Goal: Task Accomplishment & Management: Complete application form

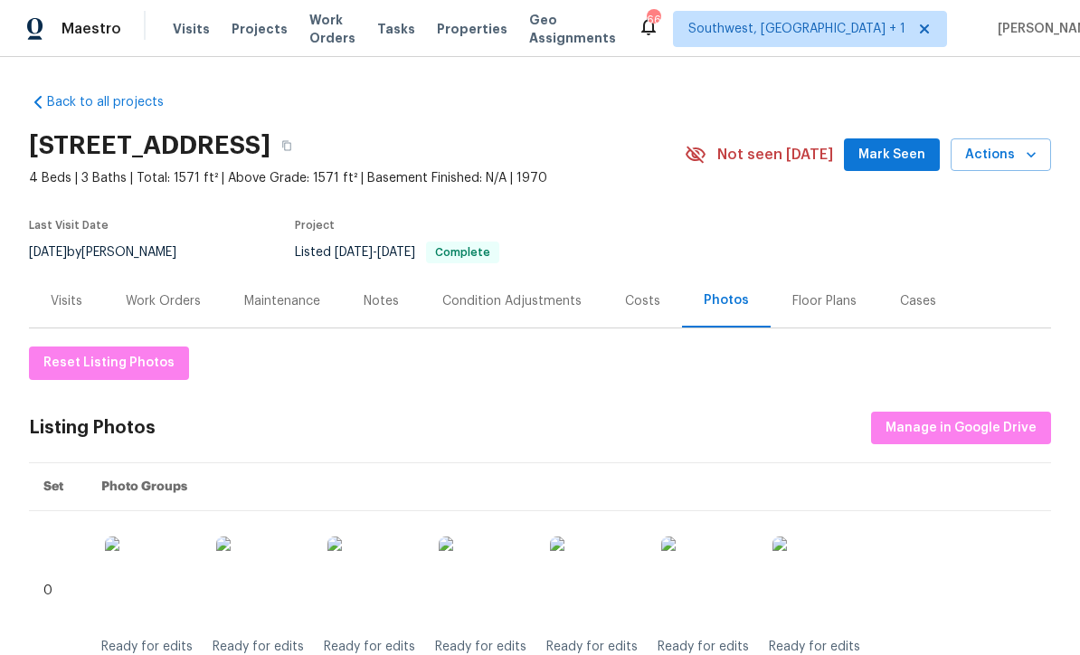
click at [182, 37] on span "Visits" at bounding box center [191, 29] width 37 height 18
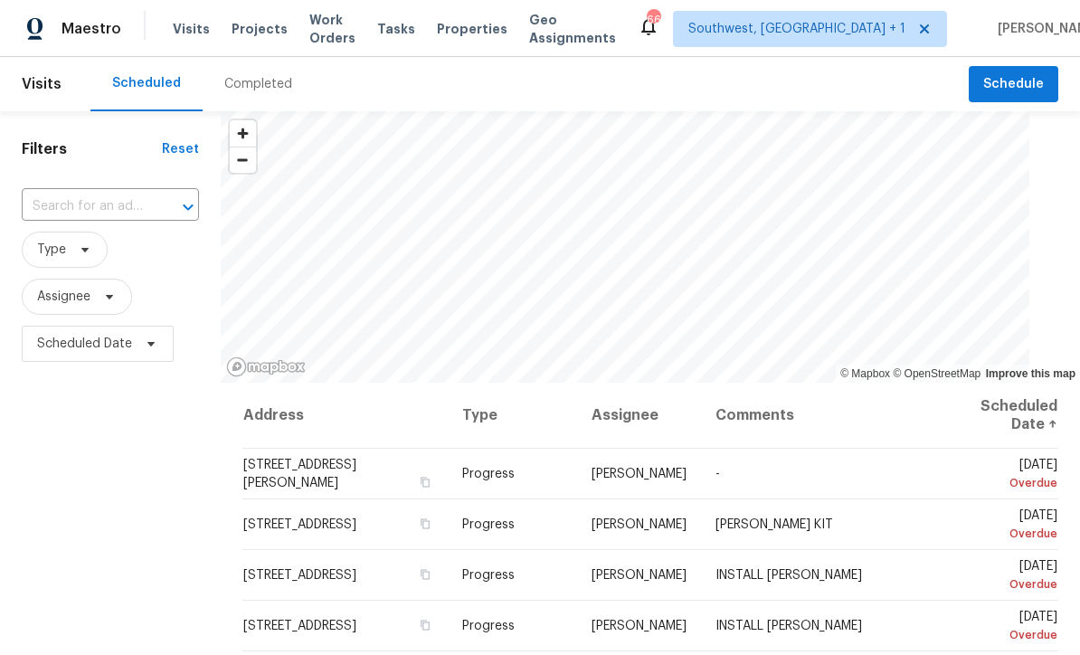
click at [142, 210] on input "text" at bounding box center [85, 207] width 127 height 28
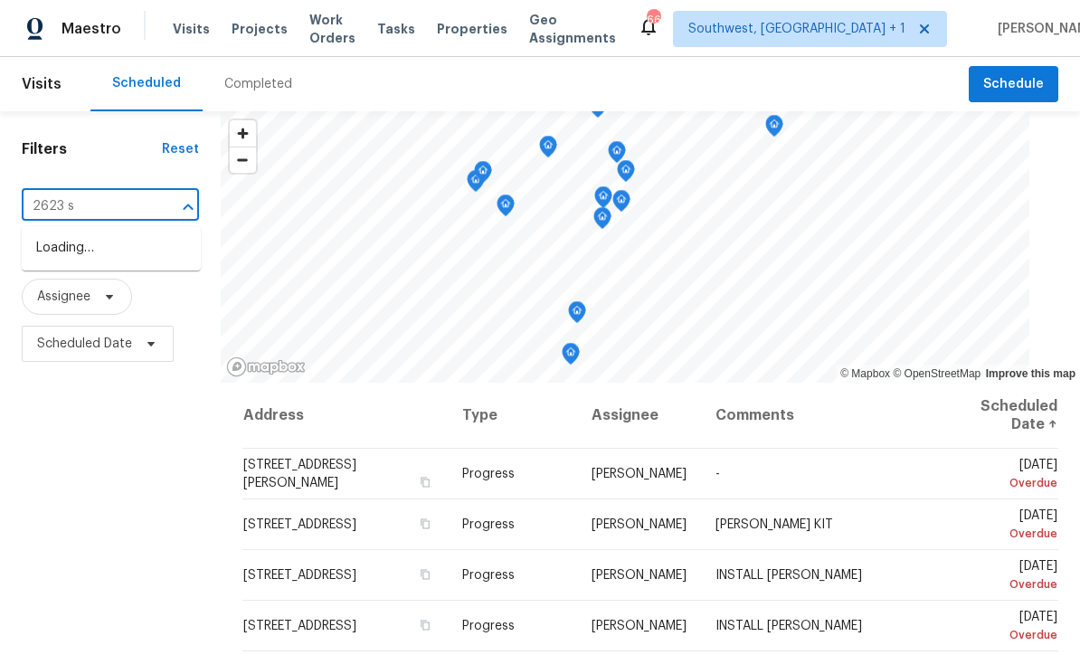
type input "2623 s b"
click at [123, 252] on li "2623 S Biscayne Dr, North Port, FL 34287" at bounding box center [111, 248] width 179 height 30
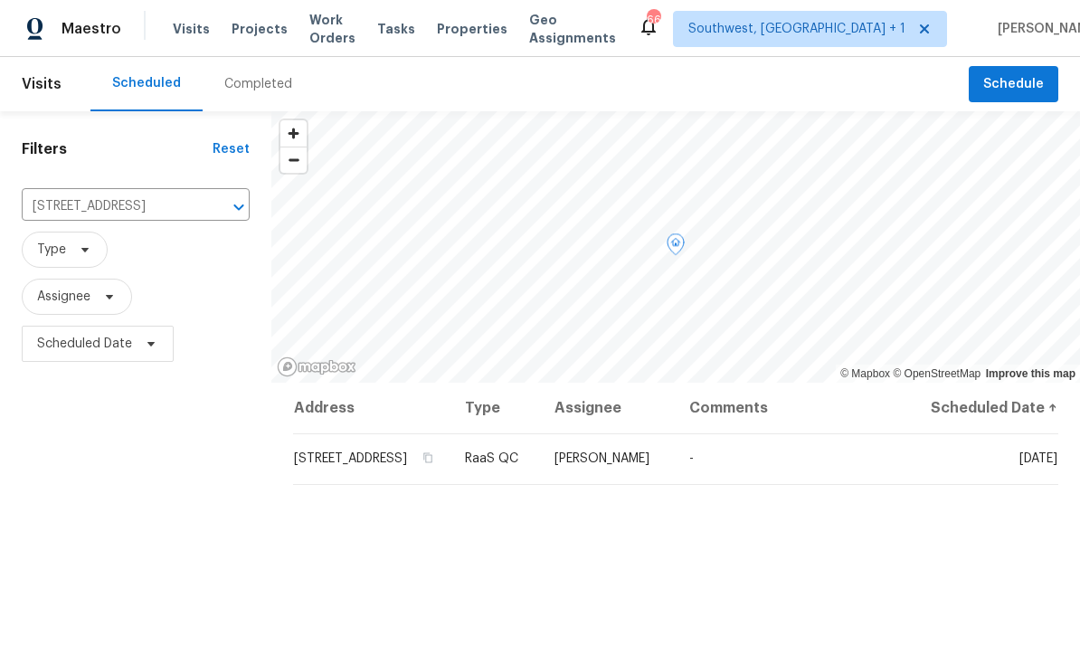
click at [0, 0] on icon at bounding box center [0, 0] width 0 height 0
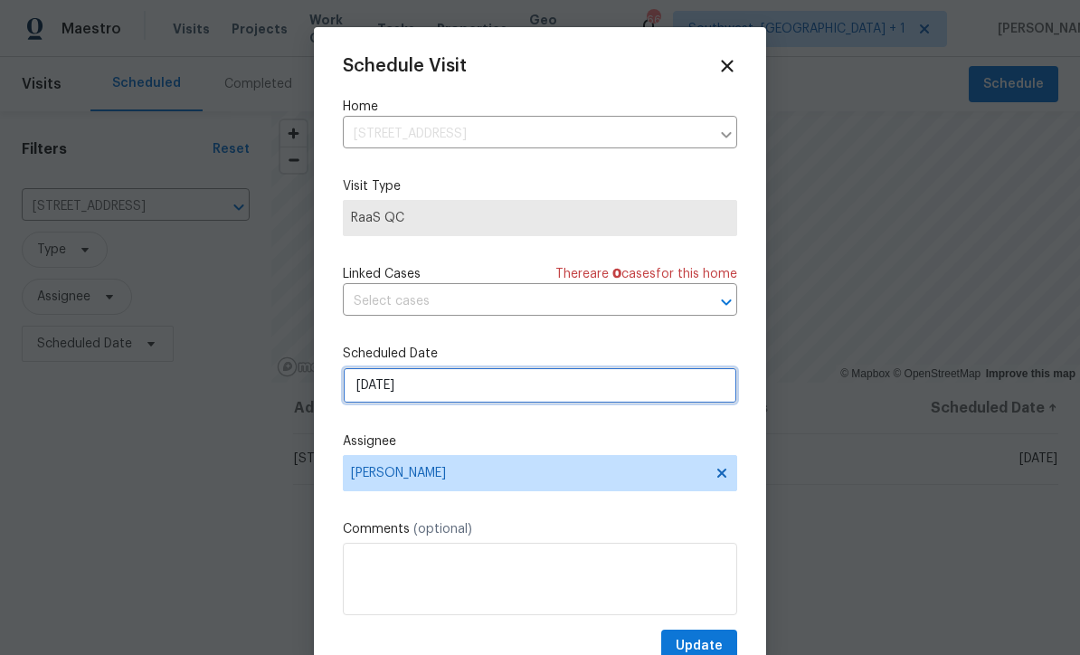
click at [480, 391] on input "[DATE]" at bounding box center [540, 385] width 394 height 36
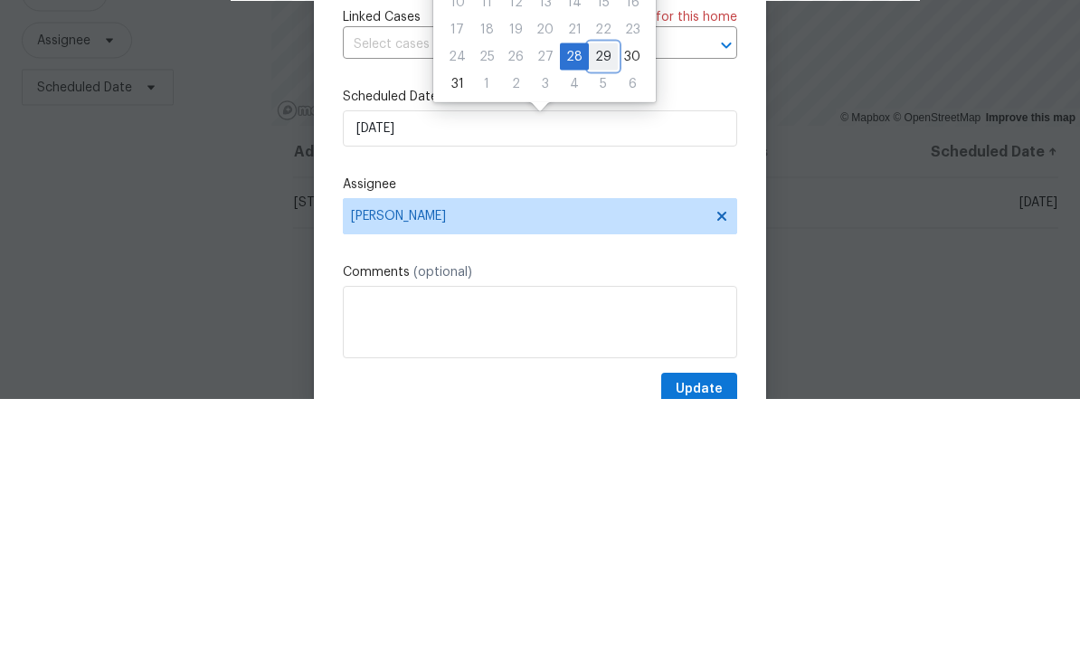
click at [603, 300] on div "29" at bounding box center [603, 312] width 29 height 25
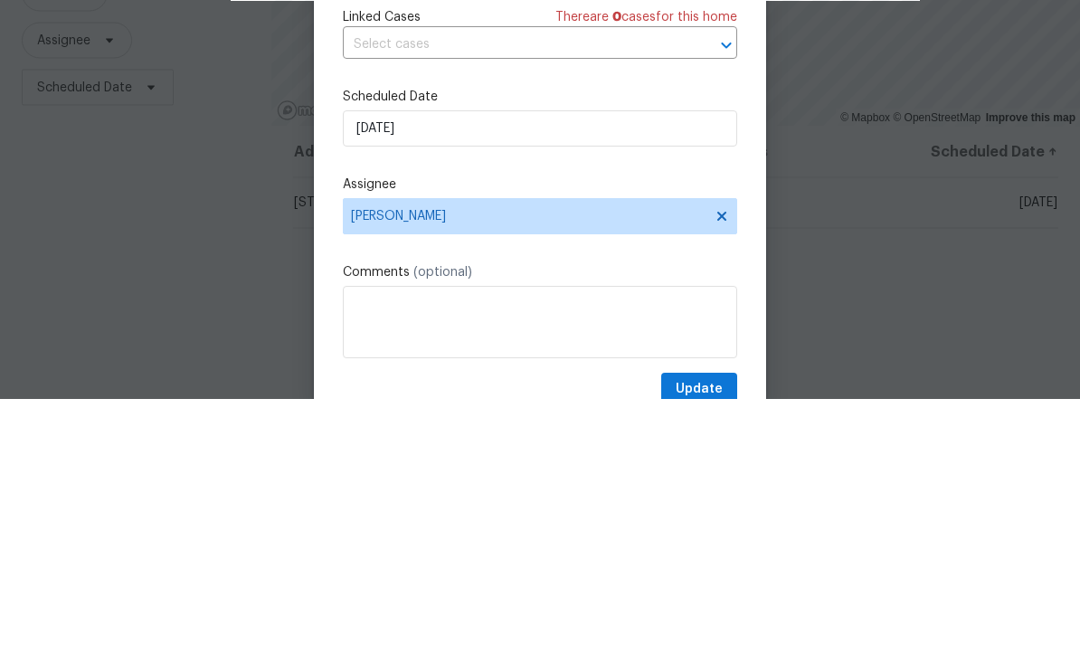
type input "8/29/2025"
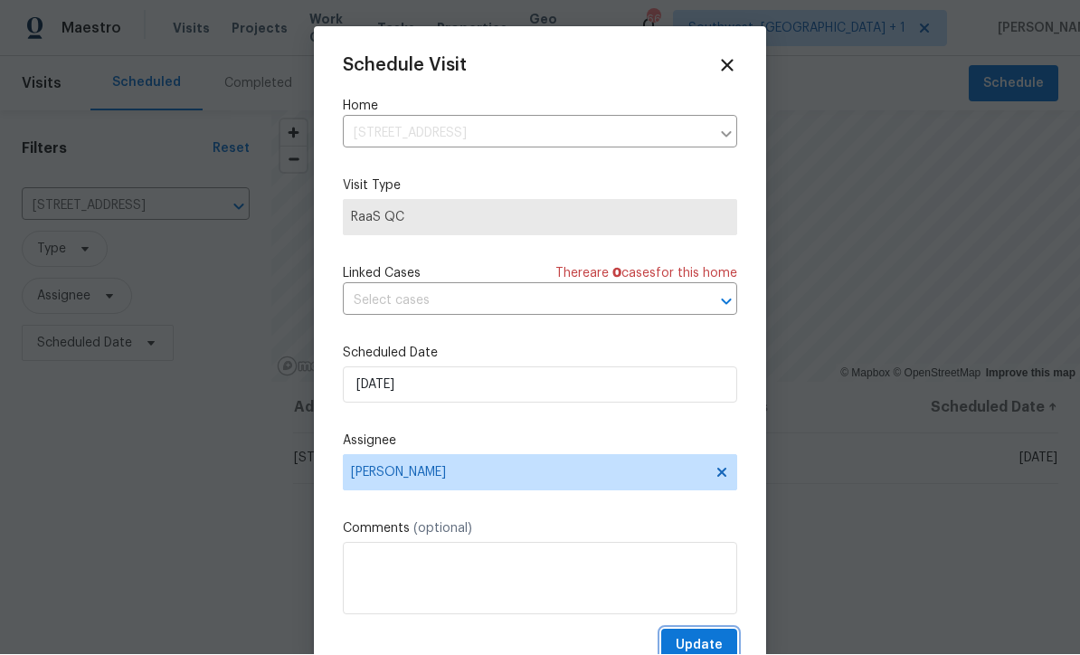
click at [706, 645] on span "Update" at bounding box center [699, 646] width 47 height 23
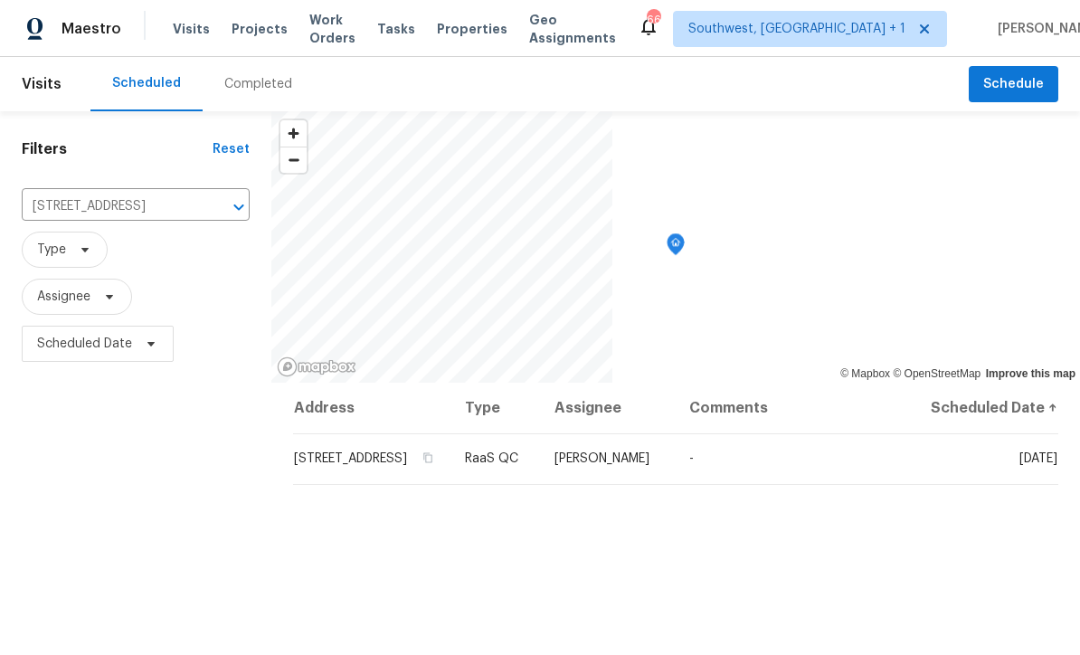
scroll to position [0, 0]
click at [272, 32] on span "Projects" at bounding box center [260, 29] width 56 height 18
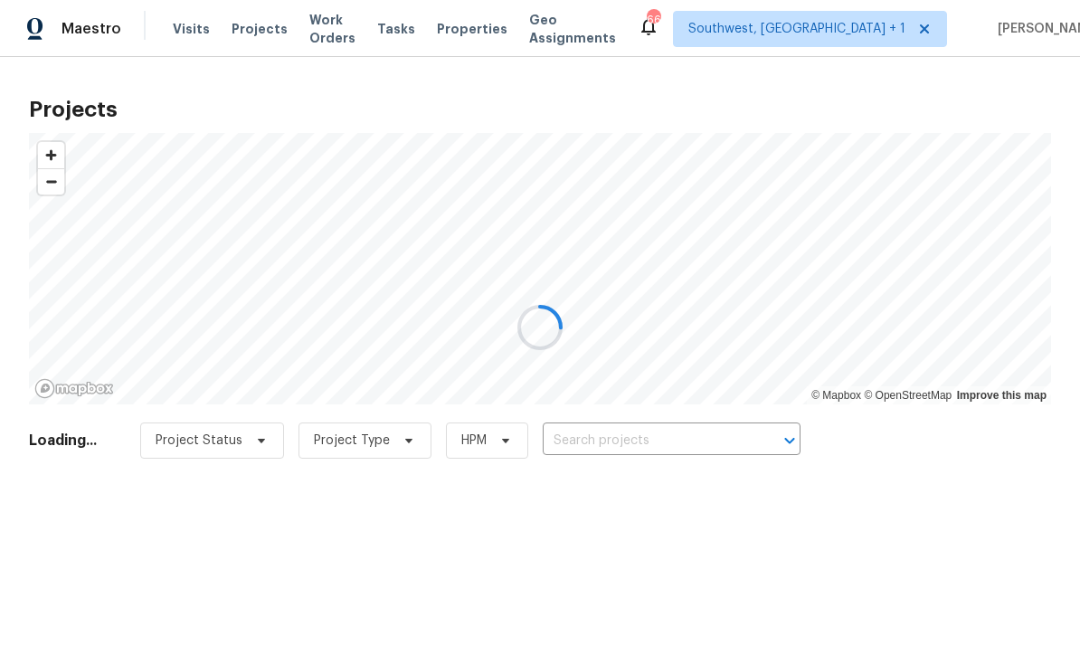
click at [675, 439] on div at bounding box center [540, 327] width 1080 height 655
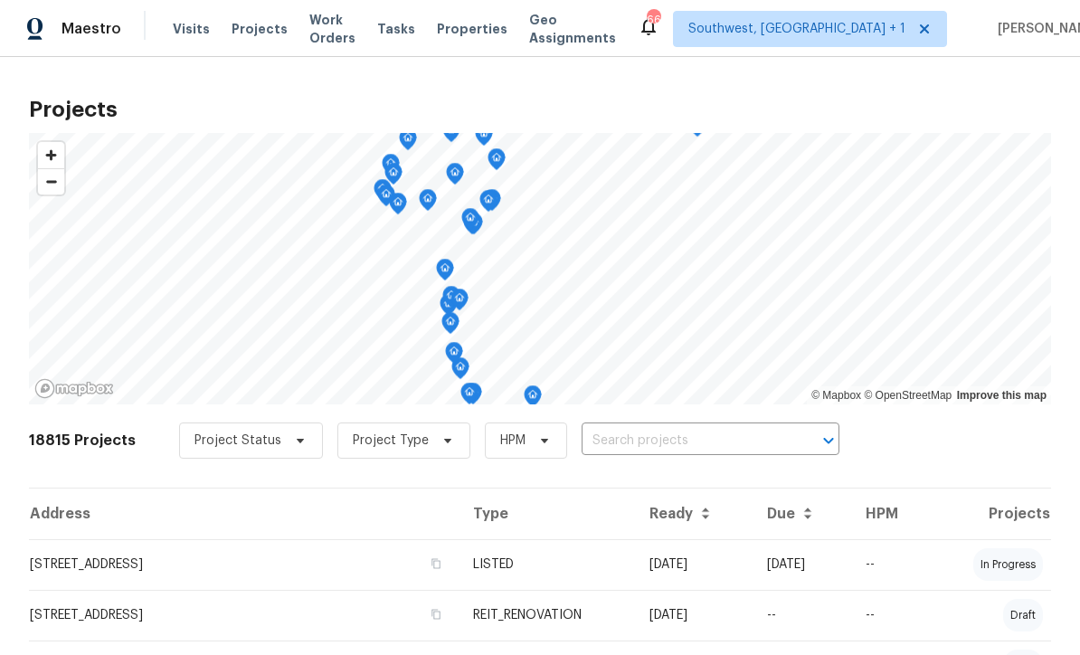
click at [656, 446] on input "text" at bounding box center [685, 441] width 207 height 28
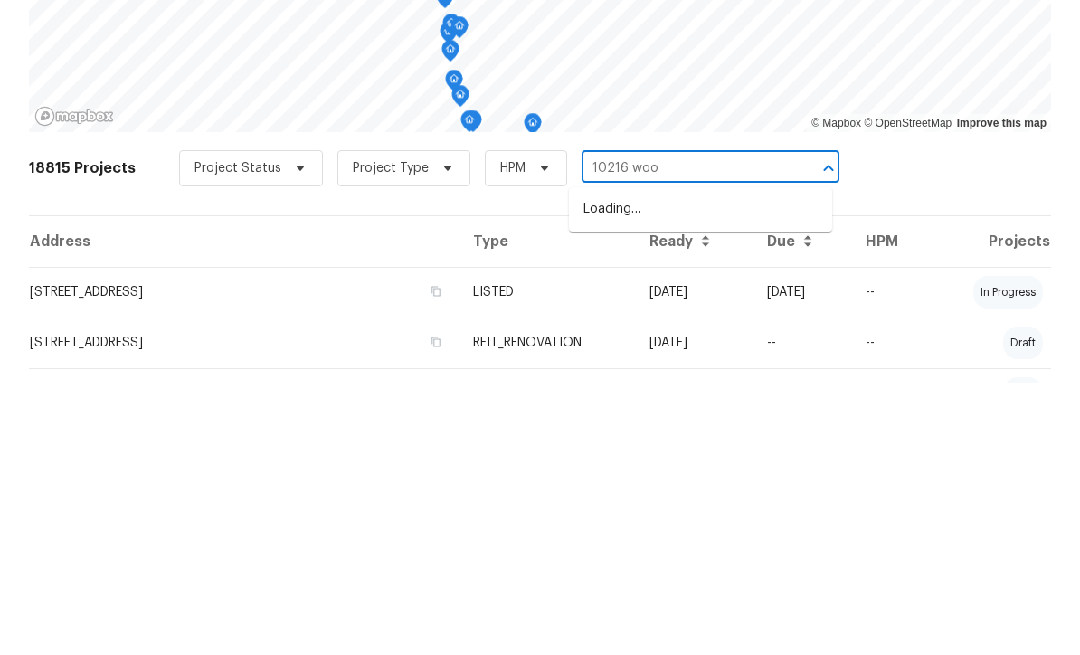
type input "10216 wood"
click at [723, 467] on li "10216 Woodborne Pl, Bradenton, FL 34202" at bounding box center [700, 482] width 263 height 30
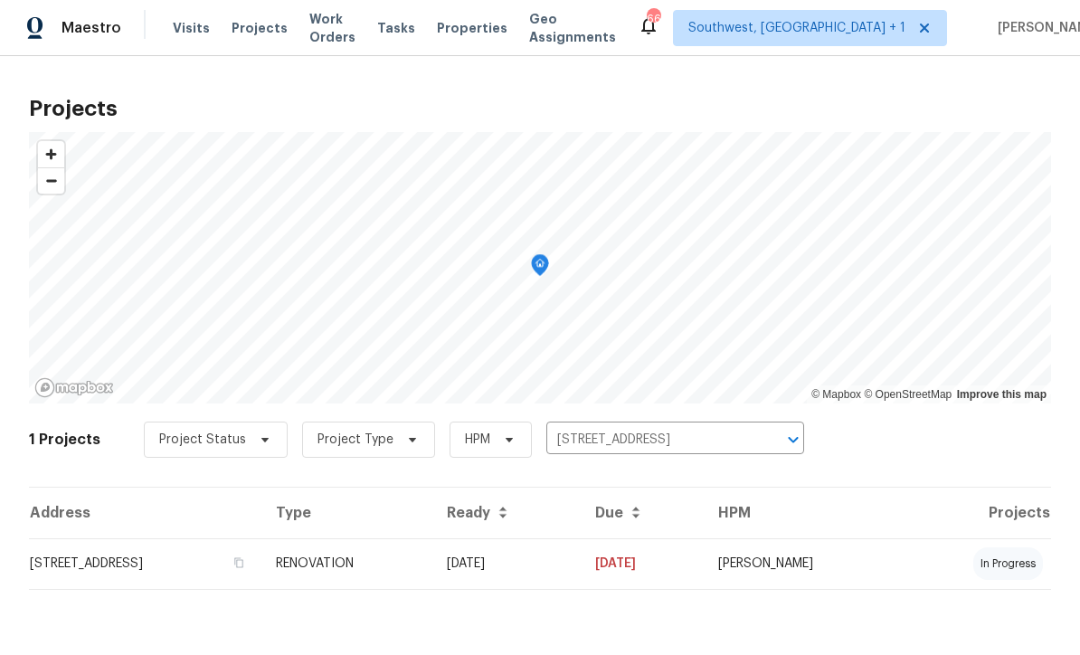
click at [581, 576] on td "06/02/25" at bounding box center [506, 564] width 148 height 51
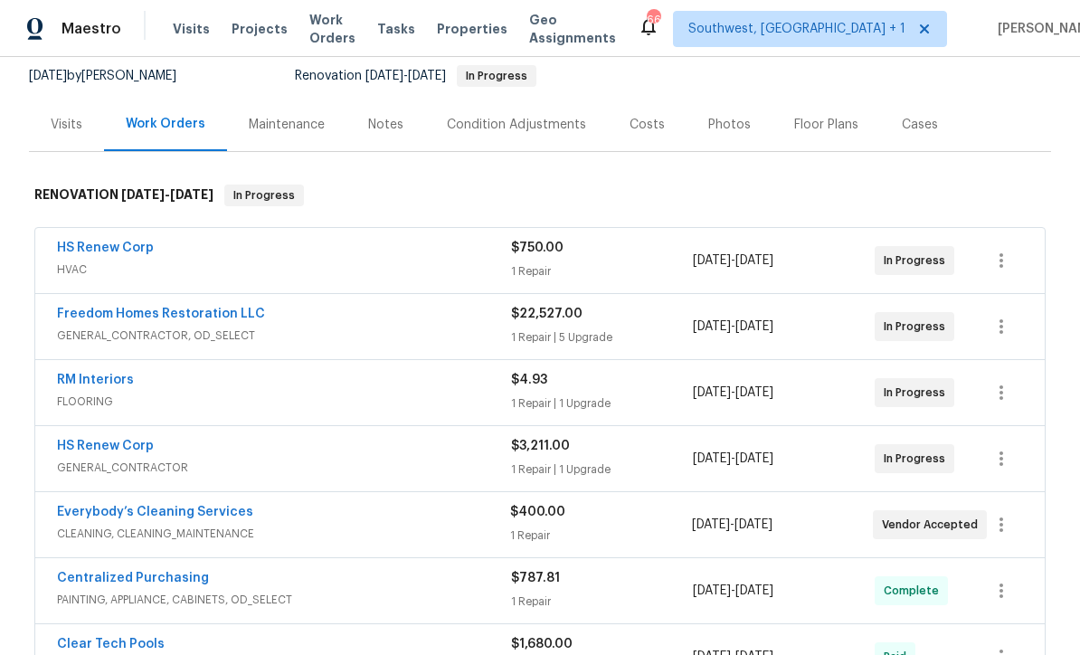
scroll to position [175, 0]
click at [118, 310] on link "Freedom Homes Restoration LLC" at bounding box center [161, 314] width 208 height 13
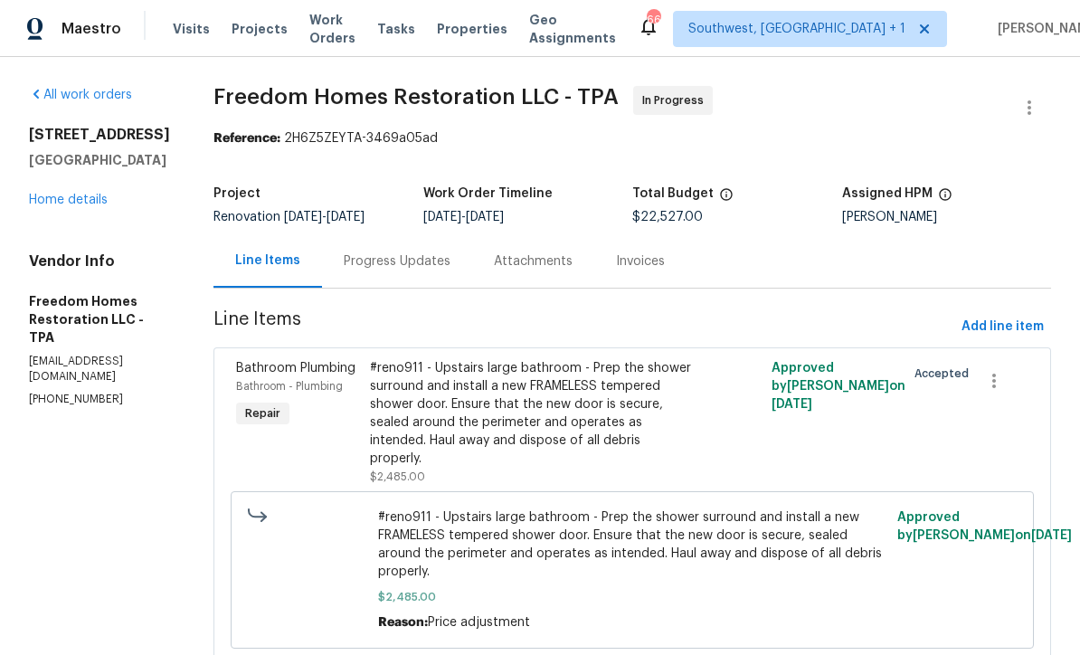
click at [429, 273] on div "Progress Updates" at bounding box center [397, 260] width 150 height 53
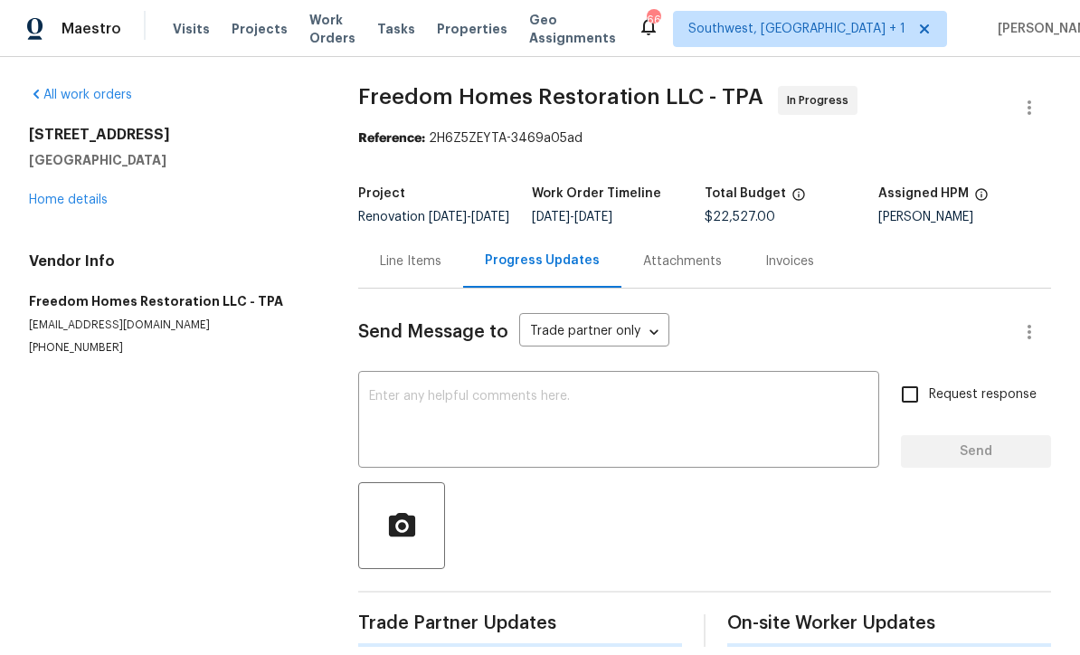
click at [550, 413] on textarea at bounding box center [618, 421] width 499 height 63
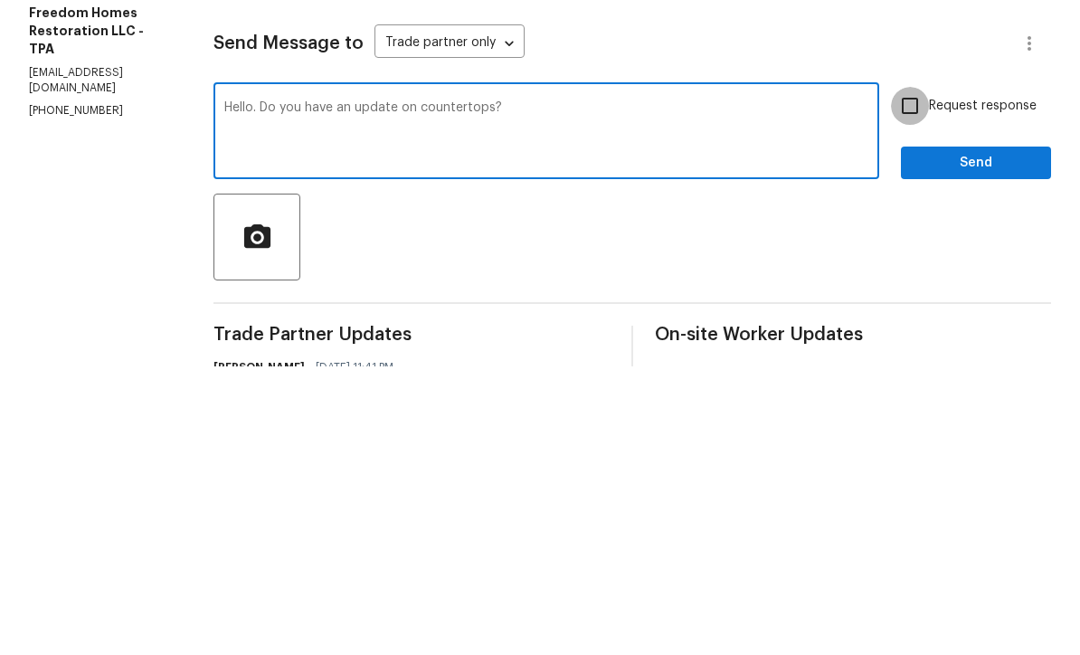
type textarea "Hello. Do you have an update on countertops?"
click at [914, 375] on input "Request response" at bounding box center [910, 394] width 38 height 38
checkbox input "true"
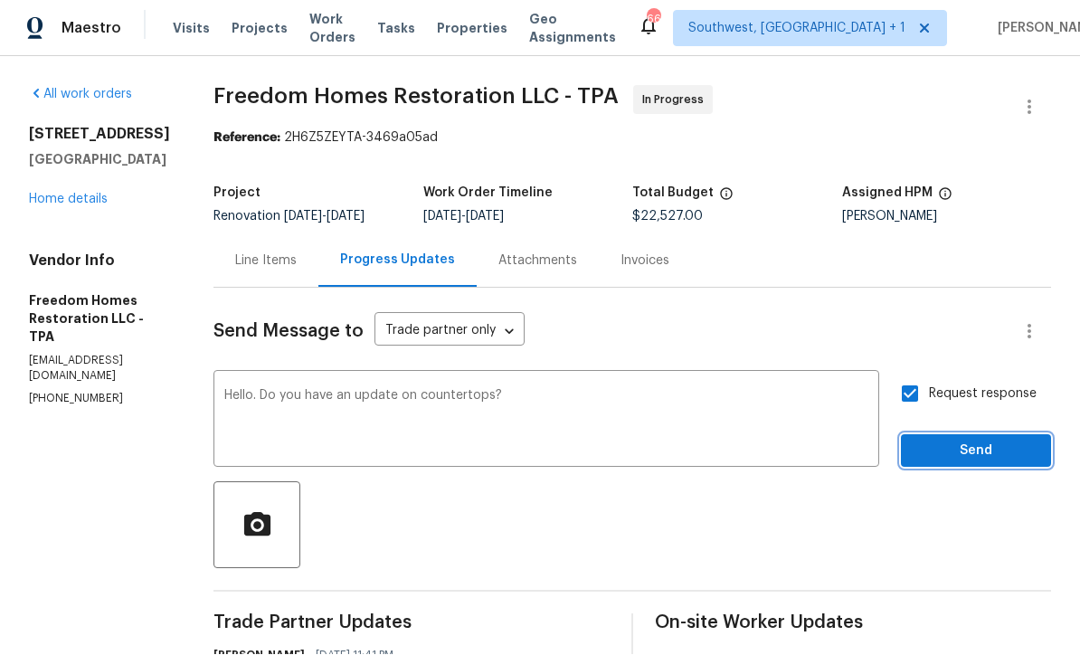
click at [979, 440] on span "Send" at bounding box center [975, 451] width 121 height 23
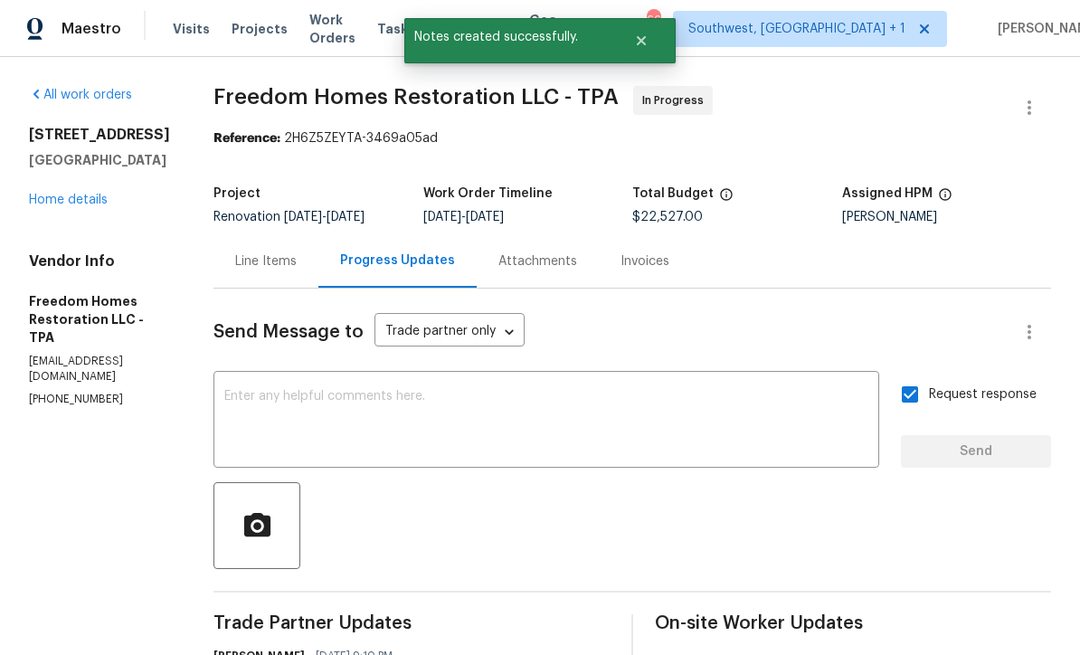
click at [63, 194] on link "Home details" at bounding box center [68, 200] width 79 height 13
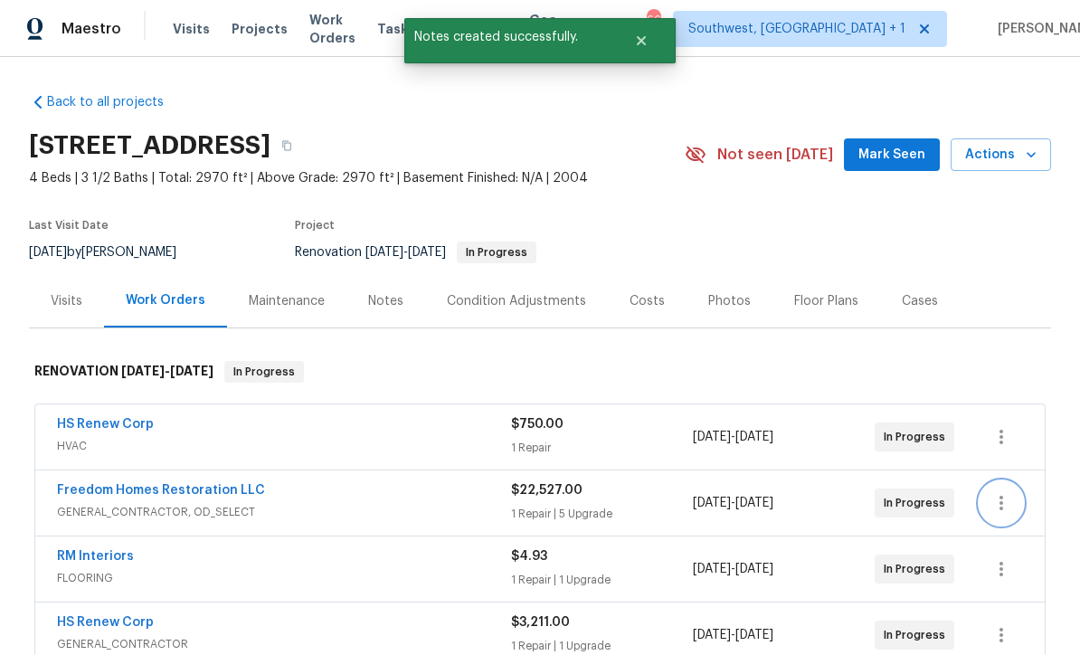
click at [1000, 492] on icon "button" at bounding box center [1001, 503] width 22 height 22
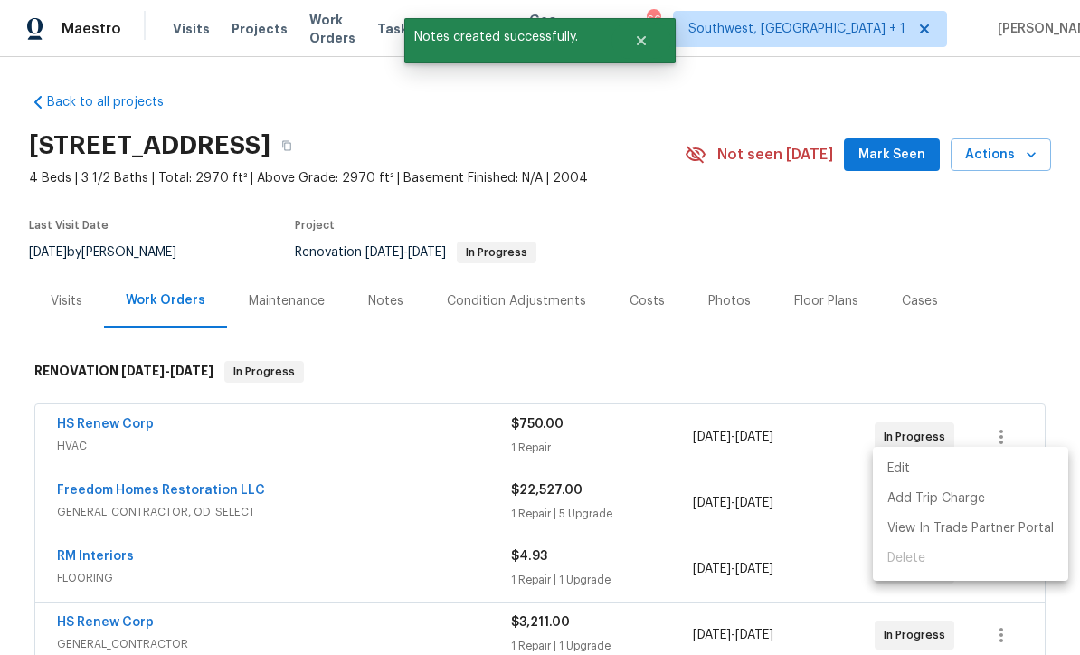
click at [910, 468] on li "Edit" at bounding box center [970, 469] width 195 height 30
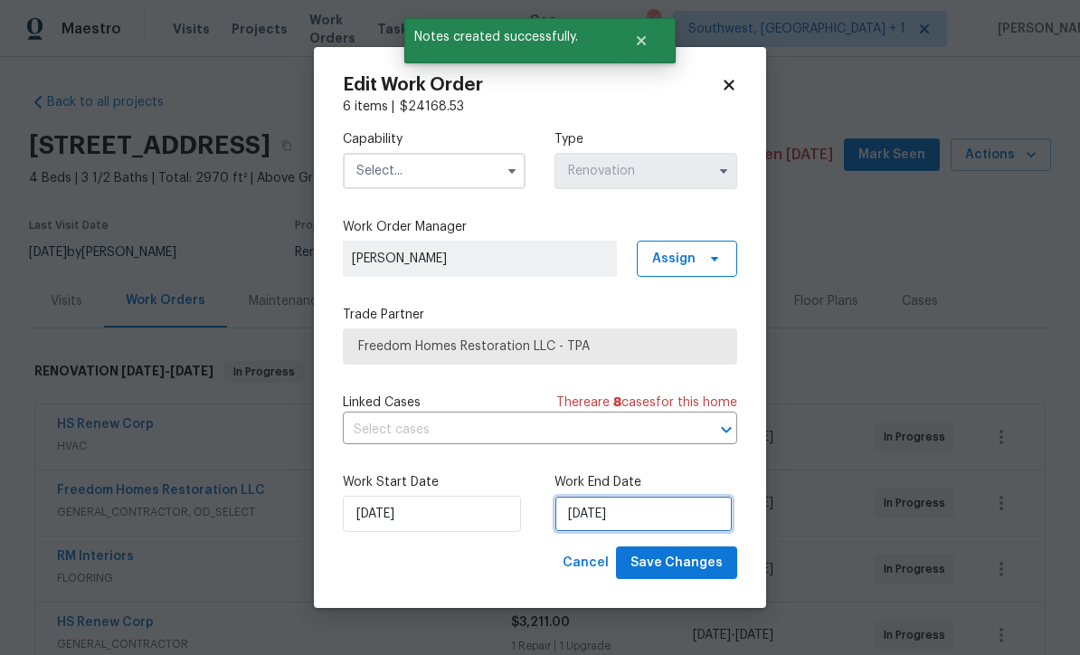
click at [641, 518] on input "8/29/2025" at bounding box center [643, 514] width 178 height 36
select select "7"
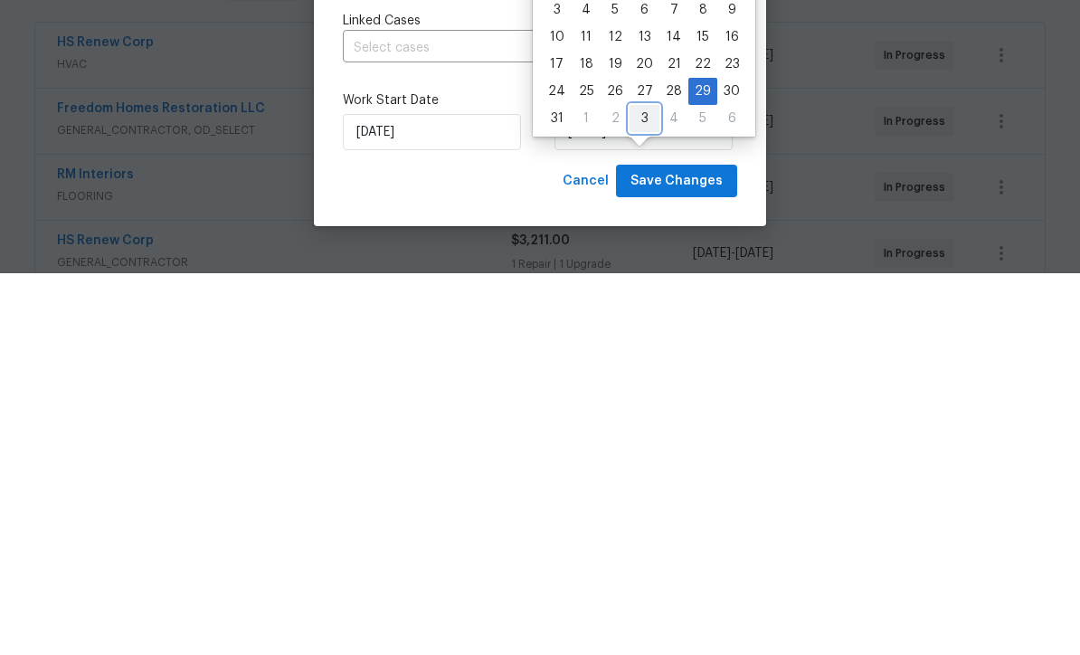
click at [635, 487] on div "3" at bounding box center [644, 499] width 30 height 25
type input "9/3/2025"
select select "8"
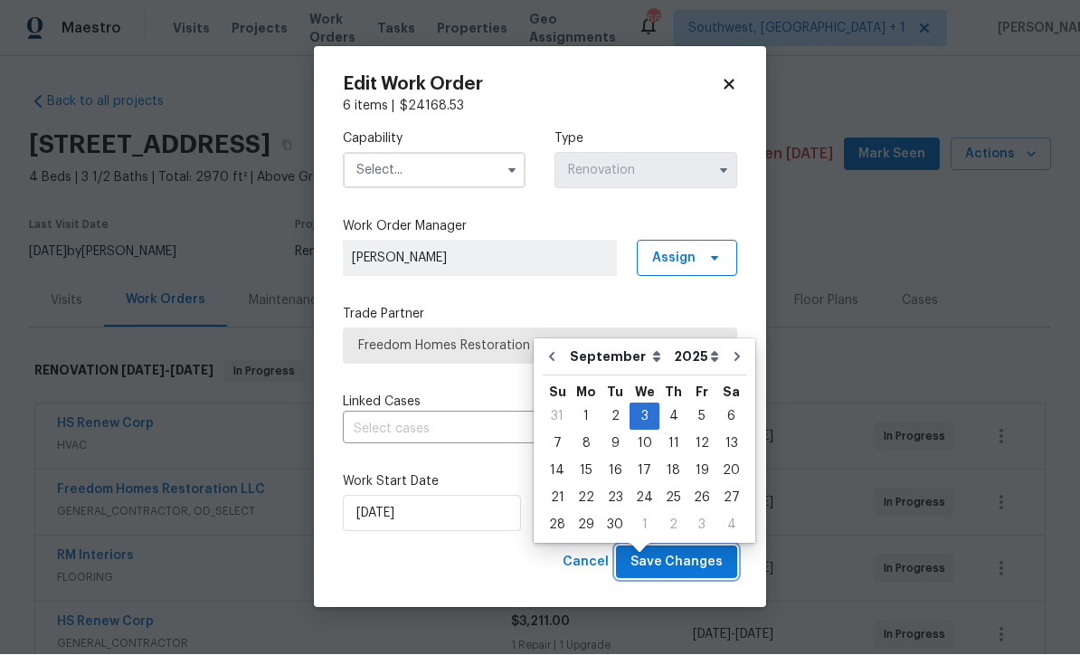
click at [689, 559] on span "Save Changes" at bounding box center [676, 563] width 92 height 23
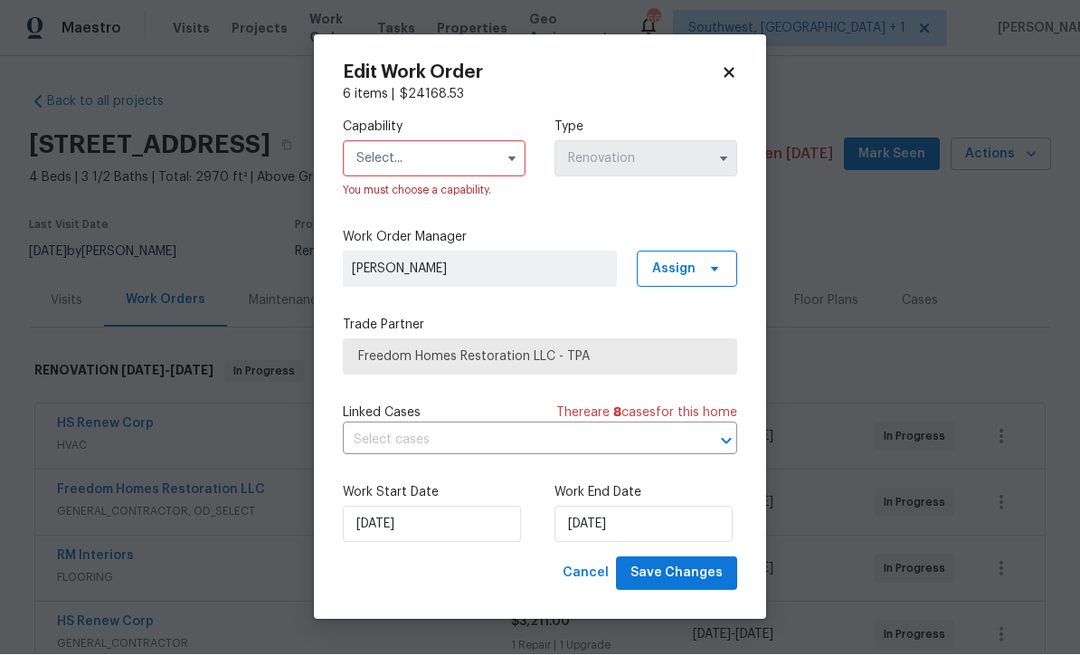
click at [457, 151] on input "text" at bounding box center [434, 159] width 183 height 36
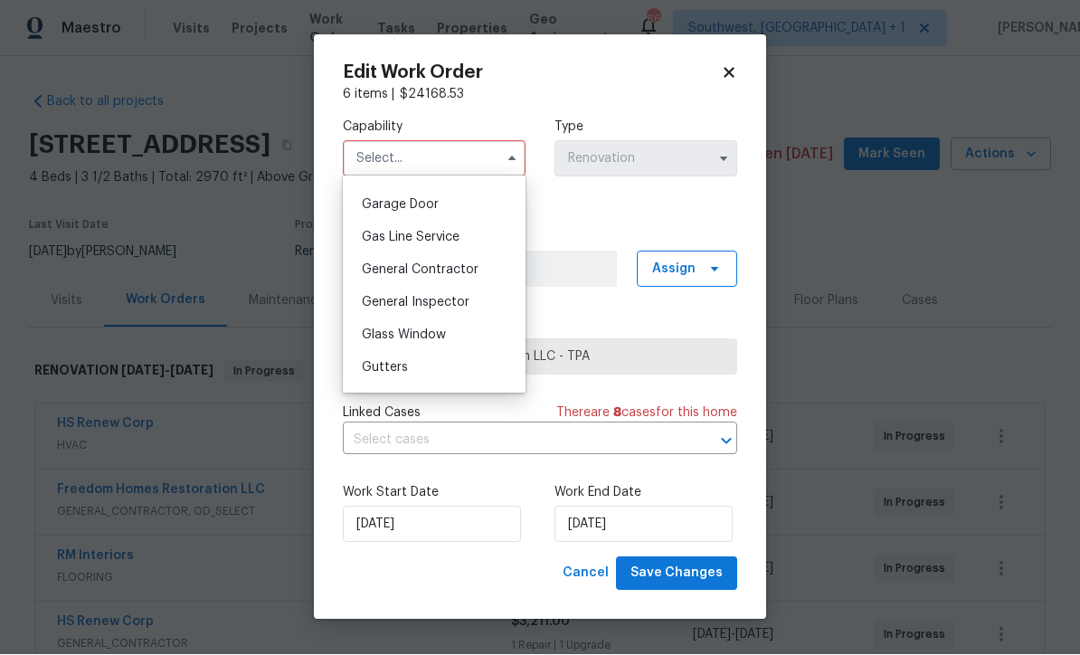
scroll to position [789, 0]
click at [486, 277] on div "General Contractor" at bounding box center [434, 273] width 174 height 33
type input "General Contractor"
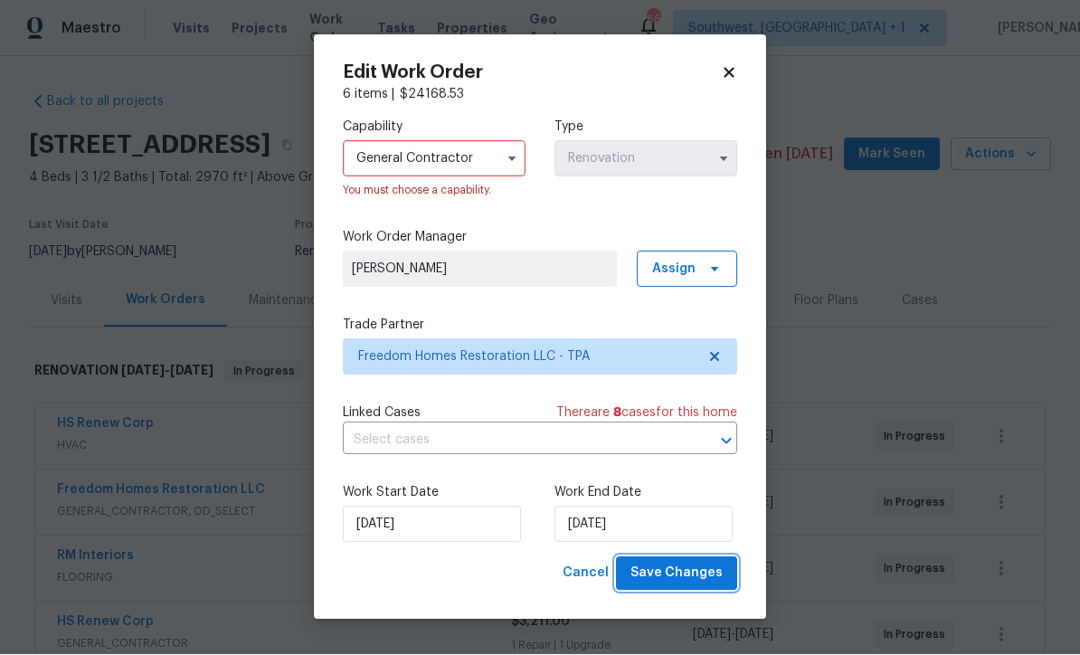
click at [696, 578] on span "Save Changes" at bounding box center [676, 574] width 92 height 23
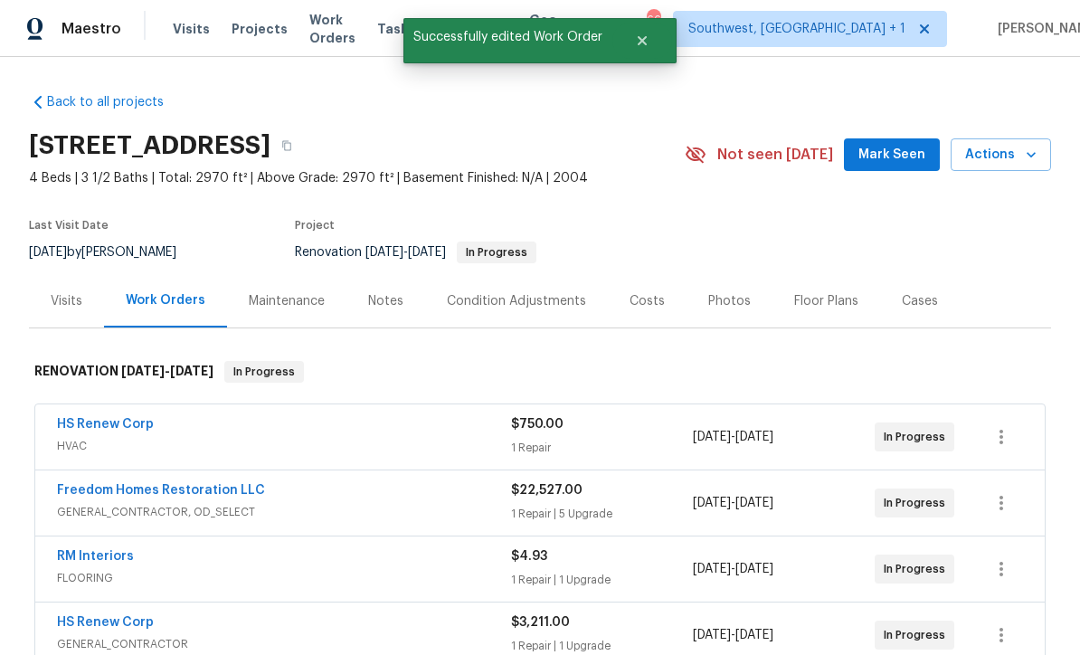
scroll to position [0, 0]
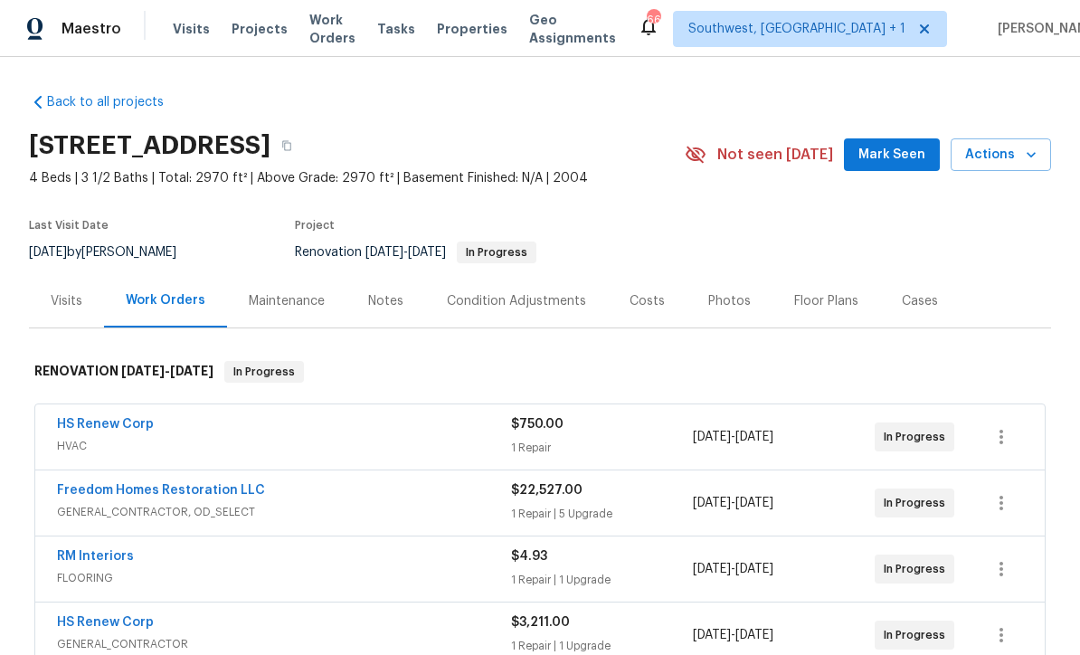
click at [230, 506] on span "GENERAL_CONTRACTOR, OD_SELECT" at bounding box center [284, 512] width 454 height 18
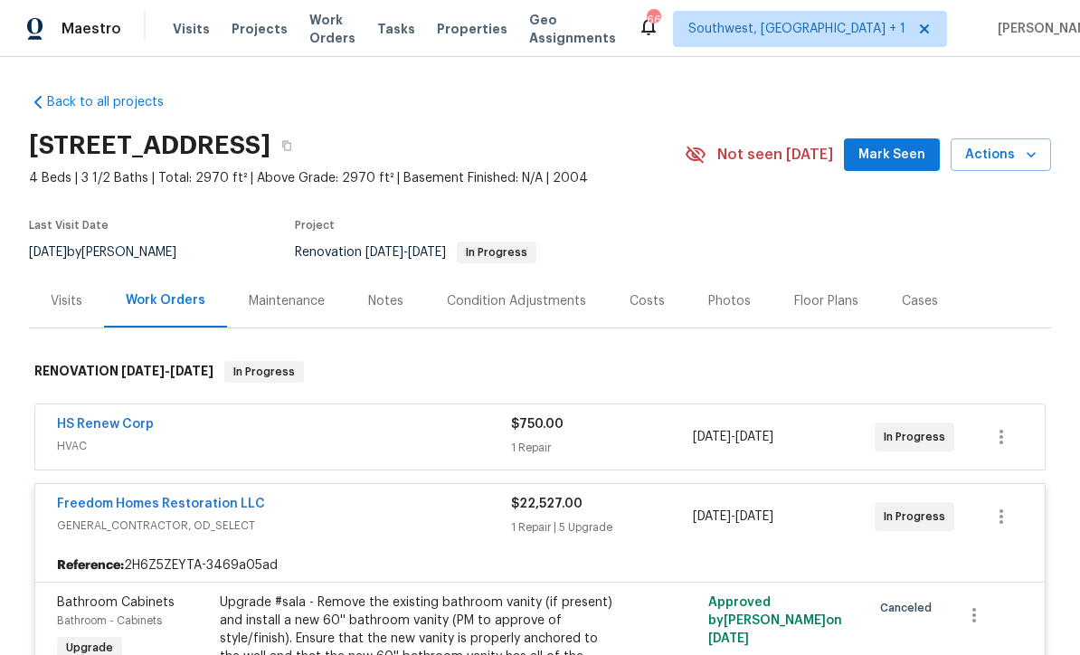
click at [230, 509] on link "Freedom Homes Restoration LLC" at bounding box center [161, 503] width 208 height 13
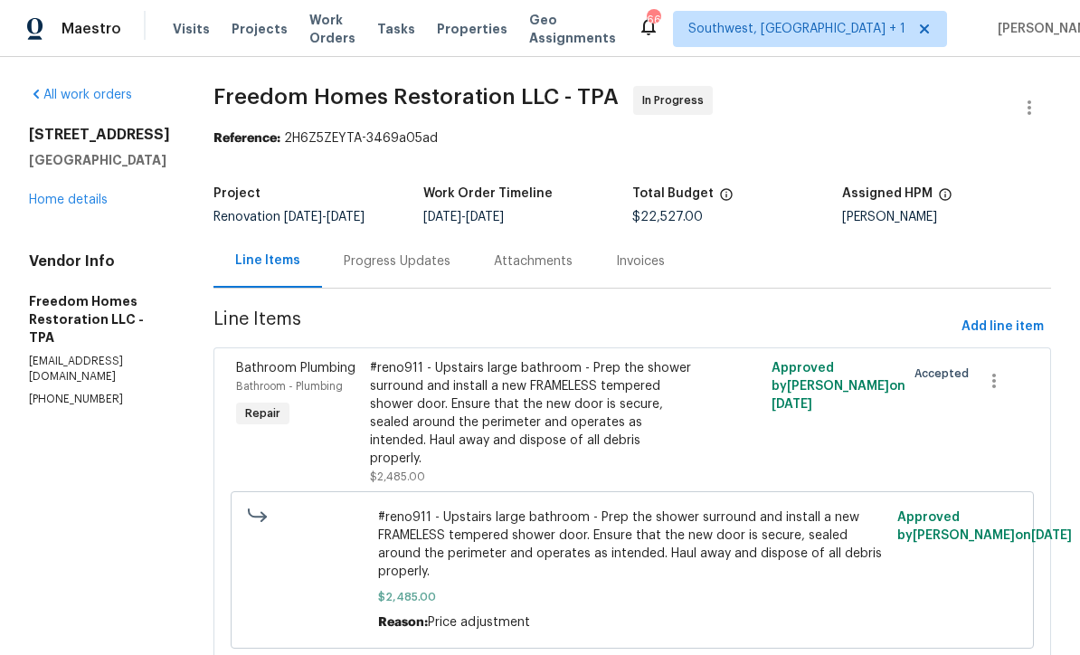
click at [421, 271] on div "Progress Updates" at bounding box center [397, 260] width 150 height 53
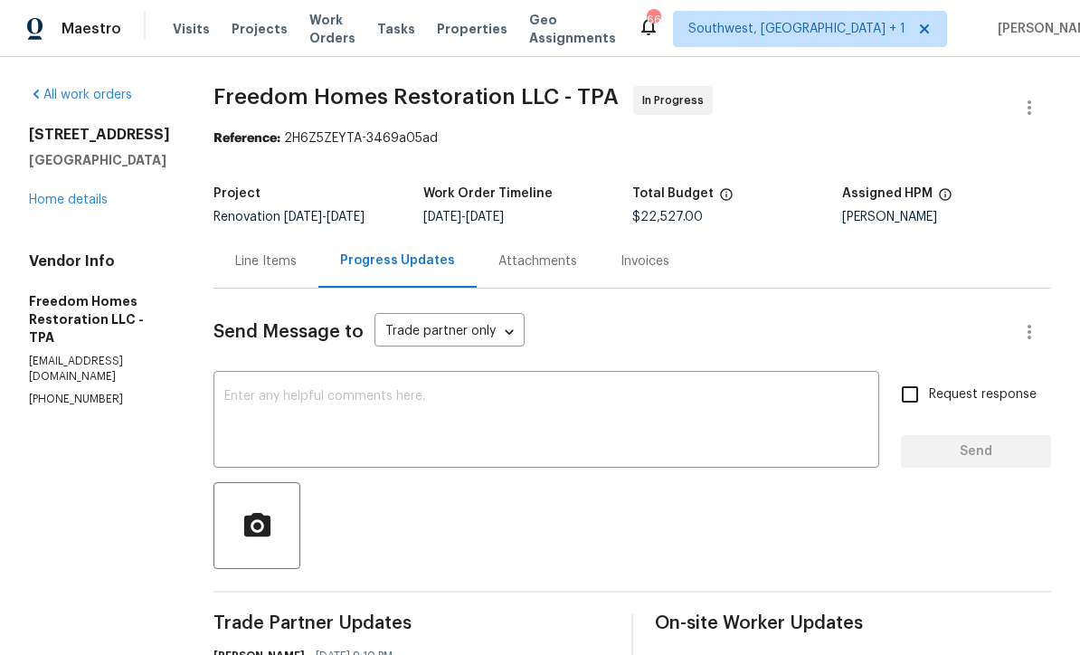
click at [625, 410] on textarea at bounding box center [546, 421] width 644 height 63
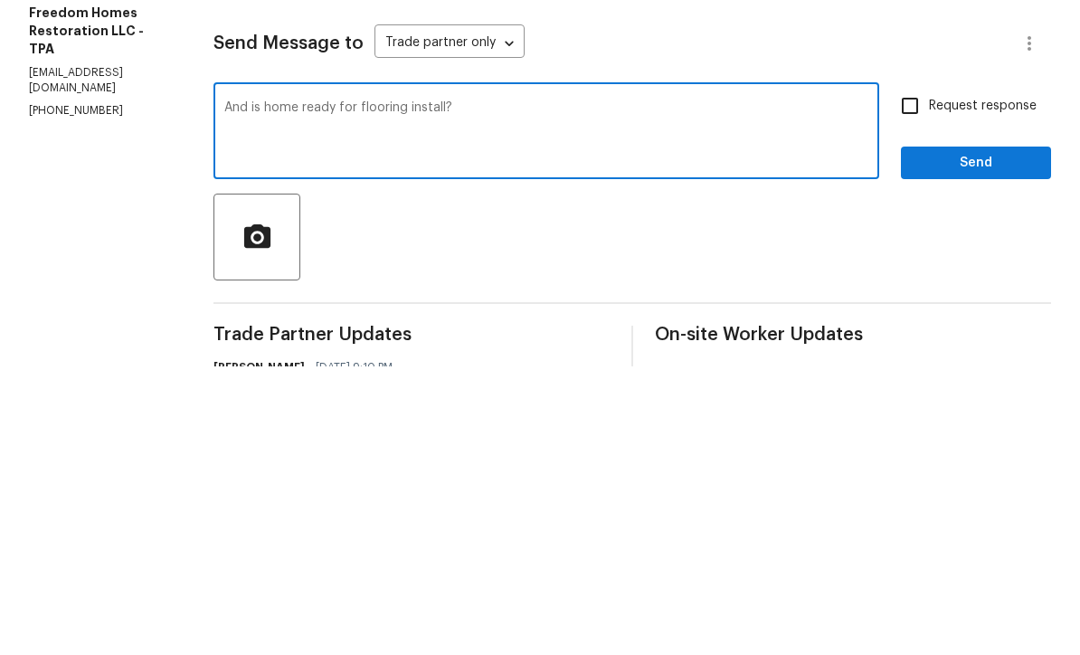
type textarea "And is home ready for flooring install?"
click at [916, 375] on input "Request response" at bounding box center [910, 394] width 38 height 38
checkbox input "true"
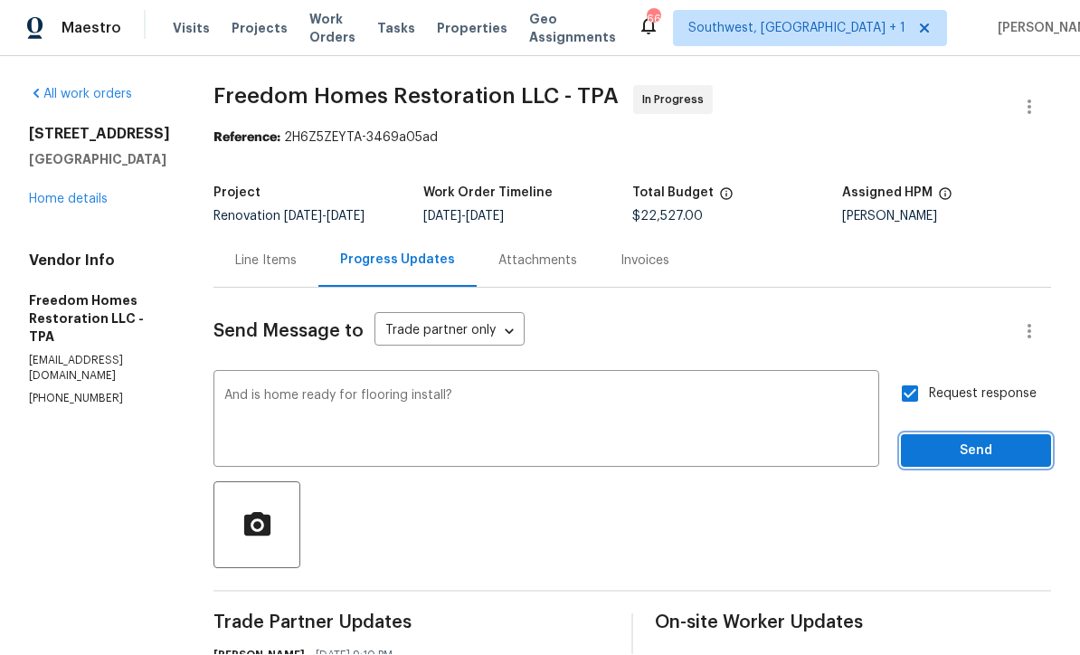
click at [968, 435] on button "Send" at bounding box center [976, 451] width 150 height 33
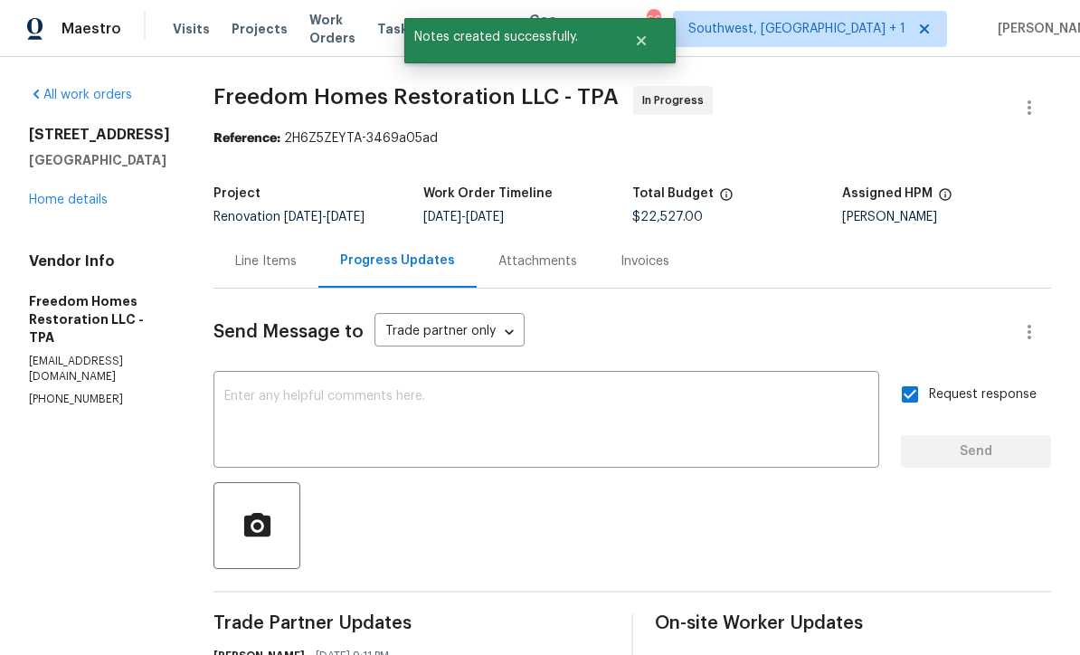
click at [64, 194] on link "Home details" at bounding box center [68, 200] width 79 height 13
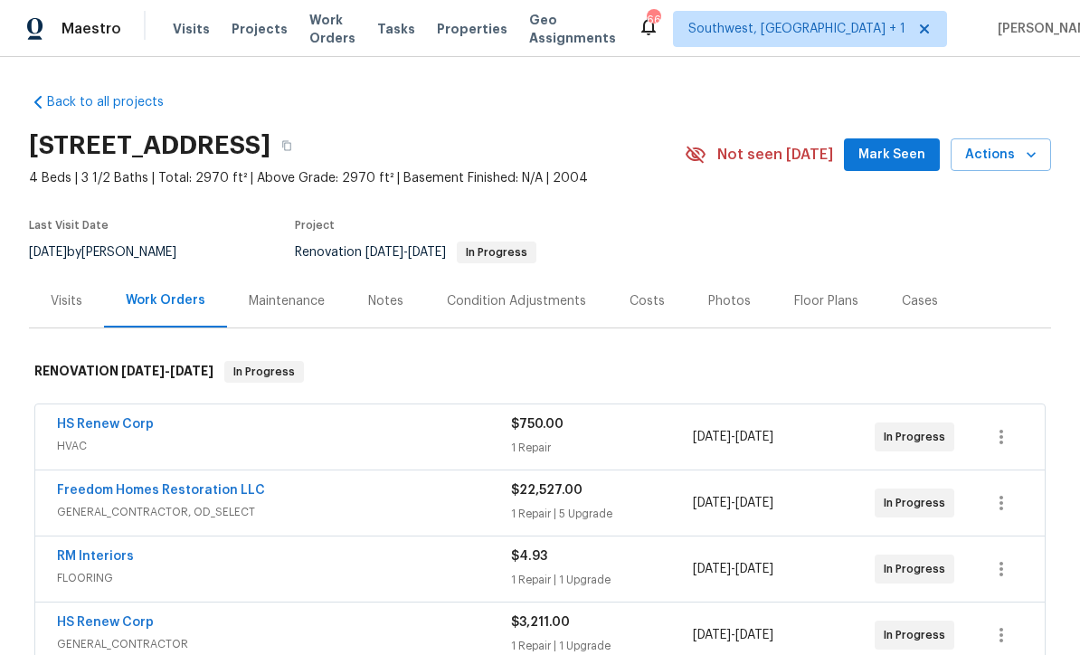
click at [184, 28] on span "Visits" at bounding box center [191, 29] width 37 height 18
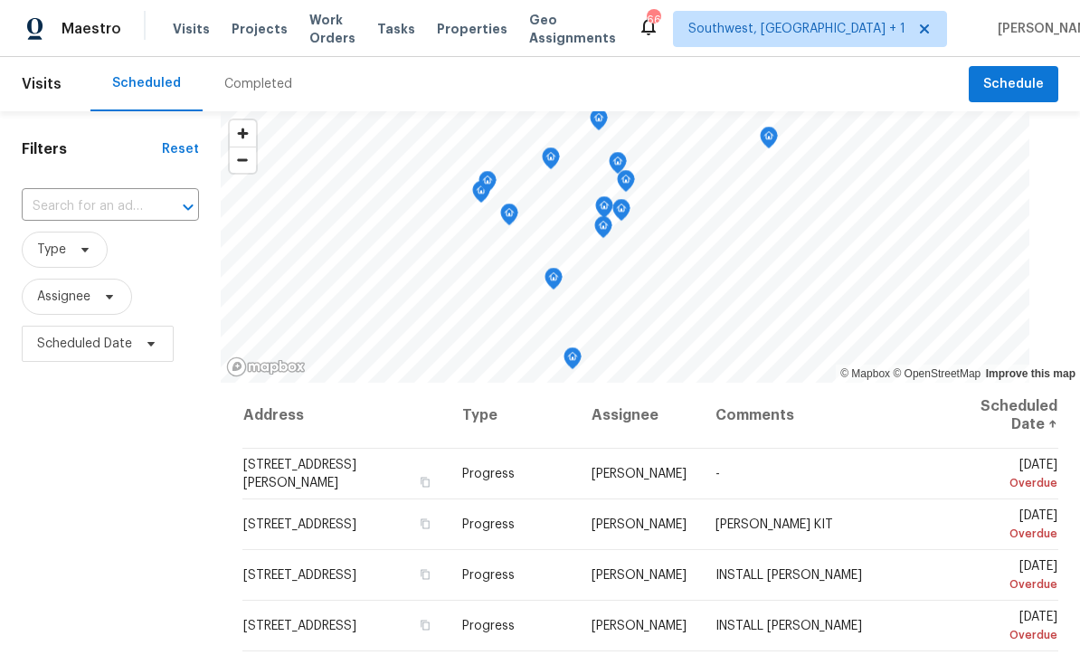
click at [69, 202] on input "text" at bounding box center [85, 207] width 127 height 28
type input "1427 e gat"
click at [62, 251] on li "1427 E Gate Dr, Venice, FL 34285" at bounding box center [111, 248] width 179 height 30
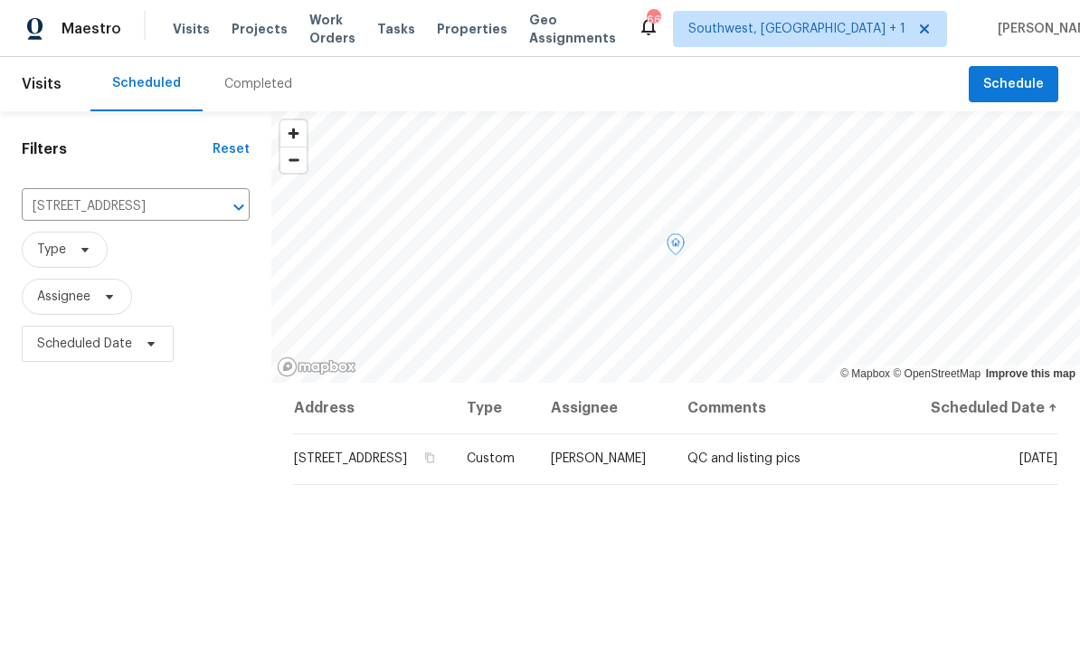
click at [0, 0] on icon at bounding box center [0, 0] width 0 height 0
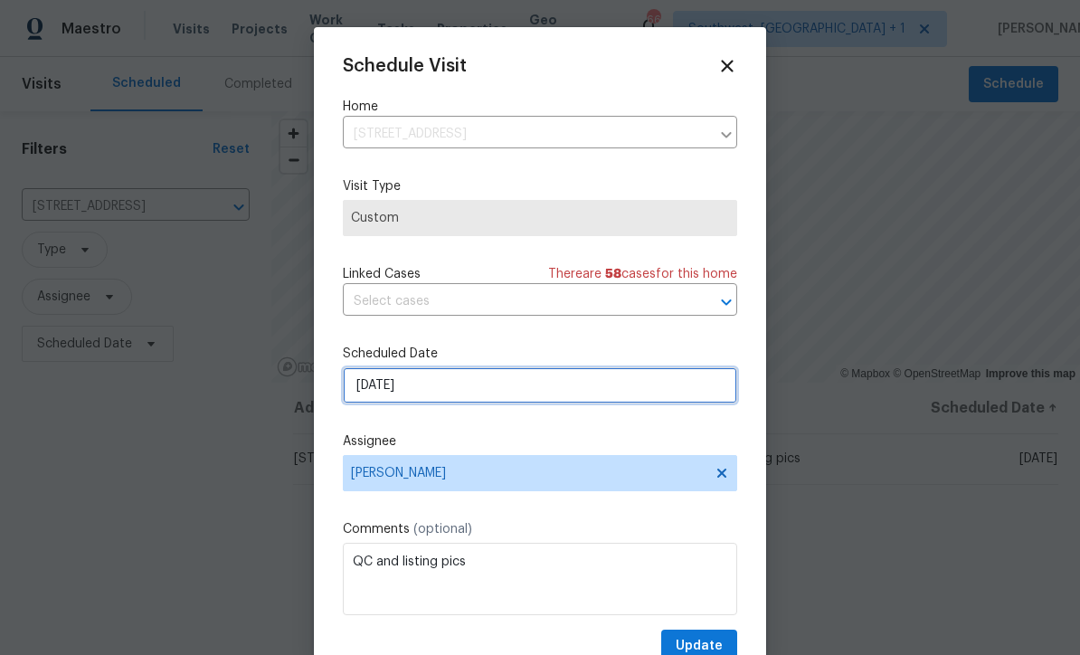
click at [518, 392] on input "8/29/2025" at bounding box center [540, 385] width 394 height 36
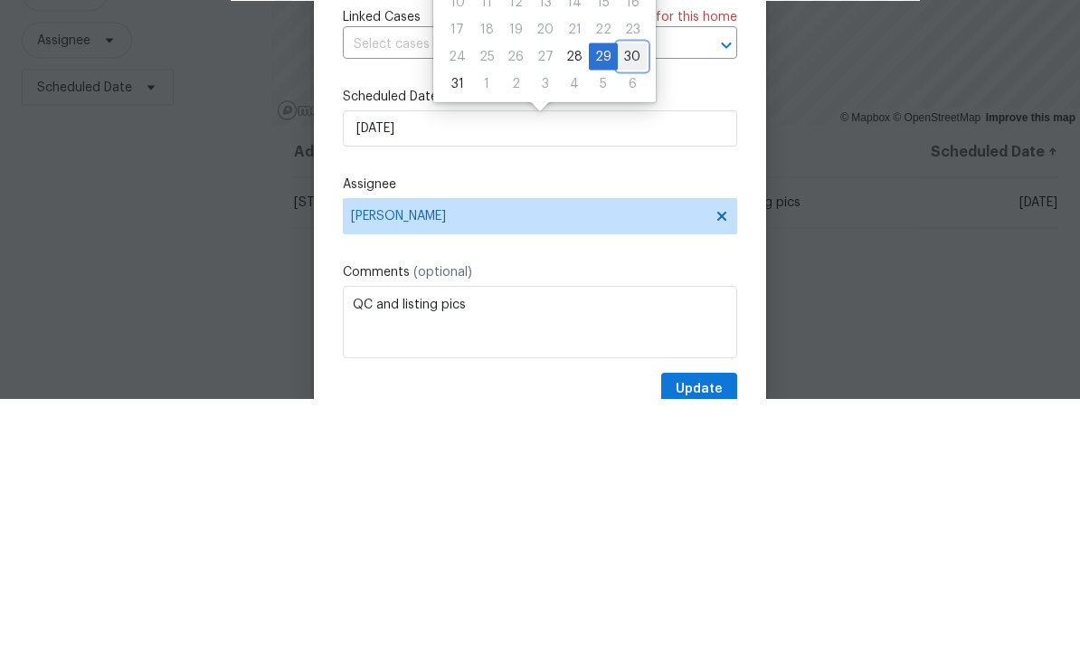
click at [633, 300] on div "30" at bounding box center [632, 312] width 29 height 25
type input "[DATE]"
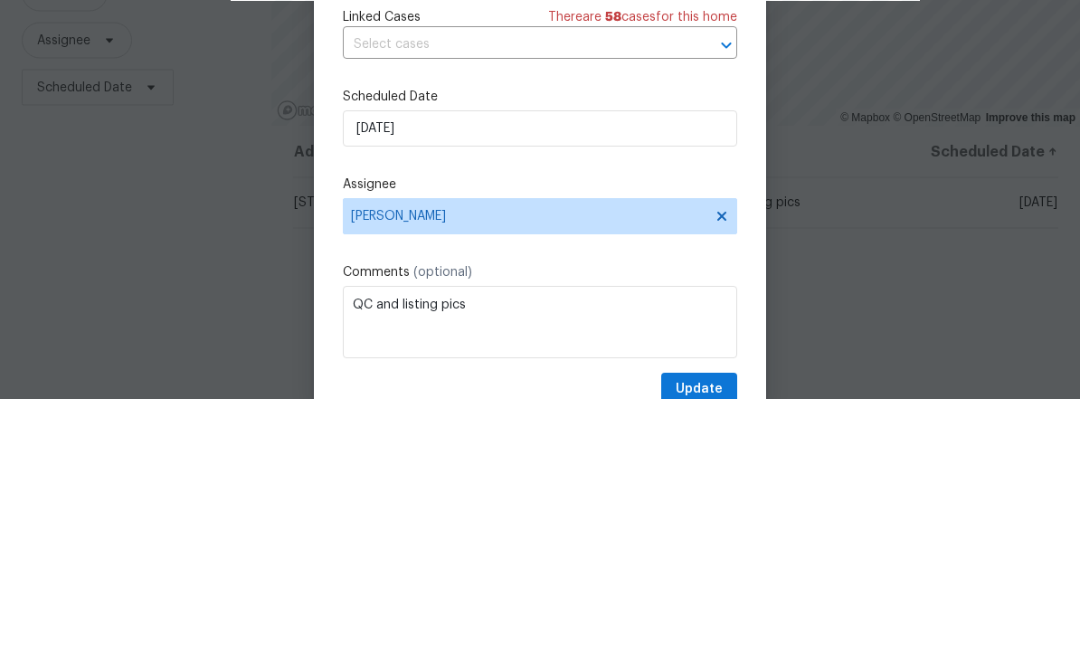
scroll to position [60, 0]
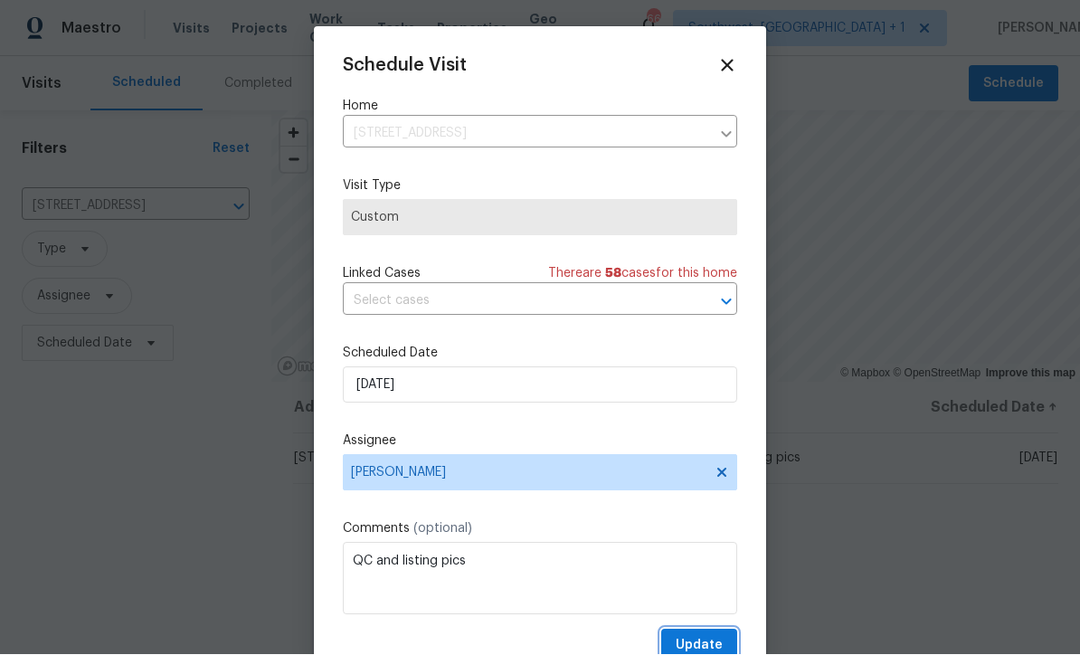
click at [712, 641] on span "Update" at bounding box center [699, 646] width 47 height 23
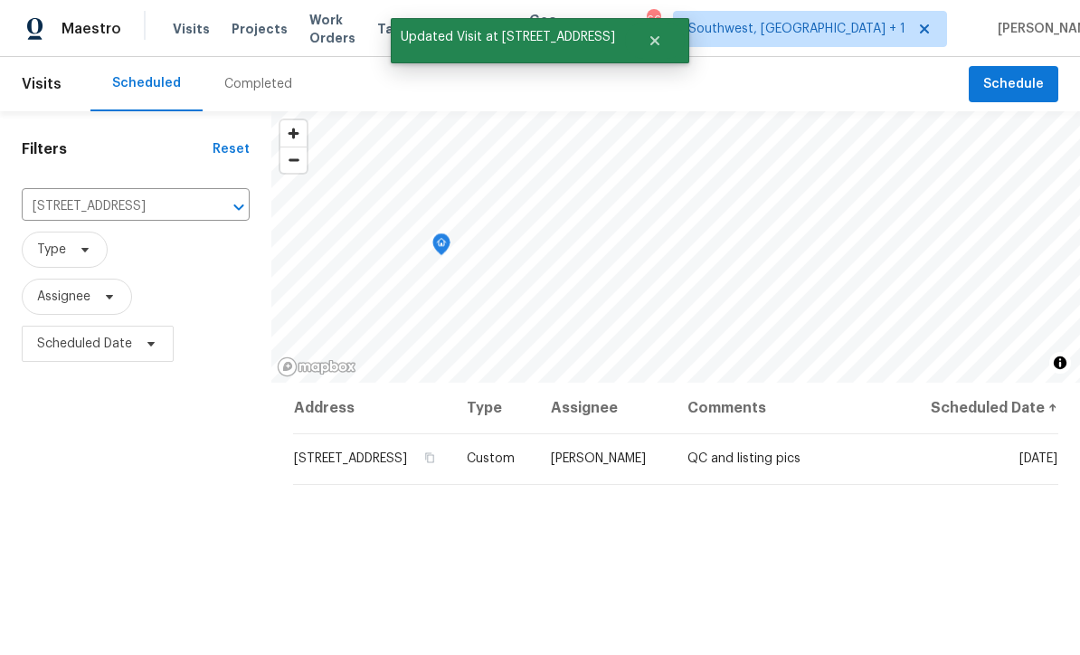
scroll to position [0, 0]
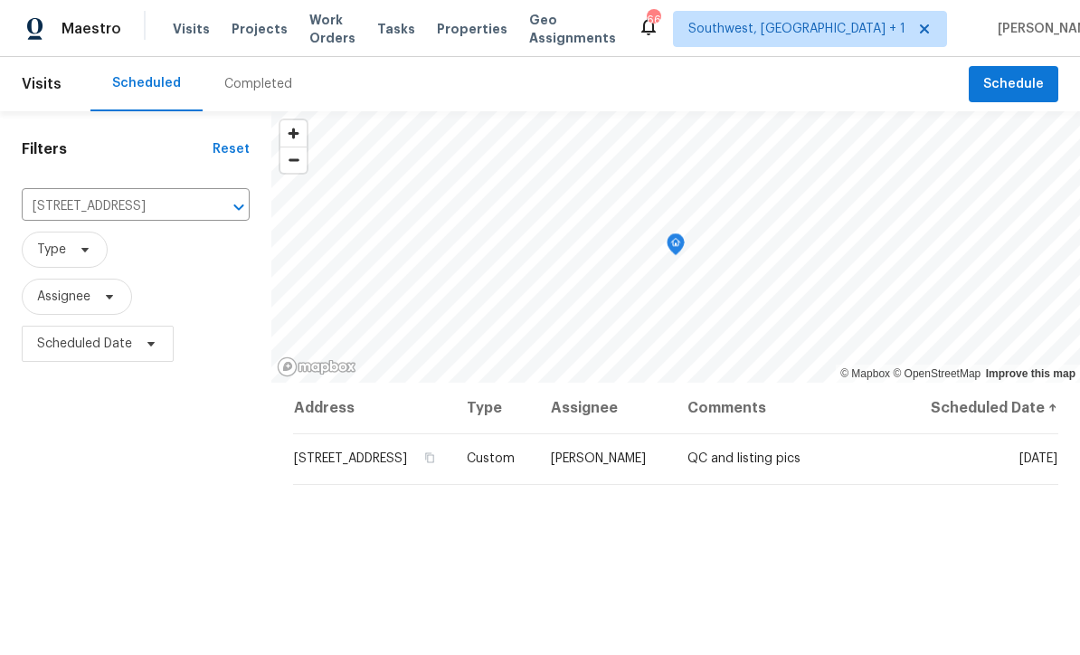
click at [77, 220] on input "1427 E Gate Dr, Venice, FL 34285" at bounding box center [110, 207] width 177 height 28
type input "790 har"
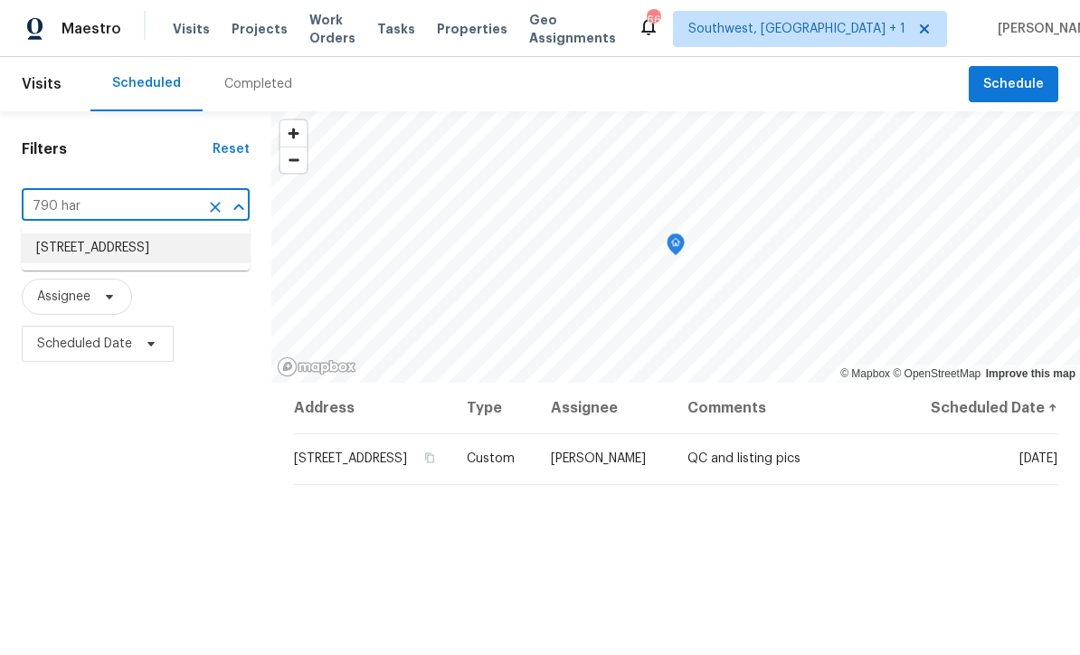
click at [166, 260] on li "790 Harvard St, Englewood, FL 34223" at bounding box center [136, 248] width 228 height 30
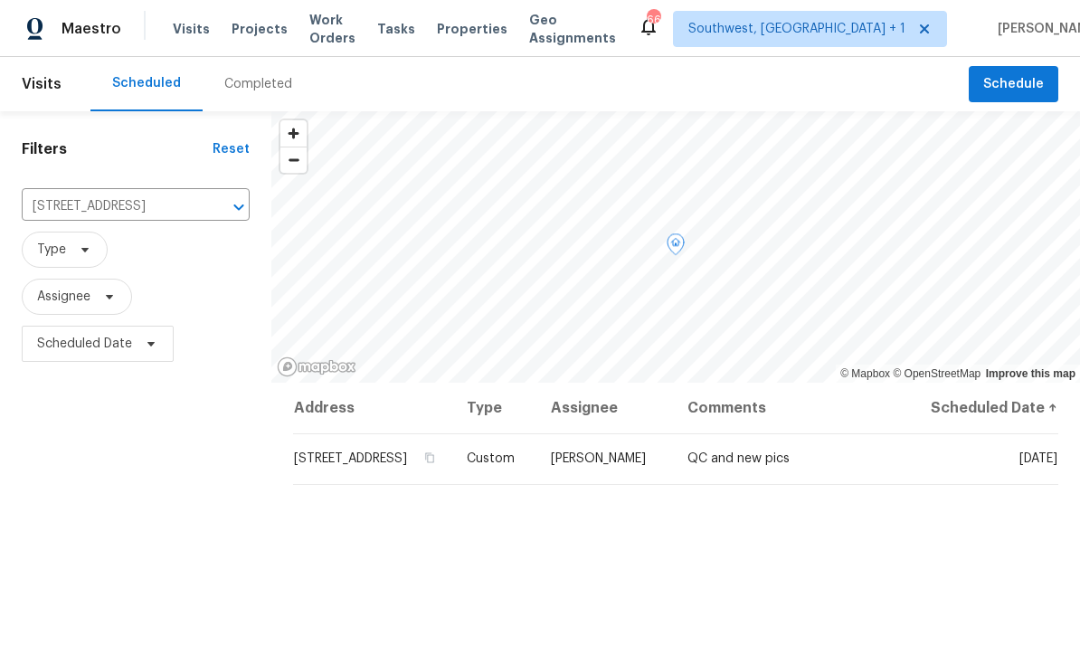
click at [0, 0] on icon at bounding box center [0, 0] width 0 height 0
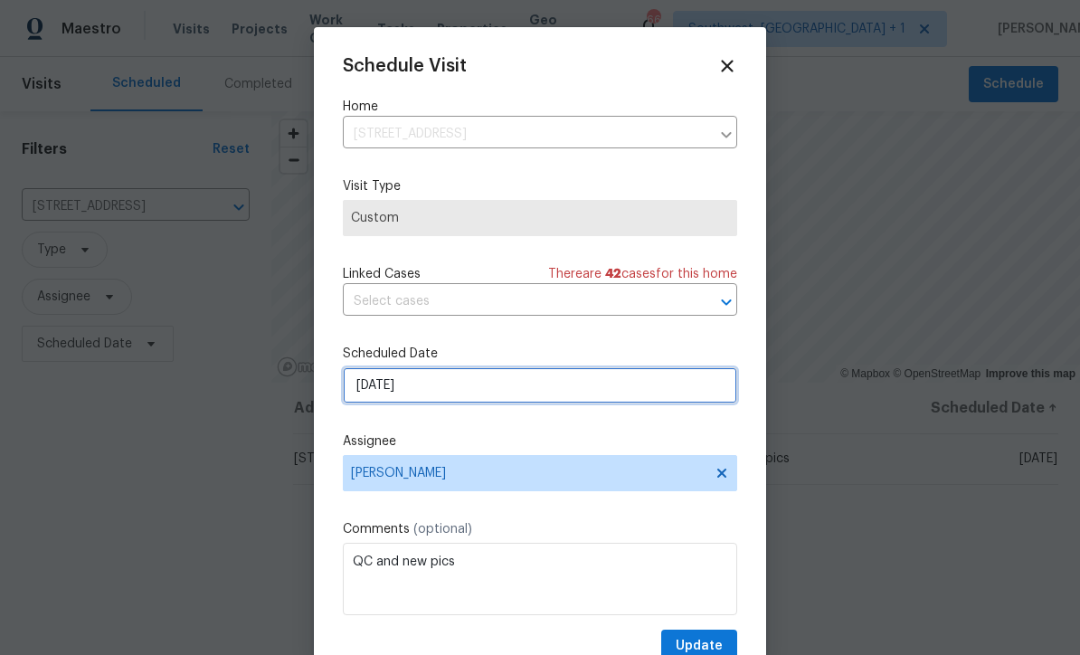
click at [499, 394] on input "8/29/2025" at bounding box center [540, 385] width 394 height 36
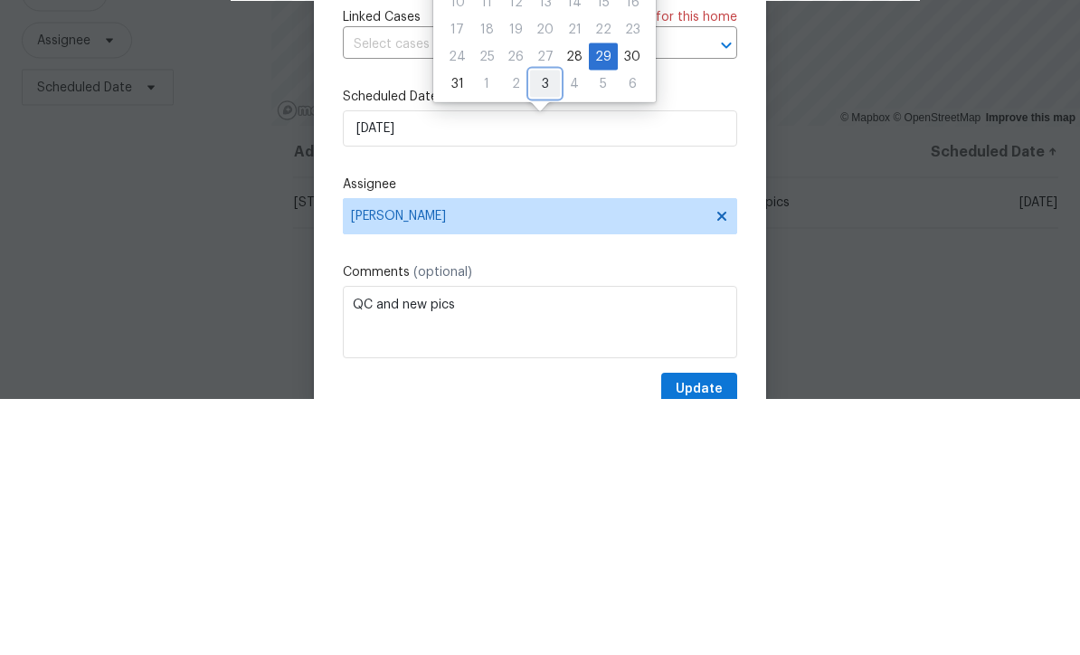
click at [541, 327] on div "3" at bounding box center [545, 339] width 30 height 25
type input "9/3/2025"
select select "8"
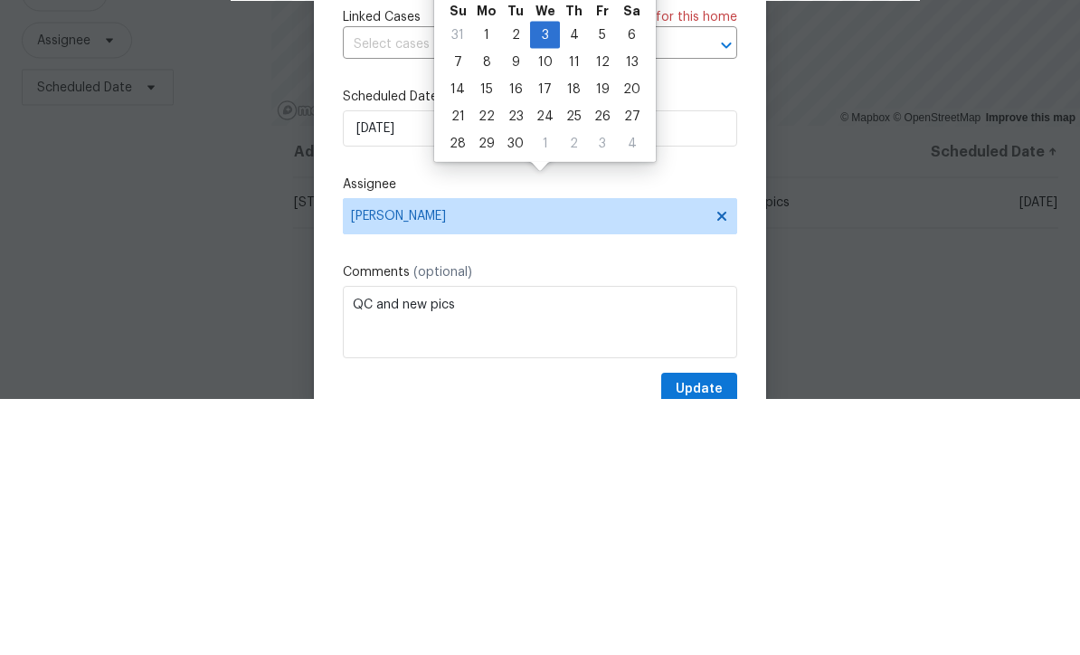
scroll to position [60, 0]
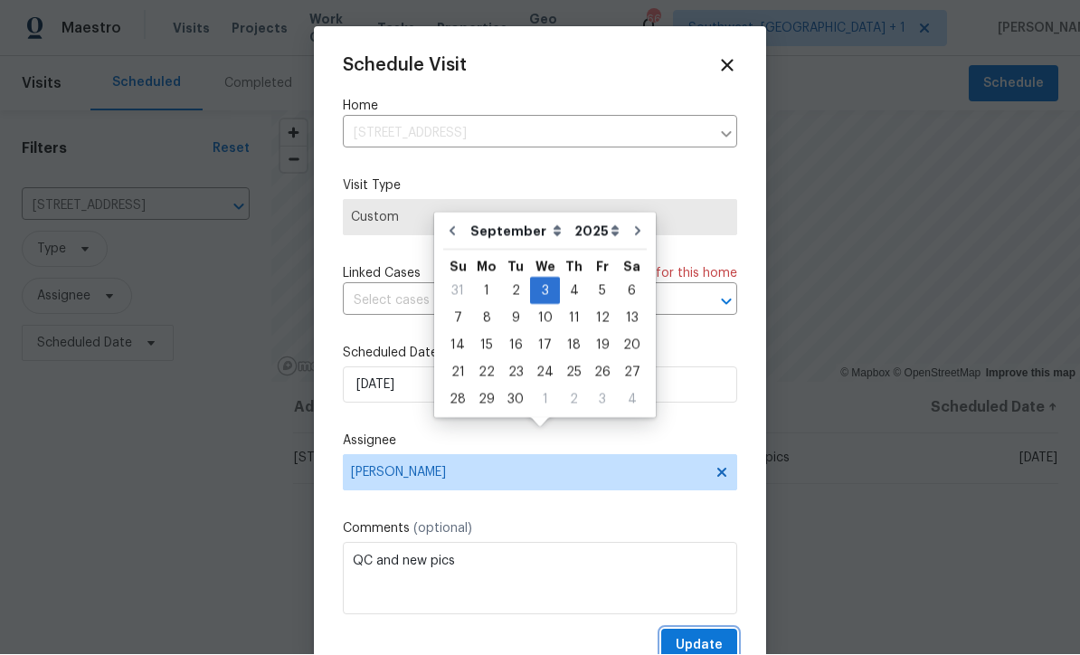
click at [705, 643] on span "Update" at bounding box center [699, 646] width 47 height 23
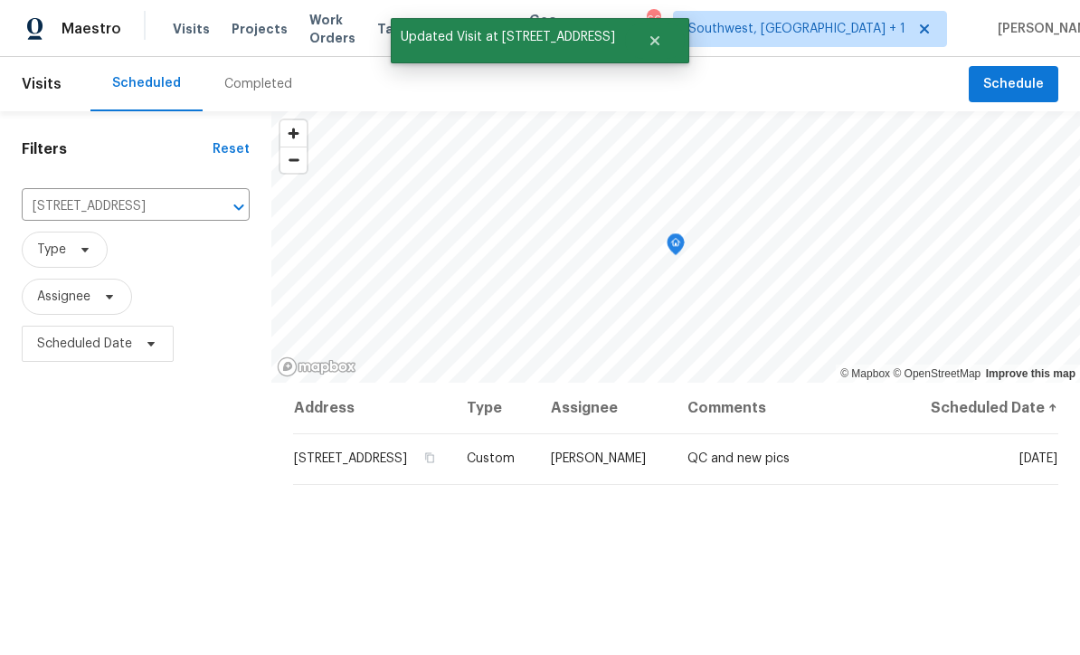
scroll to position [0, 0]
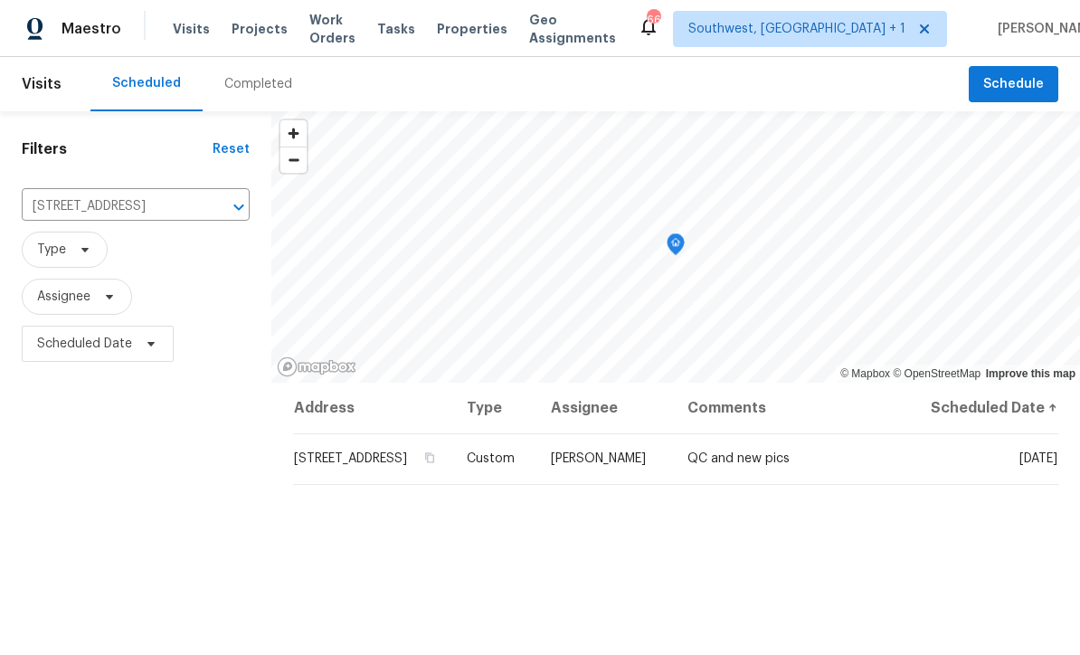
click at [260, 29] on span "Projects" at bounding box center [260, 29] width 56 height 18
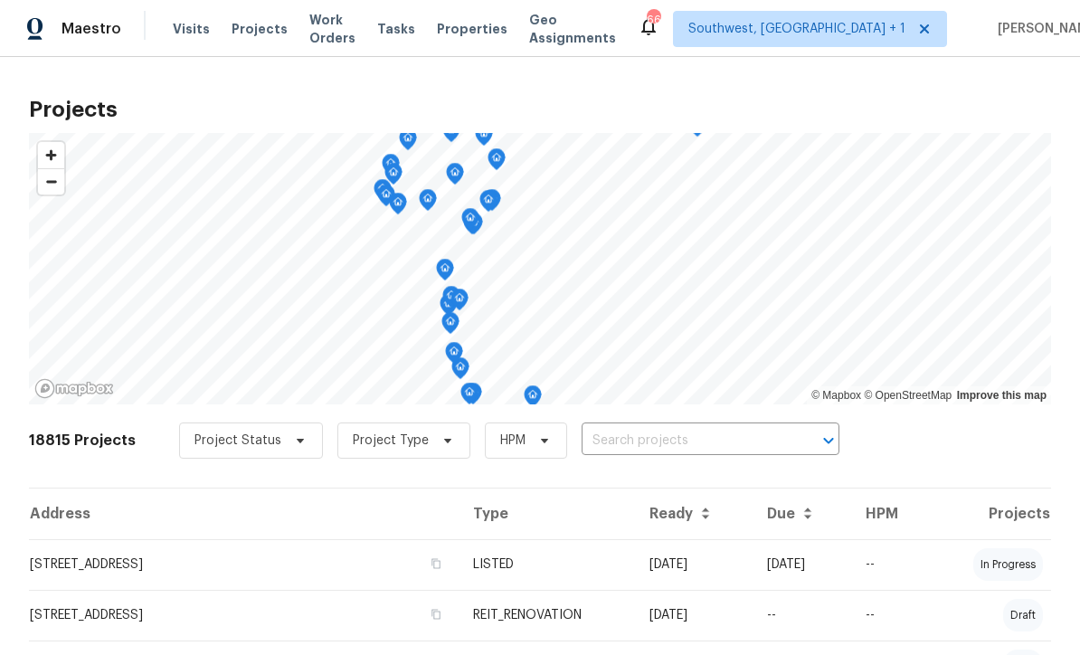
click at [667, 446] on input "text" at bounding box center [685, 441] width 207 height 28
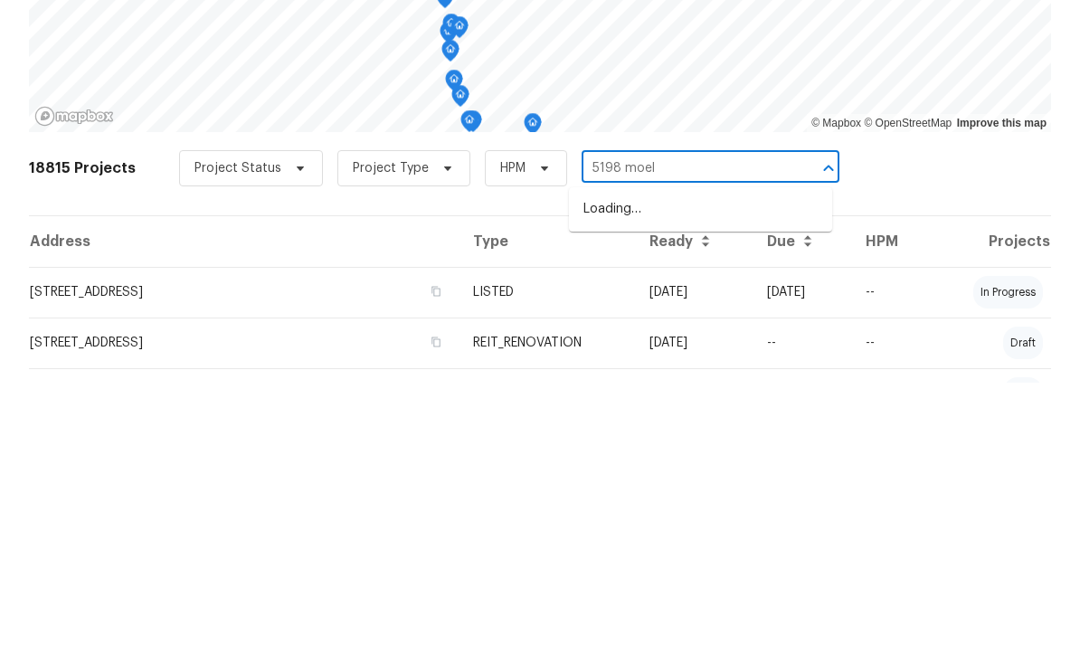
type input "5198 moell"
click at [716, 467] on li "5198 Moeller Ave, Sarasota, FL 34233" at bounding box center [700, 482] width 263 height 30
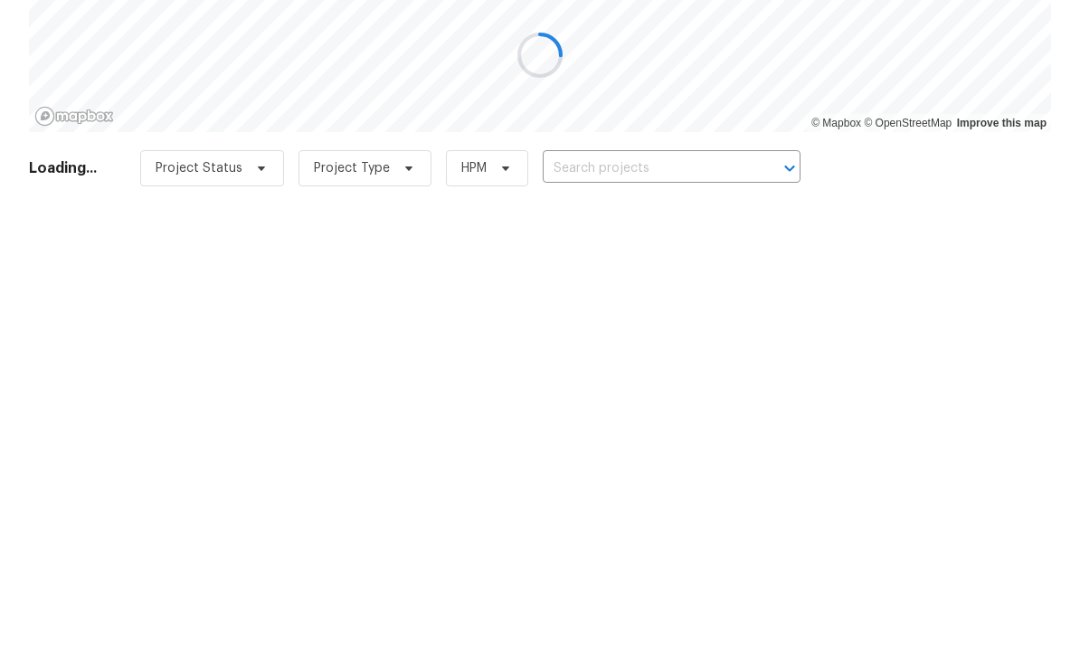
type input "5198 Moeller Ave, Sarasota, FL 34233"
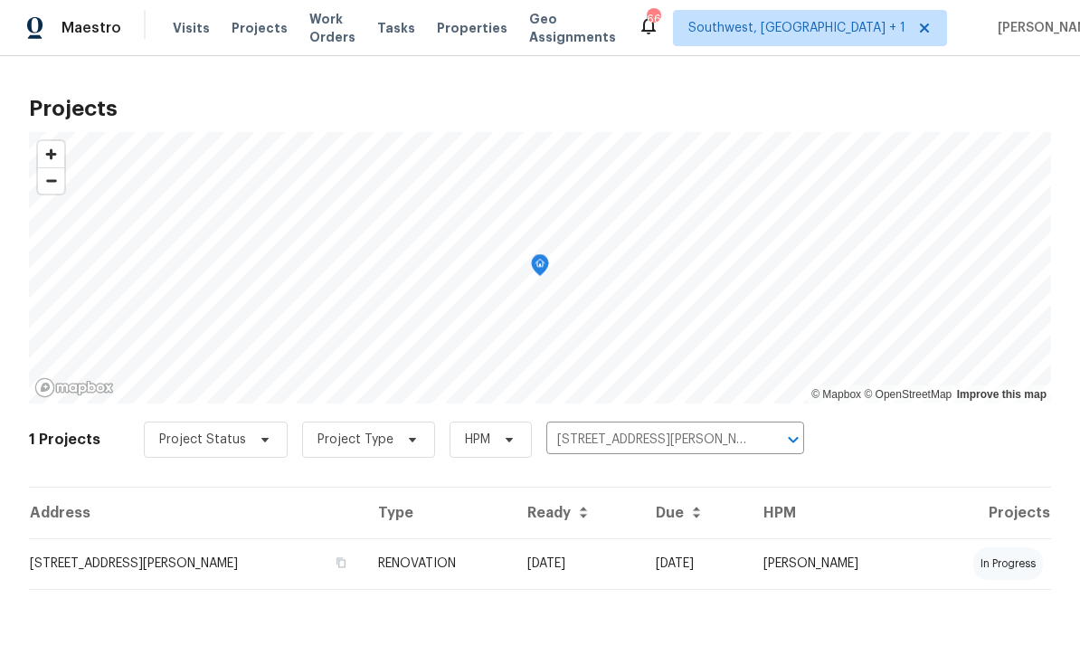
click at [622, 564] on td "08/05/25" at bounding box center [577, 564] width 128 height 51
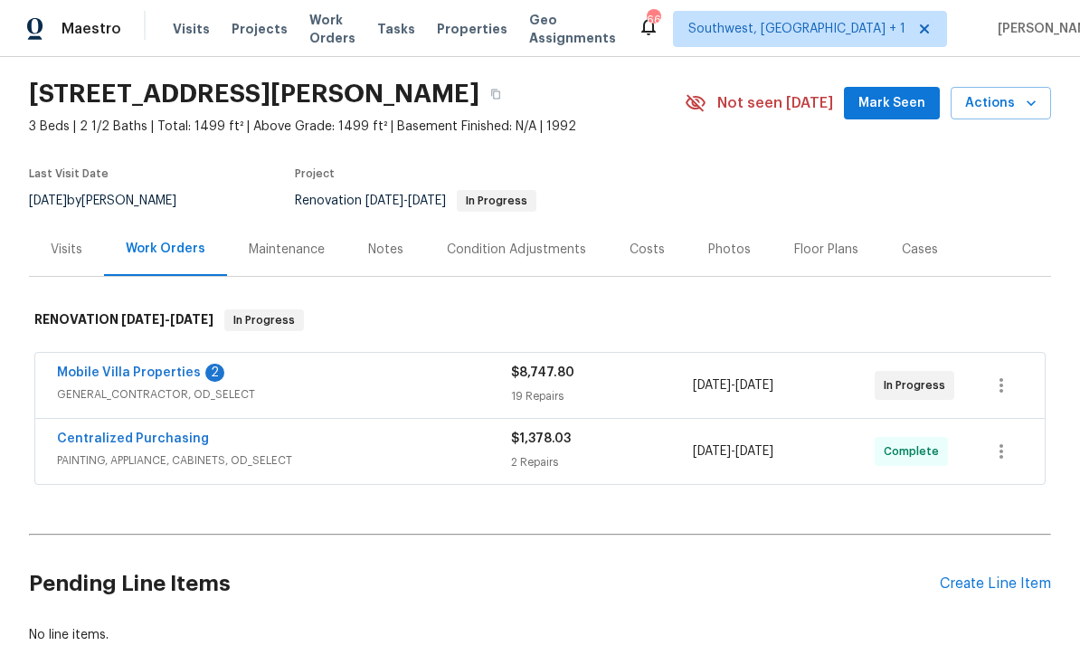
scroll to position [69, 0]
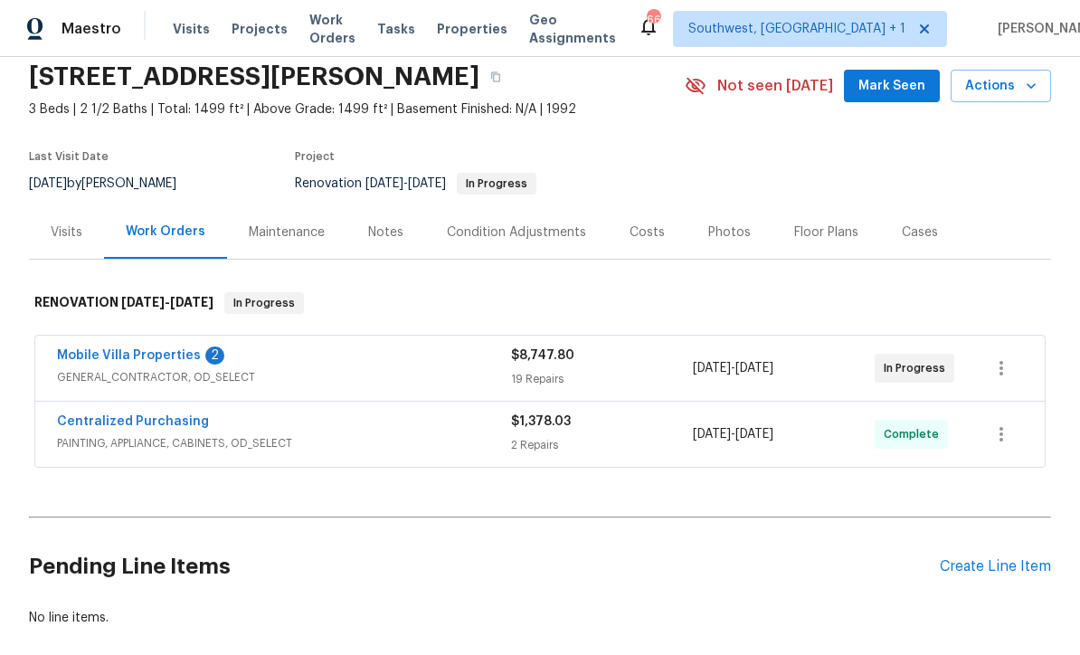
click at [83, 359] on link "Mobile Villa Properties" at bounding box center [129, 355] width 144 height 13
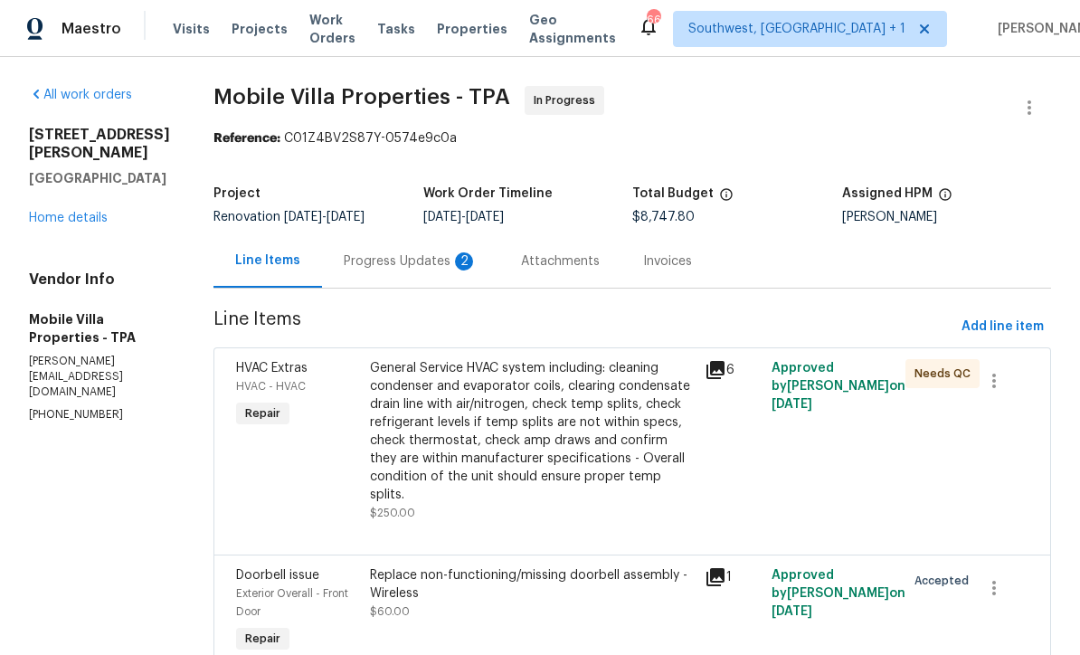
click at [335, 277] on div "Progress Updates 2" at bounding box center [410, 260] width 177 height 53
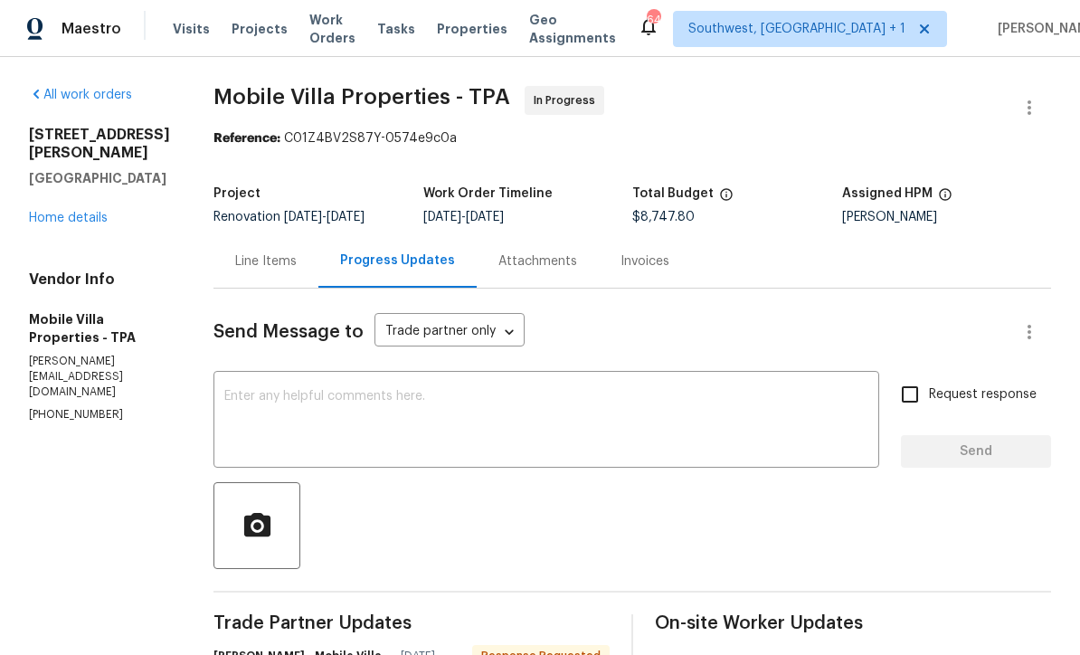
click at [45, 224] on link "Home details" at bounding box center [68, 218] width 79 height 13
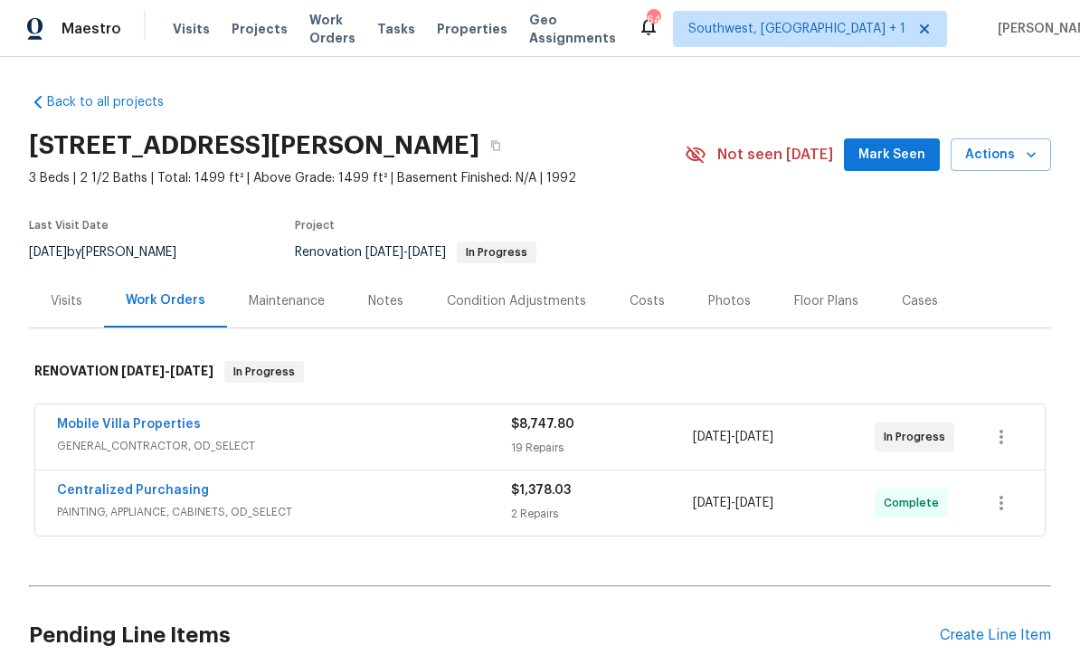
click at [259, 31] on span "Projects" at bounding box center [260, 29] width 56 height 18
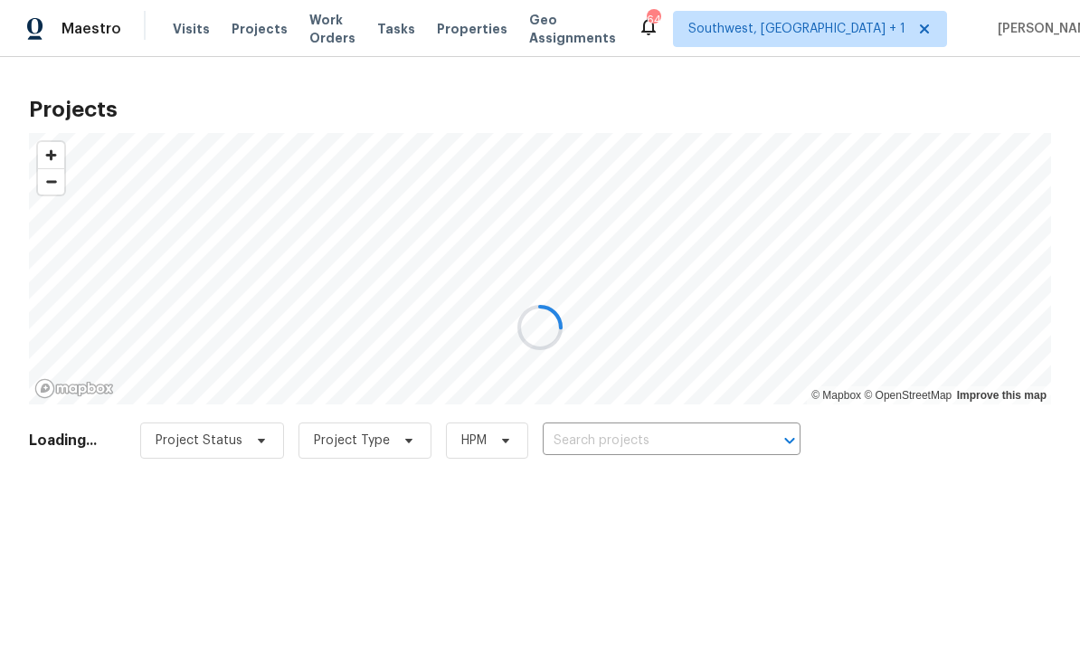
click at [660, 432] on div at bounding box center [540, 327] width 1080 height 655
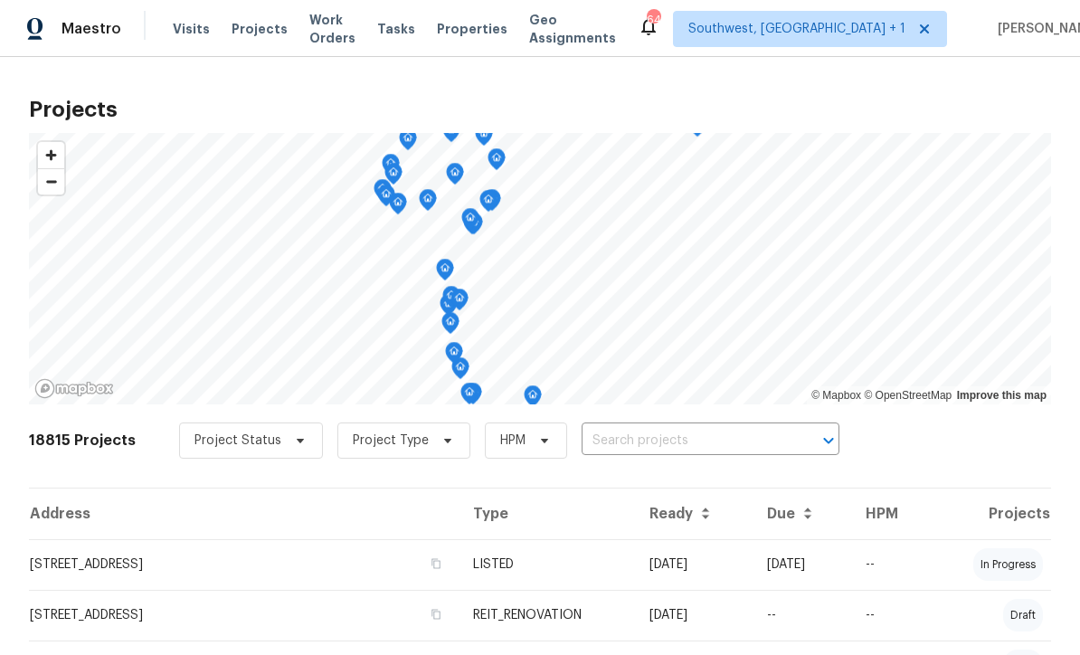
click at [654, 449] on input "text" at bounding box center [685, 441] width 207 height 28
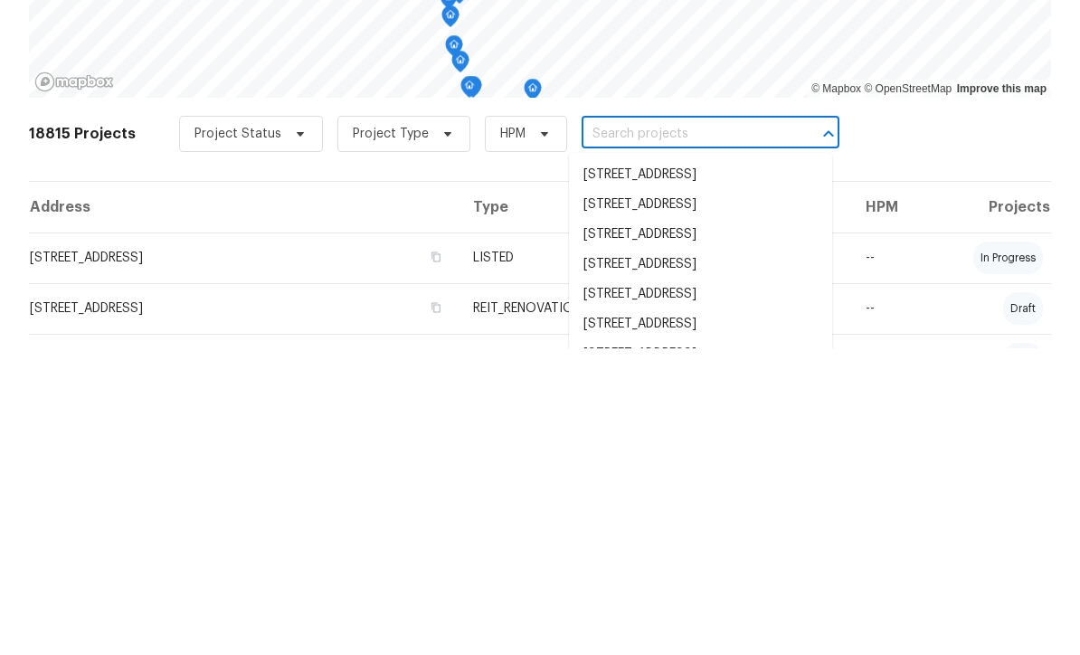
type input "6"
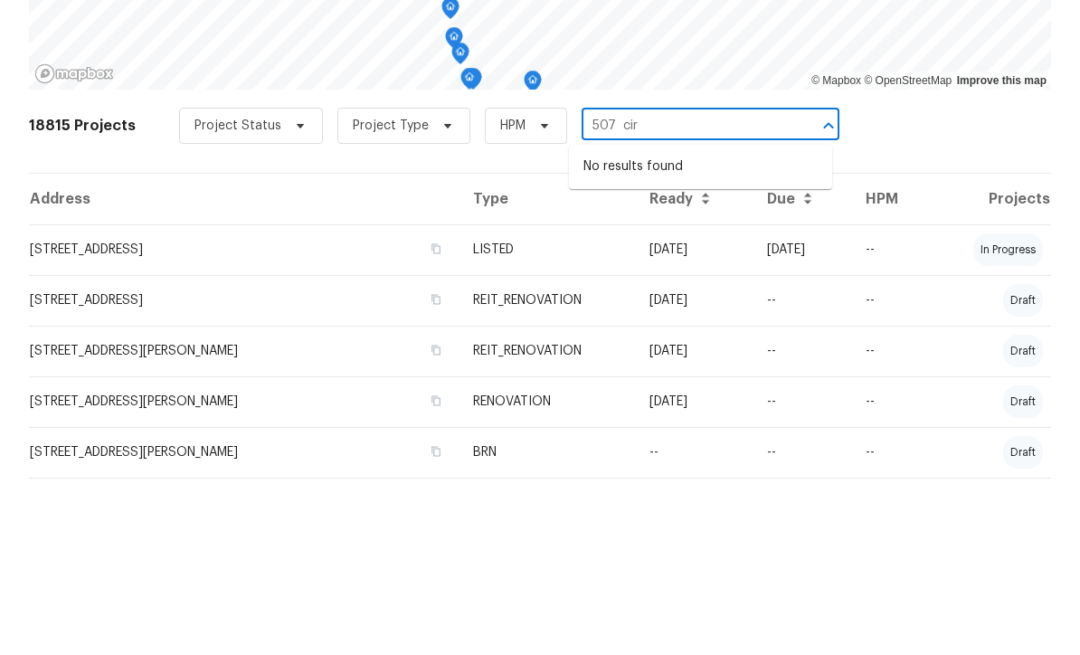
scroll to position [141, 0]
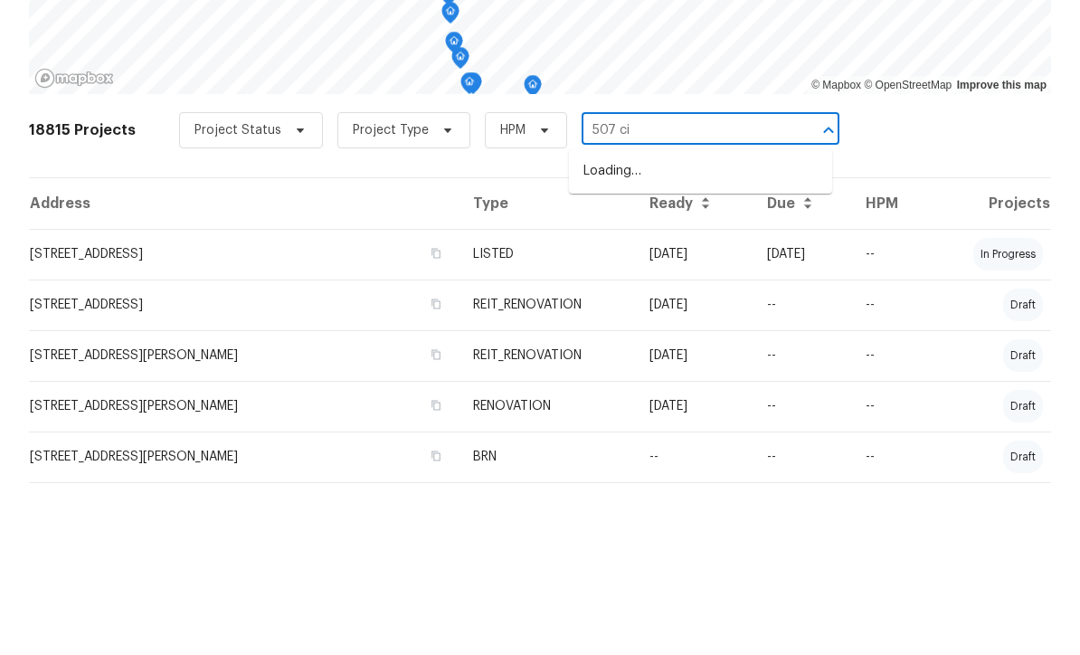
type input "507 cir"
click at [711, 326] on li "[STREET_ADDRESS]" at bounding box center [700, 341] width 263 height 30
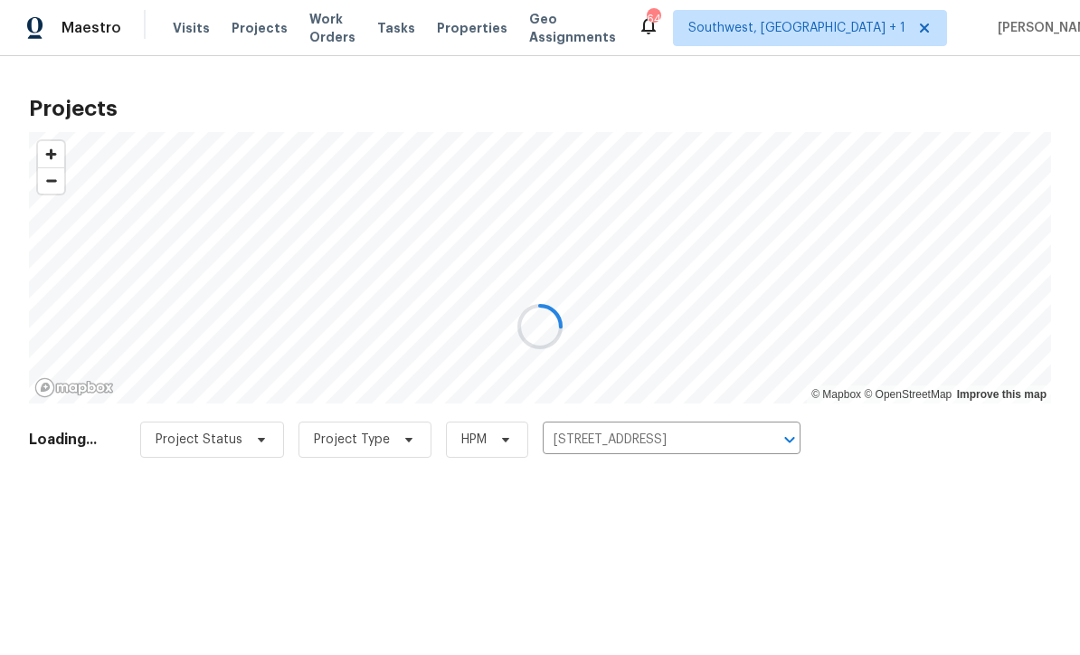
scroll to position [1, 0]
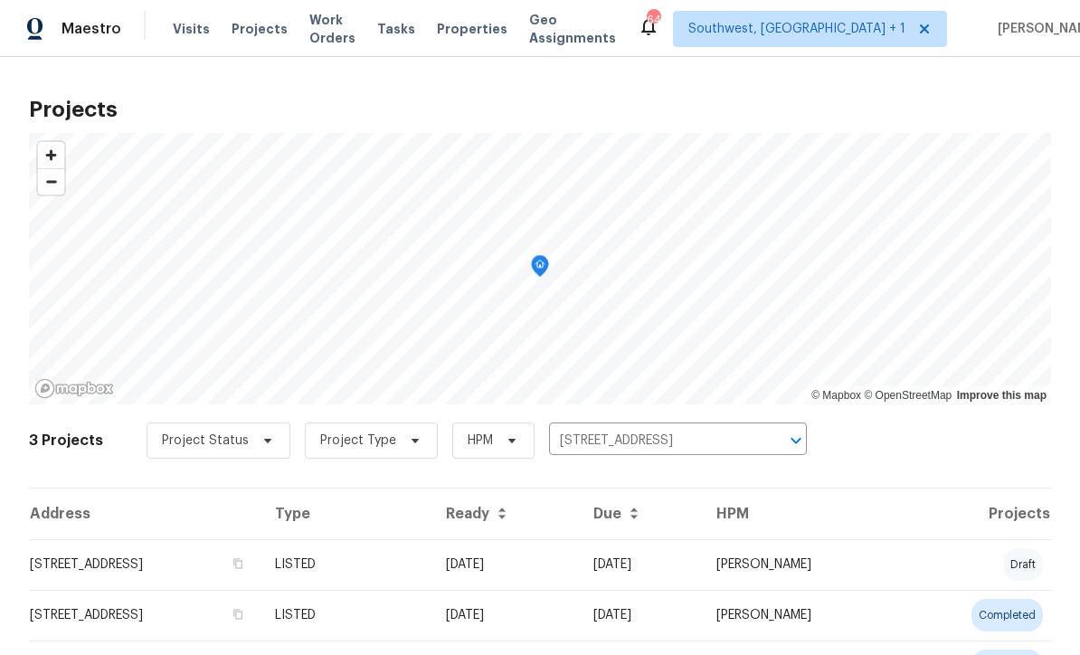
click at [101, 554] on td "[STREET_ADDRESS]" at bounding box center [145, 564] width 232 height 51
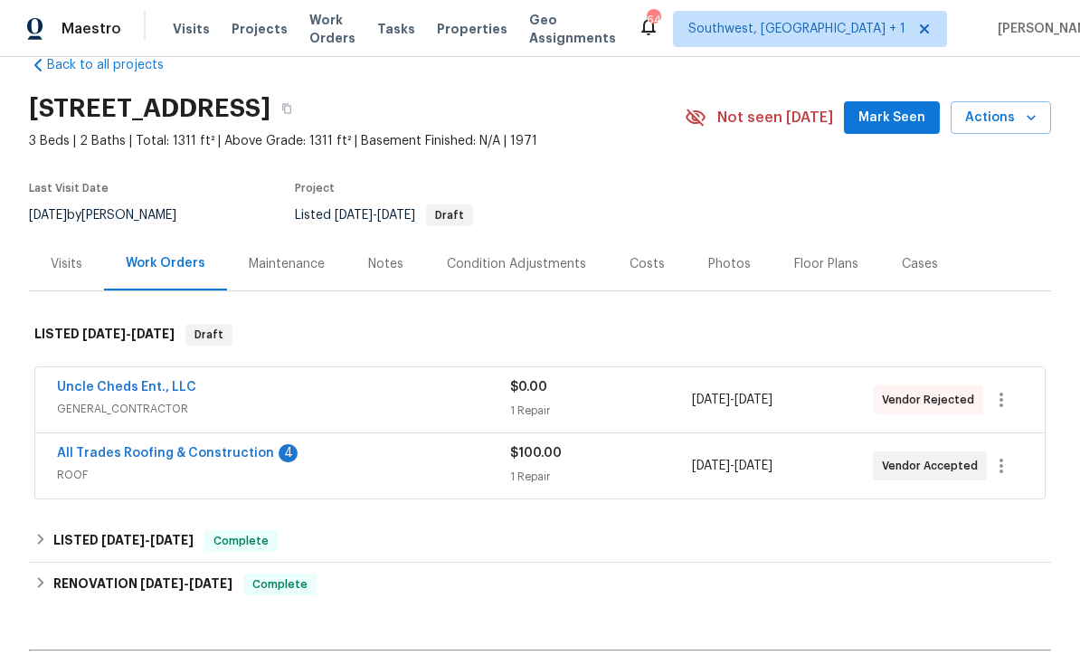
scroll to position [41, 0]
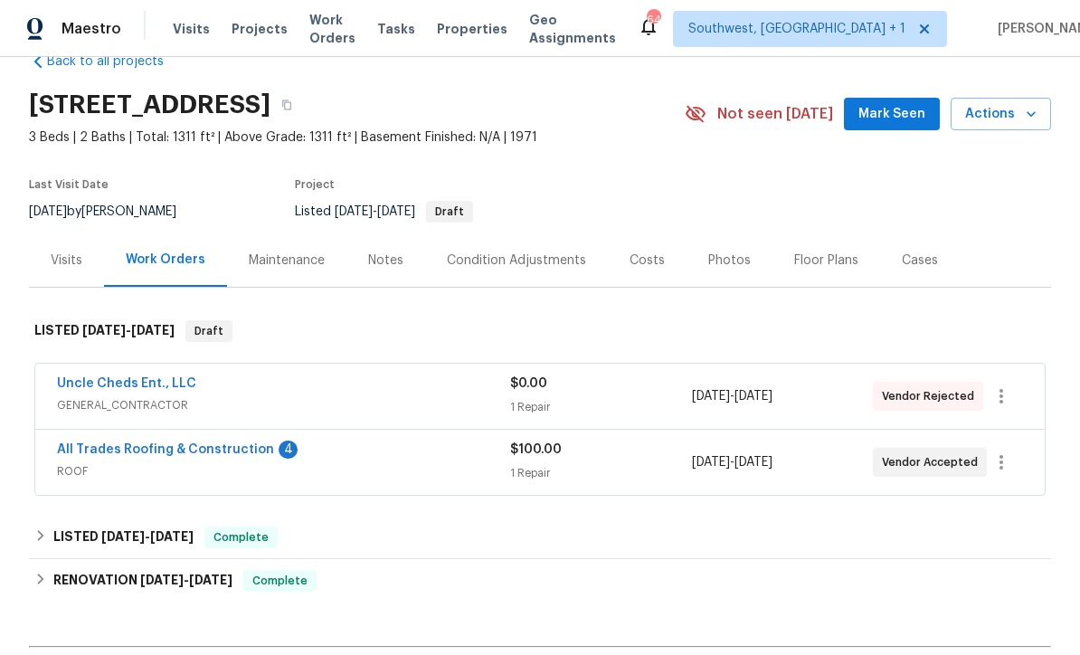
click at [623, 410] on div "1 Repair" at bounding box center [600, 407] width 181 height 18
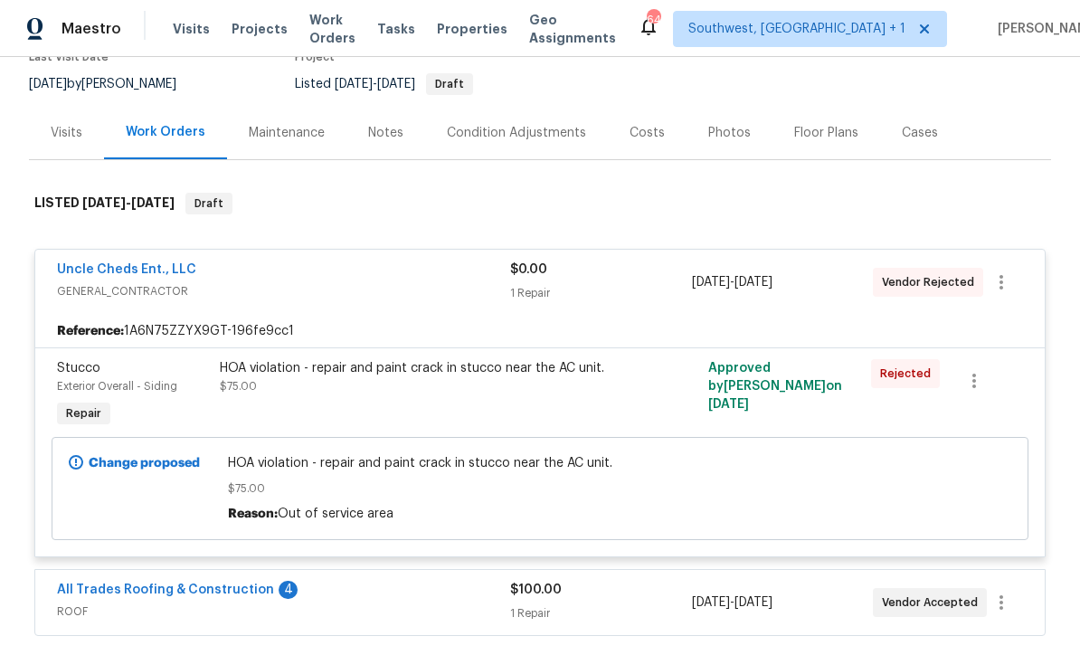
scroll to position [166, 0]
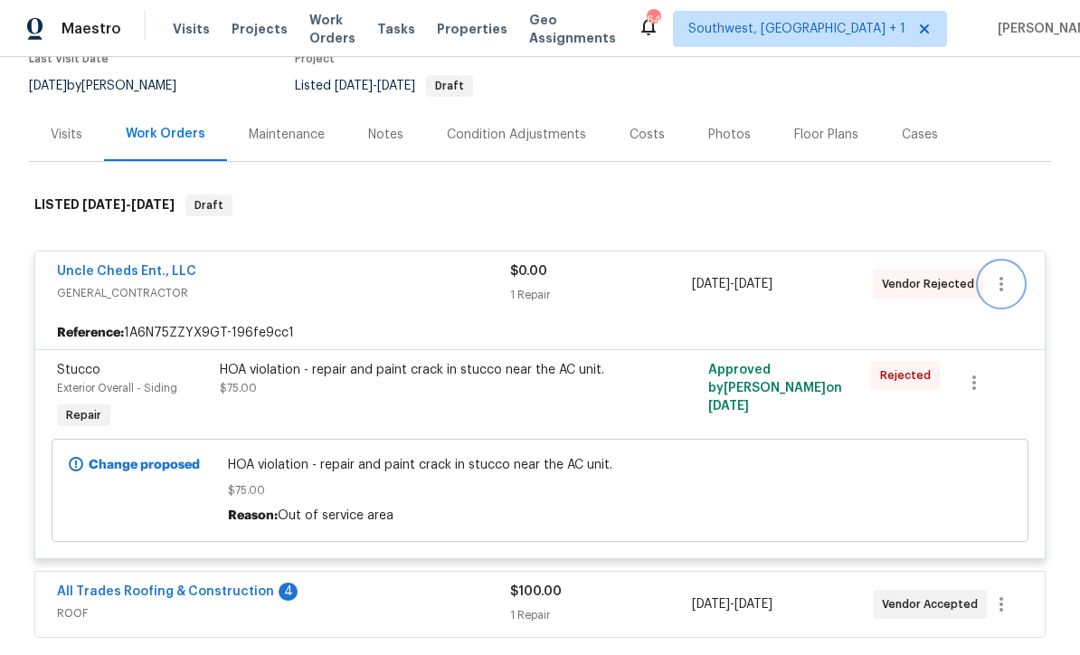
click at [1009, 290] on icon "button" at bounding box center [1001, 284] width 22 height 22
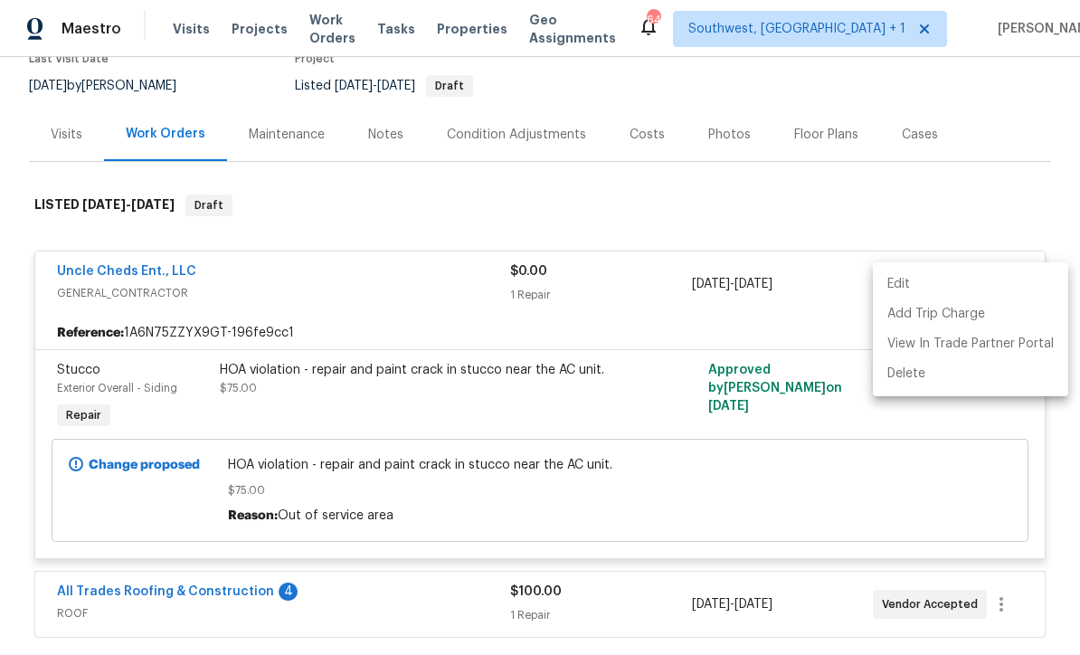
click at [913, 288] on li "Edit" at bounding box center [970, 285] width 195 height 30
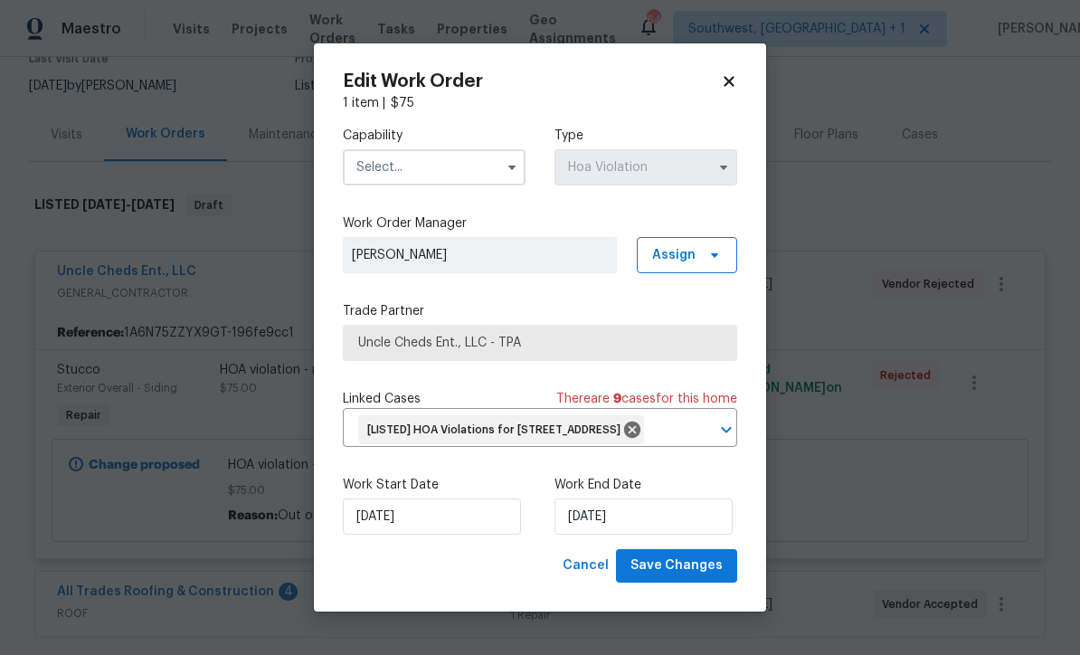
click at [459, 152] on input "text" at bounding box center [434, 167] width 183 height 36
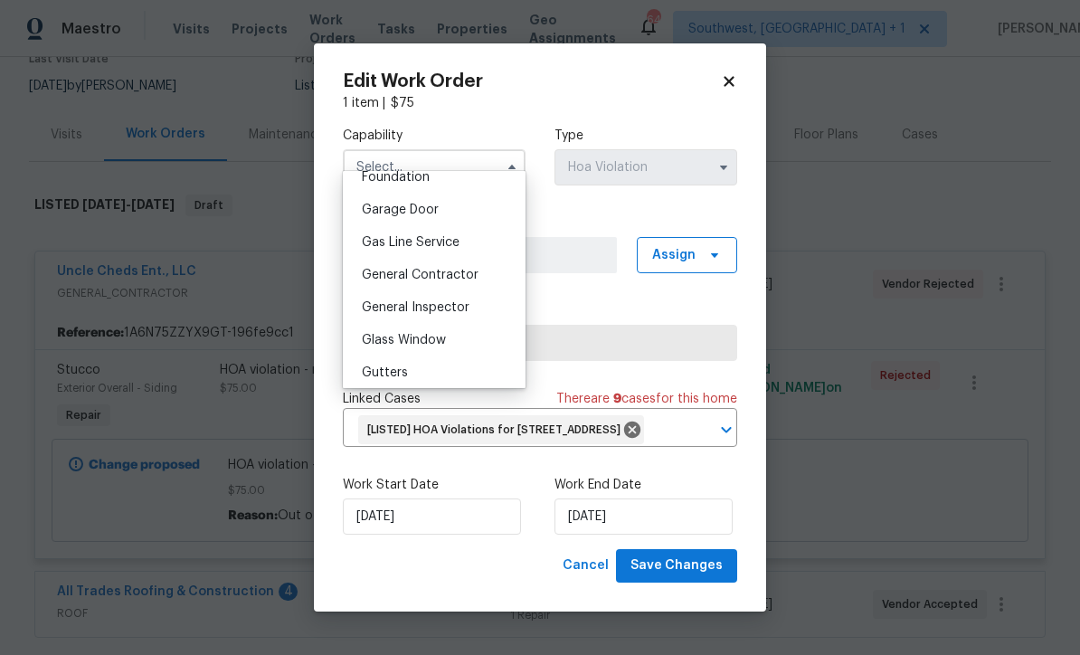
scroll to position [779, 0]
click at [477, 284] on div "General Contractor" at bounding box center [434, 277] width 174 height 33
type input "General Contractor"
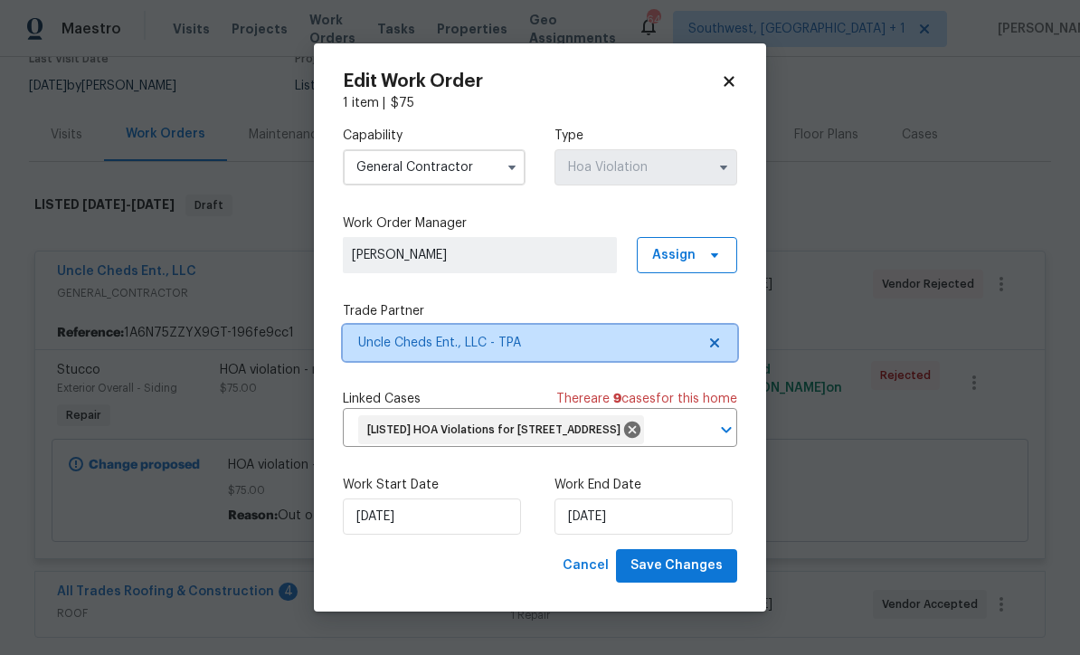
click at [682, 334] on span "Uncle Cheds Ent., LLC - TPA" at bounding box center [526, 343] width 337 height 18
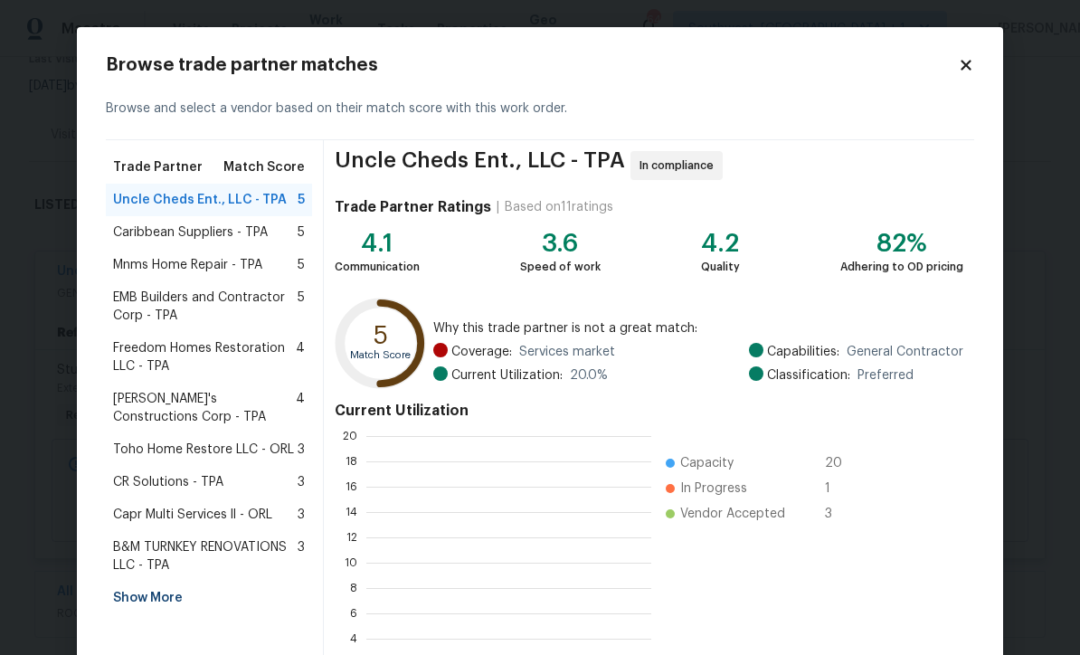
scroll to position [2, 2]
click at [173, 592] on div "Show More" at bounding box center [209, 598] width 206 height 33
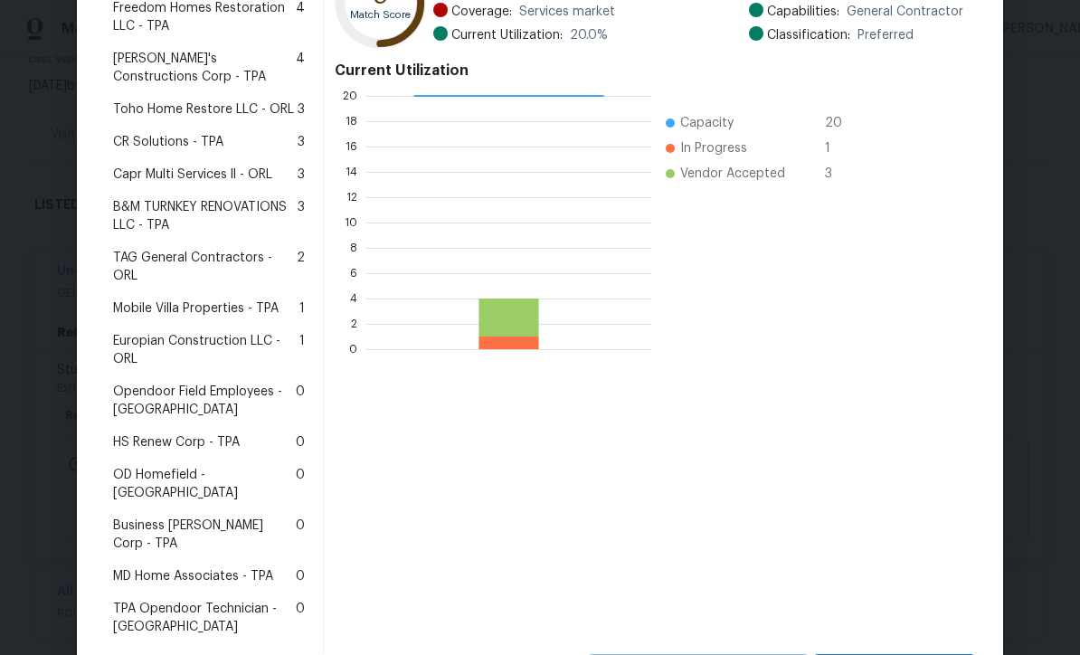
scroll to position [338, 0]
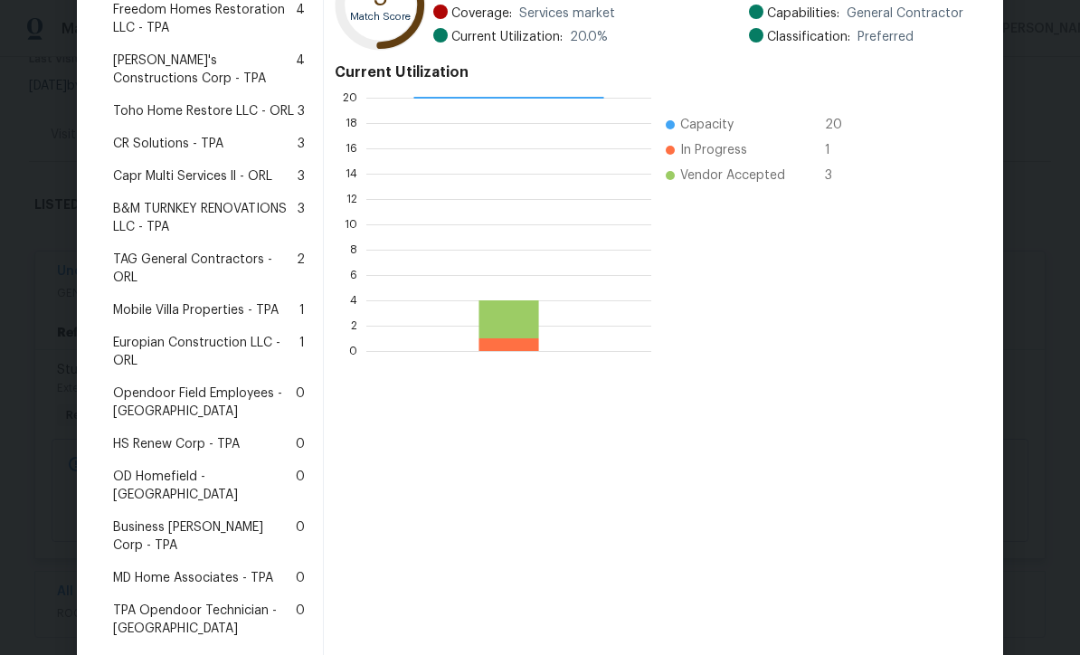
click at [218, 518] on span "Business [PERSON_NAME] Corp - TPA" at bounding box center [204, 536] width 183 height 36
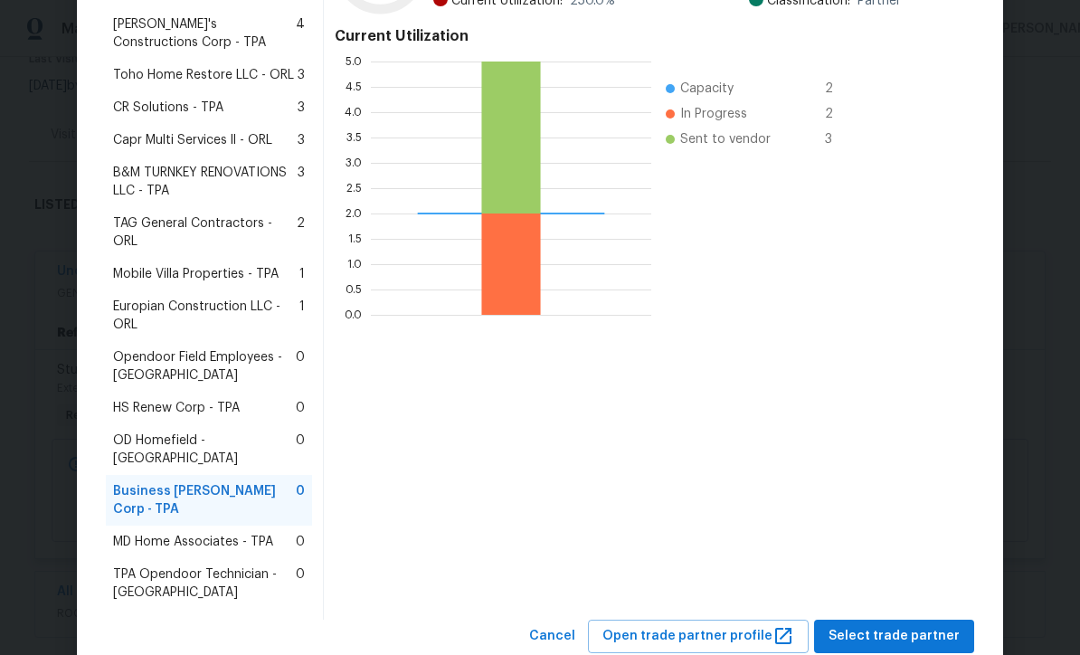
scroll to position [374, 0]
click at [913, 626] on span "Select trade partner" at bounding box center [893, 637] width 131 height 23
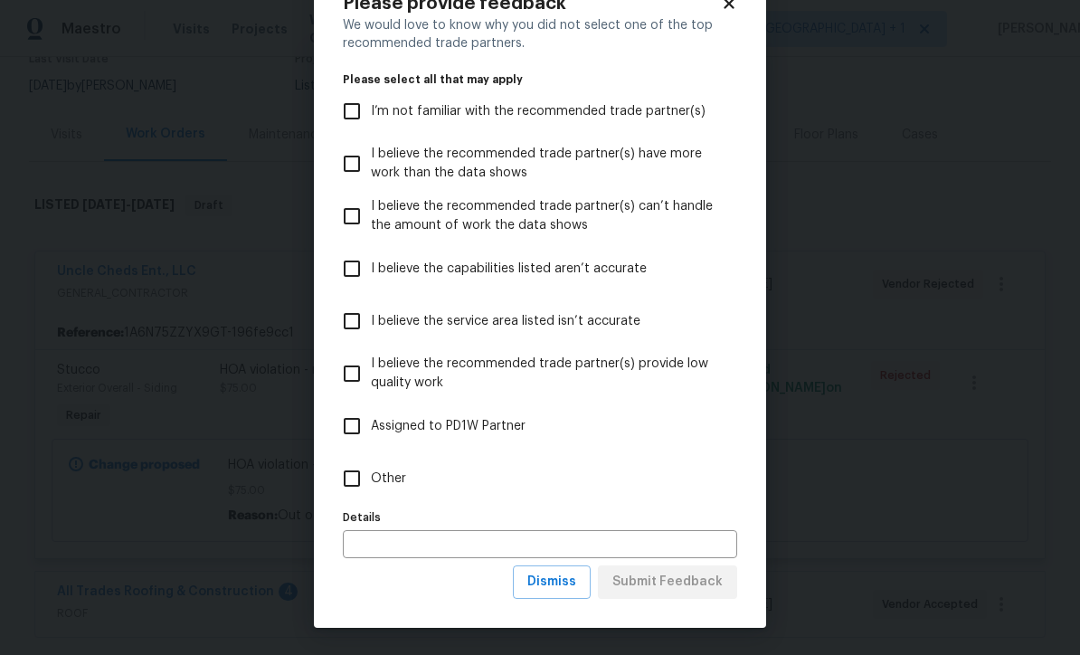
scroll to position [62, 0]
click at [564, 597] on button "Dismiss" at bounding box center [552, 581] width 78 height 33
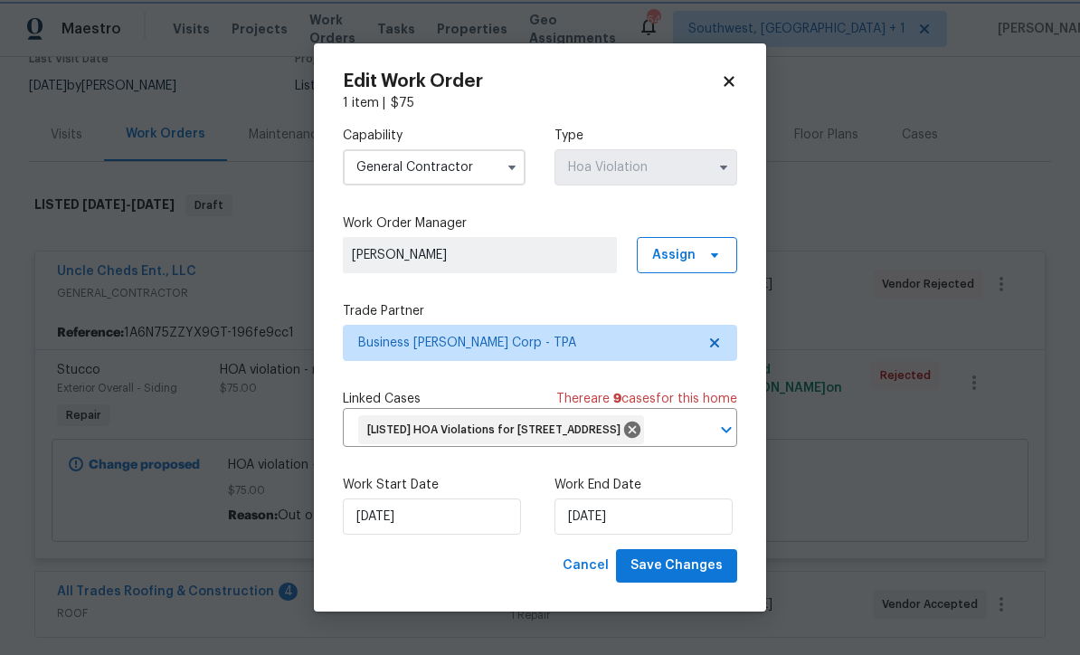
scroll to position [0, 0]
click at [670, 534] on input "8/30/2025" at bounding box center [643, 516] width 178 height 36
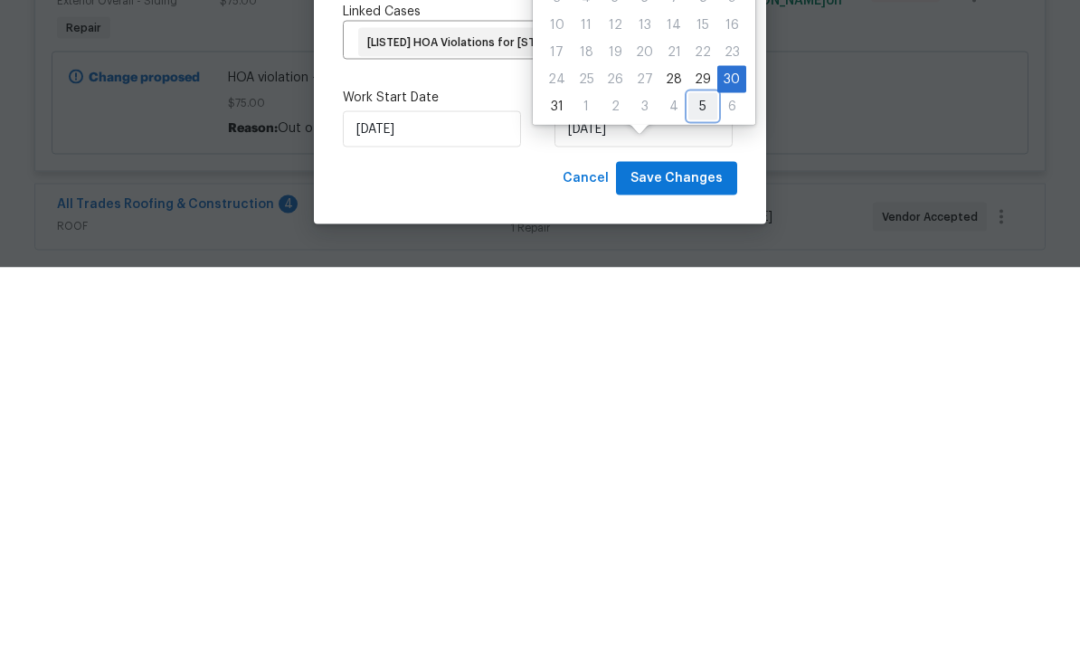
click at [690, 481] on div "5" at bounding box center [702, 493] width 29 height 25
type input "[DATE]"
select select "8"
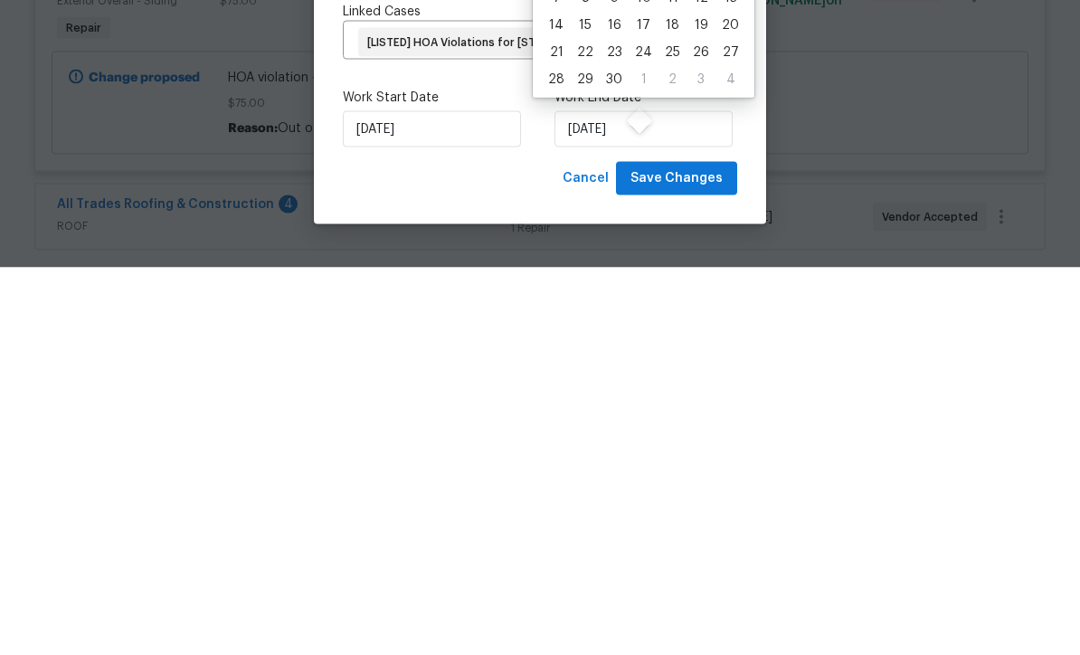
scroll to position [60, 0]
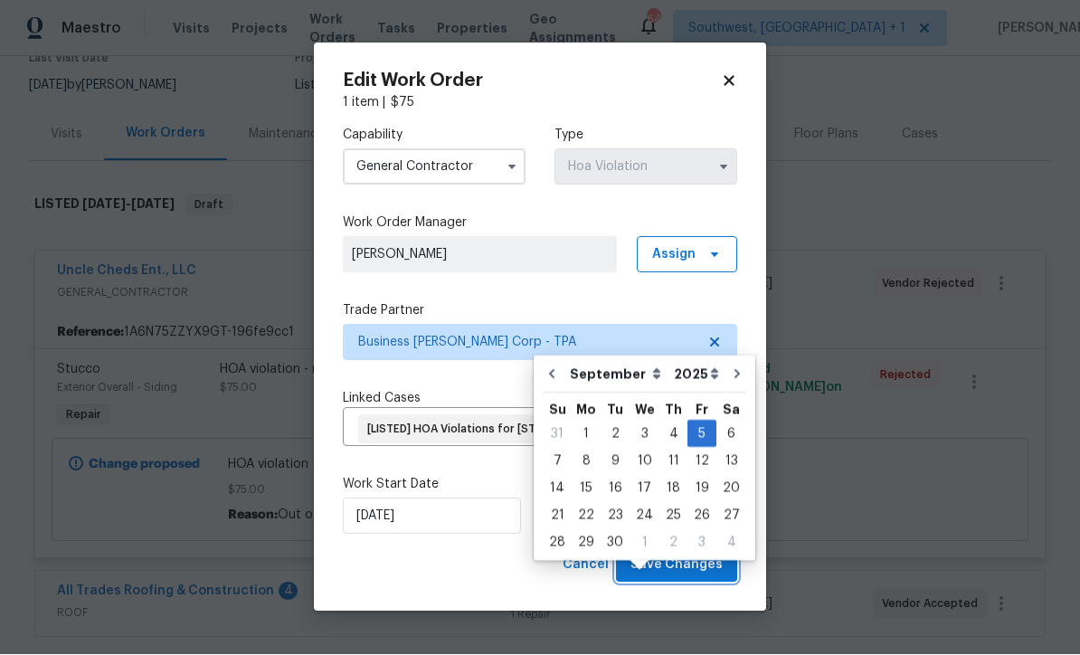
click at [682, 577] on span "Save Changes" at bounding box center [676, 565] width 92 height 23
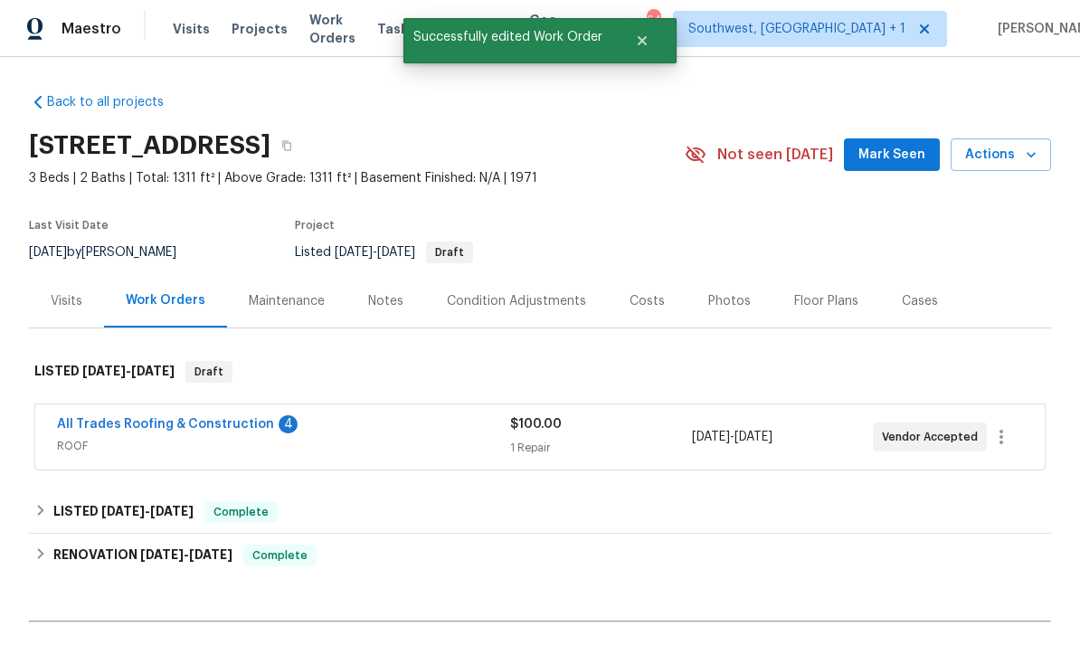
scroll to position [0, 0]
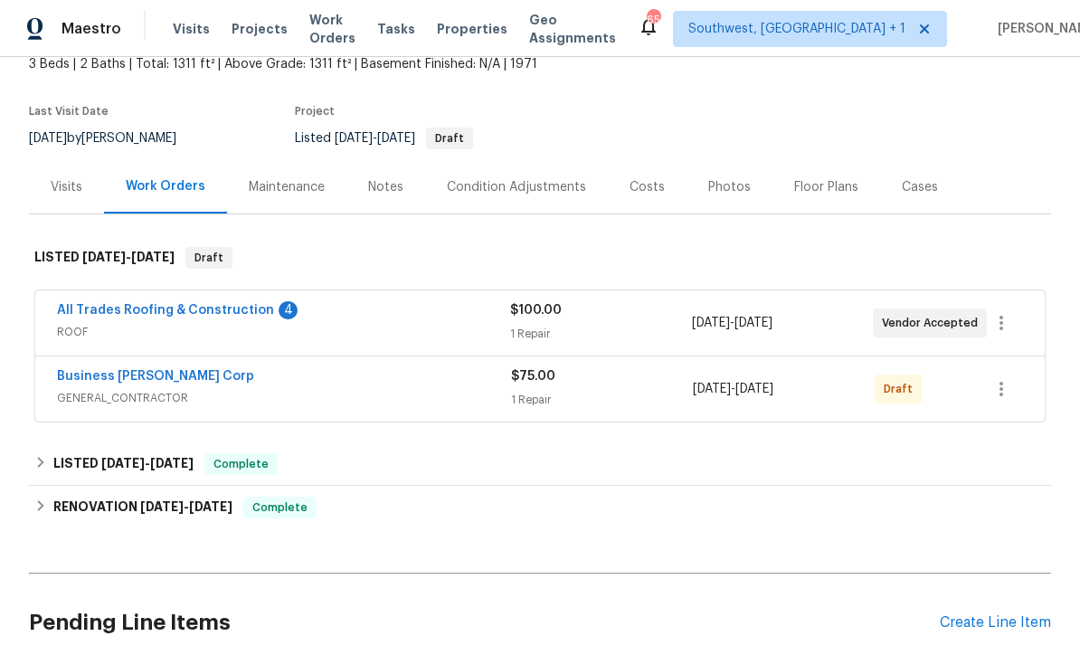
scroll to position [113, 0]
click at [998, 392] on icon "button" at bounding box center [1001, 390] width 22 height 22
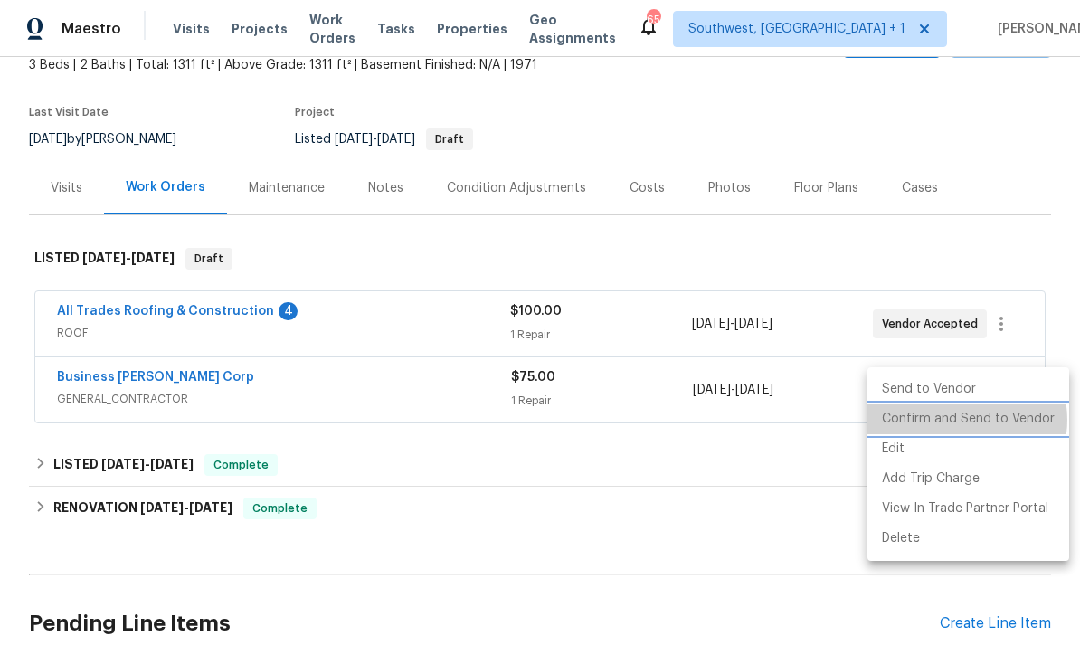
click at [964, 420] on li "Confirm and Send to Vendor" at bounding box center [968, 419] width 202 height 30
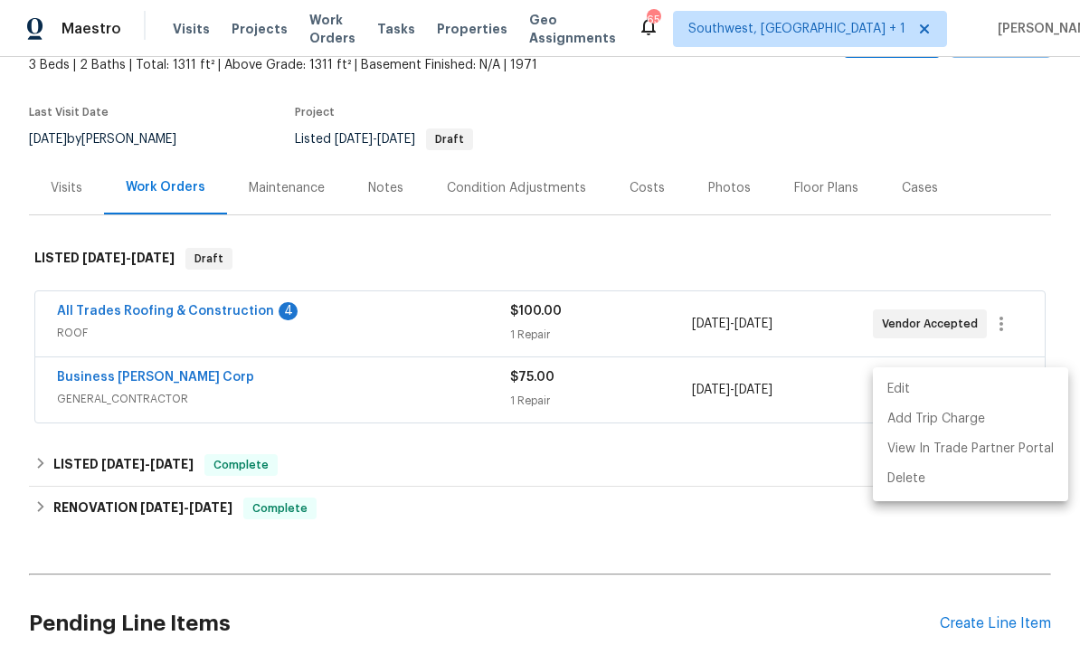
click at [760, 517] on div at bounding box center [540, 327] width 1080 height 655
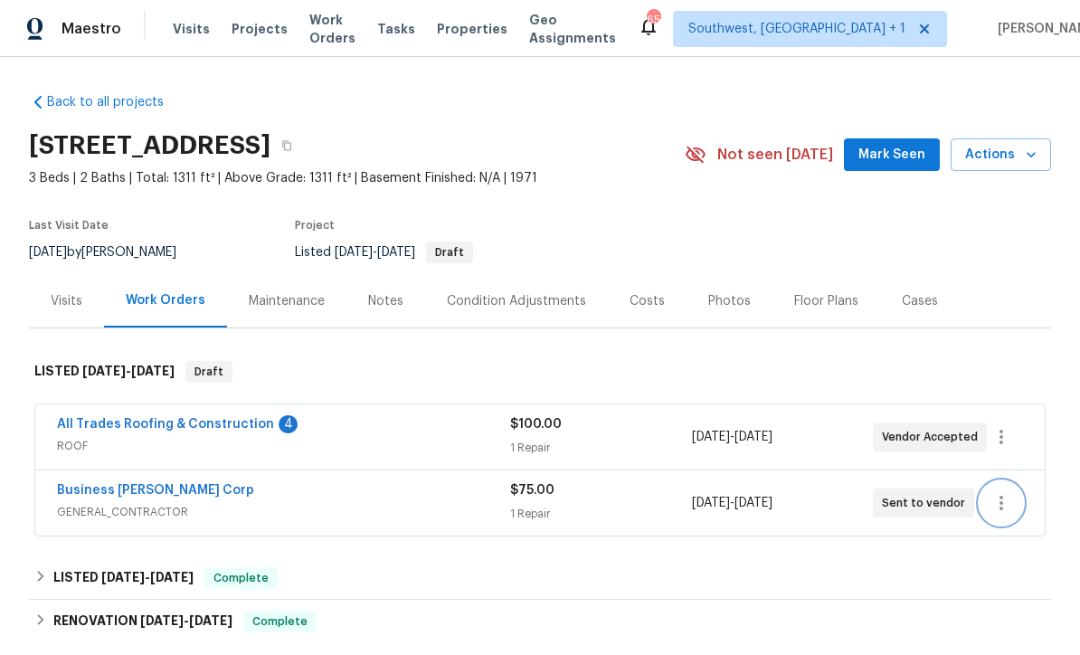
scroll to position [0, 0]
click at [131, 494] on link "Business [PERSON_NAME] Corp" at bounding box center [155, 490] width 197 height 13
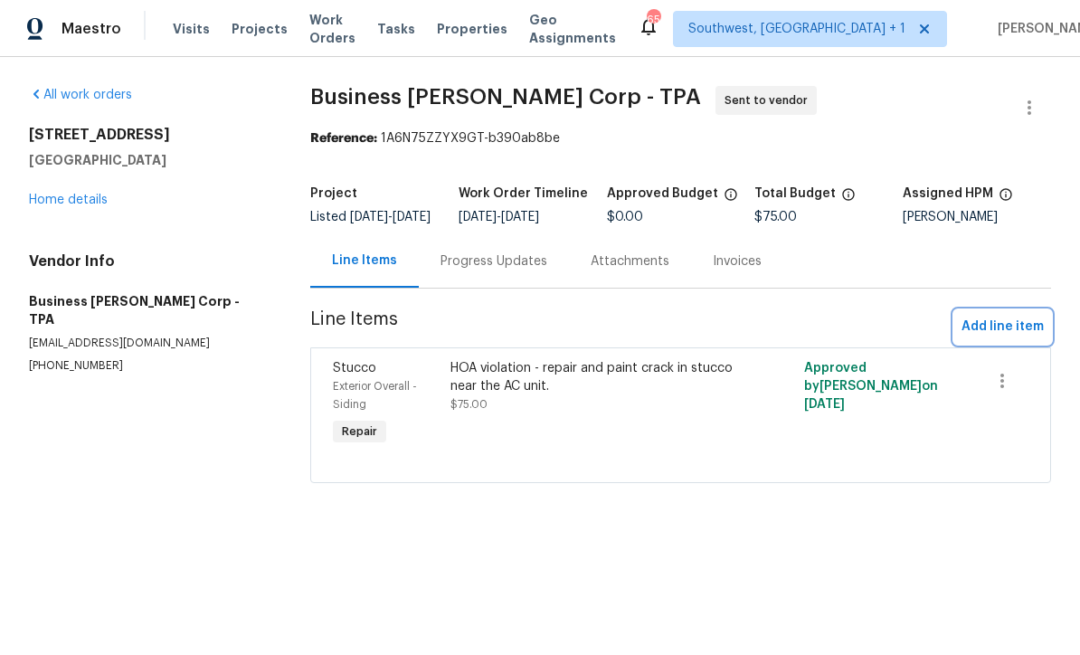
click at [1007, 338] on span "Add line item" at bounding box center [1002, 327] width 82 height 23
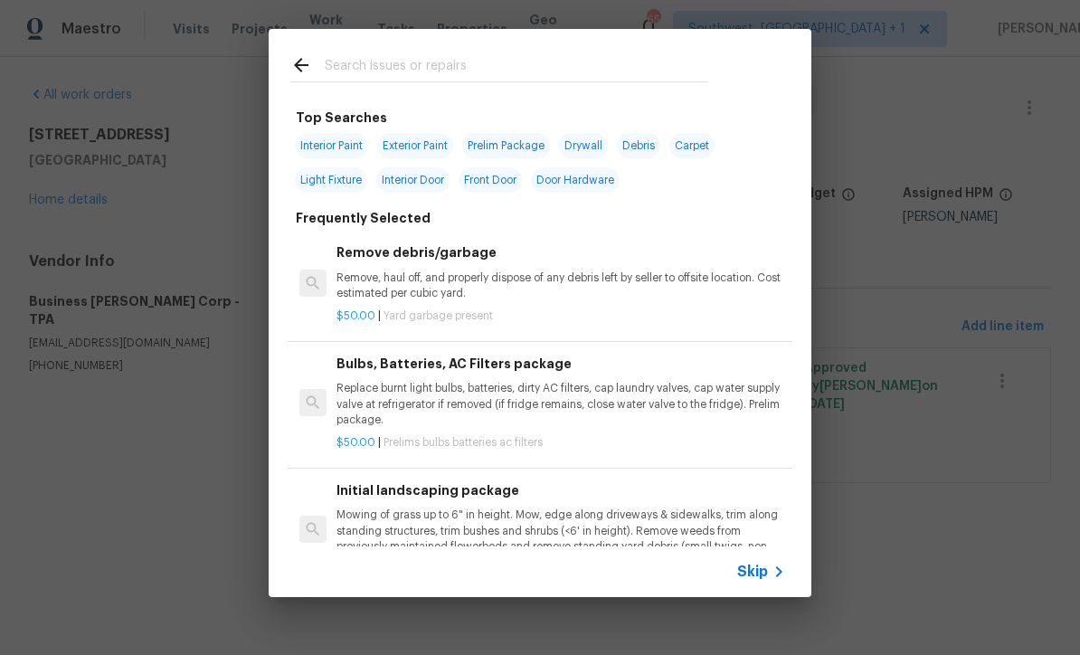
click at [761, 579] on span "Skip" at bounding box center [752, 572] width 31 height 18
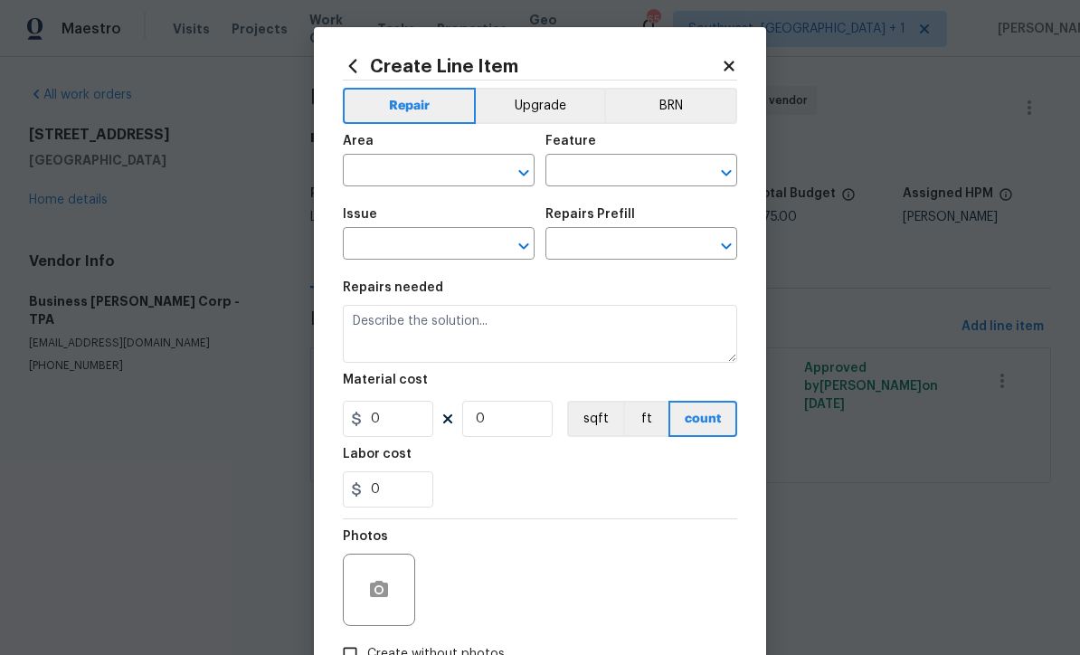
click at [430, 171] on input "text" at bounding box center [413, 172] width 141 height 28
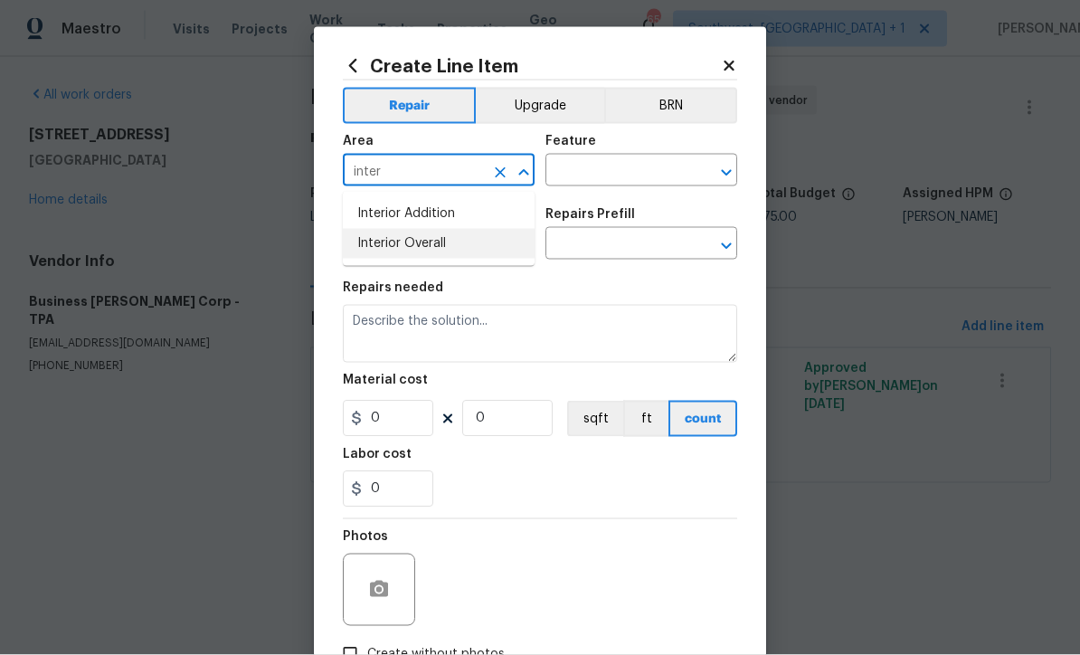
click at [448, 245] on li "Interior Overall" at bounding box center [439, 244] width 192 height 30
type input "Interior Overall"
click at [662, 170] on input "text" at bounding box center [615, 172] width 141 height 28
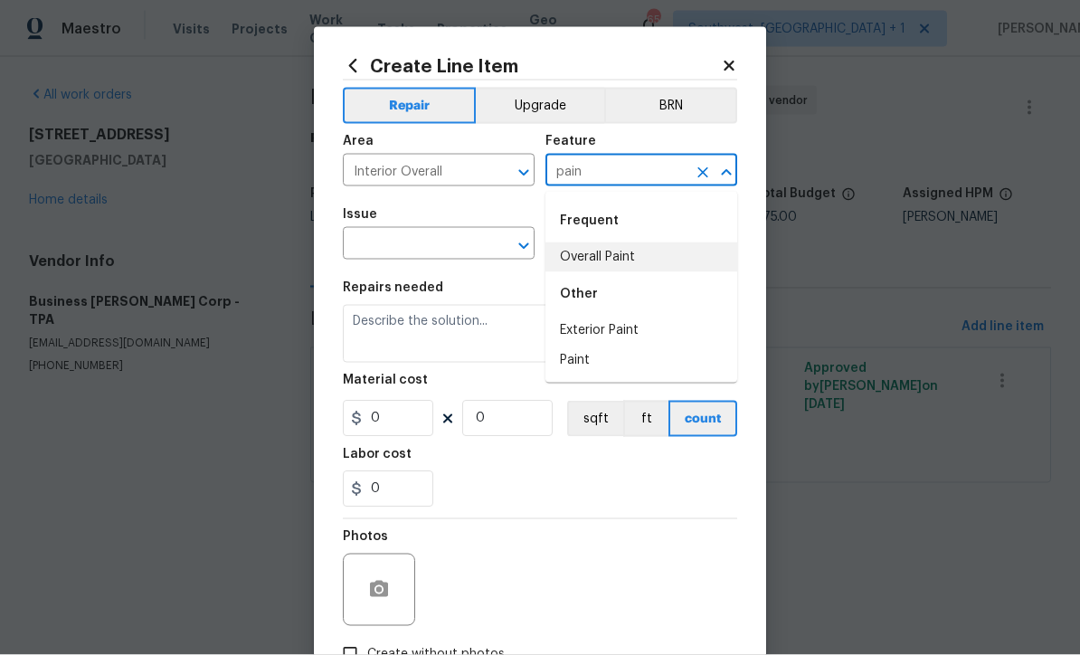
click at [630, 258] on li "Overall Paint" at bounding box center [641, 257] width 192 height 30
type input "Overall Paint"
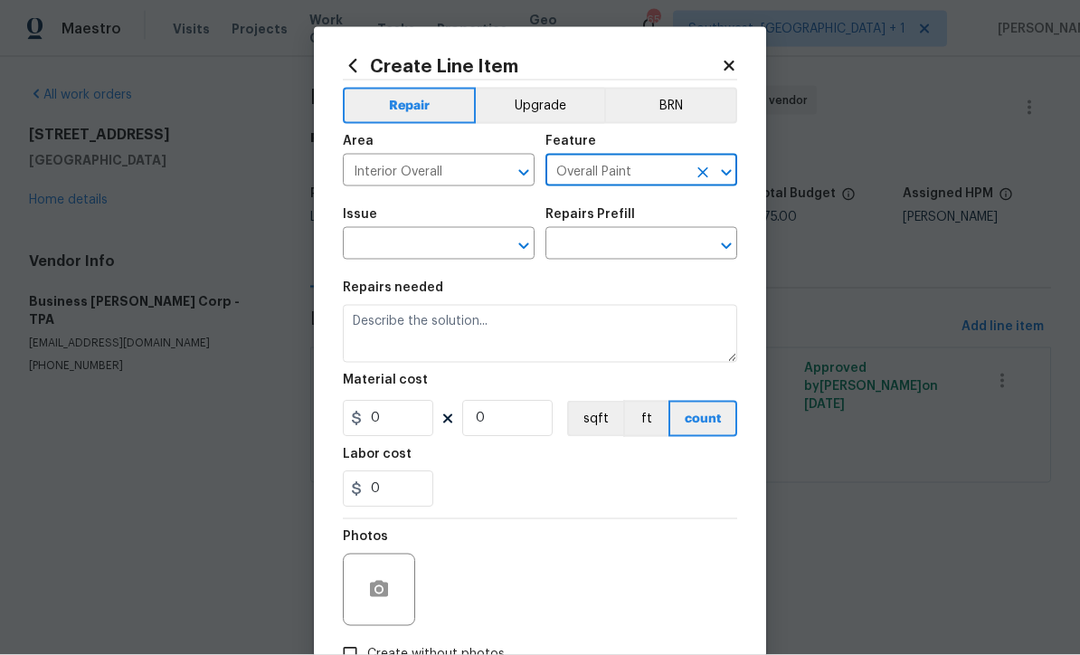
click at [462, 251] on input "text" at bounding box center [413, 246] width 141 height 28
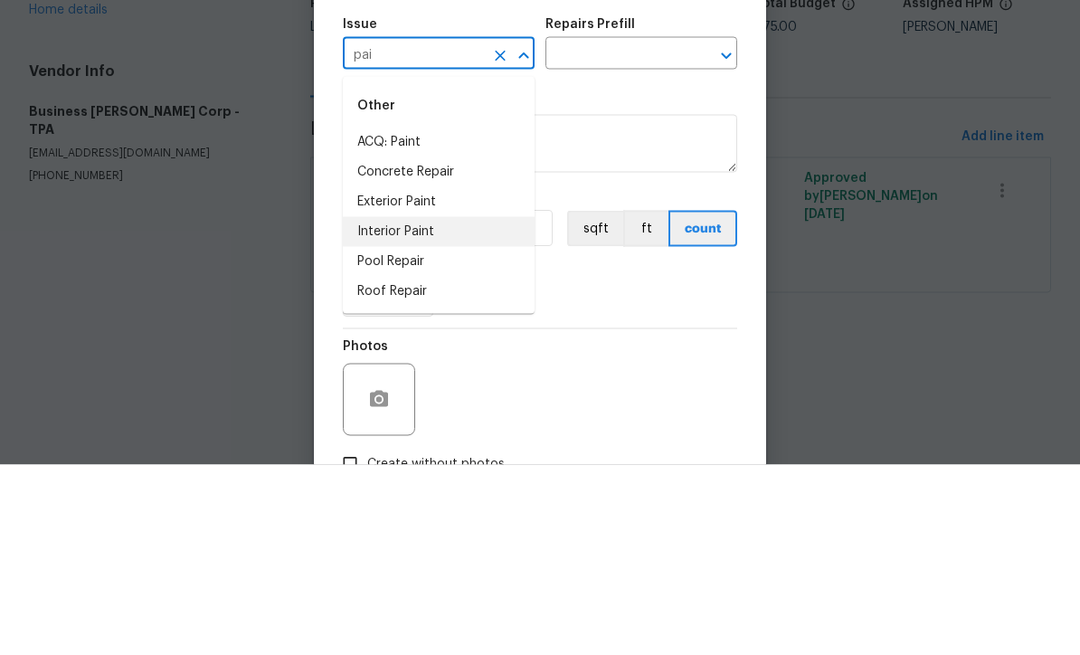
click at [427, 407] on li "Interior Paint" at bounding box center [439, 422] width 192 height 30
type input "Interior Paint"
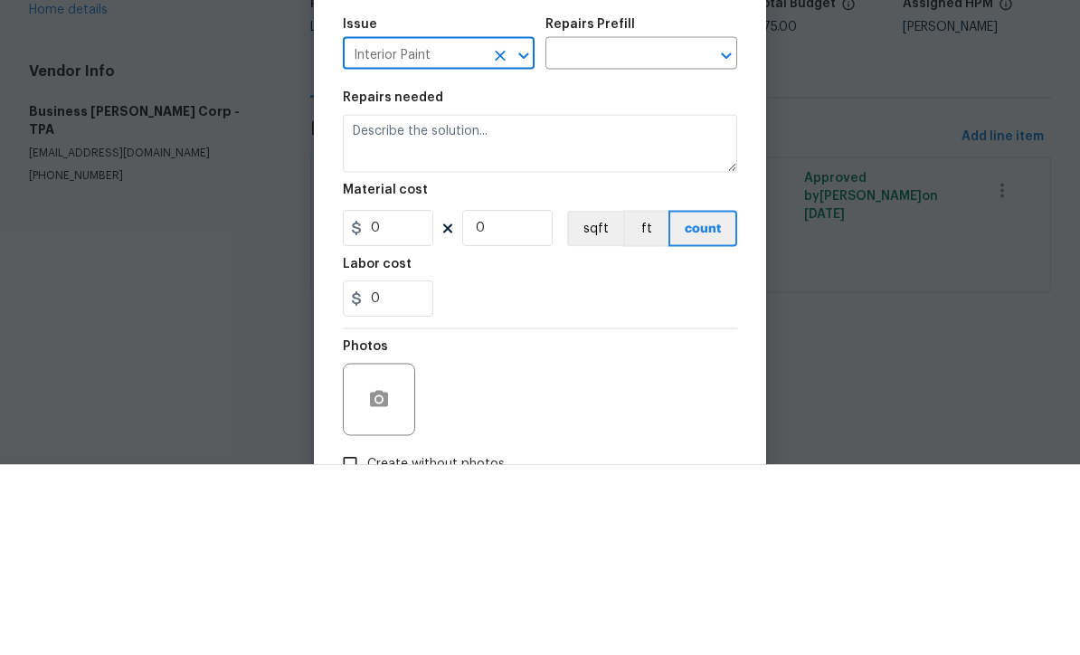
click at [637, 232] on input "text" at bounding box center [615, 246] width 141 height 28
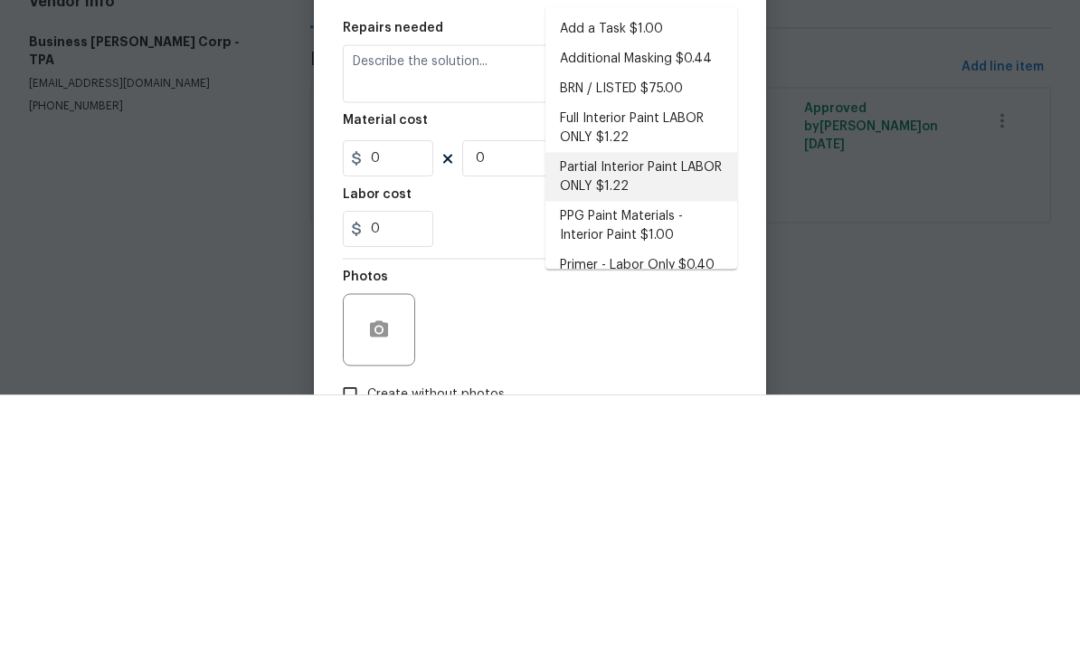
click at [680, 412] on li "Partial Interior Paint LABOR ONLY $1.22" at bounding box center [641, 436] width 192 height 49
type input "Partial Interior Paint LABOR ONLY $1.22"
type textarea "Partial Interior paint - Prep, mask, and paint specified interior areas. Ensure…"
type input "1"
type input "Partial Interior Paint LABOR ONLY $1.22"
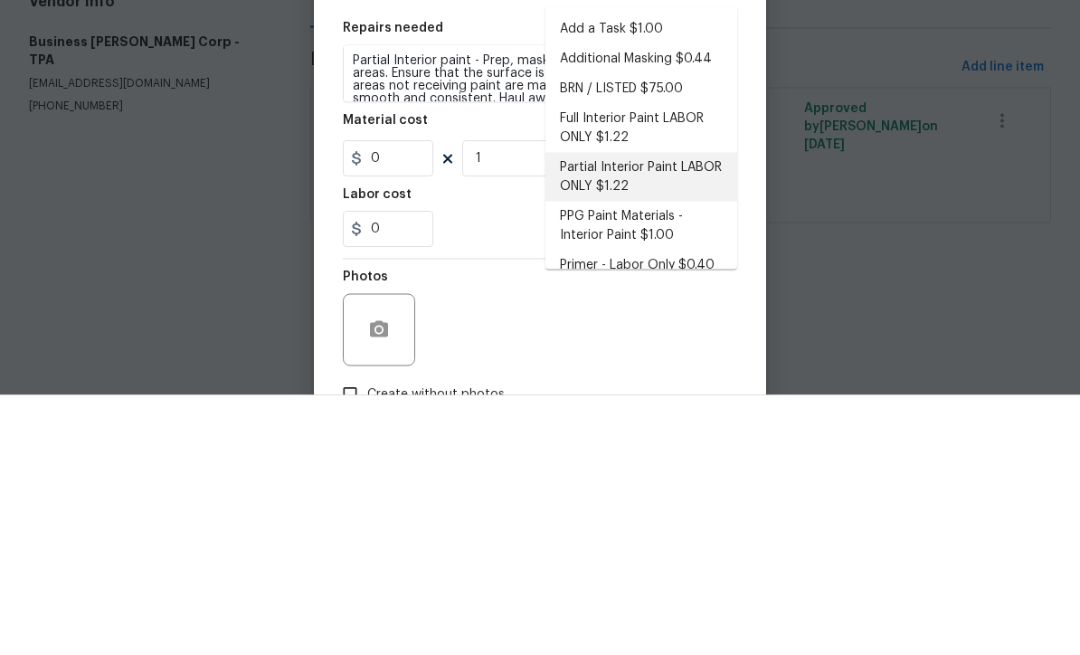
type input "1.22"
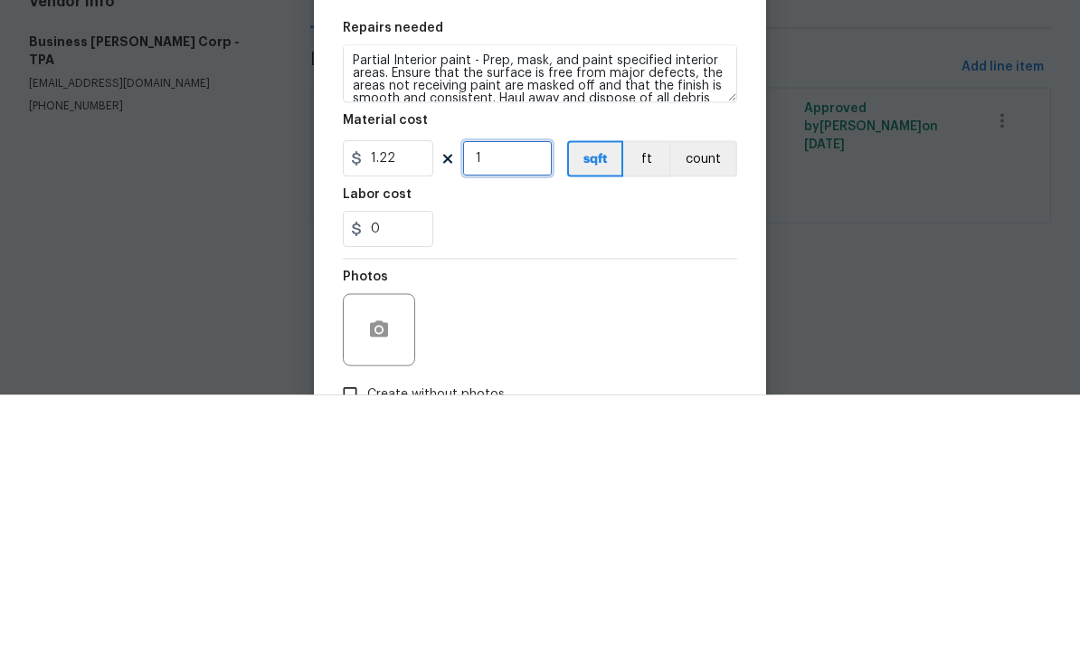
click at [535, 401] on input "1" at bounding box center [507, 419] width 90 height 36
type input "0"
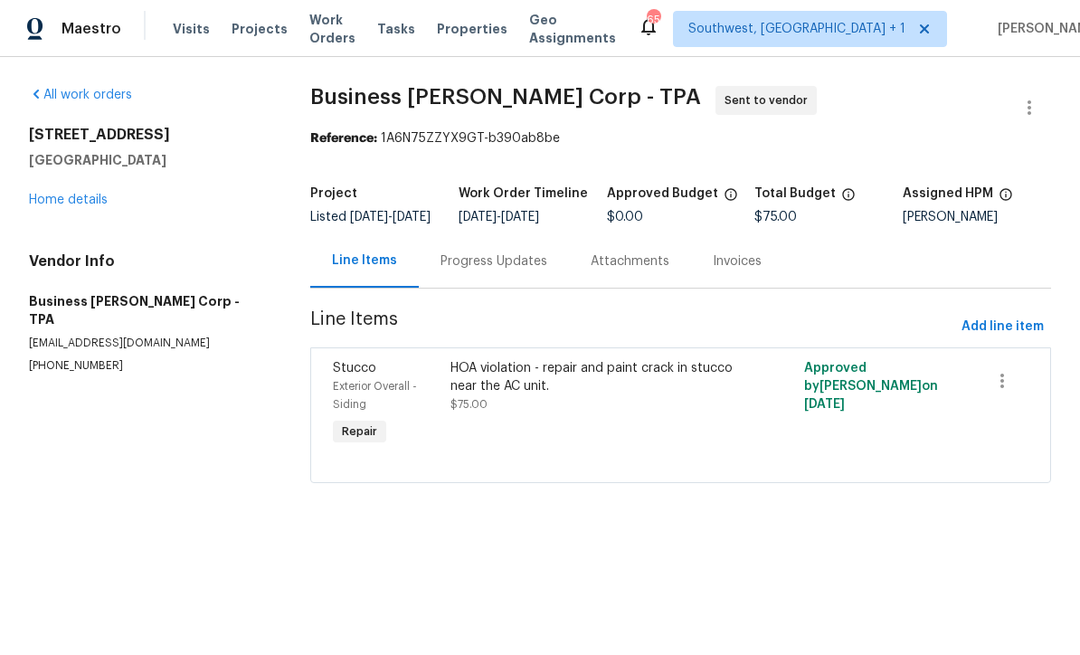
click at [71, 199] on link "Home details" at bounding box center [68, 200] width 79 height 13
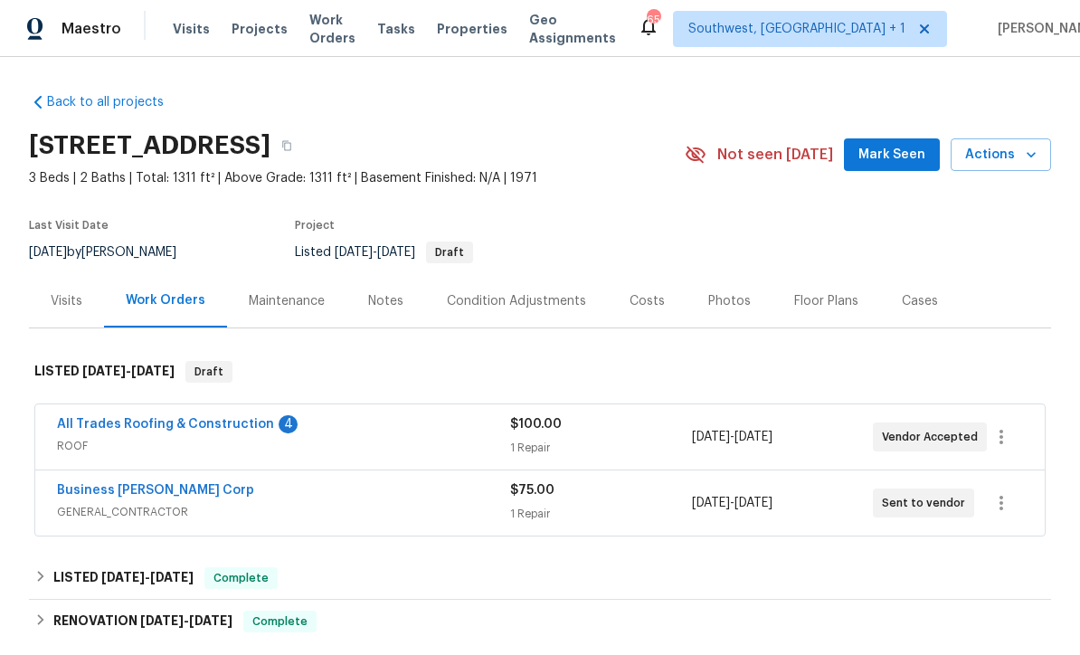
click at [142, 484] on link "Business [PERSON_NAME] Corp" at bounding box center [155, 490] width 197 height 13
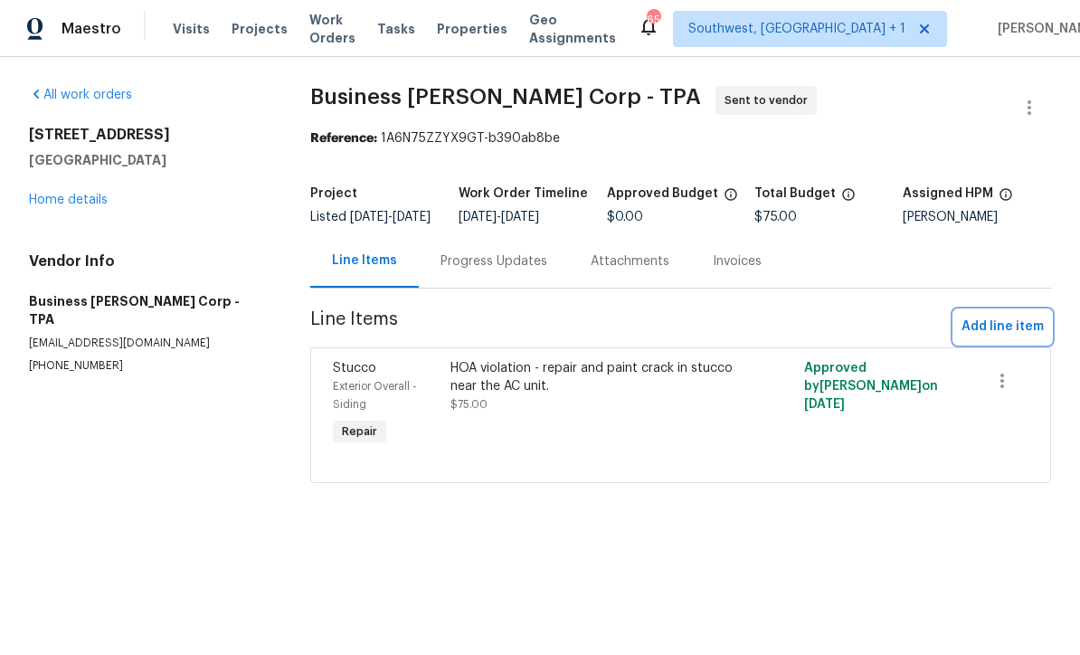
click at [1003, 338] on span "Add line item" at bounding box center [1002, 327] width 82 height 23
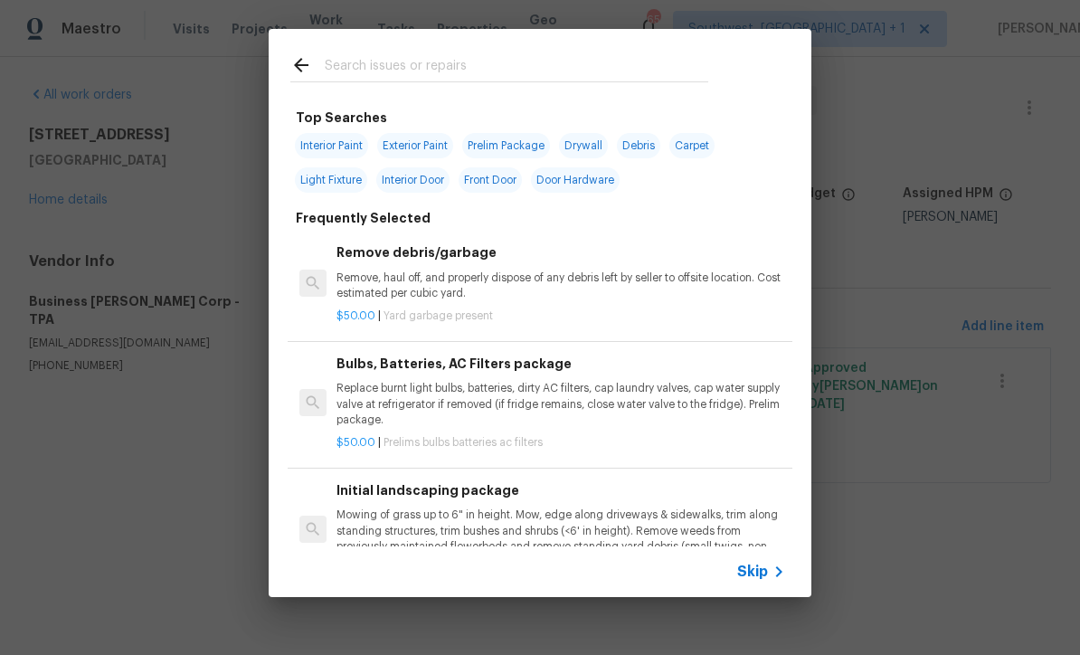
click at [756, 578] on span "Skip" at bounding box center [752, 572] width 31 height 18
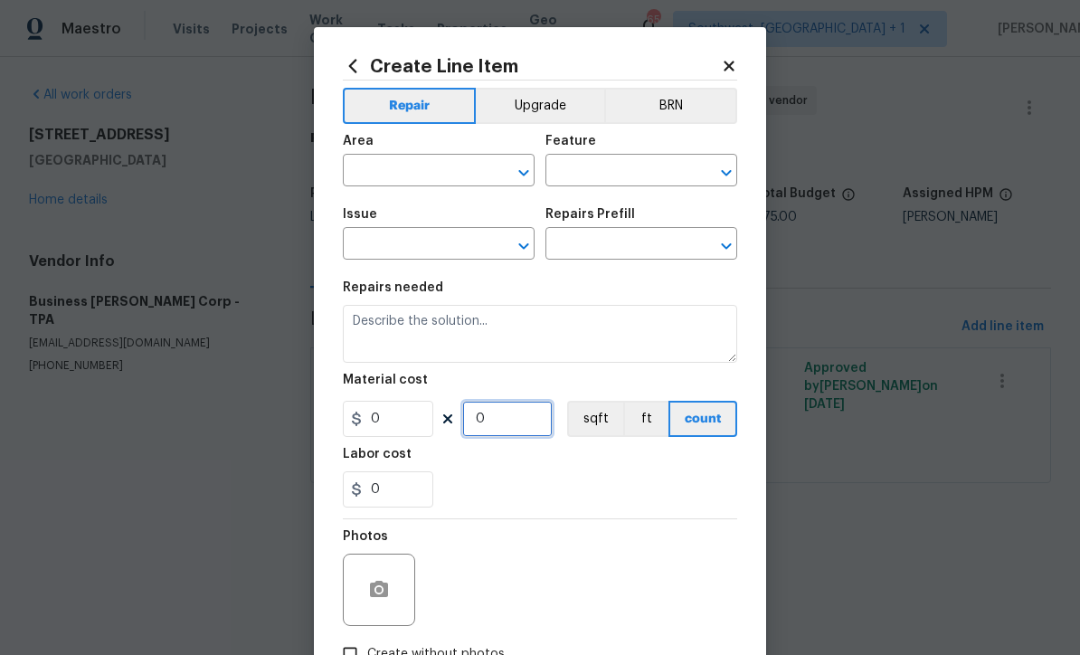
click at [525, 434] on input "0" at bounding box center [507, 419] width 90 height 36
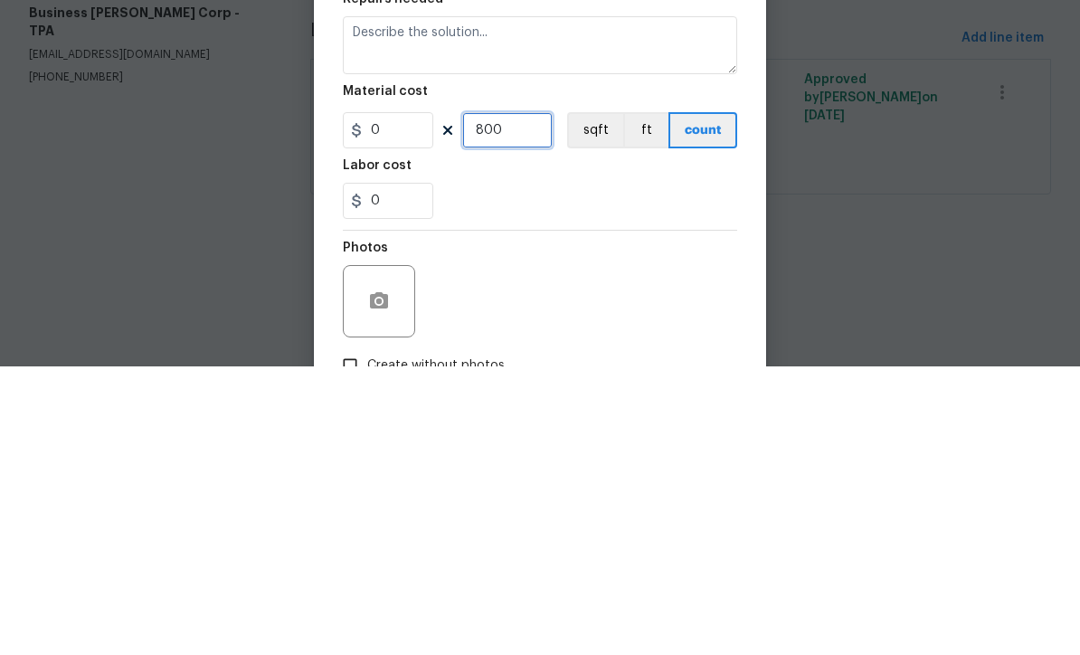
type input "800"
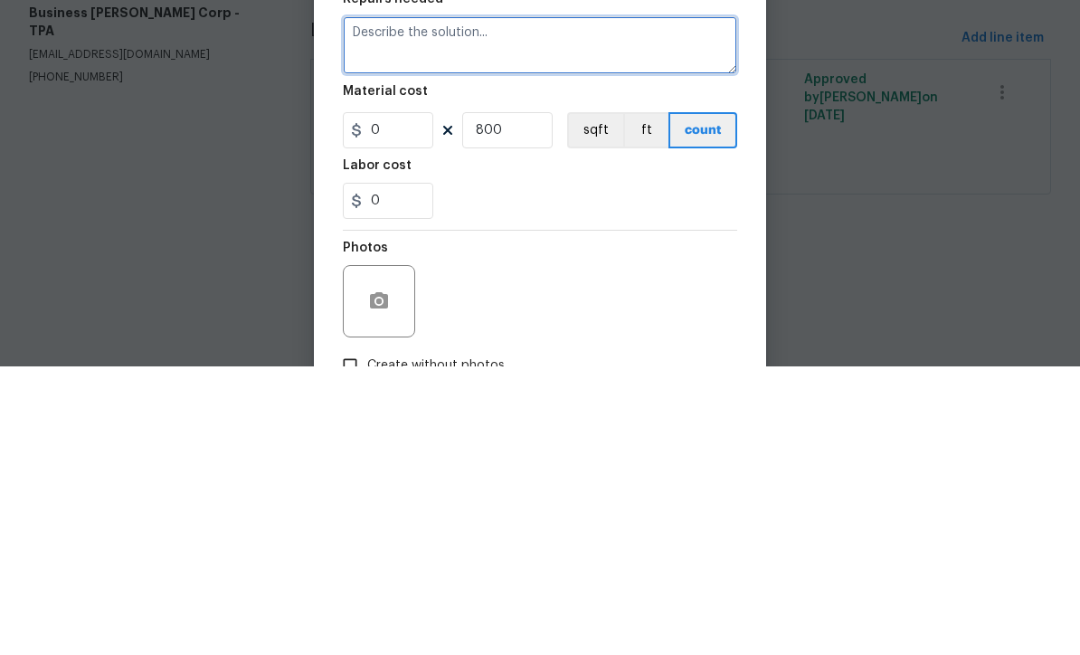
click at [468, 305] on textarea at bounding box center [540, 334] width 394 height 58
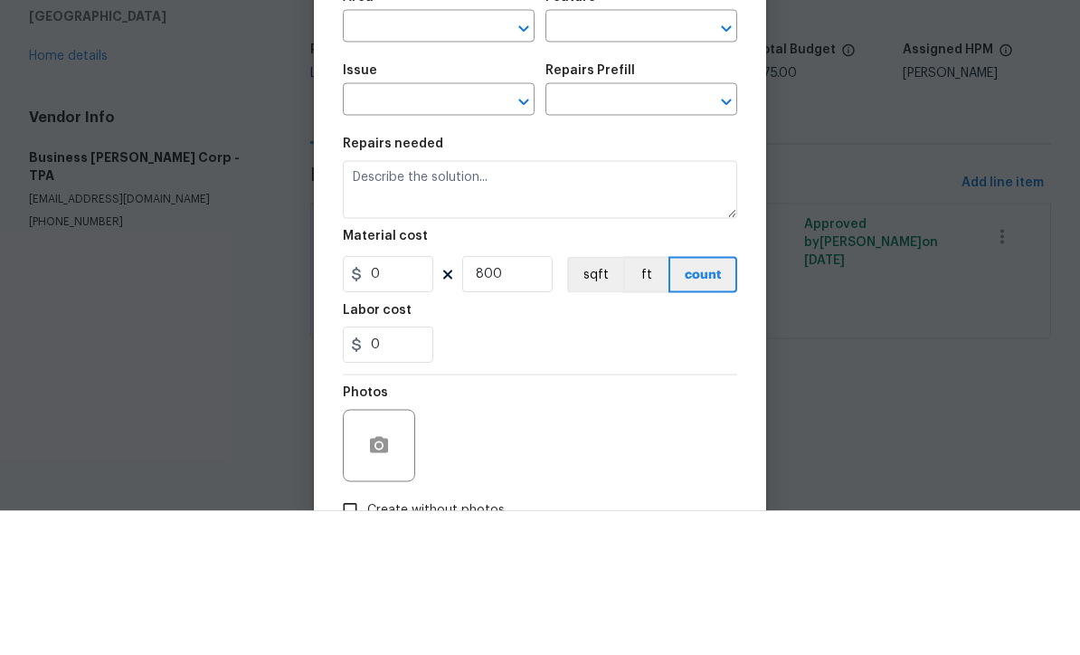
click at [453, 158] on input "text" at bounding box center [413, 172] width 141 height 28
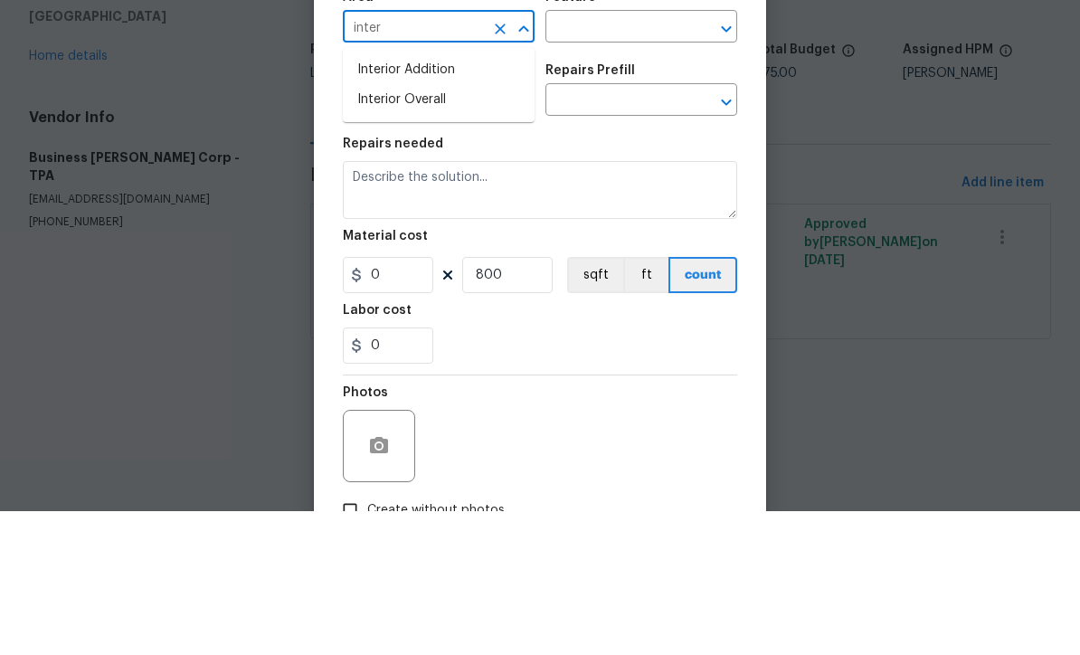
click at [445, 229] on li "Interior Overall" at bounding box center [439, 244] width 192 height 30
type input "Interior Overall"
click at [659, 158] on input "text" at bounding box center [615, 172] width 141 height 28
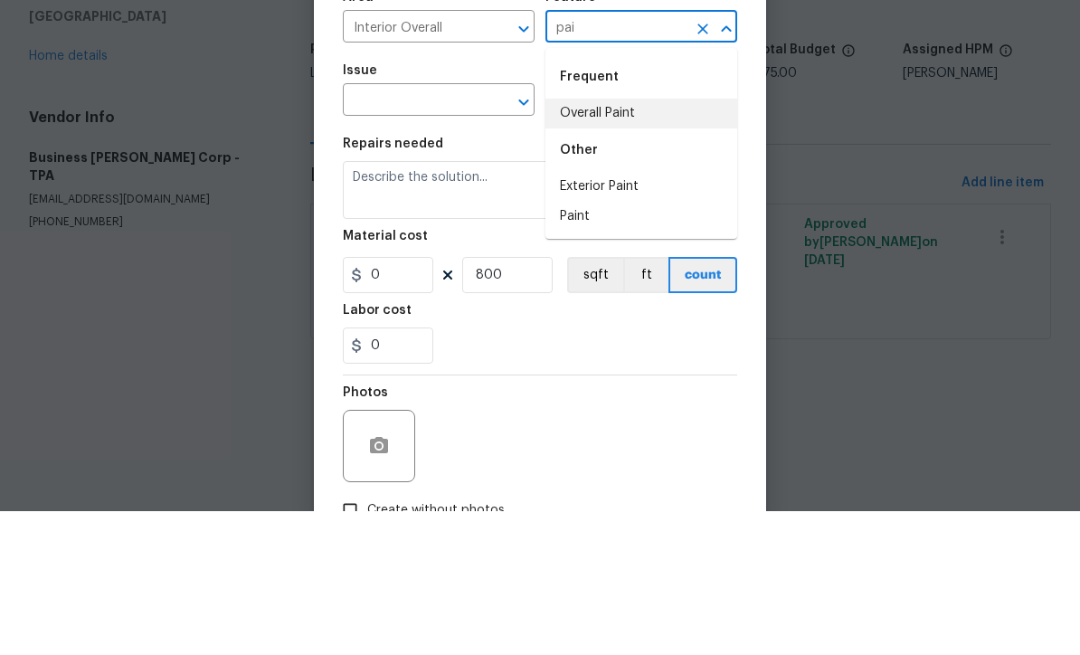
click at [629, 242] on li "Overall Paint" at bounding box center [641, 257] width 192 height 30
type input "Overall Paint"
click at [457, 232] on input "text" at bounding box center [413, 246] width 141 height 28
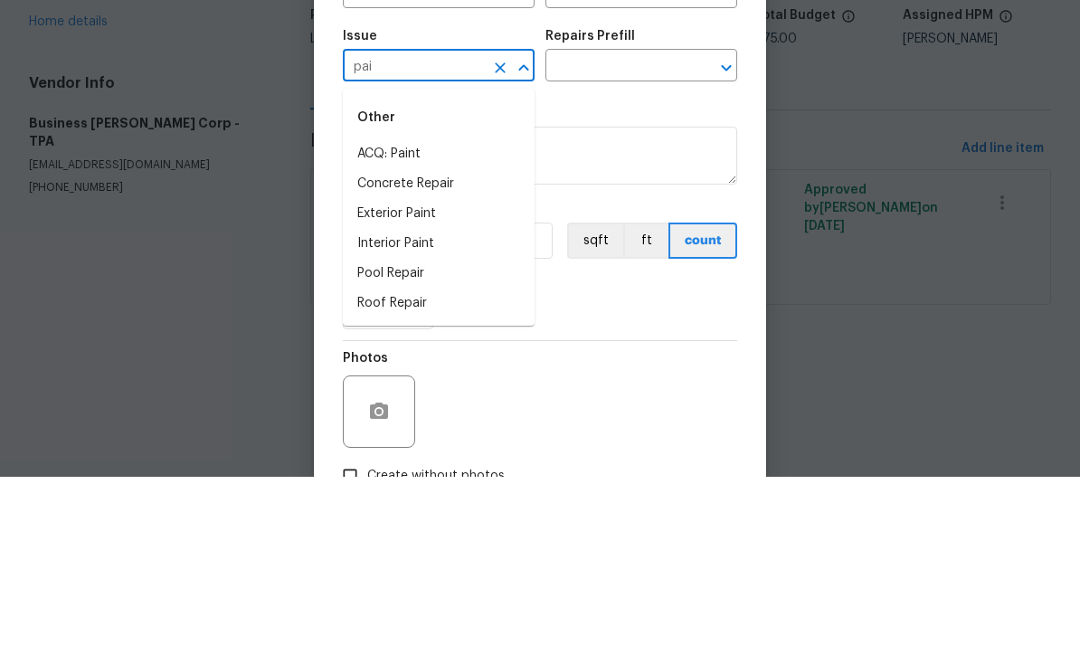
click at [439, 407] on li "Interior Paint" at bounding box center [439, 422] width 192 height 30
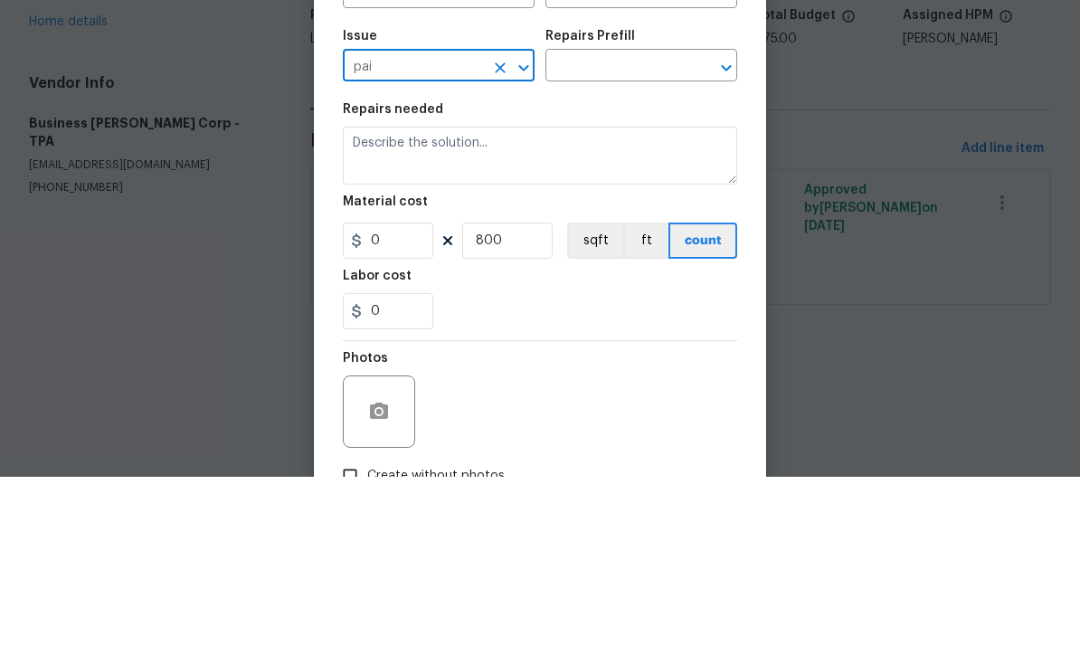
type input "Interior Paint"
click at [653, 232] on input "text" at bounding box center [615, 246] width 141 height 28
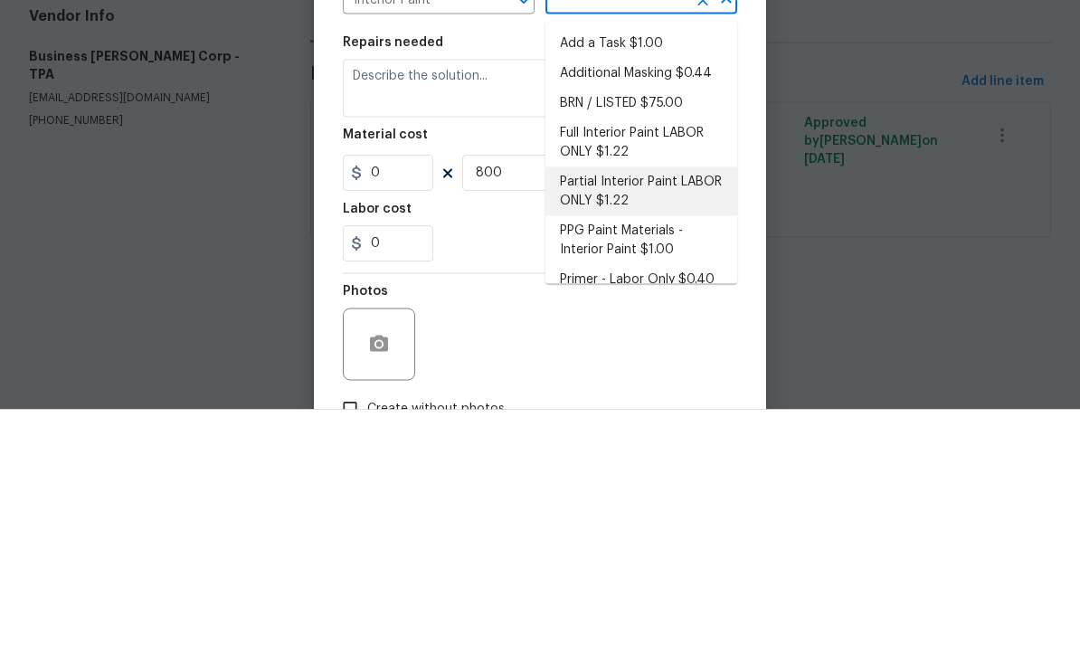
click at [691, 412] on li "Partial Interior Paint LABOR ONLY $1.22" at bounding box center [641, 436] width 192 height 49
type input "Partial Interior Paint LABOR ONLY $1.22"
type textarea "Partial Interior paint - Prep, mask, and paint specified interior areas. Ensure…"
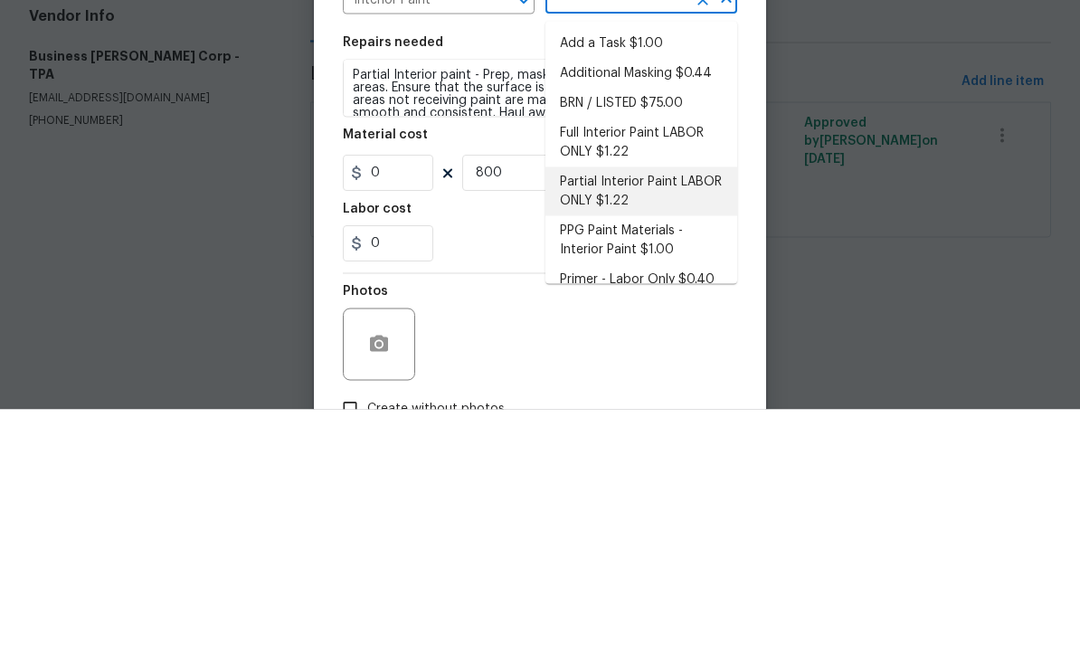
type input "Partial Interior Paint LABOR ONLY $1.22"
type input "1.22"
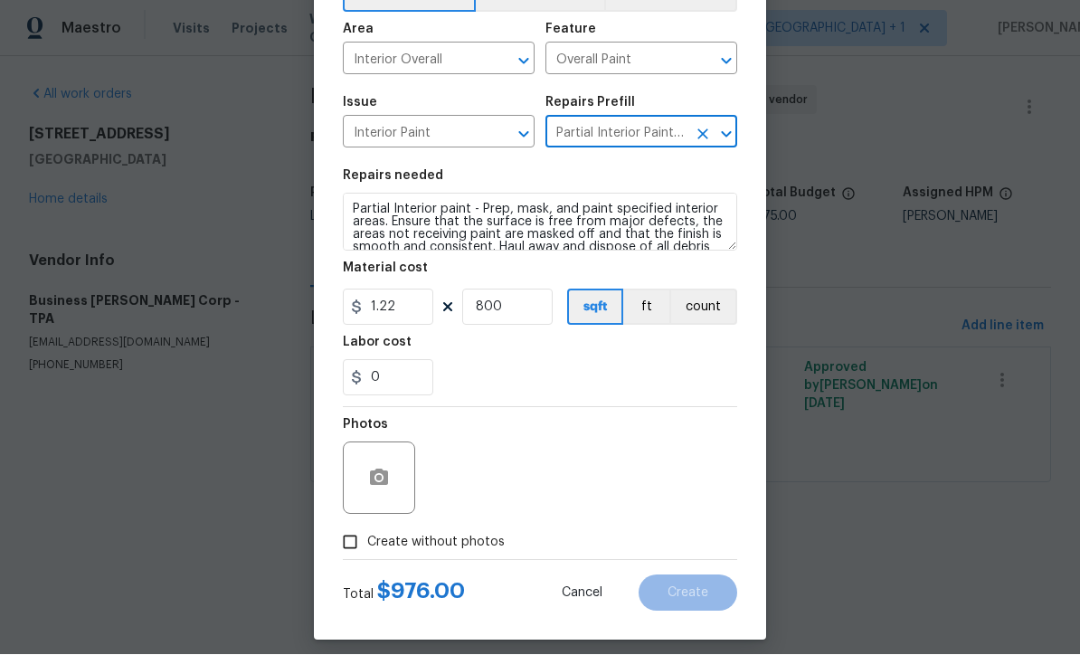
scroll to position [109, 0]
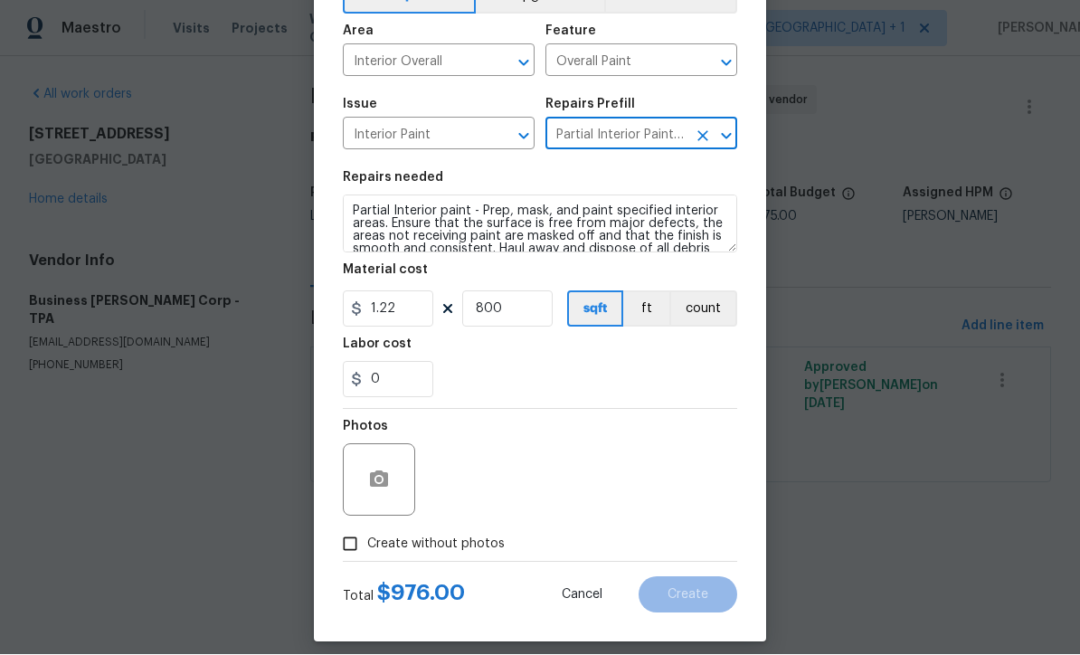
click at [336, 553] on input "Create without photos" at bounding box center [350, 544] width 34 height 34
checkbox input "true"
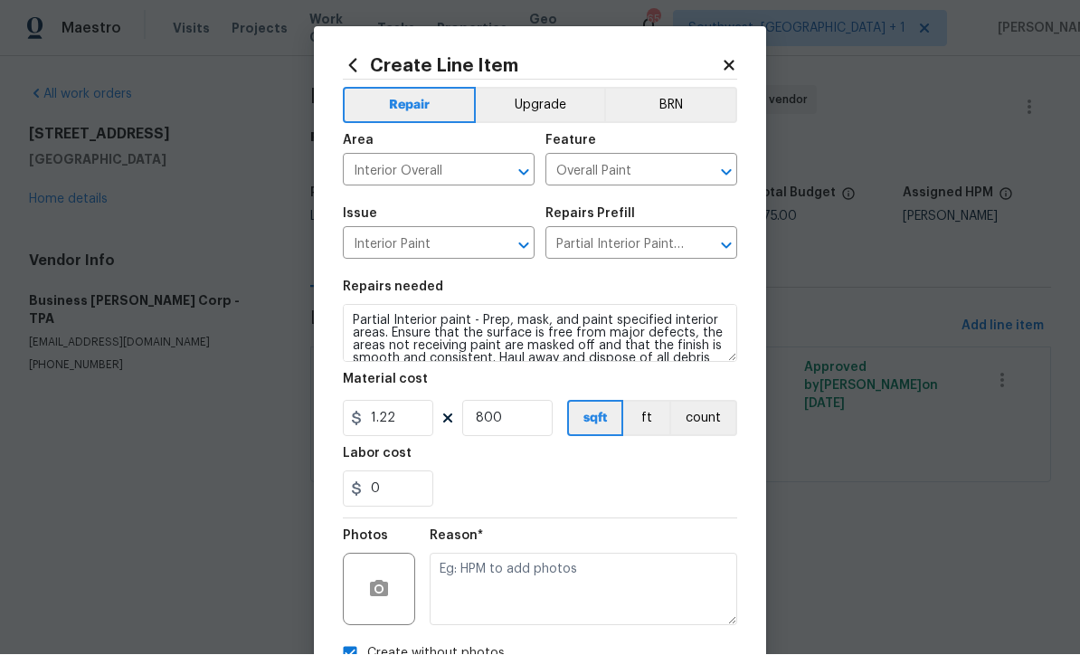
scroll to position [0, 0]
click at [563, 109] on button "Upgrade" at bounding box center [540, 106] width 129 height 36
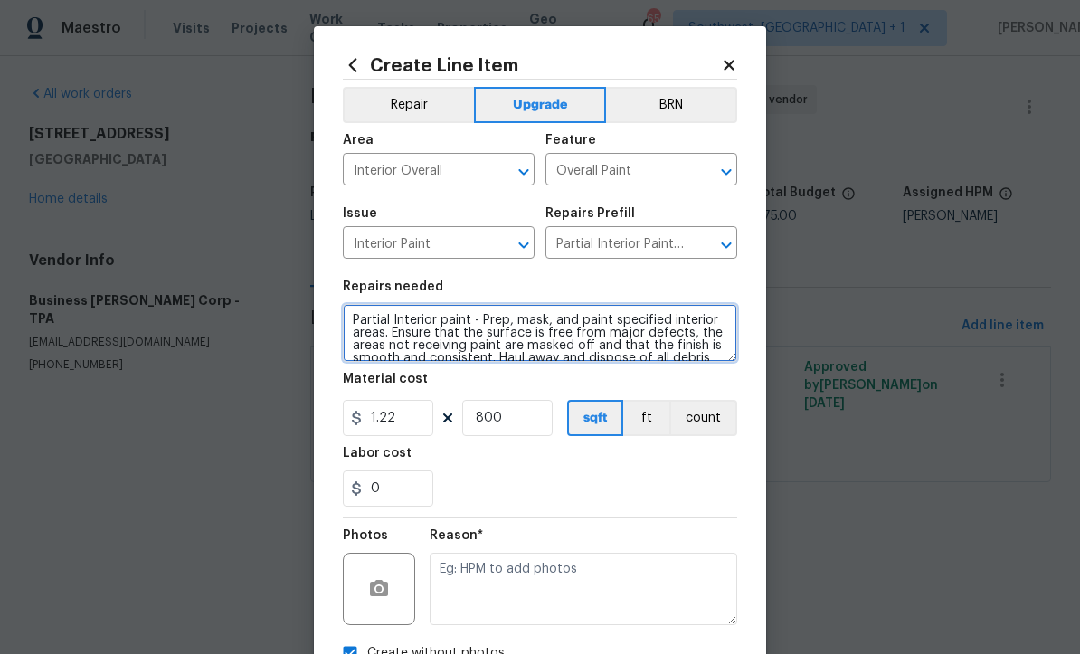
click at [349, 318] on textarea "Partial Interior paint - Prep, mask, and paint specified interior areas. Ensure…" at bounding box center [540, 334] width 394 height 58
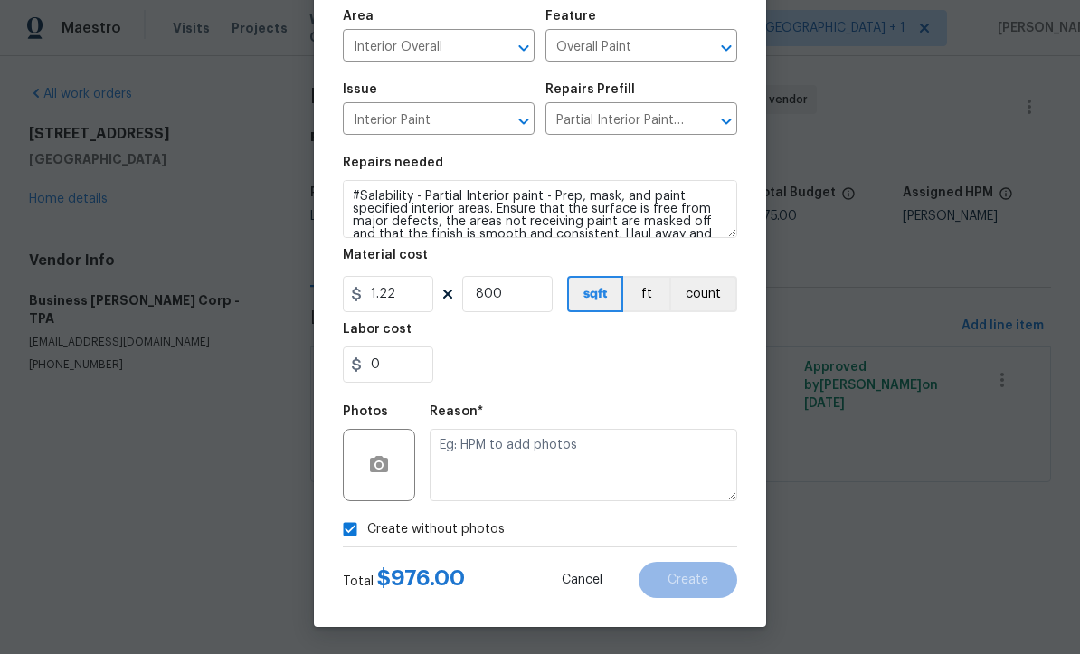
scroll to position [128, 0]
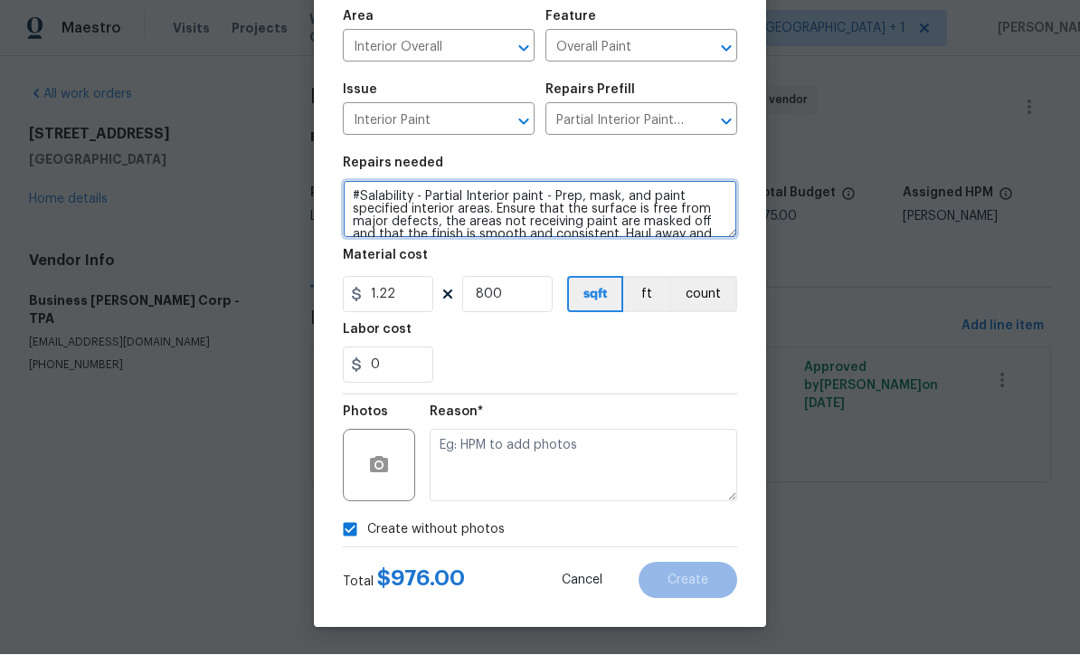
type textarea "#Salability - Partial Interior paint - Prep, mask, and paint specified interior…"
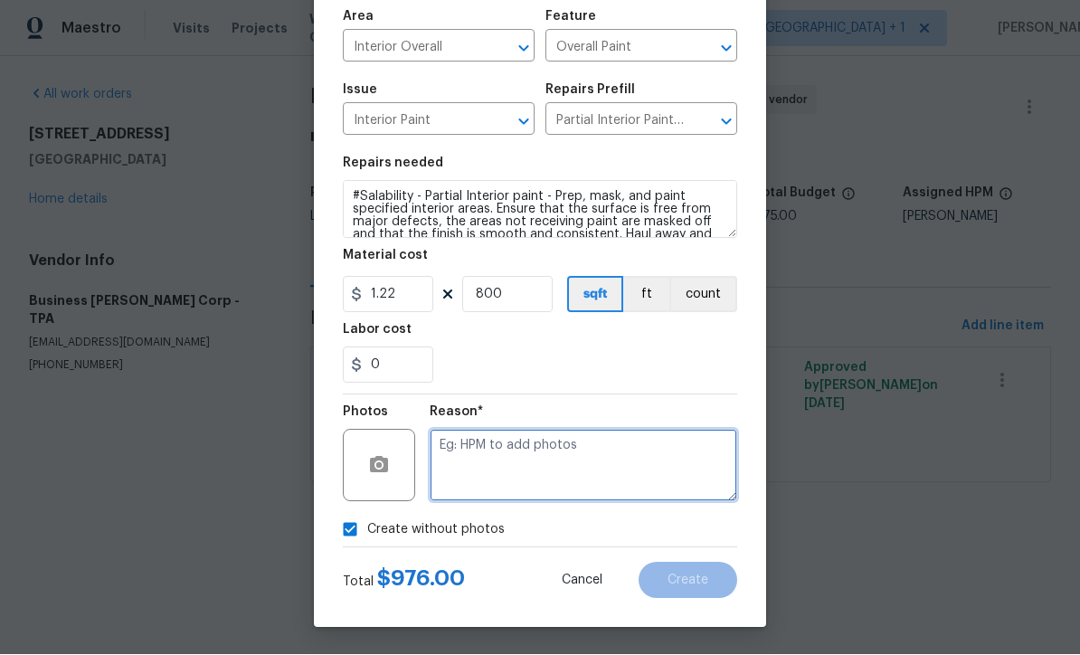
click at [568, 461] on textarea at bounding box center [583, 466] width 307 height 72
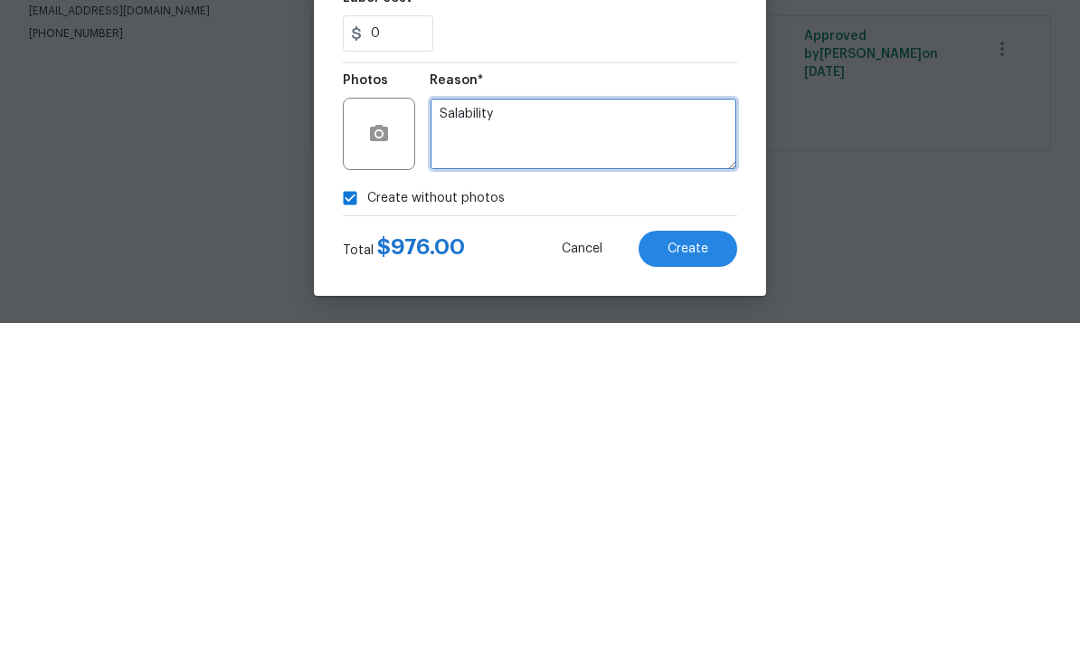
type textarea "Salability"
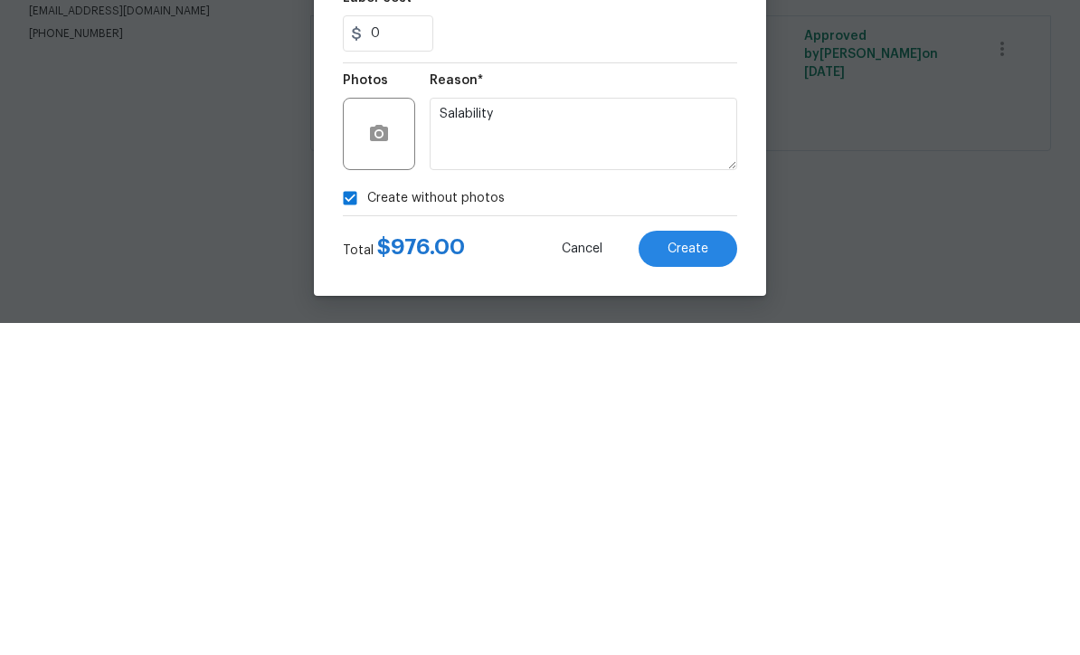
click at [700, 563] on button "Create" at bounding box center [687, 581] width 99 height 36
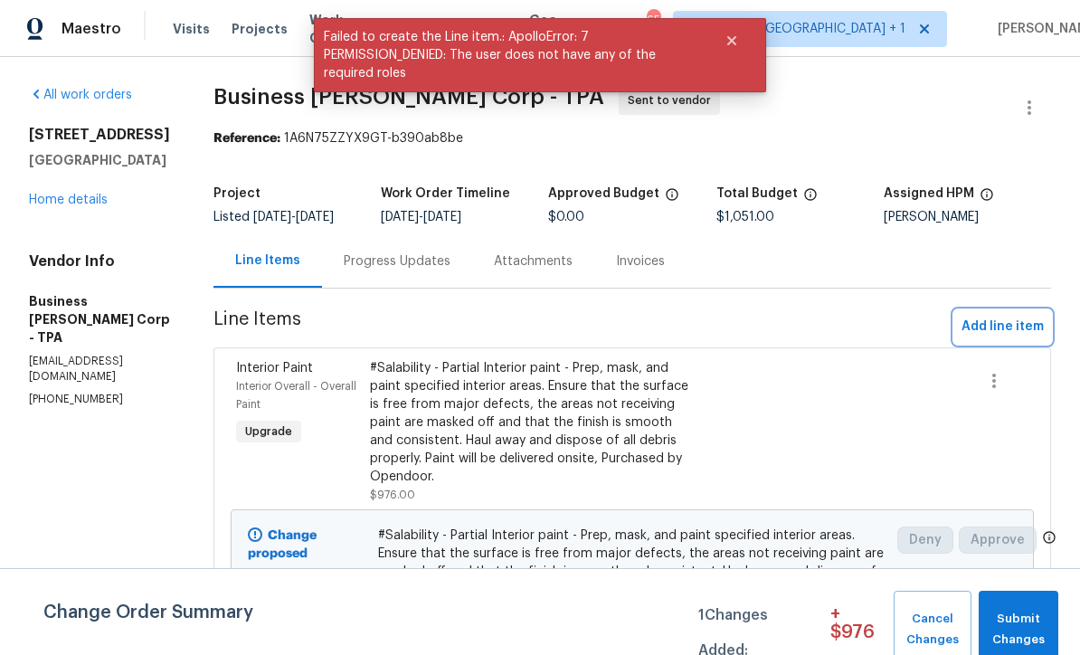
click at [1010, 338] on span "Add line item" at bounding box center [1002, 327] width 82 height 23
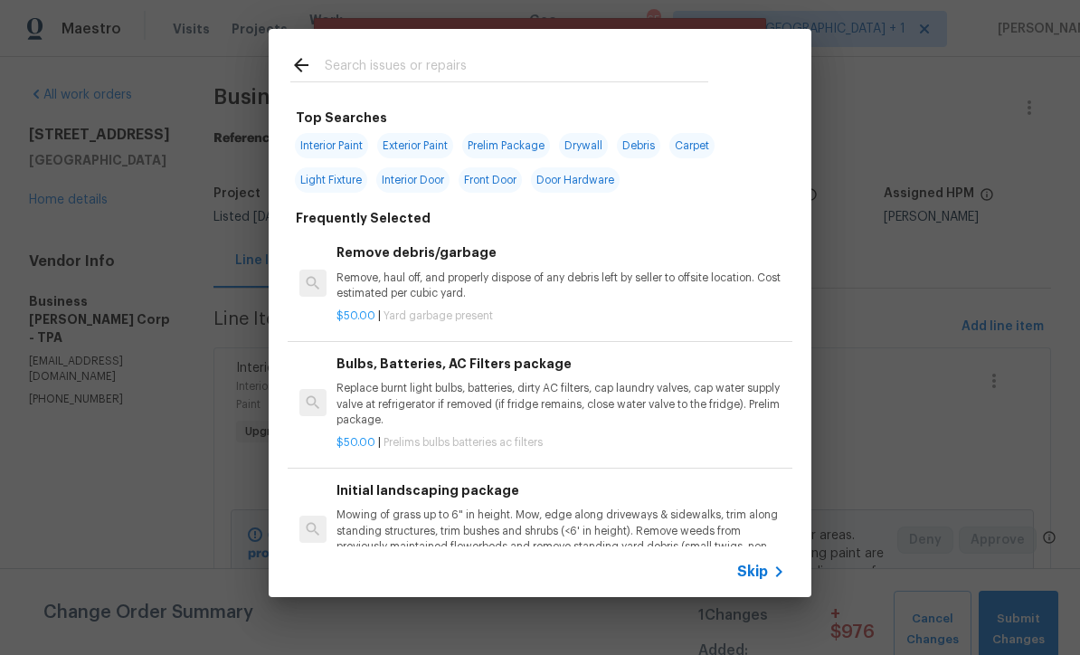
click at [772, 582] on icon at bounding box center [779, 572] width 22 height 22
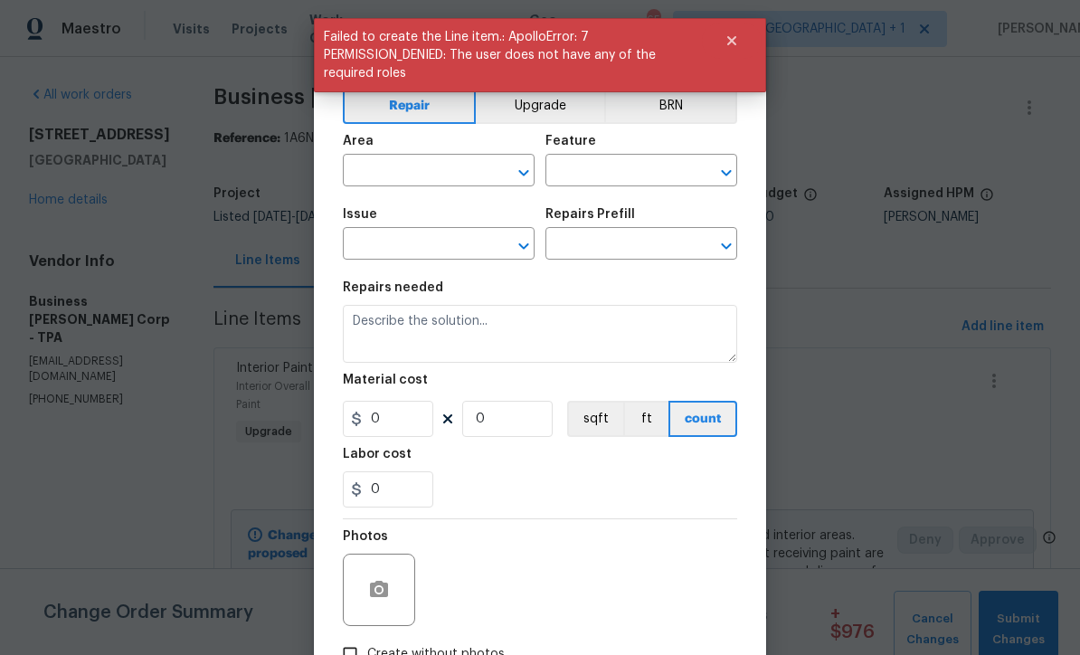
click at [453, 173] on input "text" at bounding box center [413, 172] width 141 height 28
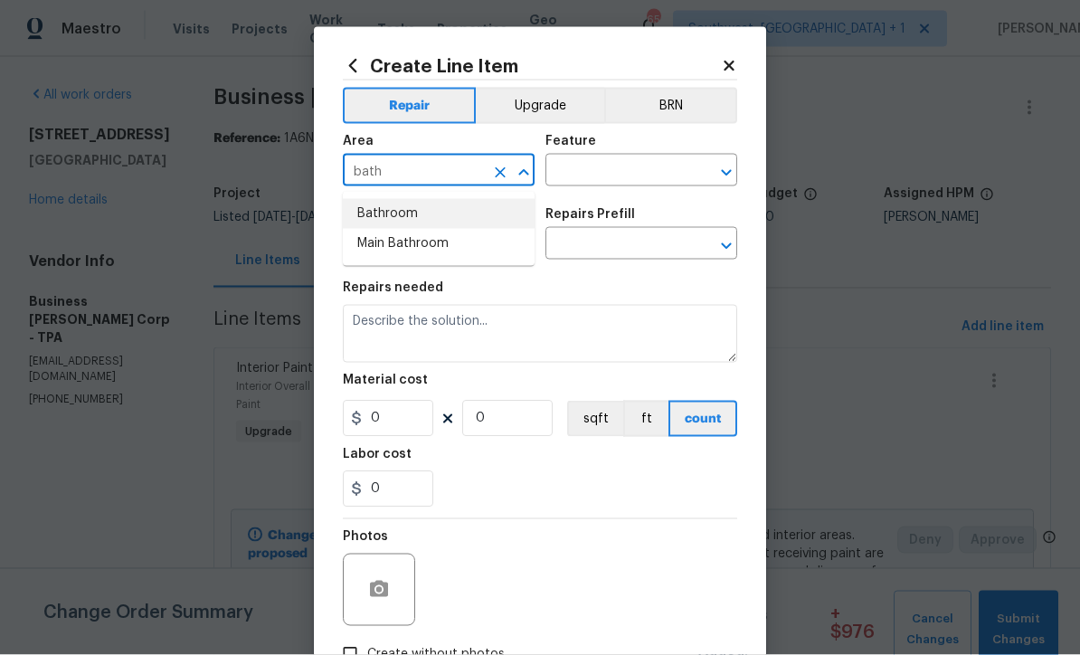
click at [401, 210] on li "Bathroom" at bounding box center [439, 214] width 192 height 30
type input "Bathroom"
click at [622, 168] on input "text" at bounding box center [615, 172] width 141 height 28
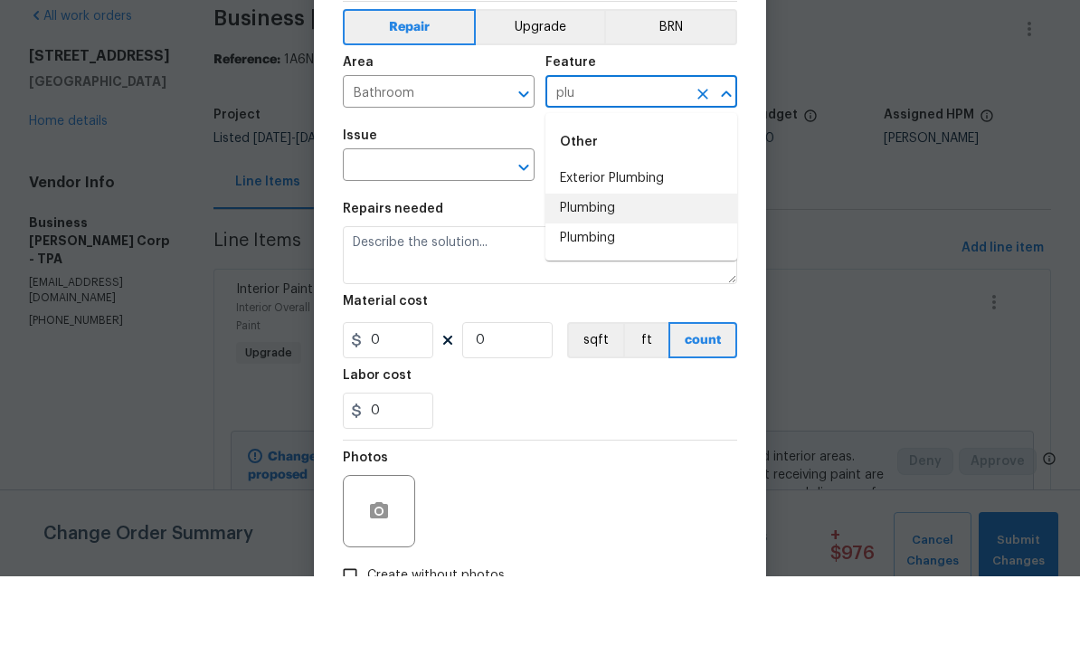
click at [625, 272] on li "Plumbing" at bounding box center [641, 287] width 192 height 30
type input "Plumbing"
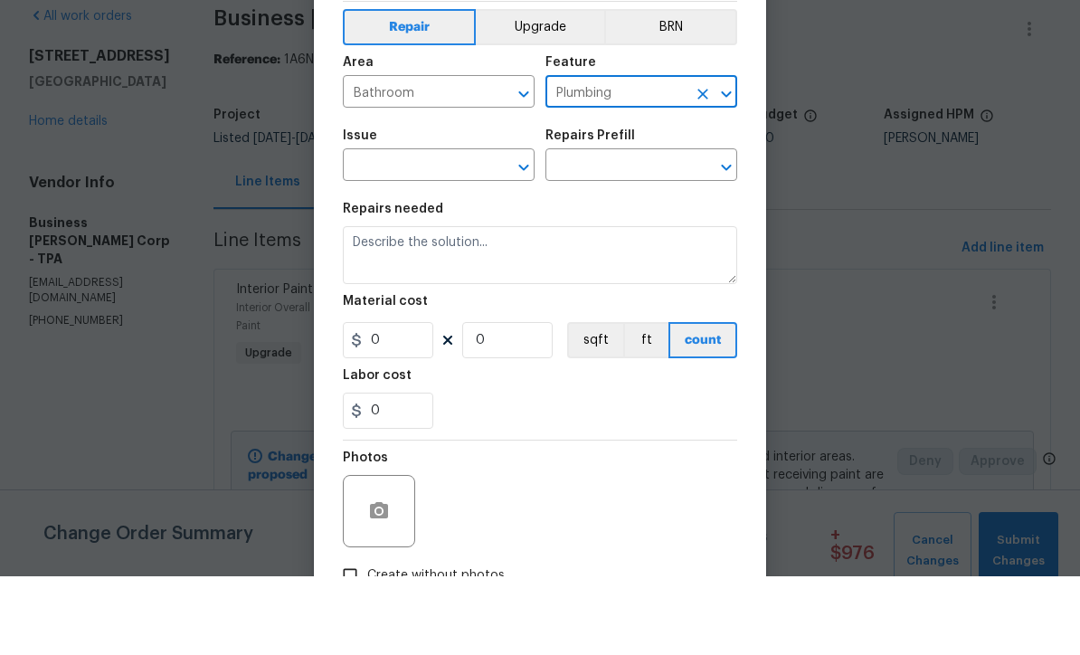
click at [492, 237] on icon "Clear" at bounding box center [500, 246] width 18 height 18
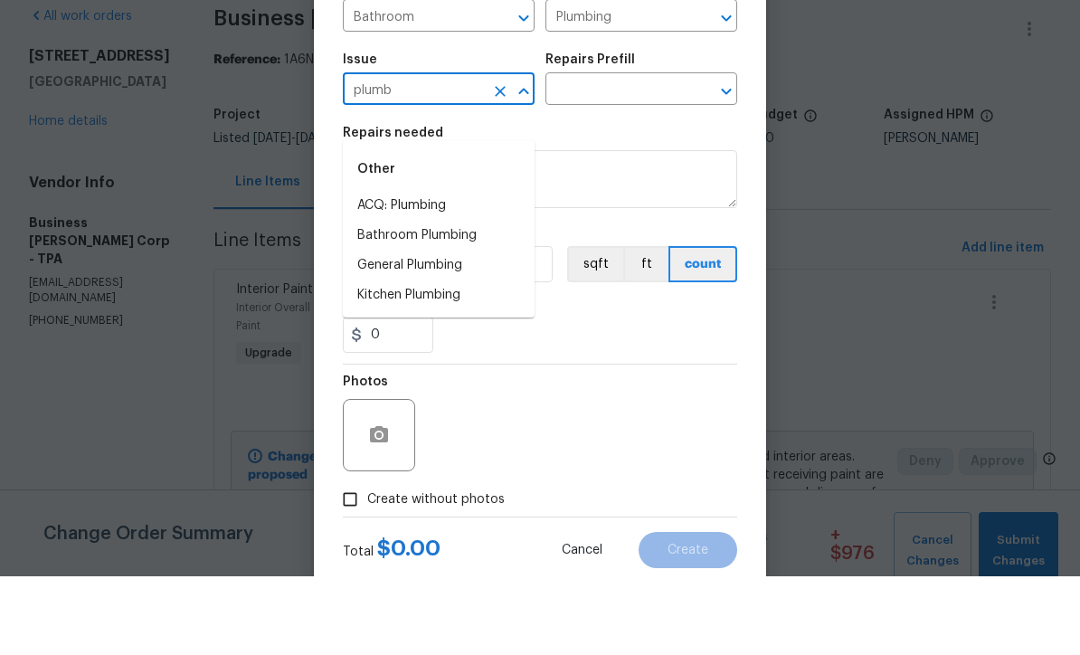
scroll to position [71, 0]
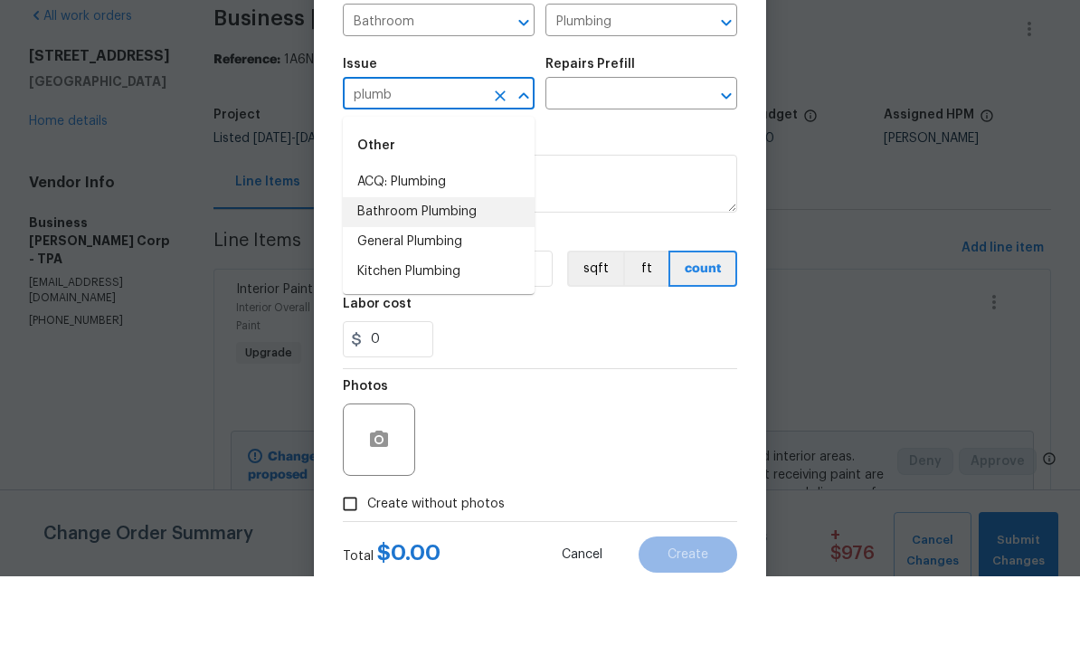
click at [472, 276] on li "Bathroom Plumbing" at bounding box center [439, 291] width 192 height 30
type input "Bathroom Plumbing"
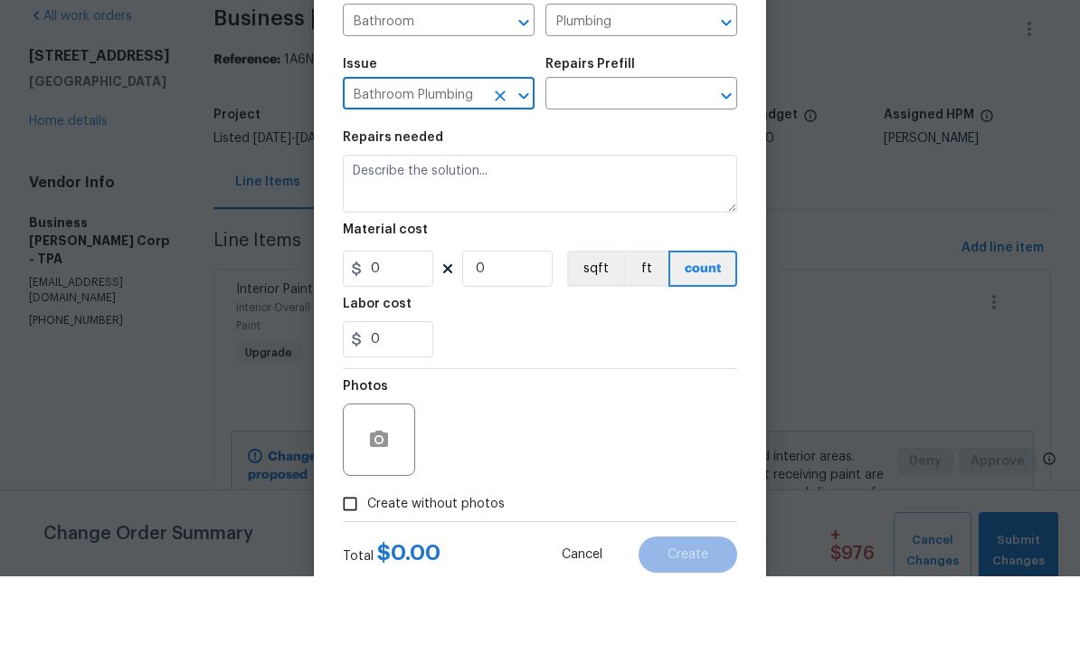
click at [653, 160] on input "text" at bounding box center [615, 174] width 141 height 28
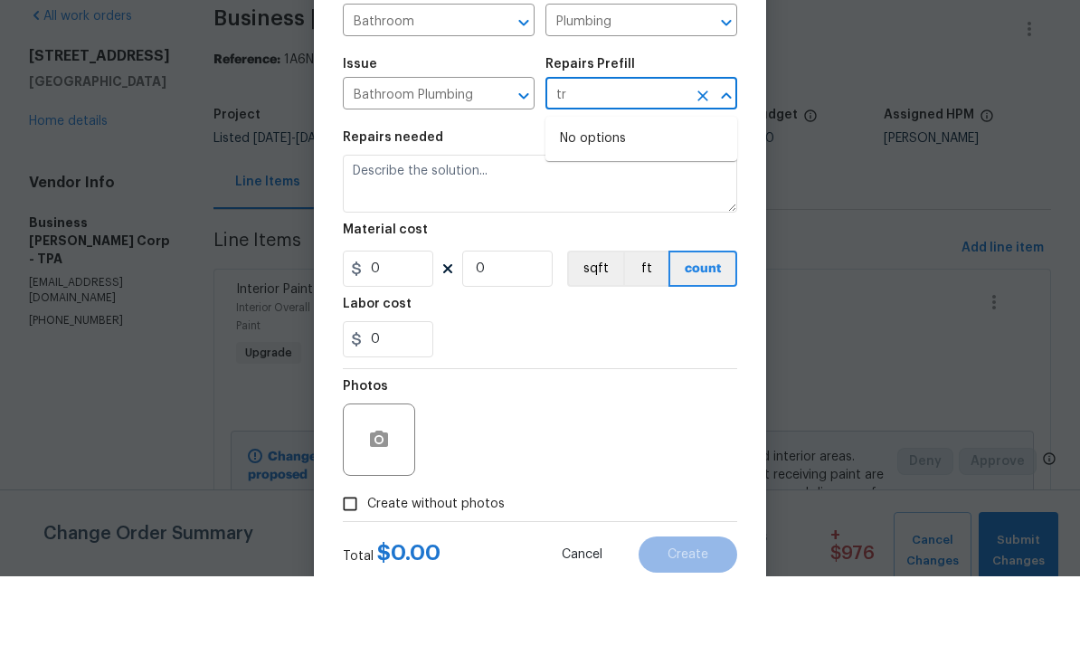
type input "t"
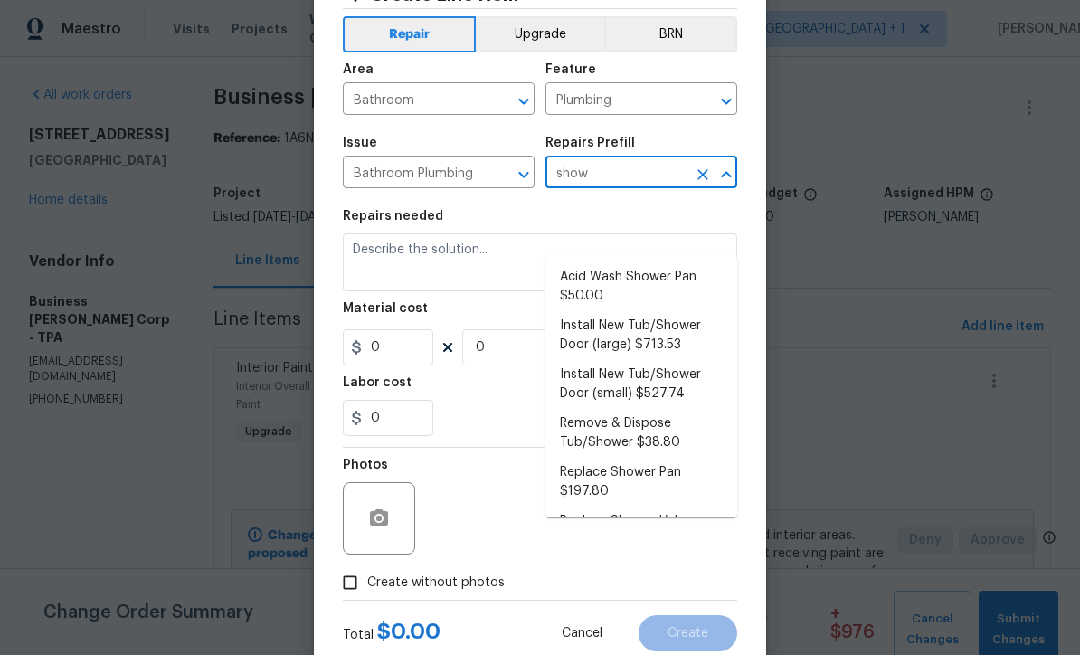
scroll to position [0, 0]
type input "show"
click at [479, 186] on input "Bathroom Plumbing" at bounding box center [413, 174] width 141 height 28
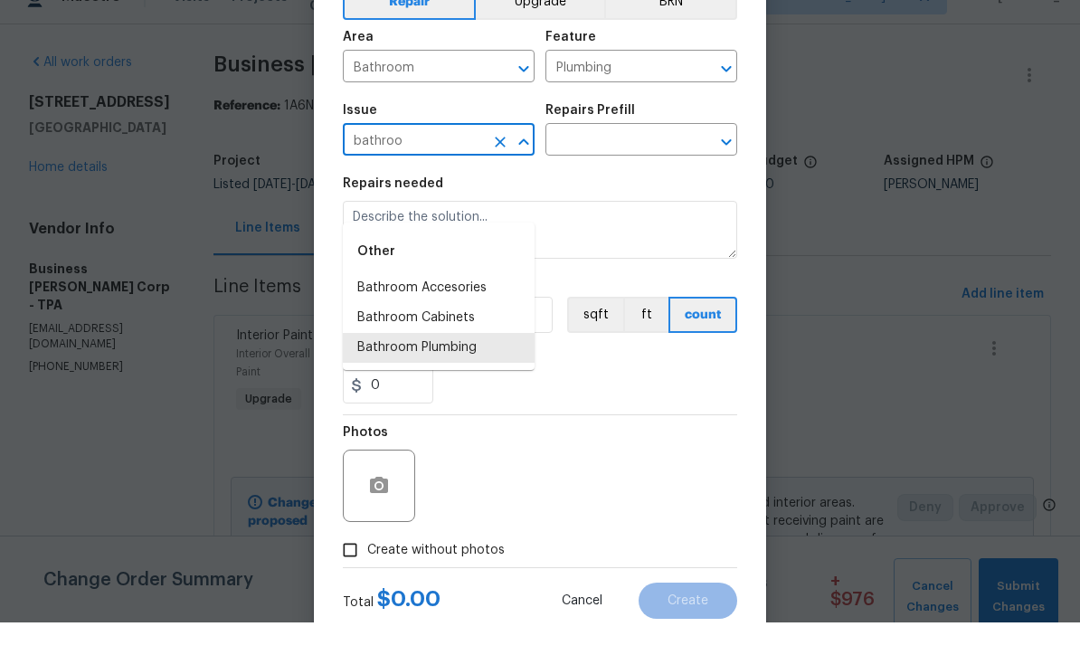
click at [479, 306] on li "Bathroom Accesories" at bounding box center [439, 321] width 192 height 30
type input "Bathroom Accesories"
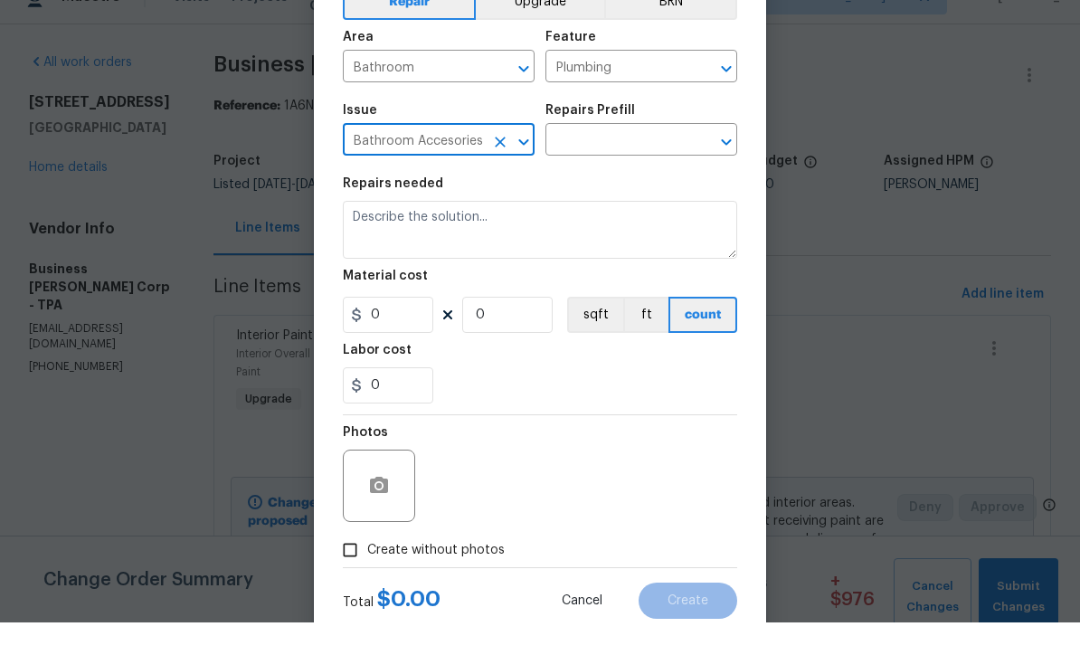
click at [648, 160] on input "text" at bounding box center [615, 174] width 141 height 28
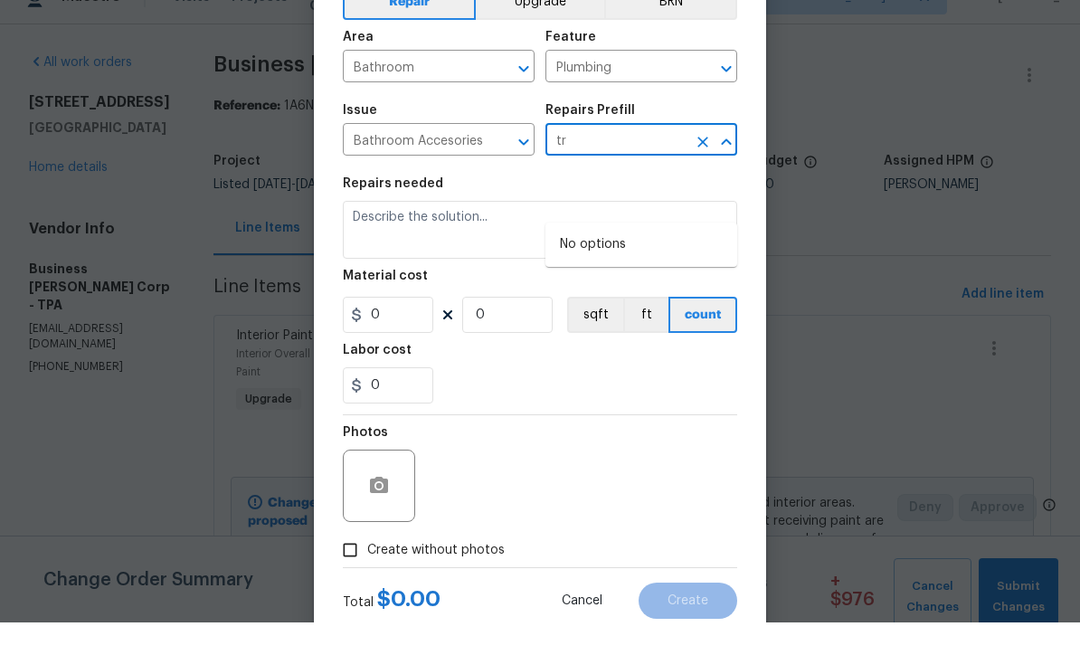
type input "t"
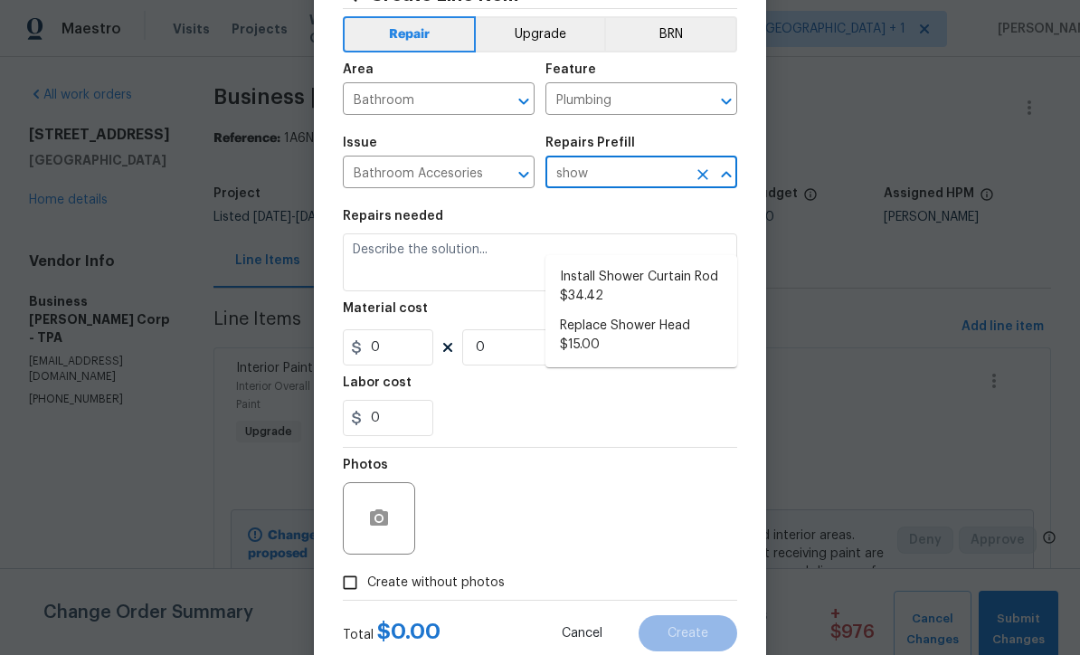
type input "show"
click at [483, 183] on input "Bathroom Accesories" at bounding box center [413, 174] width 141 height 28
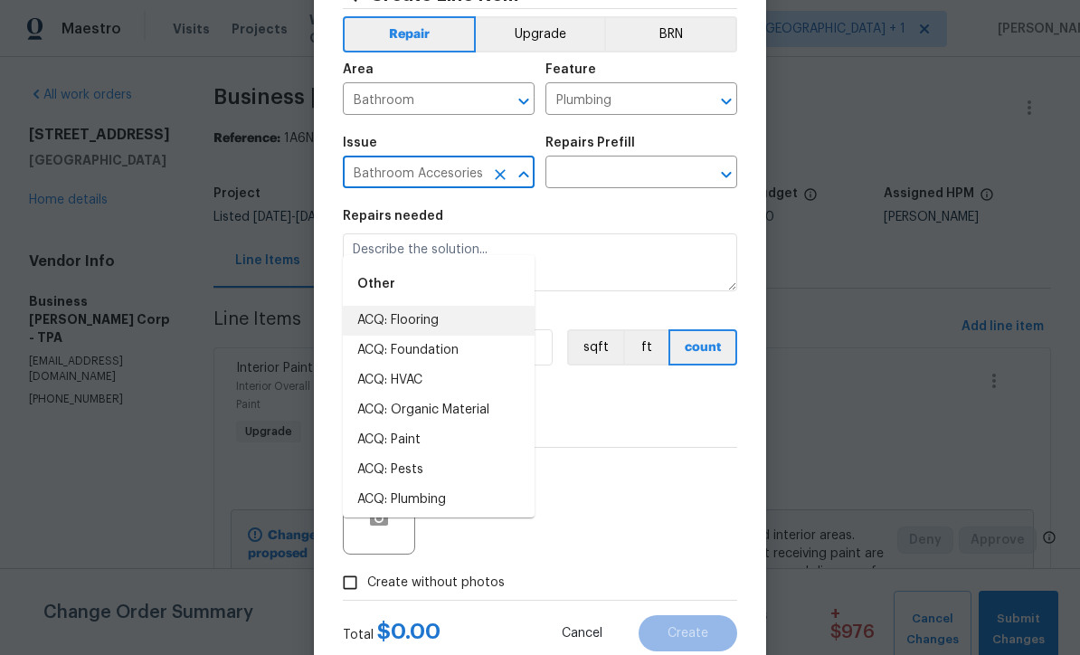
click at [659, 101] on input "Plumbing" at bounding box center [615, 101] width 141 height 28
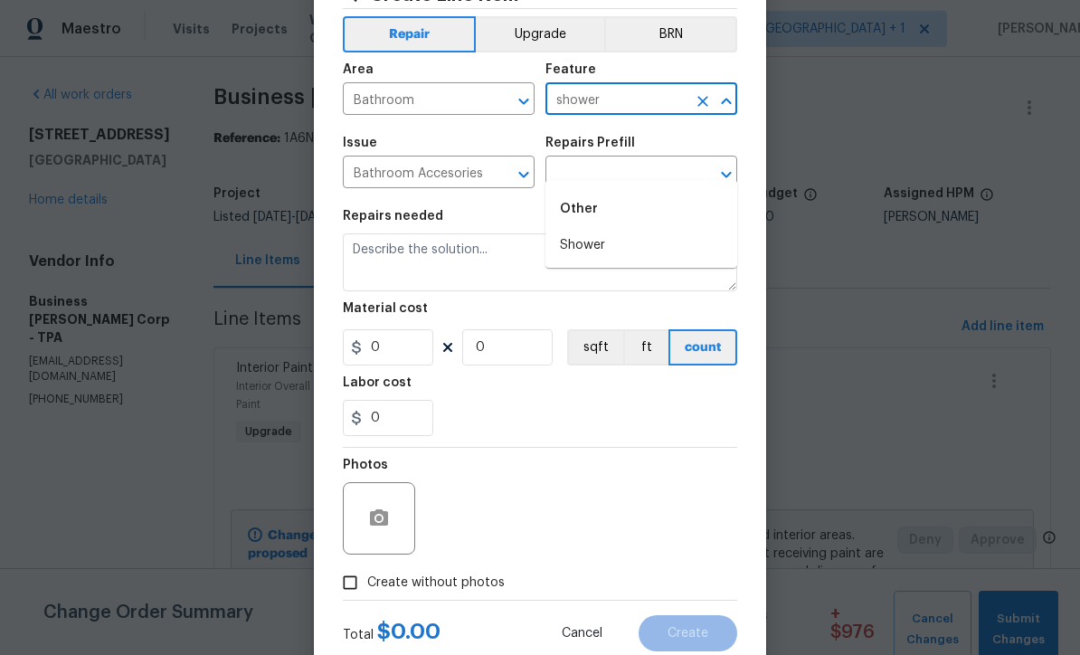
click at [633, 231] on li "Shower" at bounding box center [641, 246] width 192 height 30
type input "Shower"
click at [450, 179] on input "Bathroom Accesories" at bounding box center [413, 174] width 141 height 28
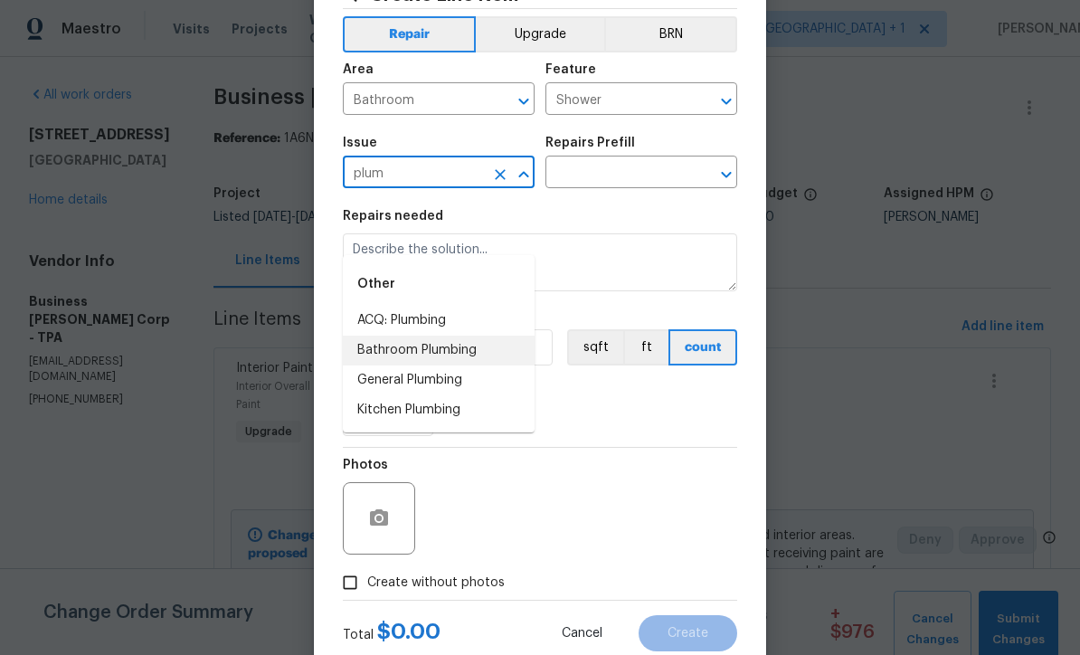
click at [474, 336] on li "Bathroom Plumbing" at bounding box center [439, 351] width 192 height 30
type input "Bathroom Plumbing"
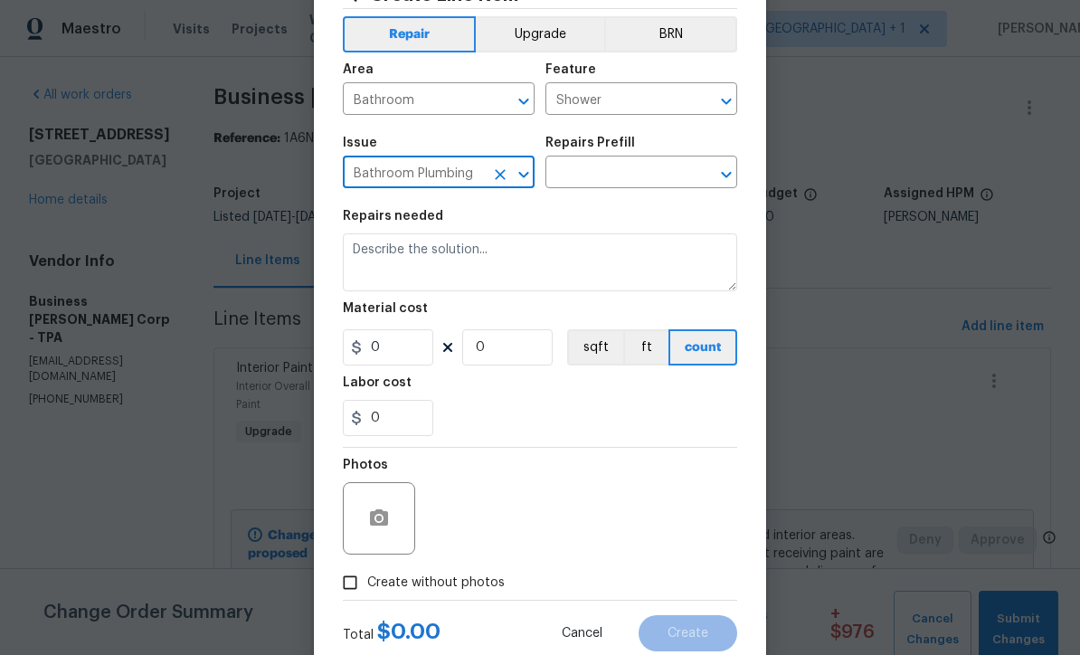
click at [672, 171] on input "text" at bounding box center [615, 174] width 141 height 28
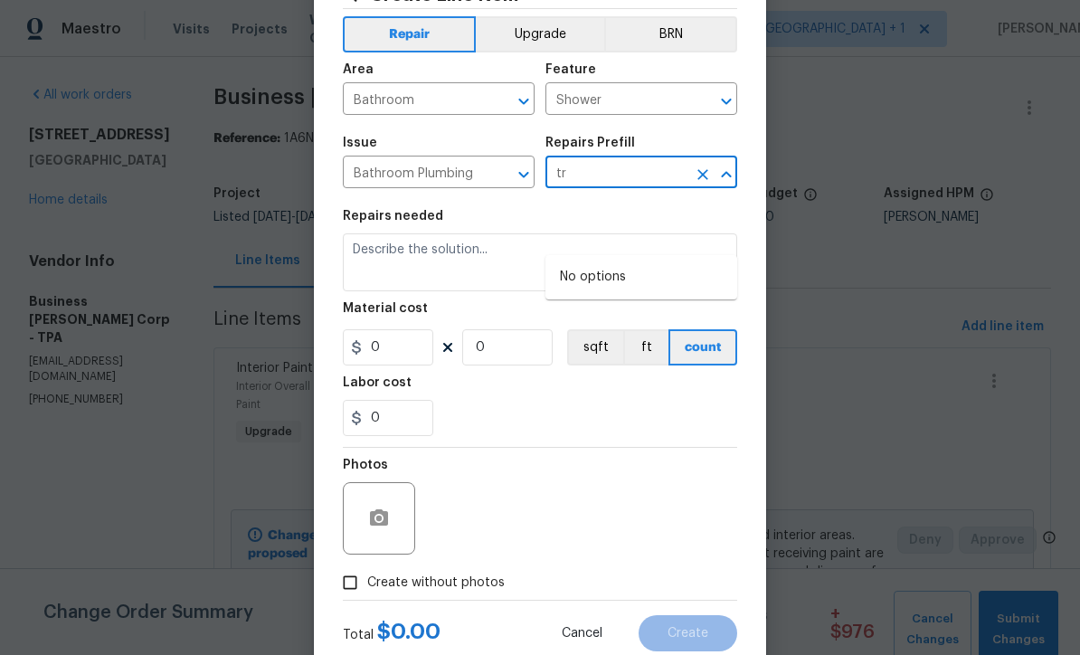
type input "t"
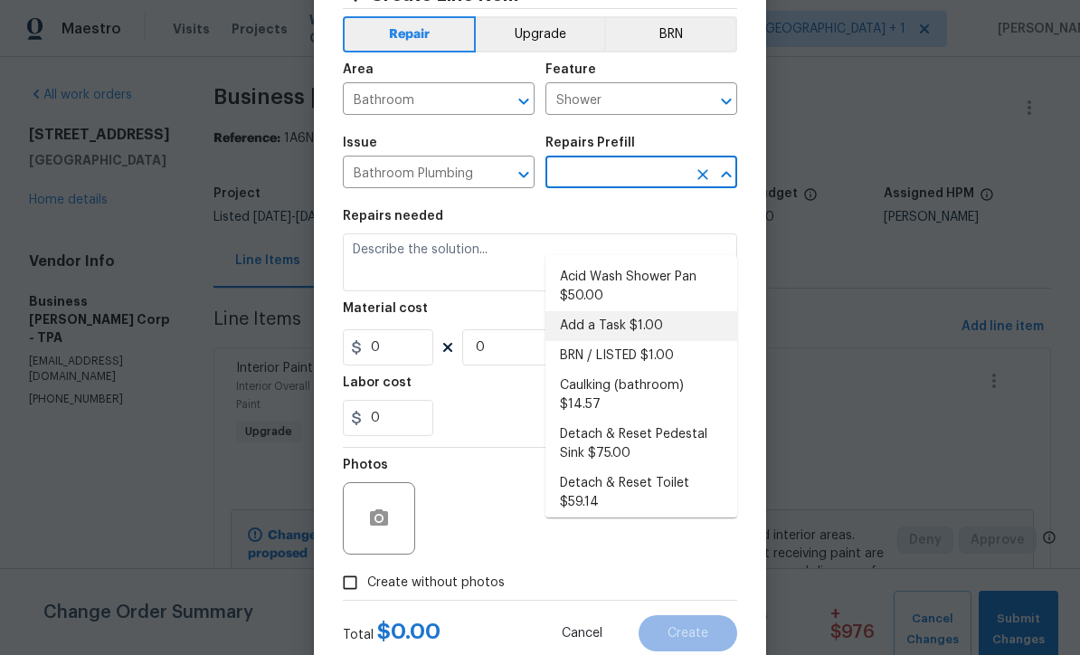
click at [650, 311] on li "Add a Task $1.00" at bounding box center [641, 326] width 192 height 30
type input "Add a Task $1.00"
type input "Plumbing"
type textarea "HPM to detail"
type input "1"
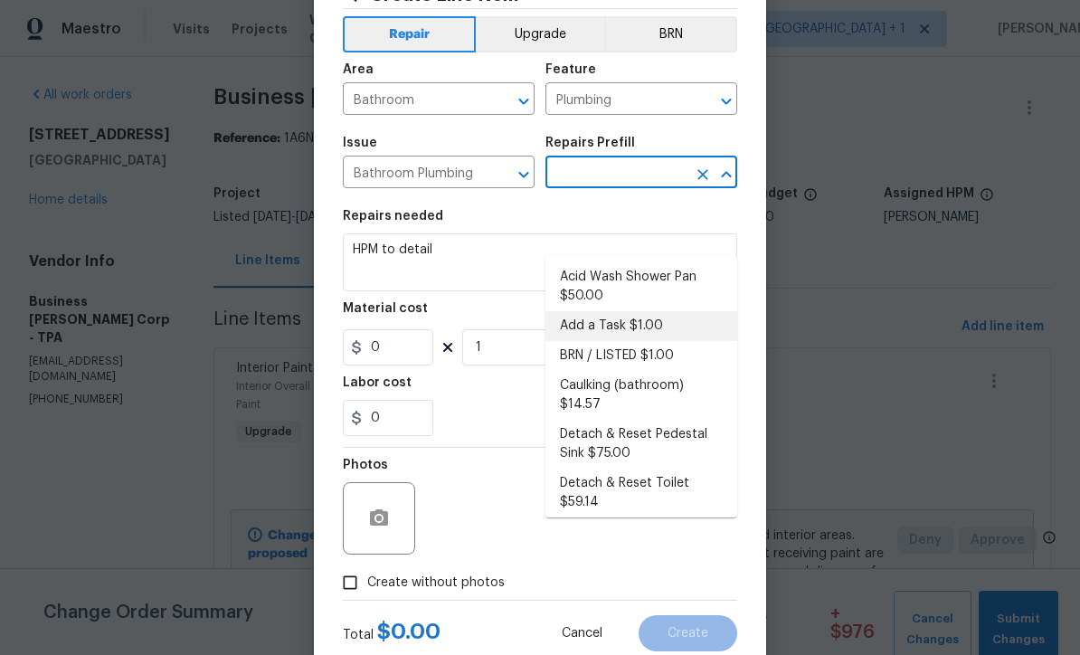
type input "Add a Task $1.00"
type input "1"
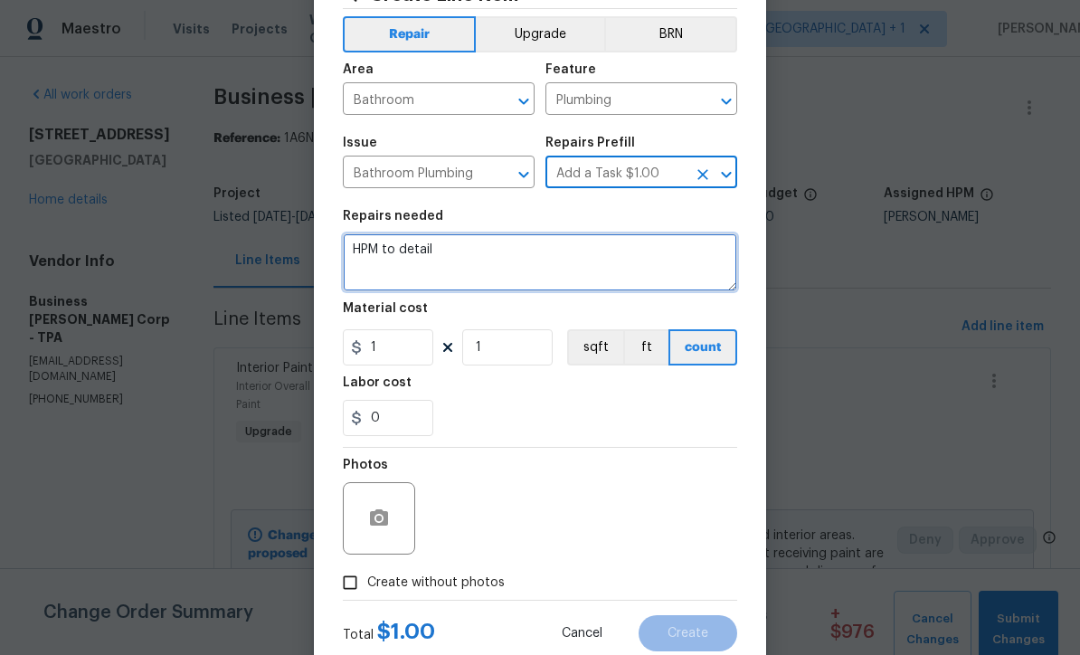
click at [524, 273] on textarea "HPM to detail" at bounding box center [540, 262] width 394 height 58
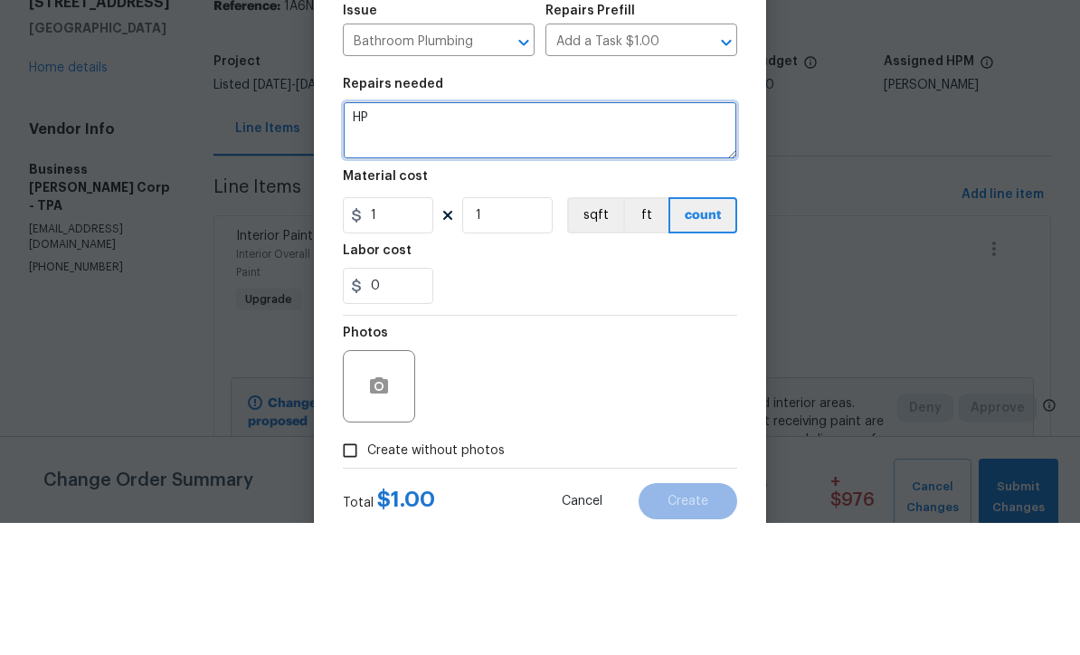
type textarea "H"
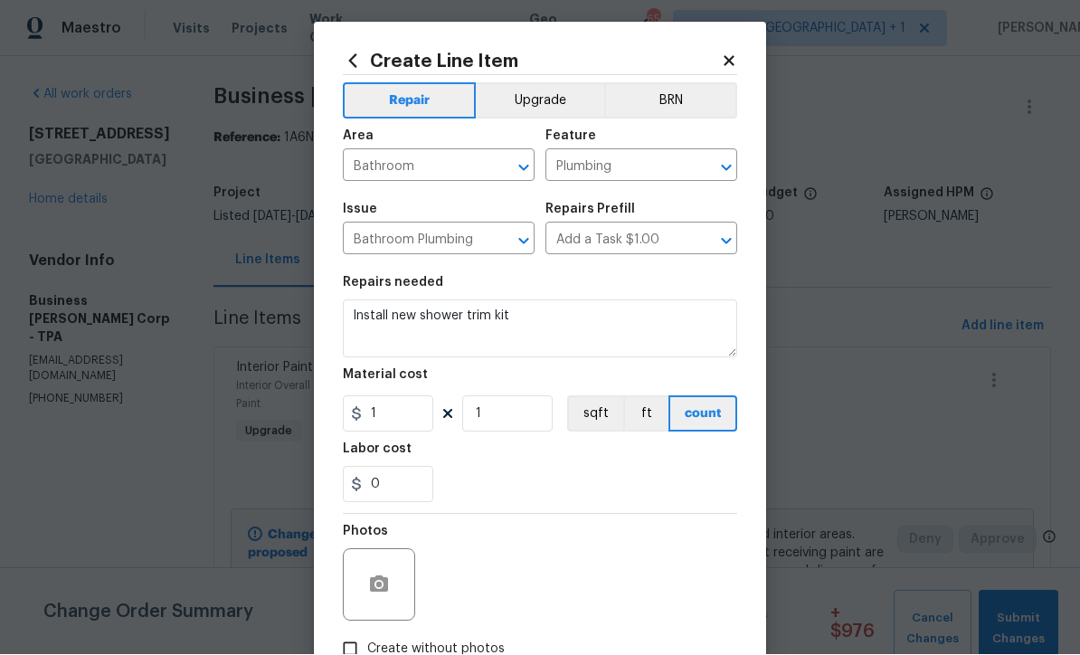
scroll to position [2, 0]
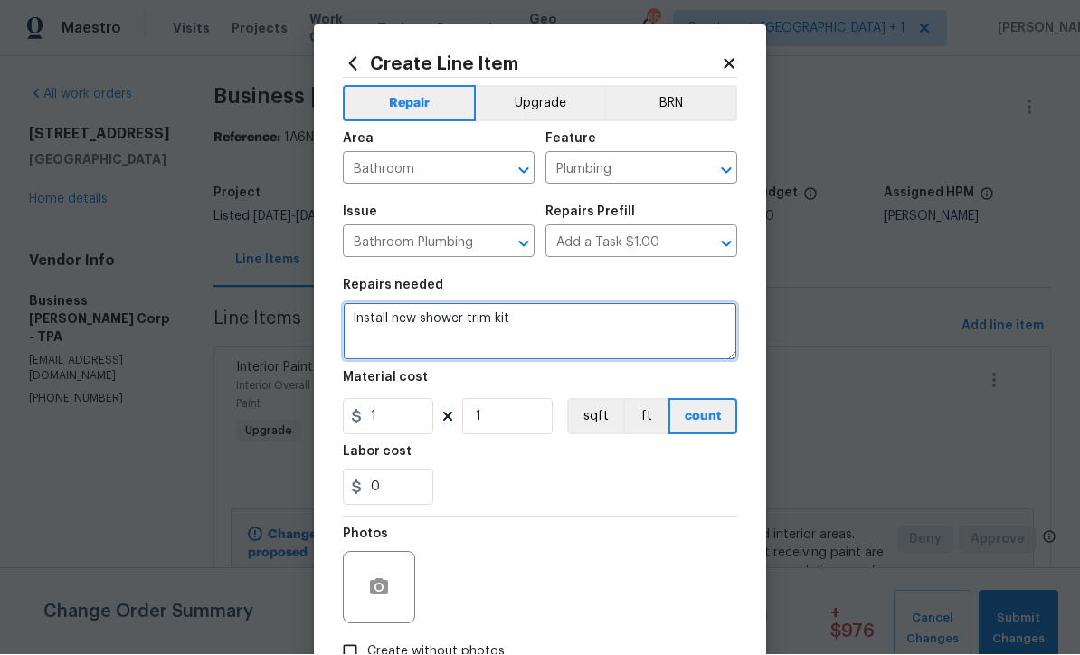
click at [560, 106] on button "Upgrade" at bounding box center [540, 104] width 129 height 36
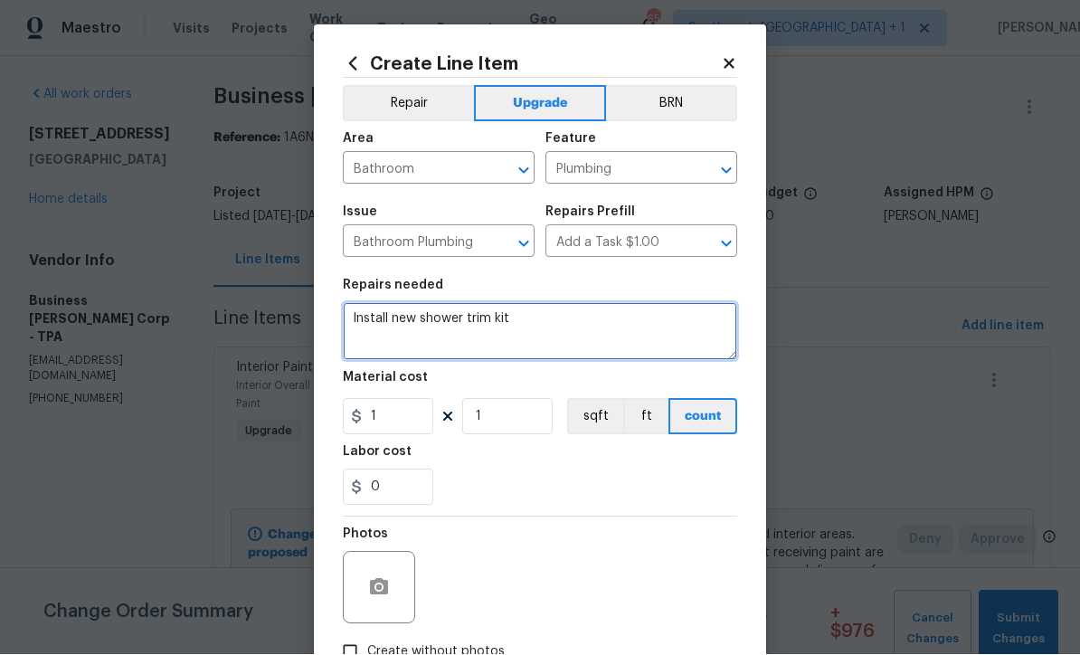
click at [346, 317] on textarea "Install new shower trim kit" at bounding box center [540, 332] width 394 height 58
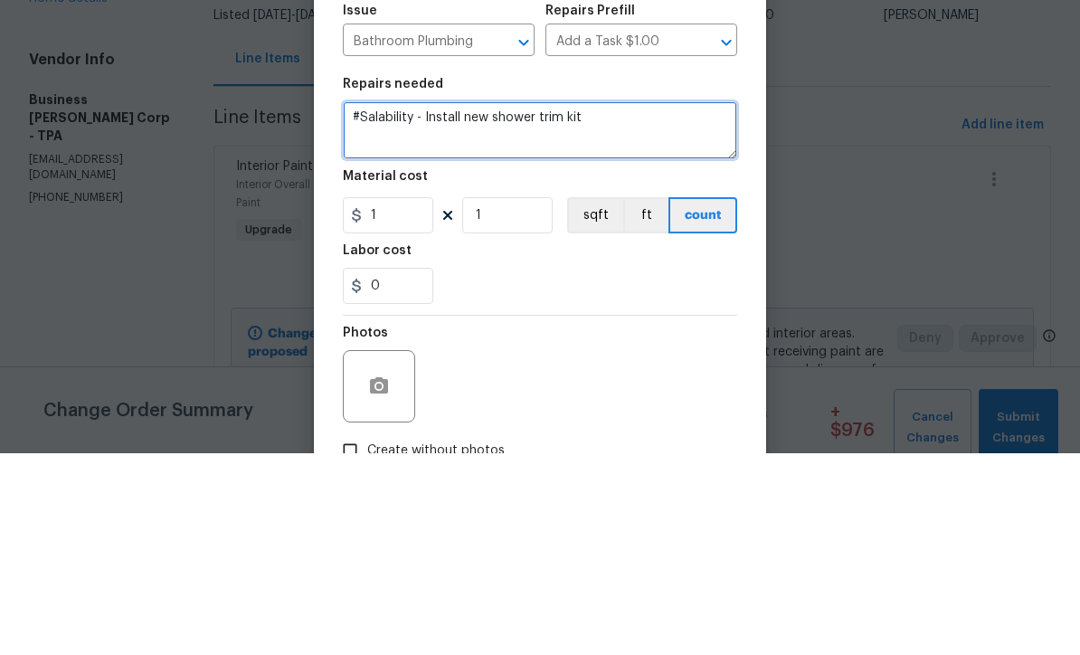
type textarea "#Salability - Install new shower trim kit"
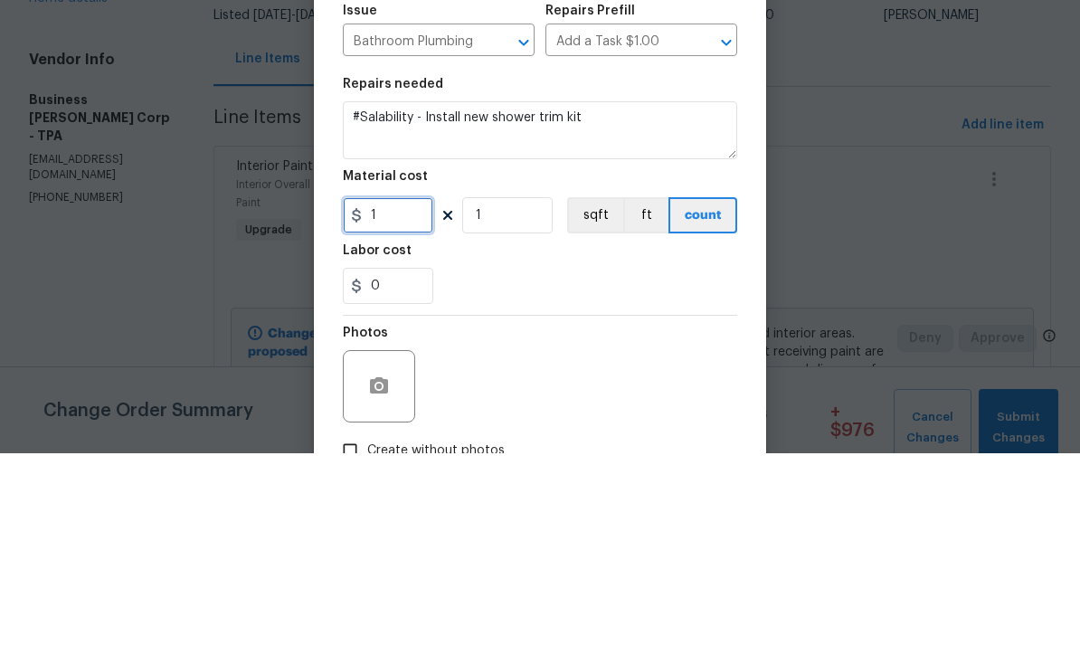
click at [425, 399] on input "1" at bounding box center [388, 417] width 90 height 36
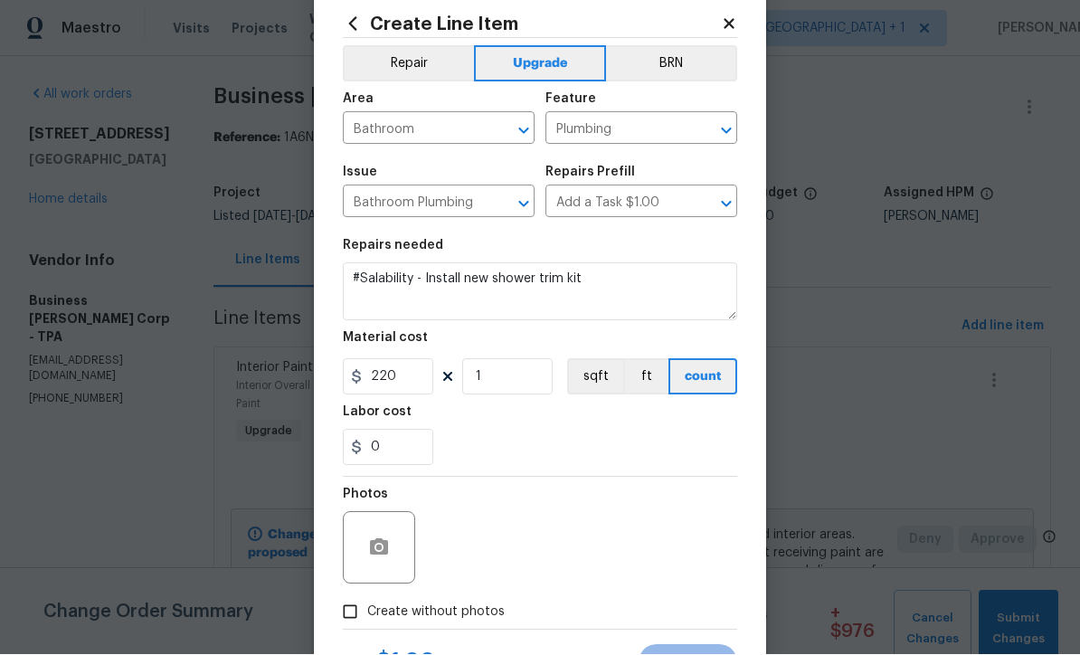
scroll to position [59, 0]
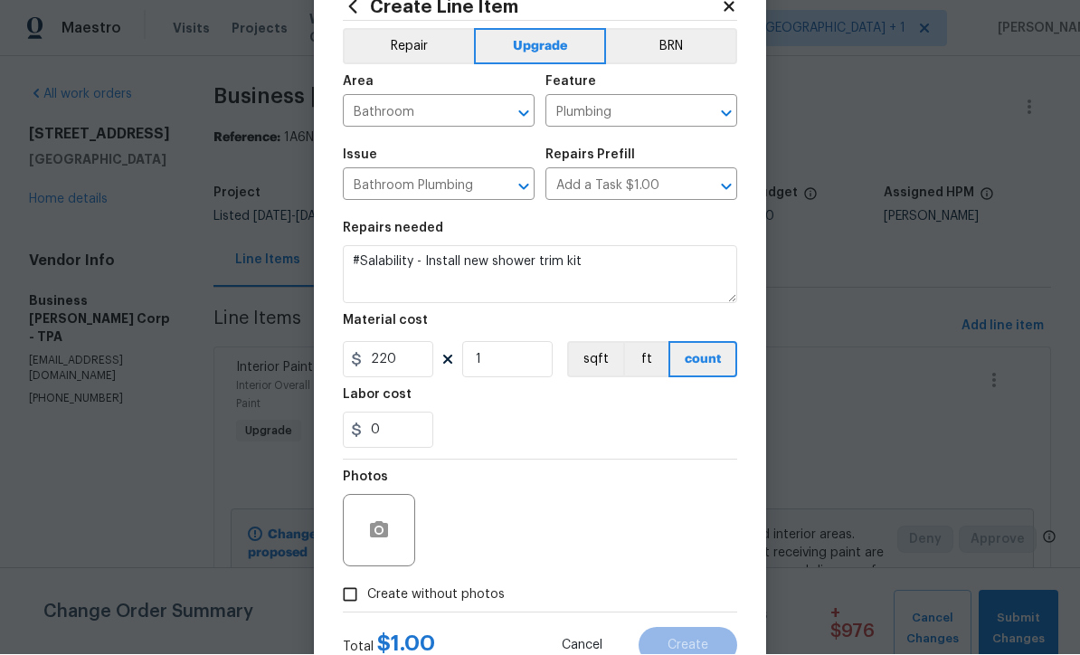
type input "220"
click at [351, 608] on input "Create without photos" at bounding box center [350, 595] width 34 height 34
checkbox input "true"
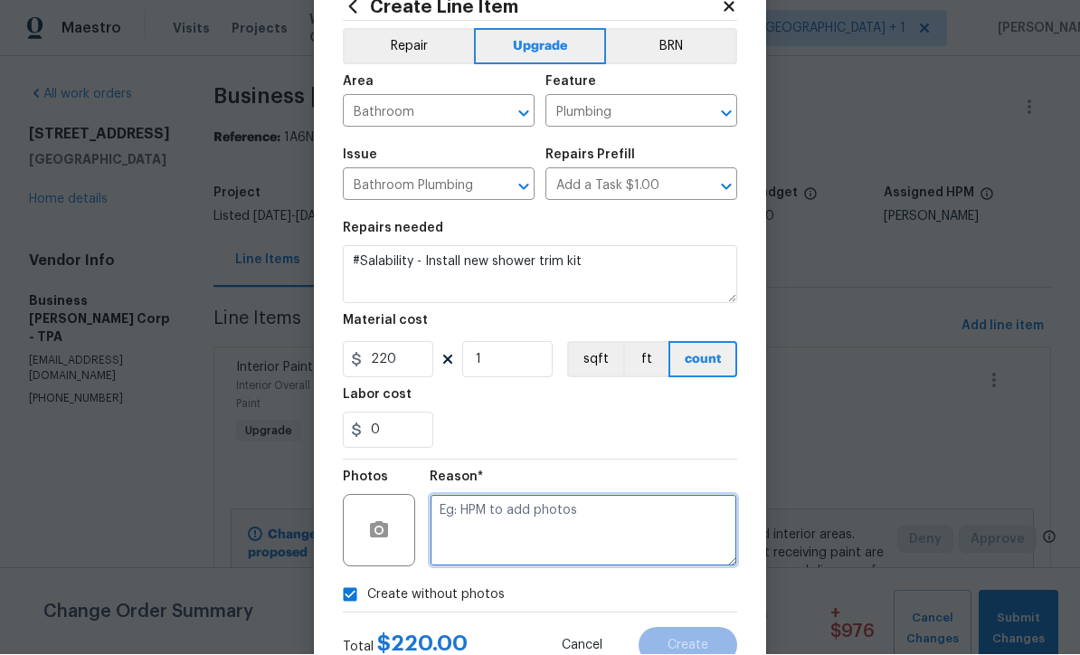
click at [533, 536] on textarea at bounding box center [583, 531] width 307 height 72
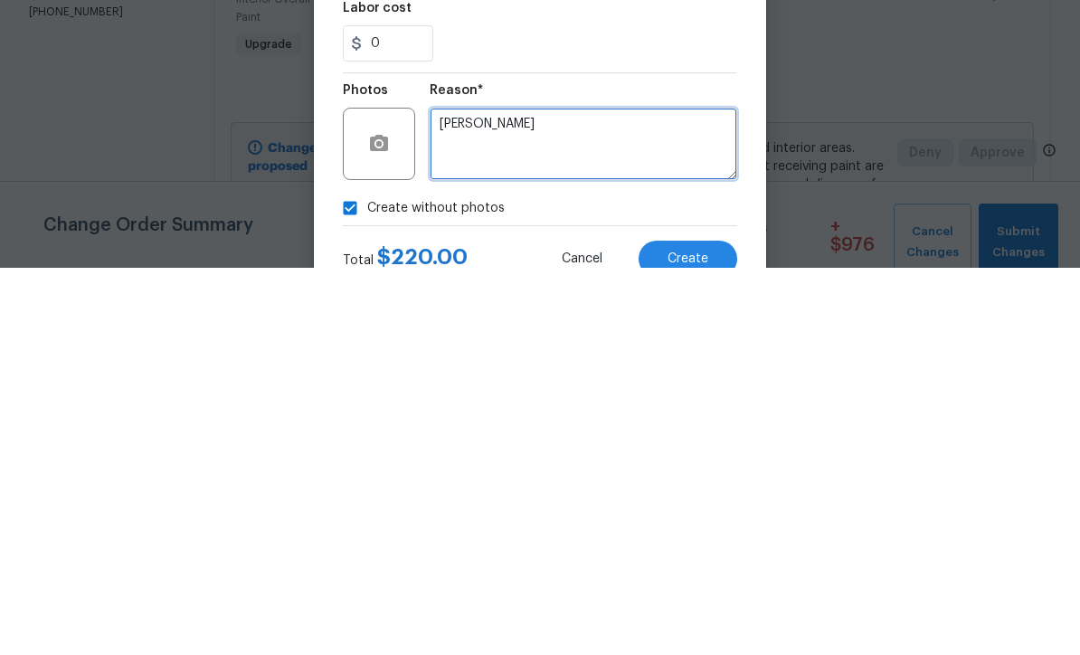
scroll to position [60, 0]
type textarea "Salability"
click at [691, 639] on span "Create" at bounding box center [687, 646] width 41 height 14
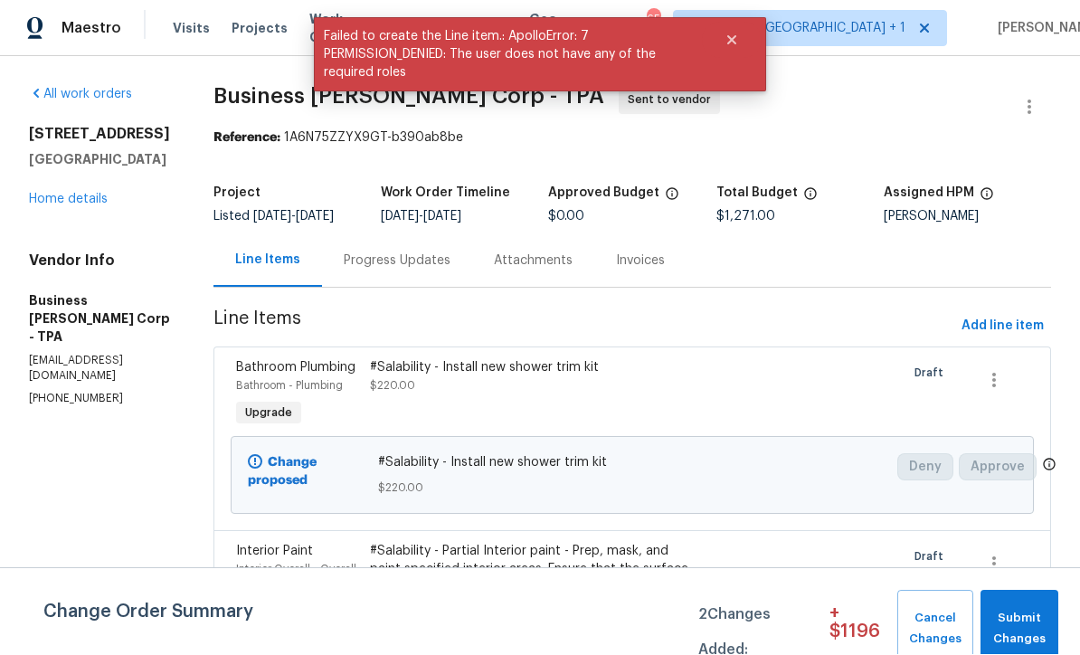
scroll to position [1, 0]
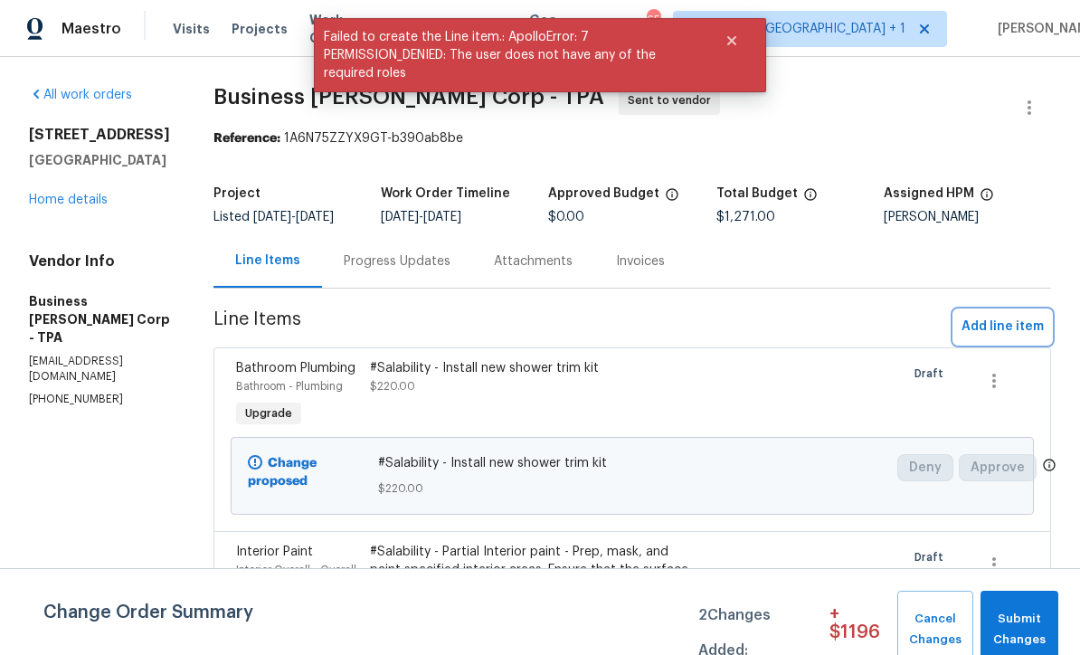
click at [1005, 338] on span "Add line item" at bounding box center [1002, 327] width 82 height 23
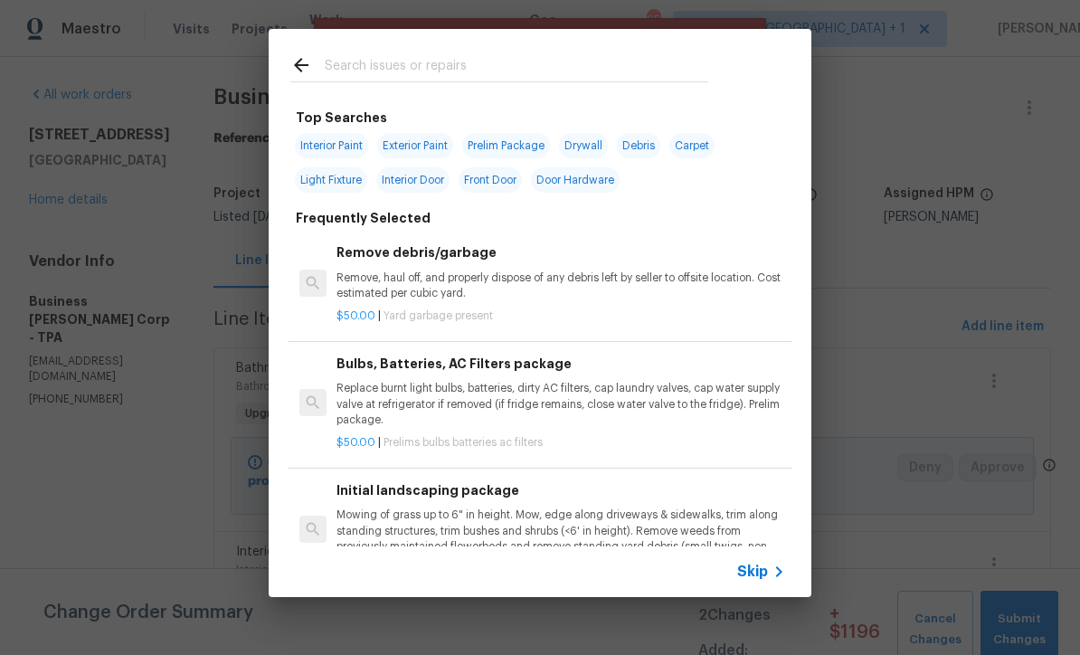
click at [764, 578] on span "Skip" at bounding box center [752, 572] width 31 height 18
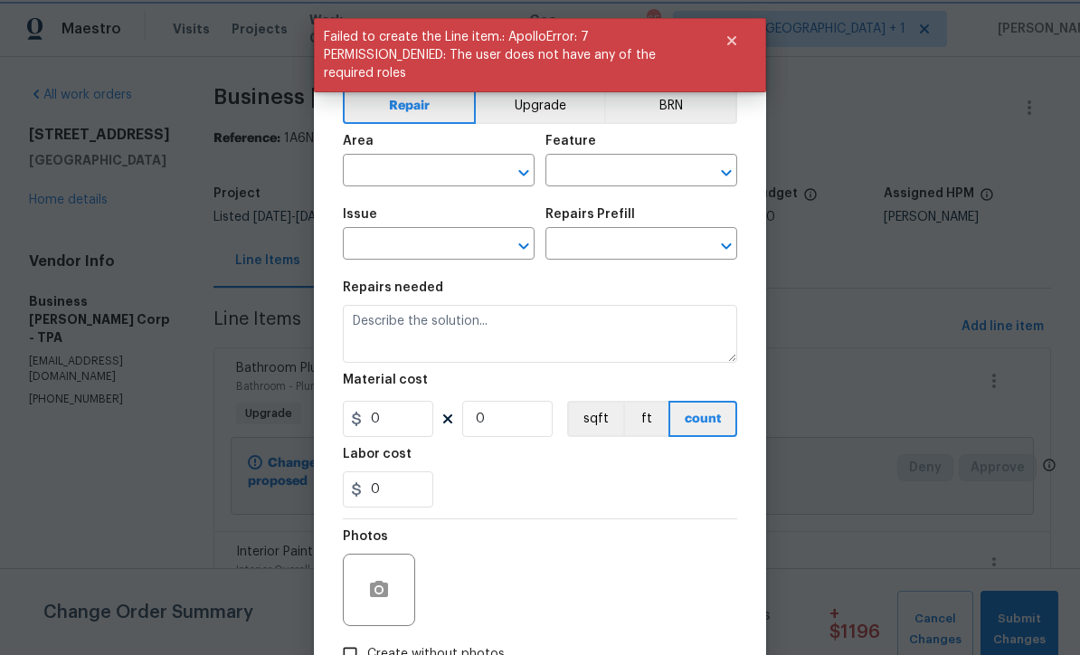
click at [560, 109] on button "Upgrade" at bounding box center [540, 106] width 129 height 36
click at [459, 175] on input "text" at bounding box center [413, 172] width 141 height 28
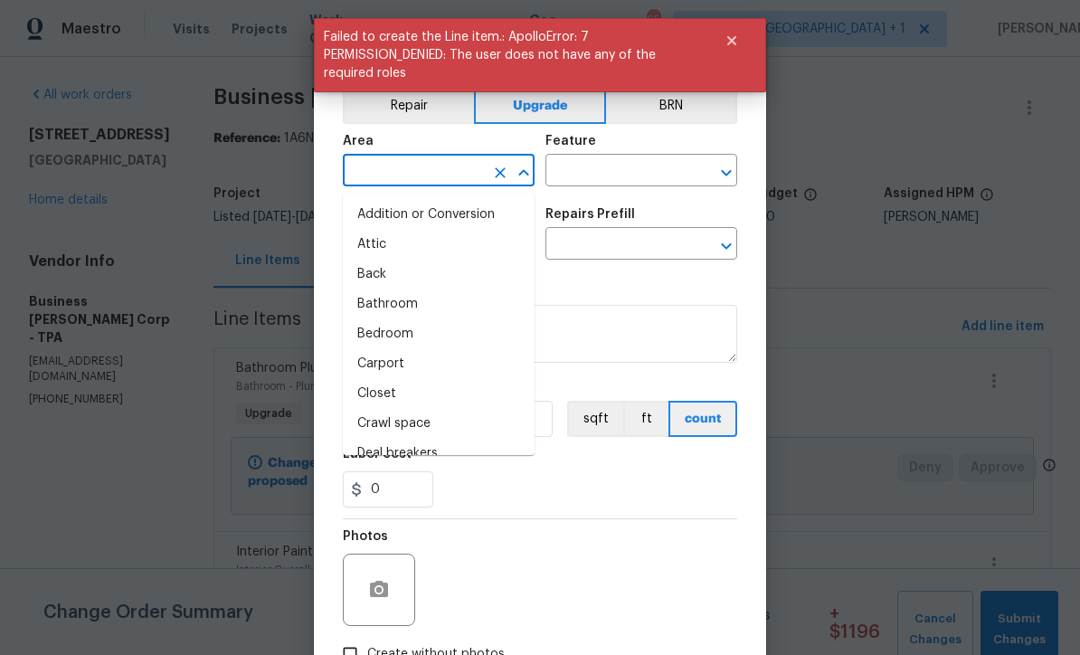
scroll to position [0, 0]
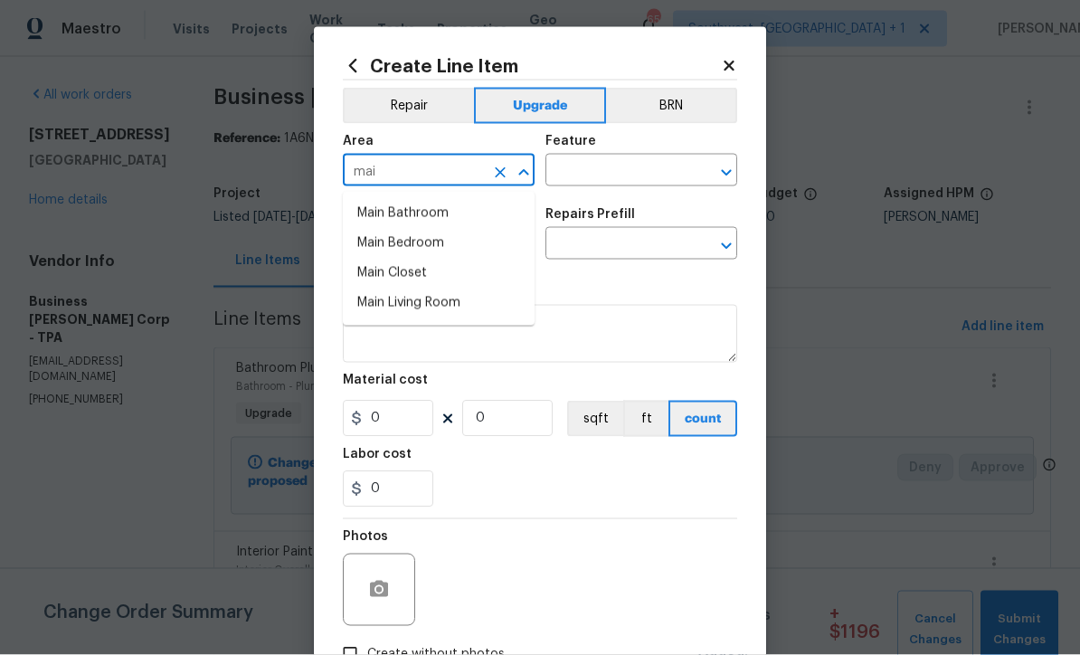
click at [440, 216] on li "Main Bathroom" at bounding box center [439, 214] width 192 height 30
type input "Main Bathroom"
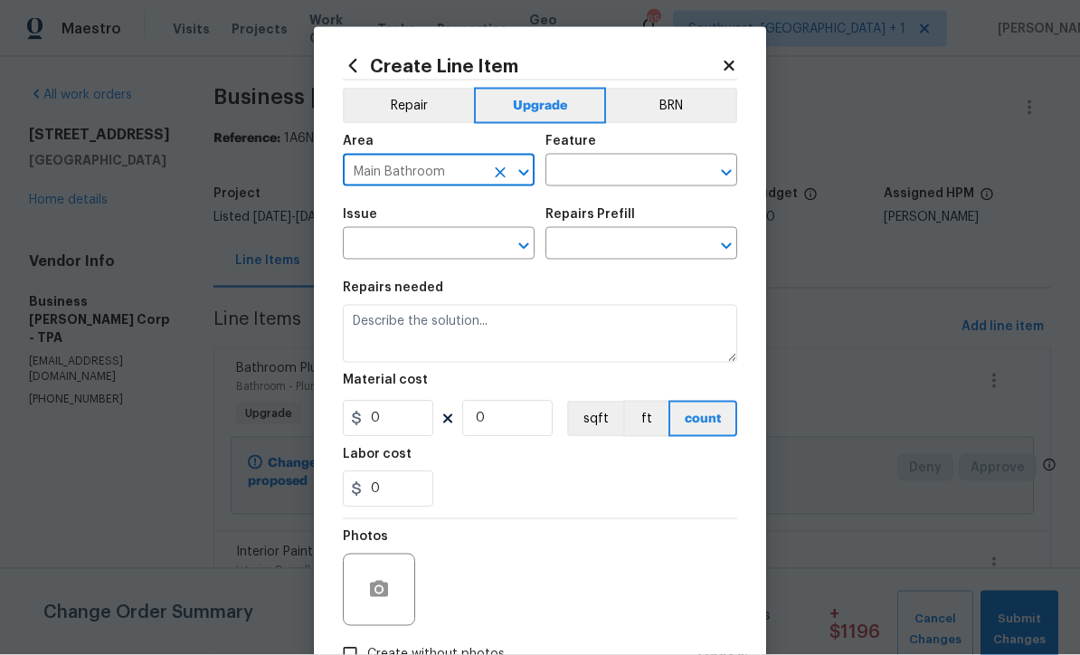
click at [638, 169] on input "text" at bounding box center [615, 172] width 141 height 28
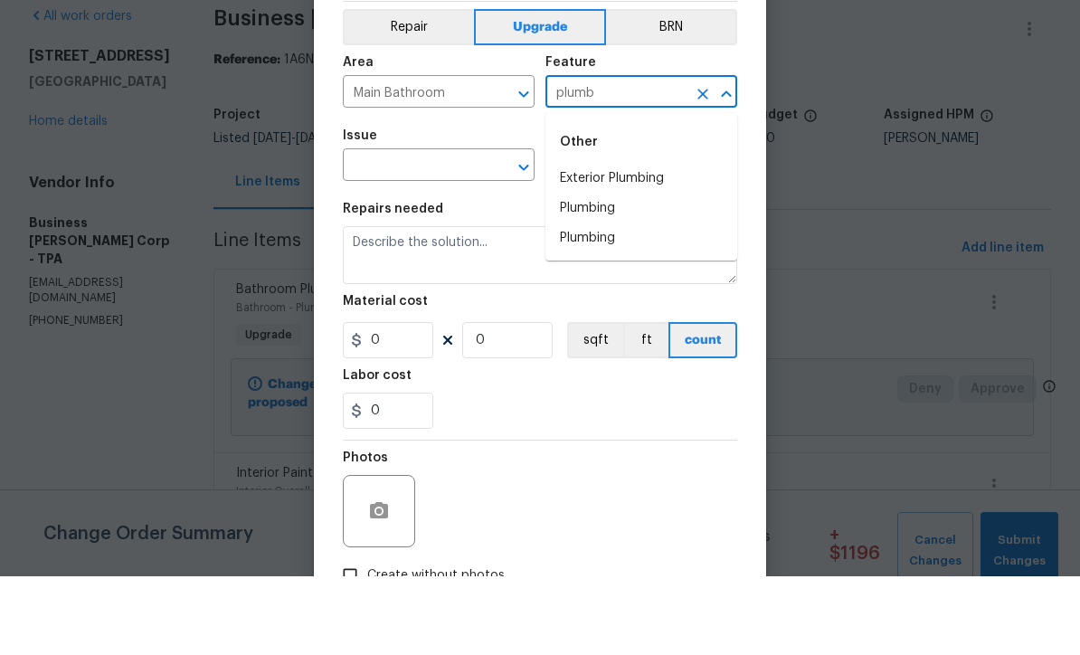
click at [617, 272] on li "Plumbing" at bounding box center [641, 287] width 192 height 30
type input "Plumbing"
click at [460, 232] on input "text" at bounding box center [413, 246] width 141 height 28
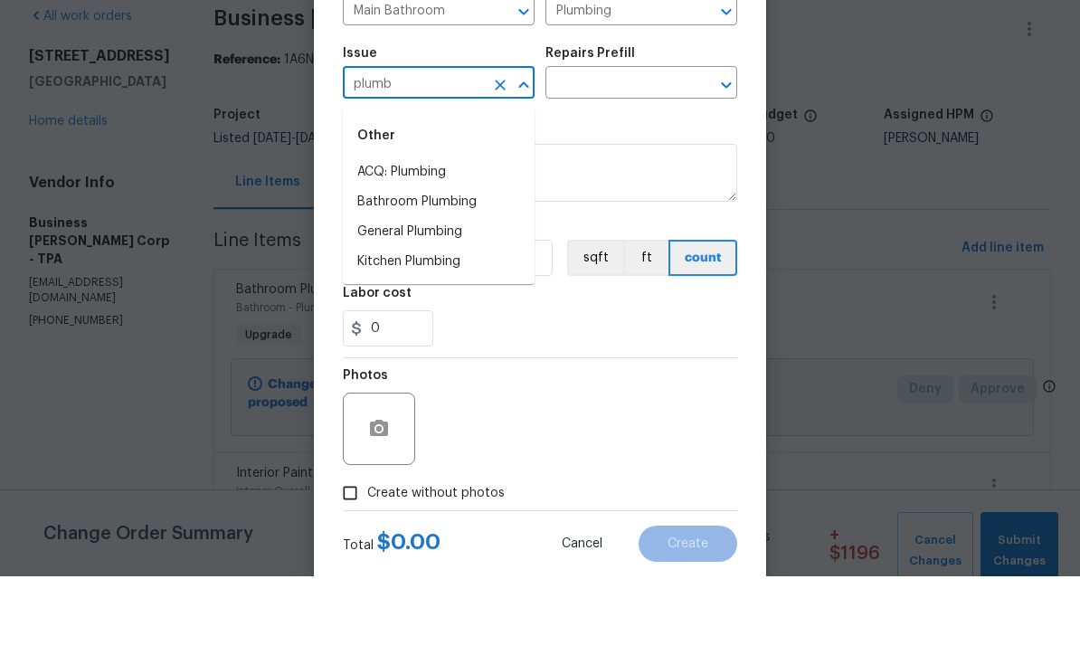
scroll to position [79, 0]
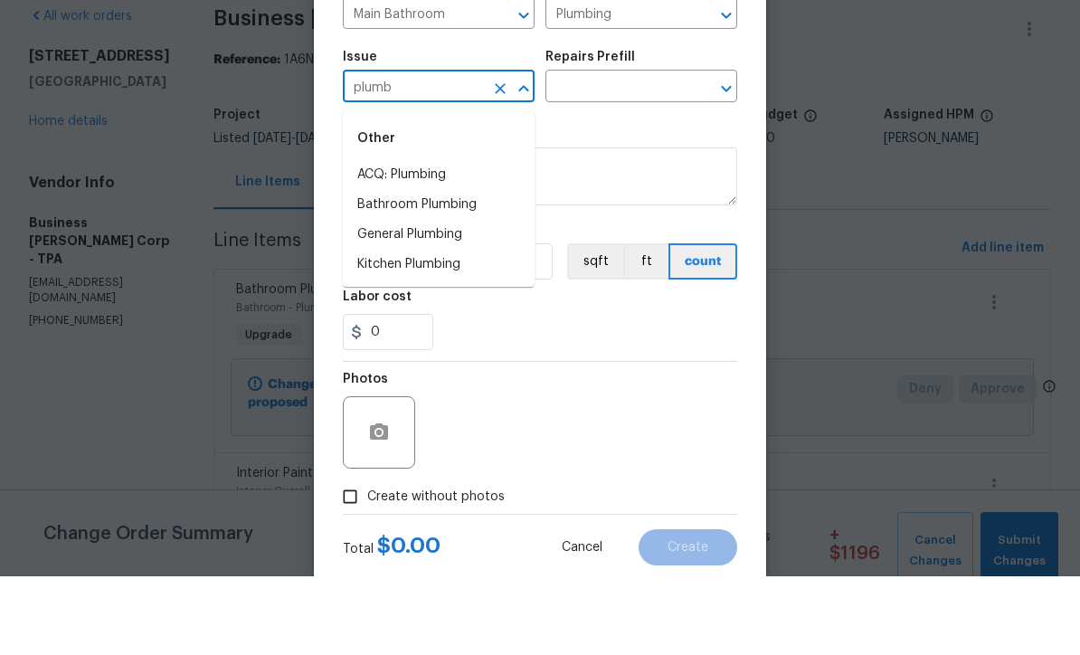
click at [464, 269] on li "Bathroom Plumbing" at bounding box center [439, 284] width 192 height 30
type input "Bathroom Plumbing"
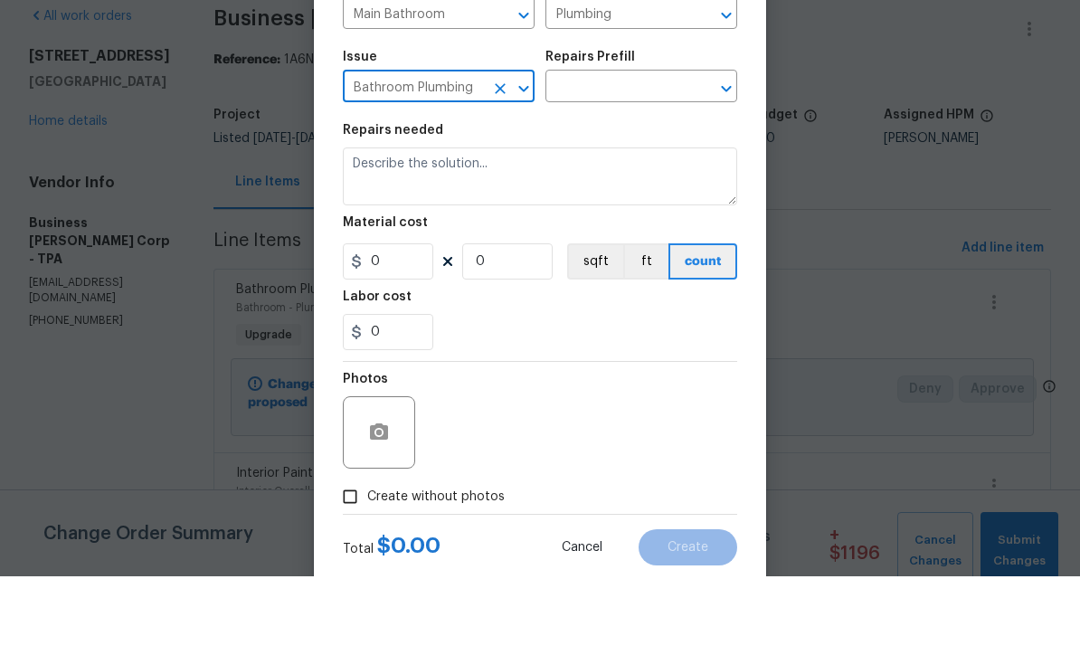
click at [653, 153] on input "text" at bounding box center [615, 167] width 141 height 28
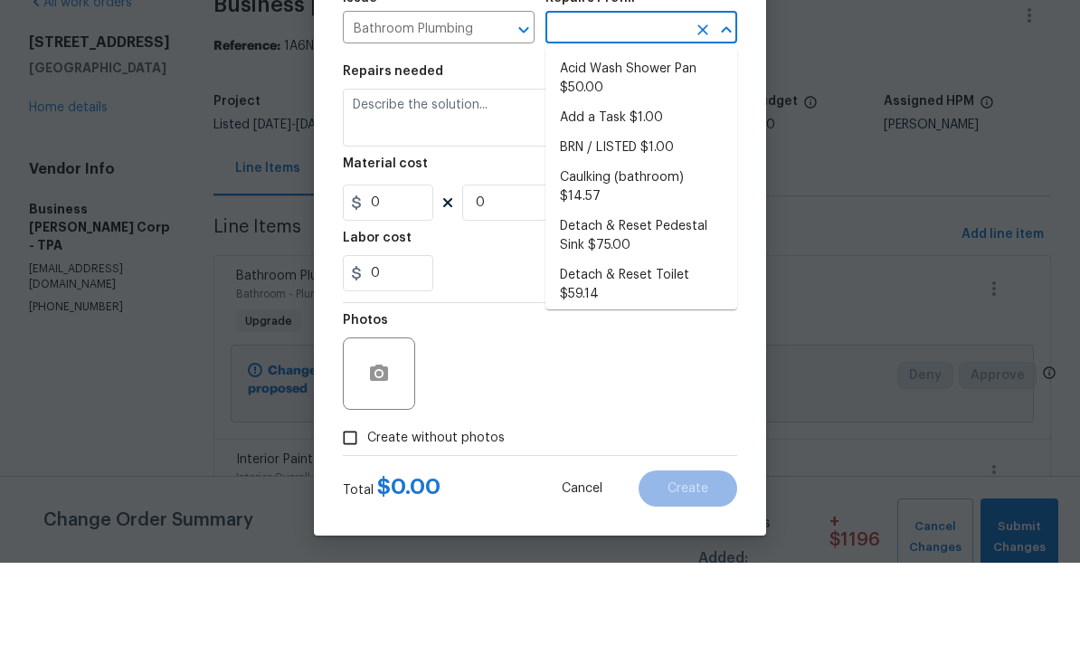
scroll to position [0, 0]
click at [639, 195] on li "Add a Task $1.00" at bounding box center [641, 210] width 192 height 30
type input "Add a Task $1.00"
type textarea "HPM to detail"
type input "1"
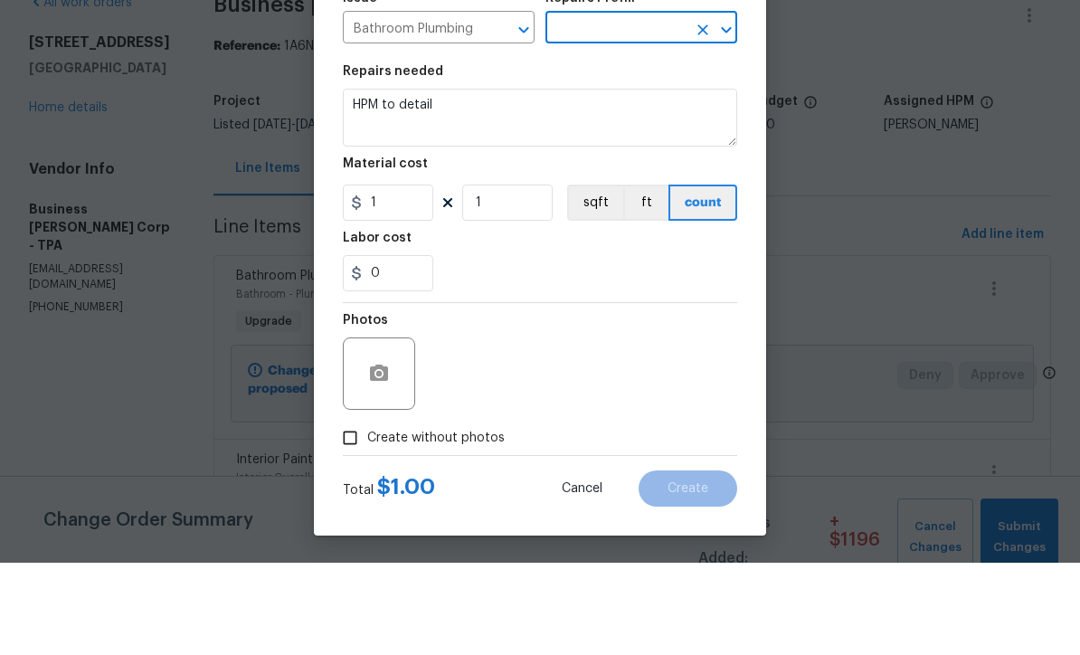
type input "Add a Task $1.00"
type input "1"
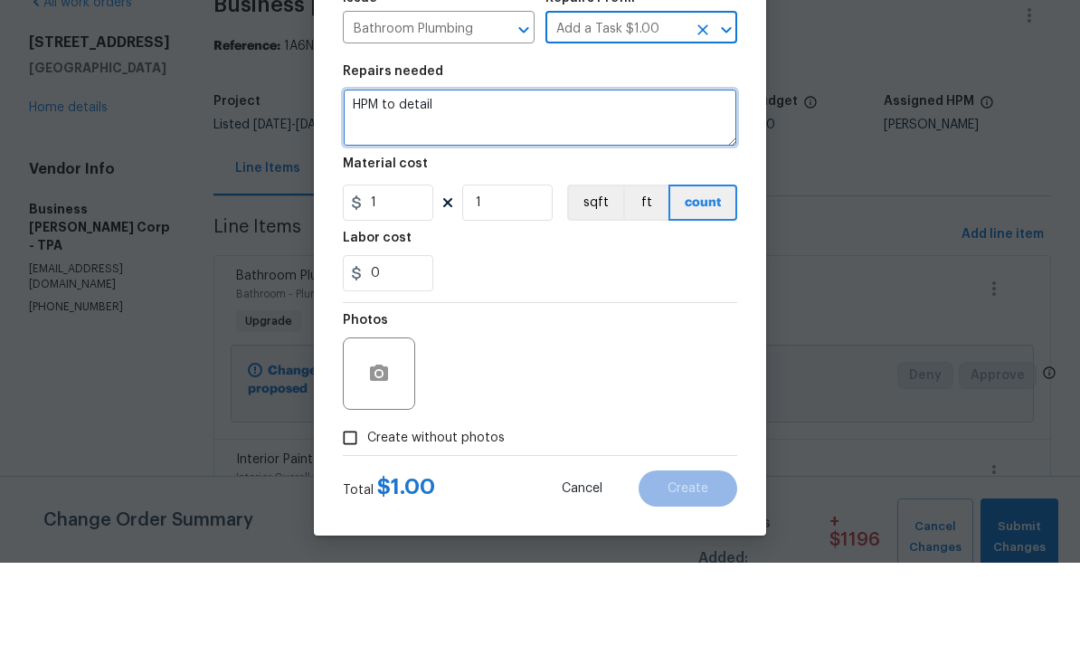
click at [483, 181] on textarea "HPM to detail" at bounding box center [540, 210] width 394 height 58
type textarea "H"
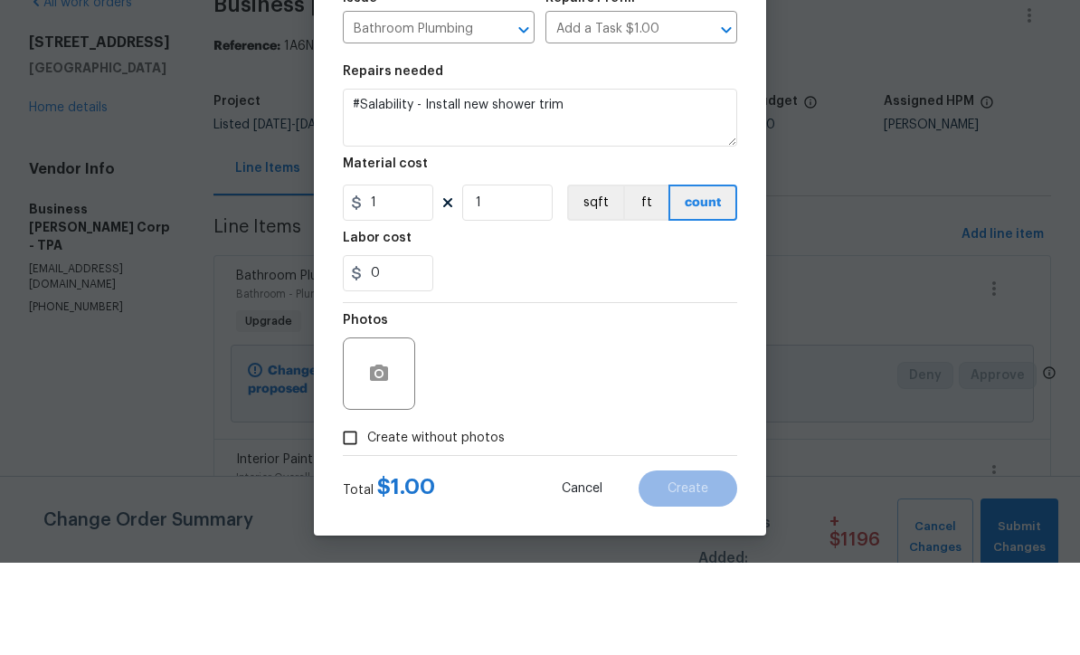
scroll to position [60, 0]
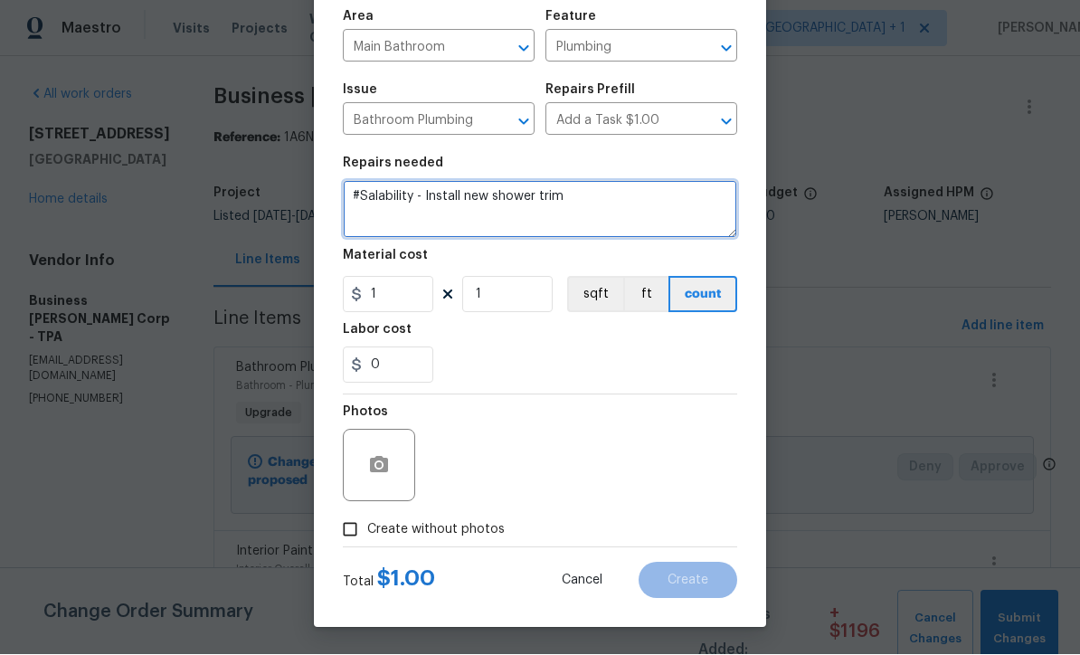
click at [620, 194] on textarea "#Salability - Install new shower trim" at bounding box center [540, 210] width 394 height 58
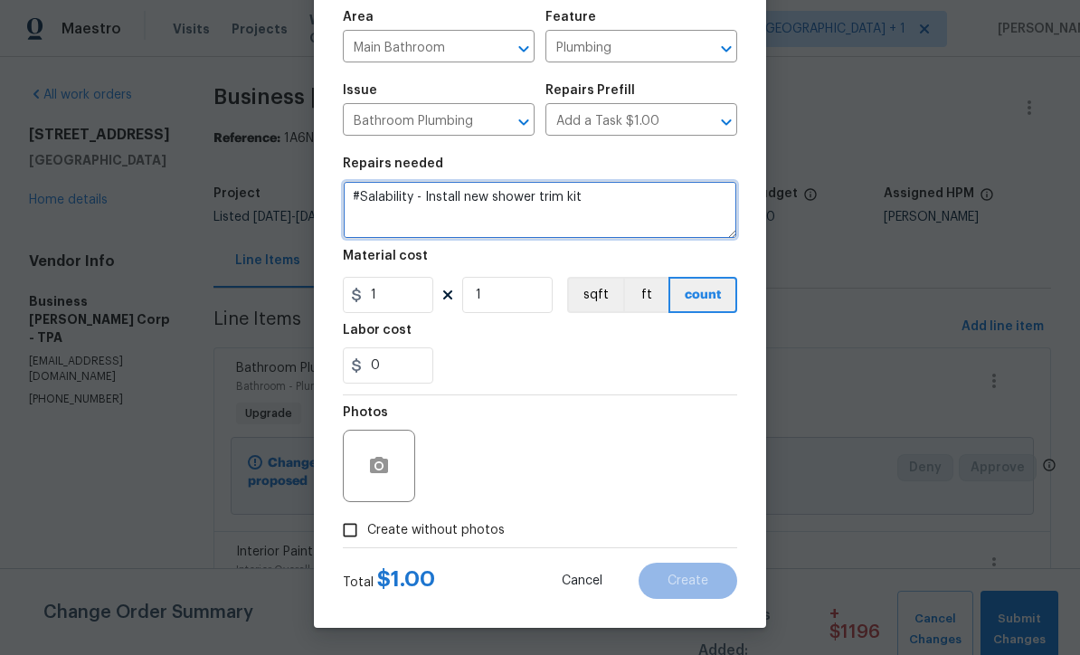
type textarea "#Salability - Install new shower trim kit"
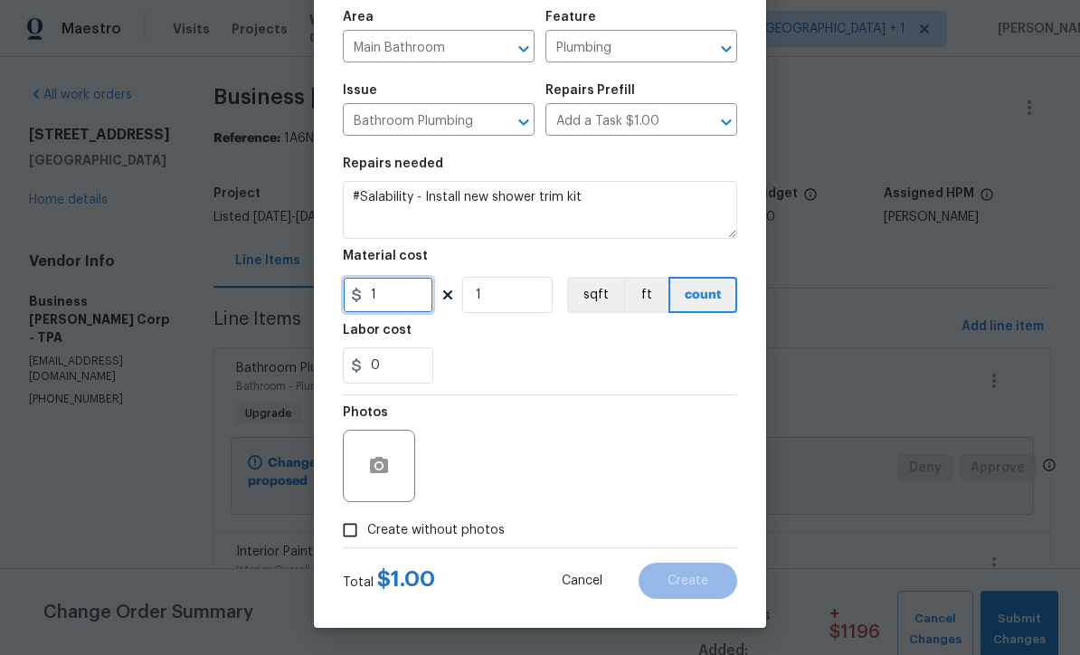
click at [408, 298] on input "1" at bounding box center [388, 295] width 90 height 36
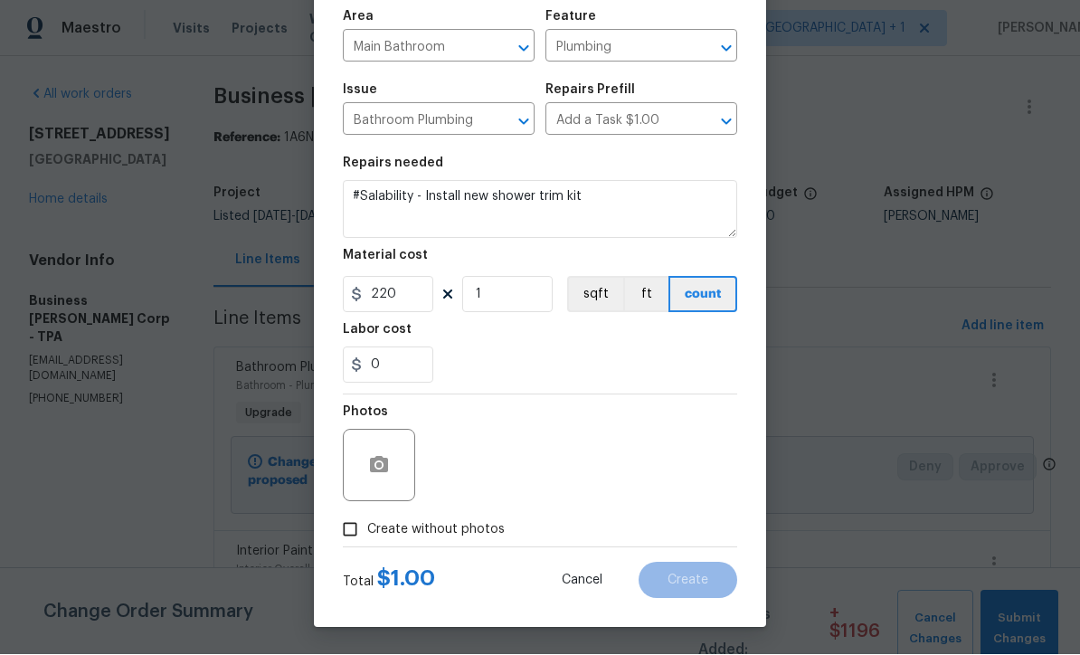
type input "220"
click at [348, 538] on input "Create without photos" at bounding box center [350, 530] width 34 height 34
checkbox input "true"
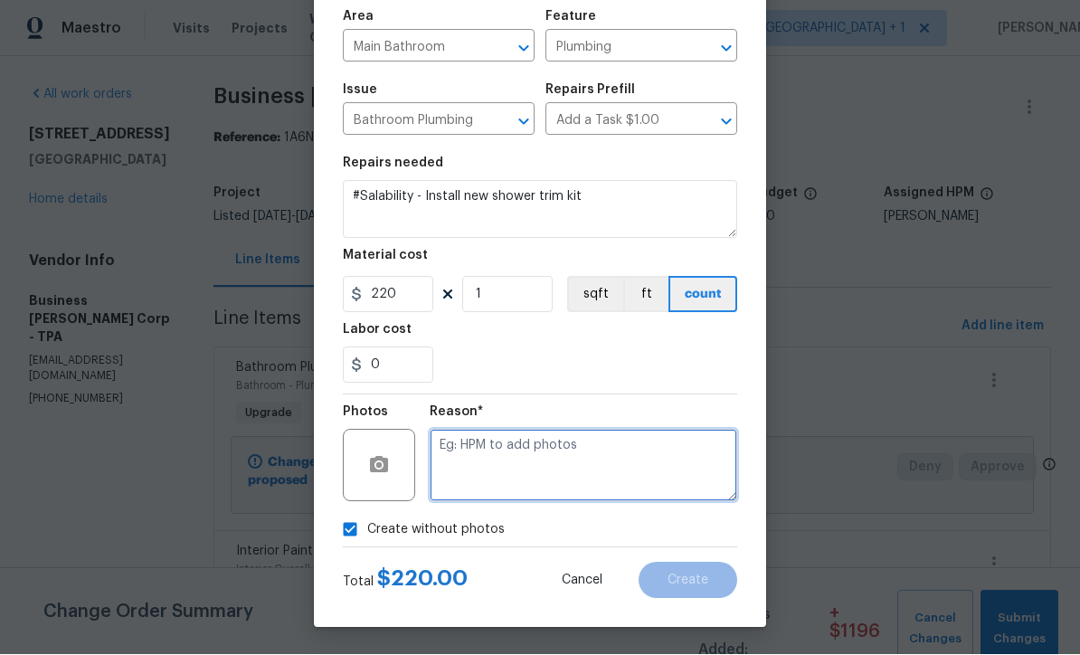
click at [515, 463] on textarea at bounding box center [583, 466] width 307 height 72
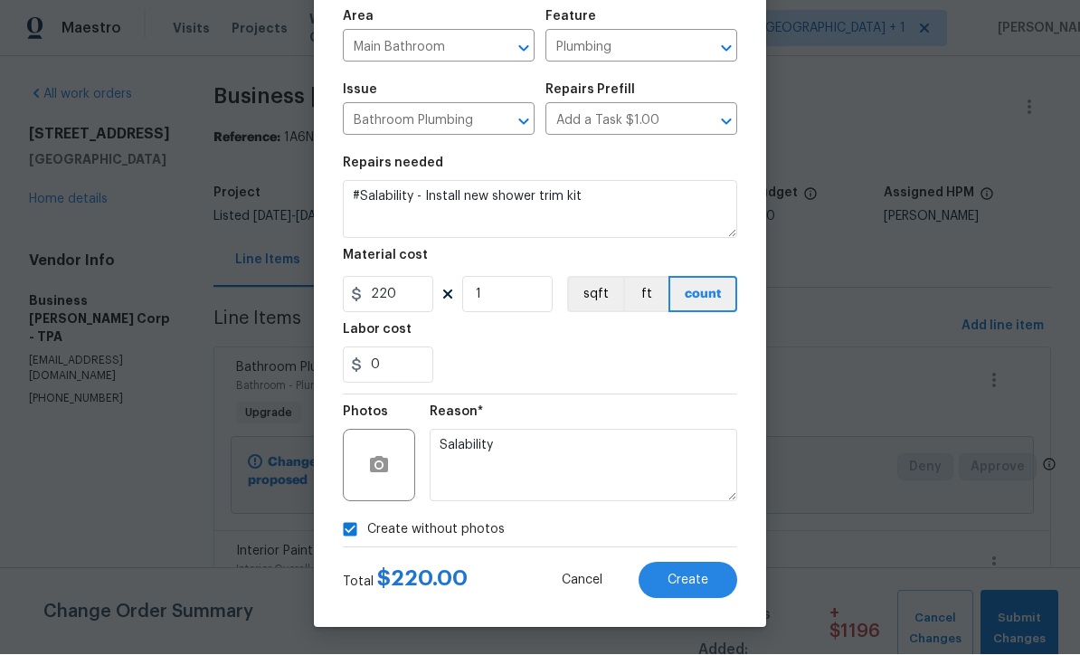
scroll to position [128, 0]
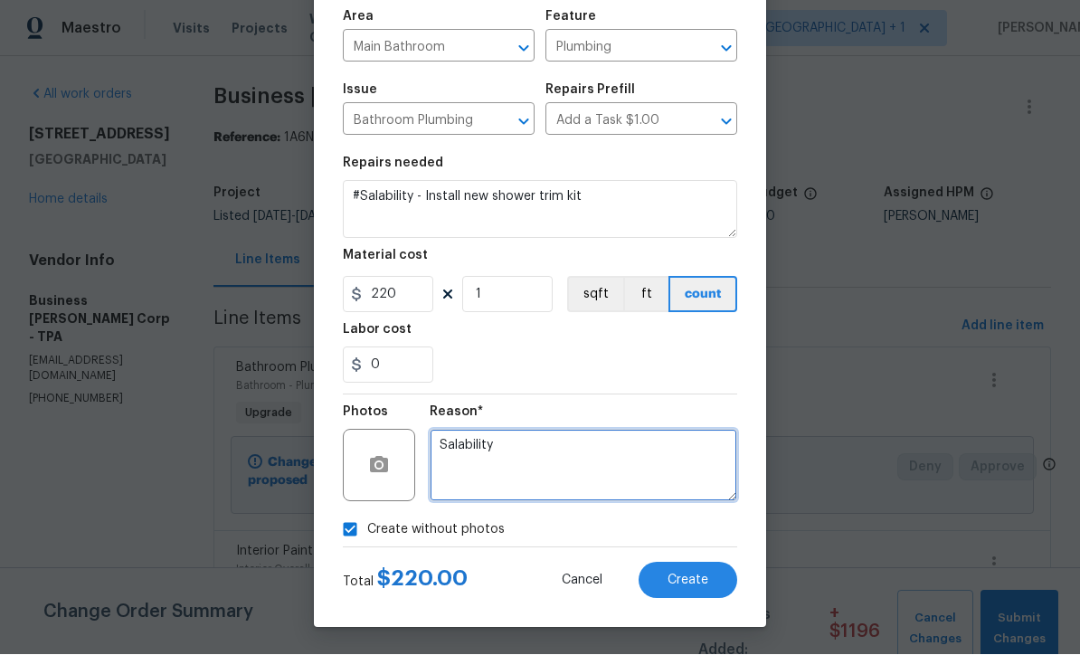
type textarea "Salability"
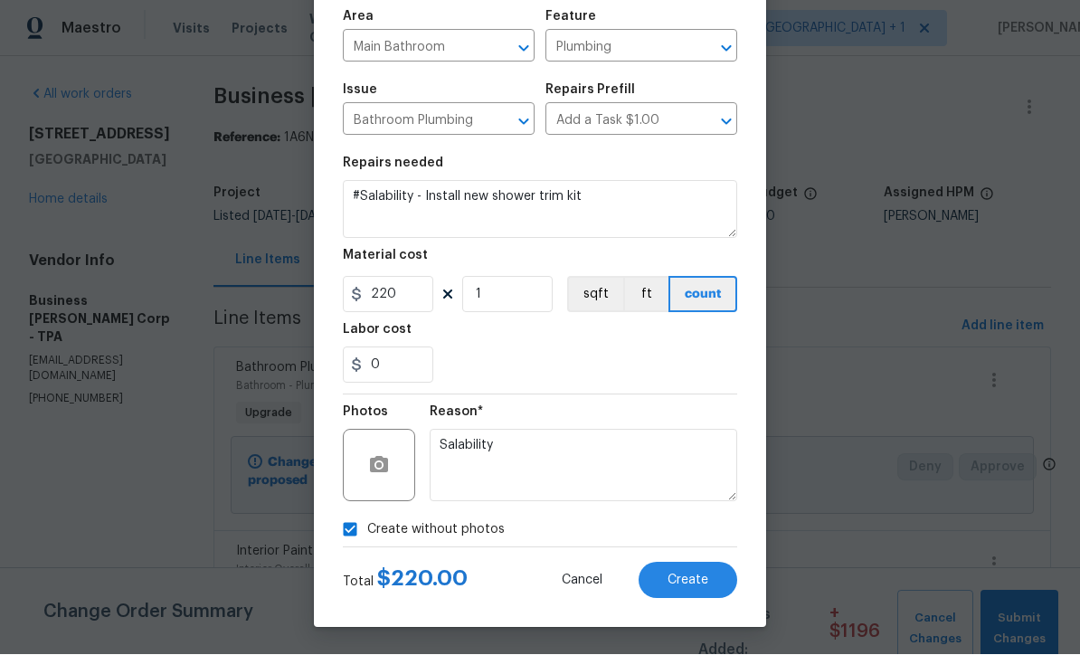
click at [697, 584] on span "Create" at bounding box center [687, 581] width 41 height 14
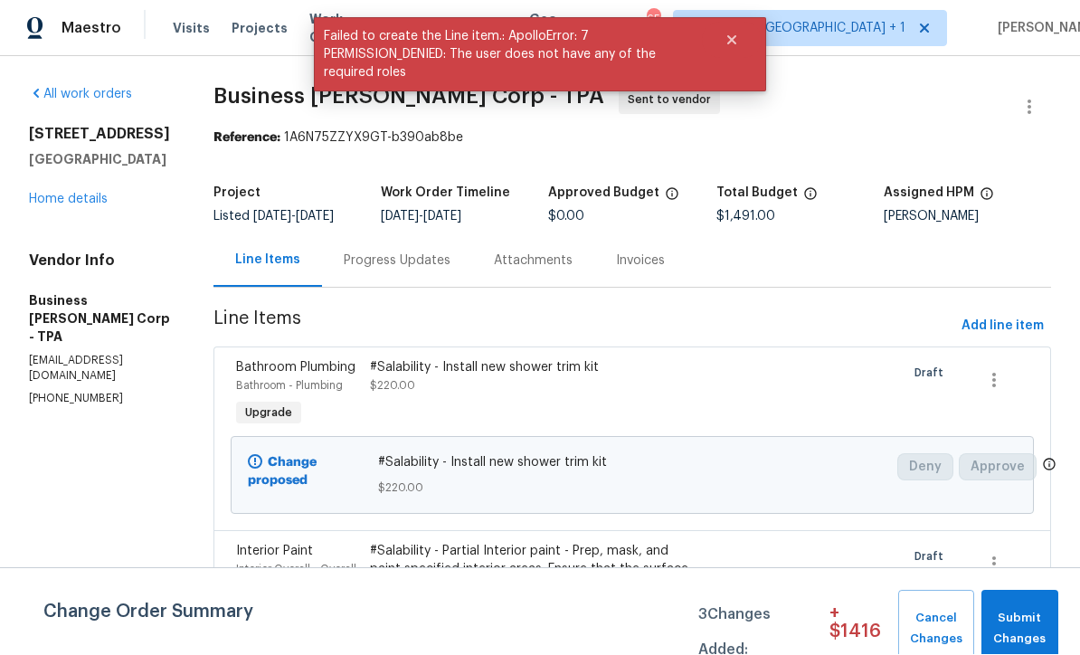
scroll to position [1, 0]
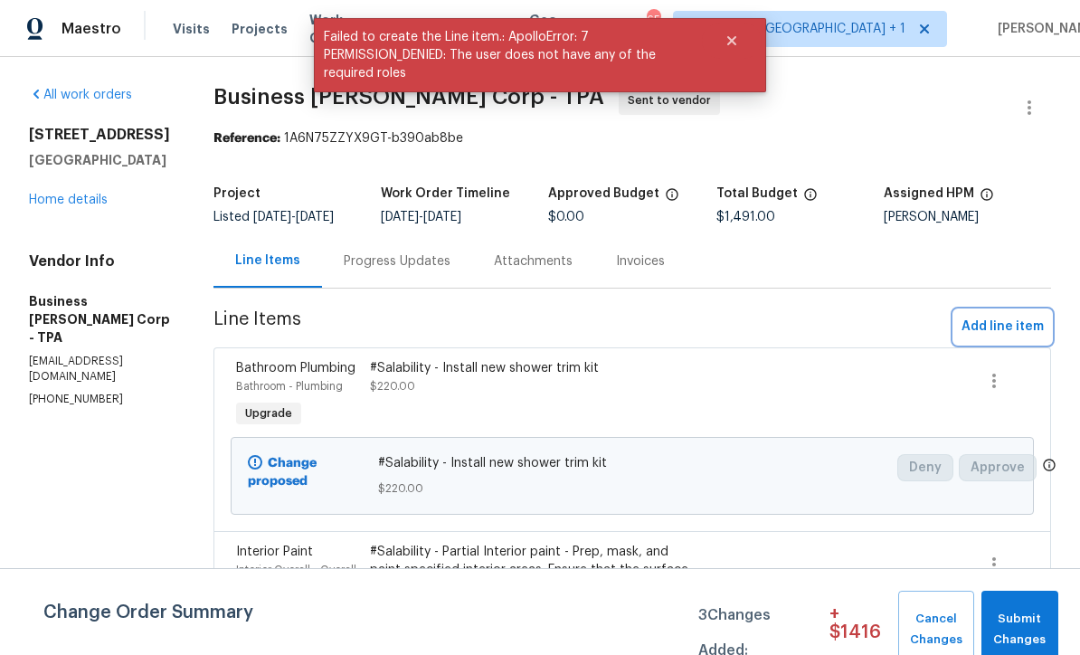
click at [1015, 338] on span "Add line item" at bounding box center [1002, 327] width 82 height 23
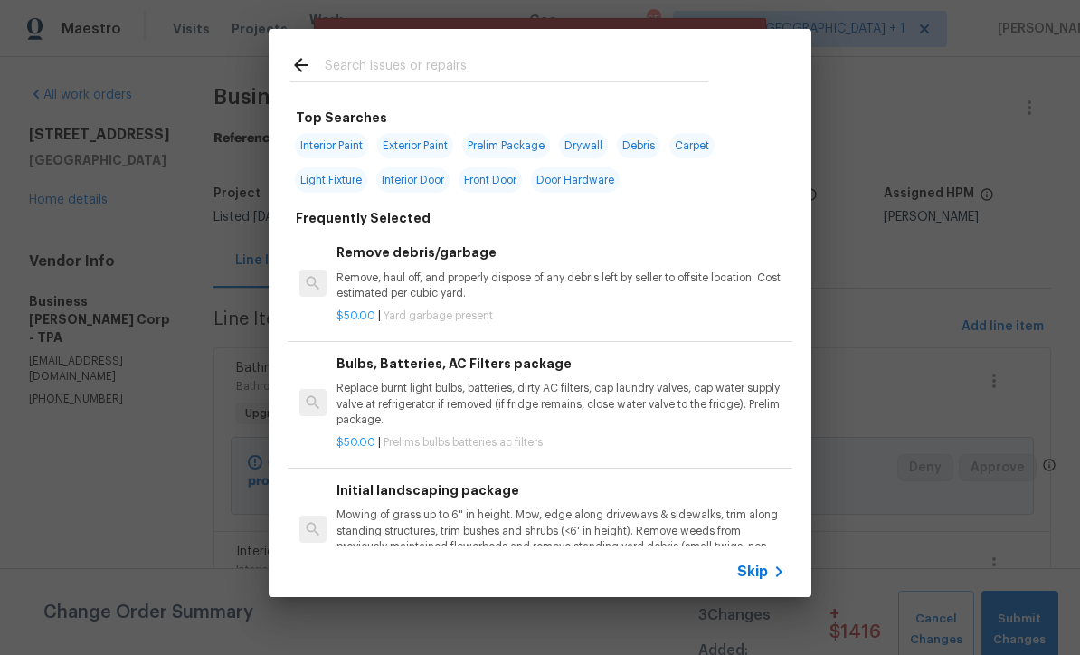
click at [771, 579] on icon at bounding box center [779, 572] width 22 height 22
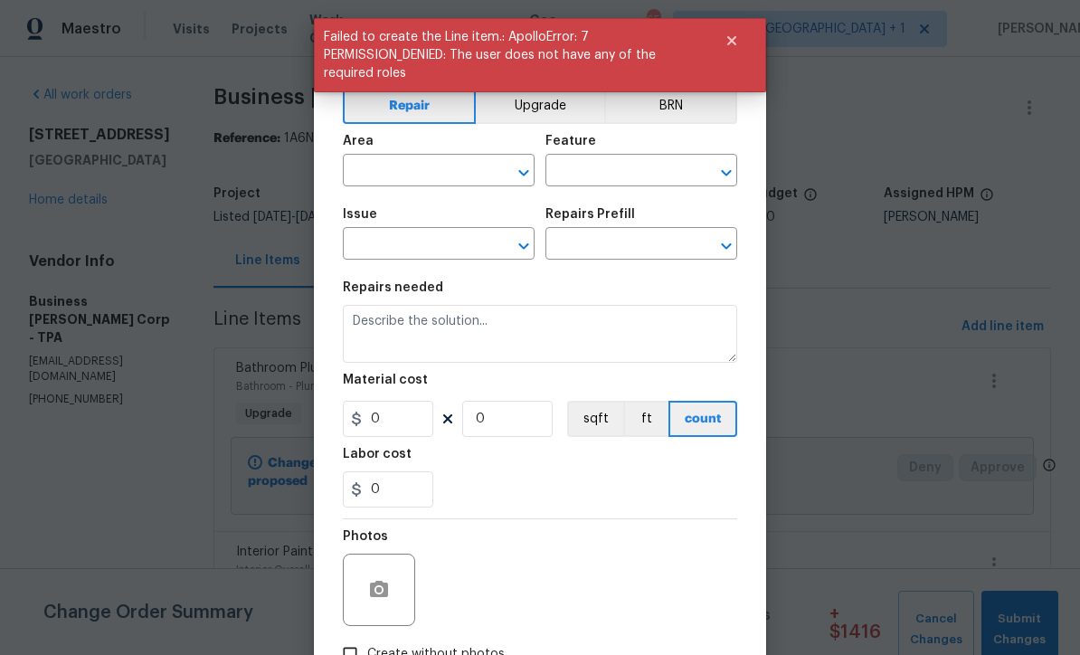
click at [444, 176] on input "text" at bounding box center [413, 172] width 141 height 28
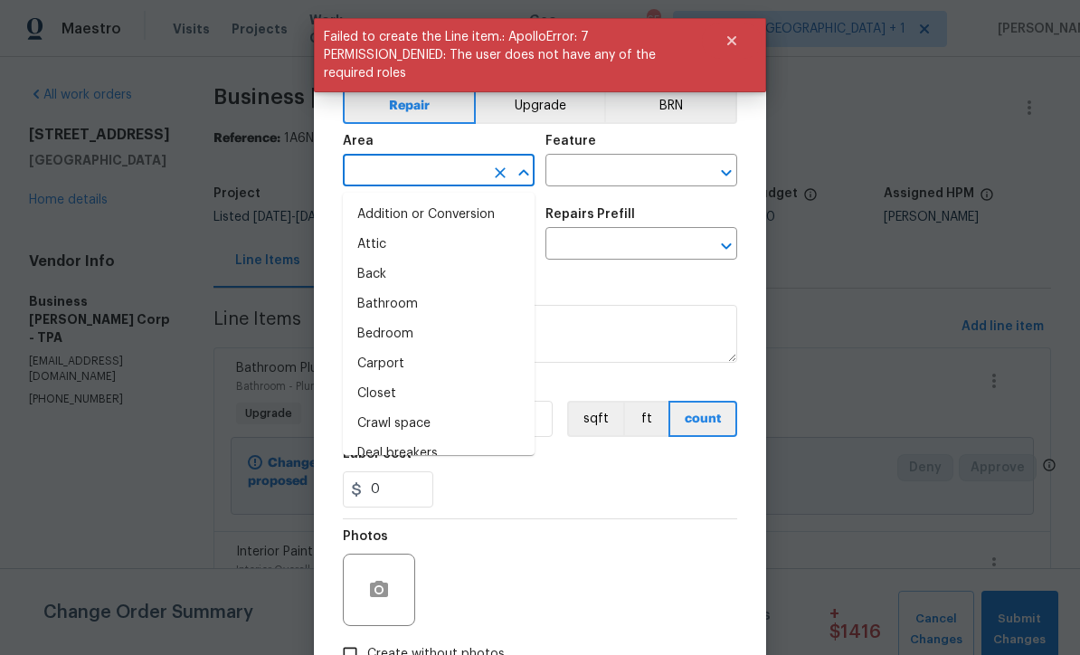
scroll to position [0, 0]
click at [562, 115] on button "Upgrade" at bounding box center [540, 106] width 129 height 36
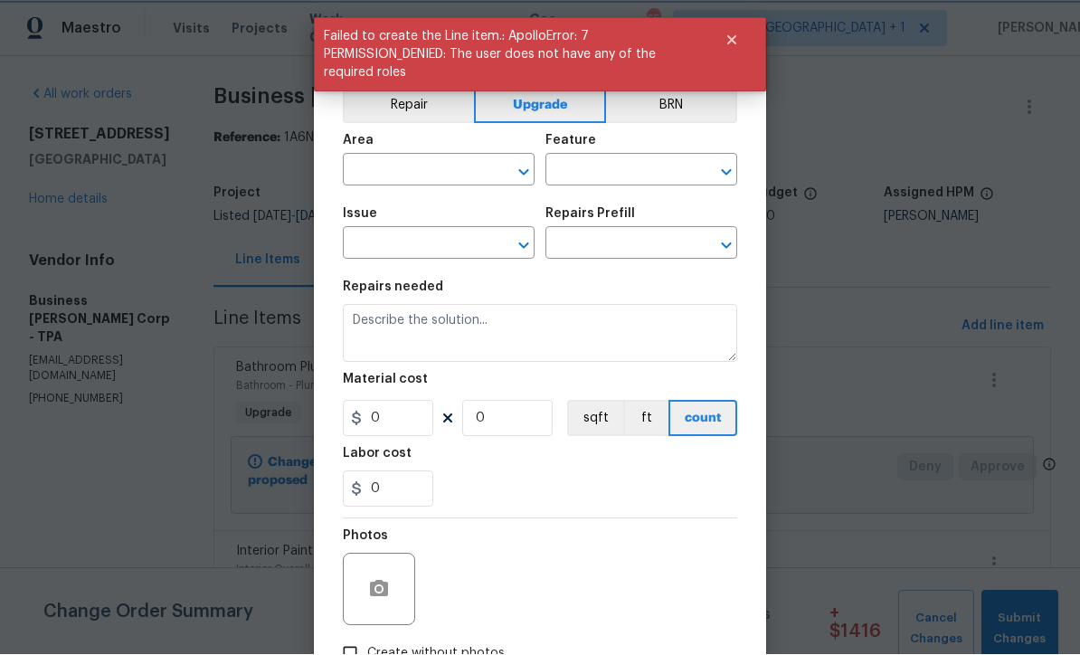
scroll to position [1, 0]
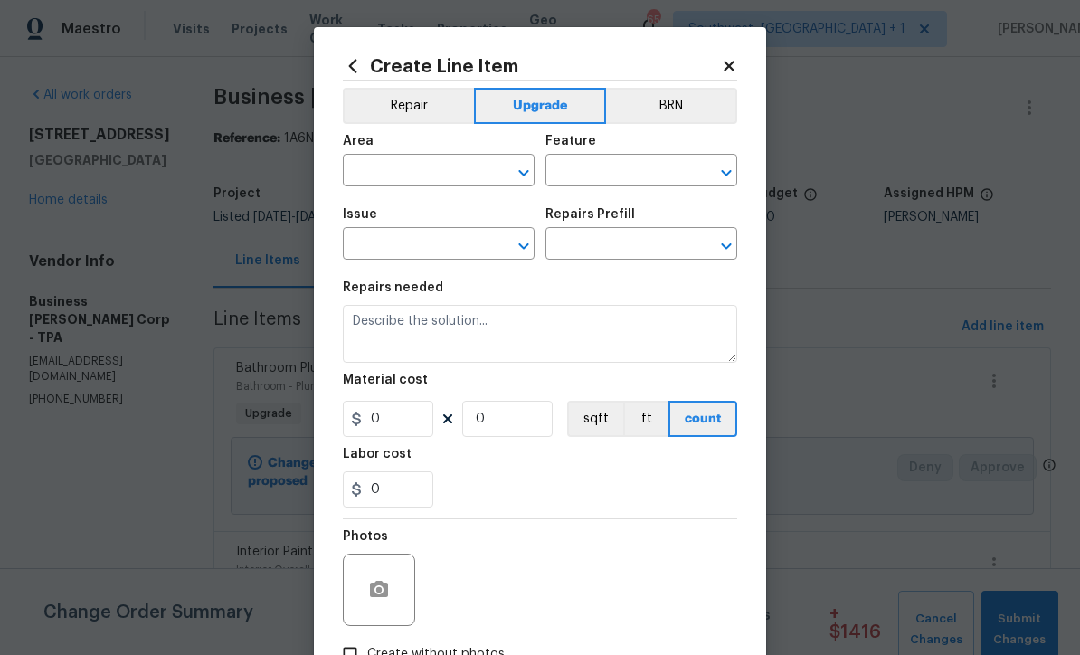
click at [455, 179] on input "text" at bounding box center [413, 172] width 141 height 28
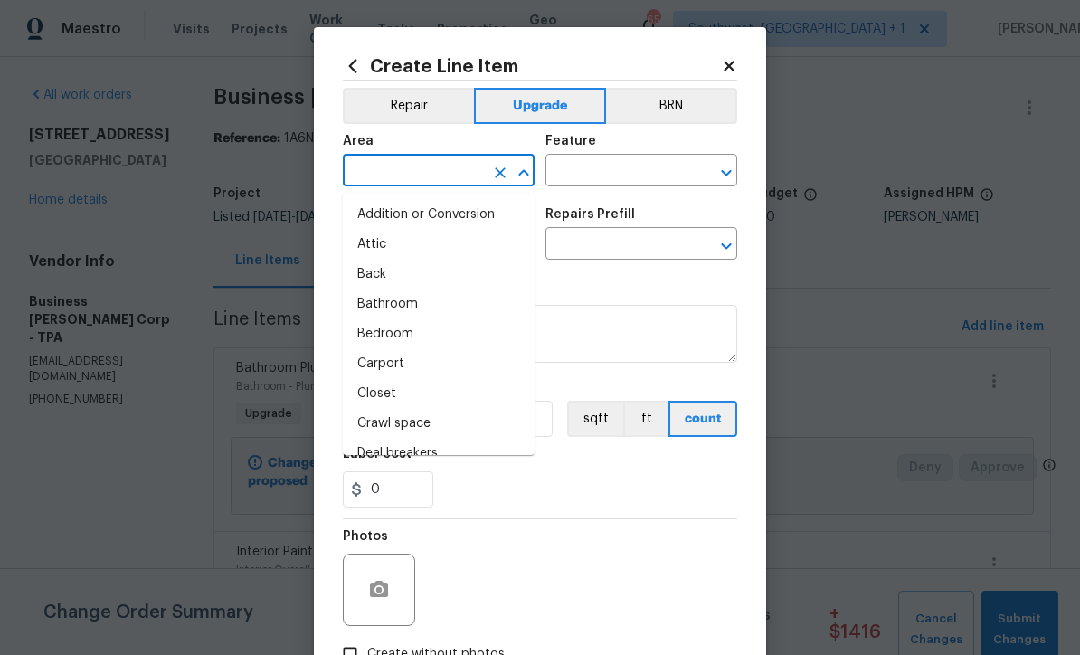
scroll to position [0, 0]
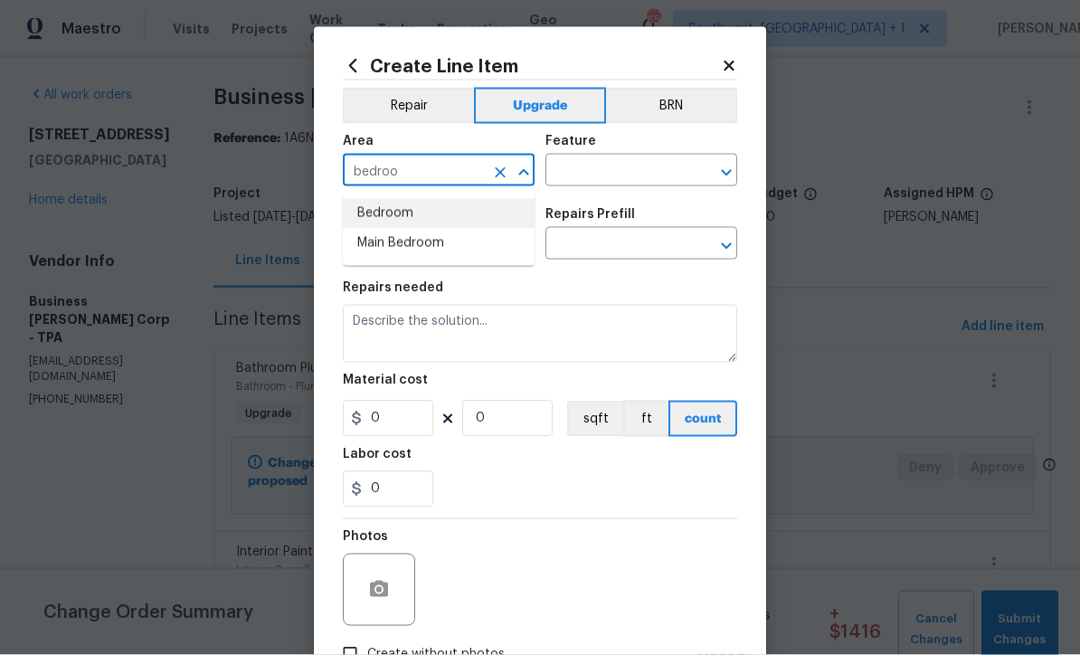
click at [410, 215] on li "Bedroom" at bounding box center [439, 214] width 192 height 30
type input "Bedroom"
click at [638, 167] on input "text" at bounding box center [615, 172] width 141 height 28
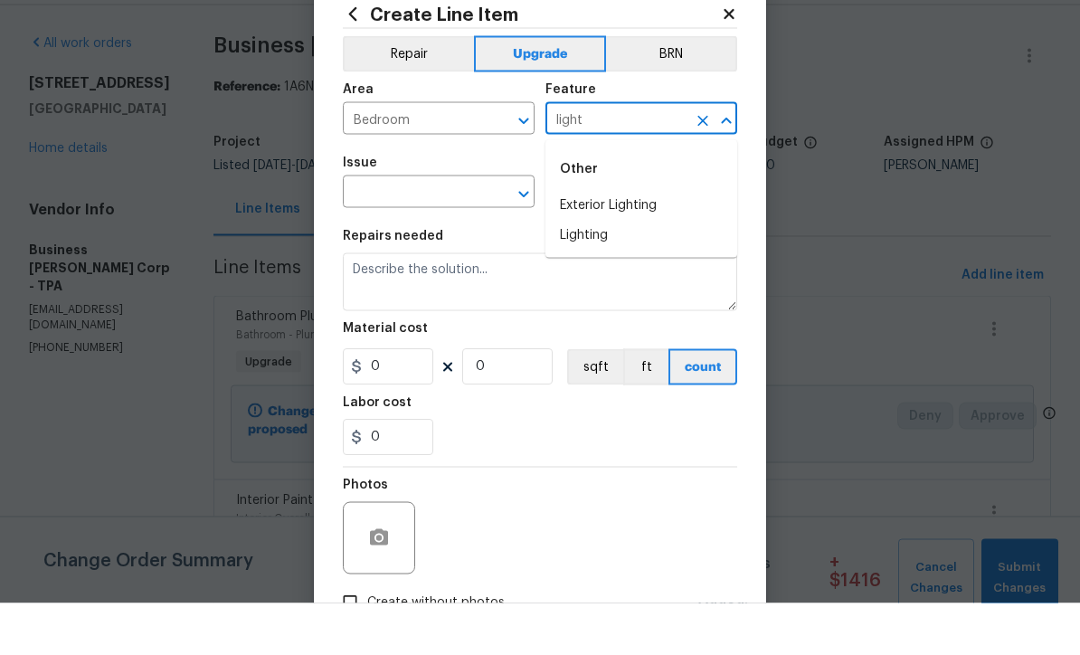
click at [626, 272] on li "Lighting" at bounding box center [641, 287] width 192 height 30
type input "Lighting"
click at [475, 232] on input "text" at bounding box center [413, 246] width 141 height 28
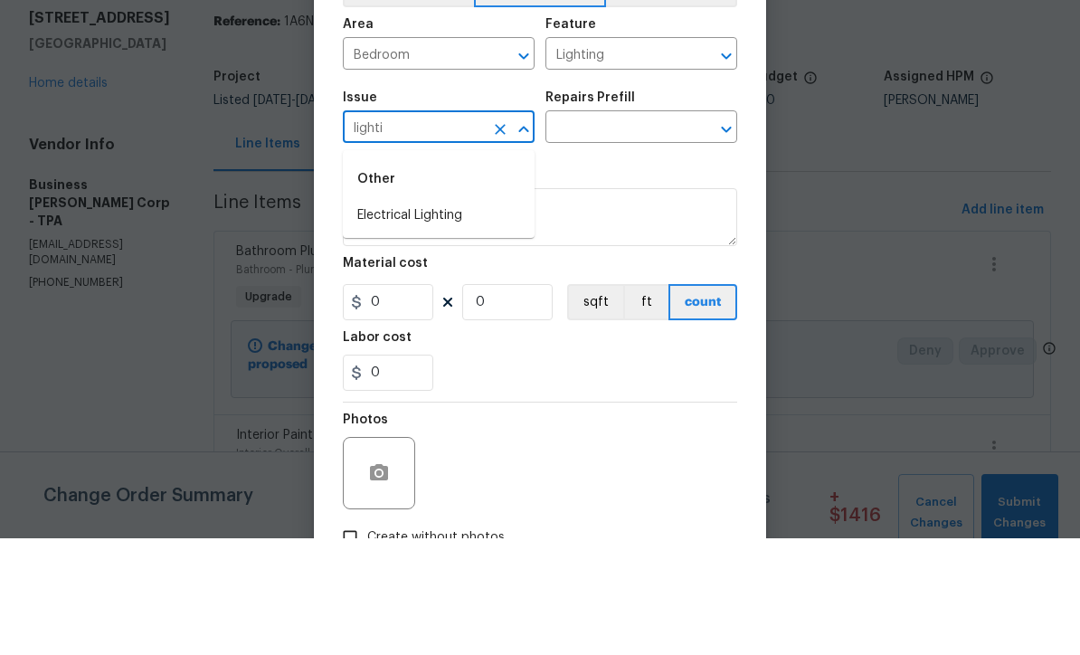
click at [451, 317] on li "Electrical Lighting" at bounding box center [439, 332] width 192 height 30
type input "Electrical Lighting"
click at [651, 232] on input "text" at bounding box center [615, 246] width 141 height 28
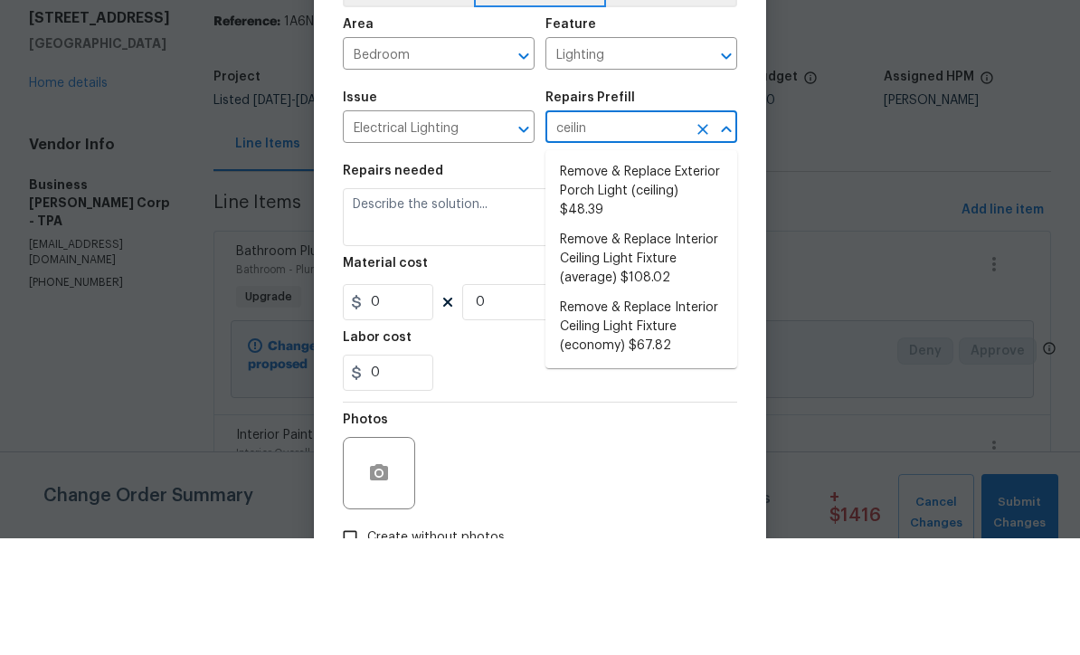
scroll to position [60, 0]
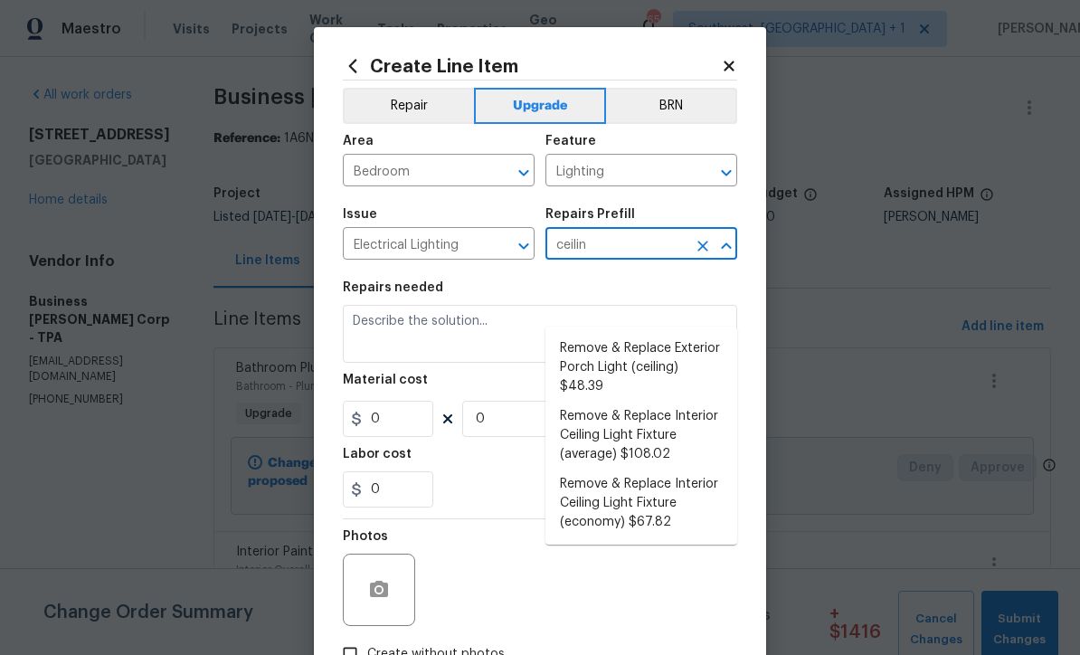
click at [684, 469] on li "Remove & Replace Interior Ceiling Light Fixture (economy) $67.82" at bounding box center [641, 503] width 192 height 68
type input "Remove & Replace Interior Ceiling Light Fixture (economy) $67.82"
type textarea "Remove the existing interior ceiling light fixture and replace it with new ECON…"
type input "1"
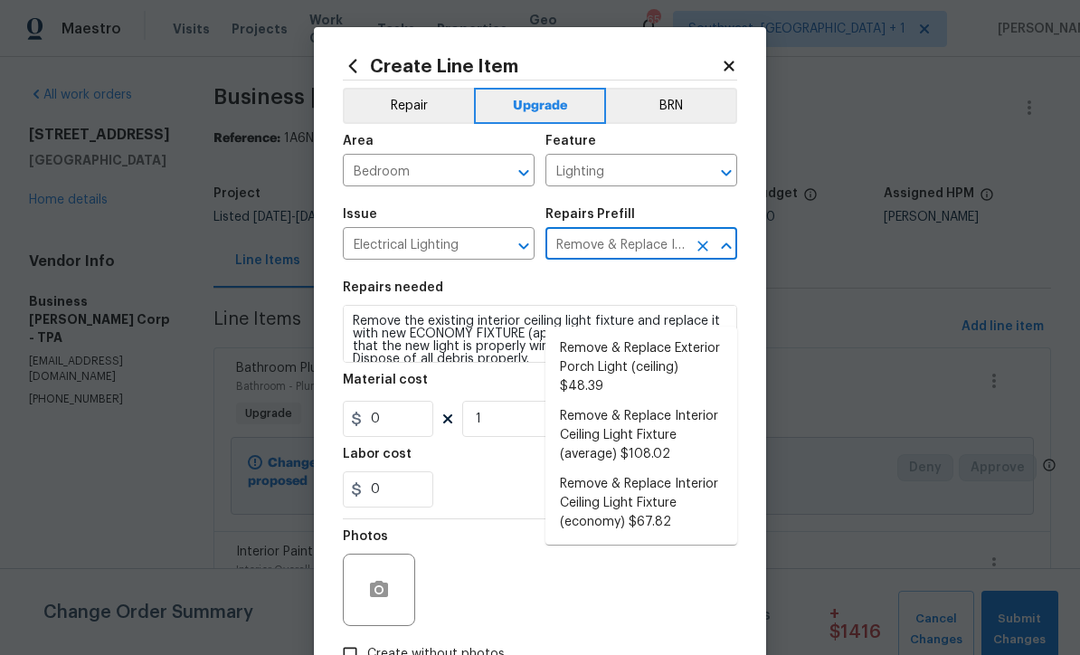
type input "67.82"
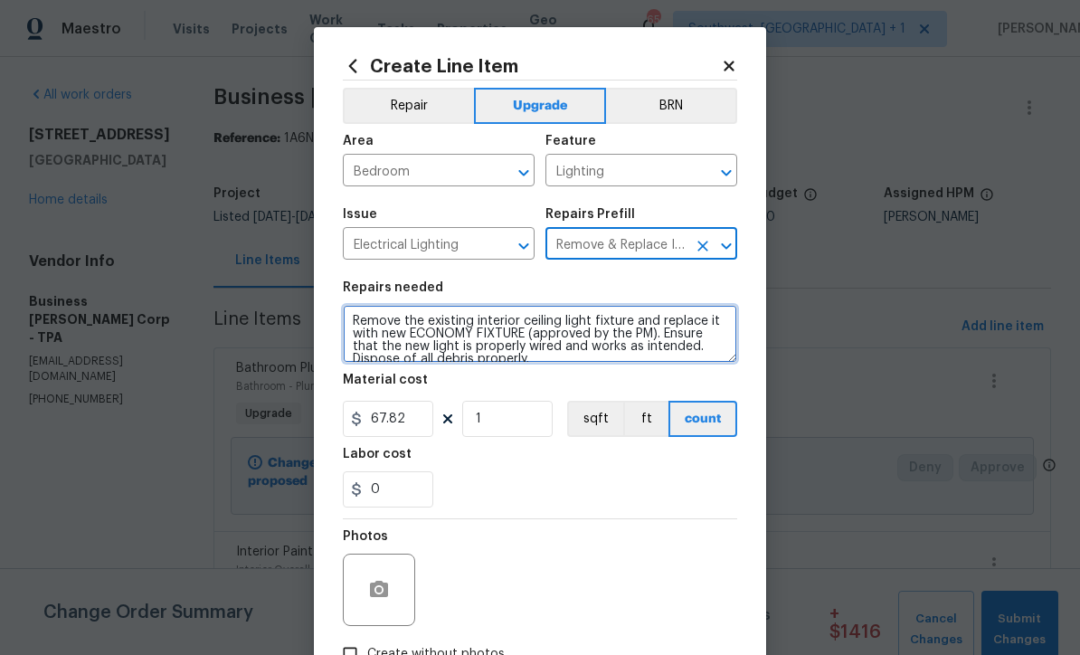
click at [345, 326] on textarea "Remove the existing interior ceiling light fixture and replace it with new ECON…" at bounding box center [540, 334] width 394 height 58
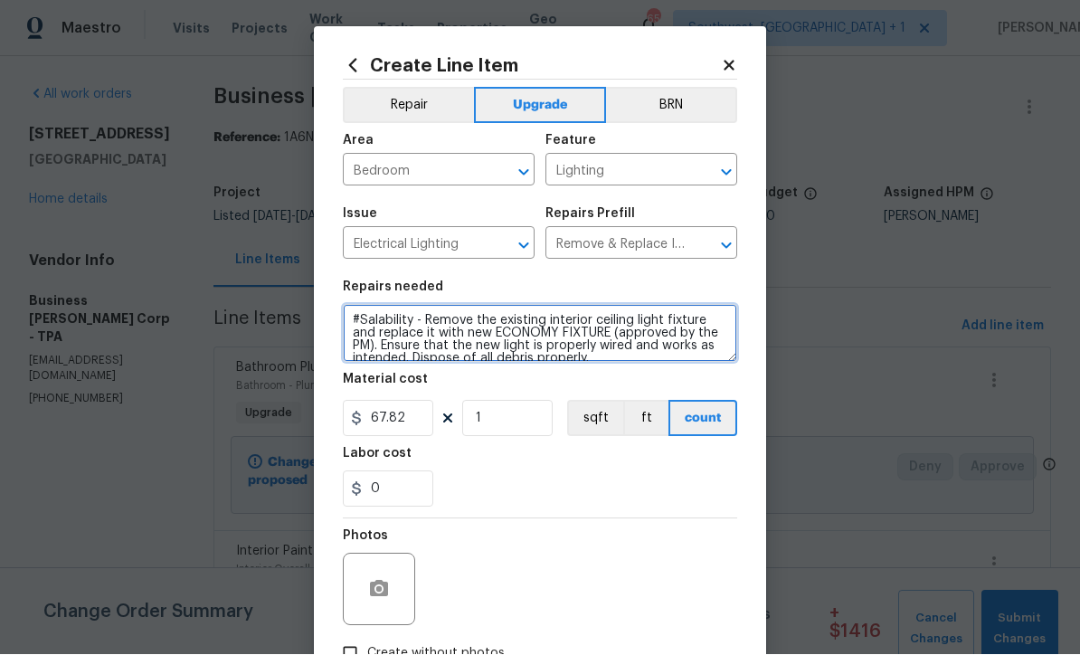
type textarea "#Salability - Remove the existing interior ceiling light fixture and replace it…"
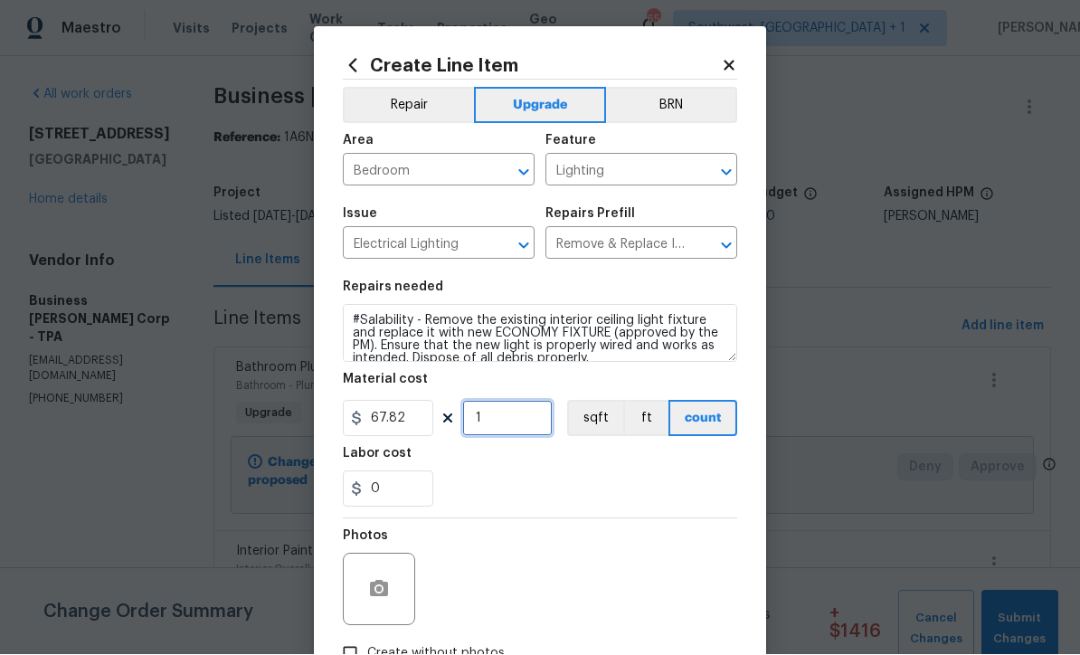
click at [524, 427] on input "1" at bounding box center [507, 419] width 90 height 36
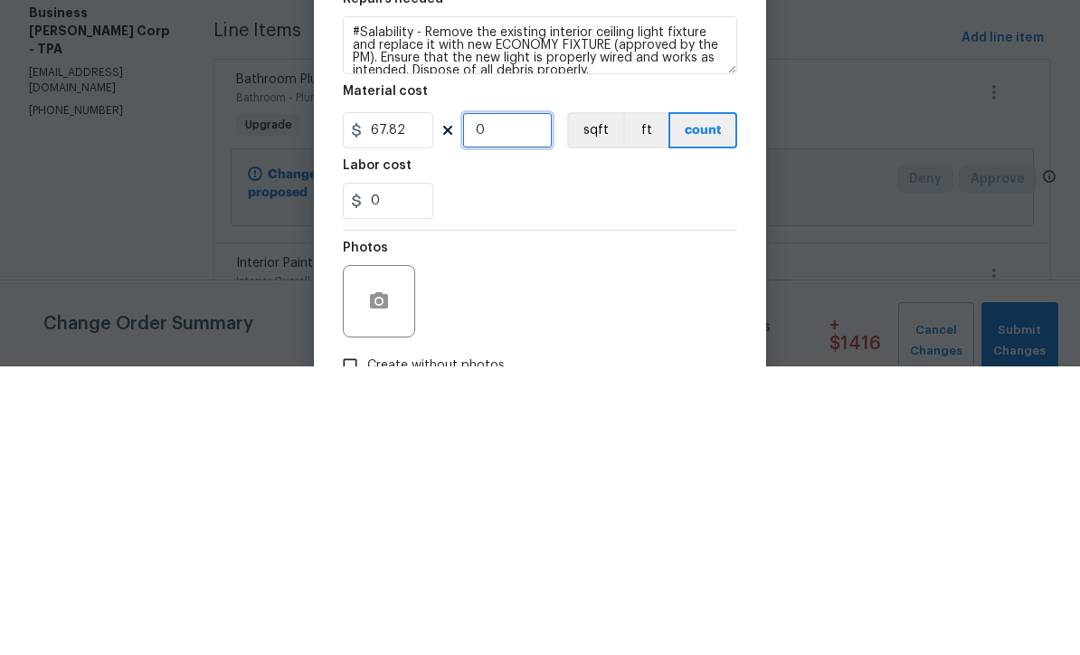
type input "2"
click at [425, 401] on input "67.82" at bounding box center [388, 419] width 90 height 36
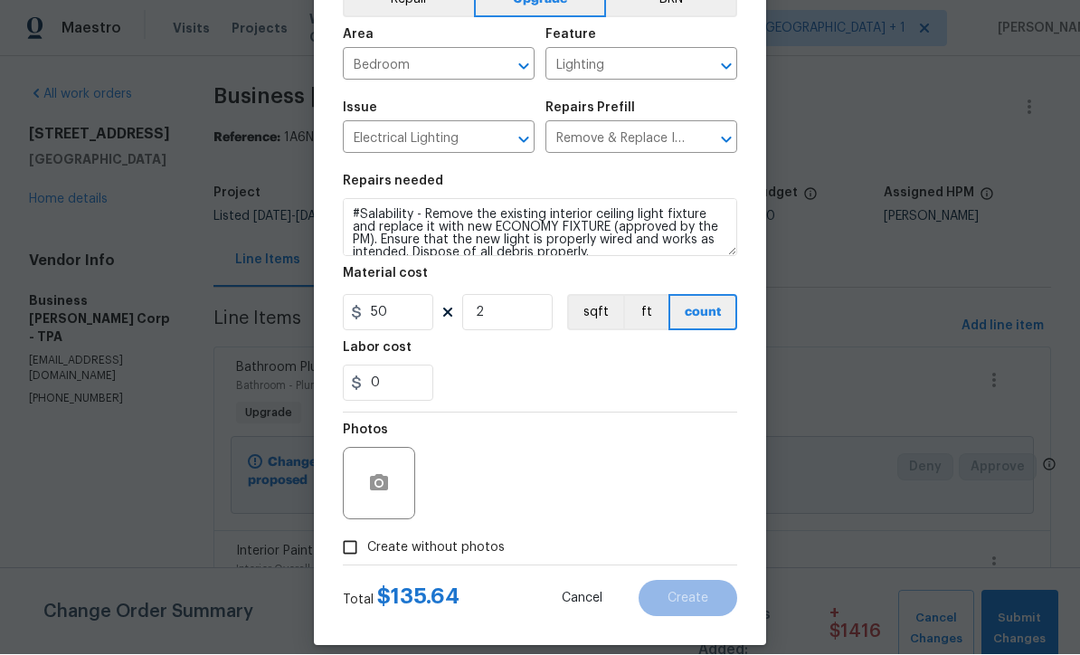
scroll to position [105, 0]
type input "50"
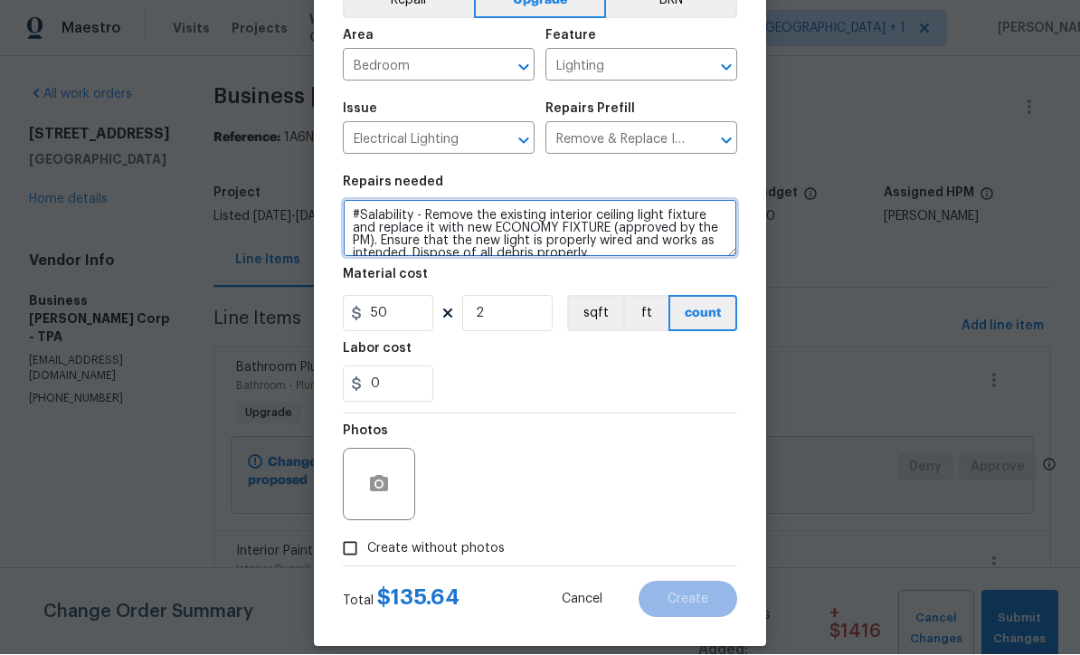
click at [608, 228] on textarea "#Salability - Remove the existing interior ceiling light fixture and replace it…" at bounding box center [540, 229] width 394 height 58
type textarea "#Salability - Remove the existing interior ceiling light fixture and replace it…"
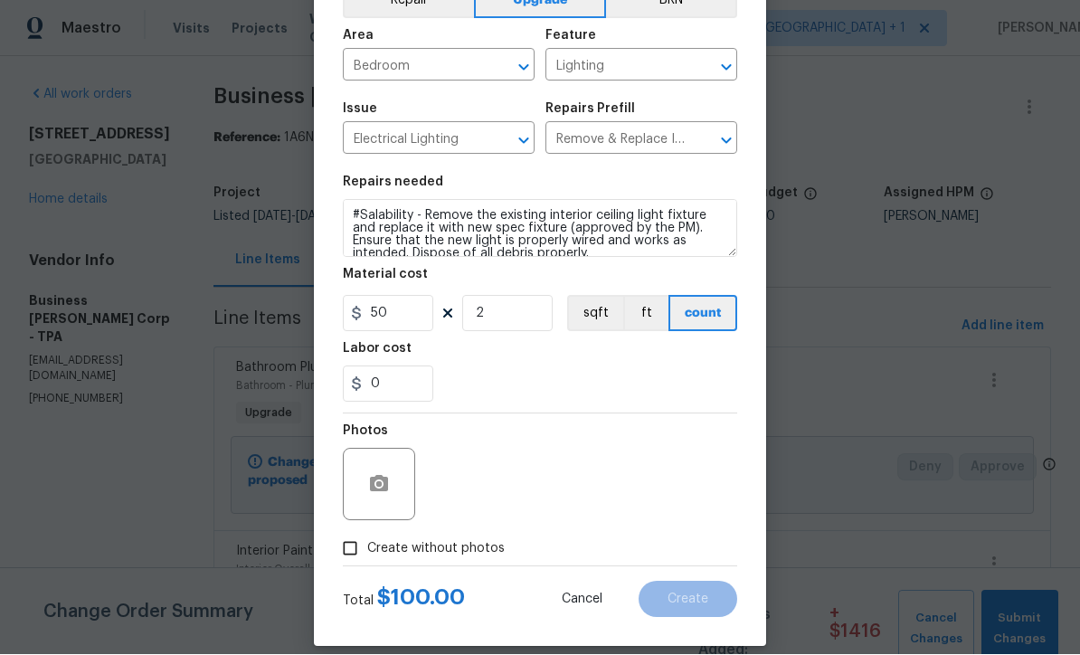
click at [354, 558] on input "Create without photos" at bounding box center [350, 549] width 34 height 34
checkbox input "true"
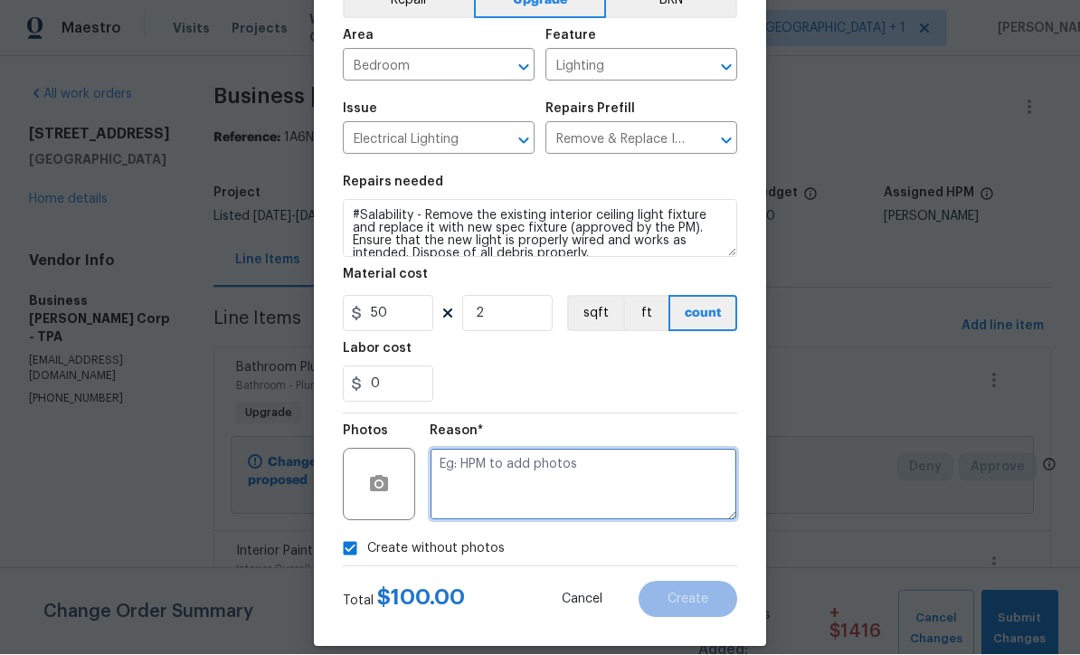
click at [524, 497] on textarea at bounding box center [583, 485] width 307 height 72
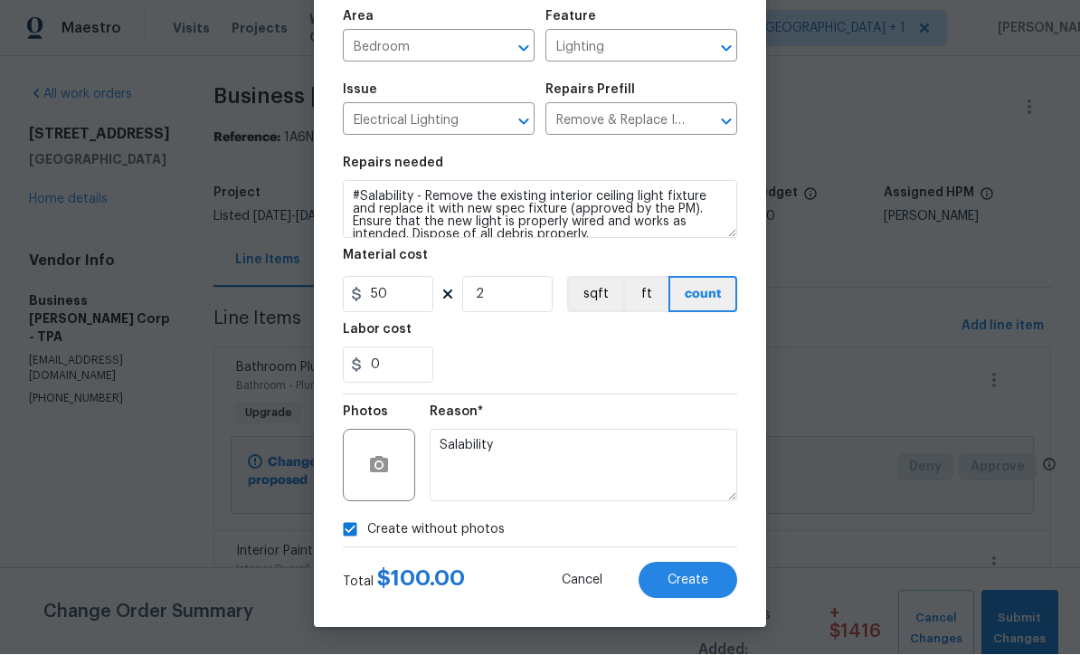
scroll to position [126, 0]
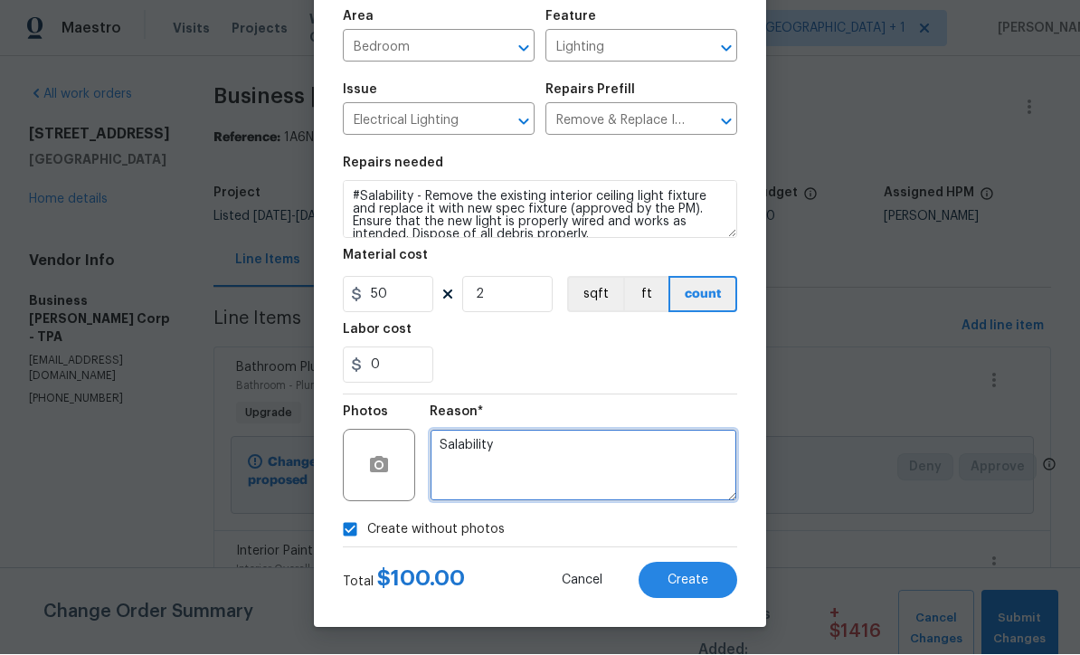
type textarea "Salability"
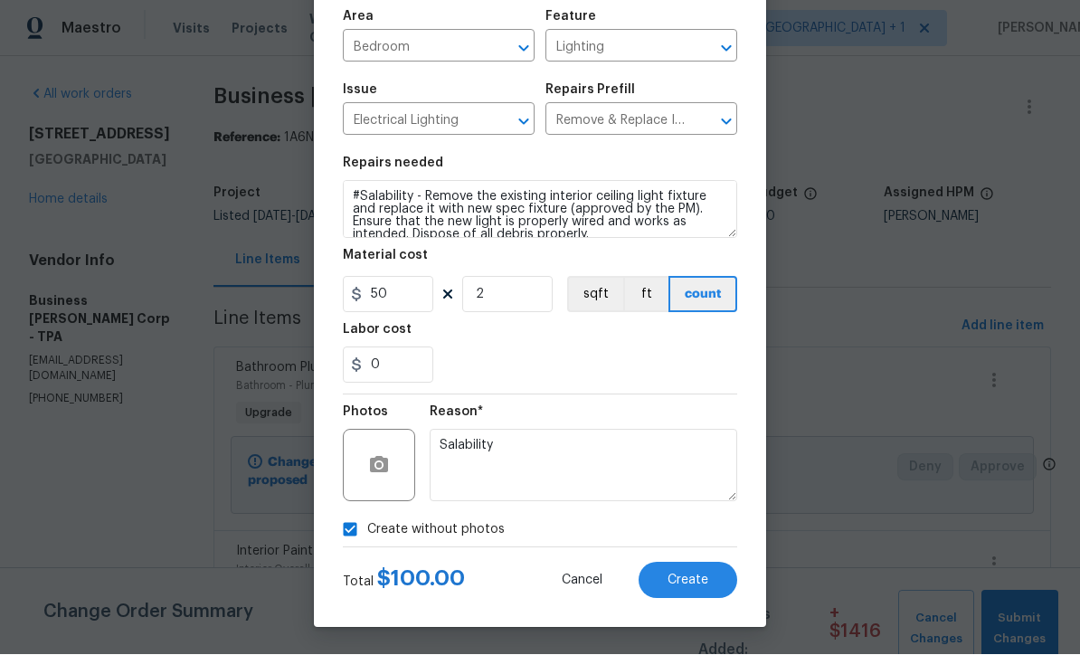
click at [706, 574] on span "Create" at bounding box center [687, 581] width 41 height 14
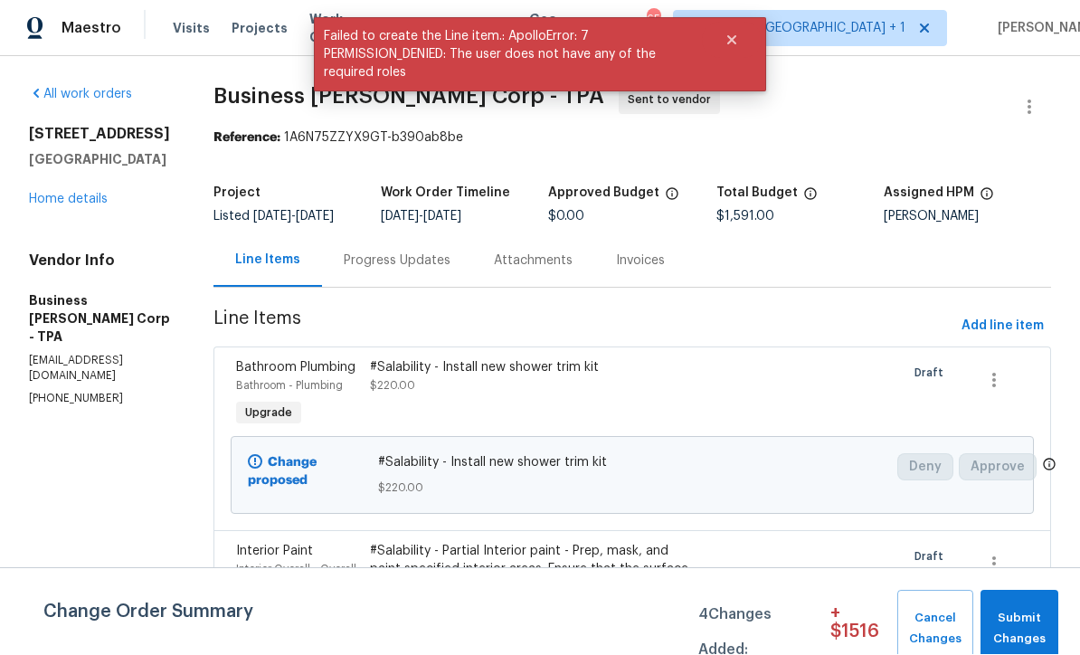
scroll to position [1, 0]
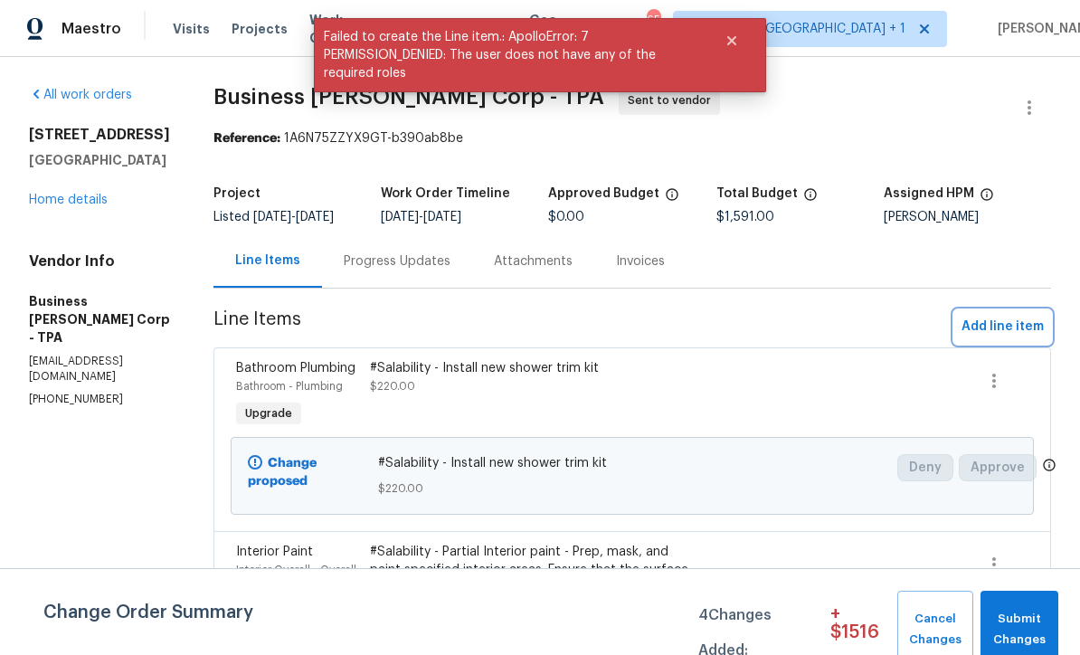
click at [1005, 338] on span "Add line item" at bounding box center [1002, 327] width 82 height 23
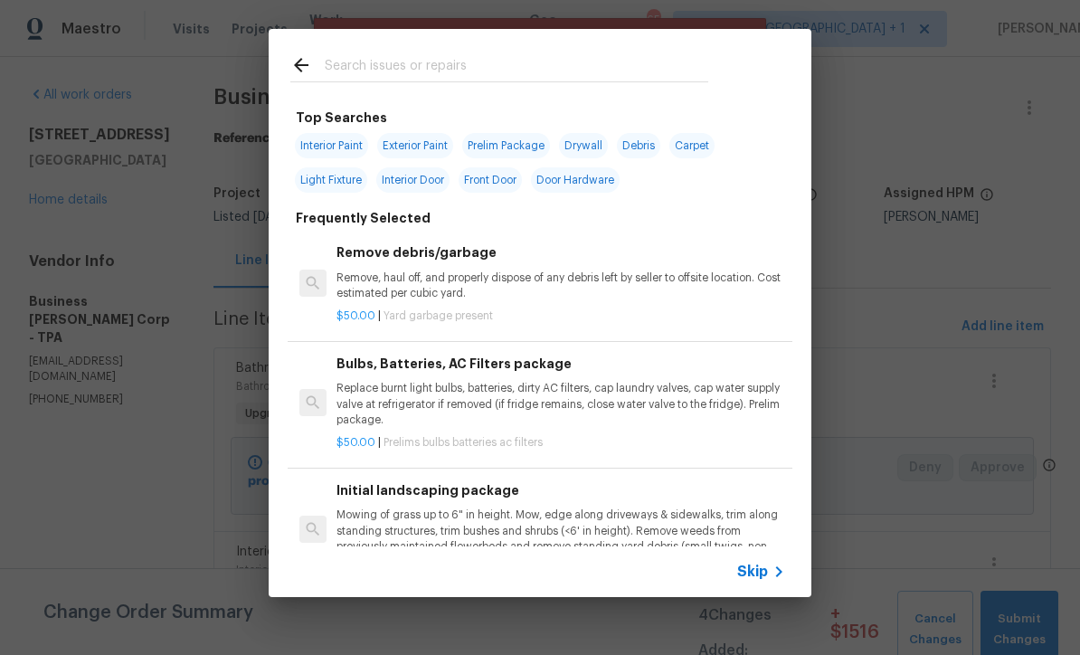
click at [759, 579] on span "Skip" at bounding box center [752, 572] width 31 height 18
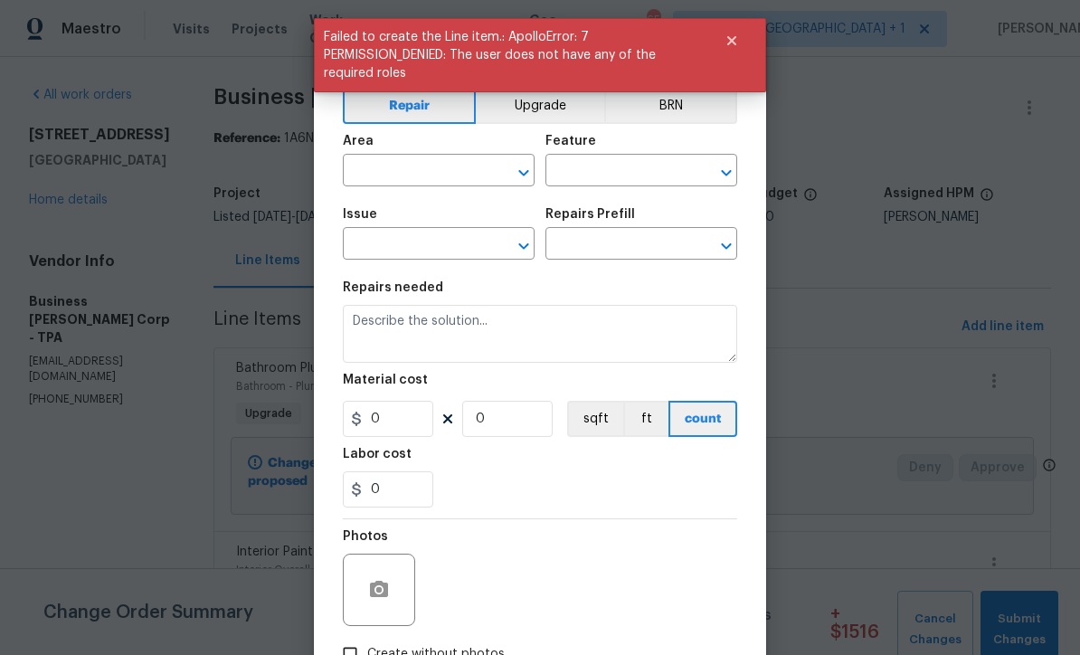
click at [449, 157] on div "Area" at bounding box center [439, 147] width 192 height 24
click at [567, 106] on button "Upgrade" at bounding box center [540, 106] width 129 height 36
click at [480, 167] on input "text" at bounding box center [413, 172] width 141 height 28
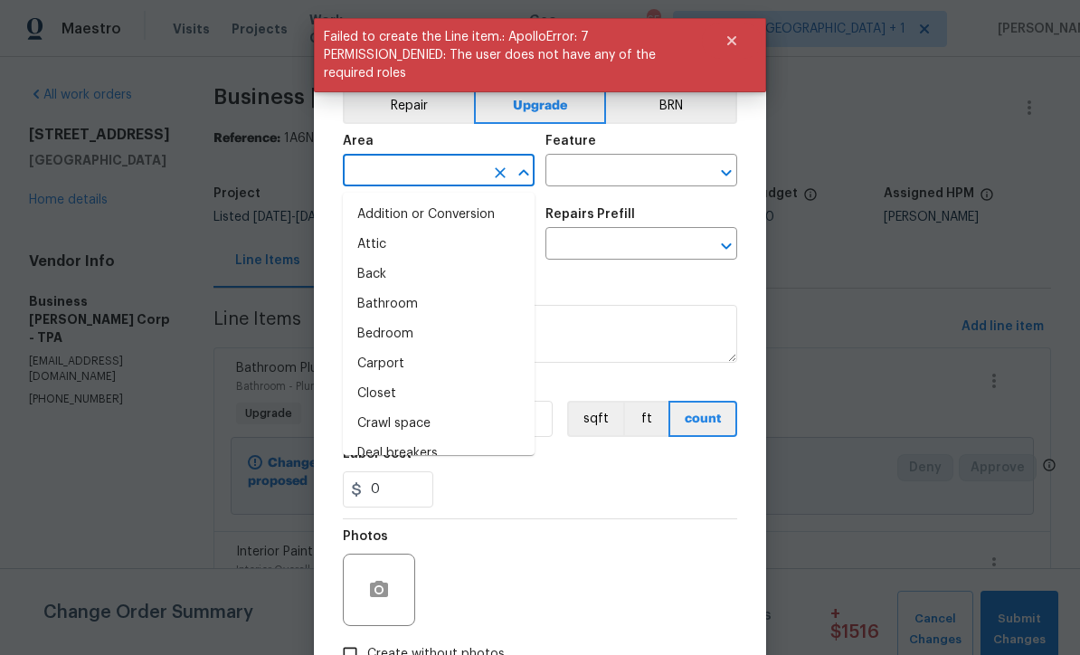
scroll to position [0, 0]
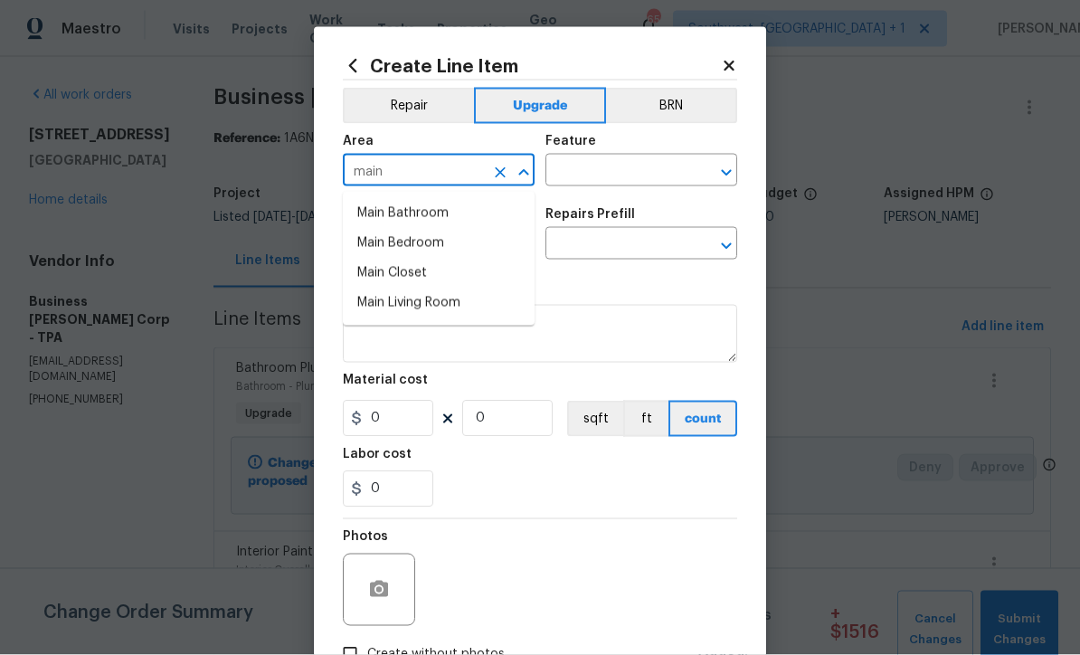
click at [439, 251] on li "Main Bedroom" at bounding box center [439, 244] width 192 height 30
type input "Main Bedroom"
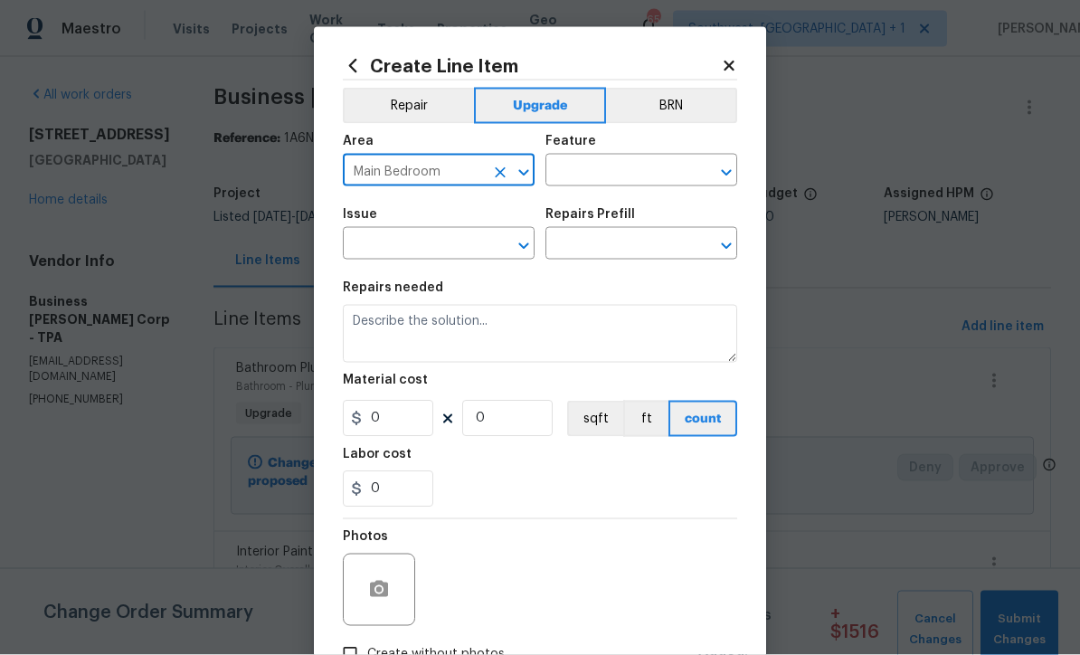
click at [637, 171] on input "text" at bounding box center [615, 172] width 141 height 28
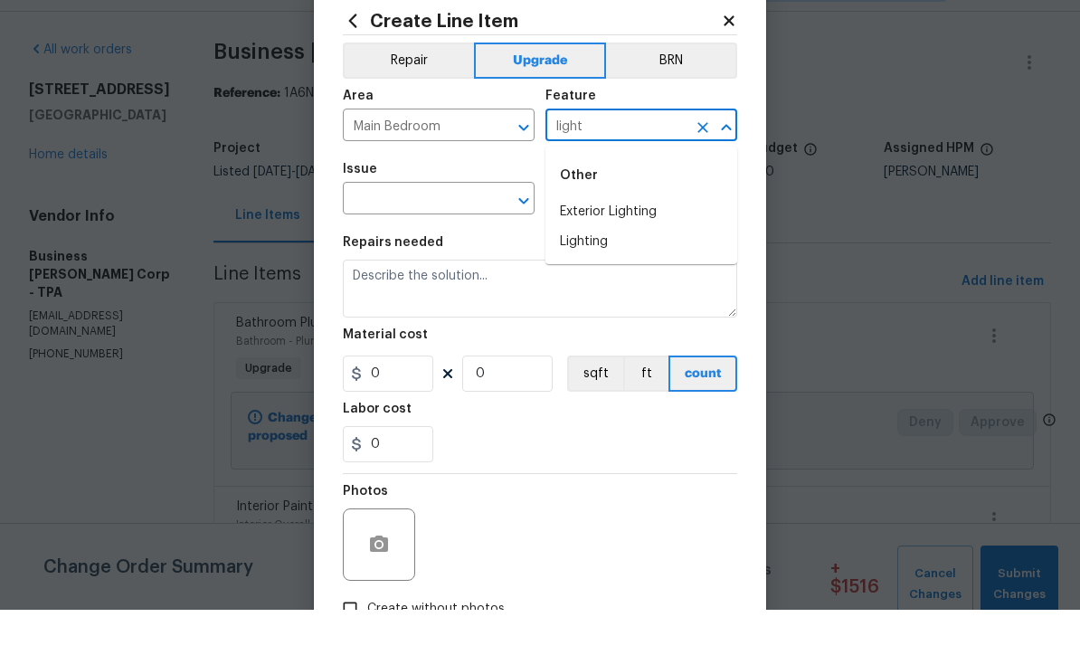
click at [620, 272] on li "Lighting" at bounding box center [641, 287] width 192 height 30
type input "Lighting"
click at [471, 232] on input "text" at bounding box center [413, 246] width 141 height 28
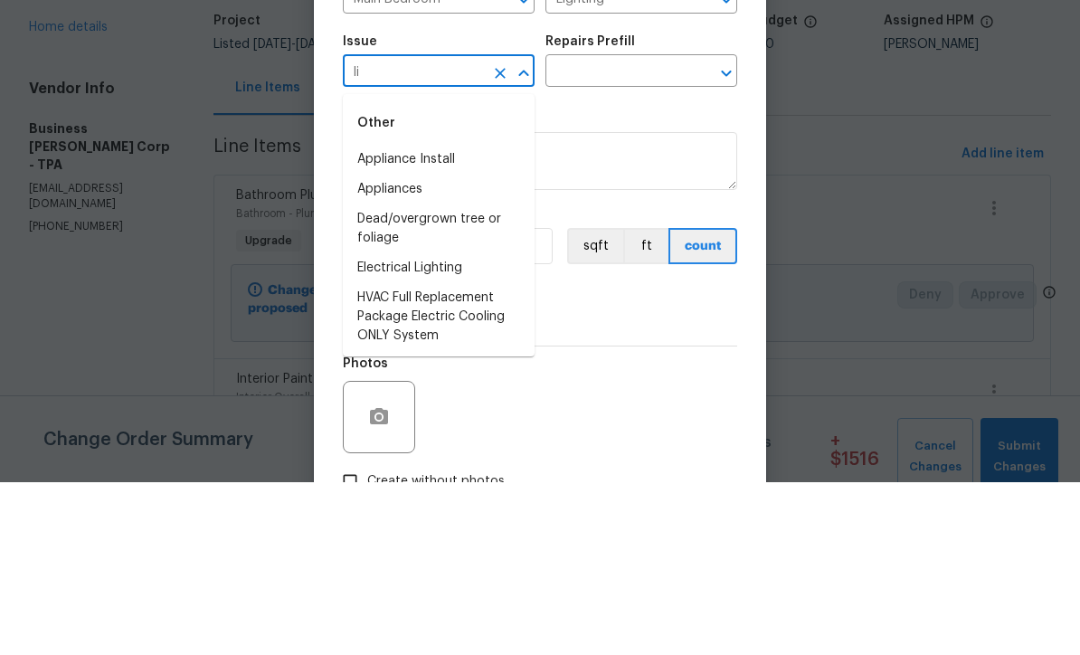
type input "l"
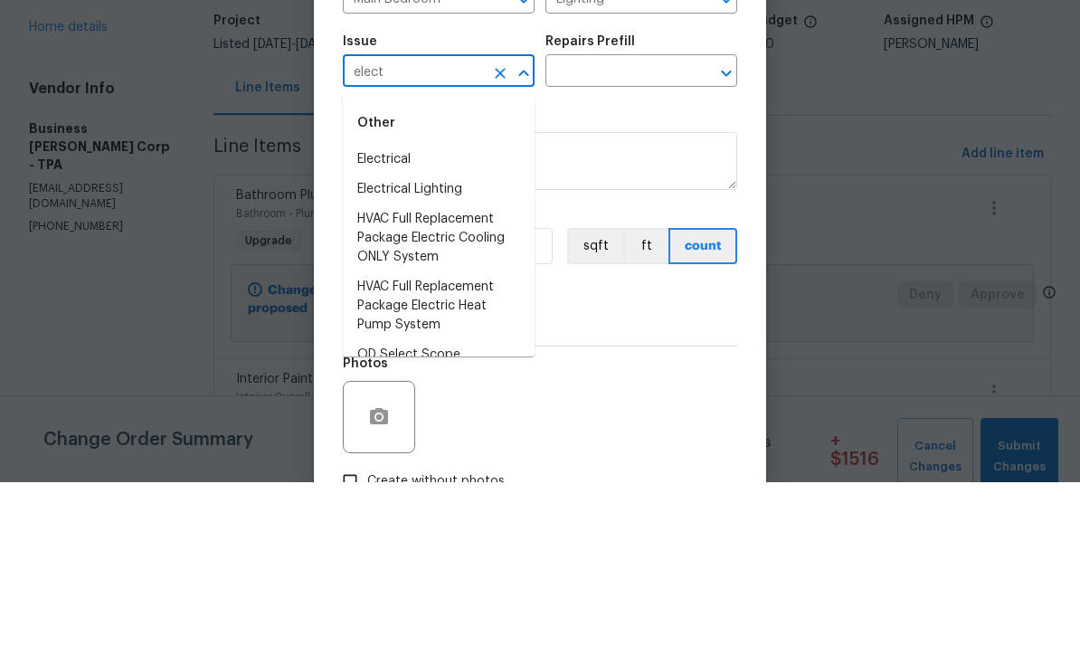
click at [415, 317] on li "Electrical" at bounding box center [439, 332] width 192 height 30
type input "Electrical"
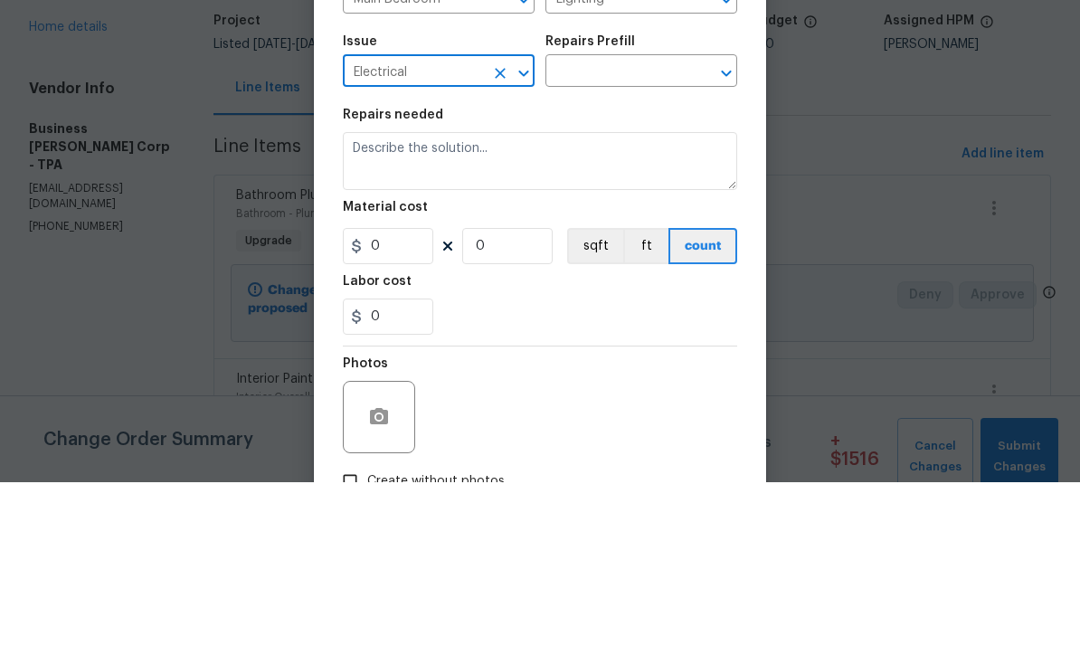
click at [640, 232] on input "text" at bounding box center [615, 246] width 141 height 28
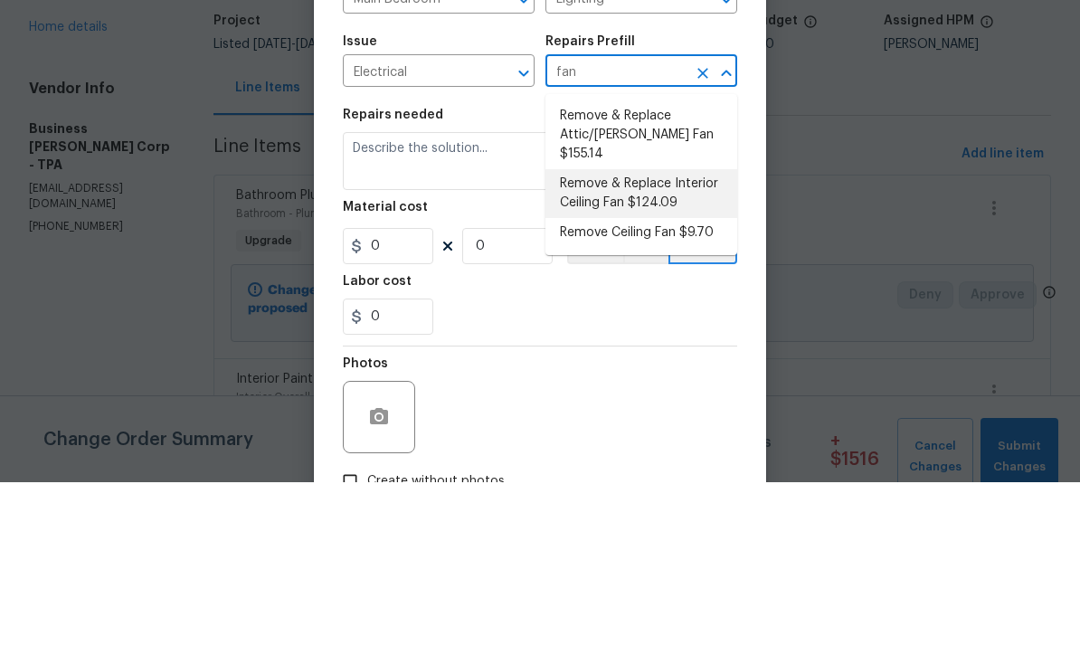
click at [691, 342] on li "Remove & Replace Interior Ceiling Fan $124.09" at bounding box center [641, 366] width 192 height 49
type input "Remove & Replace Interior Ceiling Fan $124.09"
type textarea "Remove and replace the existing ceiling fan with new (style/finish to be approv…"
type input "1"
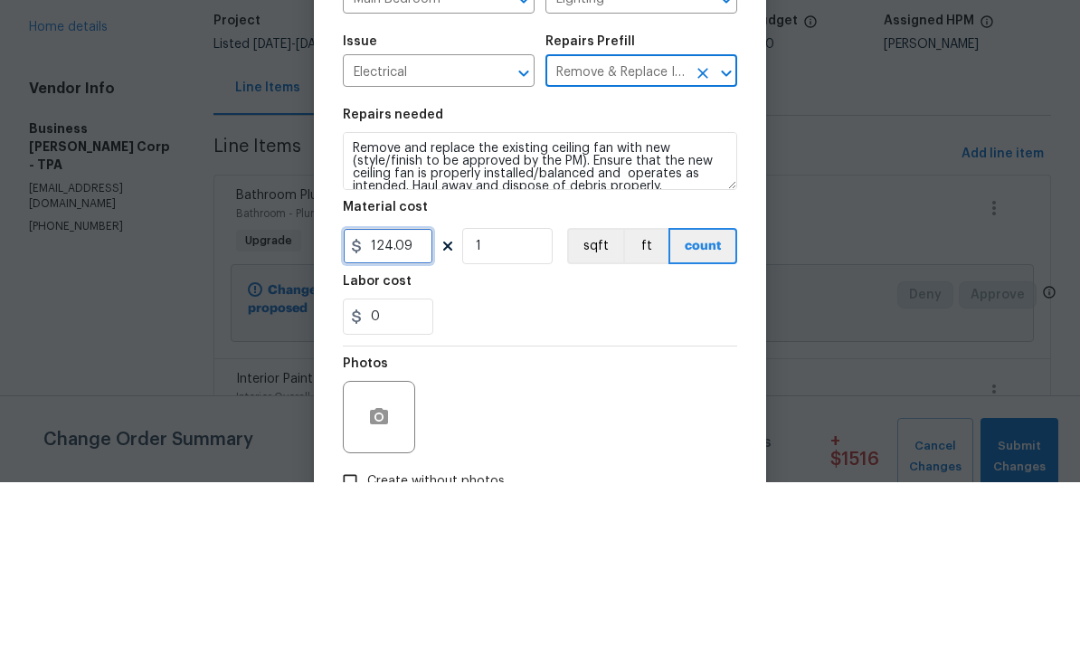
click at [428, 401] on input "124.09" at bounding box center [388, 419] width 90 height 36
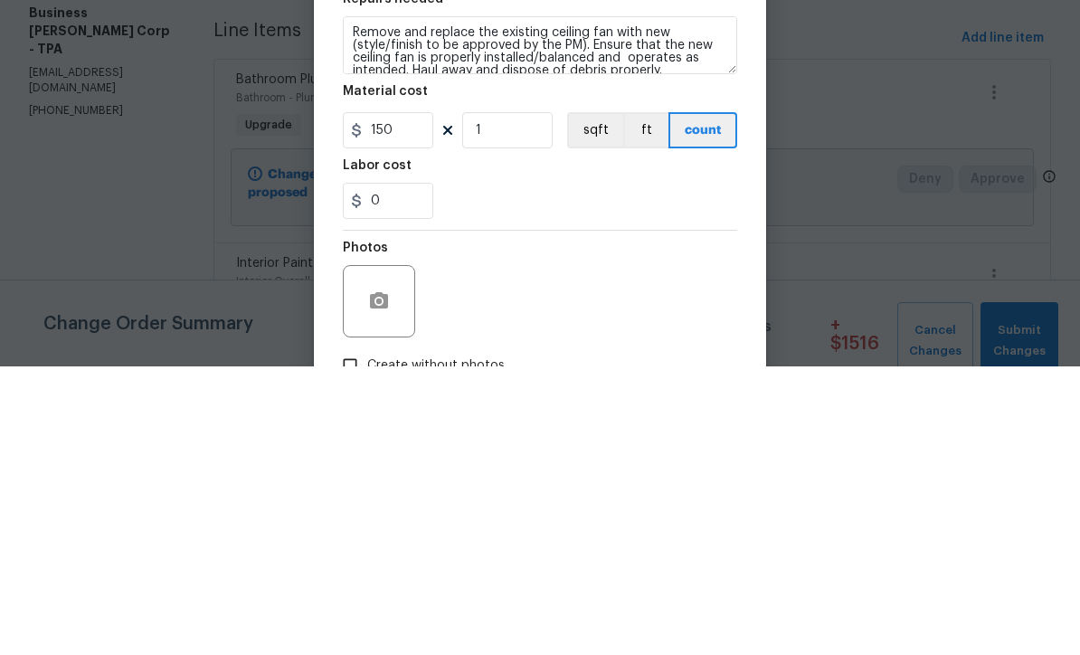
scroll to position [60, 0]
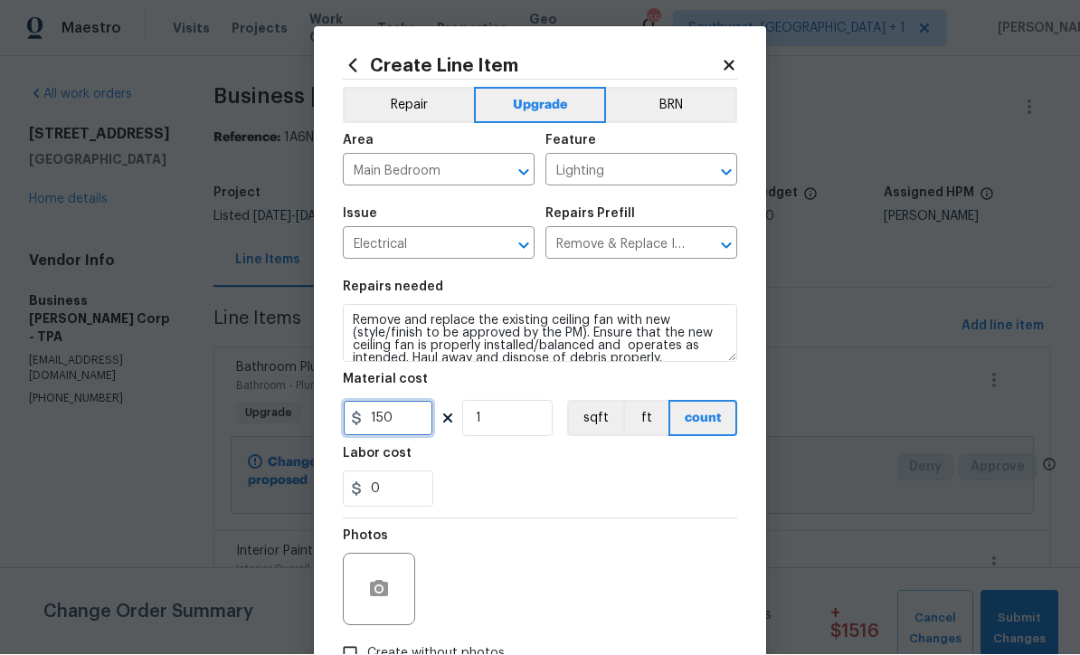
type input "150"
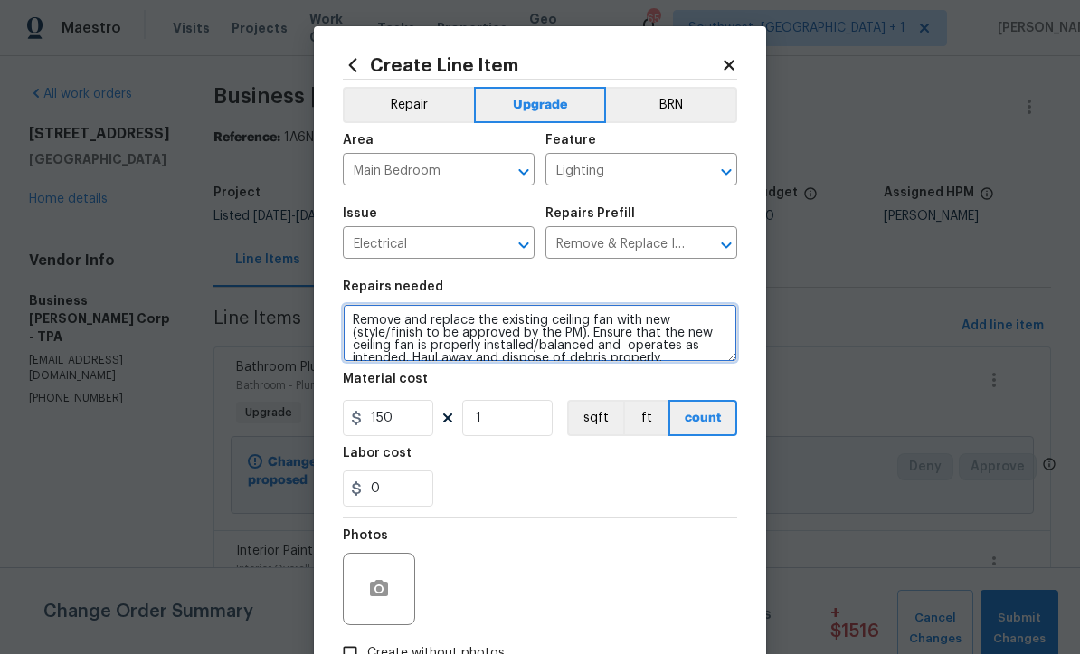
click at [364, 322] on textarea "Remove and replace the existing ceiling fan with new (style/finish to be approv…" at bounding box center [540, 334] width 394 height 58
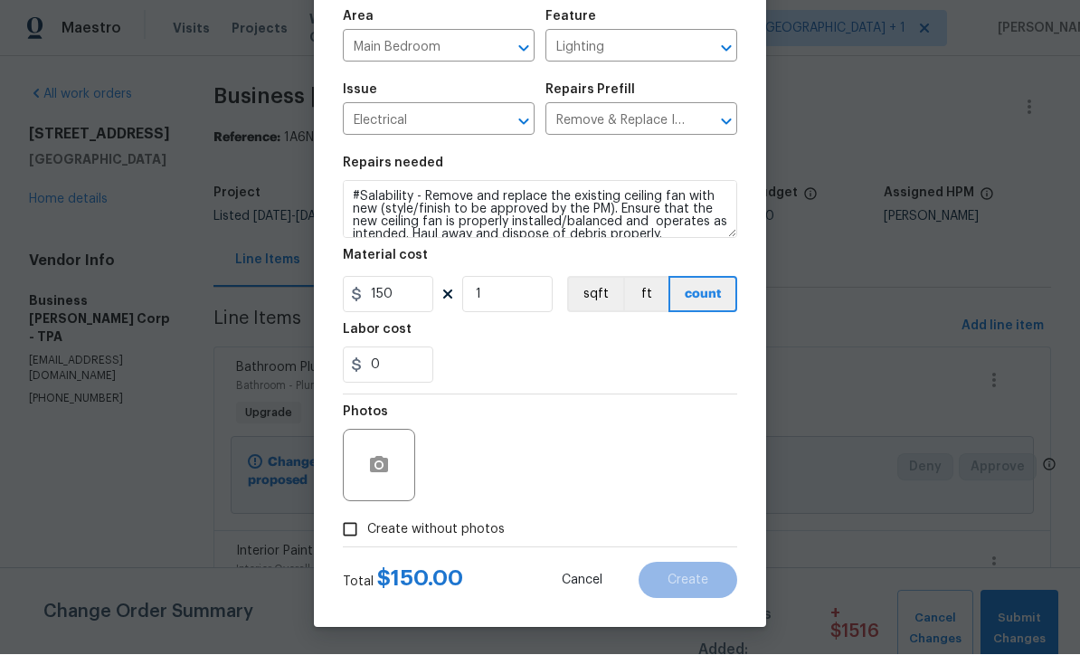
scroll to position [128, 0]
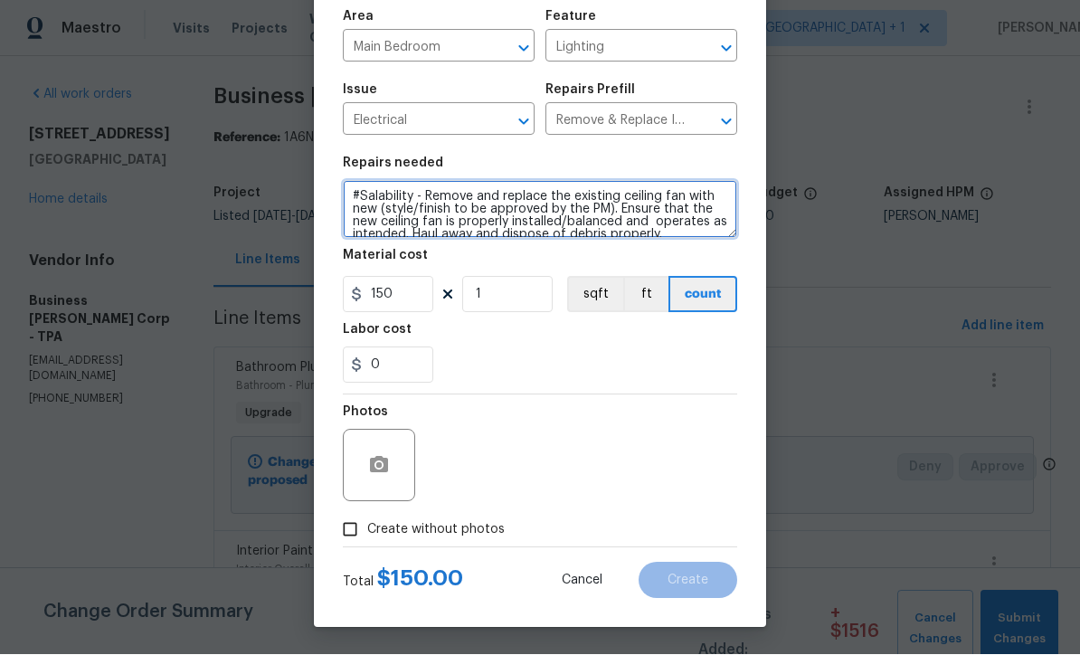
type textarea "#Salability - Remove and replace the existing ceiling fan with new (style/finis…"
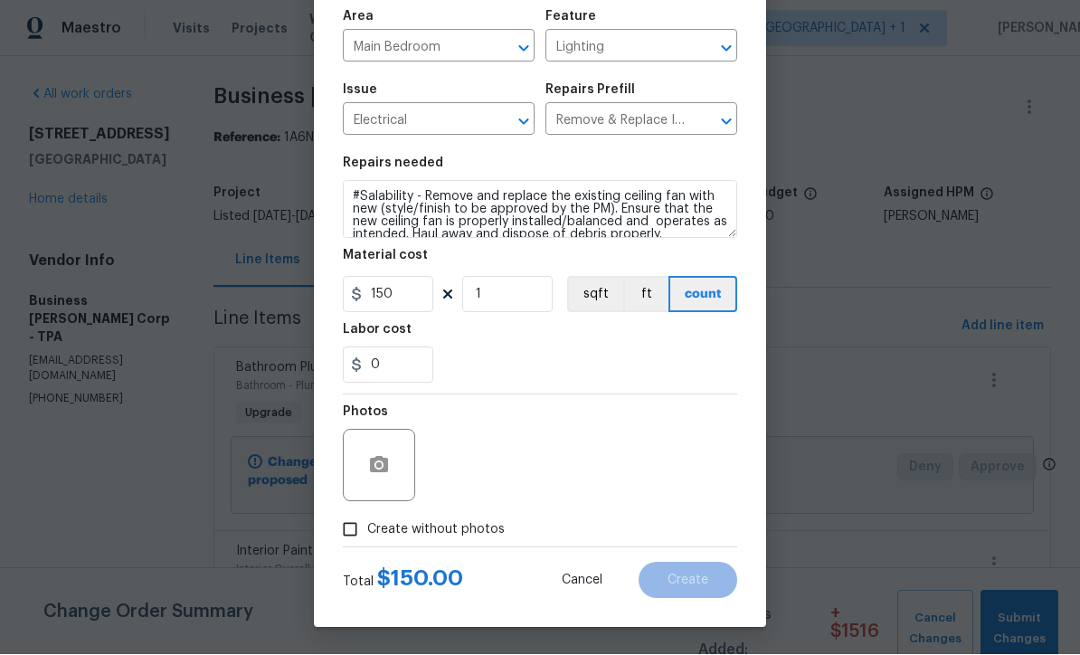
click at [355, 531] on input "Create without photos" at bounding box center [350, 530] width 34 height 34
checkbox input "true"
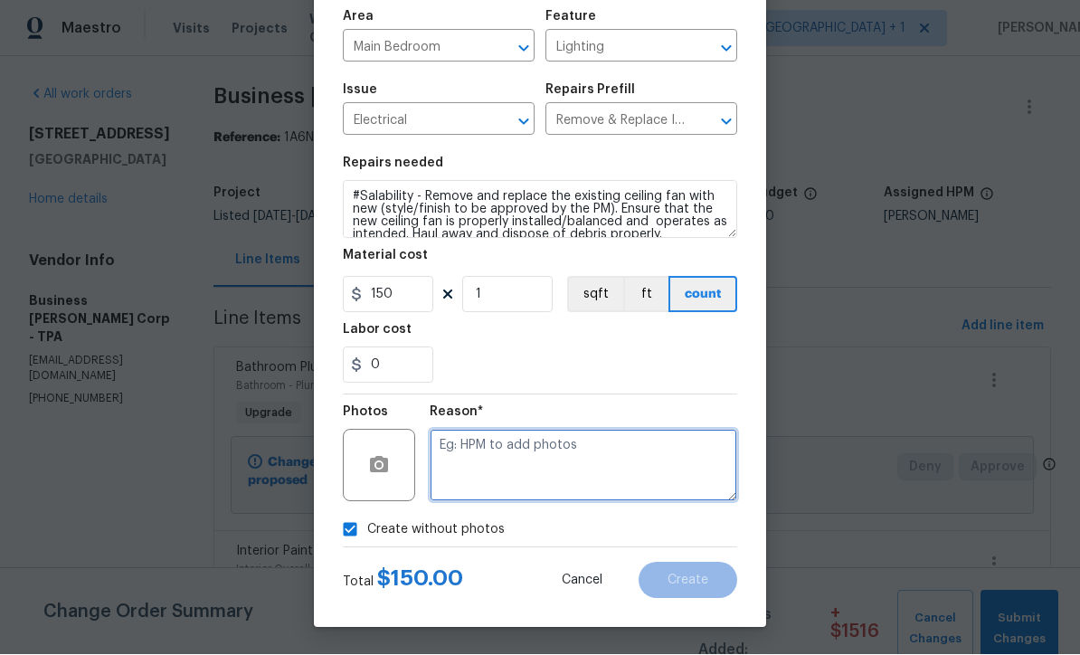
click at [527, 464] on textarea at bounding box center [583, 466] width 307 height 72
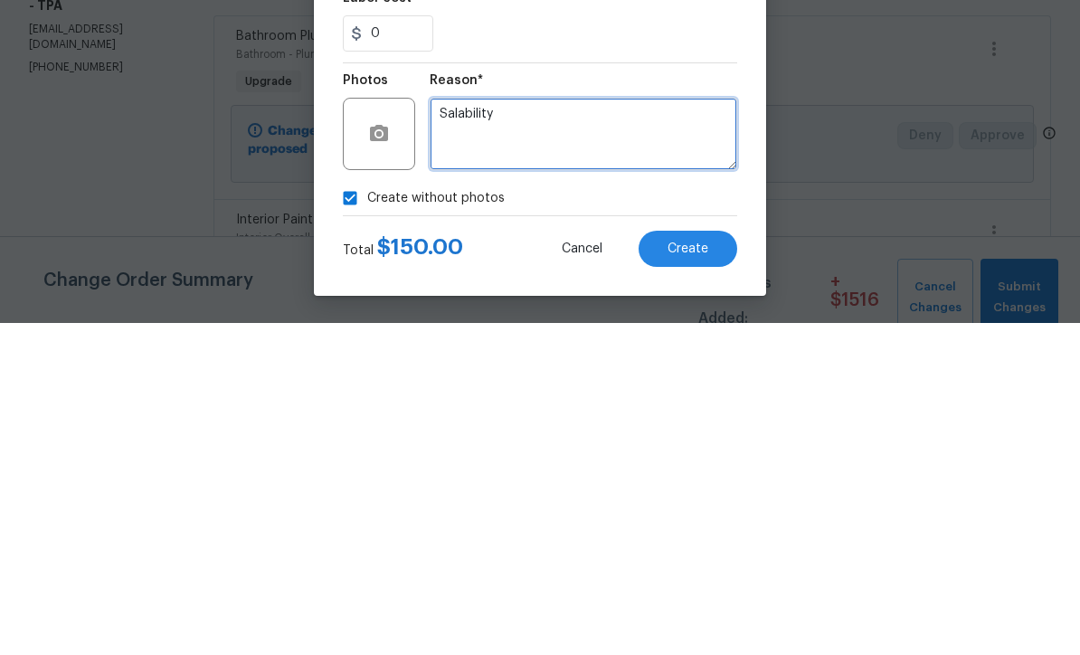
type textarea "Salability"
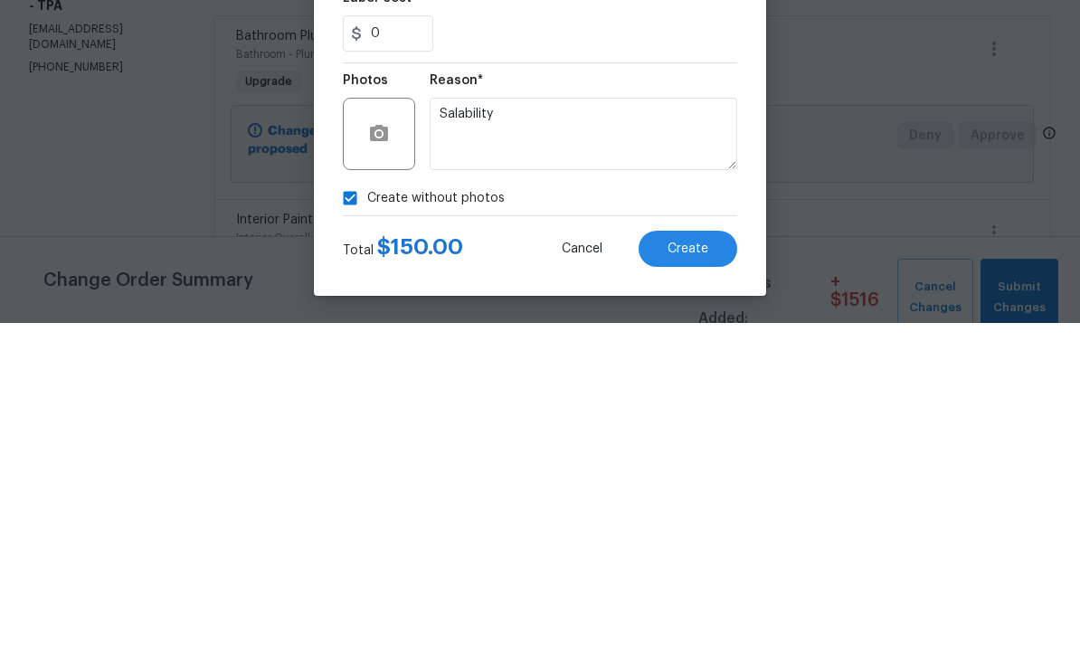
click at [710, 563] on button "Create" at bounding box center [687, 581] width 99 height 36
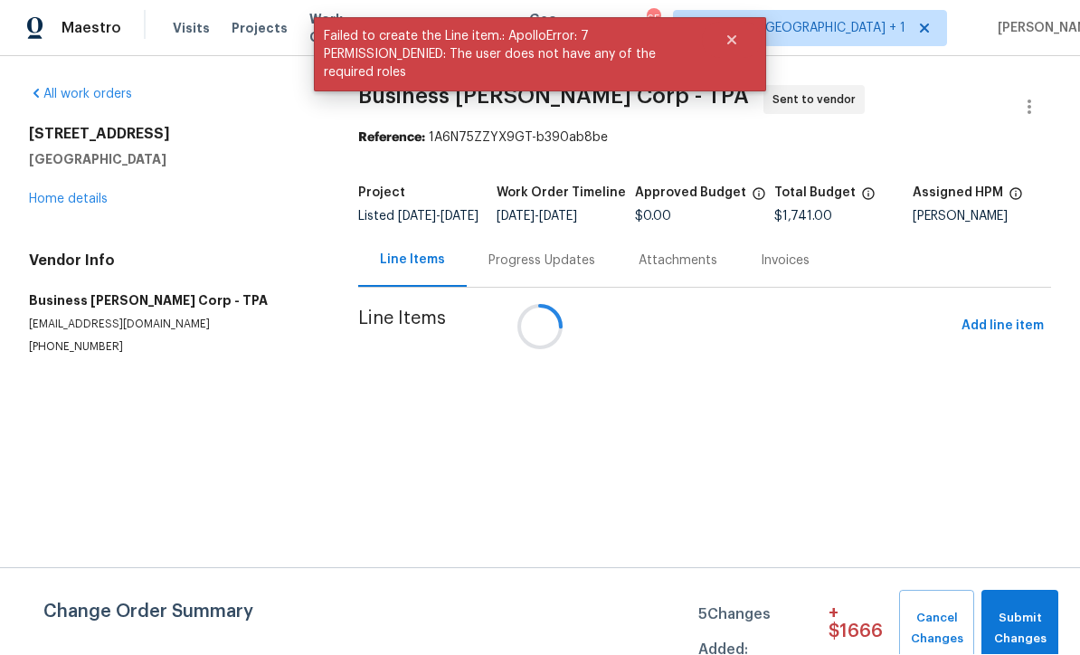
scroll to position [1, 0]
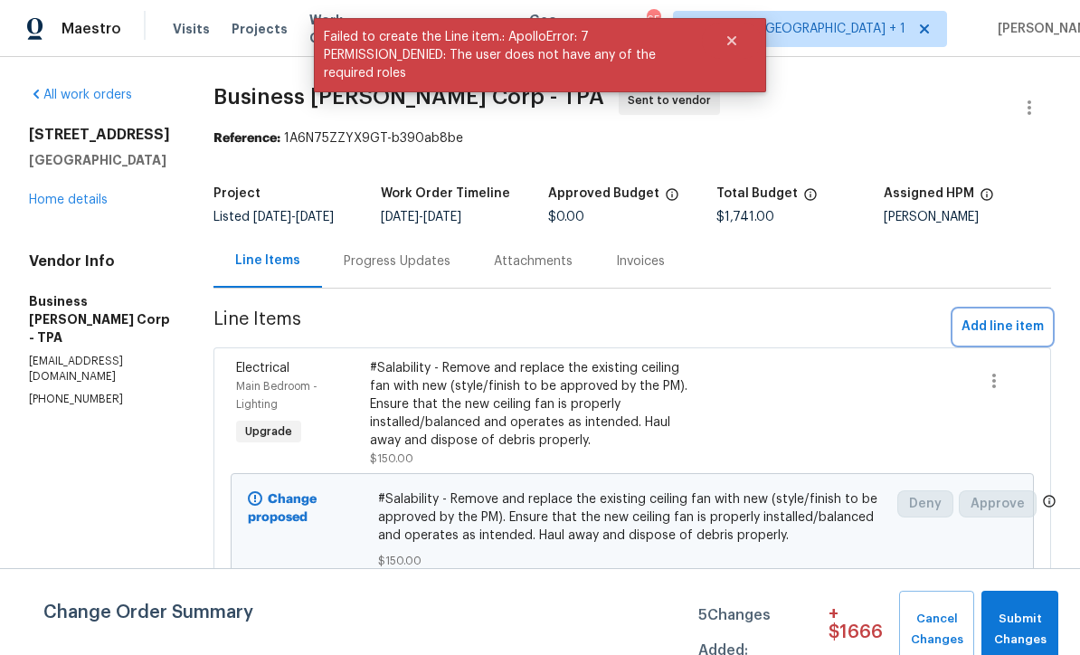
click at [1004, 338] on span "Add line item" at bounding box center [1002, 327] width 82 height 23
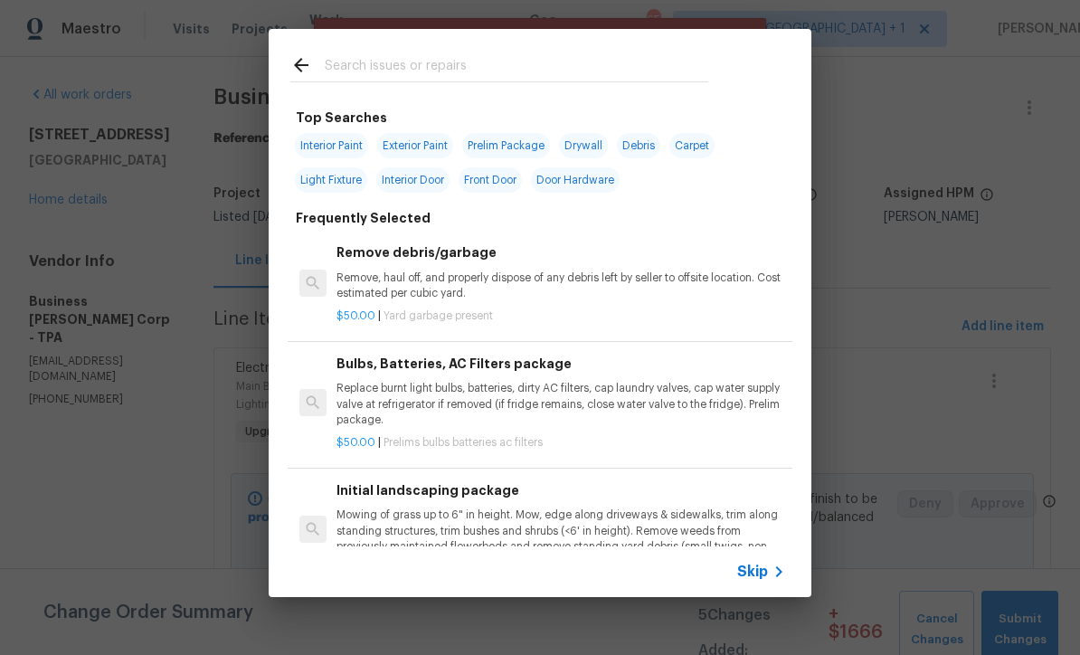
click at [769, 574] on icon at bounding box center [779, 572] width 22 height 22
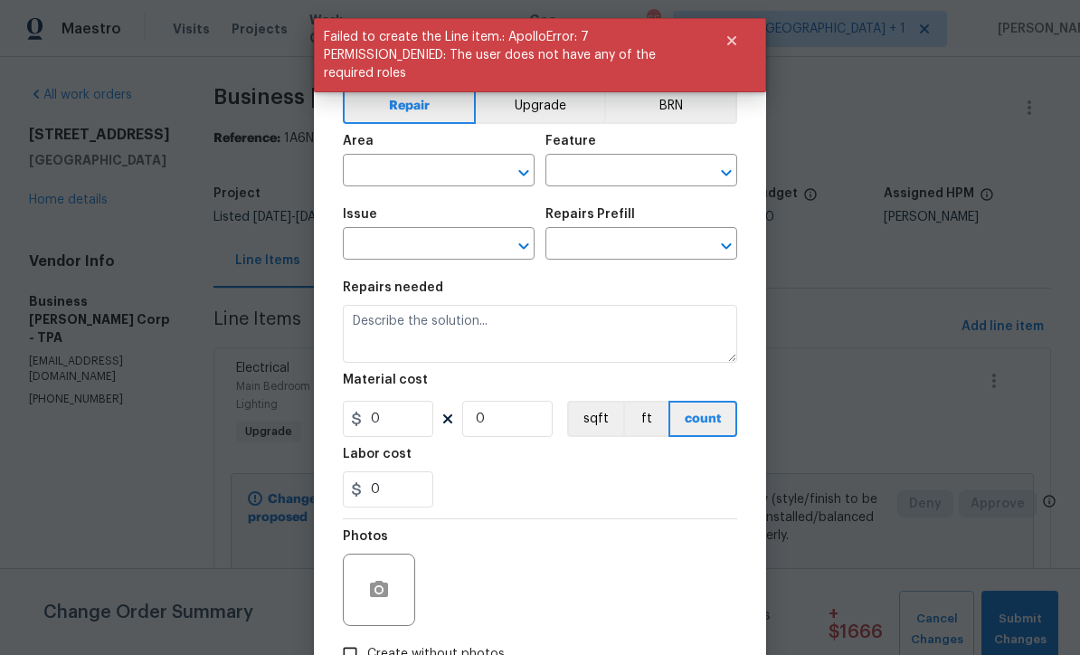
click at [459, 172] on input "text" at bounding box center [413, 172] width 141 height 28
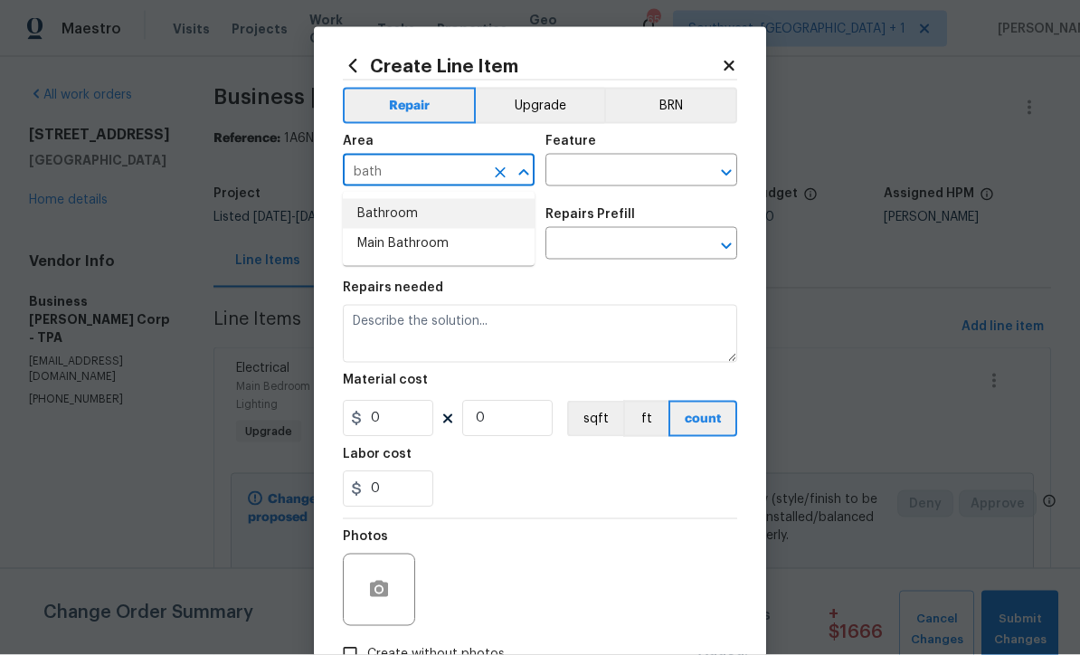
click at [419, 213] on li "Bathroom" at bounding box center [439, 214] width 192 height 30
type input "Bathroom"
click at [617, 176] on input "text" at bounding box center [615, 172] width 141 height 28
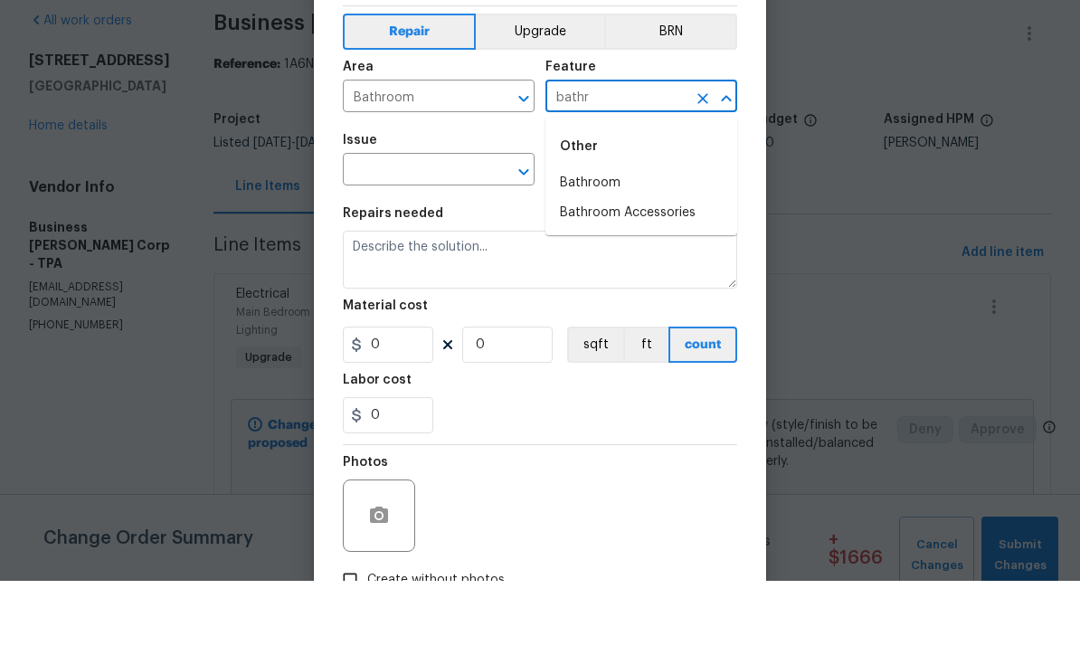
click at [671, 272] on li "Bathroom Accessories" at bounding box center [641, 287] width 192 height 30
type input "Bathroom Accessories"
click at [465, 232] on input "text" at bounding box center [413, 246] width 141 height 28
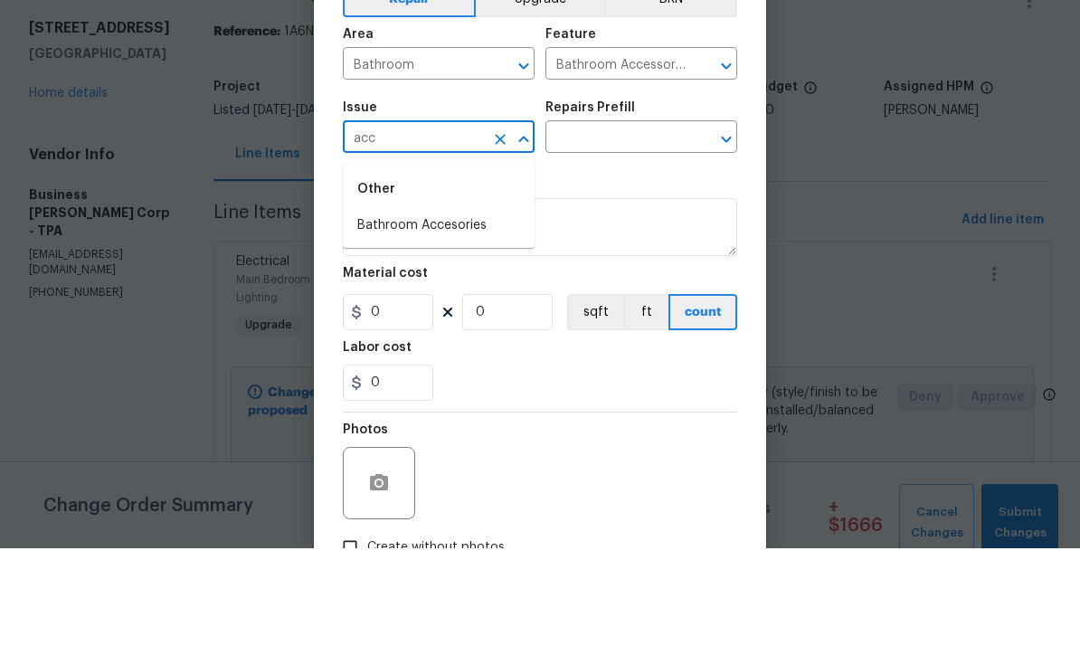
click at [484, 317] on li "Bathroom Accesories" at bounding box center [439, 332] width 192 height 30
type input "Bathroom Accesories"
click at [647, 232] on input "text" at bounding box center [615, 246] width 141 height 28
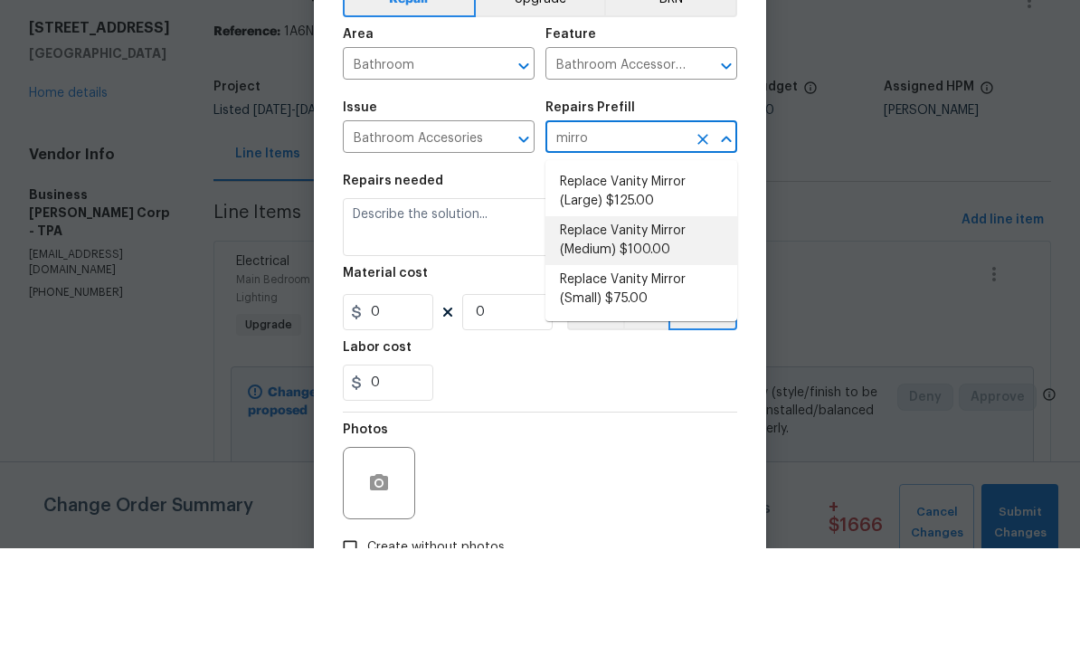
click at [668, 323] on li "Replace Vanity Mirror (Medium) $100.00" at bounding box center [641, 347] width 192 height 49
type input "Replace Vanity Mirror (Medium) $100.00"
type input "Interior Trim"
type textarea "Remove the existing vanity mirror and install a new vanity mirror. Ensure that …"
type input "1"
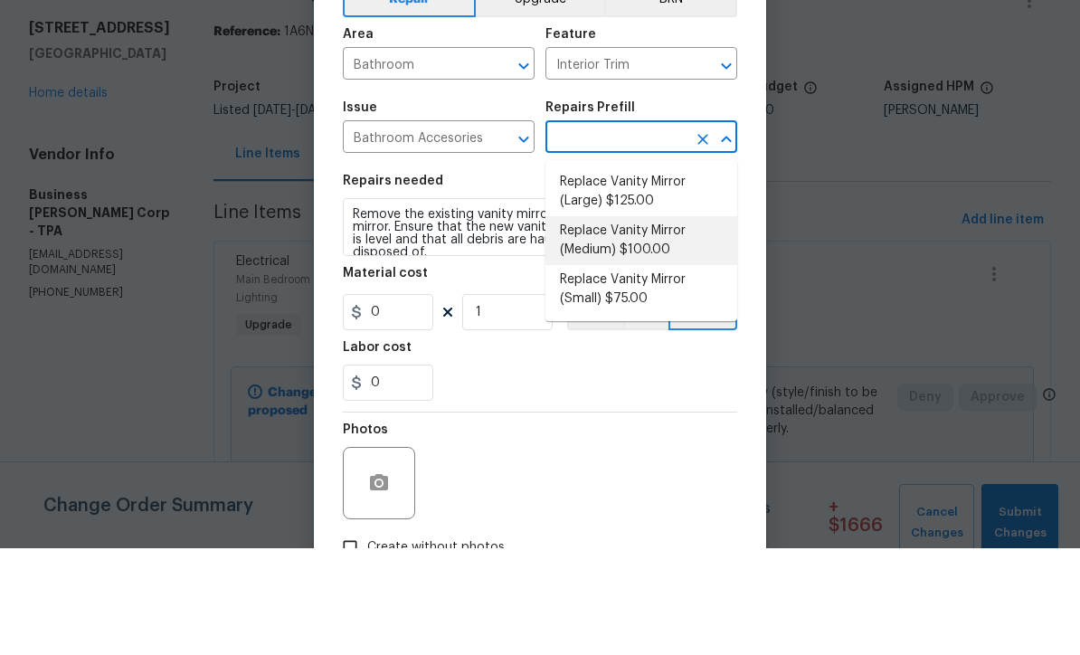
type input "Replace Vanity Mirror (Medium) $100.00"
type input "100"
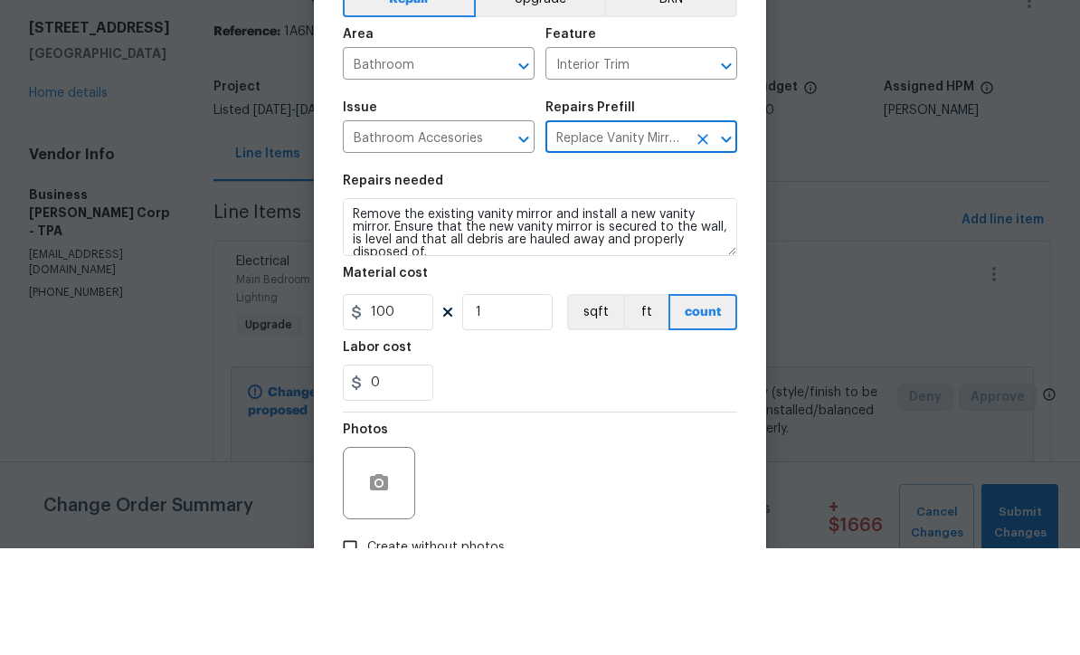
scroll to position [60, 0]
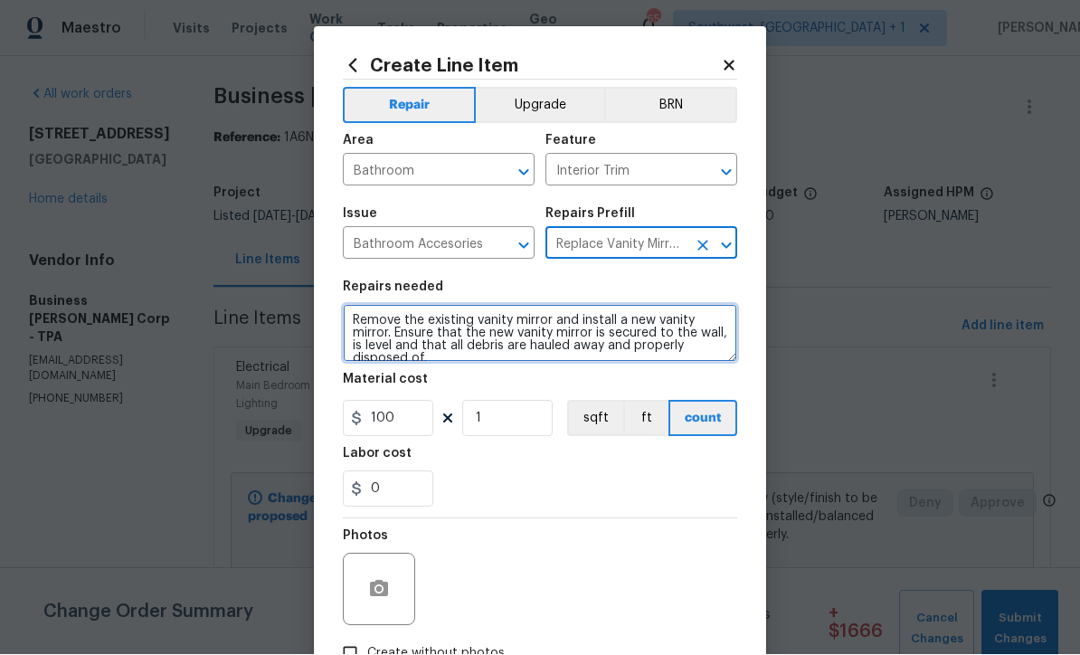
click at [351, 327] on textarea "Remove the existing vanity mirror and install a new vanity mirror. Ensure that …" at bounding box center [540, 334] width 394 height 58
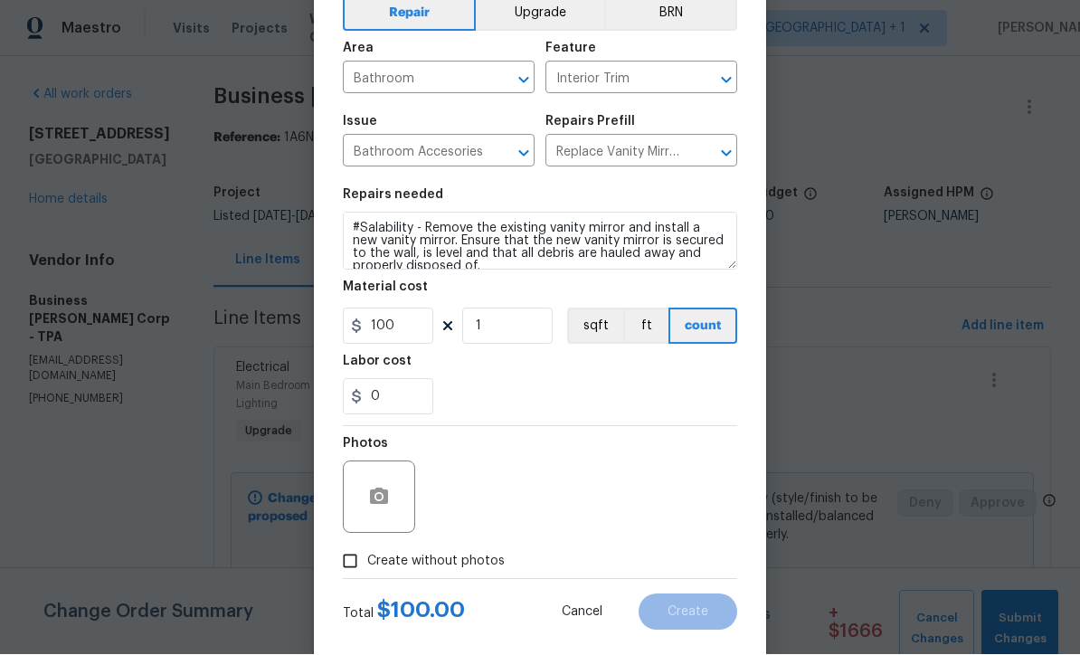
scroll to position [101, 0]
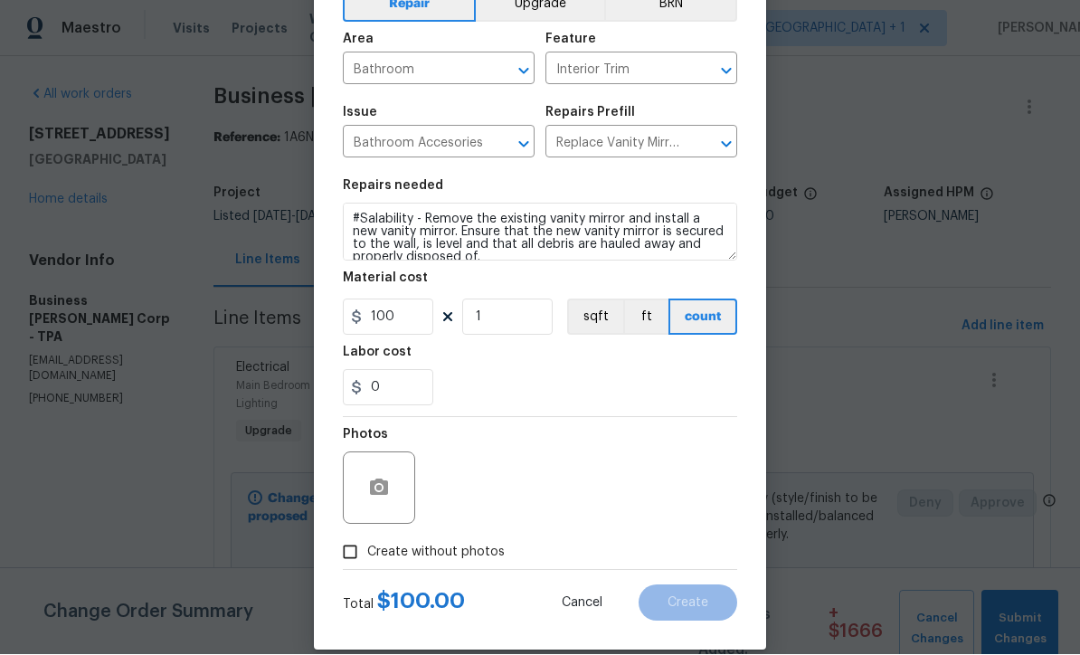
type textarea "#Salability - Remove the existing vanity mirror and install a new vanity mirror…"
click at [351, 563] on input "Create without photos" at bounding box center [350, 552] width 34 height 34
checkbox input "true"
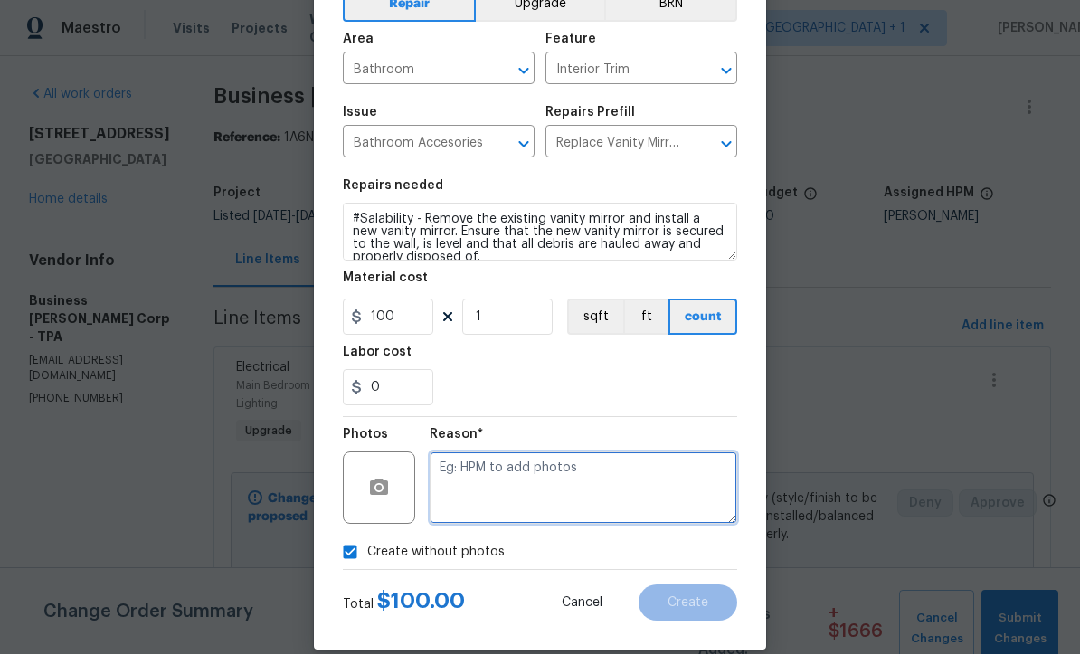
click at [544, 495] on textarea at bounding box center [583, 488] width 307 height 72
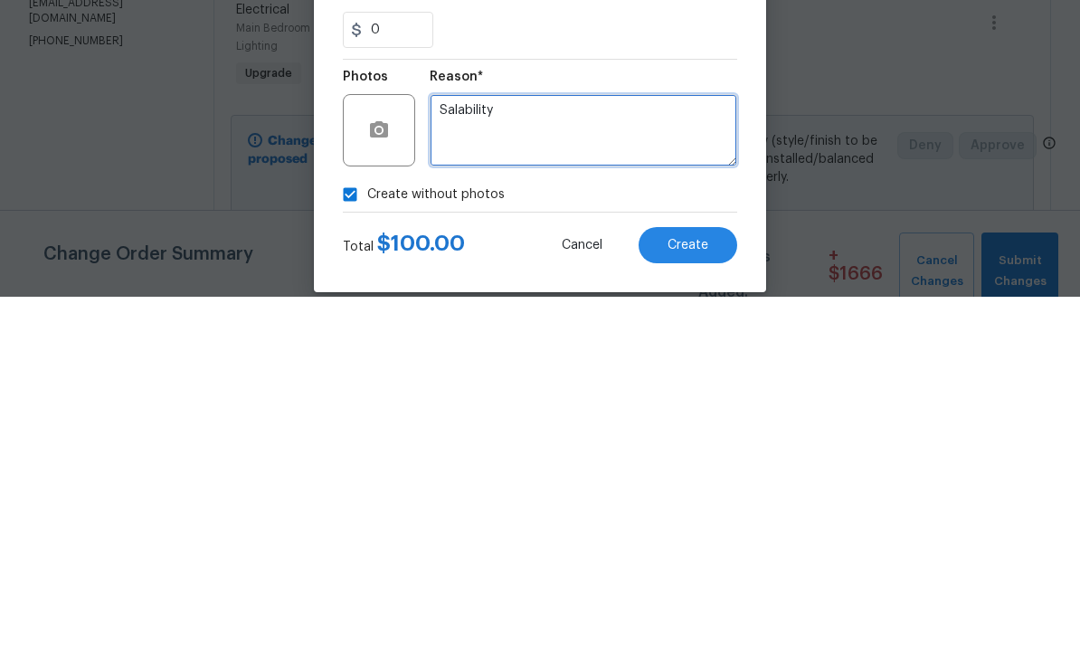
type textarea "Salability"
click at [706, 585] on button "Create" at bounding box center [687, 603] width 99 height 36
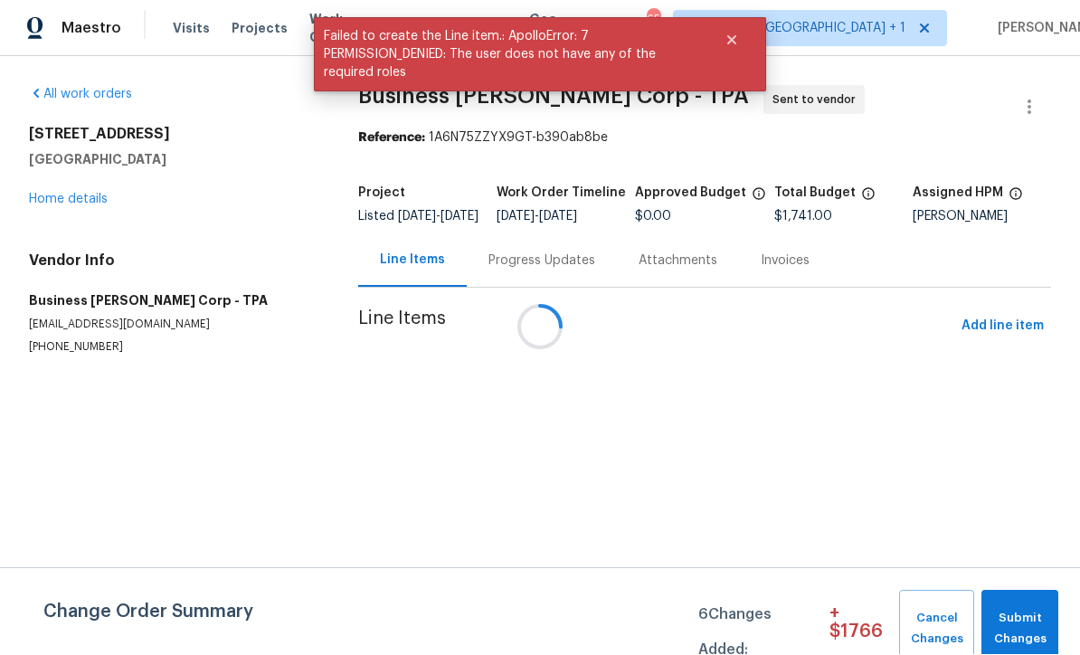
scroll to position [1, 0]
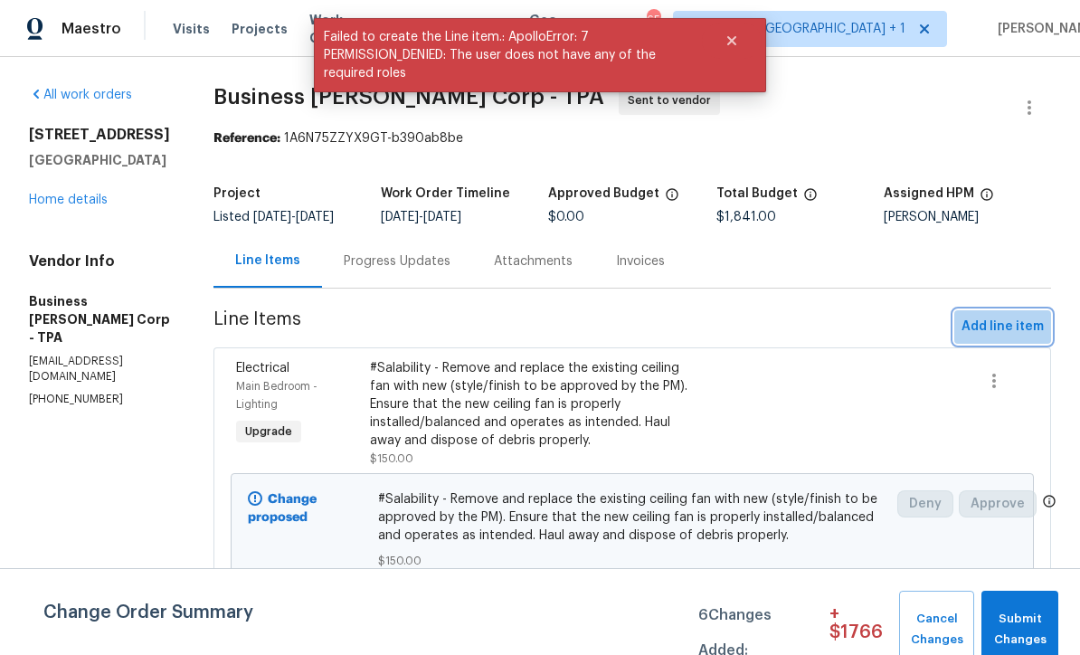
click at [1017, 338] on span "Add line item" at bounding box center [1002, 327] width 82 height 23
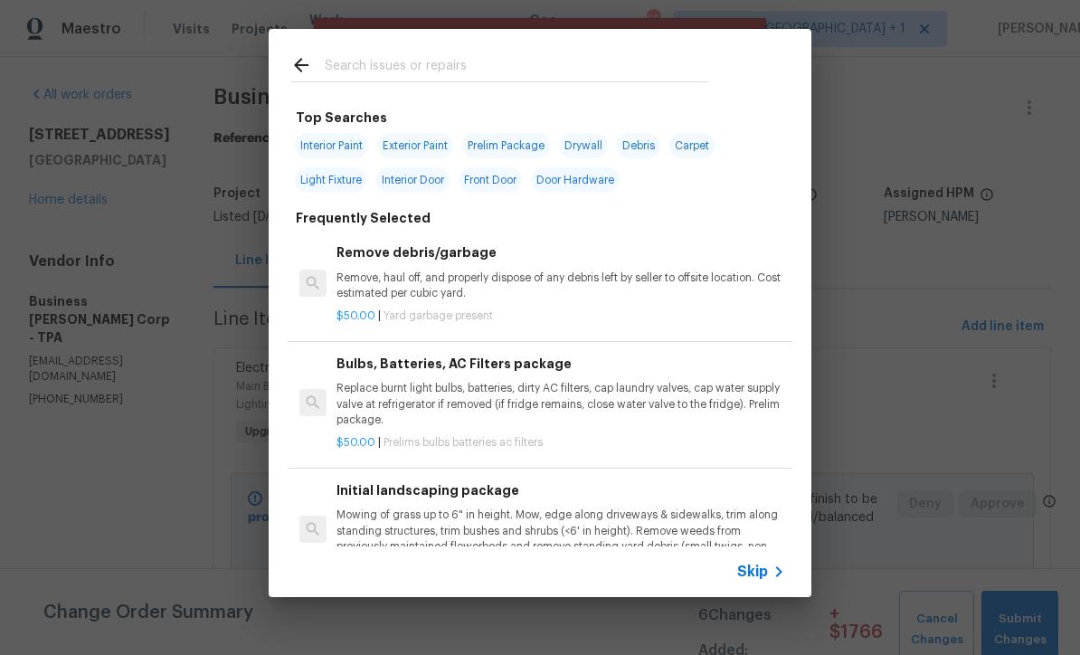
click at [766, 579] on span "Skip" at bounding box center [752, 572] width 31 height 18
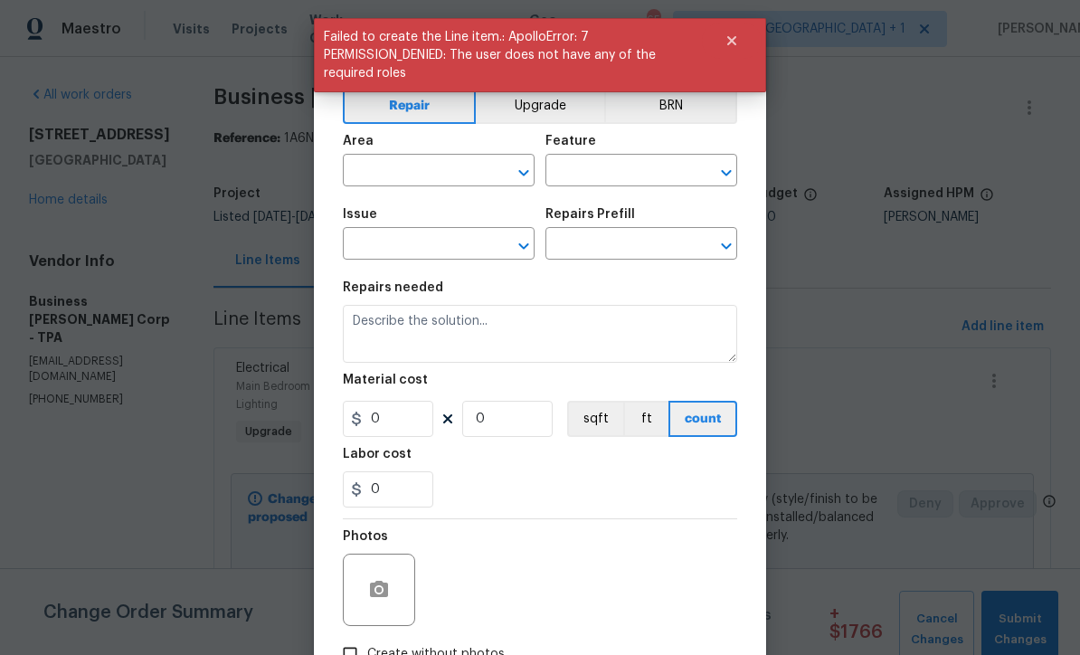
click at [455, 167] on input "text" at bounding box center [413, 172] width 141 height 28
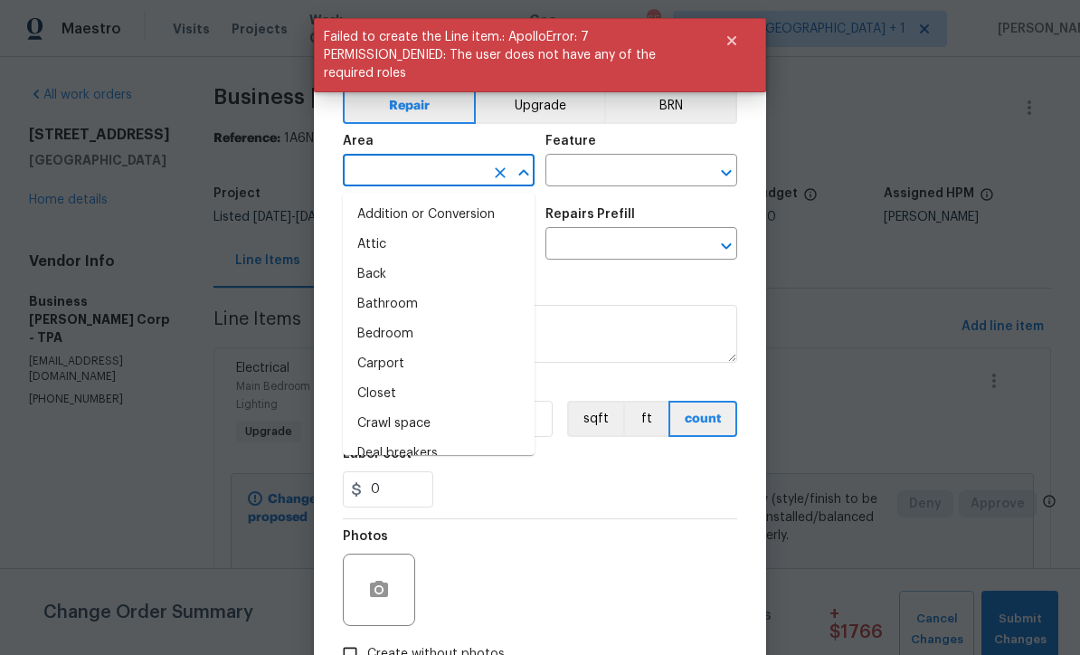
scroll to position [0, 0]
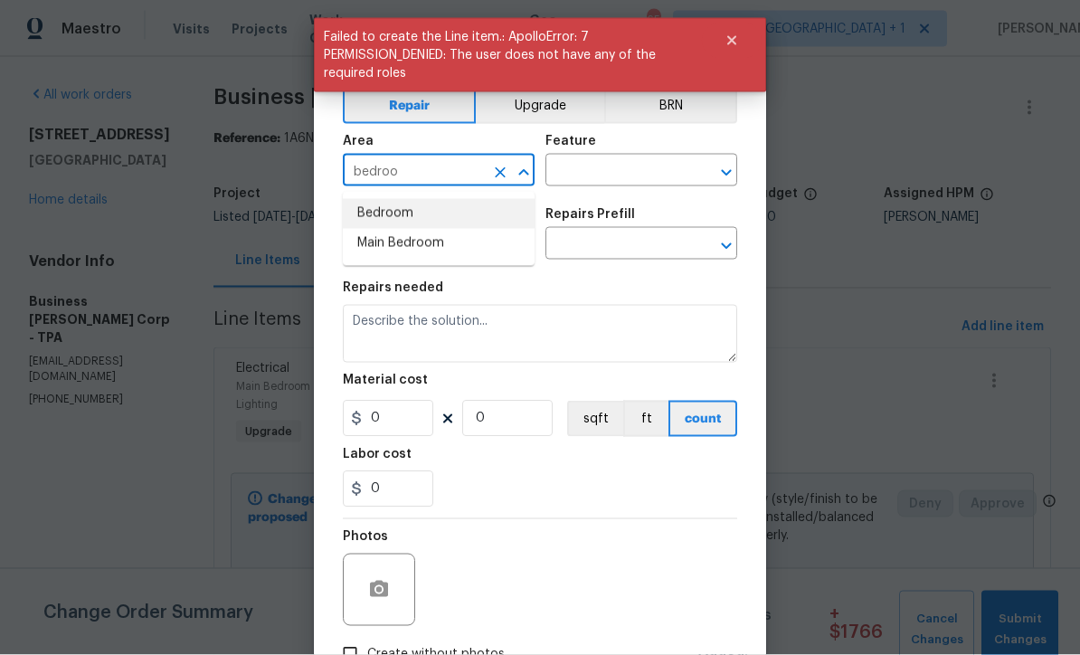
click at [420, 213] on li "Bedroom" at bounding box center [439, 214] width 192 height 30
type input "Bedroom"
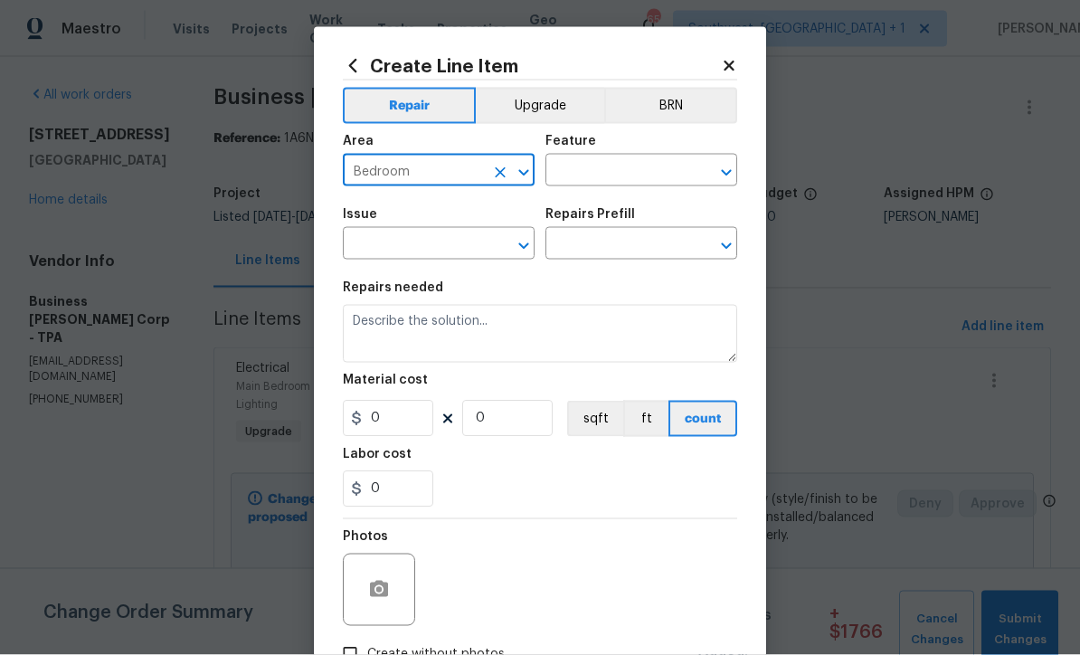
click at [622, 166] on input "text" at bounding box center [615, 172] width 141 height 28
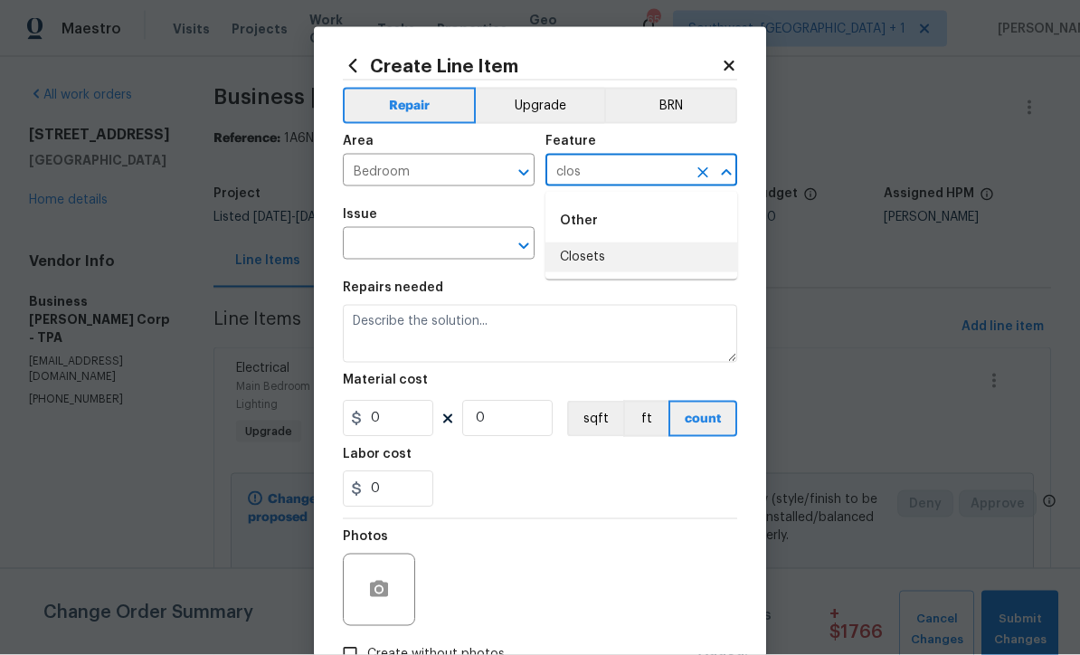
click at [601, 260] on li "Closets" at bounding box center [641, 257] width 192 height 30
type input "Closets"
click at [462, 246] on input "text" at bounding box center [413, 246] width 141 height 28
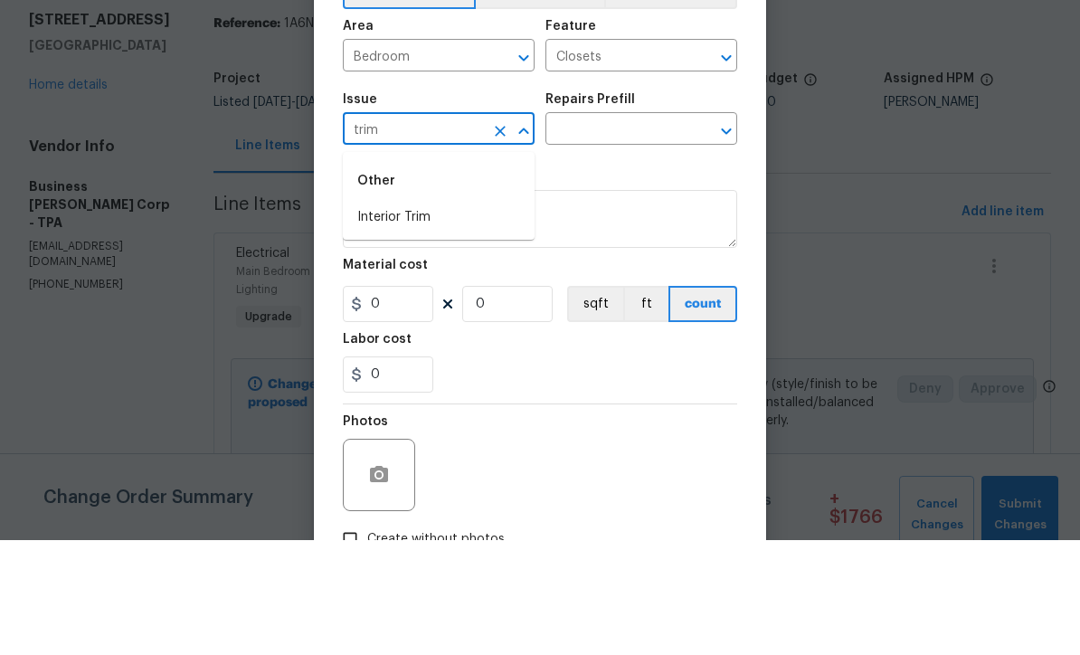
click at [440, 317] on li "Interior Trim" at bounding box center [439, 332] width 192 height 30
type input "Interior Trim"
click at [660, 232] on input "text" at bounding box center [615, 246] width 141 height 28
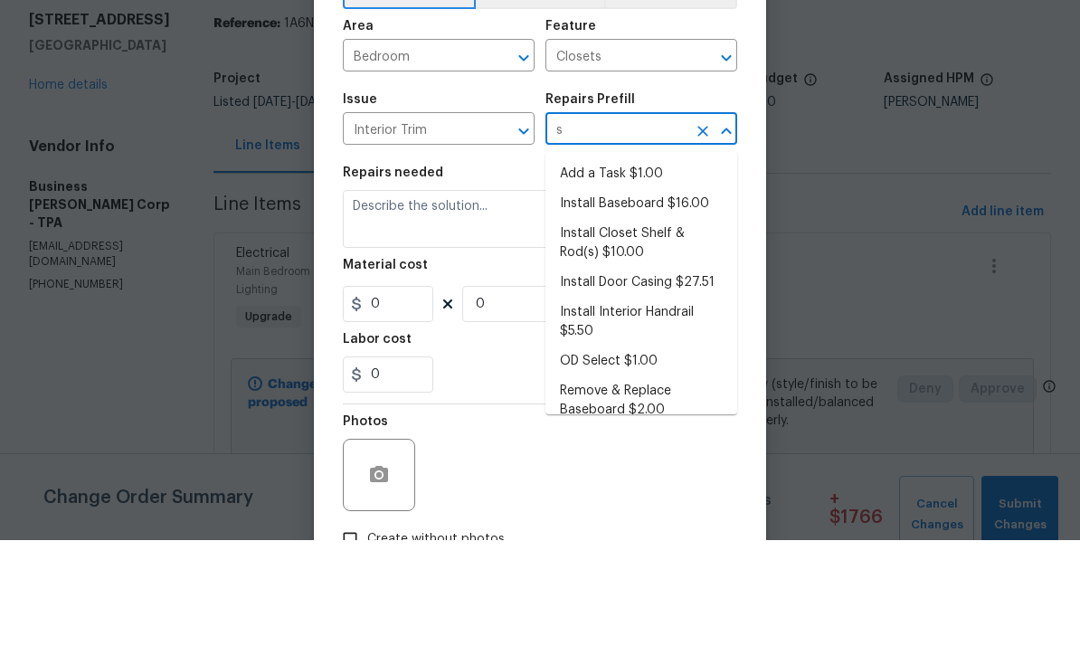
type input "sh"
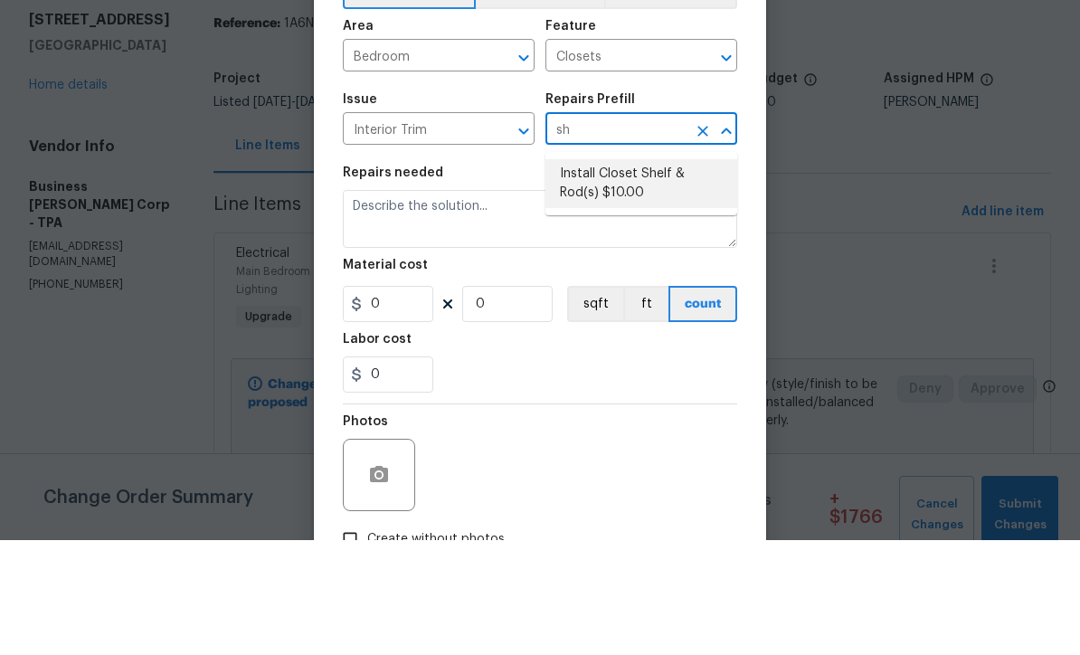
click at [674, 274] on li "Install Closet Shelf & Rod(s) $10.00" at bounding box center [641, 298] width 192 height 49
type input "Interior Trim"
type textarea "Install closet shelving, rod(s) and hardware as directed by the PM. Ensure that…"
type input "1"
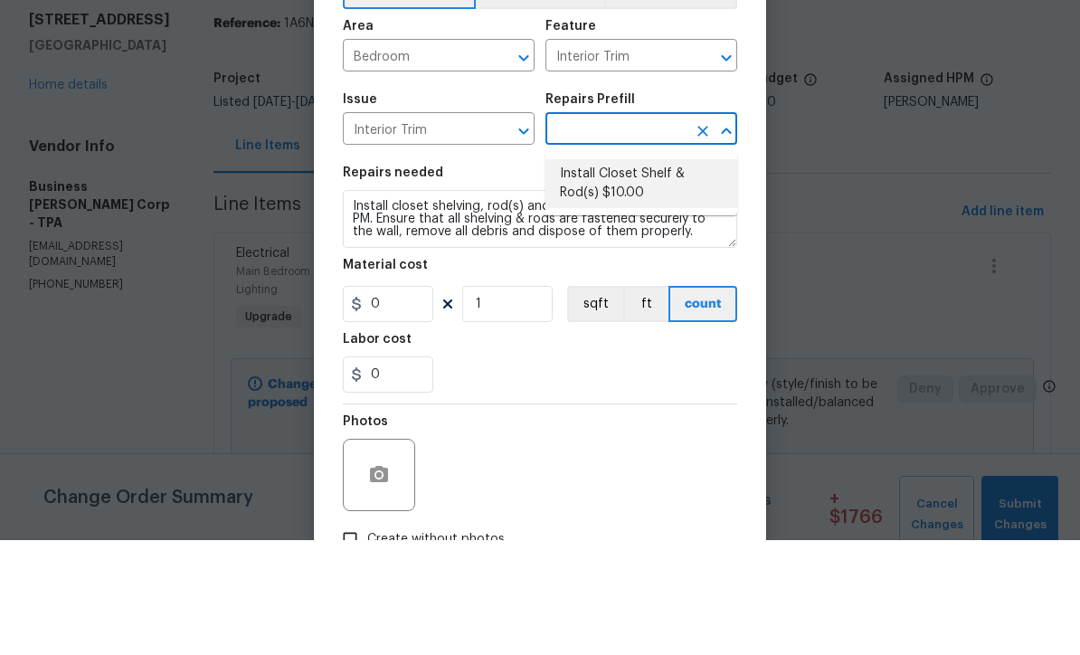
type input "Install Closet Shelf & Rod(s) $10.00"
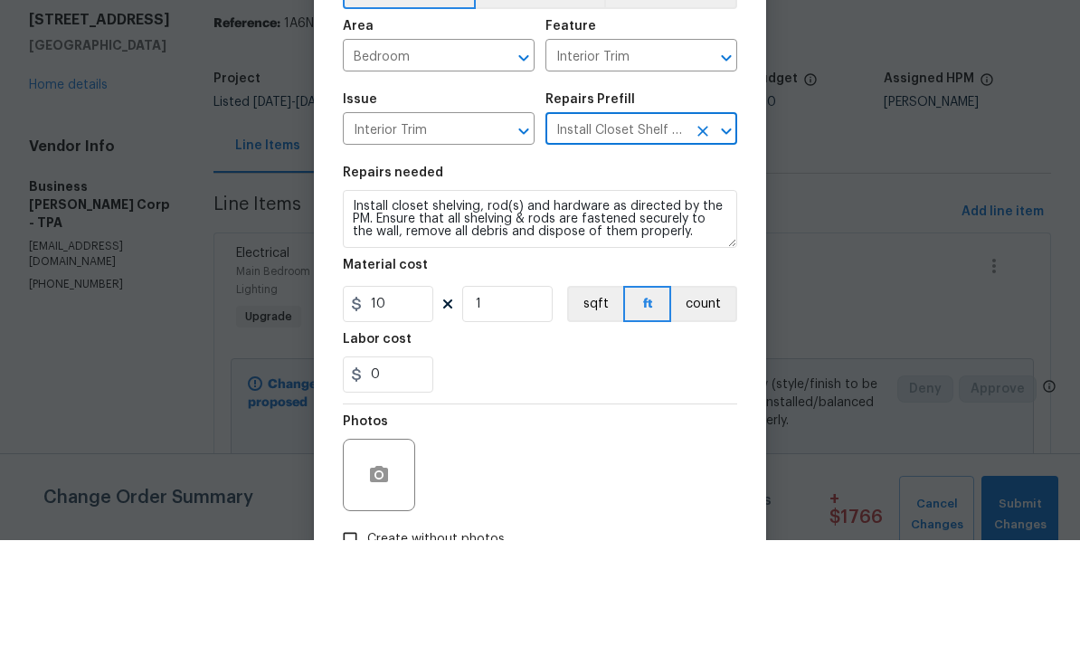
scroll to position [60, 0]
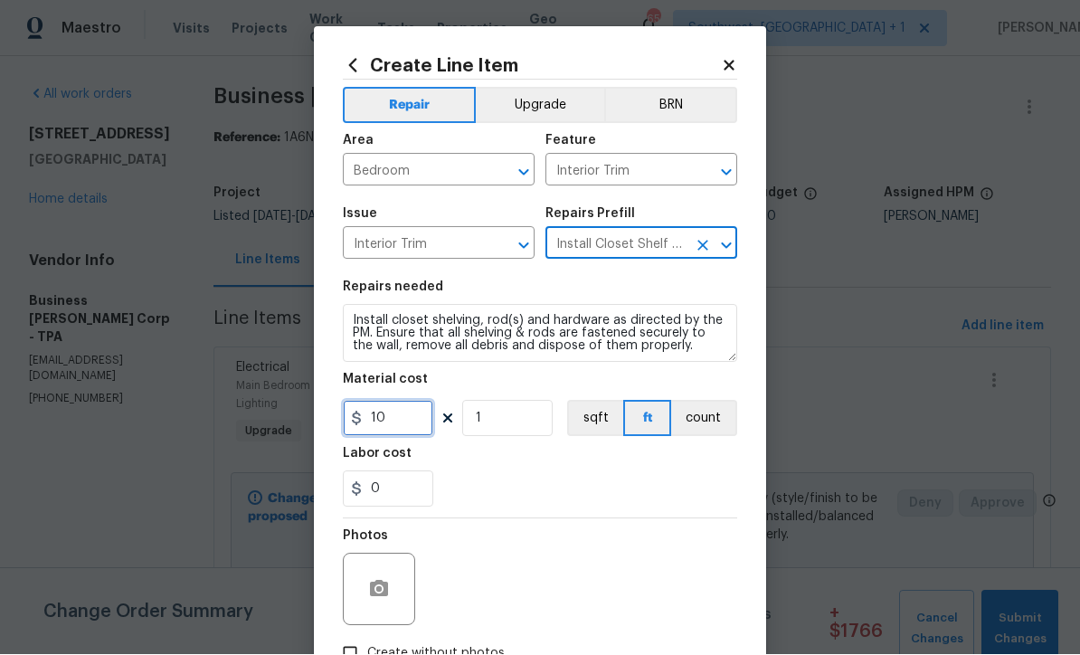
click at [420, 427] on input "10" at bounding box center [388, 419] width 90 height 36
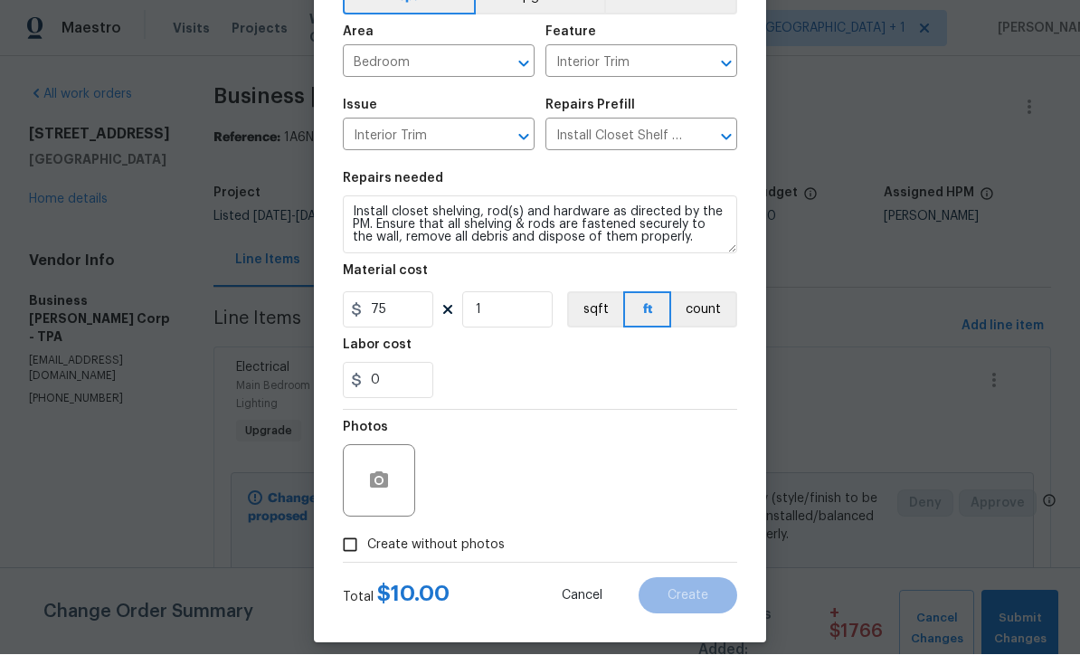
scroll to position [118, 0]
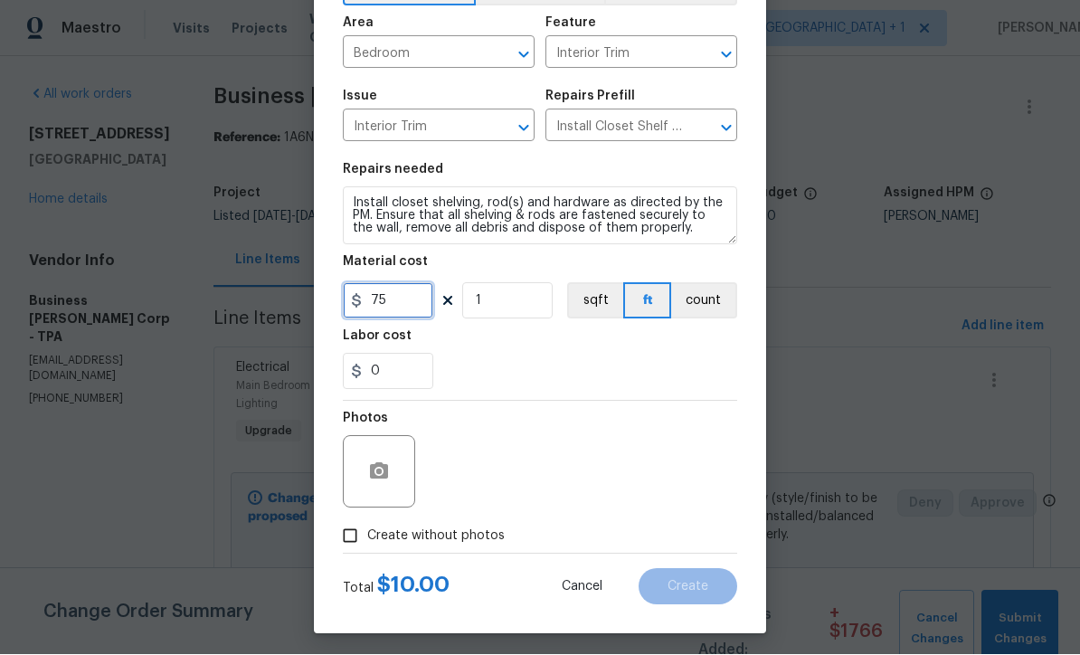
type input "75"
click at [354, 548] on input "Create without photos" at bounding box center [350, 536] width 34 height 34
checkbox input "true"
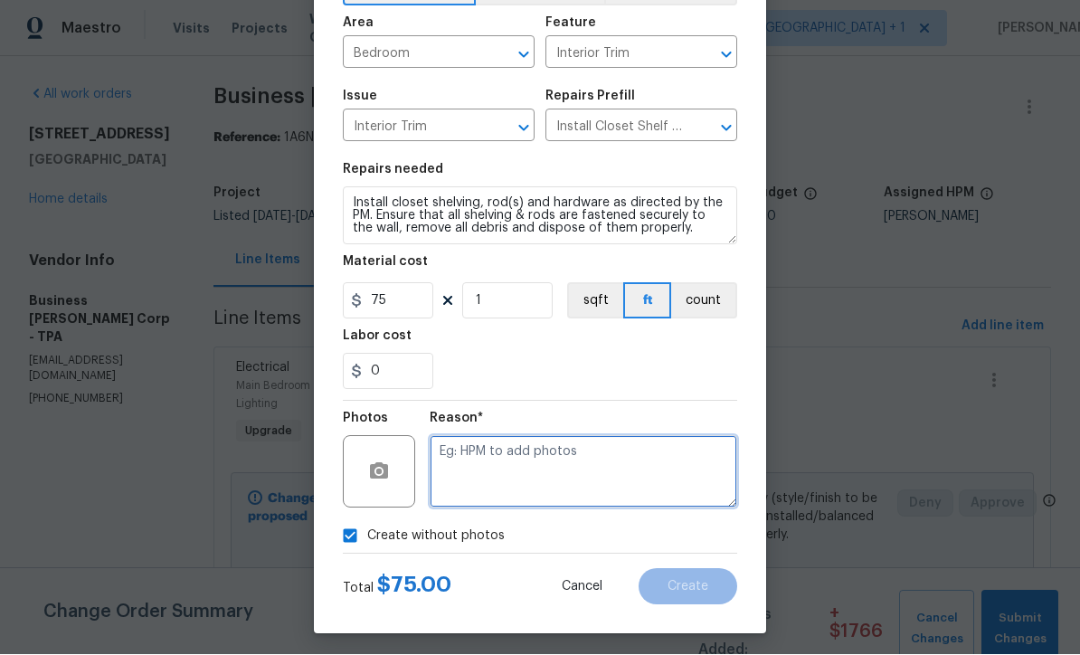
click at [534, 481] on textarea at bounding box center [583, 472] width 307 height 72
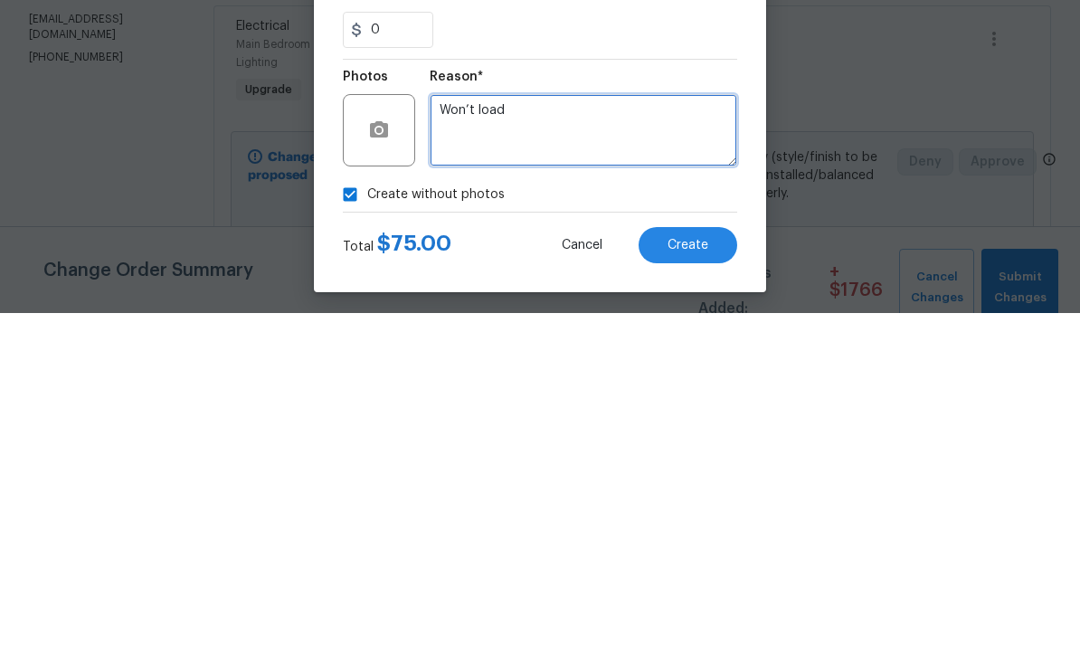
type textarea "Won’t load"
click at [695, 569] on button "Create" at bounding box center [687, 587] width 99 height 36
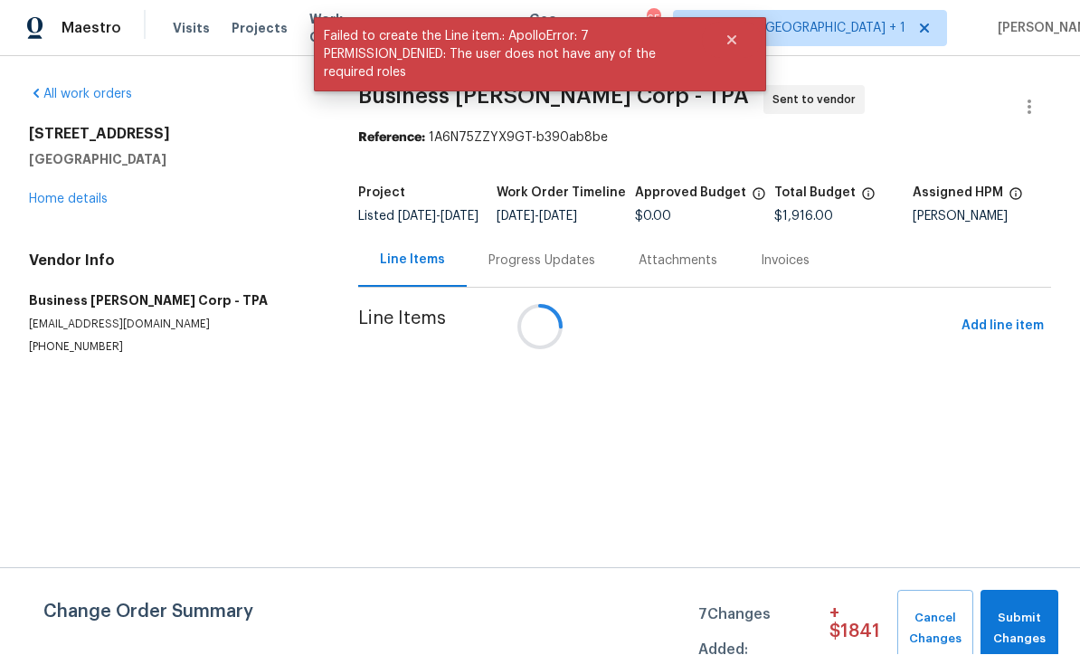
scroll to position [1, 0]
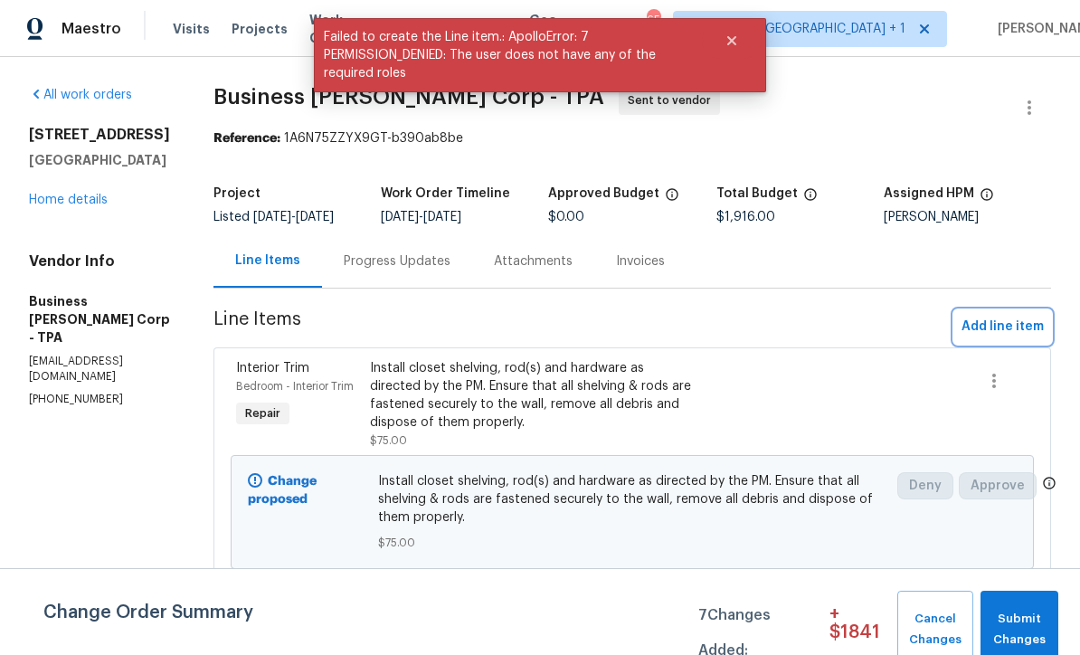
click at [1016, 338] on span "Add line item" at bounding box center [1002, 327] width 82 height 23
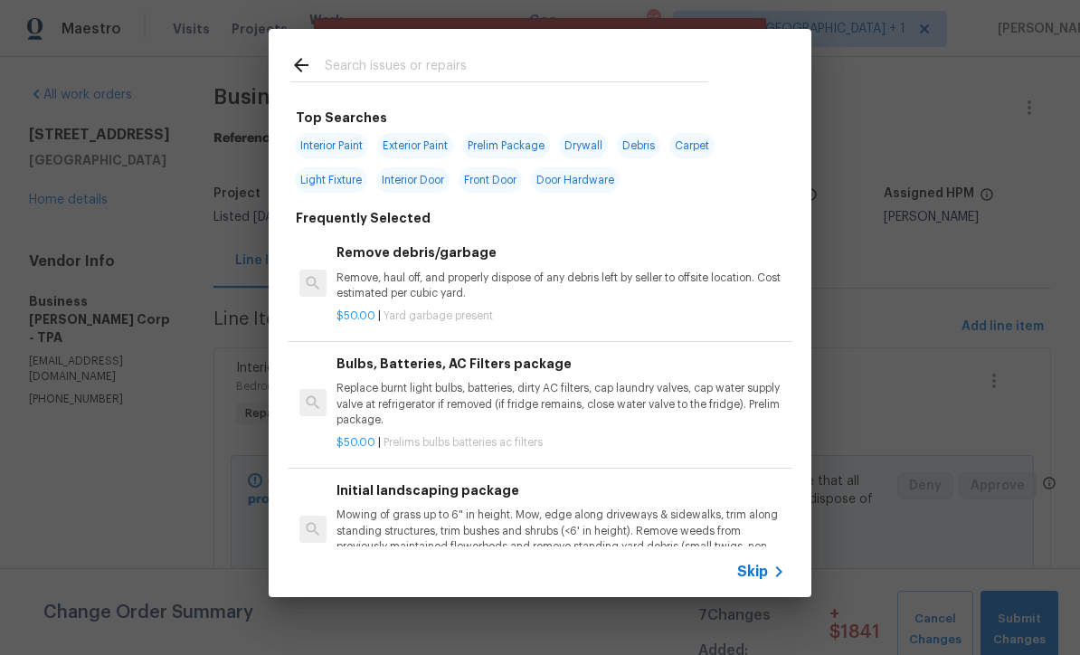
click at [780, 575] on icon at bounding box center [779, 572] width 22 height 22
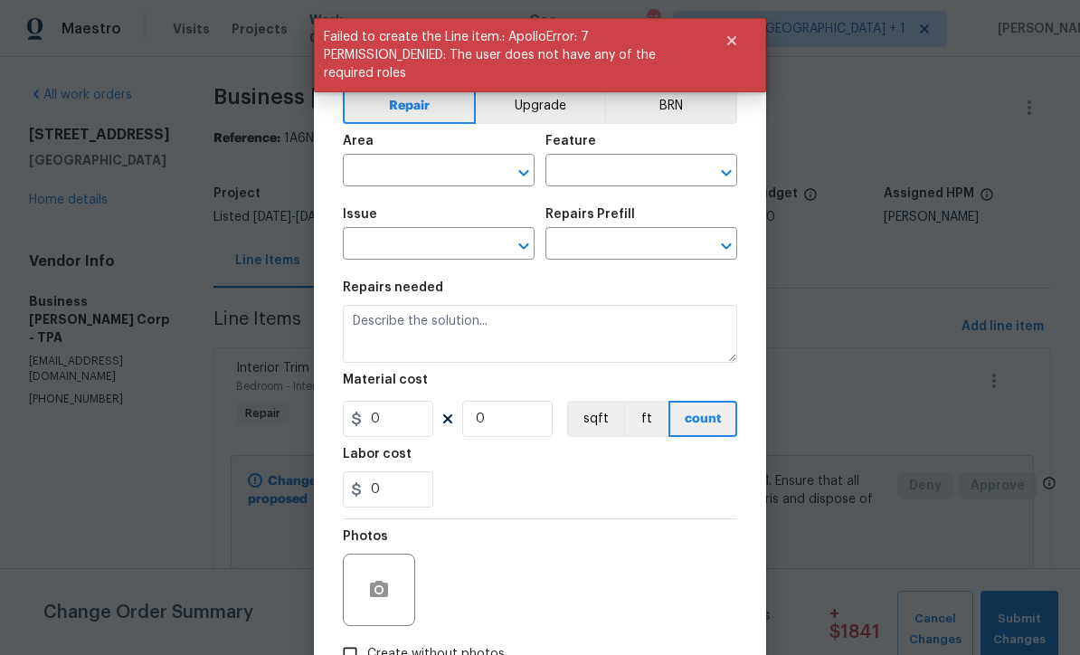
click at [449, 169] on input "text" at bounding box center [413, 172] width 141 height 28
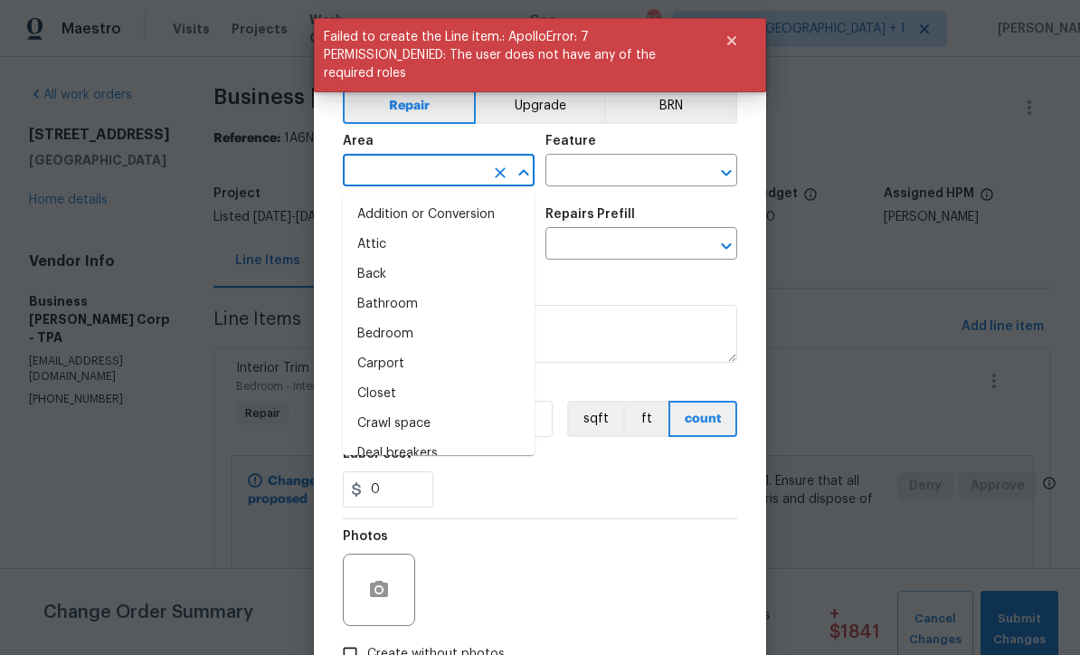
scroll to position [0, 0]
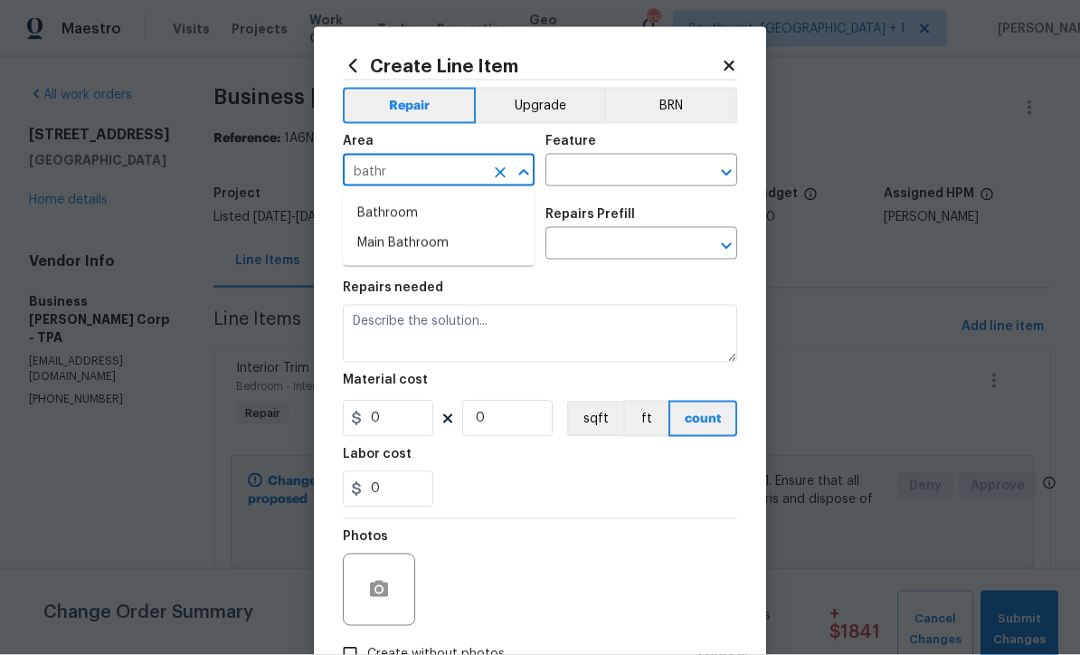
click at [417, 219] on li "Bathroom" at bounding box center [439, 214] width 192 height 30
click at [634, 169] on input "text" at bounding box center [615, 172] width 141 height 28
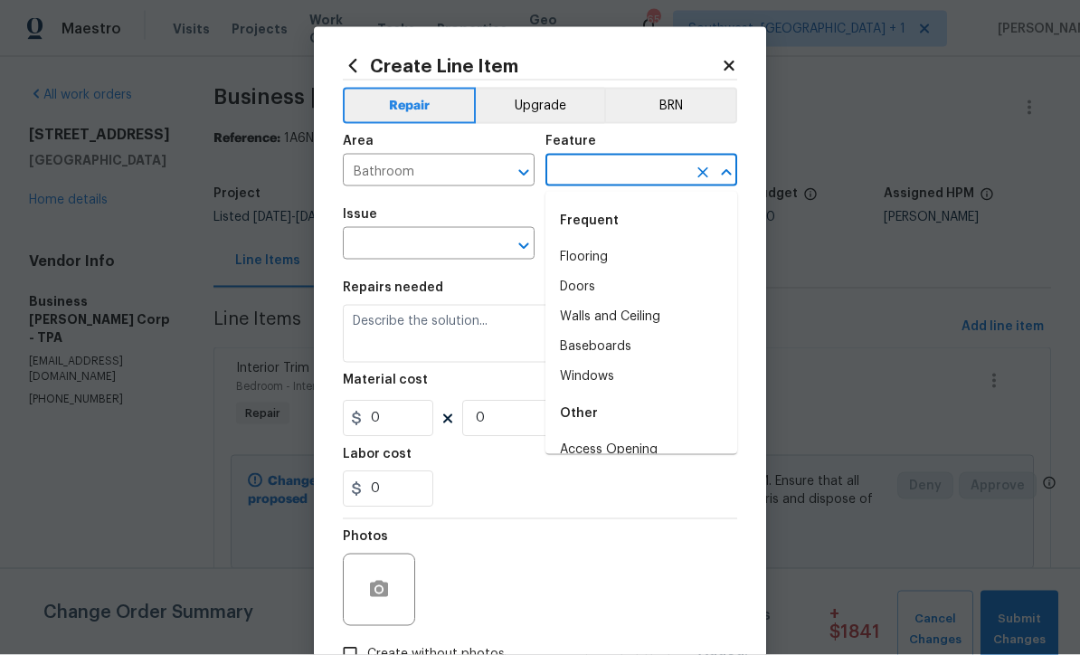
click at [460, 158] on input "Bathroom" at bounding box center [413, 172] width 141 height 28
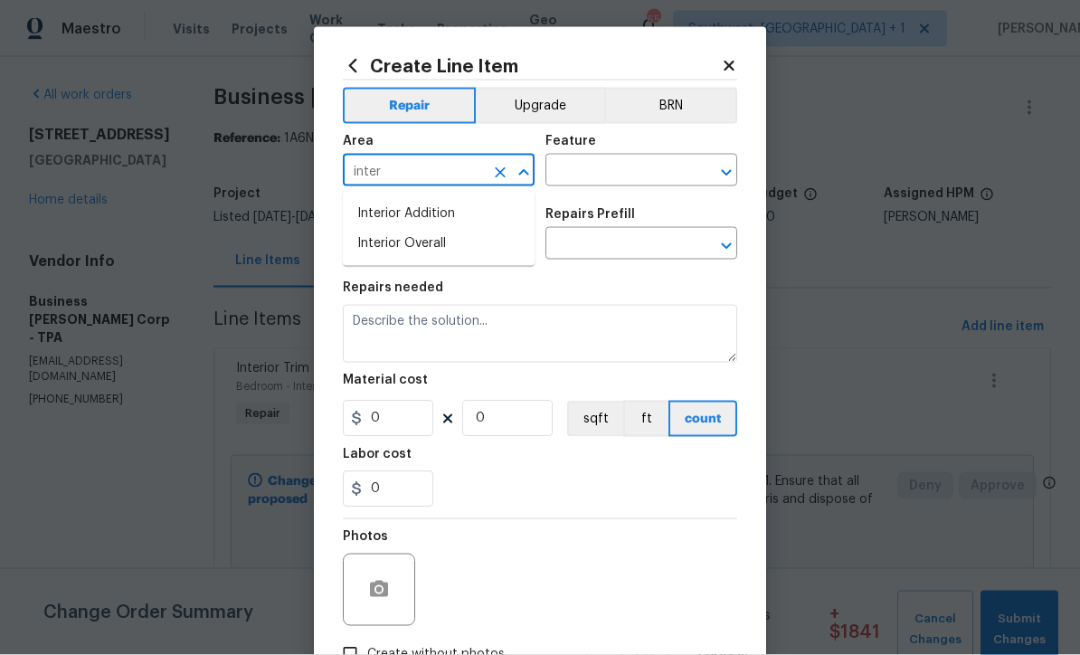
click at [431, 257] on li "Interior Overall" at bounding box center [439, 244] width 192 height 30
type input "Interior Overall"
click at [625, 169] on input "text" at bounding box center [615, 172] width 141 height 28
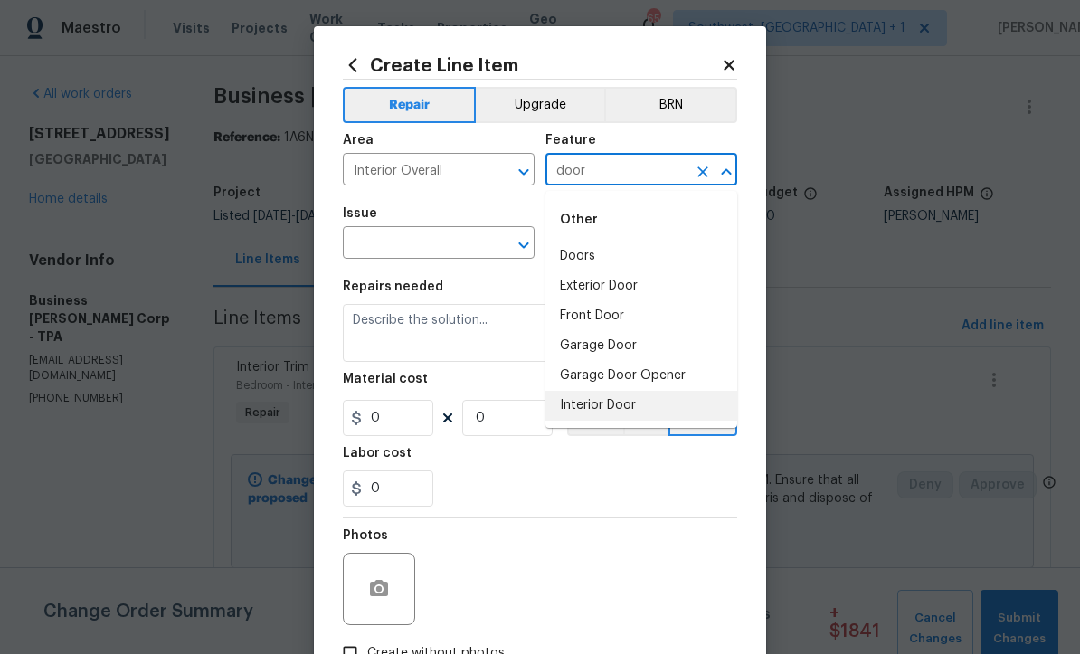
click at [645, 402] on li "Interior Door" at bounding box center [641, 407] width 192 height 30
type input "Interior Door"
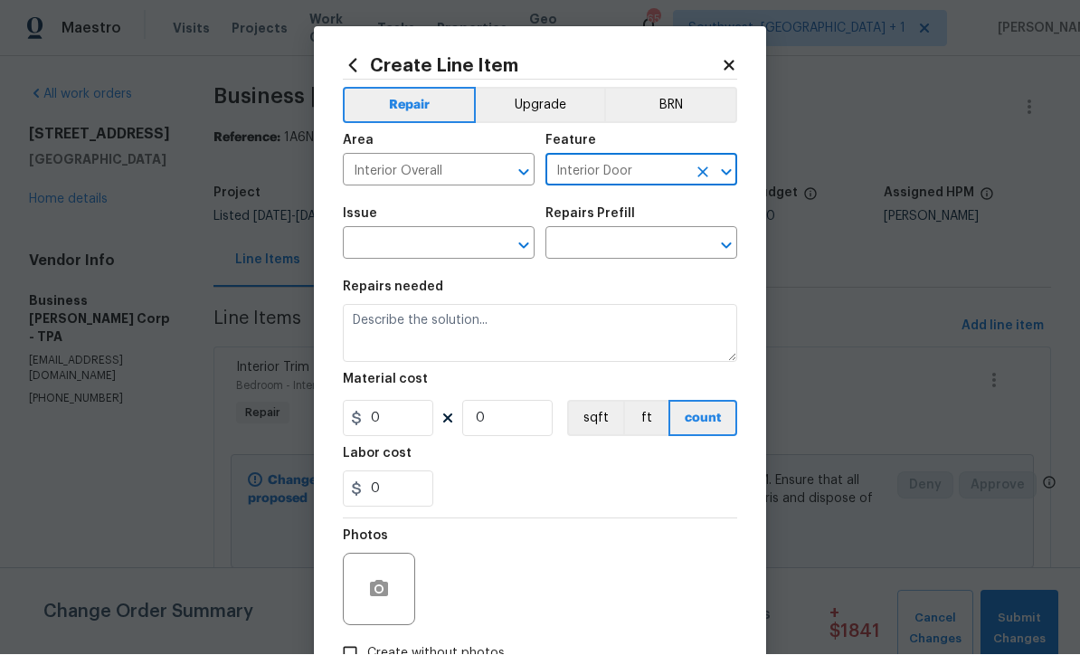
scroll to position [1, 0]
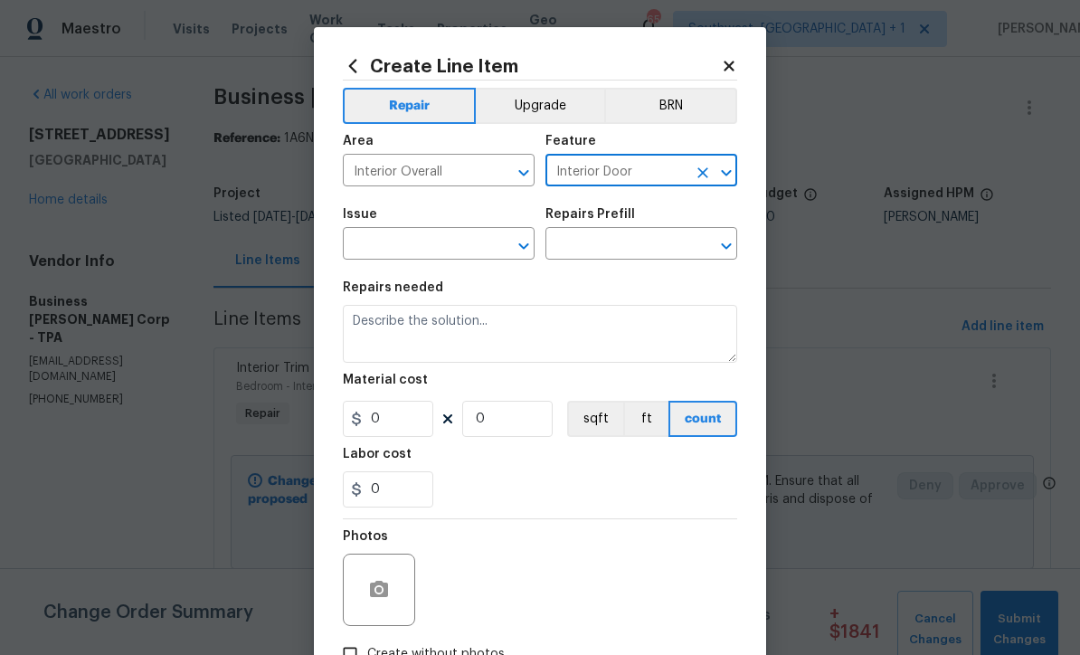
click at [453, 246] on input "text" at bounding box center [413, 246] width 141 height 28
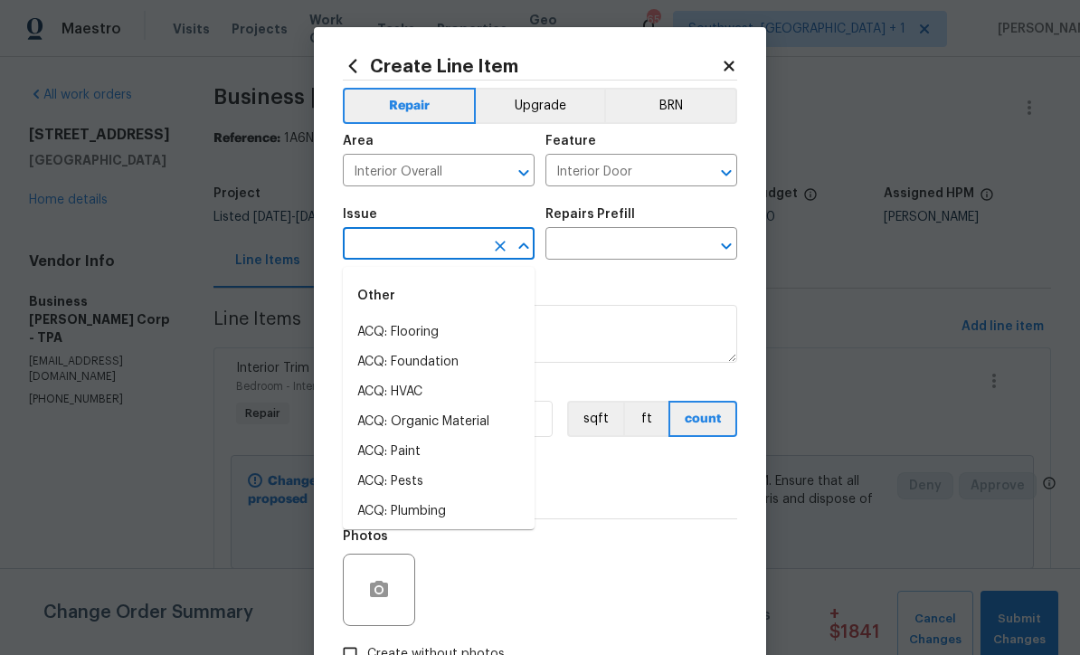
scroll to position [0, 0]
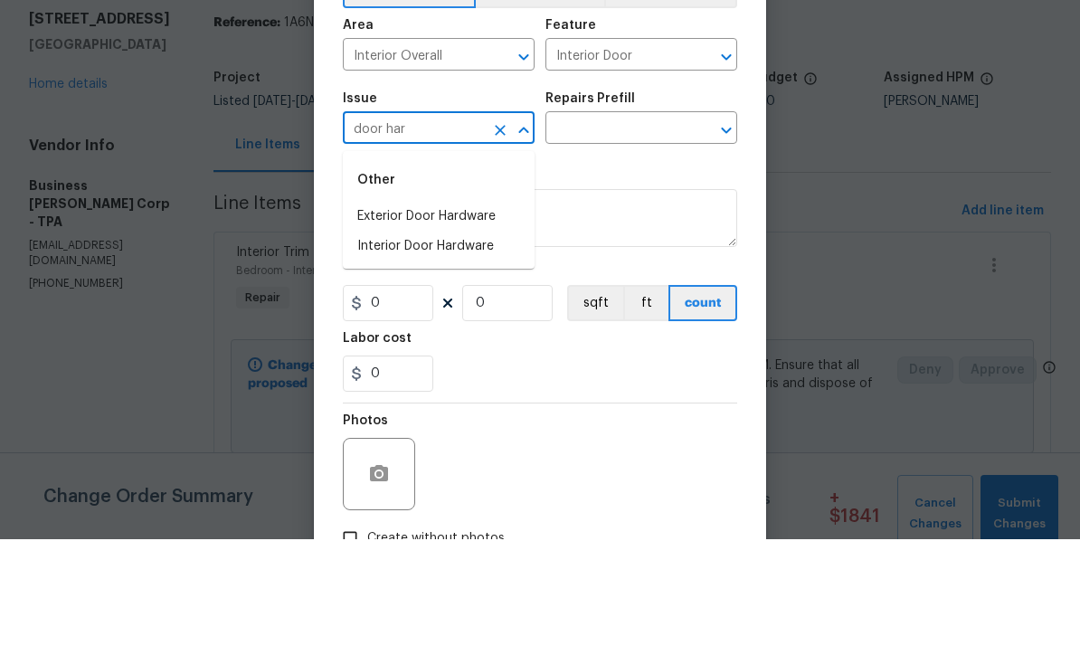
click at [473, 347] on li "Interior Door Hardware" at bounding box center [439, 362] width 192 height 30
type input "Interior Door Hardware"
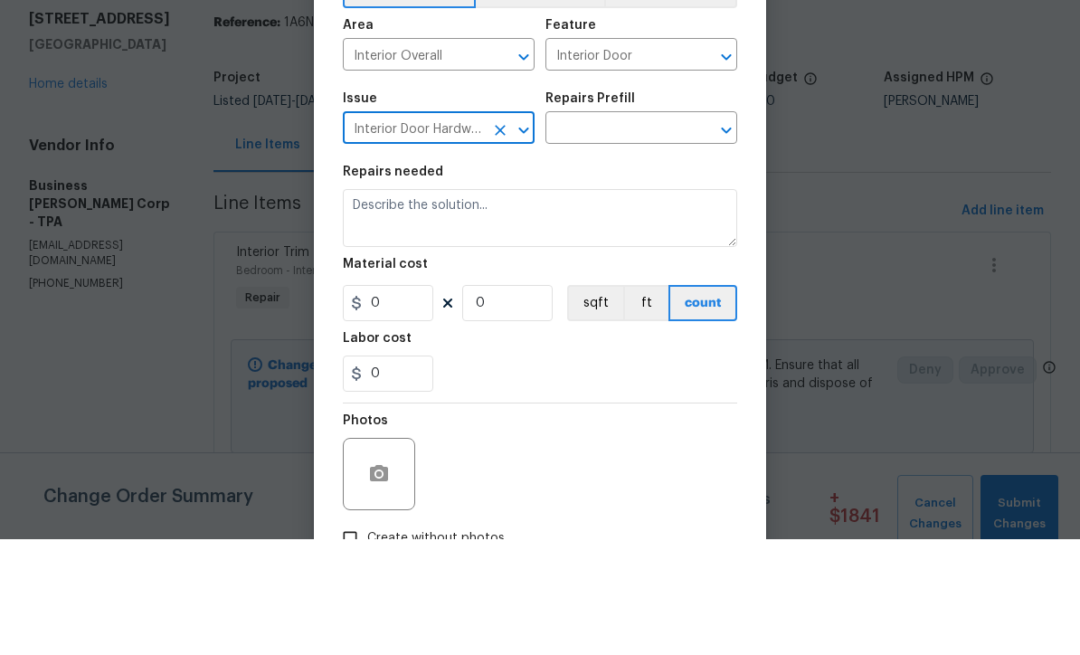
click at [663, 232] on input "text" at bounding box center [615, 246] width 141 height 28
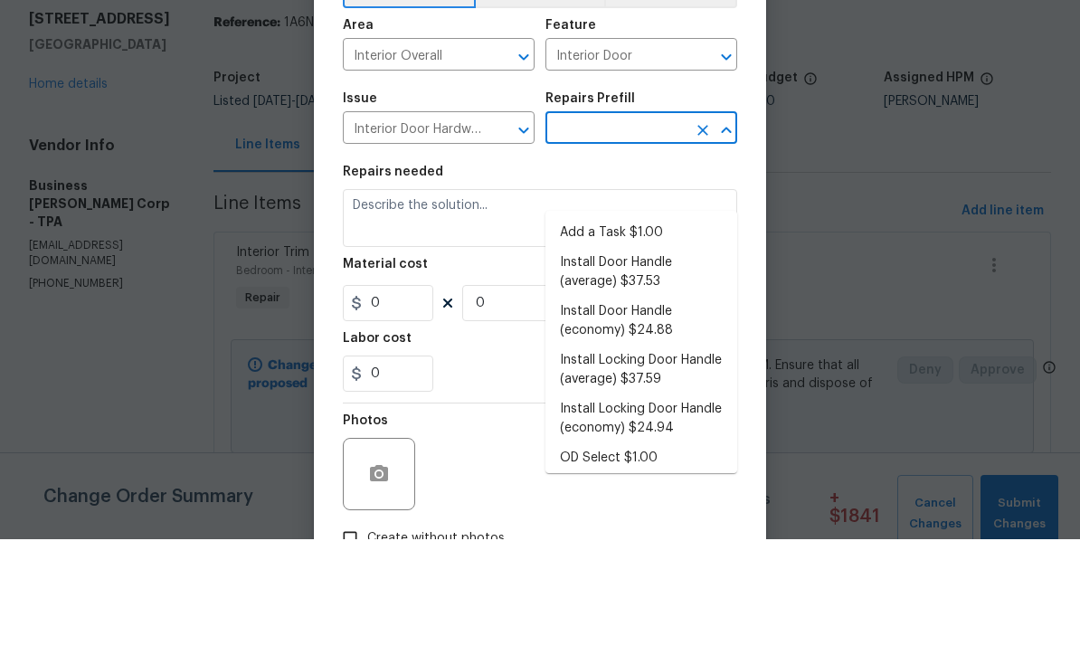
scroll to position [60, 0]
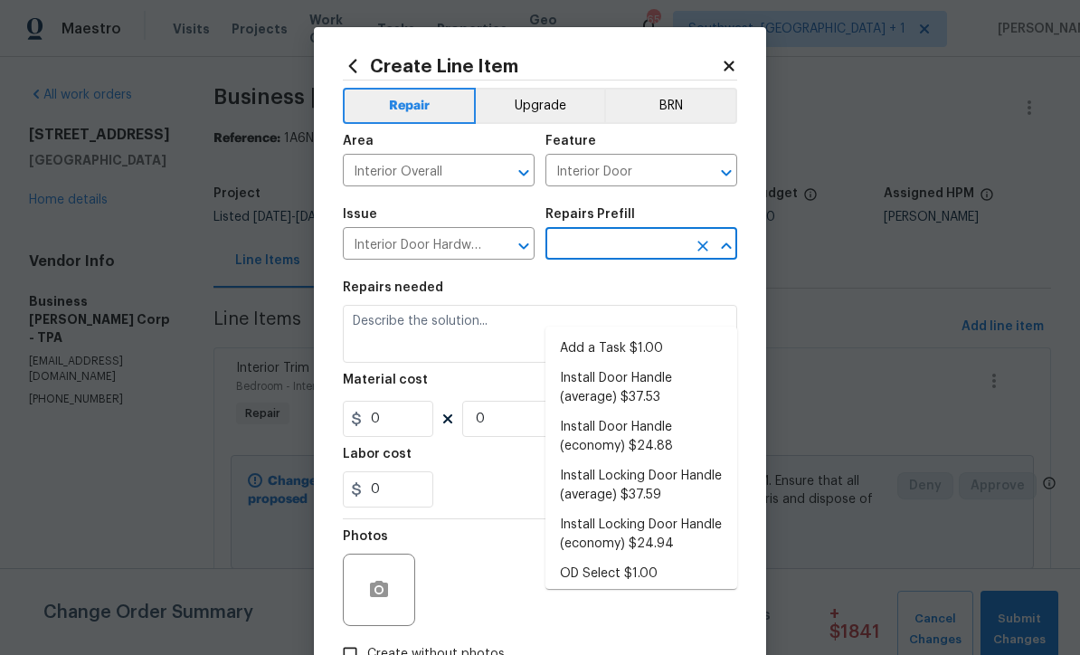
click at [669, 364] on li "Install Door Handle (average) $37.53" at bounding box center [641, 388] width 192 height 49
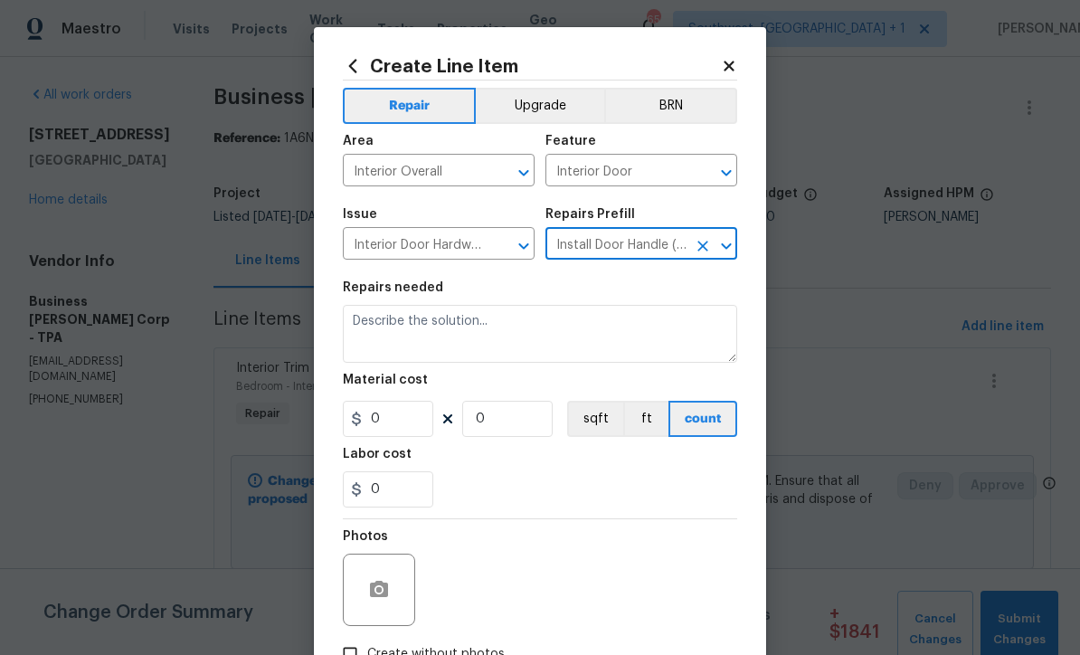
type input "Install Door Handle (average) $37.53"
type textarea "Remove the existing interior door handle (if present). Install a new (average) …"
type input "1"
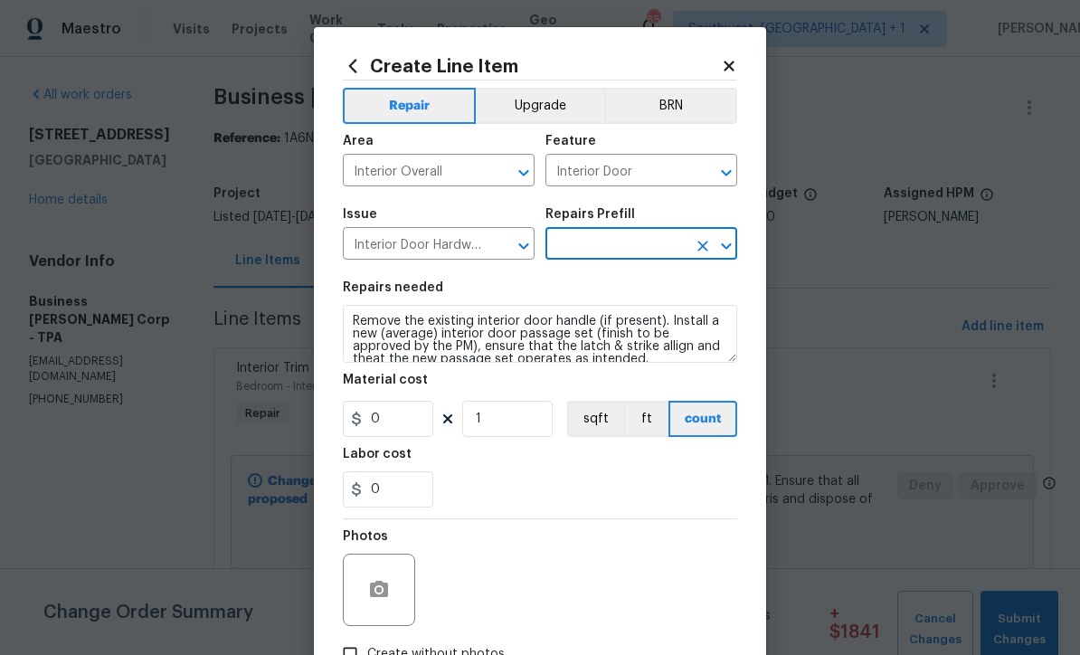
type input "Install Door Handle (average) $37.53"
type input "37.53"
click at [527, 430] on input "1" at bounding box center [507, 419] width 90 height 36
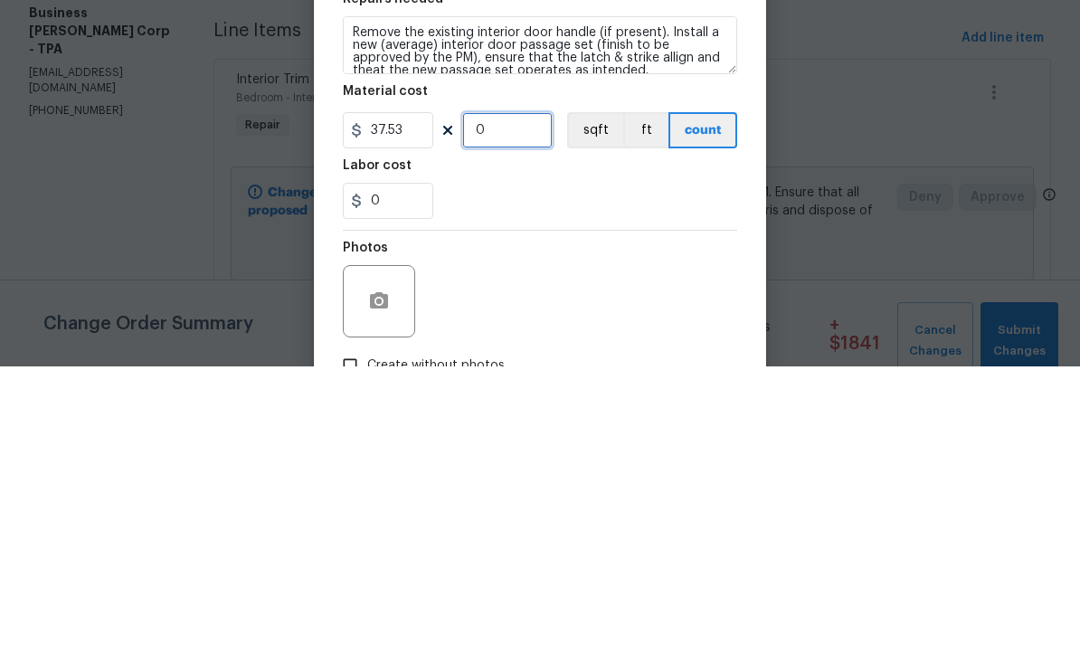
type input "9"
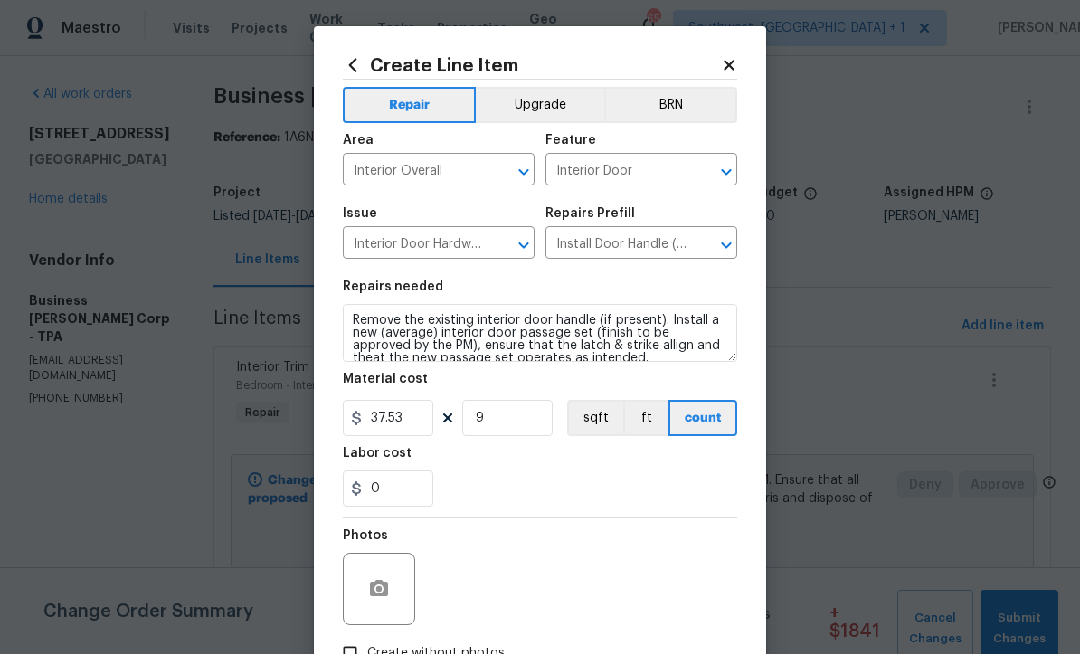
click at [577, 103] on button "Upgrade" at bounding box center [540, 106] width 129 height 36
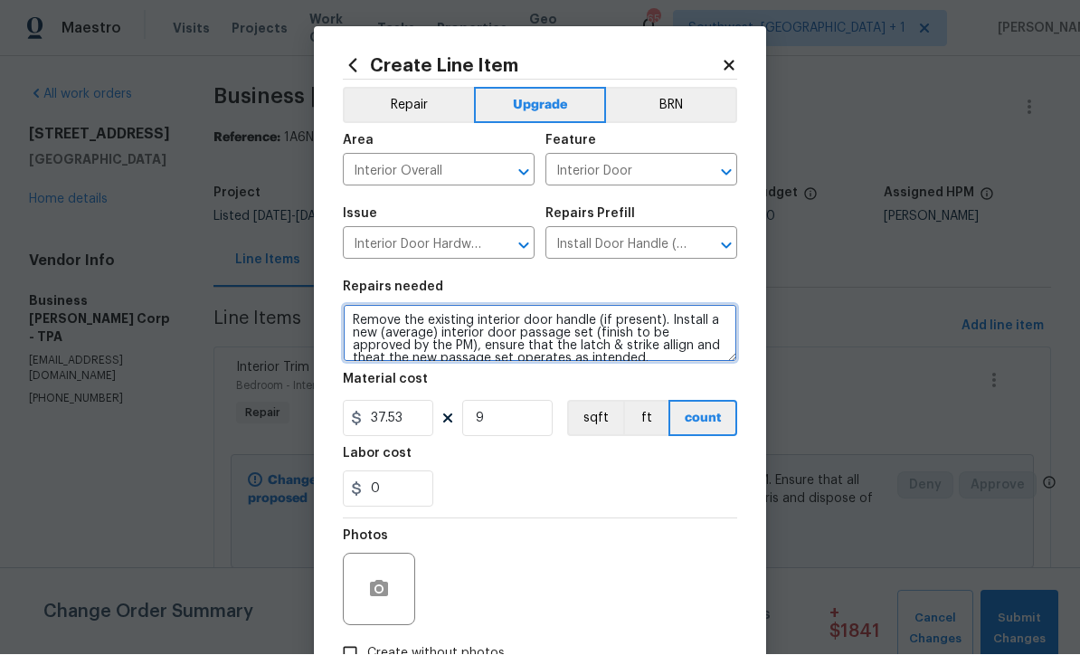
click at [351, 322] on textarea "Remove the existing interior door handle (if present). Install a new (average) …" at bounding box center [540, 334] width 394 height 58
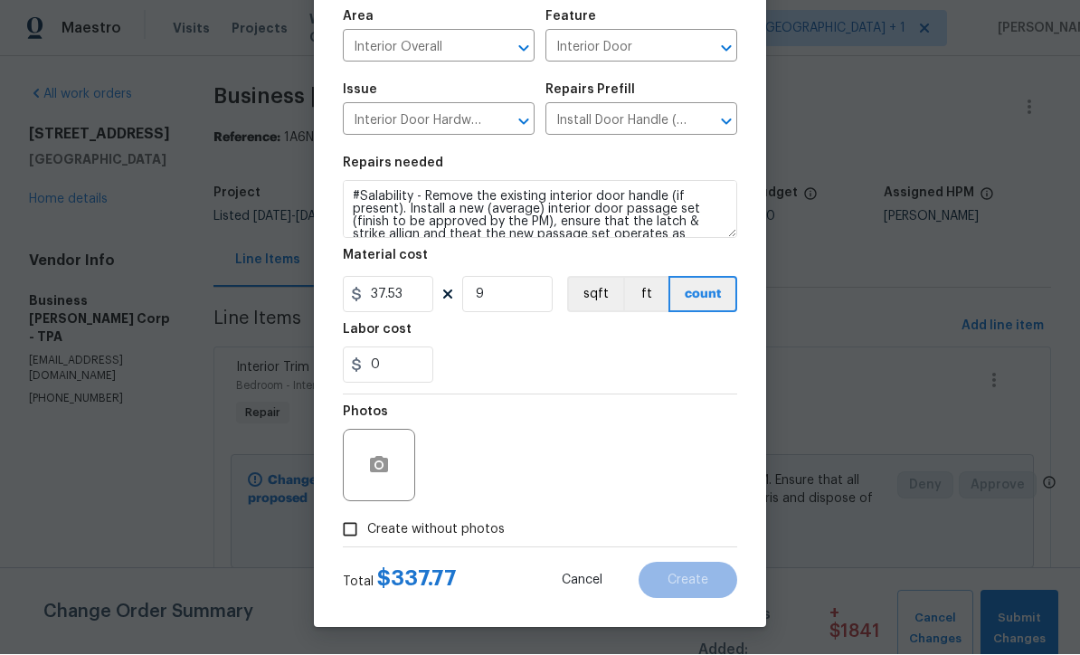
scroll to position [128, 0]
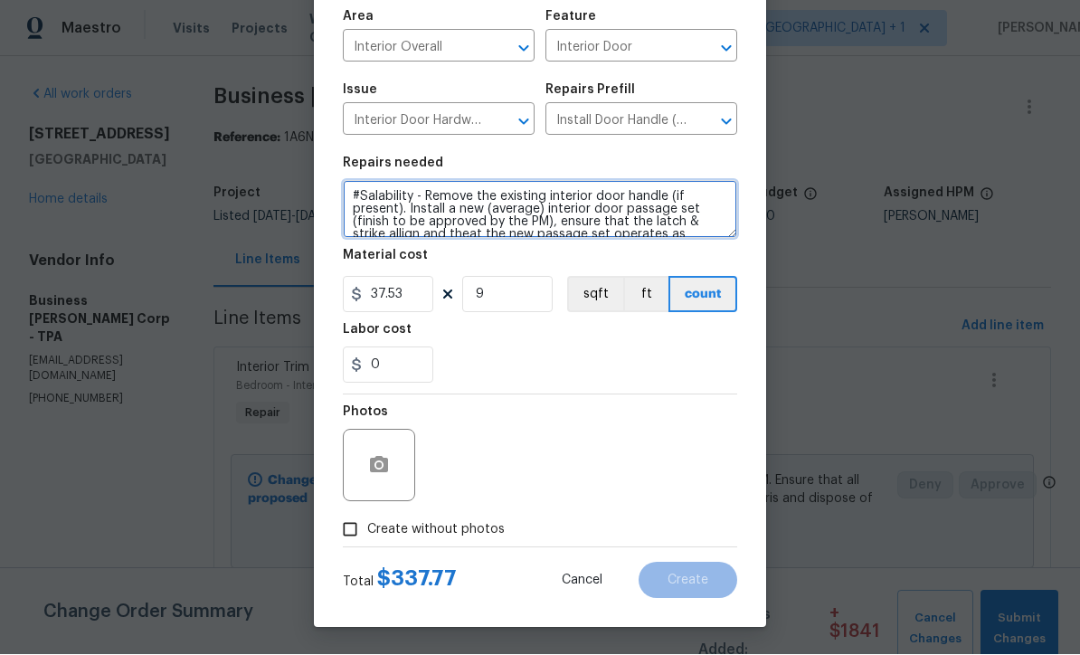
type textarea "#Salability - Remove the existing interior door handle (if present). Install a …"
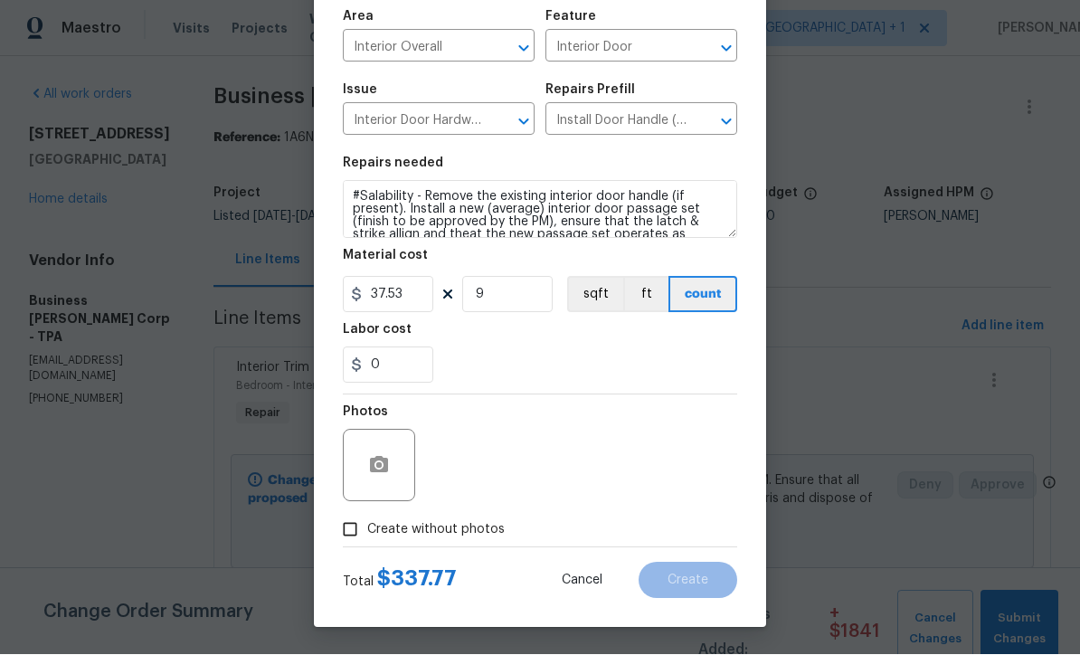
click at [695, 438] on div "Photos" at bounding box center [540, 454] width 394 height 118
click at [358, 535] on input "Create without photos" at bounding box center [350, 530] width 34 height 34
checkbox input "true"
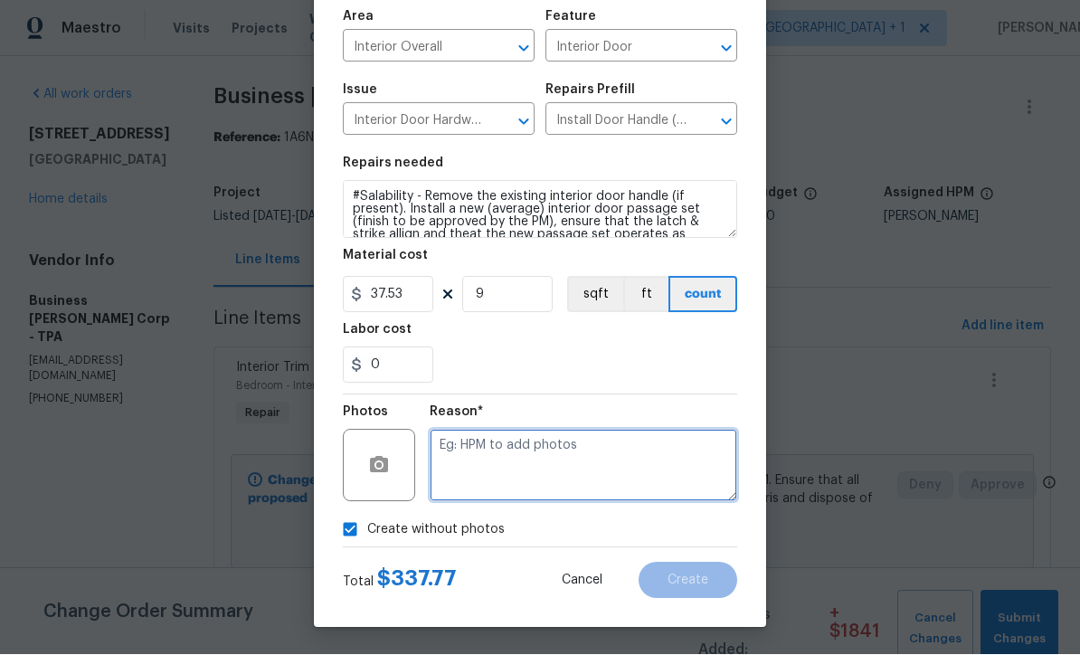
click at [541, 472] on textarea at bounding box center [583, 466] width 307 height 72
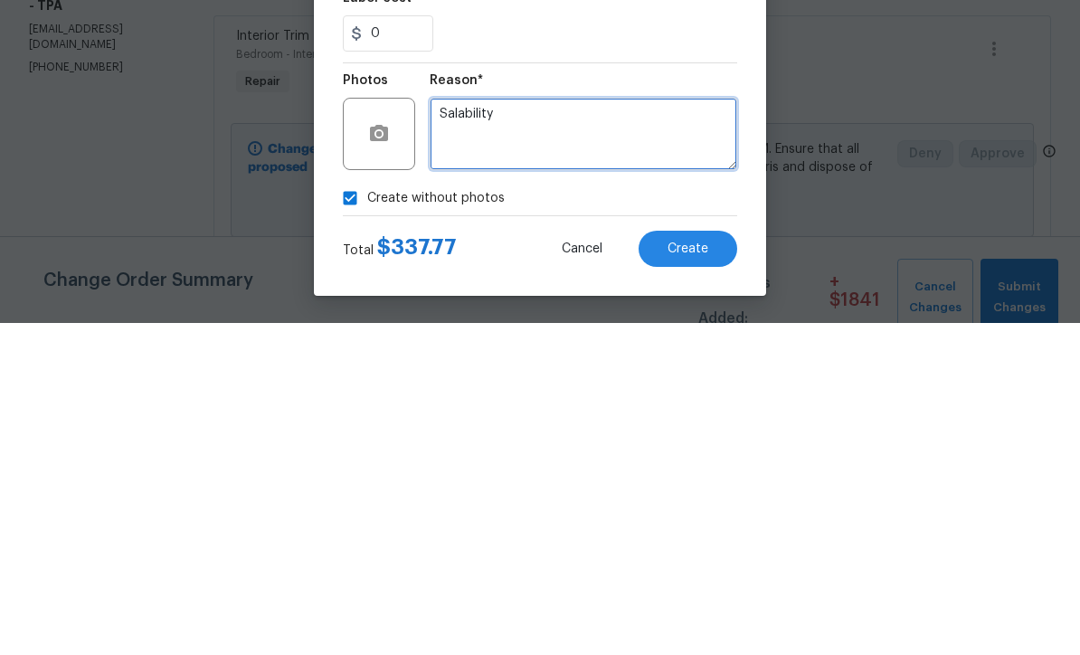
type textarea "Salability"
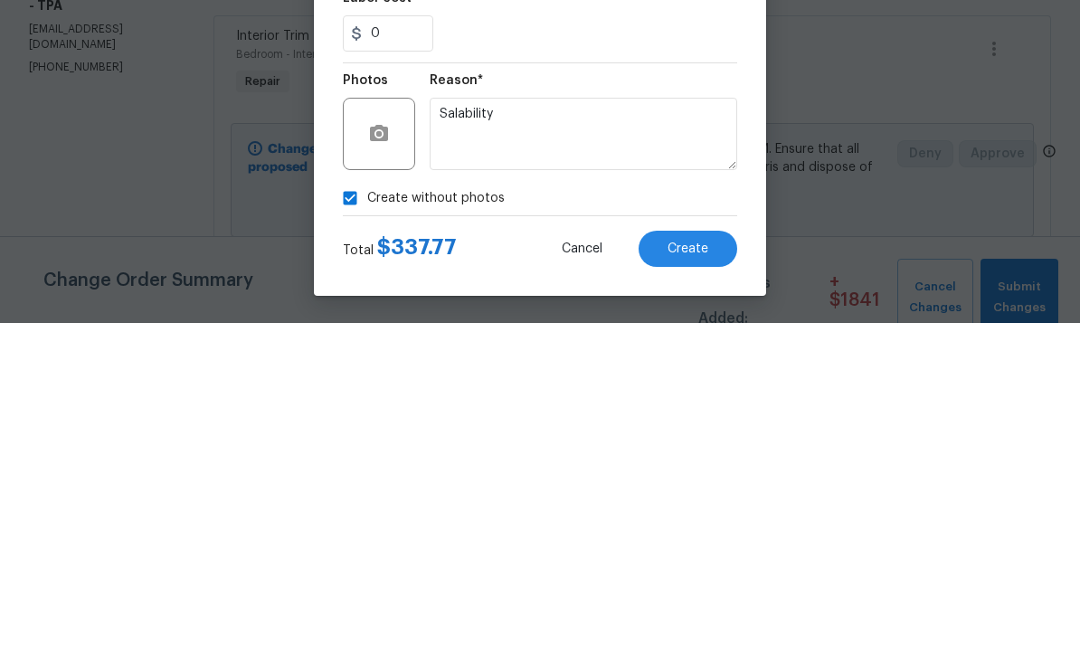
click at [695, 574] on span "Create" at bounding box center [687, 581] width 41 height 14
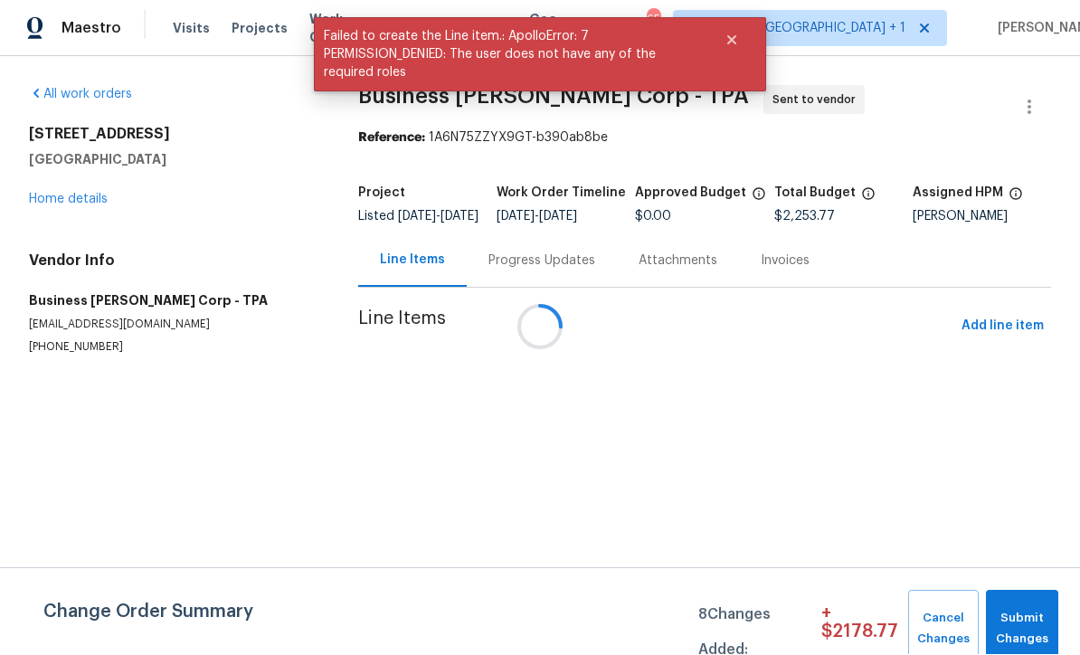
scroll to position [1, 0]
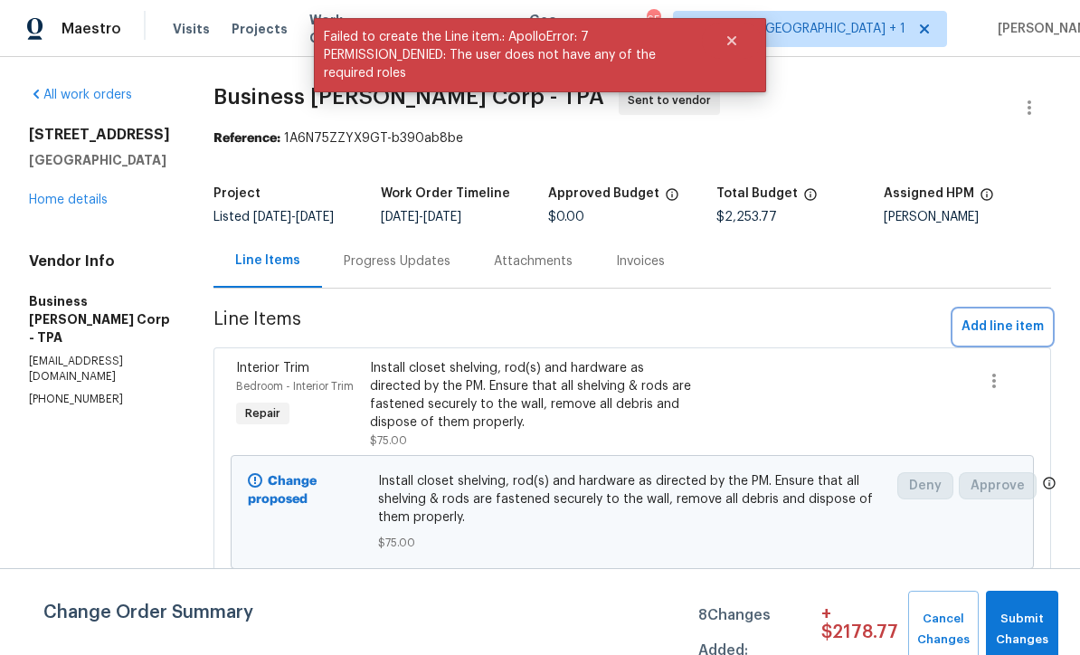
click at [1011, 338] on span "Add line item" at bounding box center [1002, 327] width 82 height 23
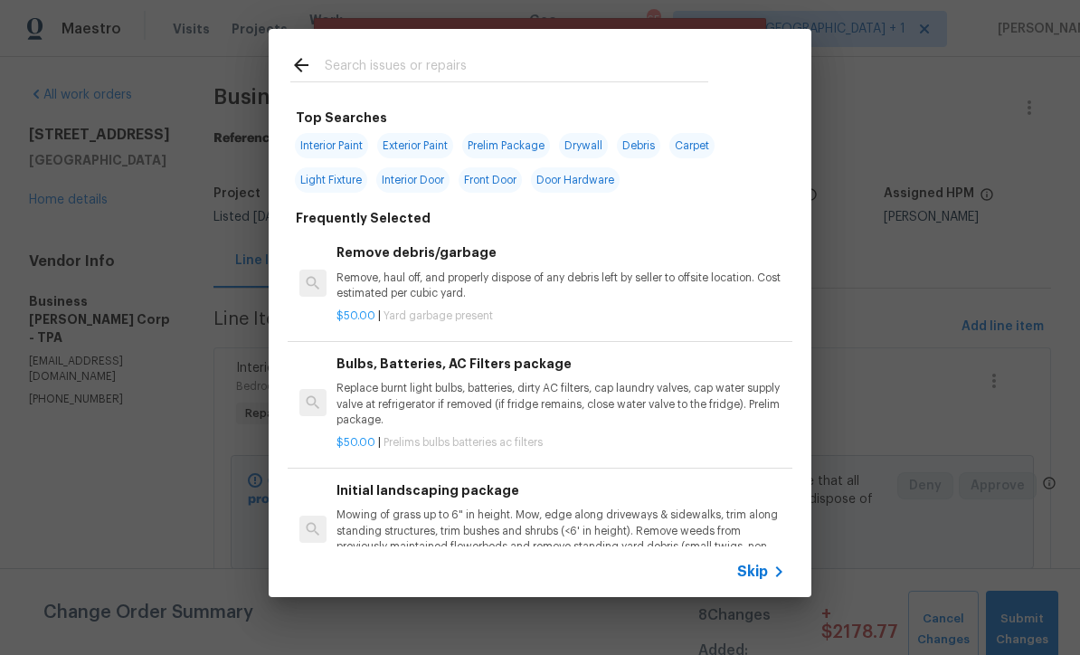
click at [761, 580] on span "Skip" at bounding box center [752, 572] width 31 height 18
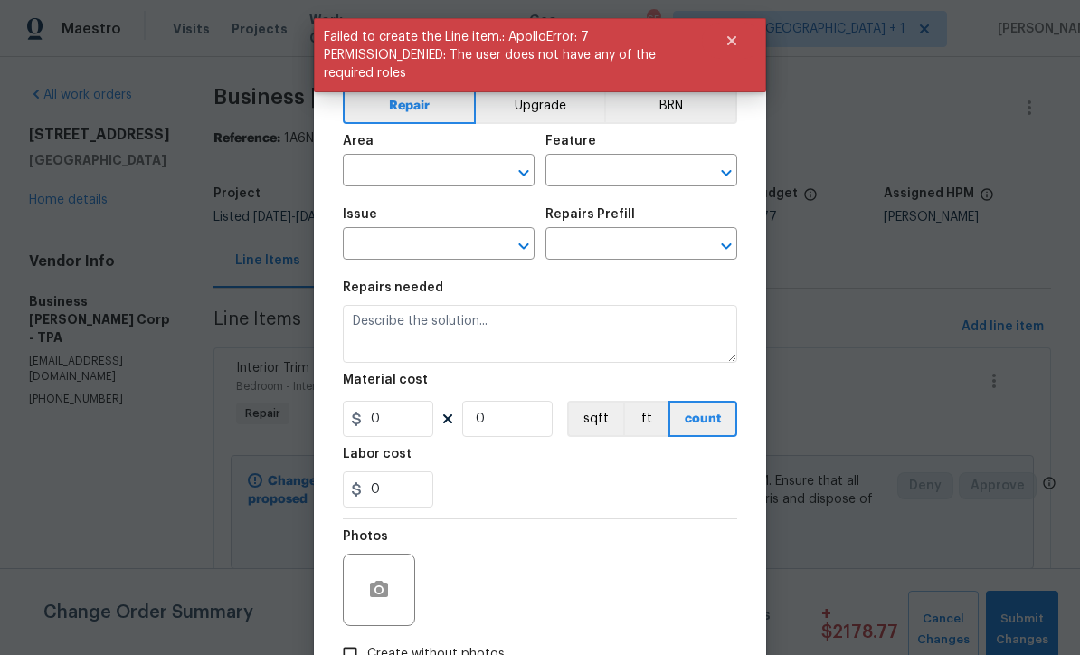
click at [442, 175] on input "text" at bounding box center [413, 172] width 141 height 28
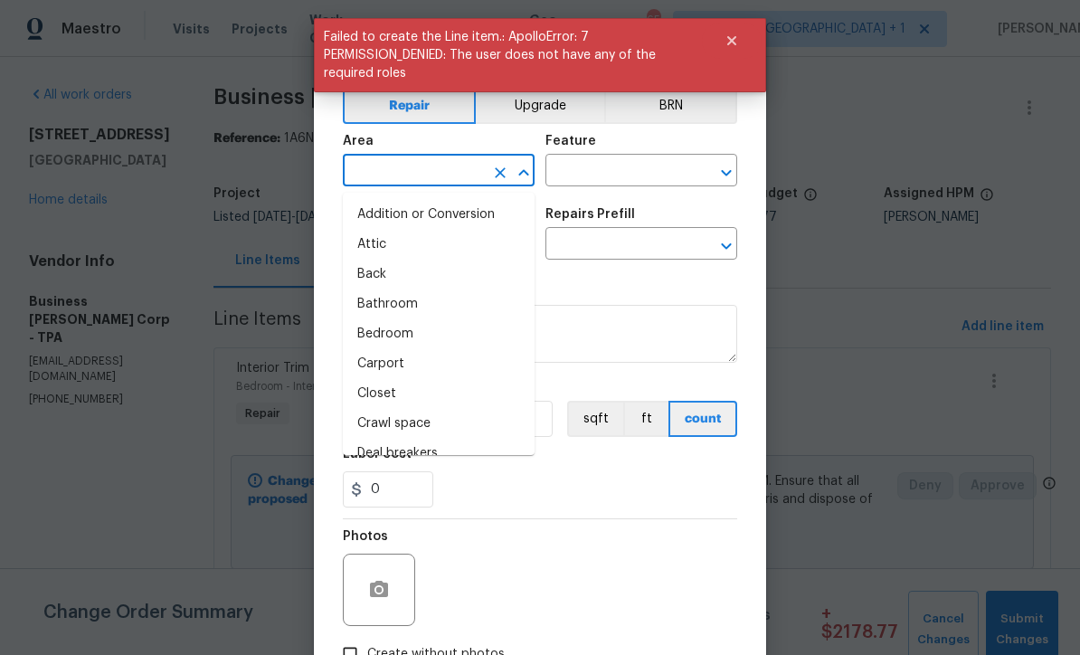
scroll to position [0, 0]
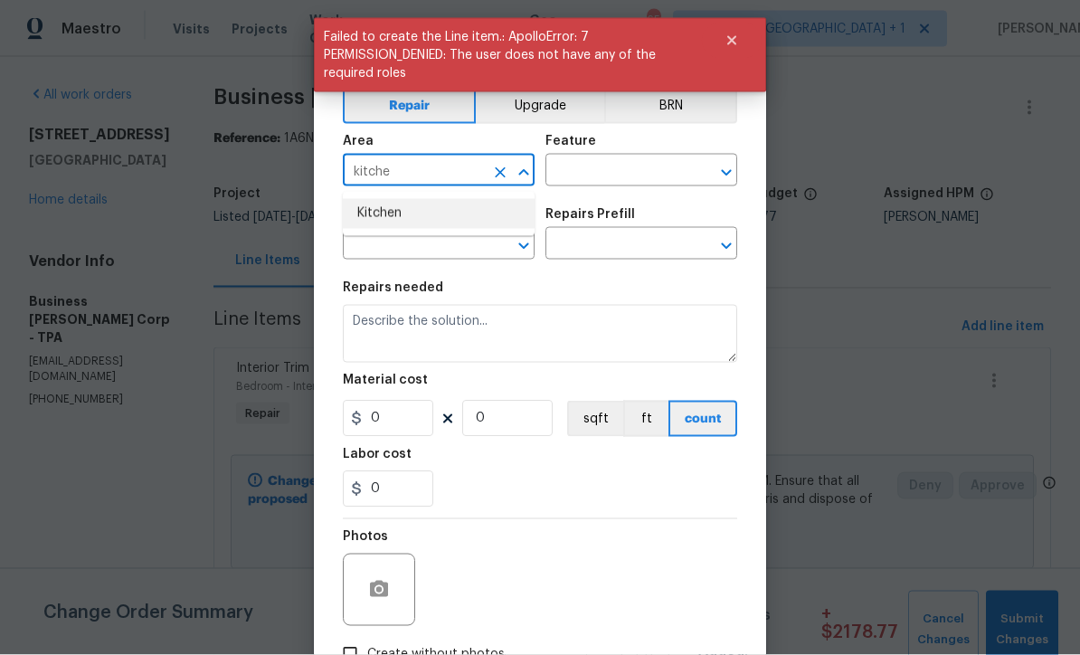
click at [402, 221] on li "Kitchen" at bounding box center [439, 214] width 192 height 30
type input "Kitchen"
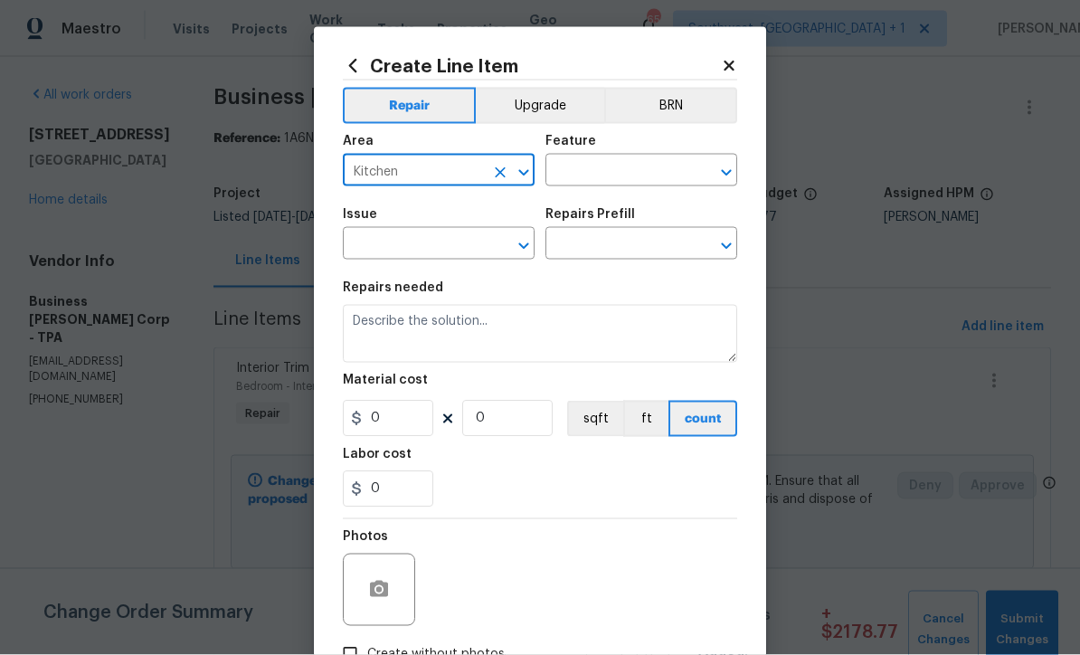
click at [639, 171] on input "text" at bounding box center [615, 172] width 141 height 28
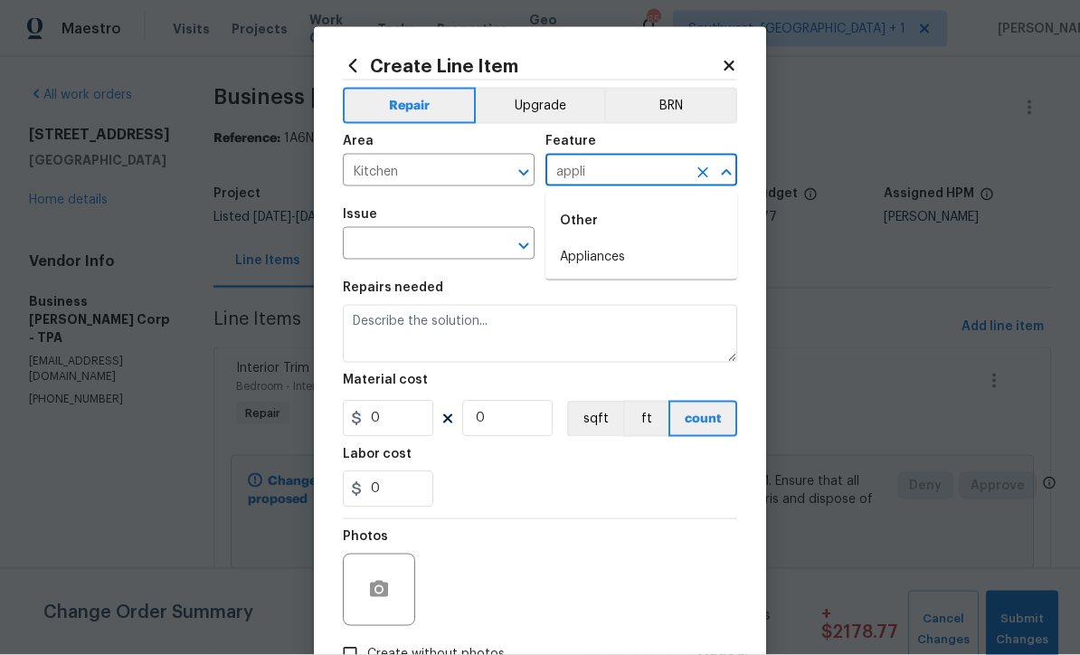
click at [625, 253] on li "Appliances" at bounding box center [641, 257] width 192 height 30
type input "Appliances"
click at [448, 240] on input "text" at bounding box center [413, 246] width 141 height 28
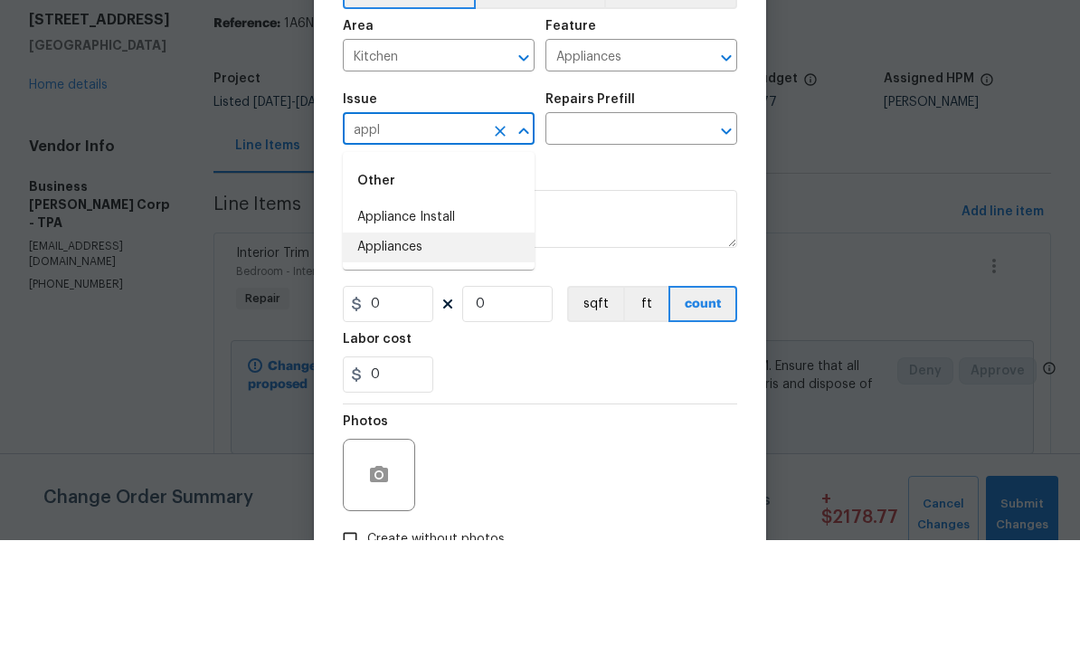
click at [411, 347] on li "Appliances" at bounding box center [439, 362] width 192 height 30
type input "Appliances"
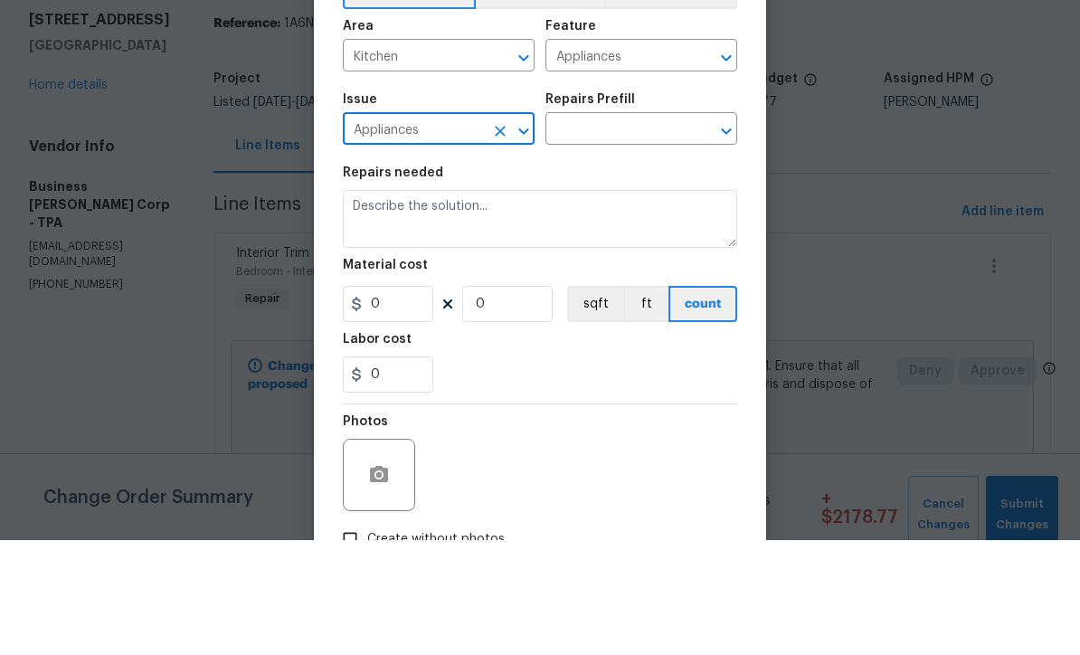
click at [647, 232] on input "text" at bounding box center [615, 246] width 141 height 28
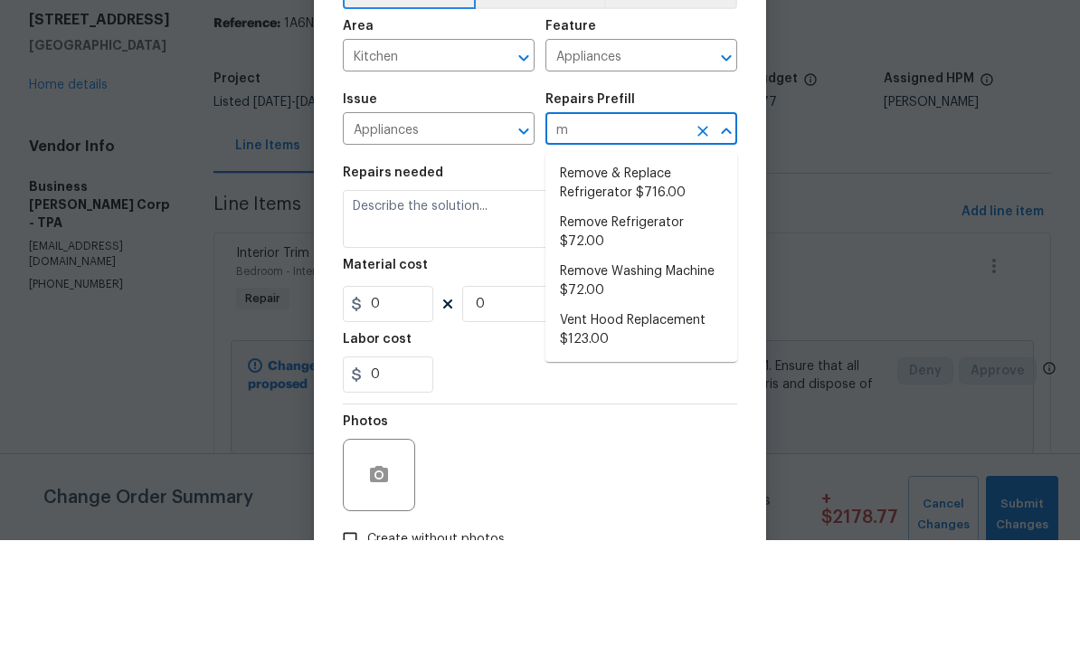
type input "m"
click at [458, 232] on input "Appliances" at bounding box center [413, 246] width 141 height 28
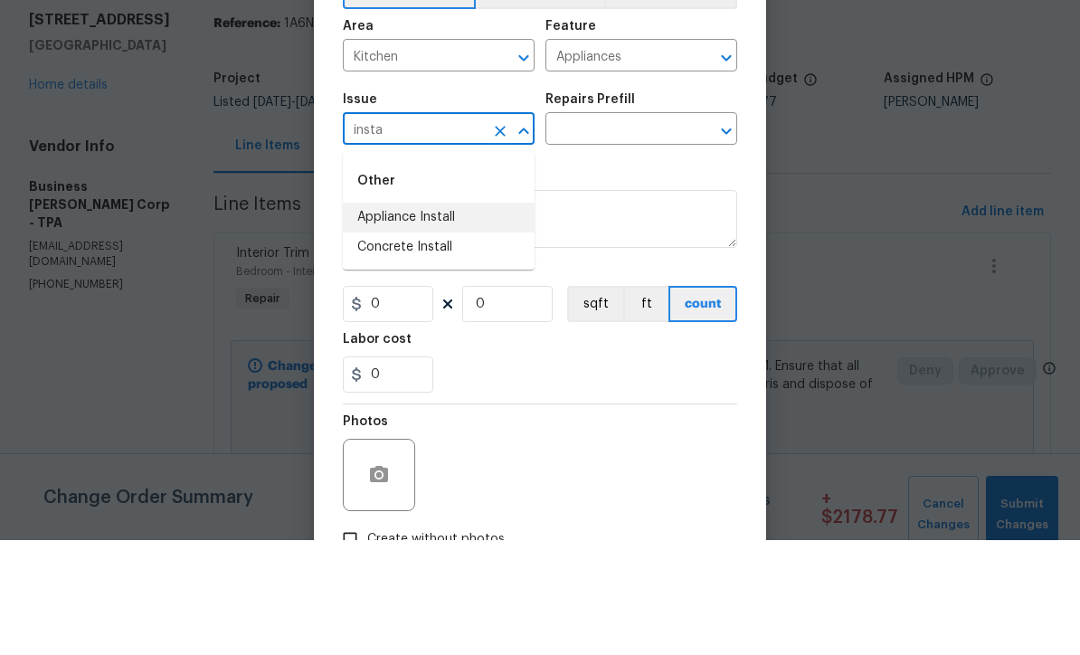
click at [434, 317] on li "Appliance Install" at bounding box center [439, 332] width 192 height 30
type input "Appliance Install"
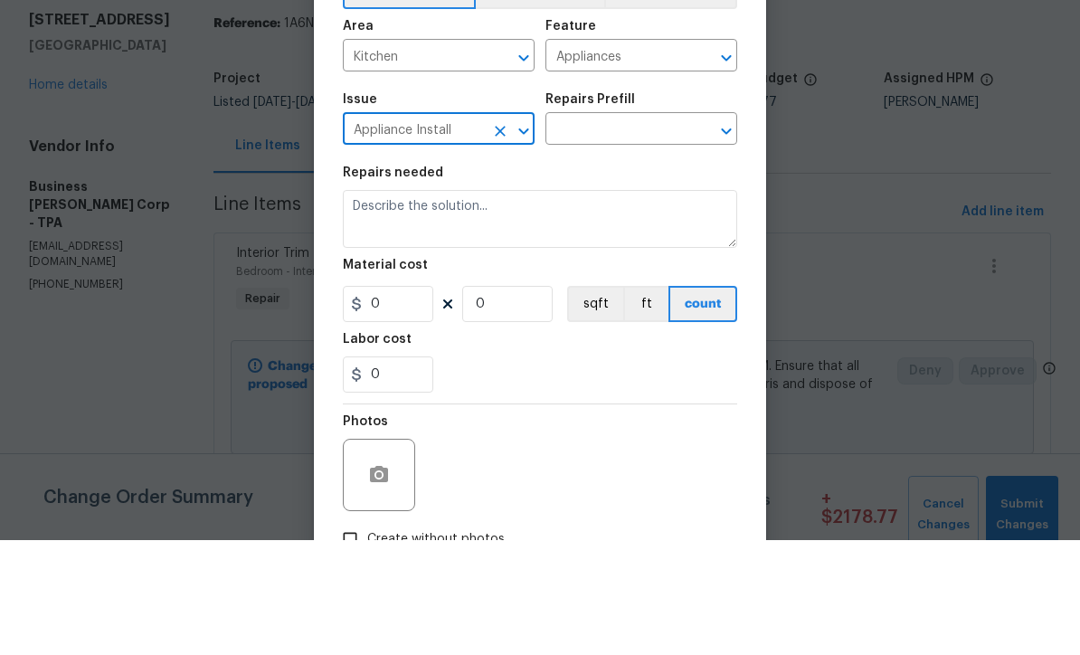
click at [677, 232] on input "text" at bounding box center [615, 246] width 141 height 28
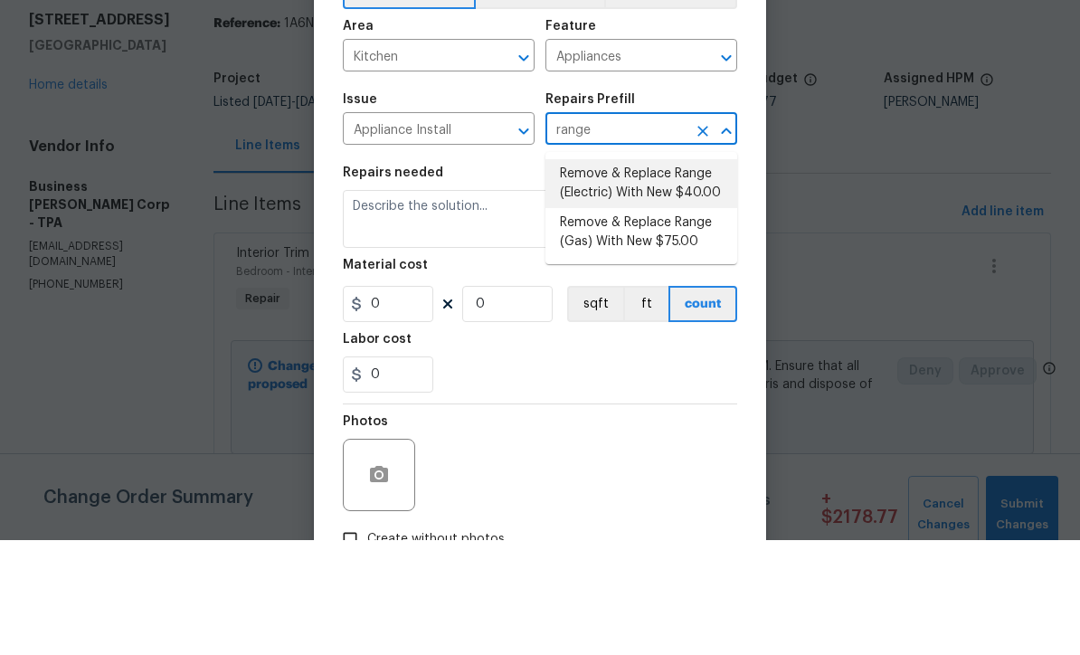
click at [685, 274] on li "Remove & Replace Range (Electric) With New $40.00" at bounding box center [641, 298] width 192 height 49
type input "Remove & Replace Range (Electric) With New $40.00"
type textarea "Remove the existing range and replace it with a new electric range provided by …"
type input "1"
type input "Remove & Replace Range (Electric) With New $40.00"
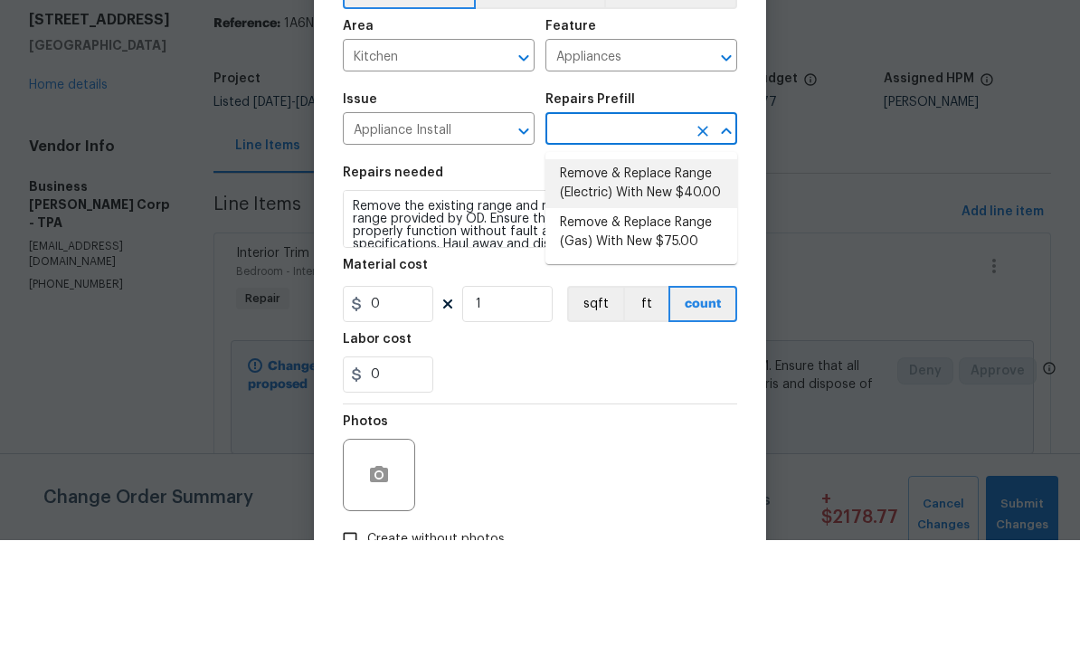
type input "40"
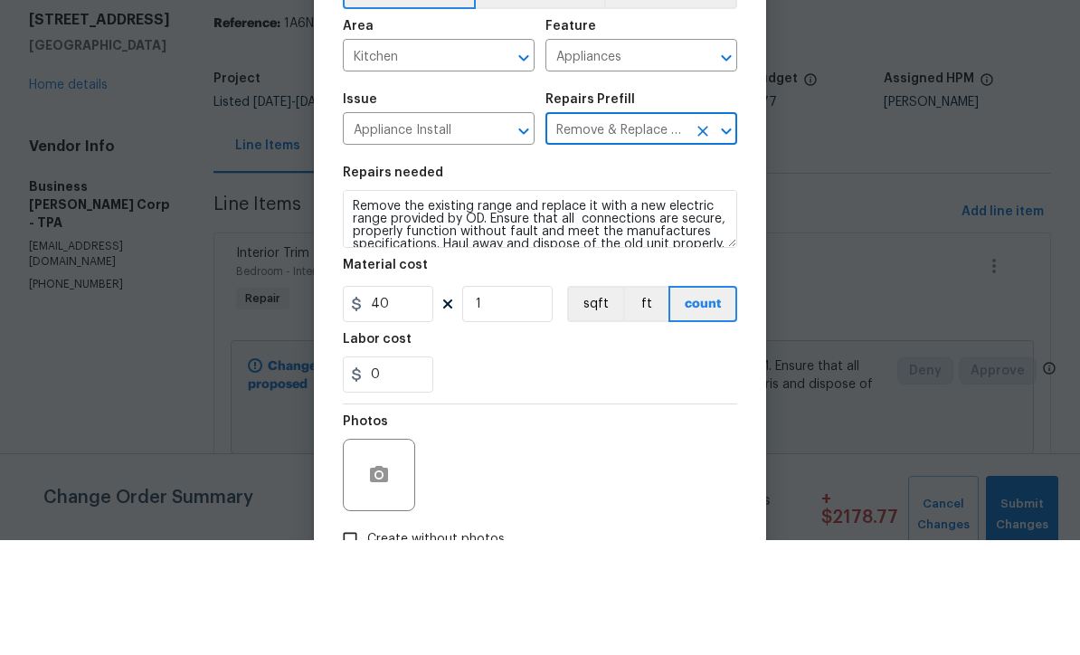
scroll to position [60, 0]
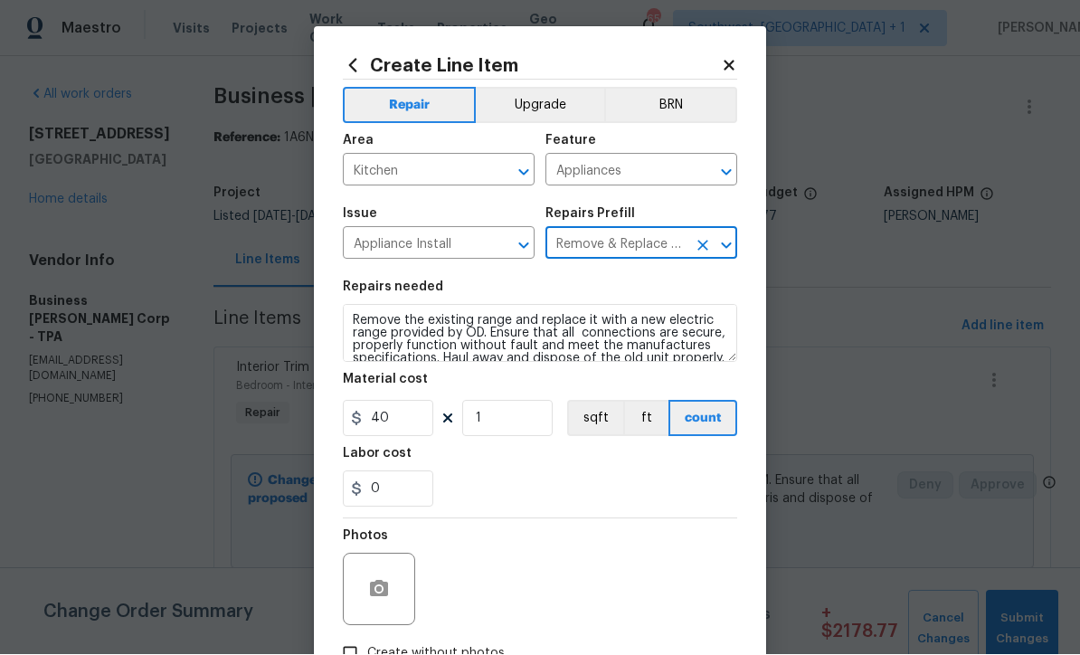
click at [556, 107] on button "Upgrade" at bounding box center [540, 106] width 129 height 36
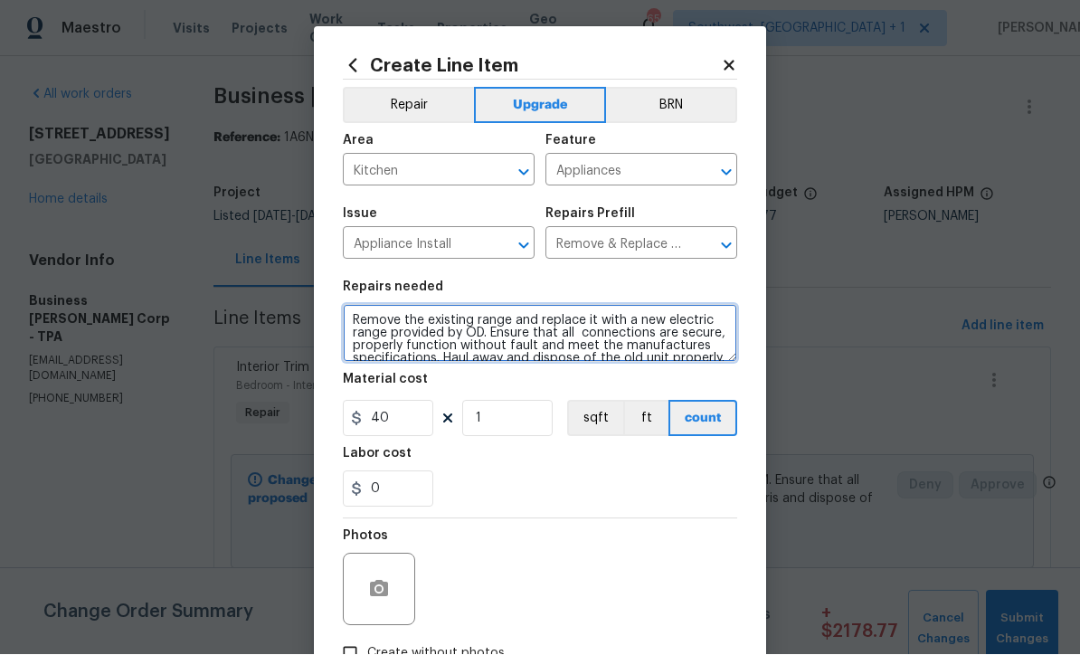
click at [359, 325] on textarea "Remove the existing range and replace it with a new electric range provided by …" at bounding box center [540, 334] width 394 height 58
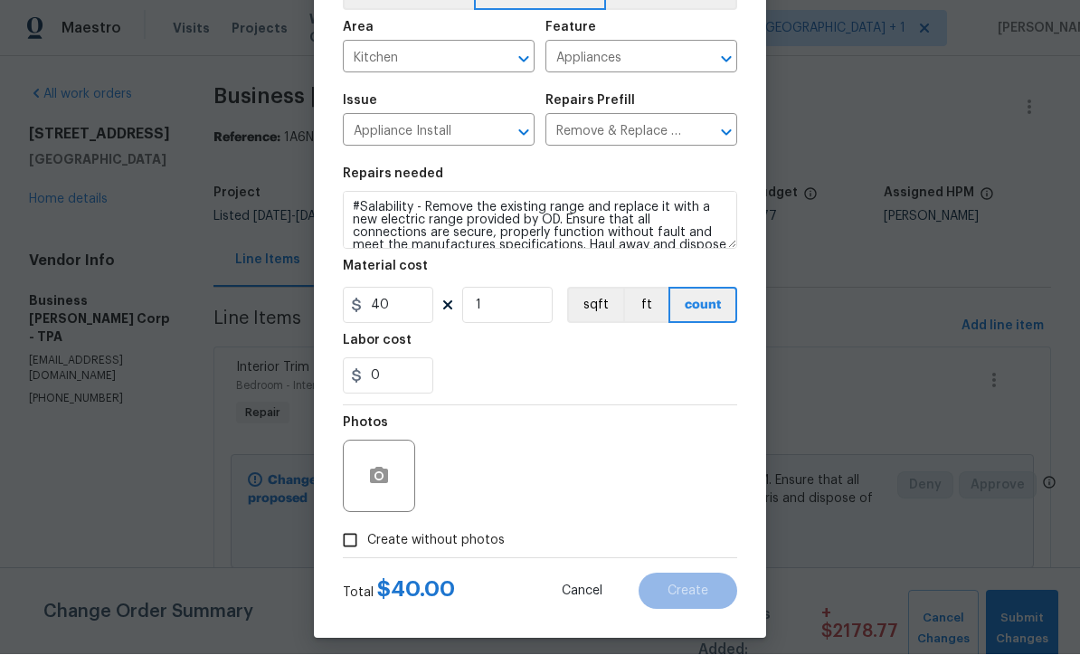
scroll to position [124, 0]
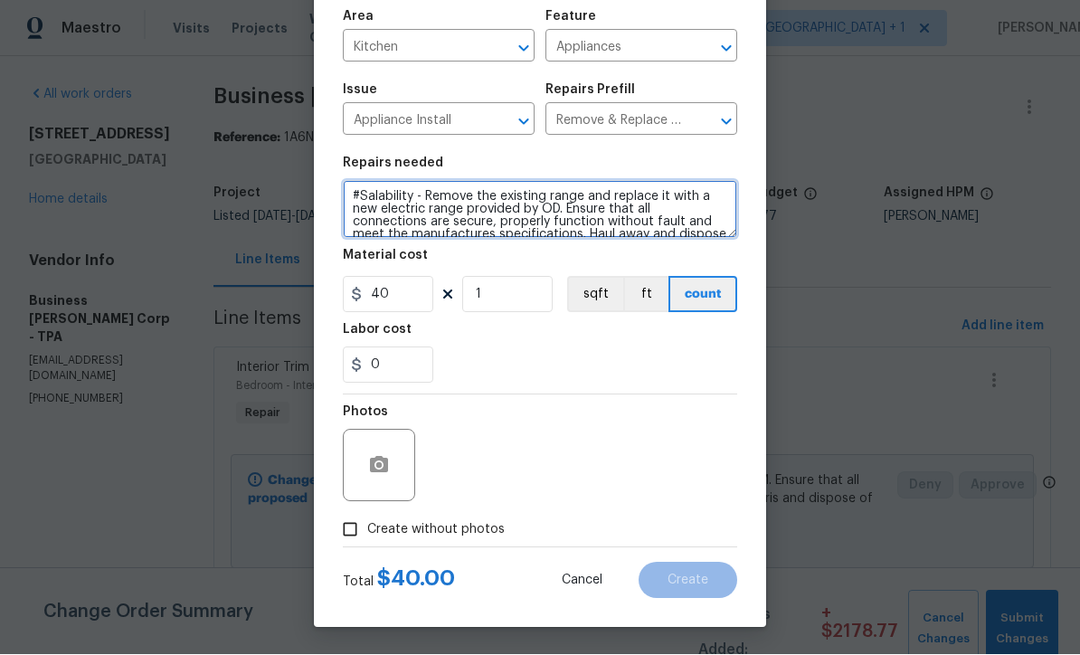
type textarea "#Salability - Remove the existing range and replace it with a new electric rang…"
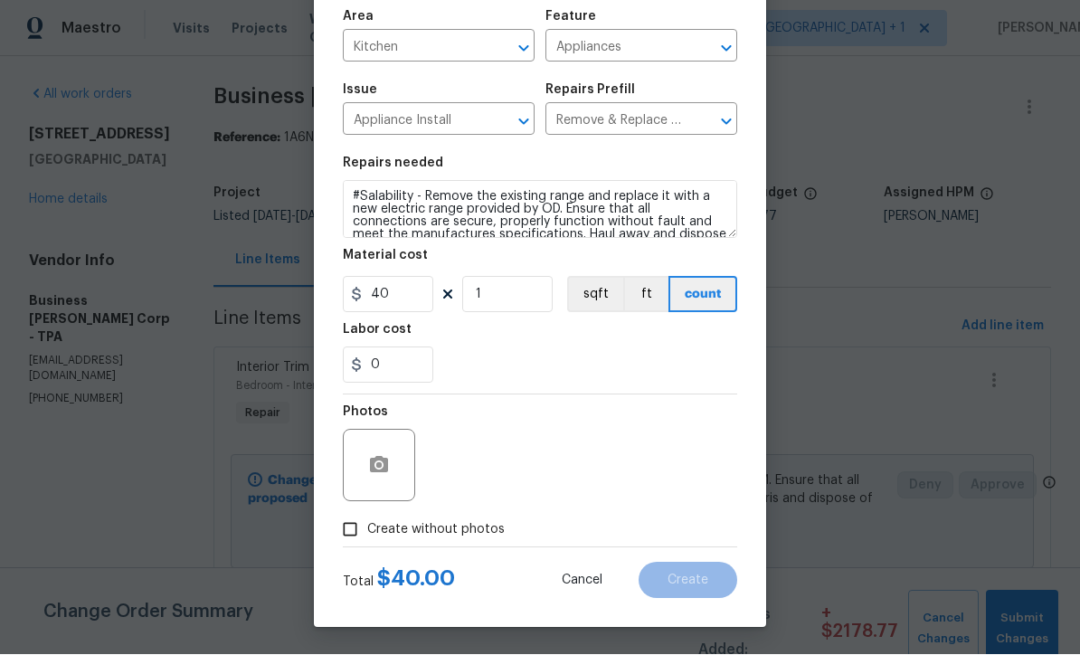
click at [355, 523] on input "Create without photos" at bounding box center [350, 530] width 34 height 34
checkbox input "true"
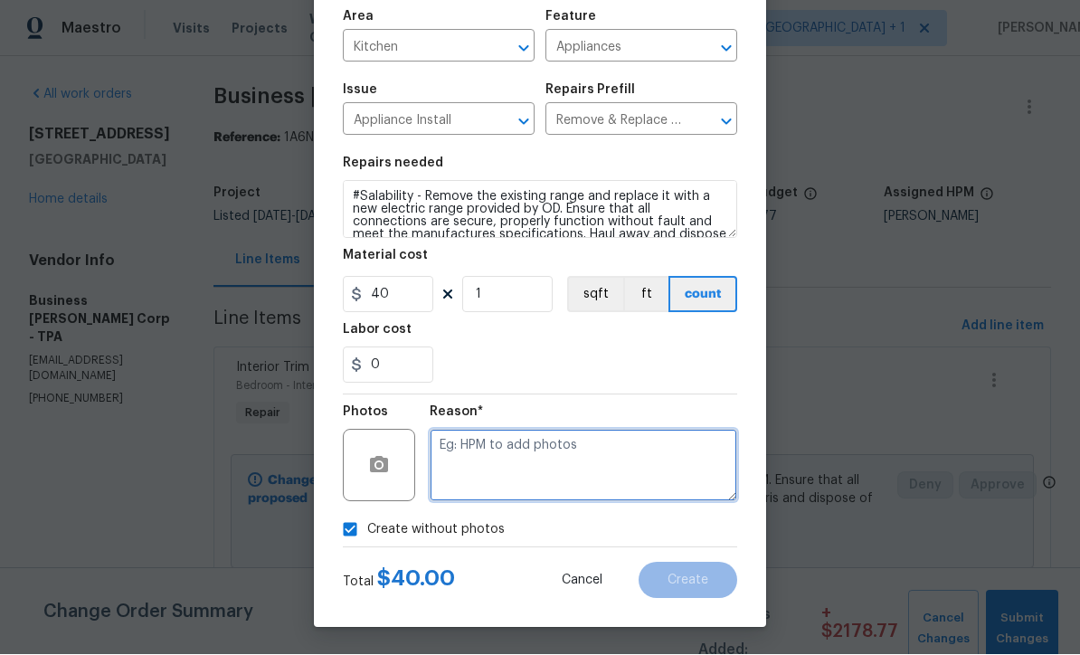
click at [534, 457] on textarea at bounding box center [583, 466] width 307 height 72
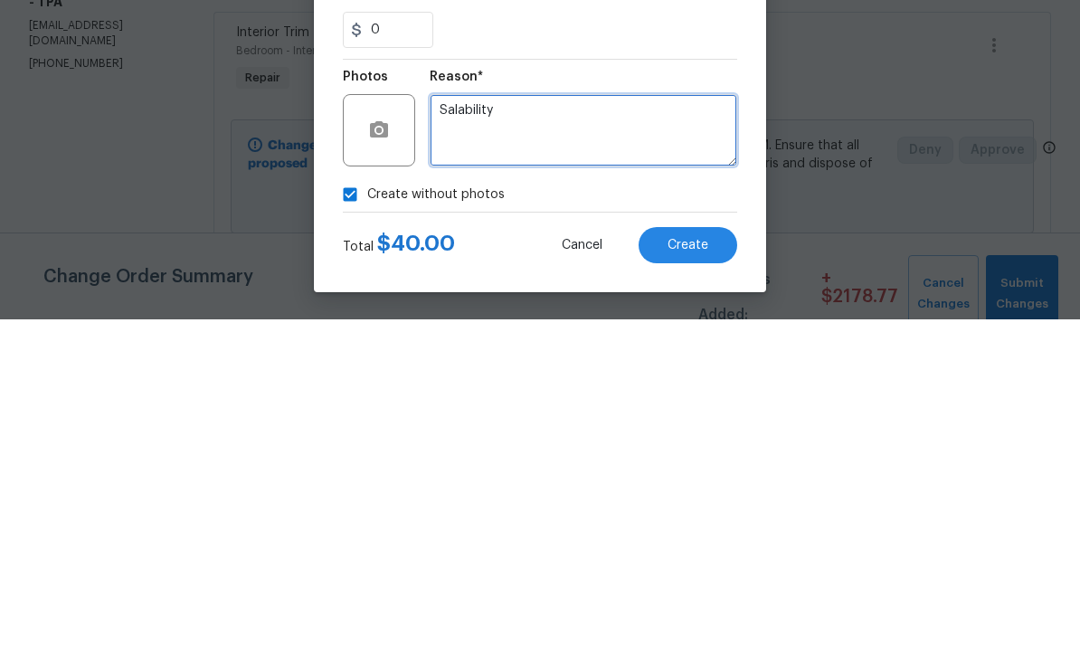
type textarea "Salability"
click at [695, 563] on button "Create" at bounding box center [687, 581] width 99 height 36
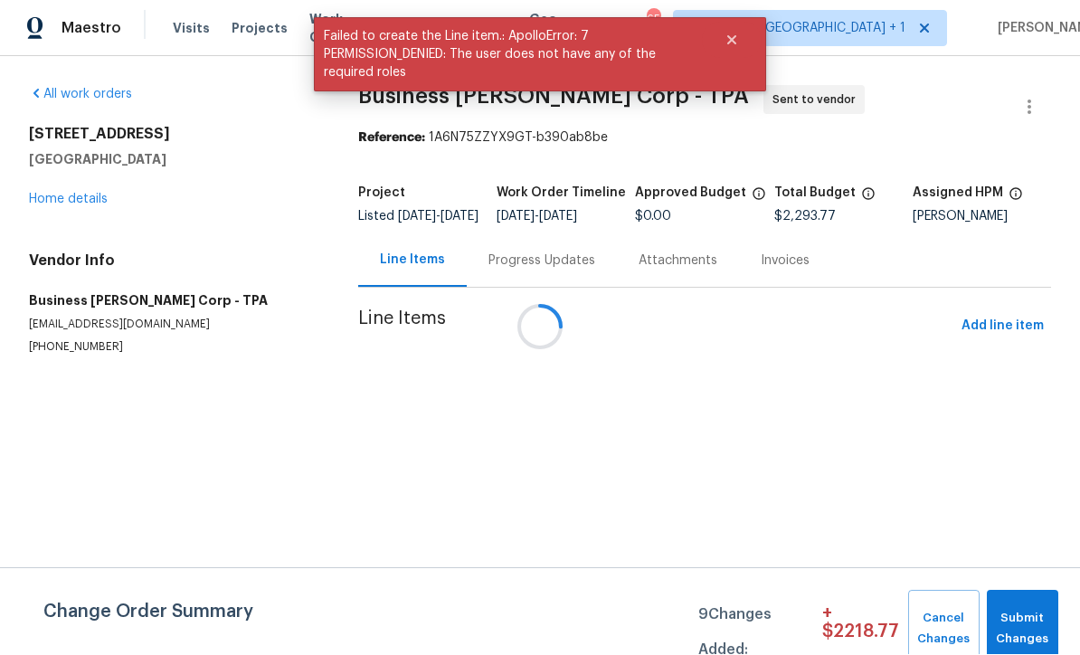
scroll to position [1, 0]
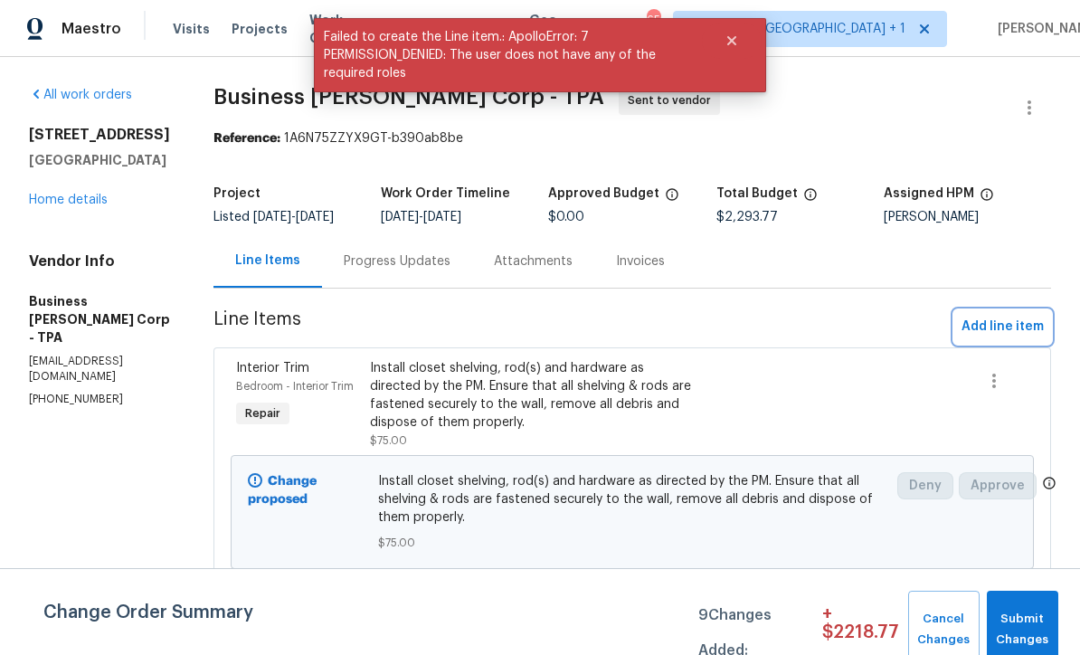
click at [1016, 338] on span "Add line item" at bounding box center [1002, 327] width 82 height 23
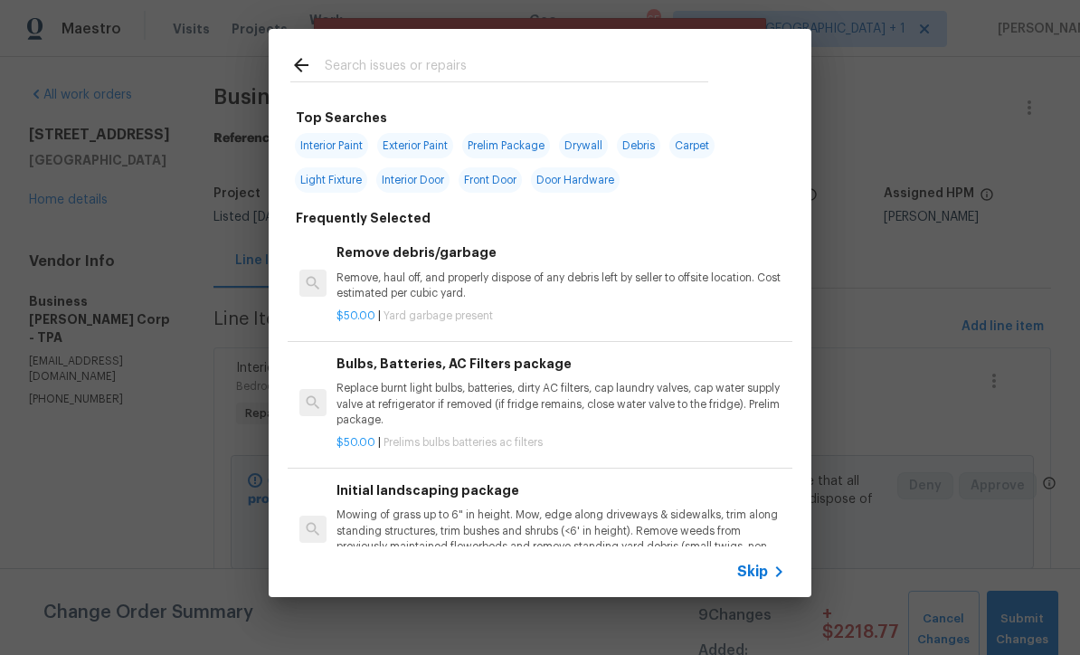
click at [766, 581] on div "Skip" at bounding box center [763, 572] width 52 height 22
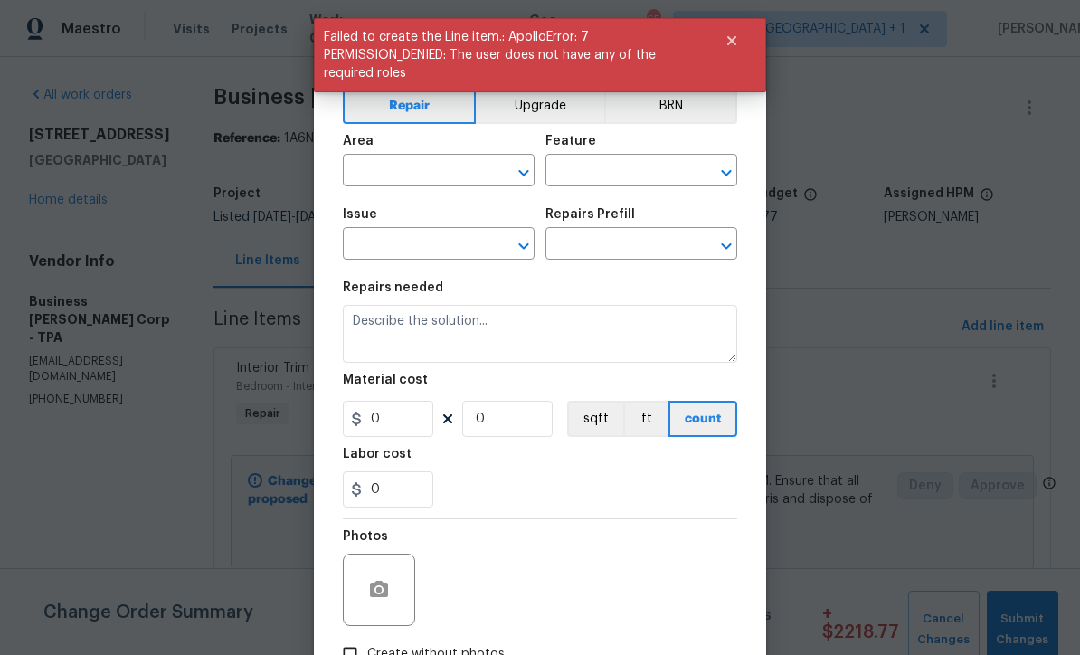
click at [559, 113] on button "Upgrade" at bounding box center [540, 106] width 129 height 36
click at [472, 179] on input "text" at bounding box center [413, 172] width 141 height 28
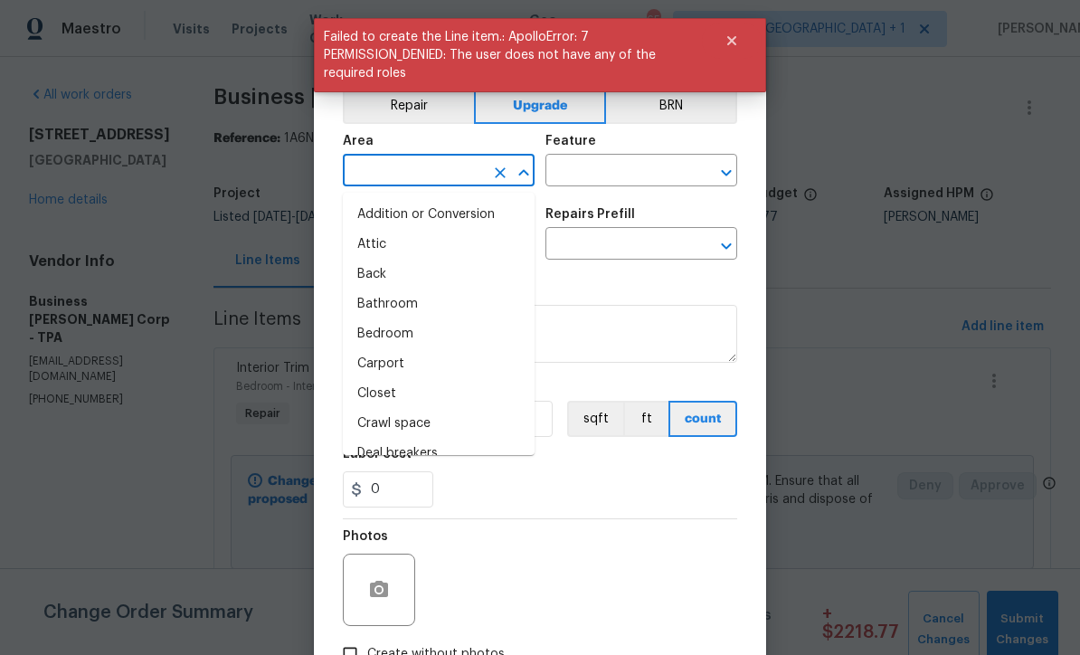
scroll to position [0, 0]
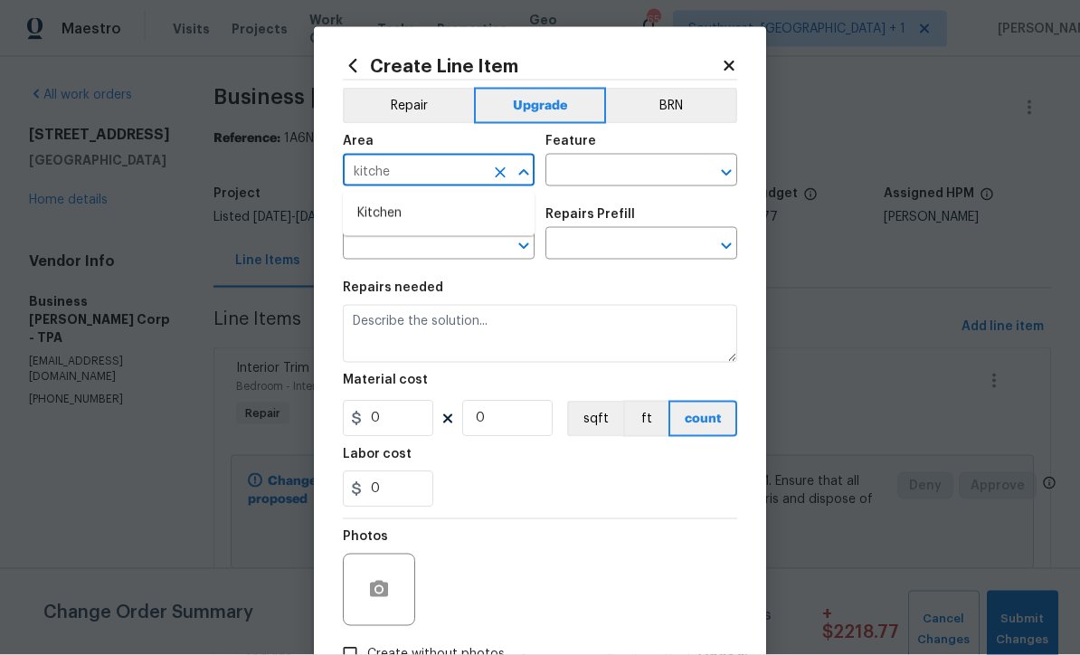
click at [409, 221] on li "Kitchen" at bounding box center [439, 214] width 192 height 30
type input "Kitchen"
click at [636, 174] on input "text" at bounding box center [615, 172] width 141 height 28
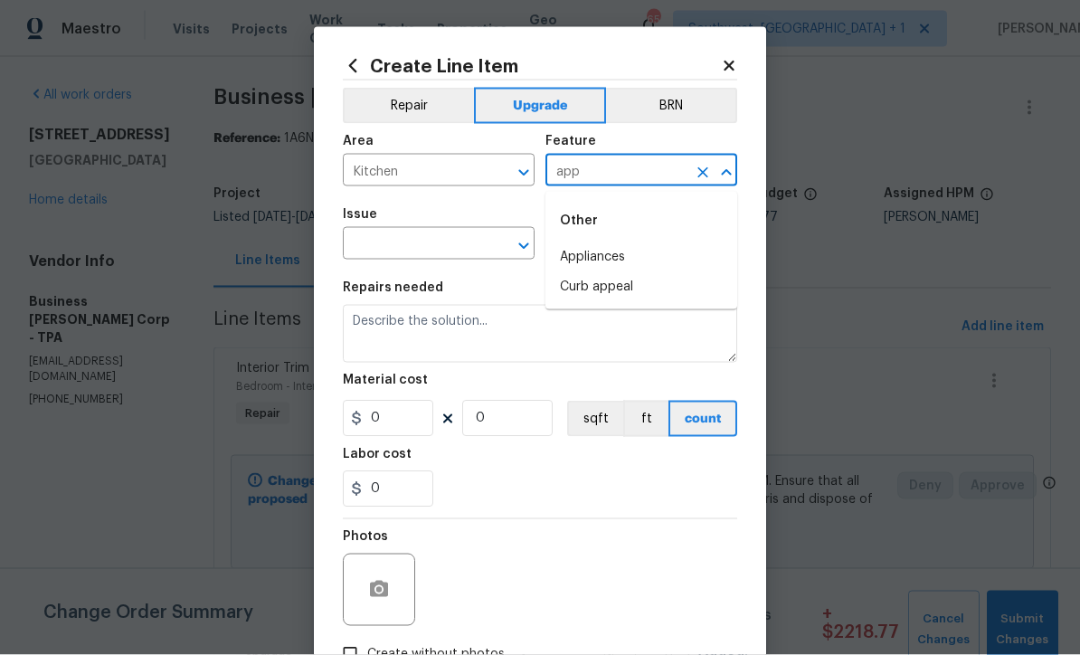
type input "app"
click at [452, 255] on input "text" at bounding box center [413, 246] width 141 height 28
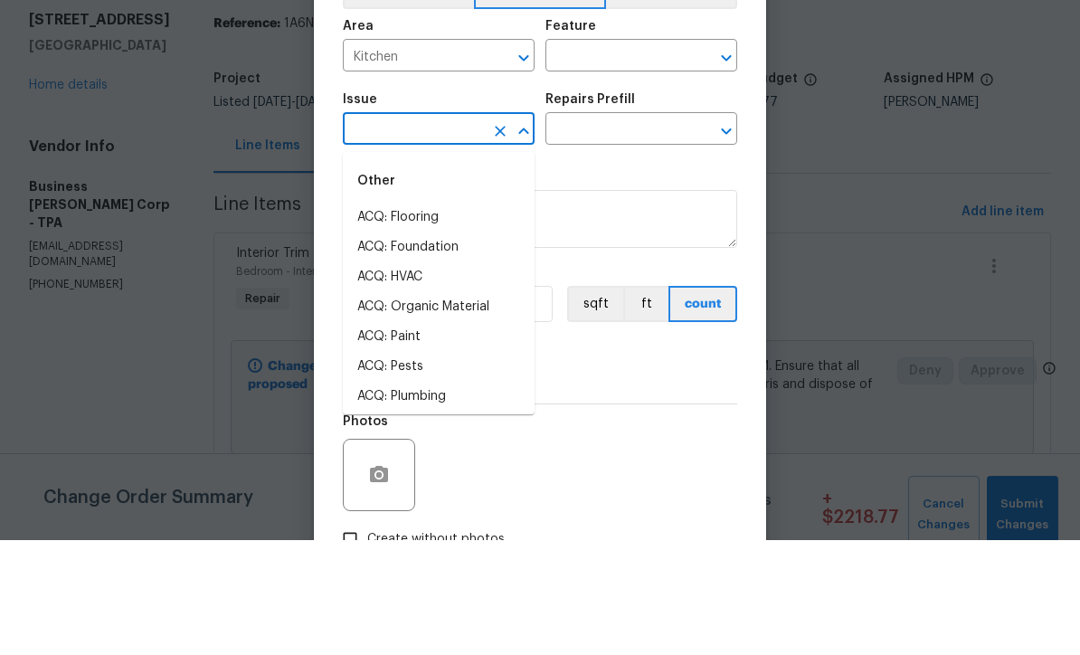
click at [630, 158] on input "text" at bounding box center [615, 172] width 141 height 28
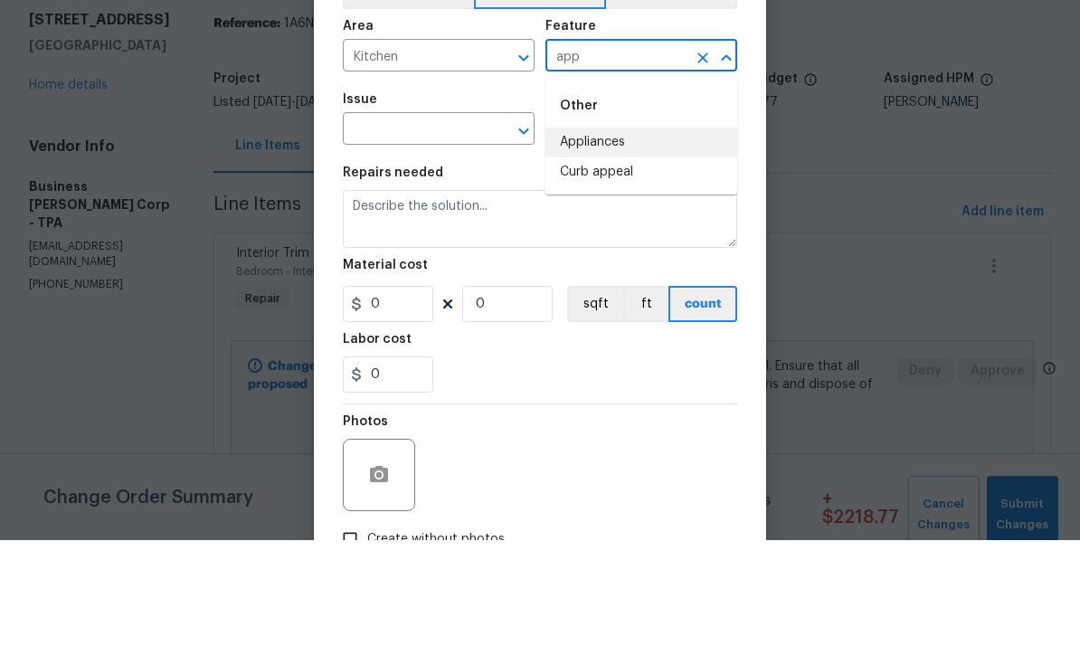
click at [612, 242] on li "Appliances" at bounding box center [641, 257] width 192 height 30
type input "Appliances"
click at [455, 232] on input "text" at bounding box center [413, 246] width 141 height 28
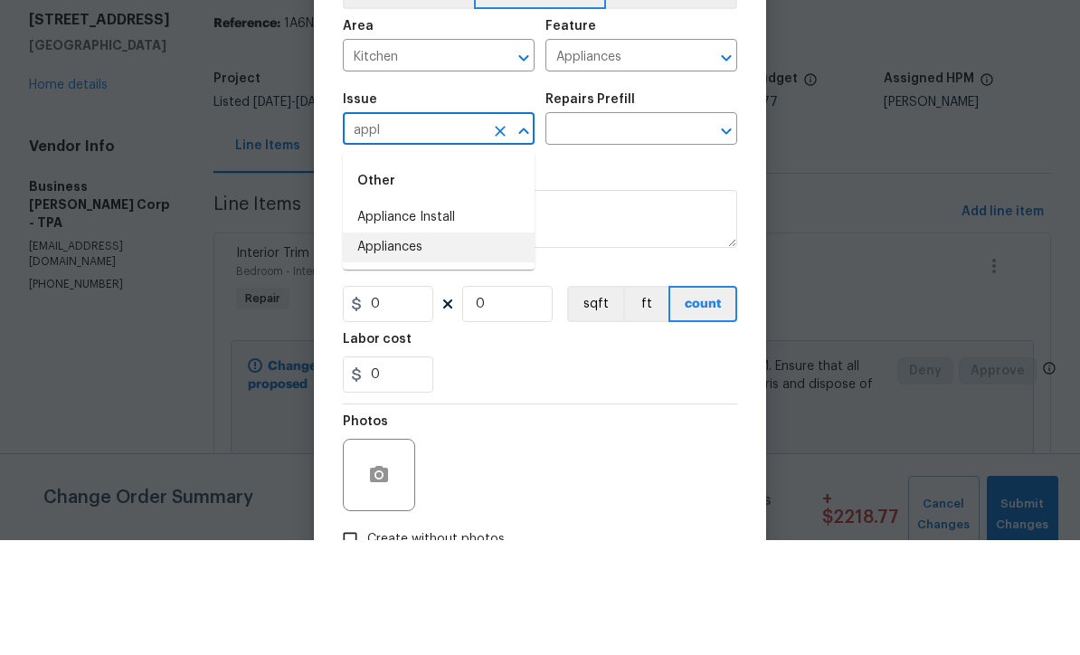
click at [400, 347] on li "Appliances" at bounding box center [439, 362] width 192 height 30
type input "Appliances"
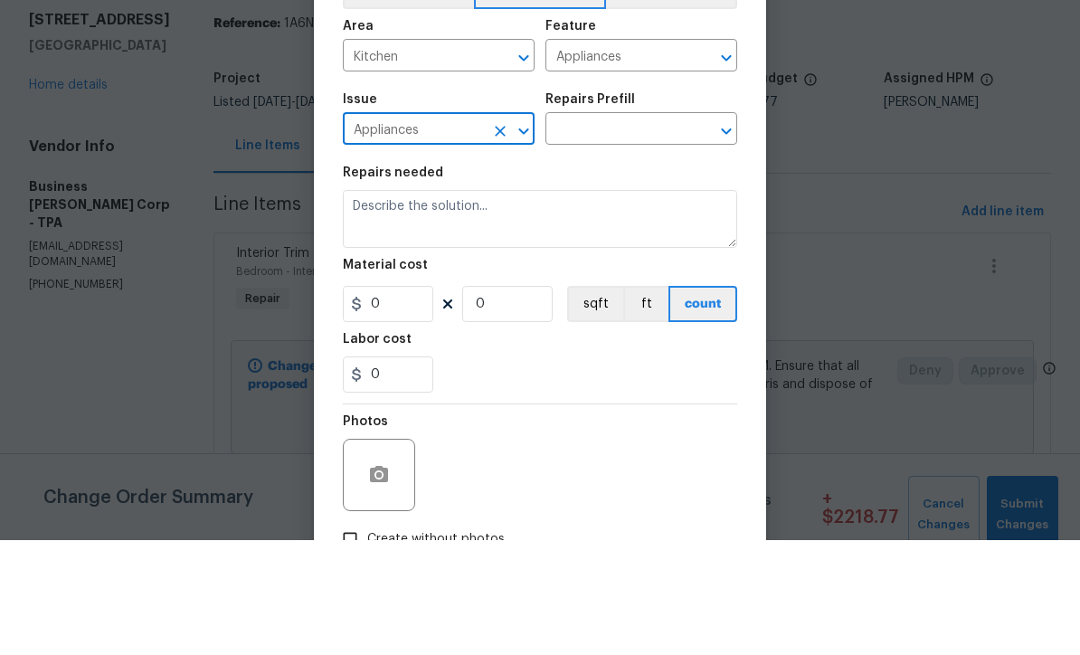
click at [507, 237] on icon "Clear" at bounding box center [500, 246] width 18 height 18
click at [444, 317] on li "Appliance Install" at bounding box center [439, 332] width 192 height 30
type input "Appliance Install"
click at [655, 232] on input "text" at bounding box center [615, 246] width 141 height 28
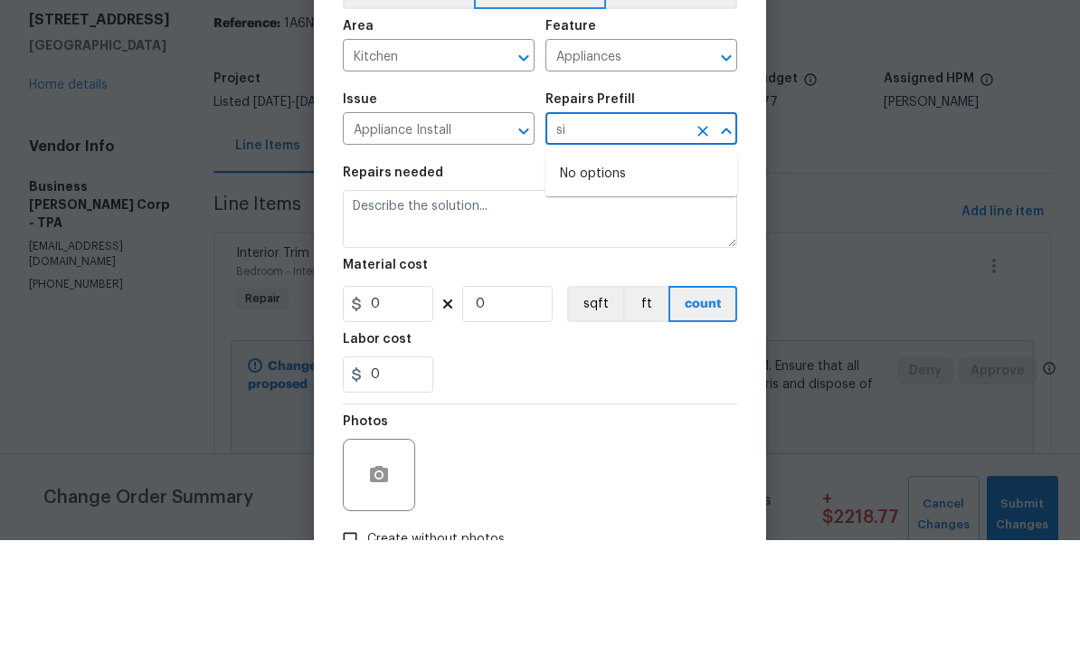
type input "s"
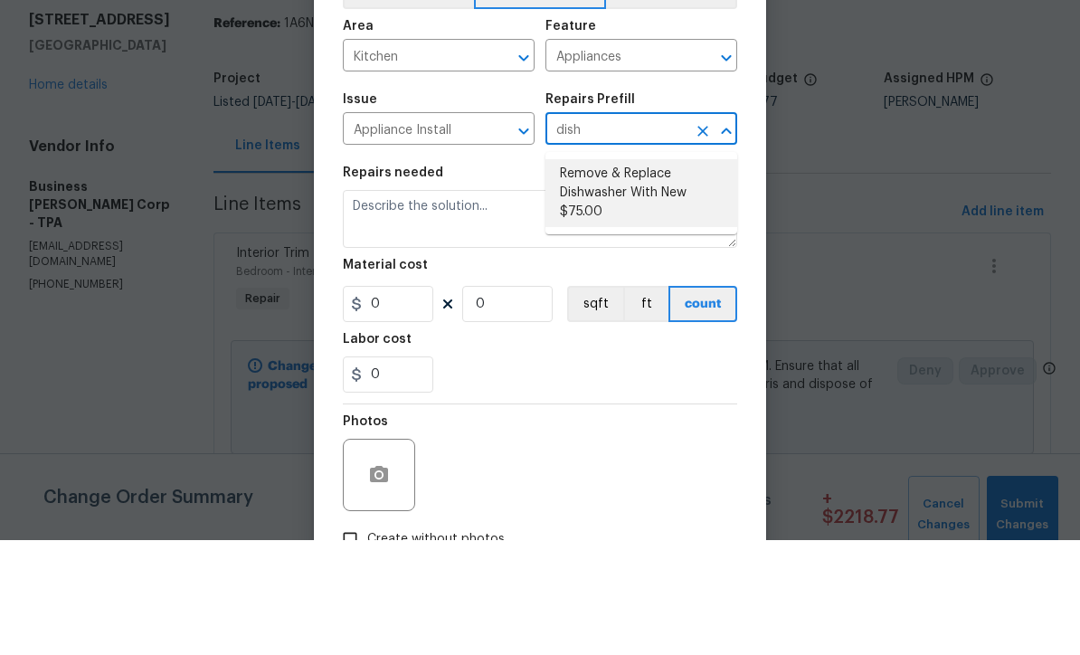
click at [641, 274] on li "Remove & Replace Dishwasher With New $75.00" at bounding box center [641, 308] width 192 height 68
type input "Remove & Replace Dishwasher With New $75.00"
type textarea "Remove the existing dishwasher and replace it with a new dishwasher provided by…"
type input "1"
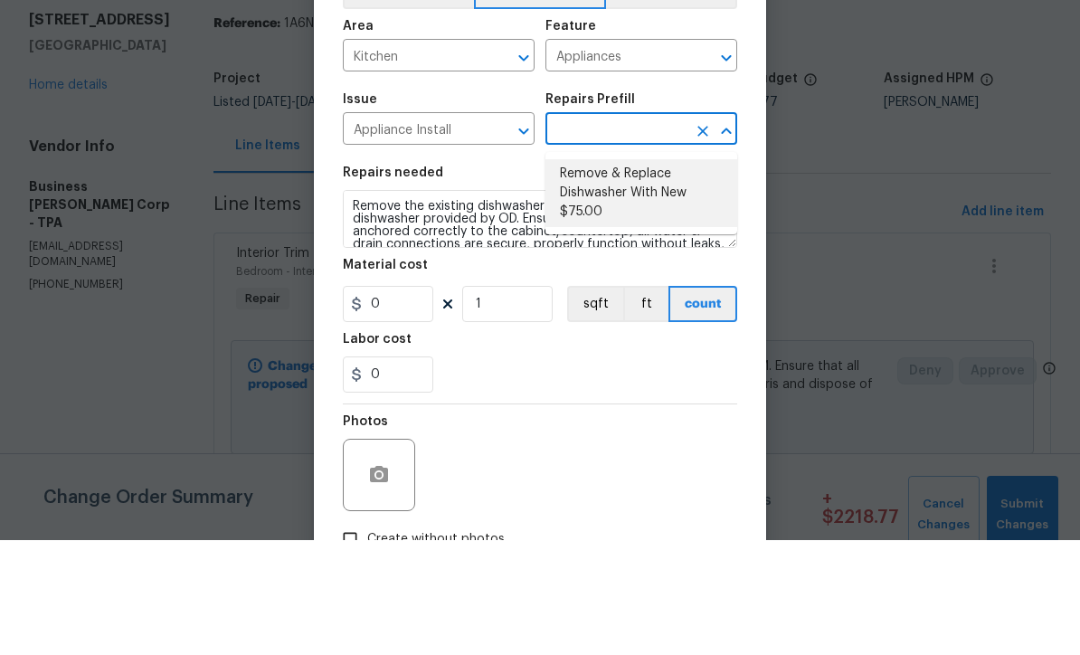
type input "Remove & Replace Dishwasher With New $75.00"
type input "75"
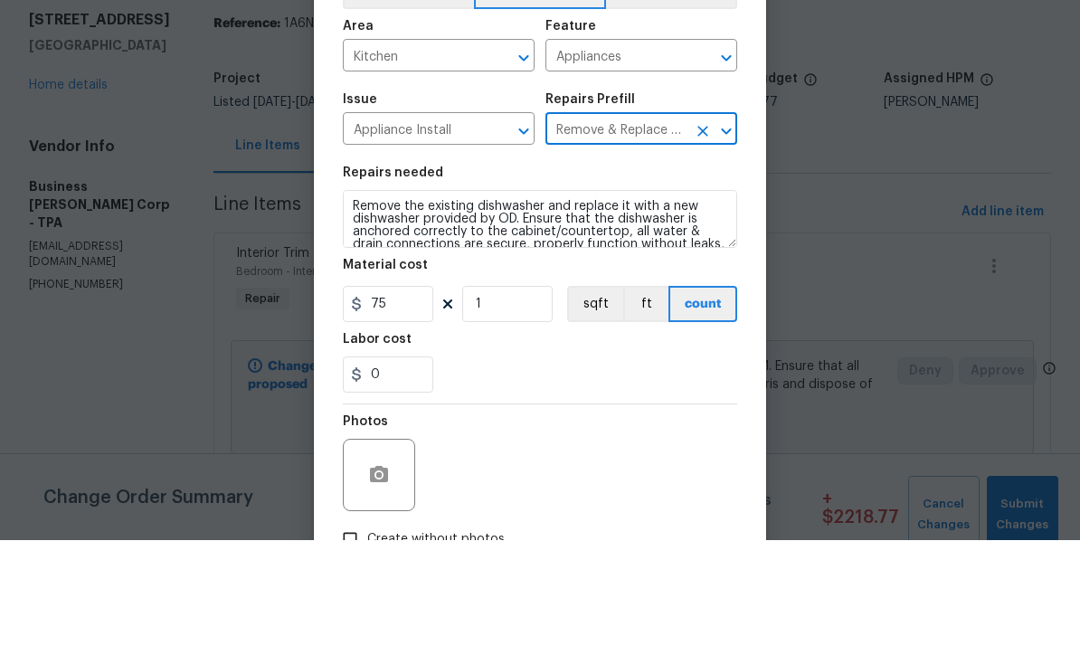
scroll to position [60, 0]
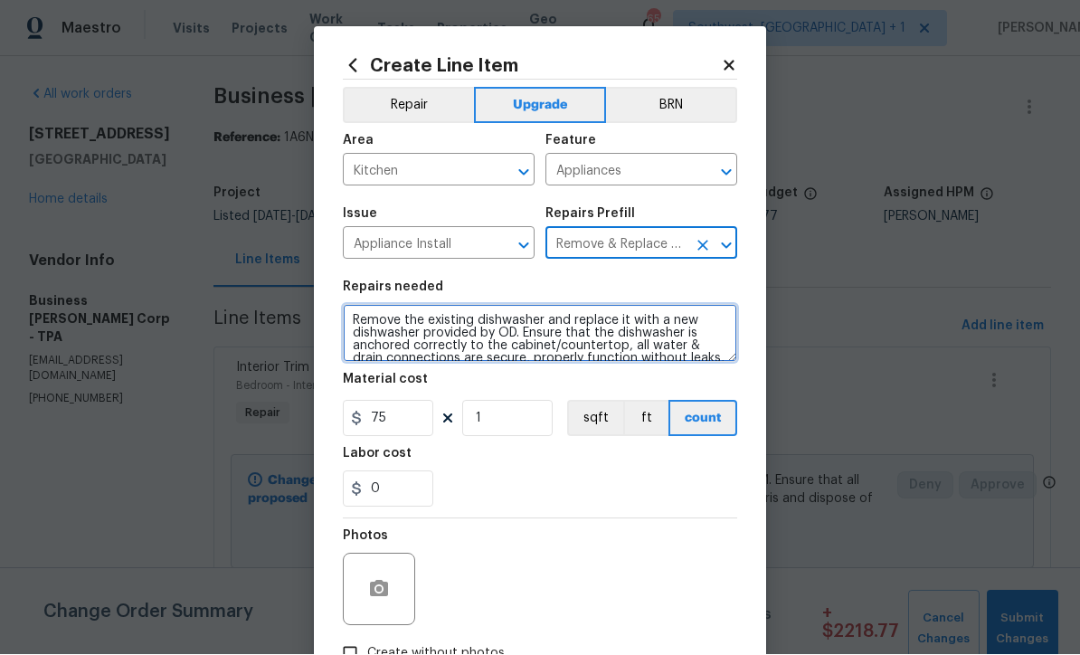
click at [353, 323] on textarea "Remove the existing dishwasher and replace it with a new dishwasher provided by…" at bounding box center [540, 334] width 394 height 58
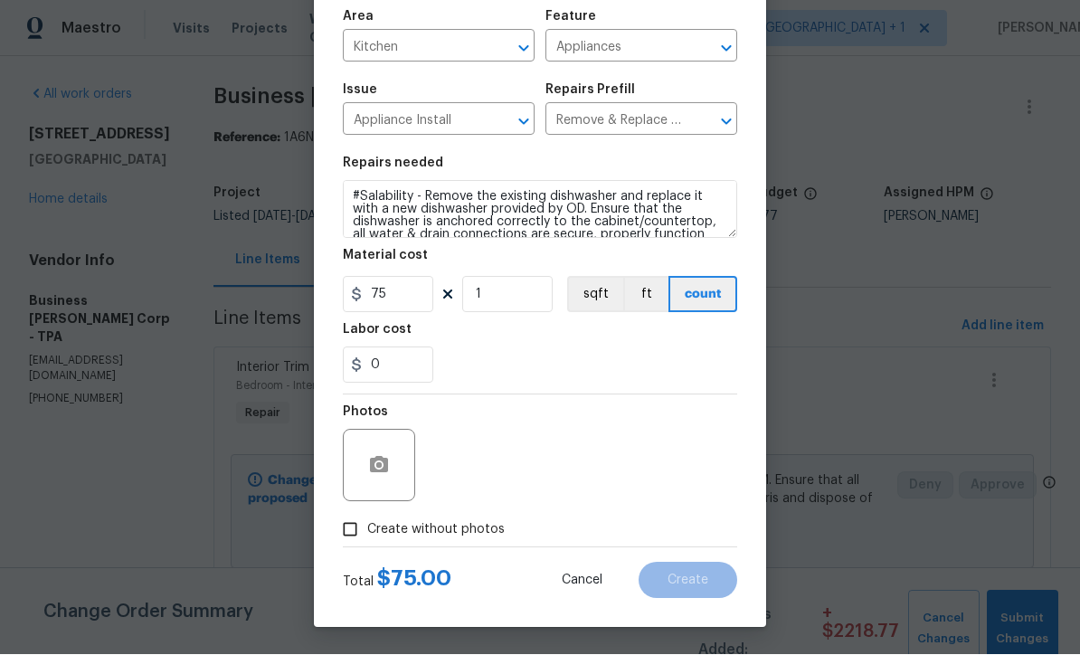
scroll to position [128, 0]
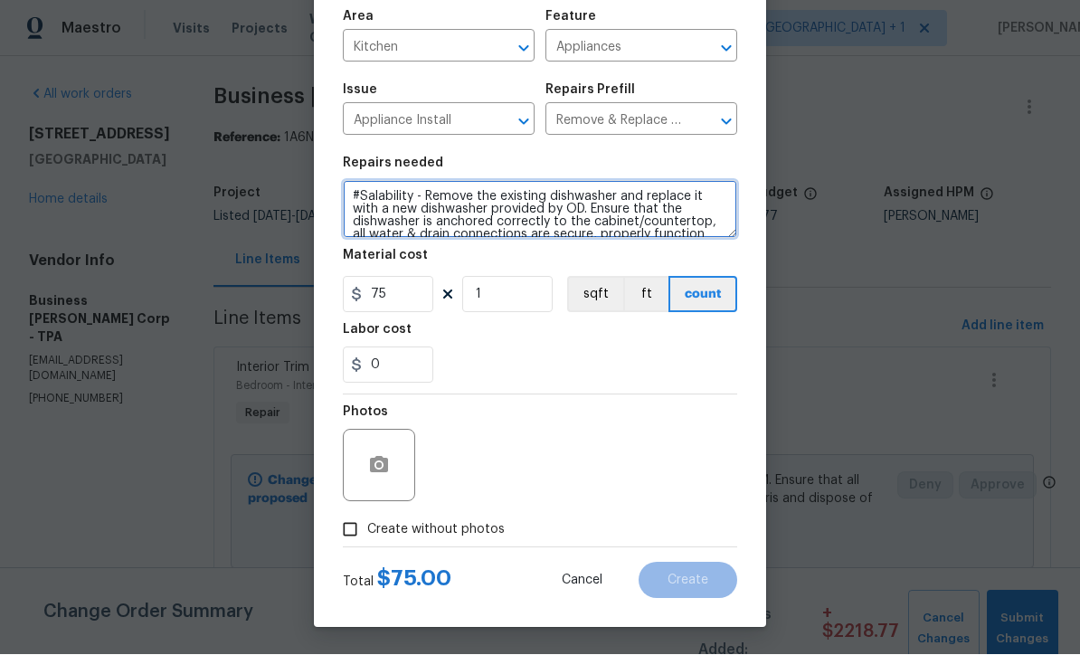
type textarea "#Salability - Remove the existing dishwasher and replace it with a new dishwash…"
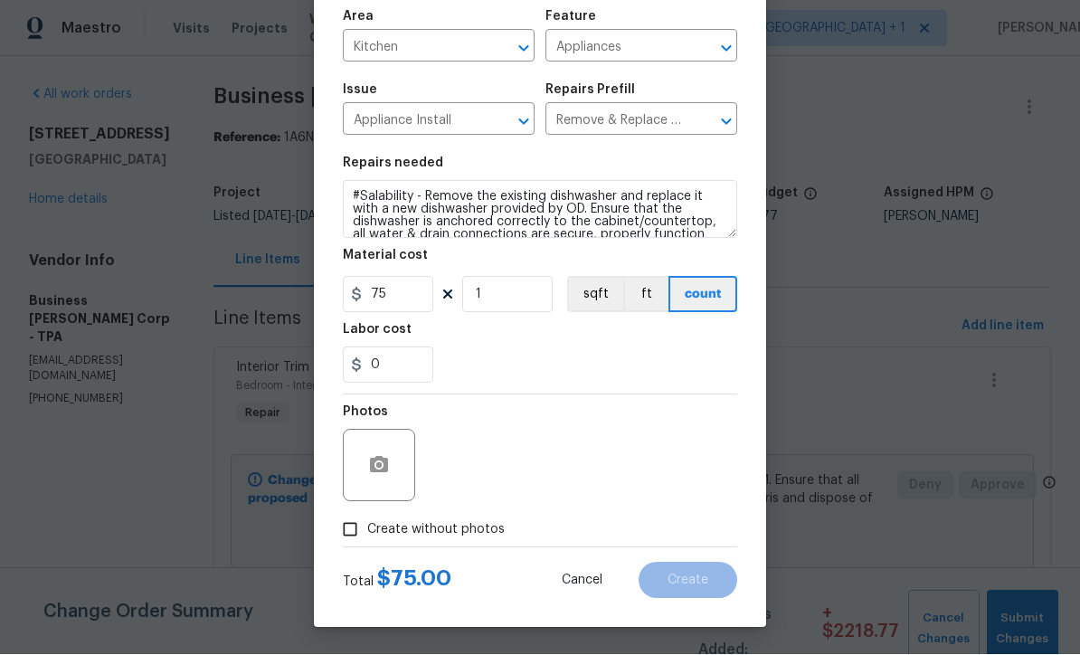
click at [354, 534] on input "Create without photos" at bounding box center [350, 530] width 34 height 34
checkbox input "true"
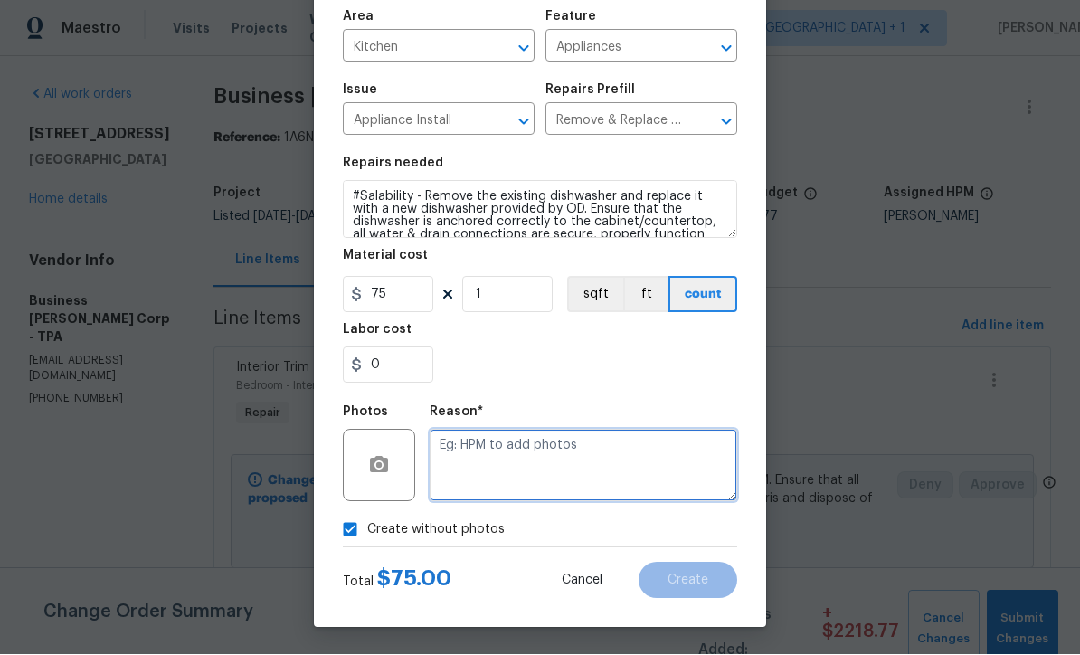
click at [523, 462] on textarea at bounding box center [583, 466] width 307 height 72
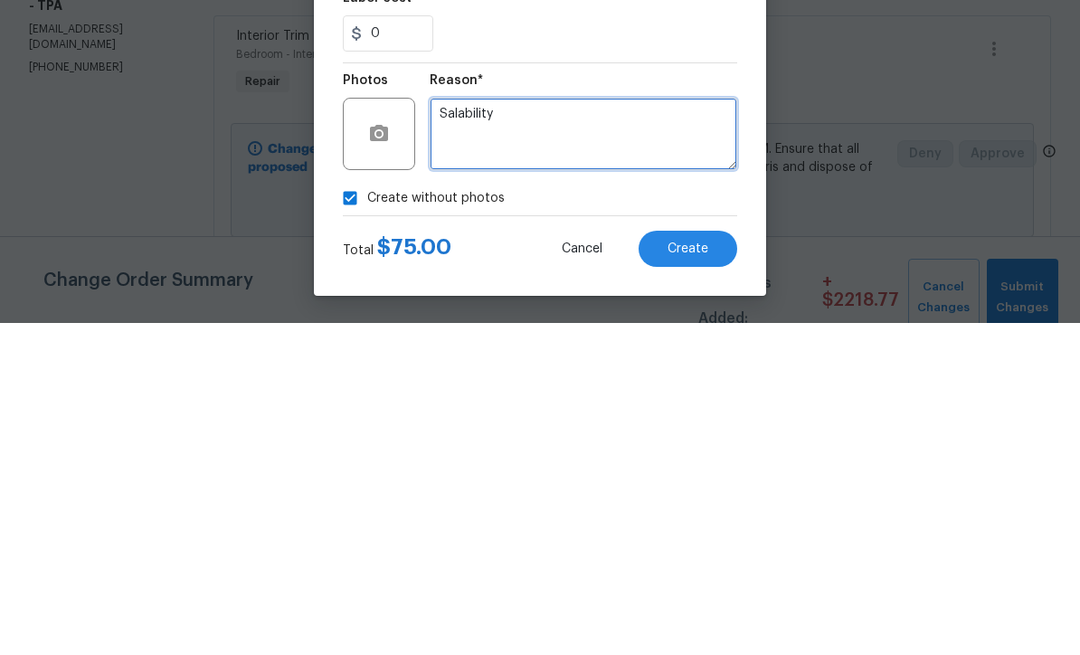
type textarea "Salability"
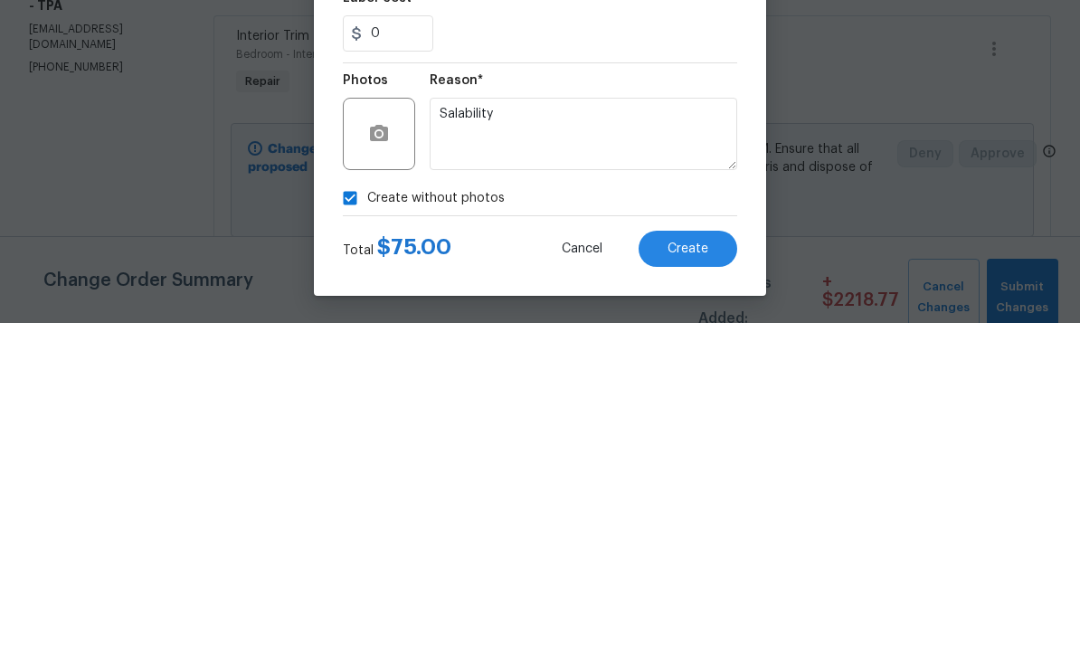
click at [693, 563] on button "Create" at bounding box center [687, 581] width 99 height 36
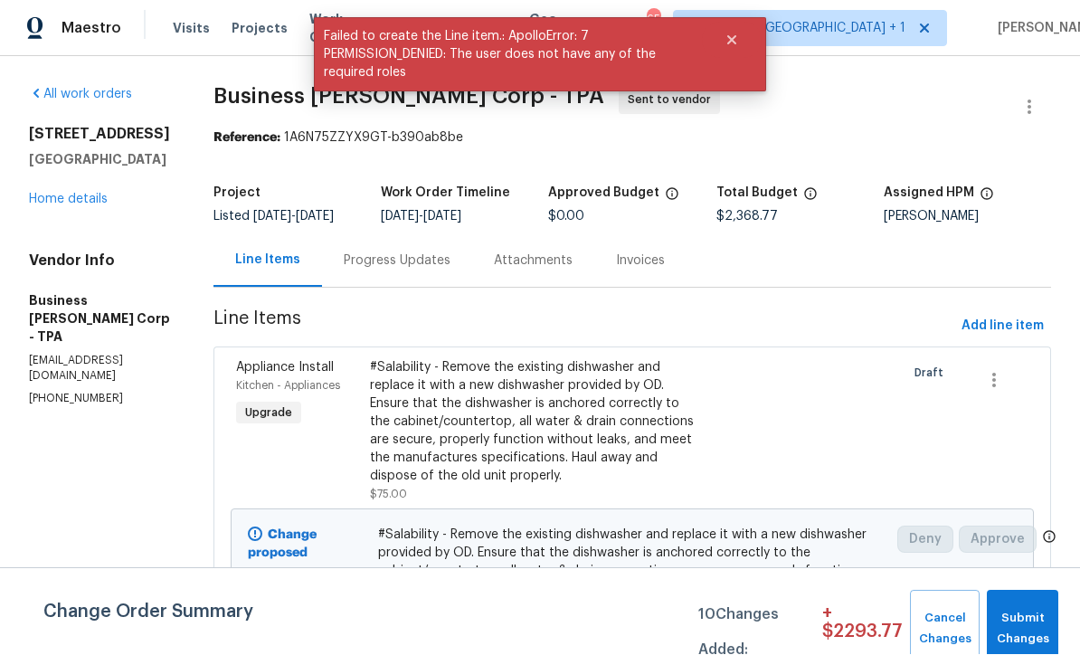
scroll to position [1, 0]
click at [999, 338] on span "Add line item" at bounding box center [1002, 327] width 82 height 23
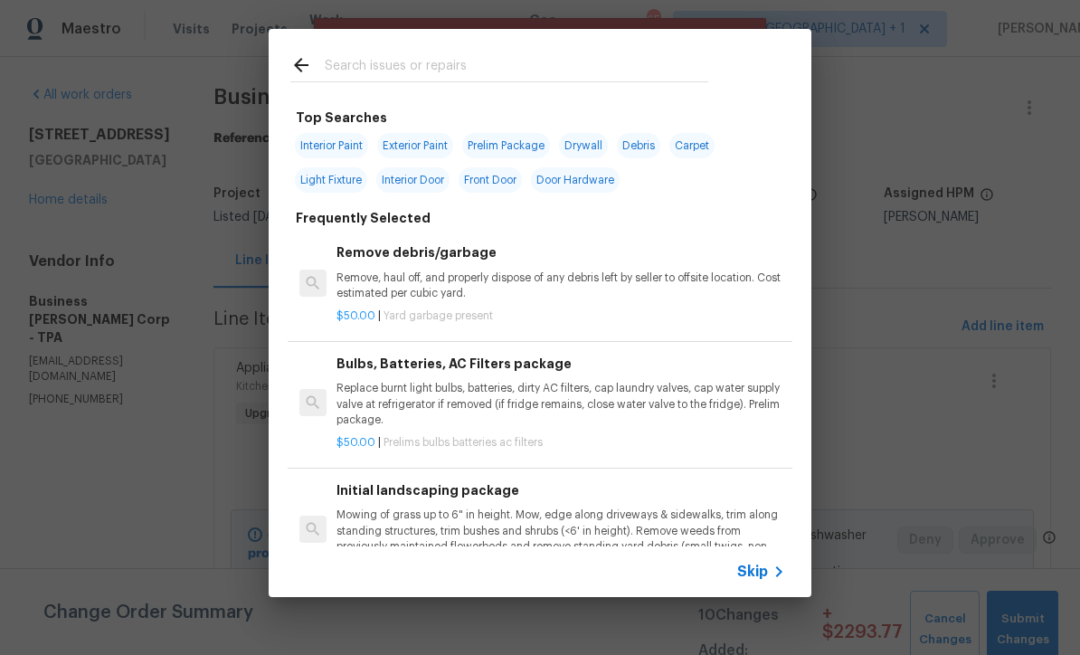
click at [763, 580] on span "Skip" at bounding box center [752, 572] width 31 height 18
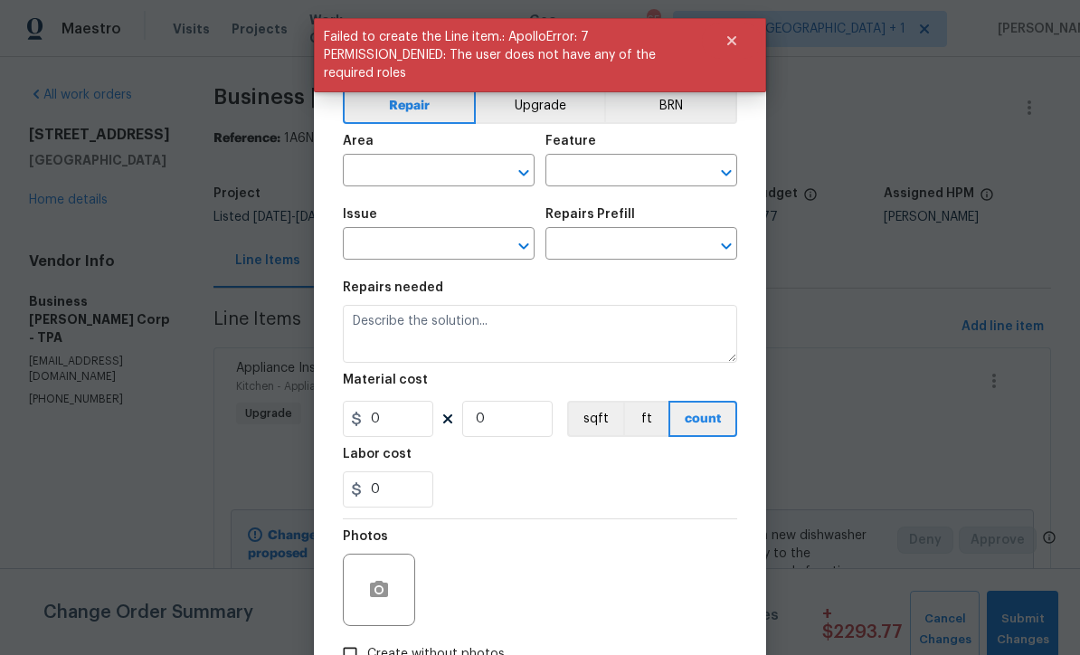
click at [572, 112] on button "Upgrade" at bounding box center [540, 106] width 129 height 36
click at [475, 174] on input "text" at bounding box center [413, 172] width 141 height 28
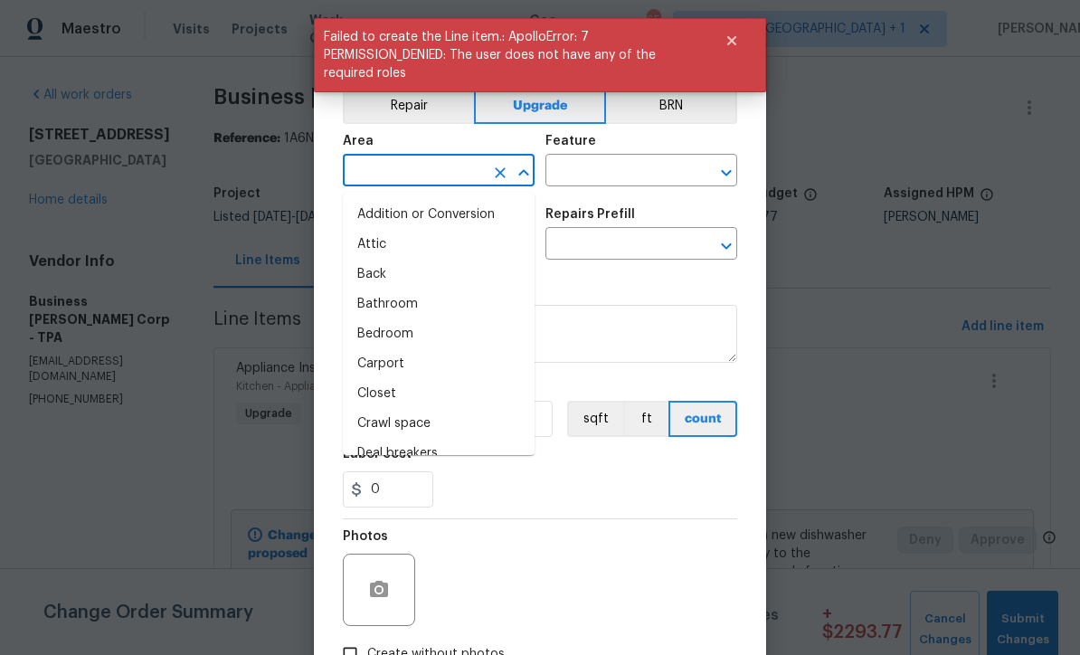
scroll to position [0, 0]
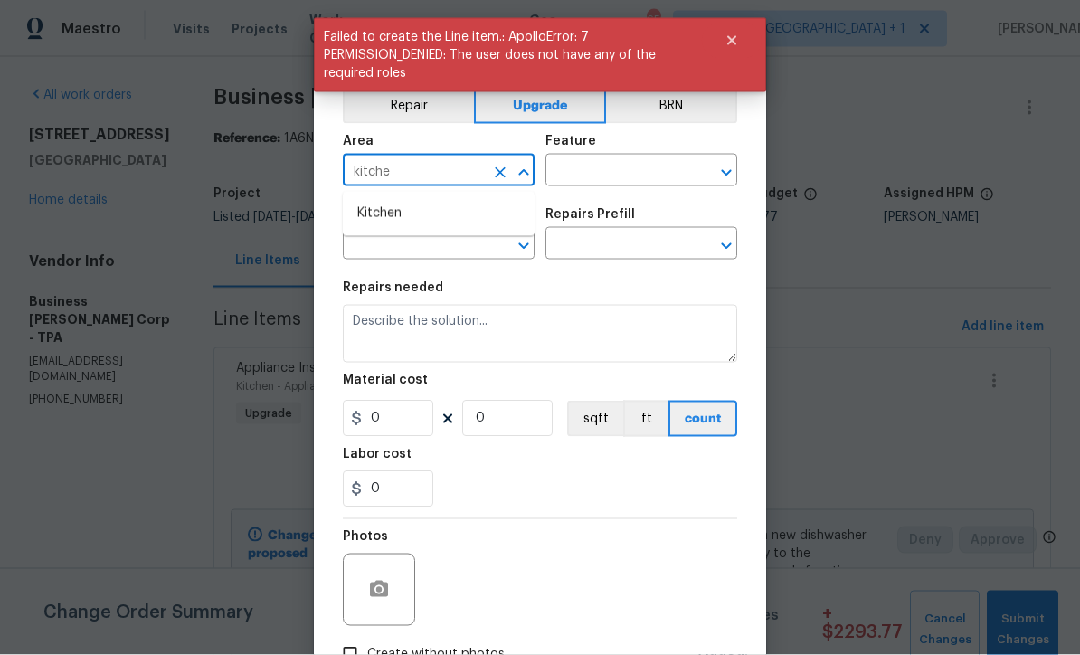
click at [413, 215] on li "Kitchen" at bounding box center [439, 214] width 192 height 30
type input "Kitchen"
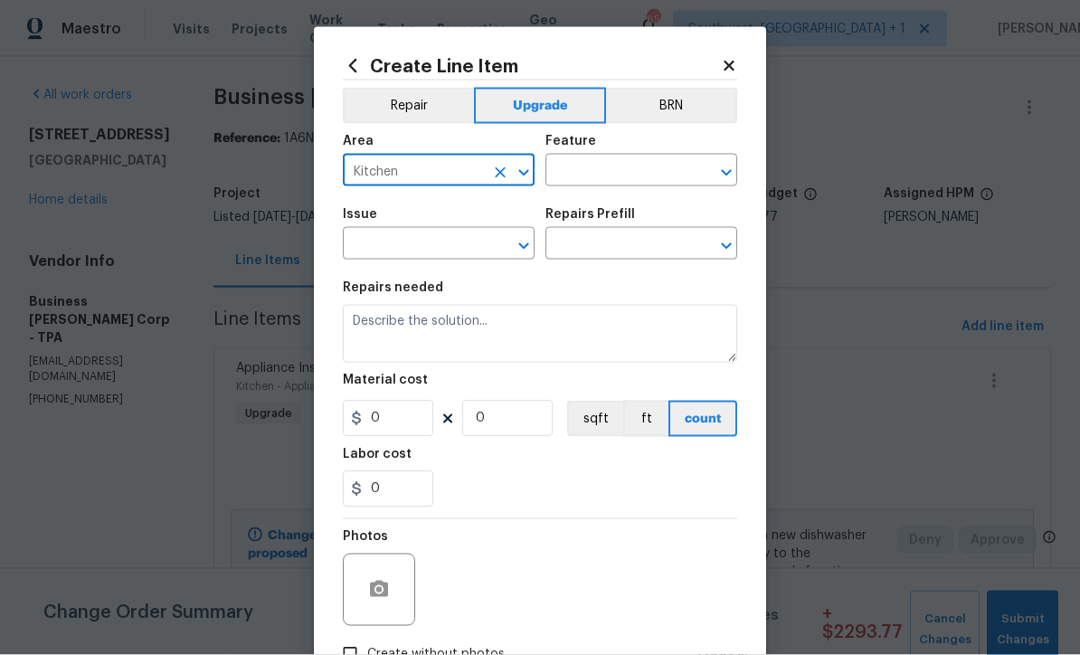
click at [629, 175] on input "text" at bounding box center [615, 172] width 141 height 28
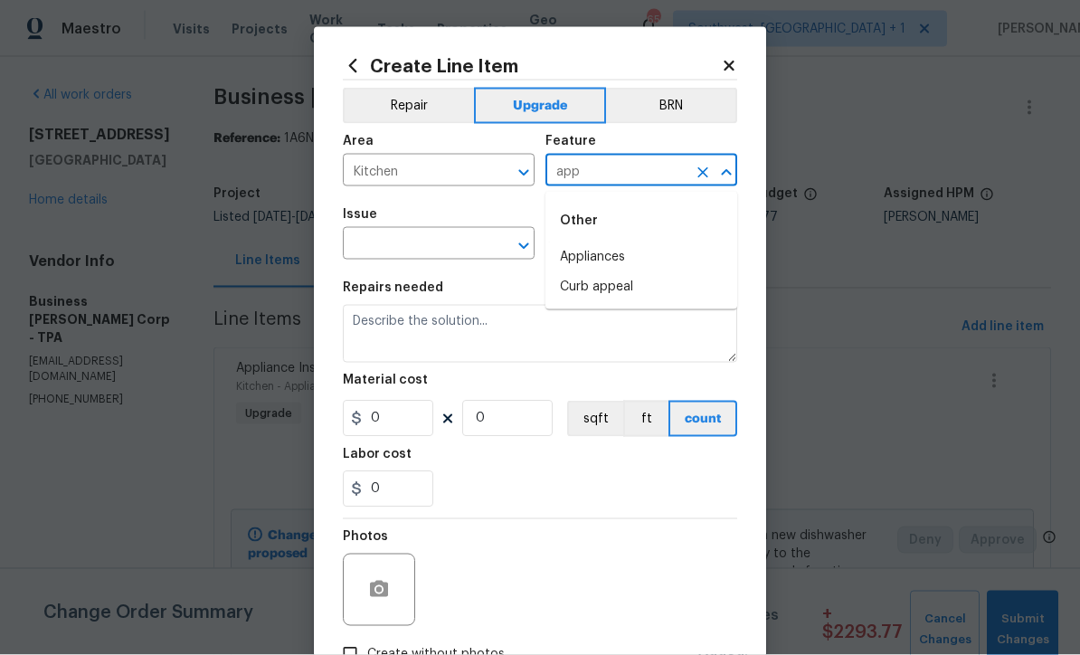
click at [625, 264] on li "Appliances" at bounding box center [641, 257] width 192 height 30
type input "Appliances"
click at [466, 237] on input "text" at bounding box center [413, 246] width 141 height 28
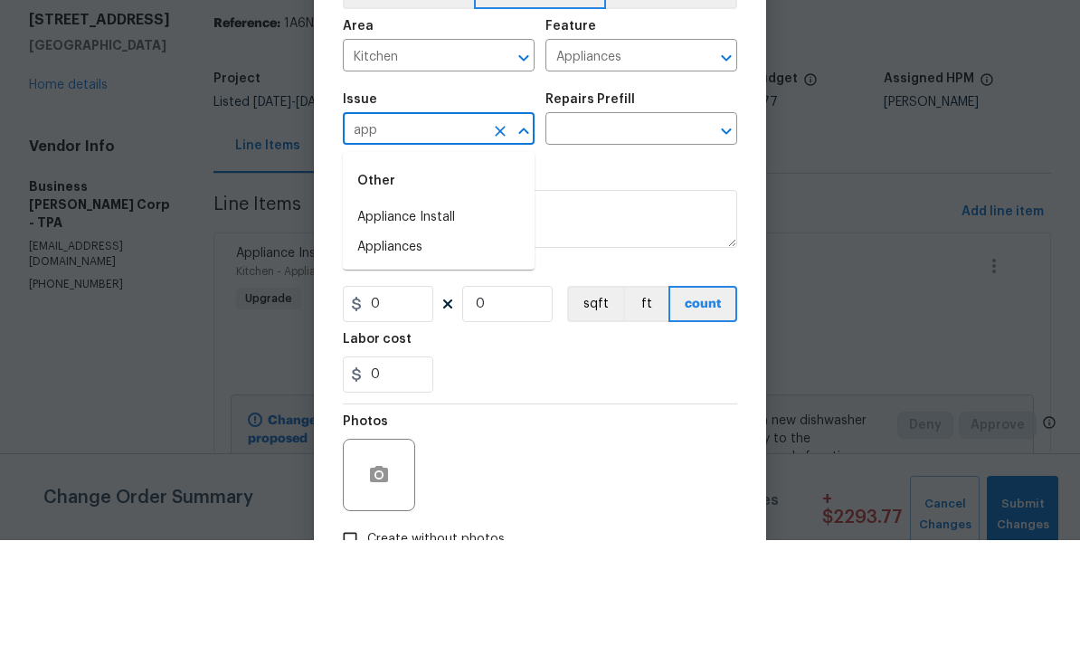
click at [404, 347] on li "Appliances" at bounding box center [439, 362] width 192 height 30
type input "Appliances"
click at [640, 232] on input "text" at bounding box center [615, 246] width 141 height 28
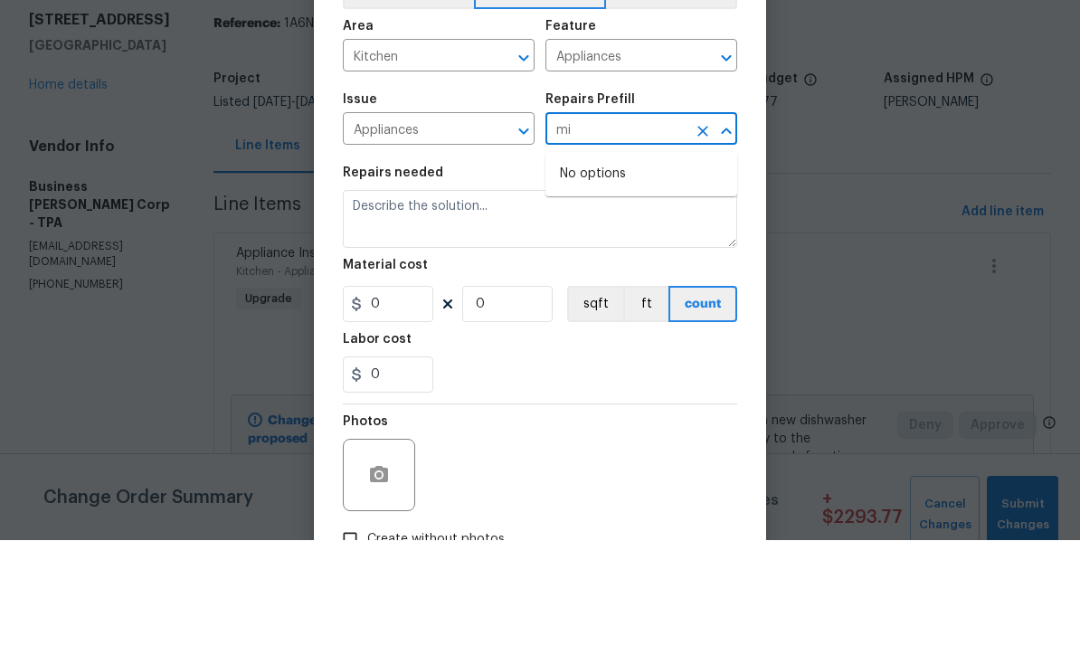
type input "m"
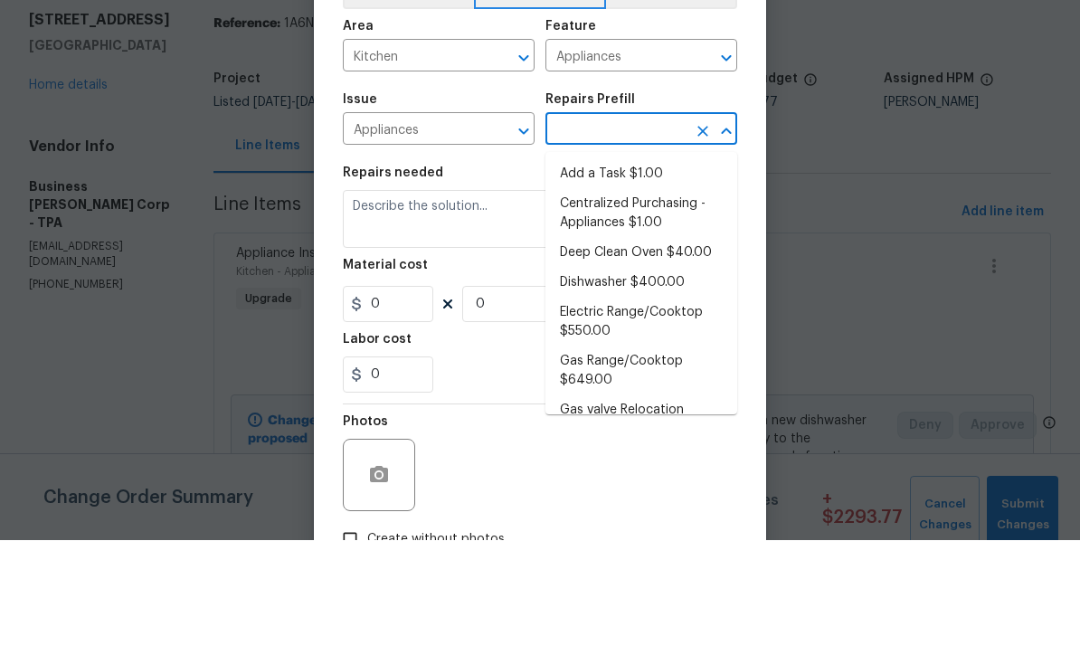
click at [634, 274] on li "Add a Task $1.00" at bounding box center [641, 289] width 192 height 30
type input "Add a Task $1.00"
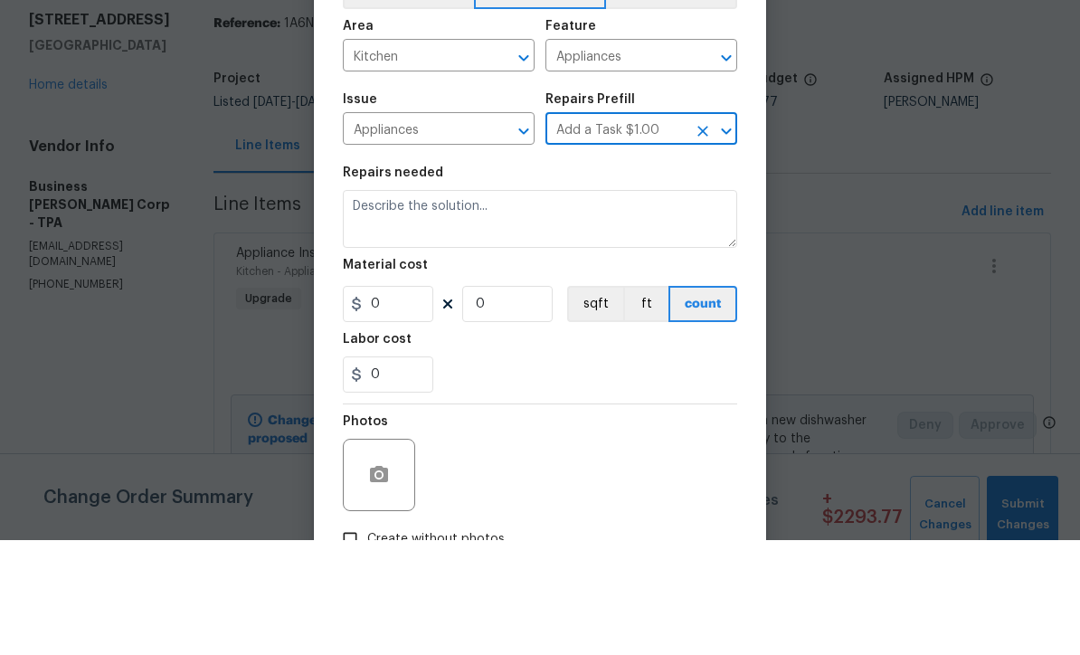
type textarea "HPM to detail"
type input "1"
type input "Add a Task $1.00"
type input "1"
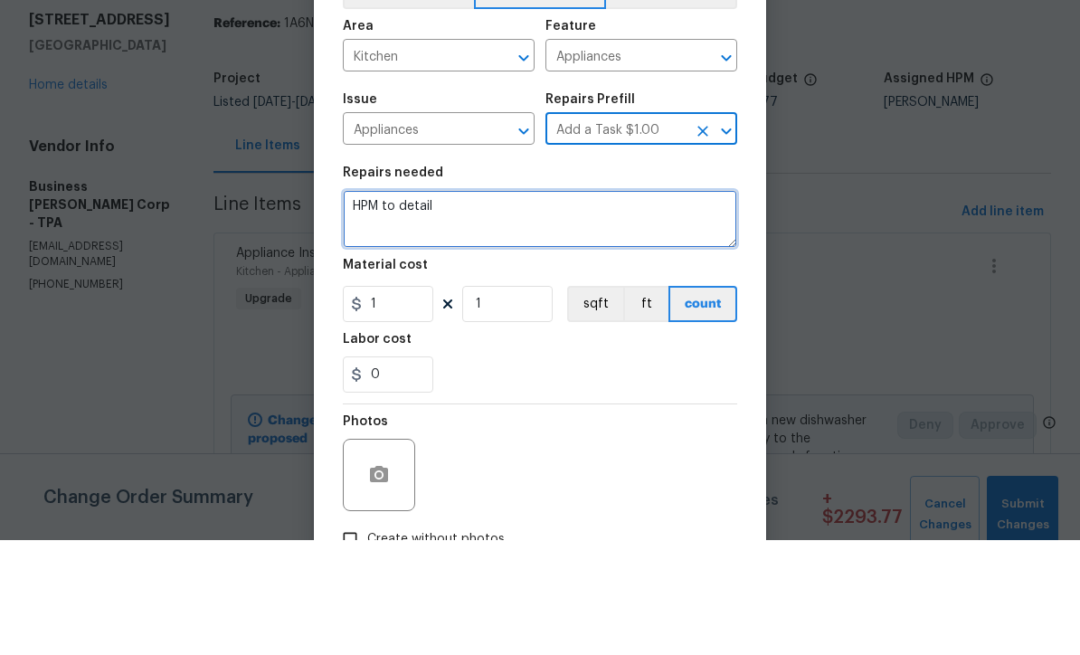
click at [553, 305] on textarea "HPM to detail" at bounding box center [540, 334] width 394 height 58
type textarea "H"
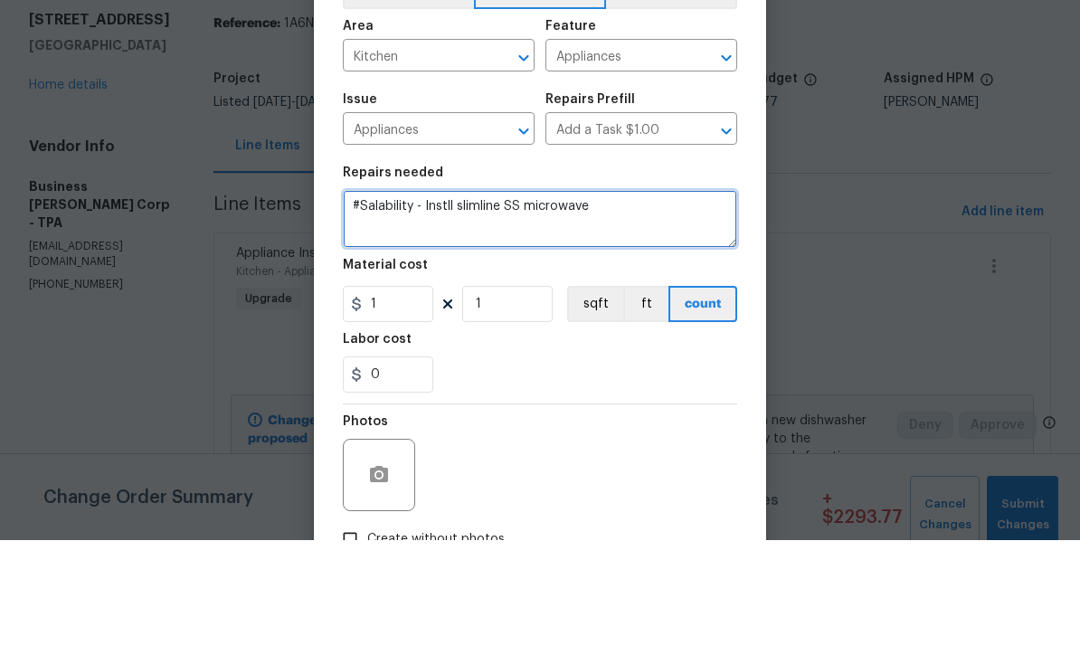
click at [440, 305] on textarea "#Salability - Instll slimline SS microwave" at bounding box center [540, 334] width 394 height 58
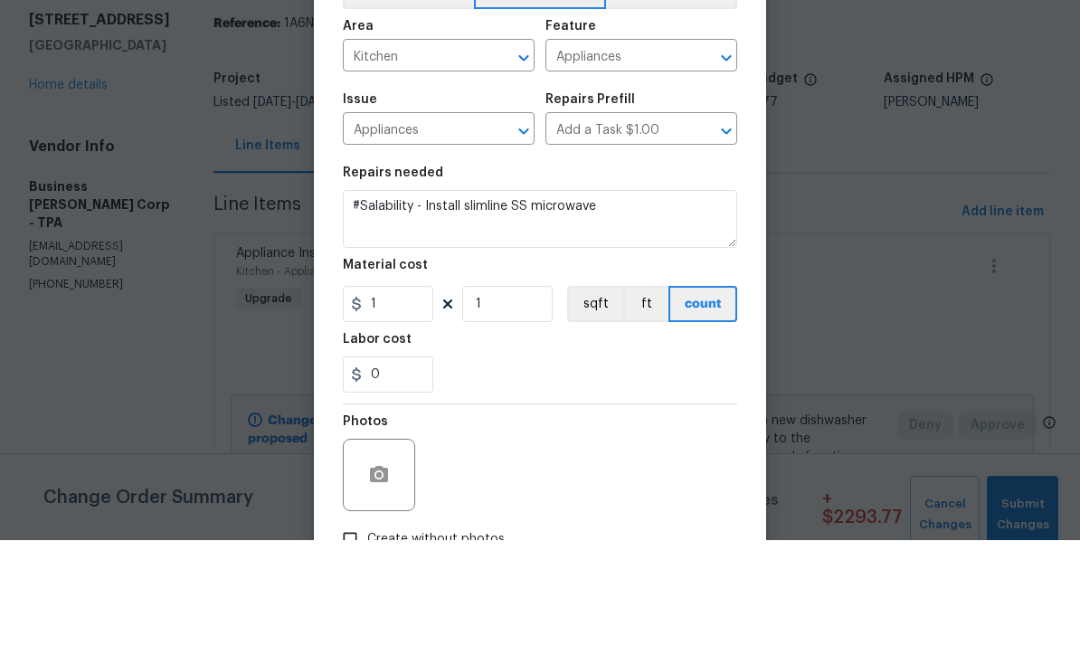
scroll to position [60, 0]
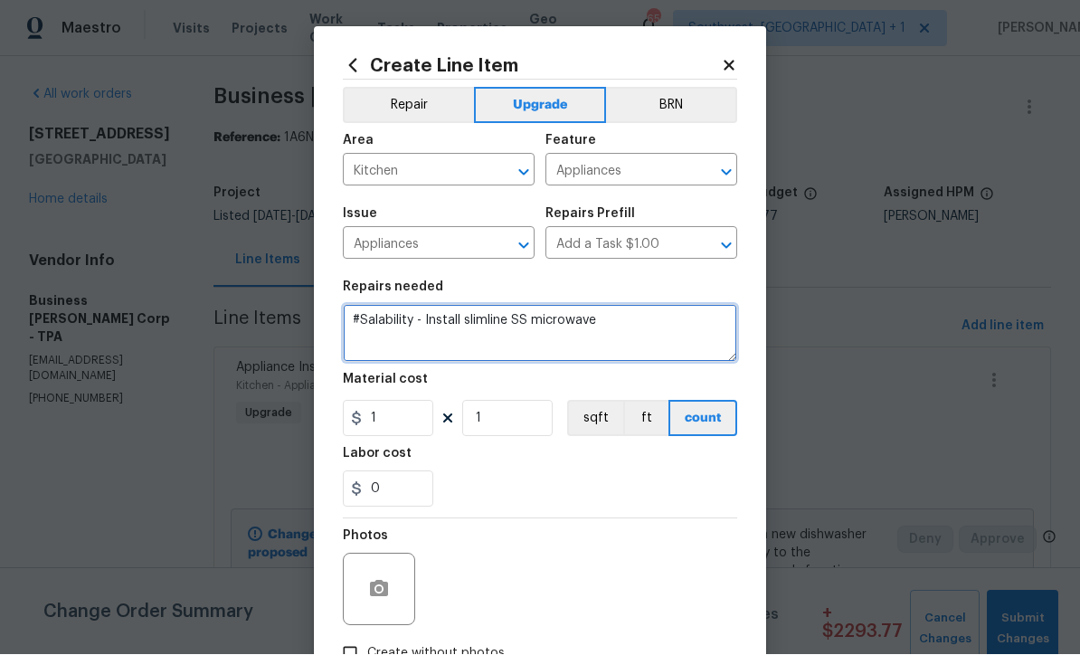
type textarea "#Salability - Install slimline SS microwave"
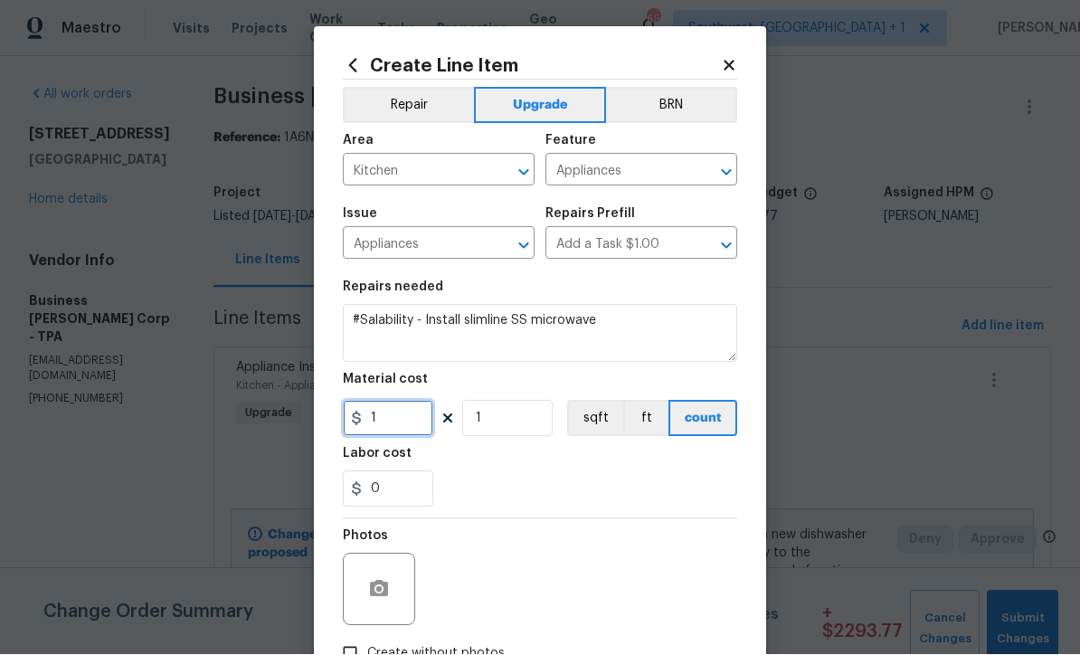
click at [416, 429] on input "1" at bounding box center [388, 419] width 90 height 36
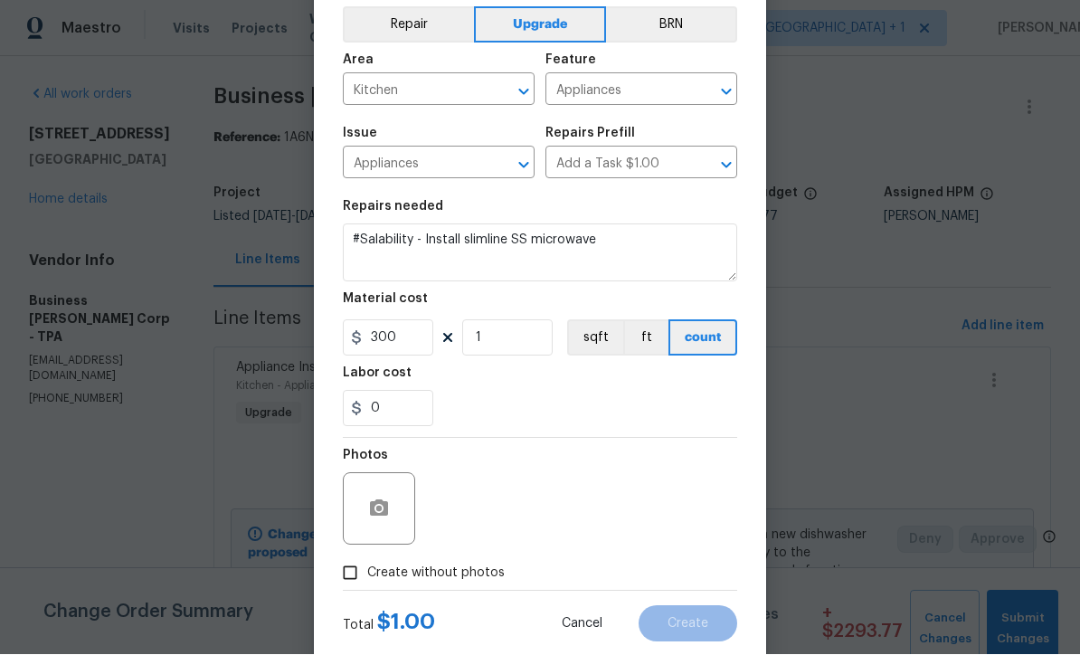
scroll to position [80, 0]
type input "300"
click at [346, 579] on input "Create without photos" at bounding box center [350, 574] width 34 height 34
checkbox input "true"
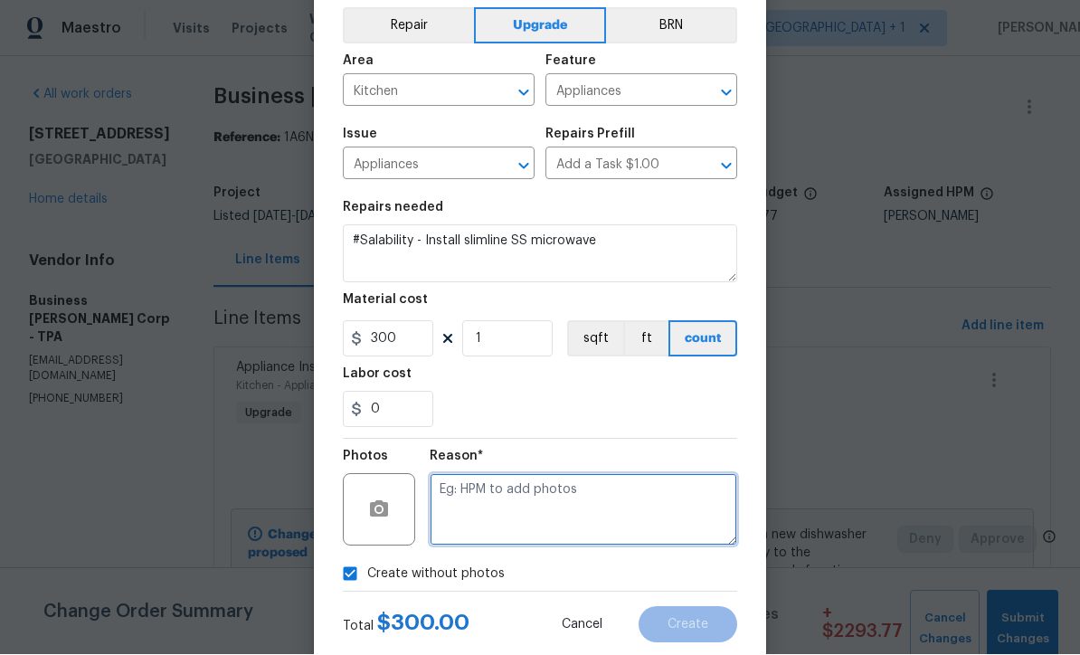
click at [537, 519] on textarea at bounding box center [583, 510] width 307 height 72
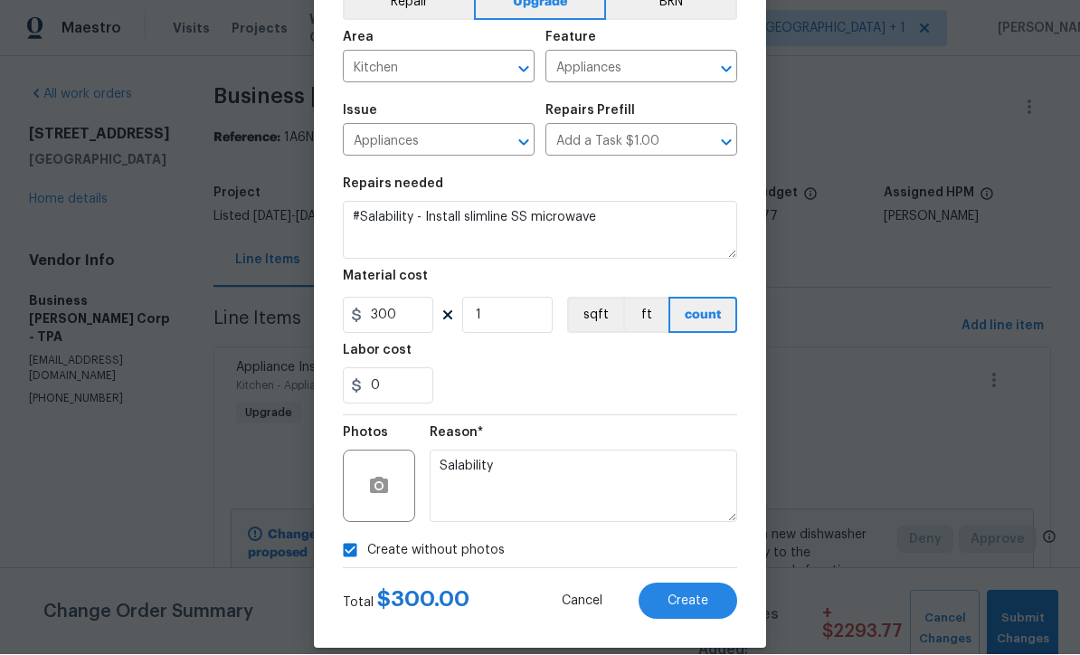
scroll to position [102, 0]
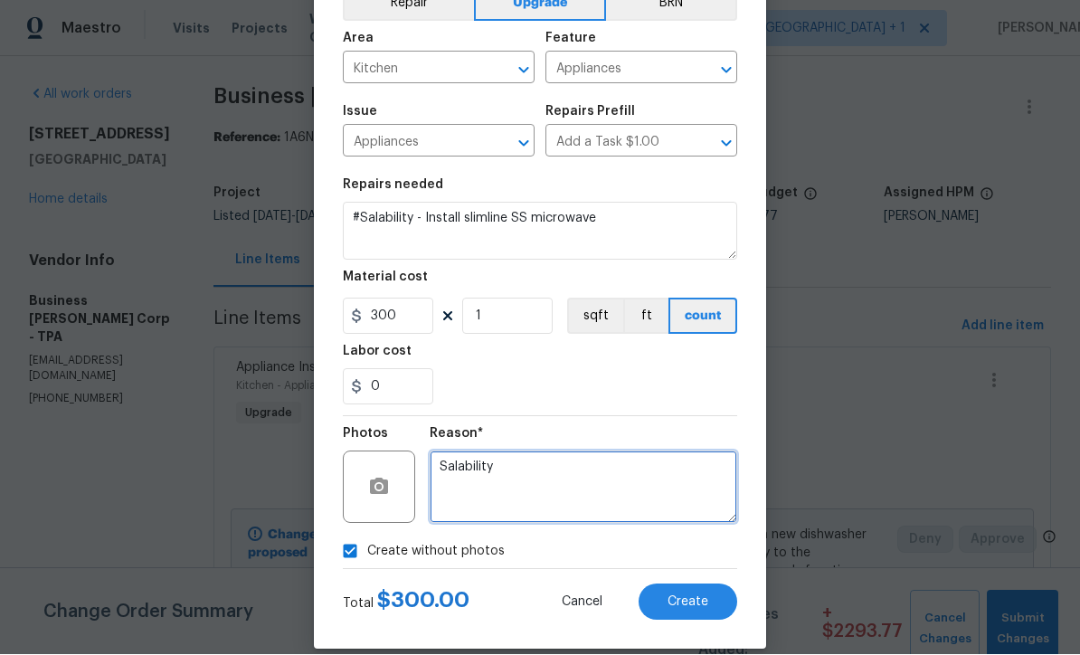
type textarea "Salability"
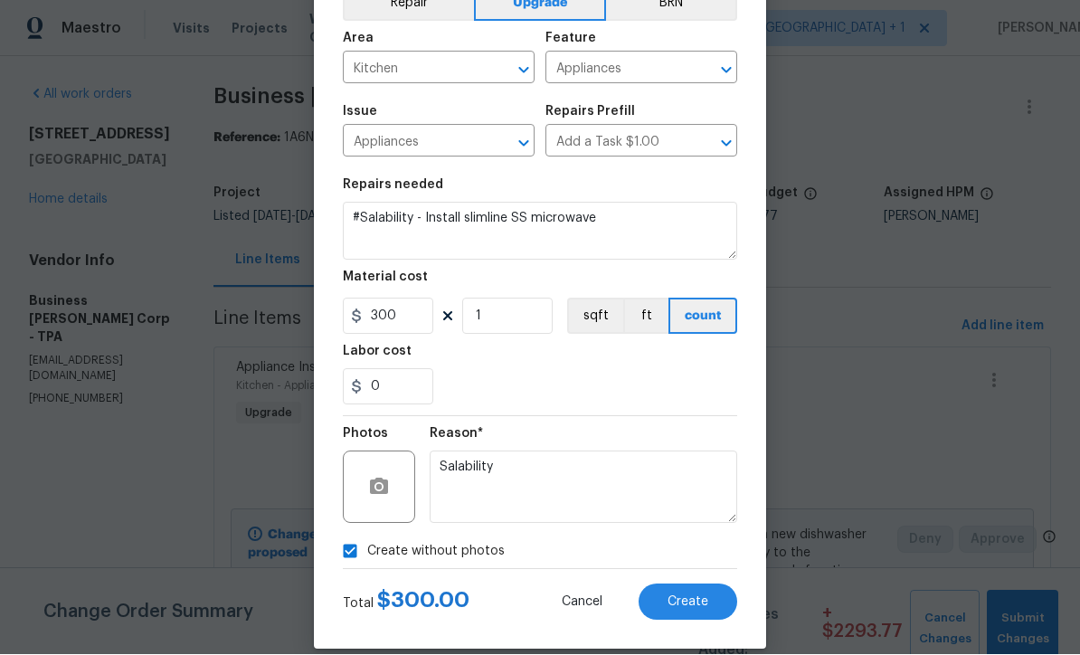
click at [705, 607] on span "Create" at bounding box center [687, 603] width 41 height 14
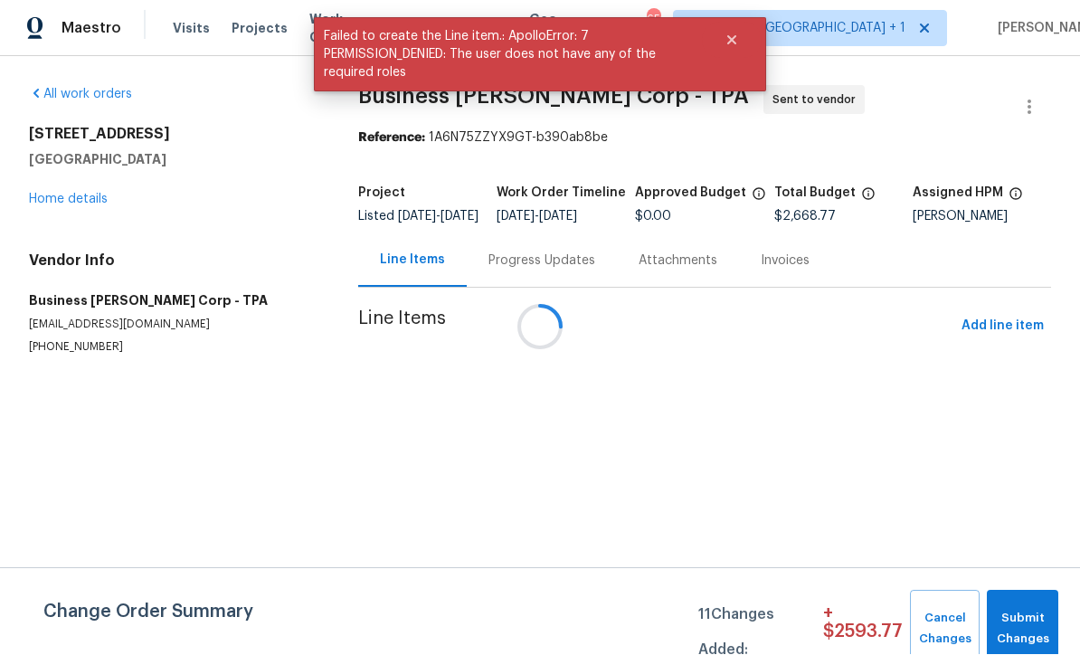
scroll to position [1, 0]
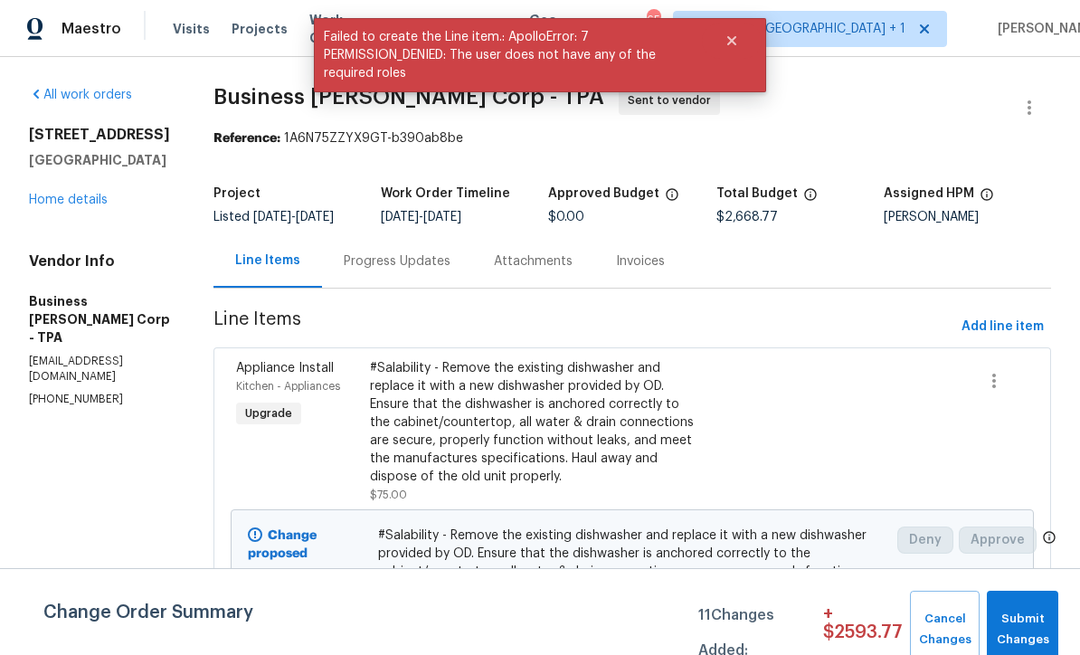
click at [1021, 338] on span "Add line item" at bounding box center [1002, 327] width 82 height 23
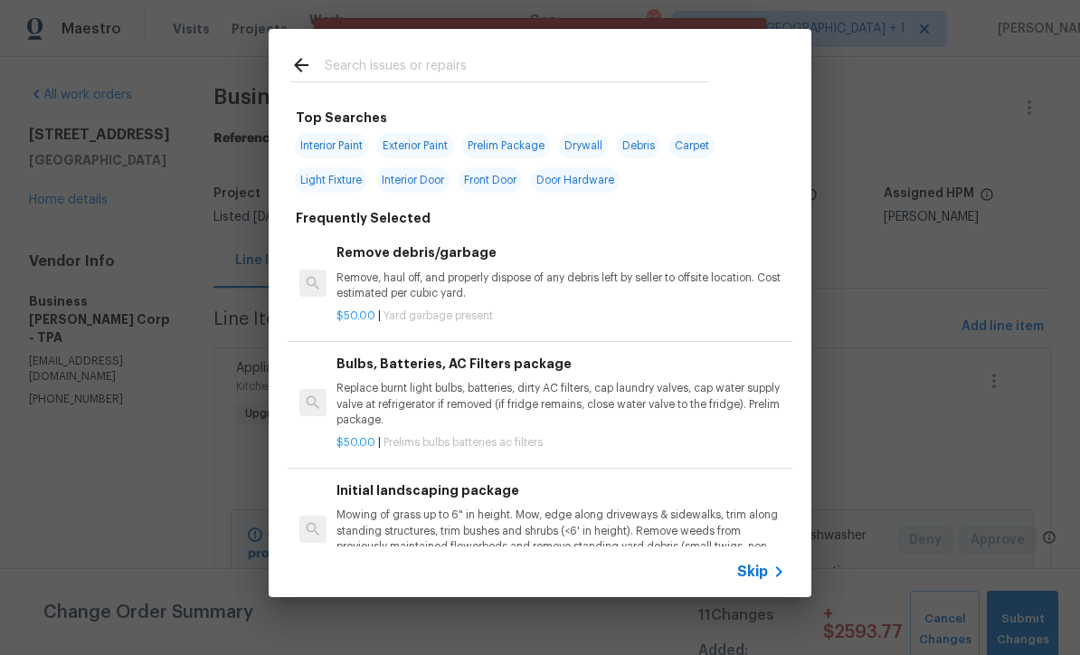
click at [764, 579] on span "Skip" at bounding box center [752, 572] width 31 height 18
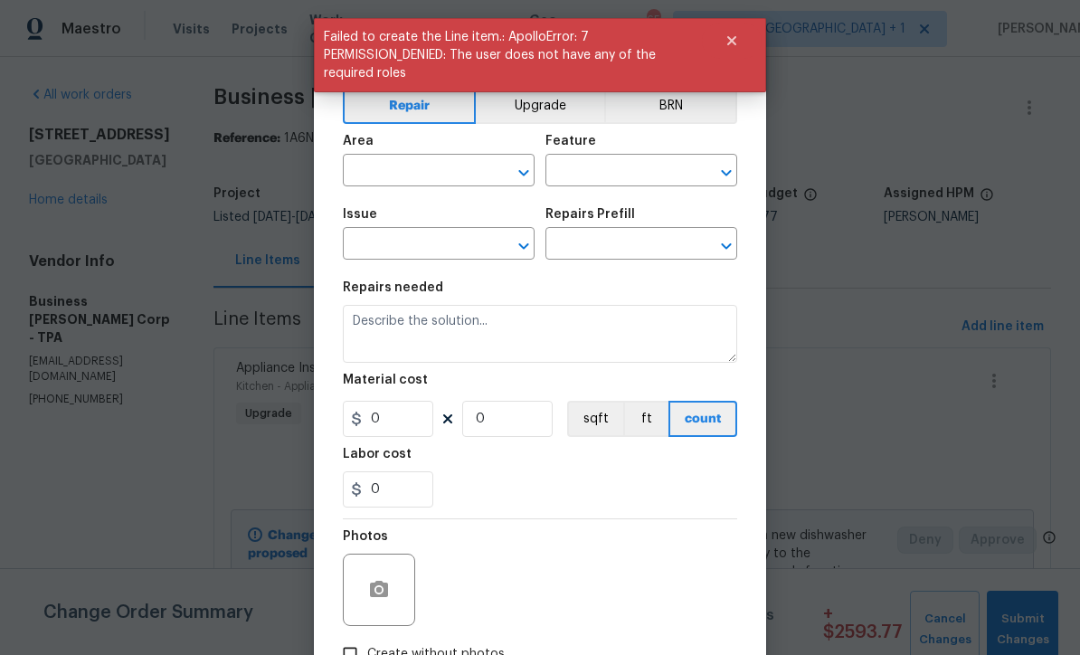
click at [569, 110] on button "Upgrade" at bounding box center [540, 106] width 129 height 36
click at [458, 175] on input "text" at bounding box center [413, 172] width 141 height 28
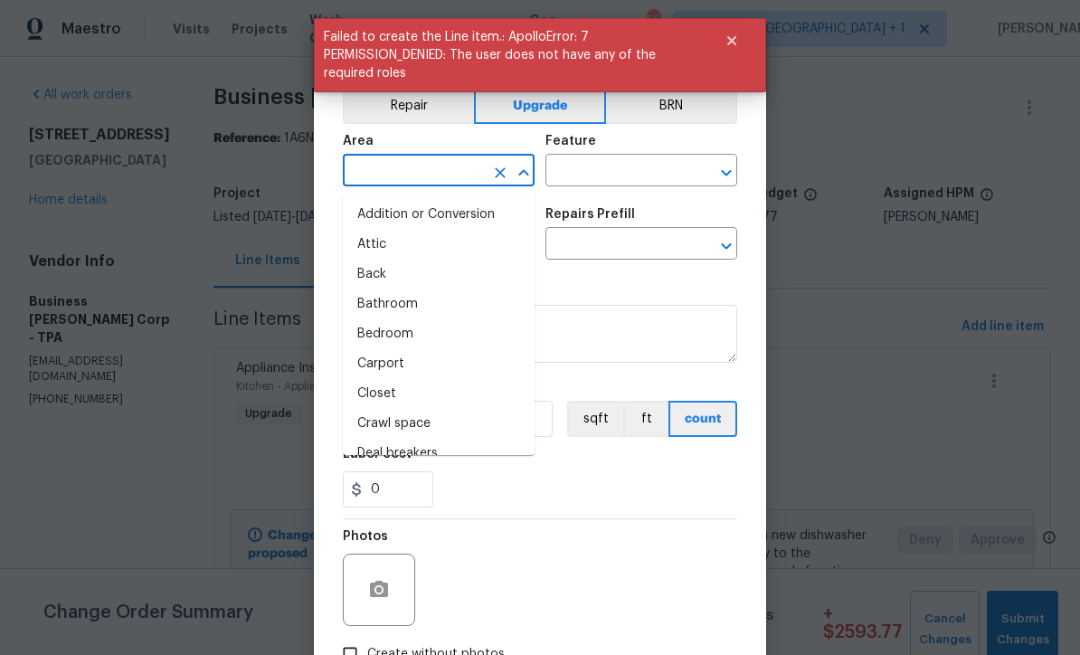
scroll to position [0, 0]
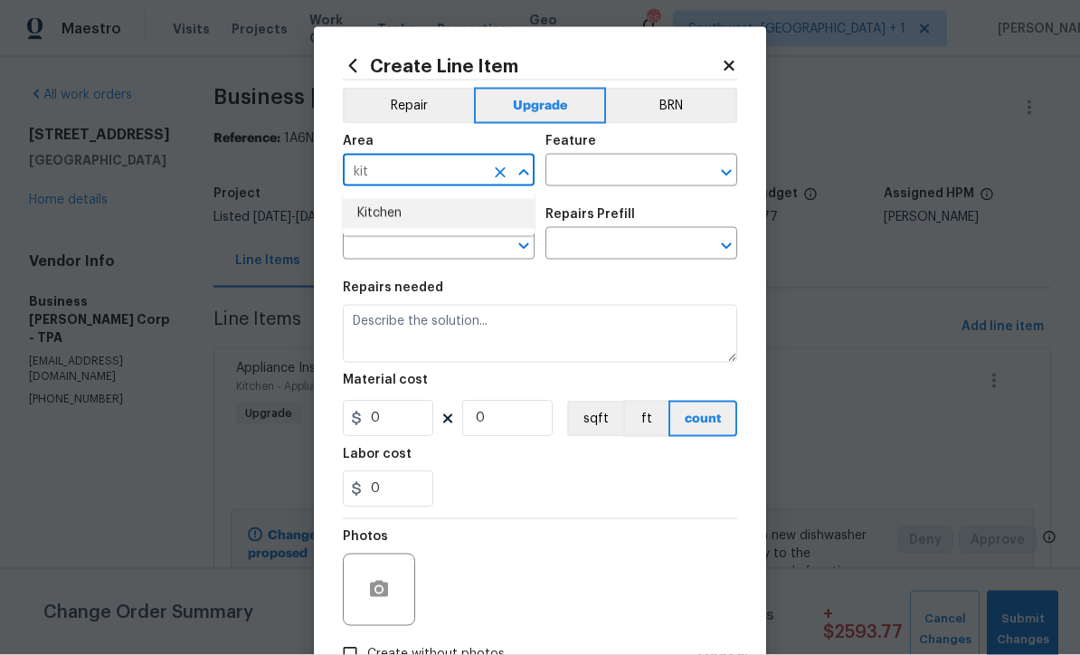
click at [411, 220] on li "Kitchen" at bounding box center [439, 214] width 192 height 30
type input "Kitchen"
click at [619, 174] on input "text" at bounding box center [615, 172] width 141 height 28
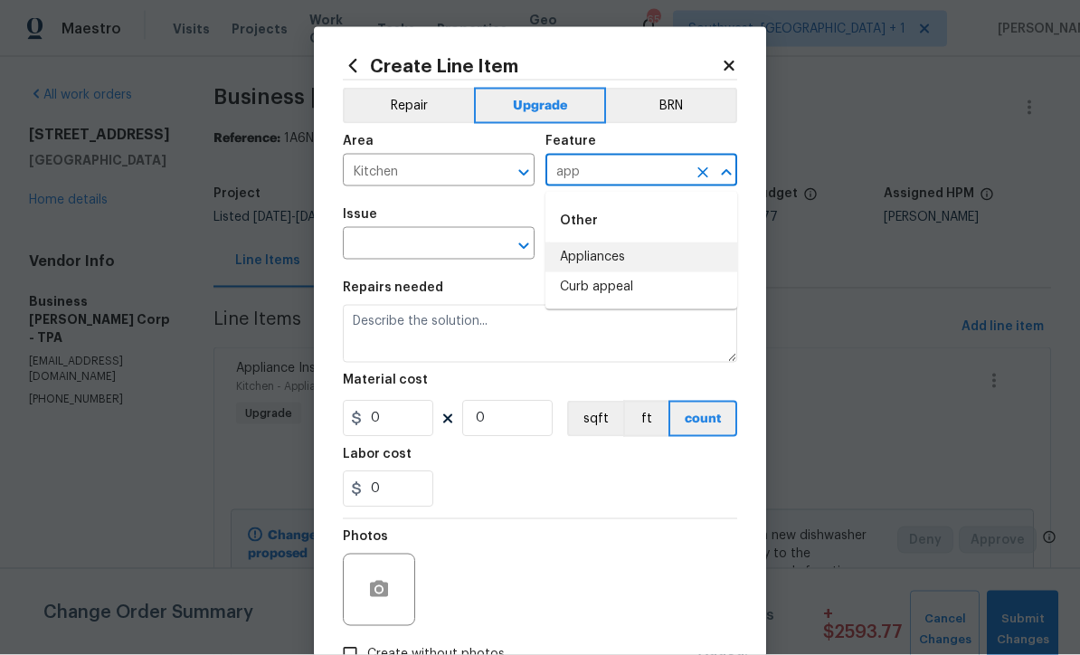
click at [624, 249] on li "Appliances" at bounding box center [641, 257] width 192 height 30
type input "Appliances"
click at [445, 246] on input "text" at bounding box center [413, 246] width 141 height 28
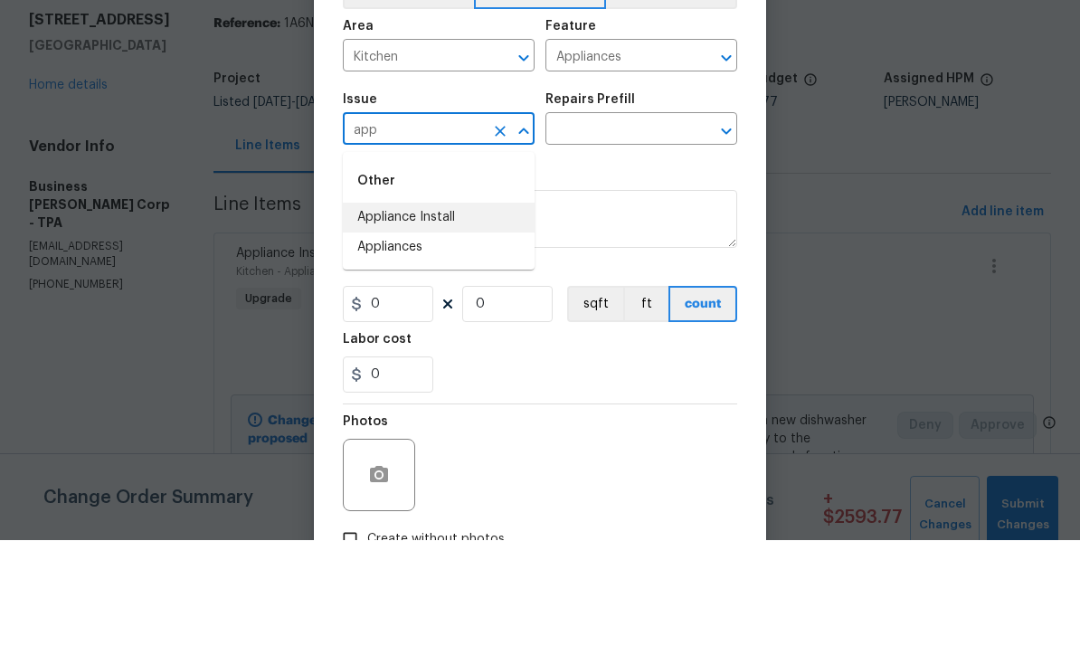
click at [455, 317] on li "Appliance Install" at bounding box center [439, 332] width 192 height 30
type input "Appliance Install"
click at [641, 232] on input "text" at bounding box center [615, 246] width 141 height 28
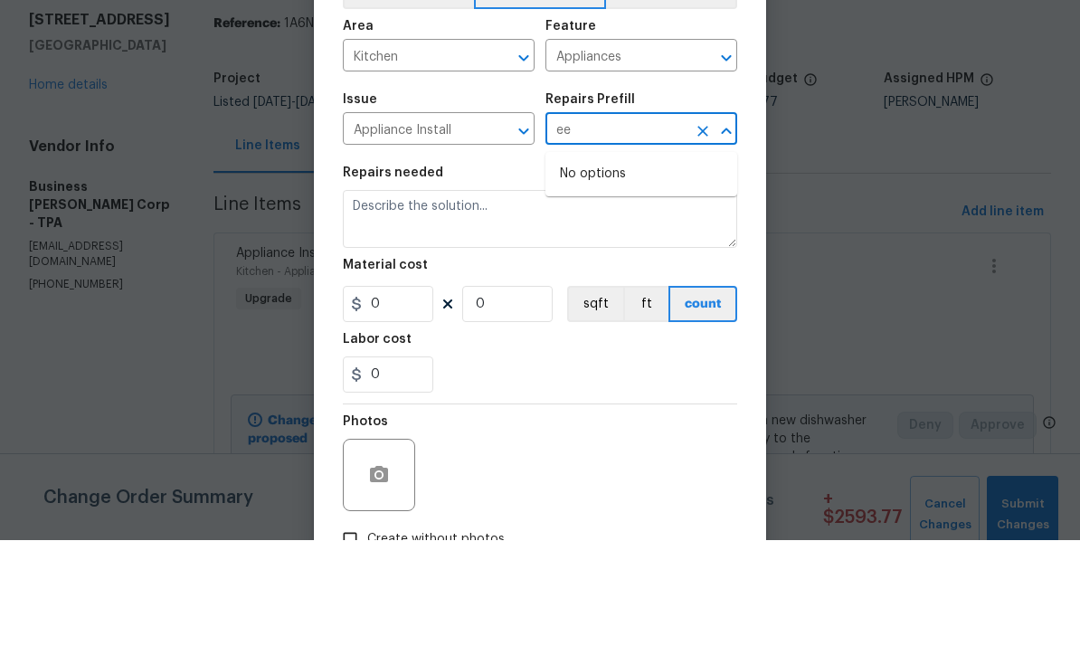
type input "e"
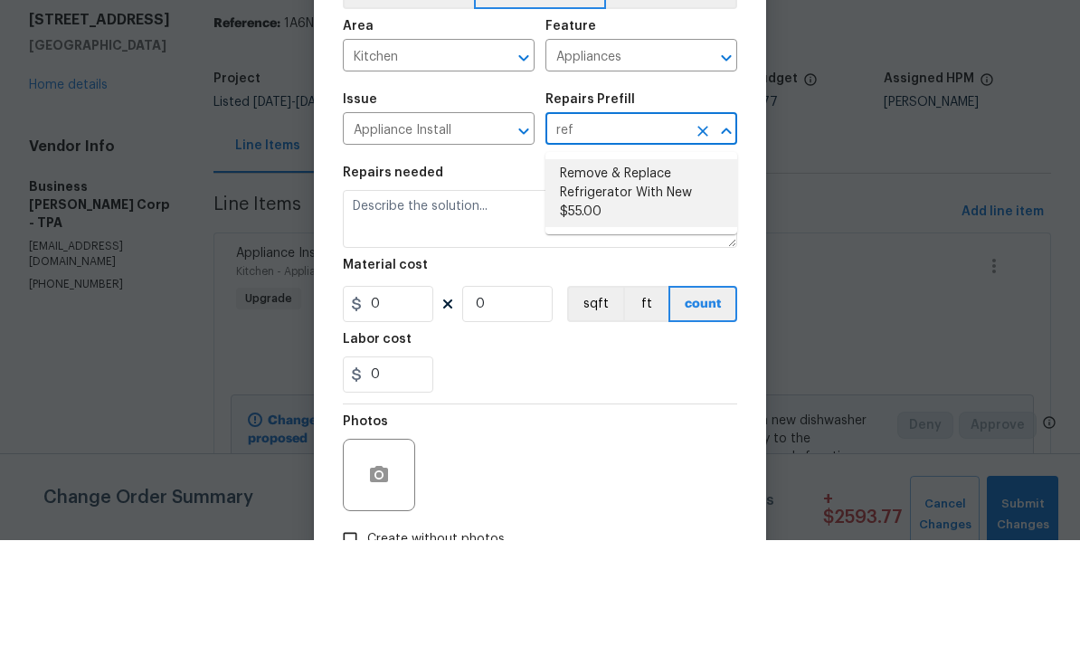
click at [671, 274] on li "Remove & Replace Refrigerator With New $55.00" at bounding box center [641, 308] width 192 height 68
type input "Remove & Replace Refrigerator With New $55.00"
type textarea "Remove the existing refrigerator and replace it with a new refrigerator provide…"
type input "1"
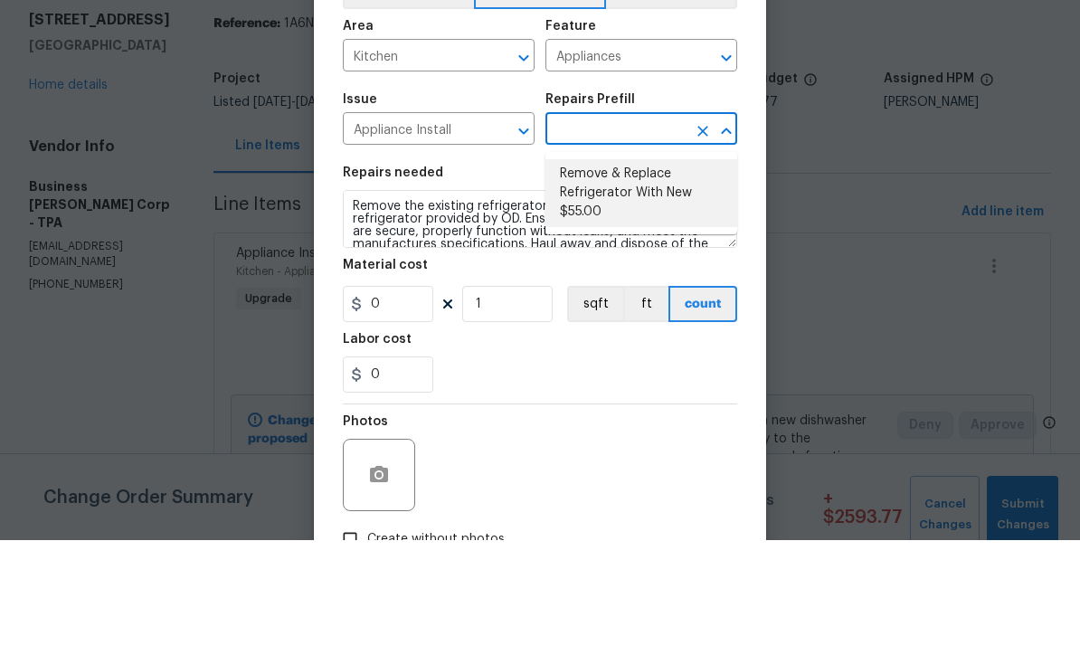
type input "Remove & Replace Refrigerator With New $55.00"
type input "55"
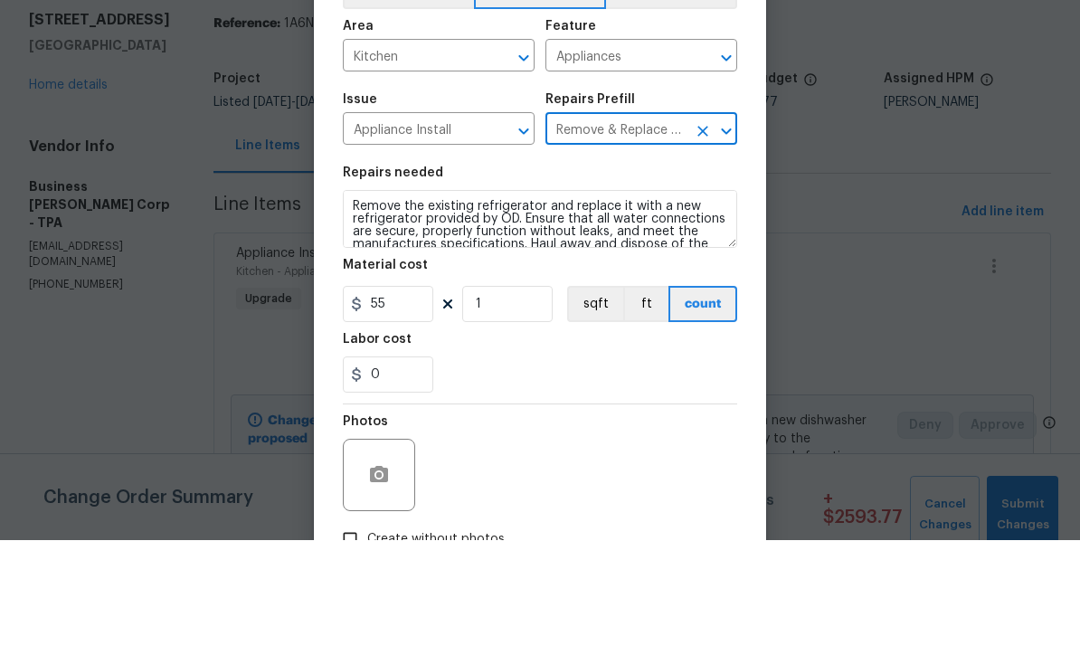
scroll to position [60, 0]
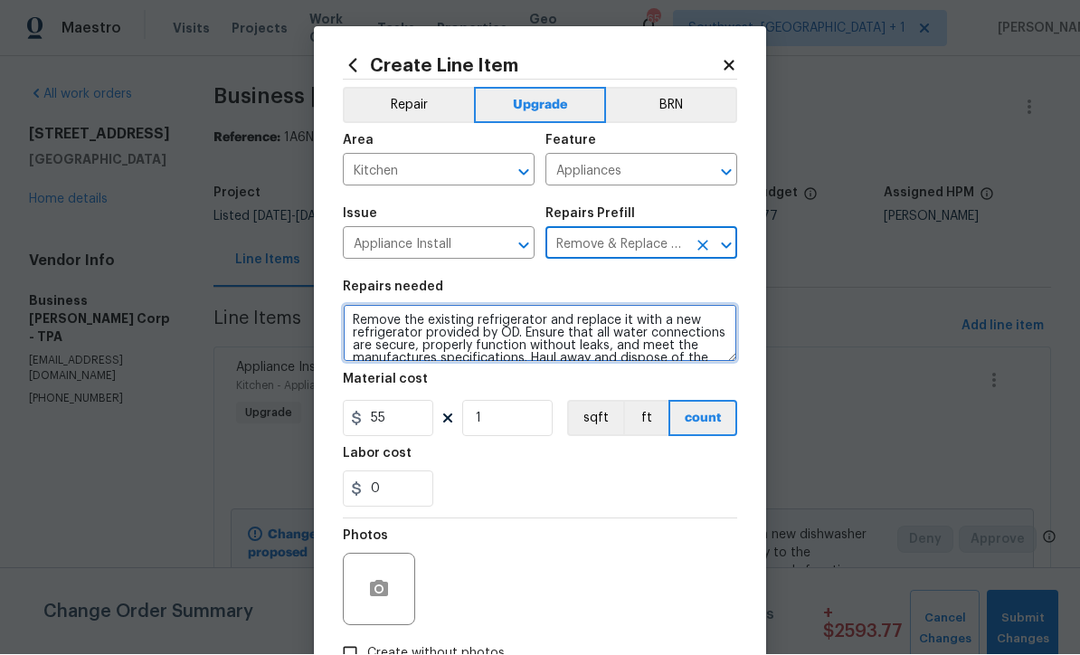
click at [675, 319] on textarea "Remove the existing refrigerator and replace it with a new refrigerator provide…" at bounding box center [540, 334] width 394 height 58
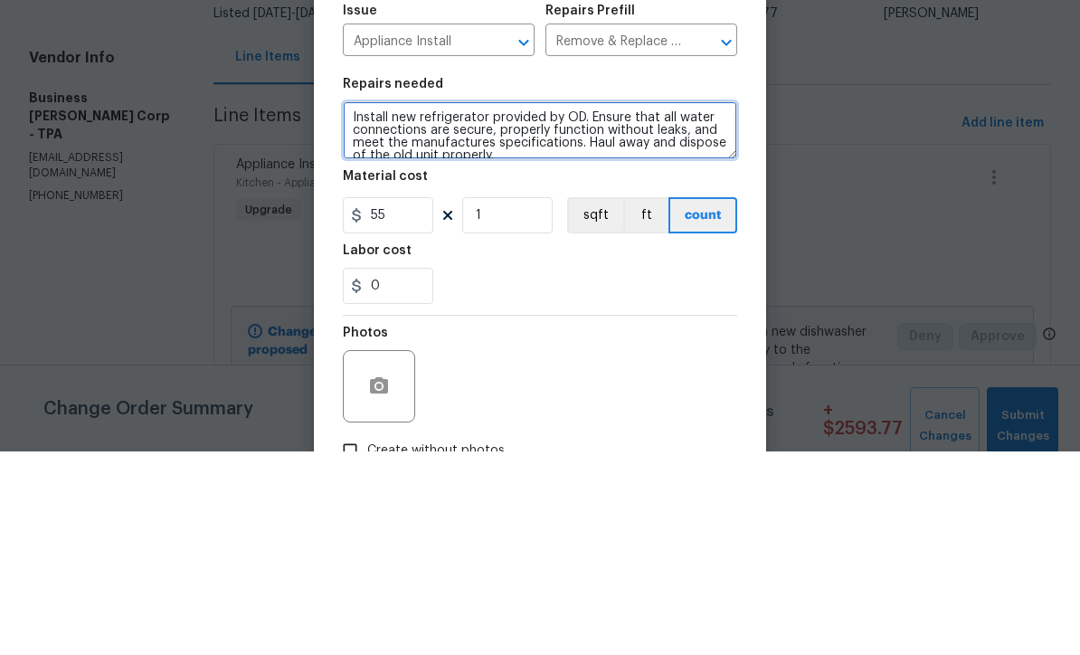
click at [345, 305] on textarea "Install new refrigerator provided by OD. Ensure that all water connections are …" at bounding box center [540, 334] width 394 height 58
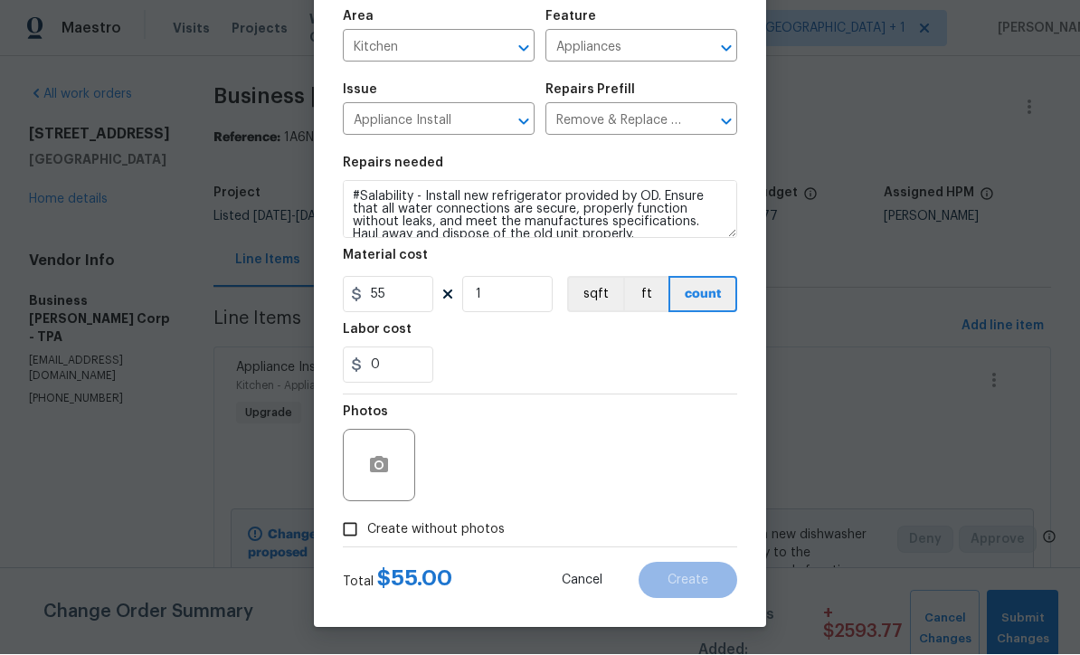
scroll to position [128, 0]
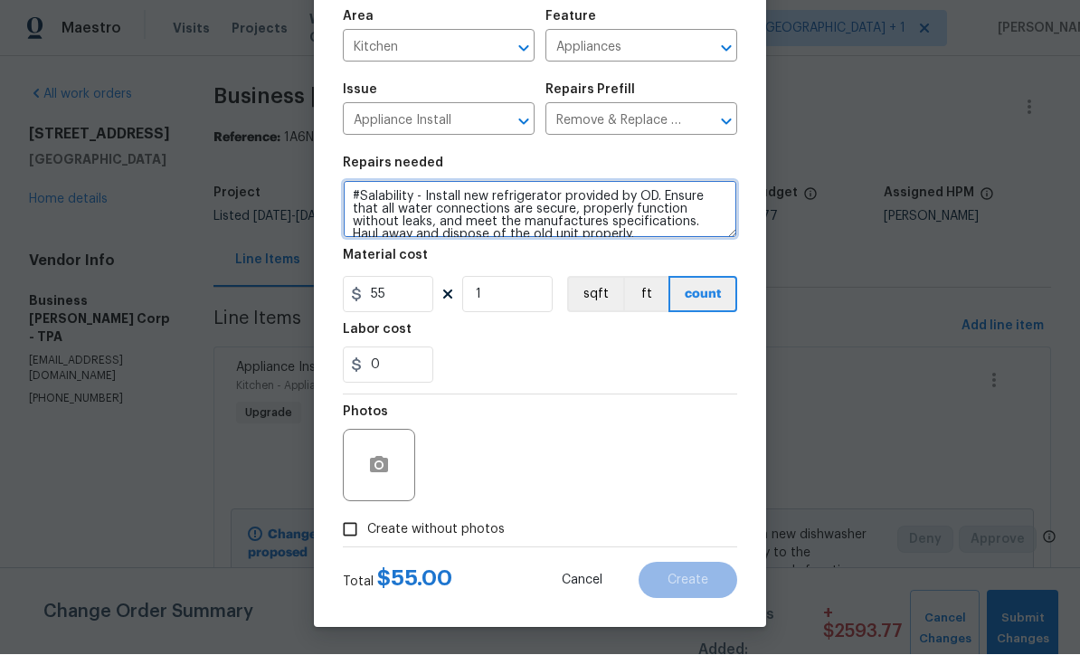
type textarea "#Salability - Install new refrigerator provided by OD. Ensure that all water co…"
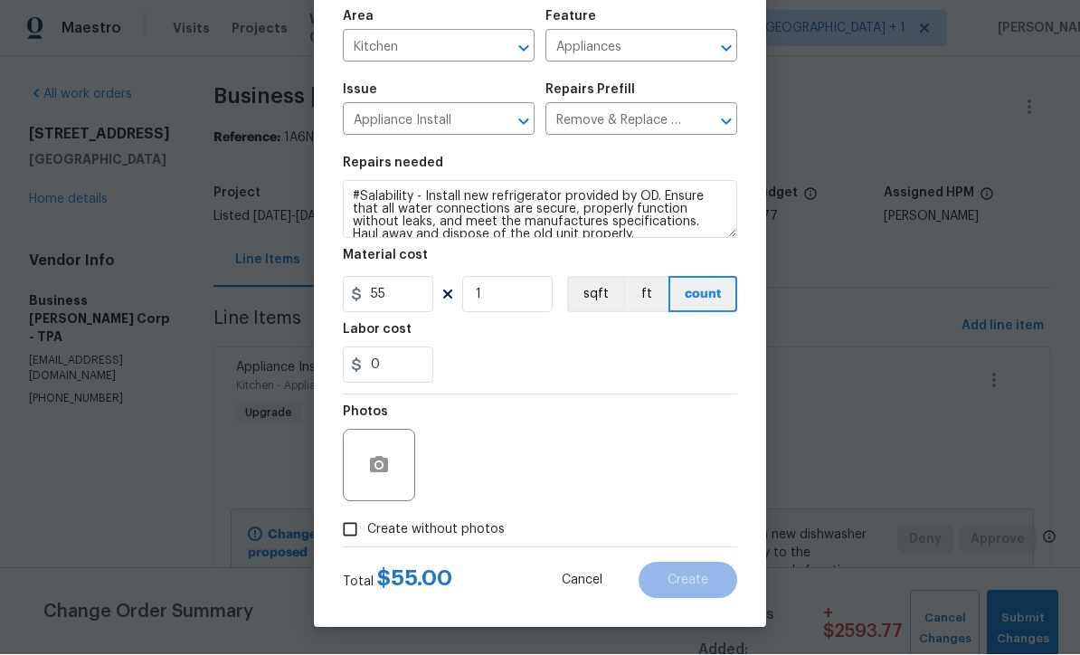
click at [350, 529] on input "Create without photos" at bounding box center [350, 530] width 34 height 34
checkbox input "true"
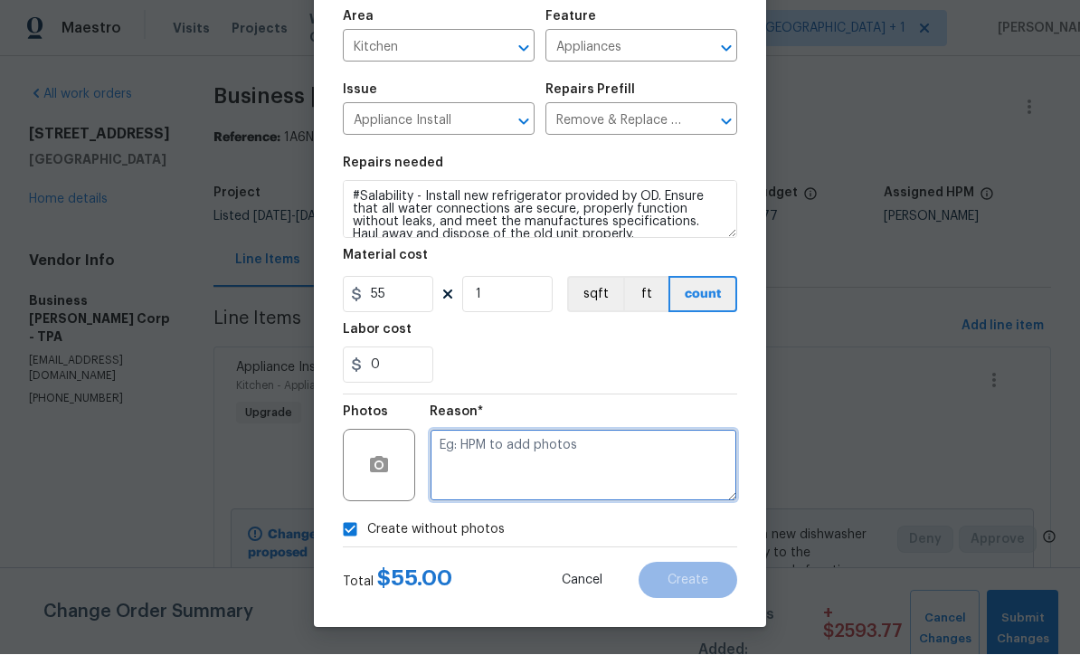
click at [525, 459] on textarea at bounding box center [583, 466] width 307 height 72
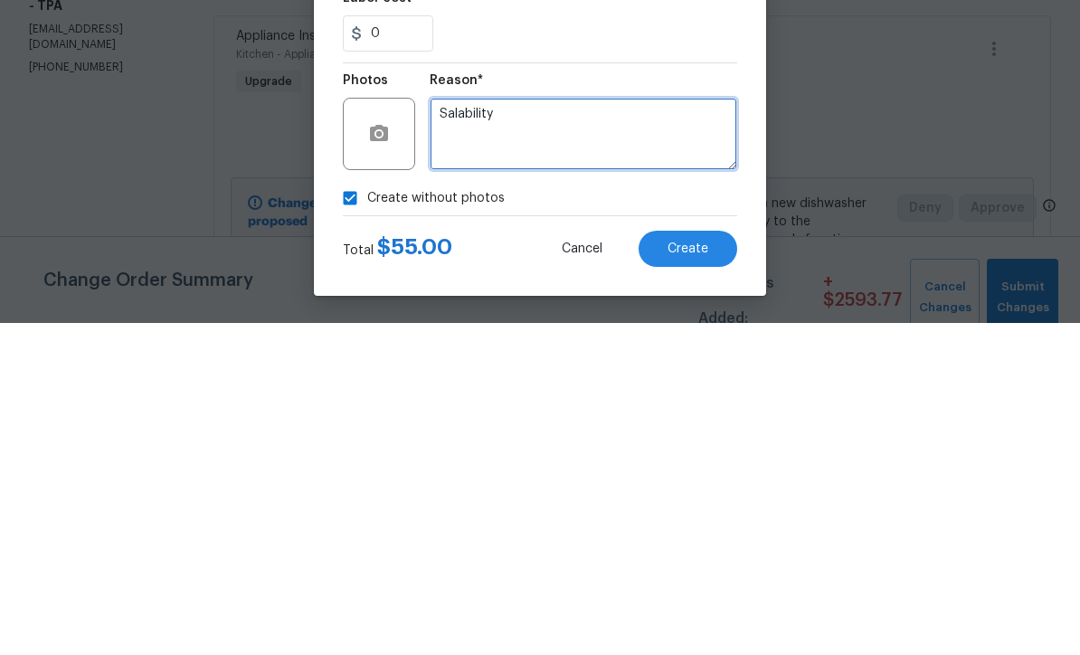
type textarea "Salability"
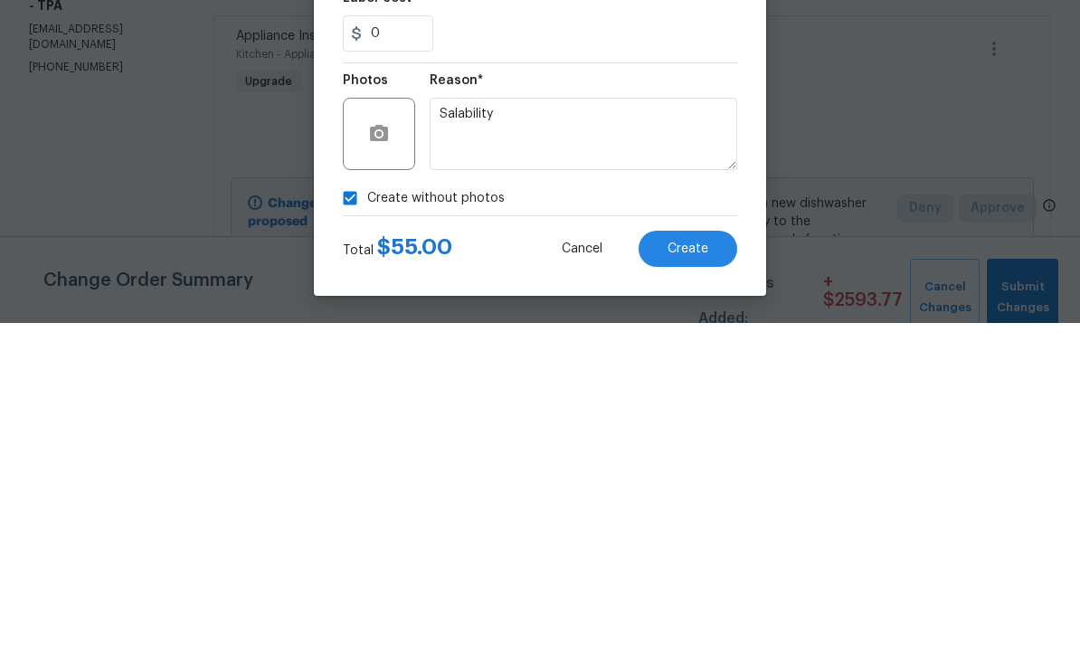
click at [690, 574] on span "Create" at bounding box center [687, 581] width 41 height 14
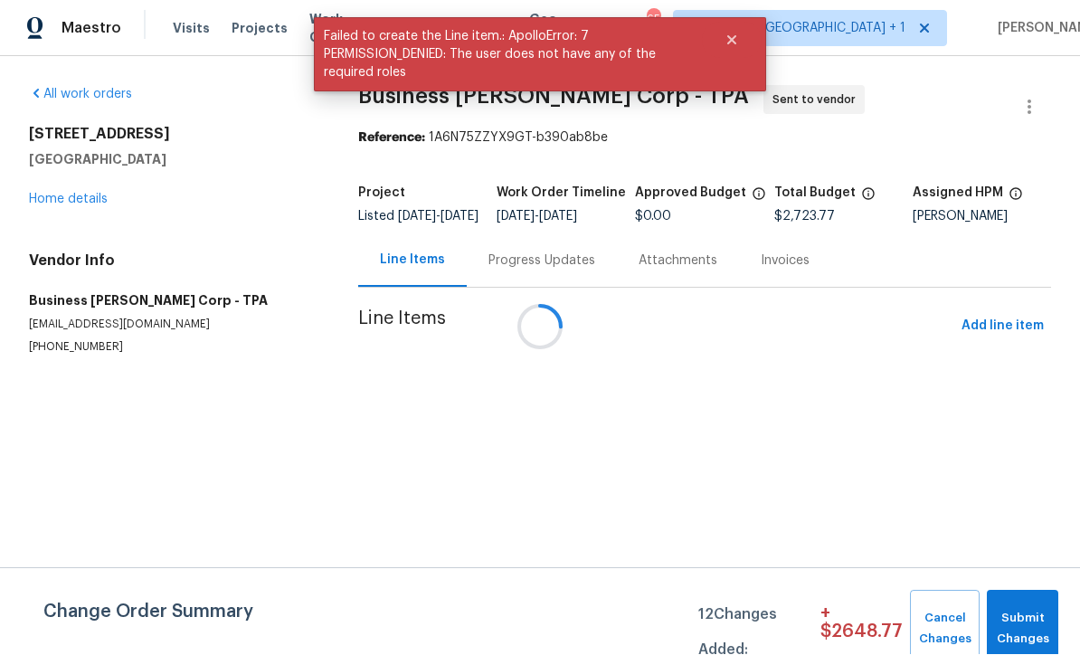
scroll to position [1, 0]
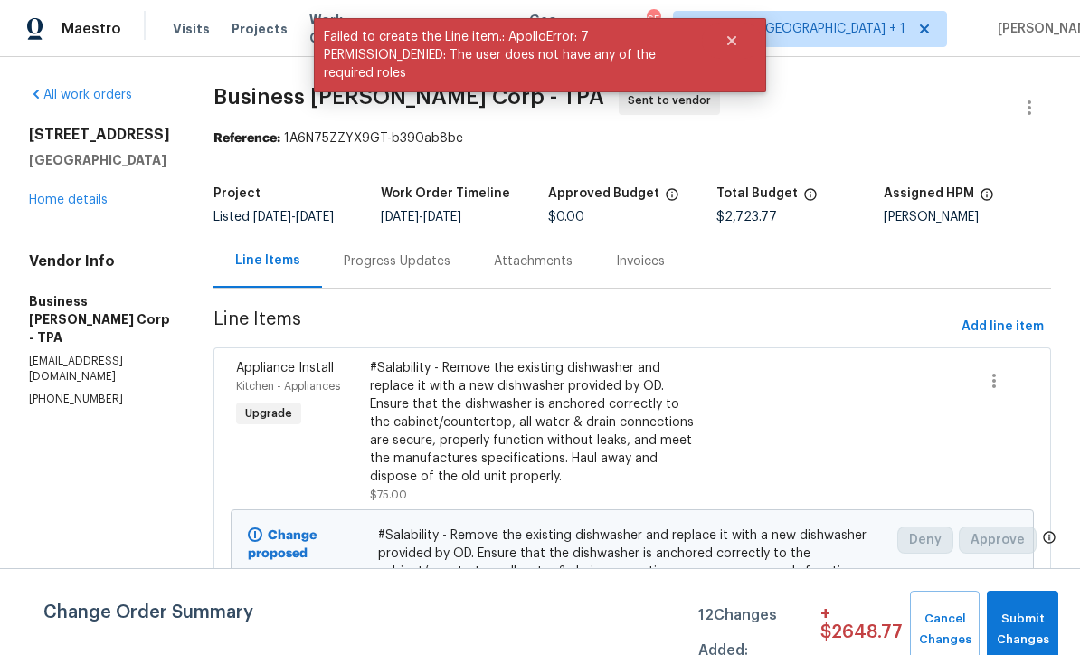
click at [1012, 338] on span "Add line item" at bounding box center [1002, 327] width 82 height 23
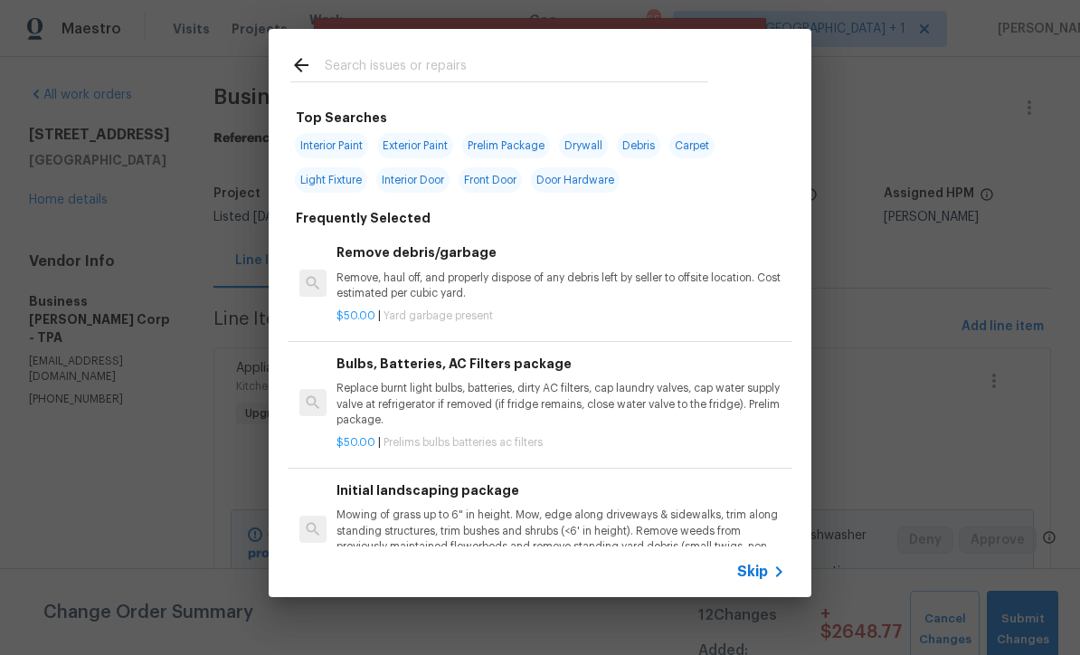
click at [761, 573] on span "Skip" at bounding box center [752, 572] width 31 height 18
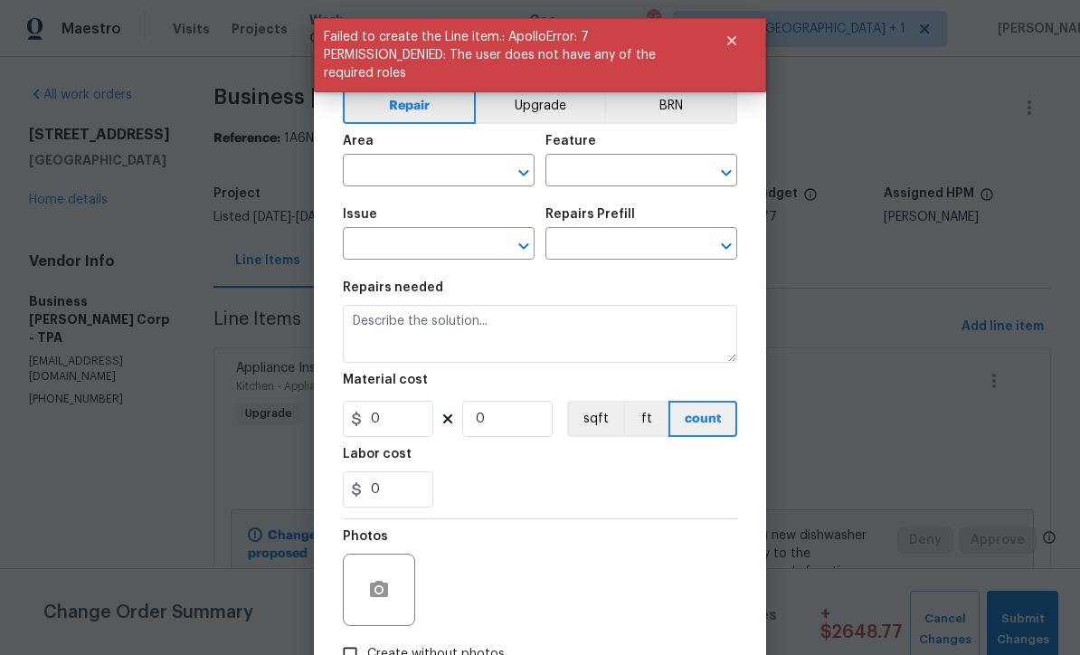
click at [429, 169] on input "text" at bounding box center [413, 172] width 141 height 28
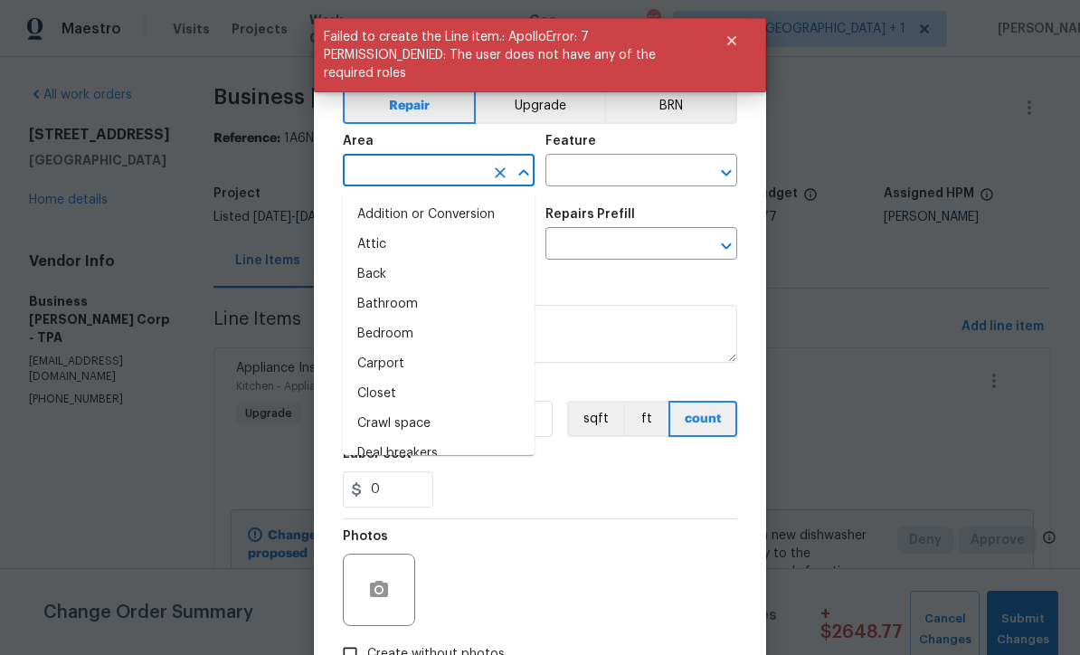
scroll to position [0, 0]
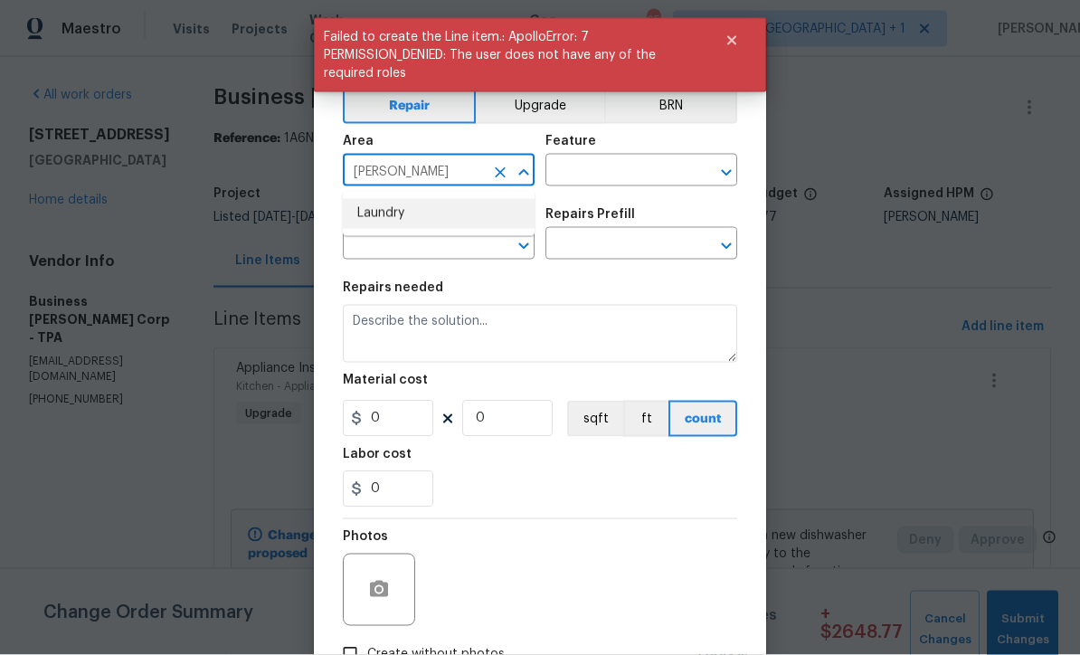
click at [399, 219] on li "Laundry" at bounding box center [439, 214] width 192 height 30
type input "Laundry"
click at [626, 175] on input "text" at bounding box center [615, 172] width 141 height 28
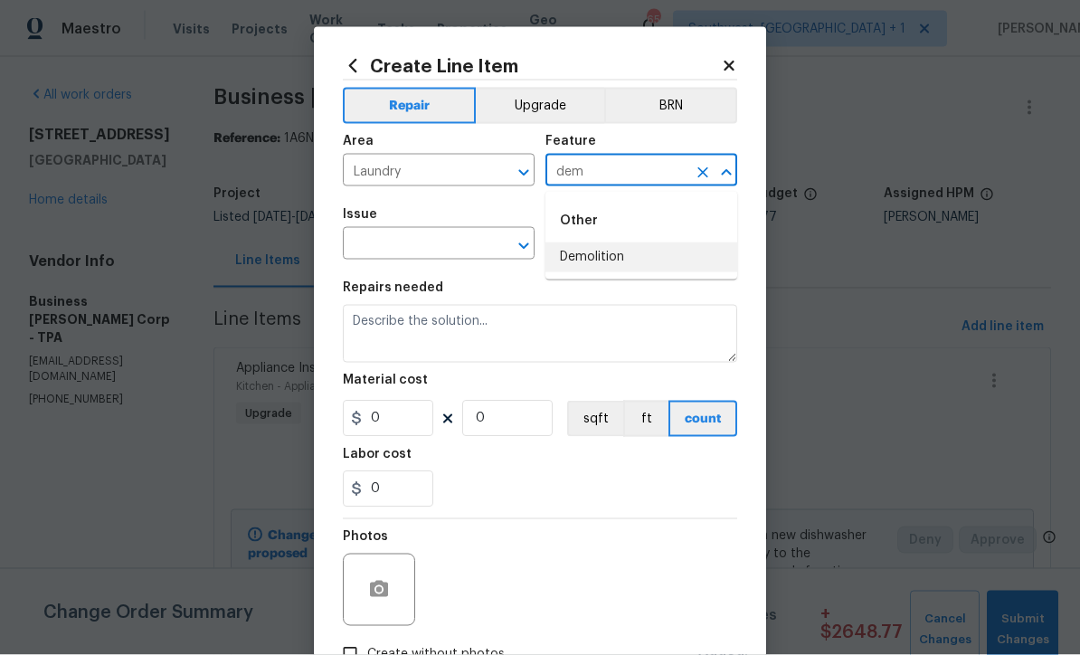
click at [617, 259] on li "Demolition" at bounding box center [641, 257] width 192 height 30
type input "Demolition"
click at [482, 256] on input "text" at bounding box center [413, 246] width 141 height 28
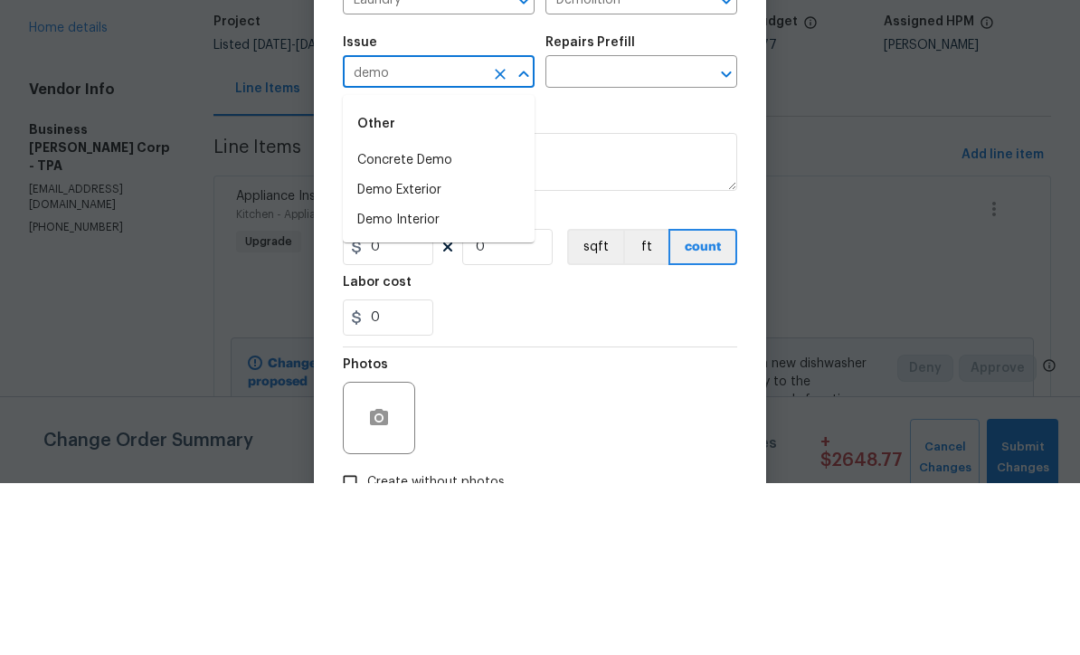
click at [446, 377] on li "Demo Interior" at bounding box center [439, 392] width 192 height 30
type input "Demo Interior"
click at [652, 232] on input "text" at bounding box center [615, 246] width 141 height 28
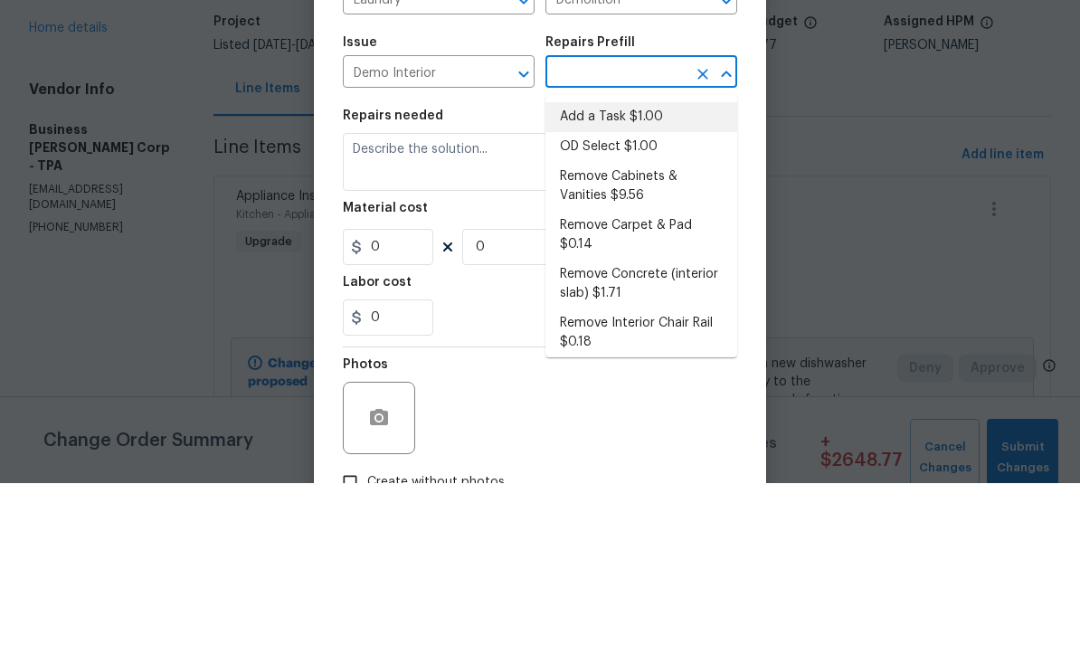
click at [658, 274] on li "Add a Task $1.00" at bounding box center [641, 289] width 192 height 30
type input "Add a Task $1.00"
type textarea "HPM to detail"
type input "1"
type input "Add a Task $1.00"
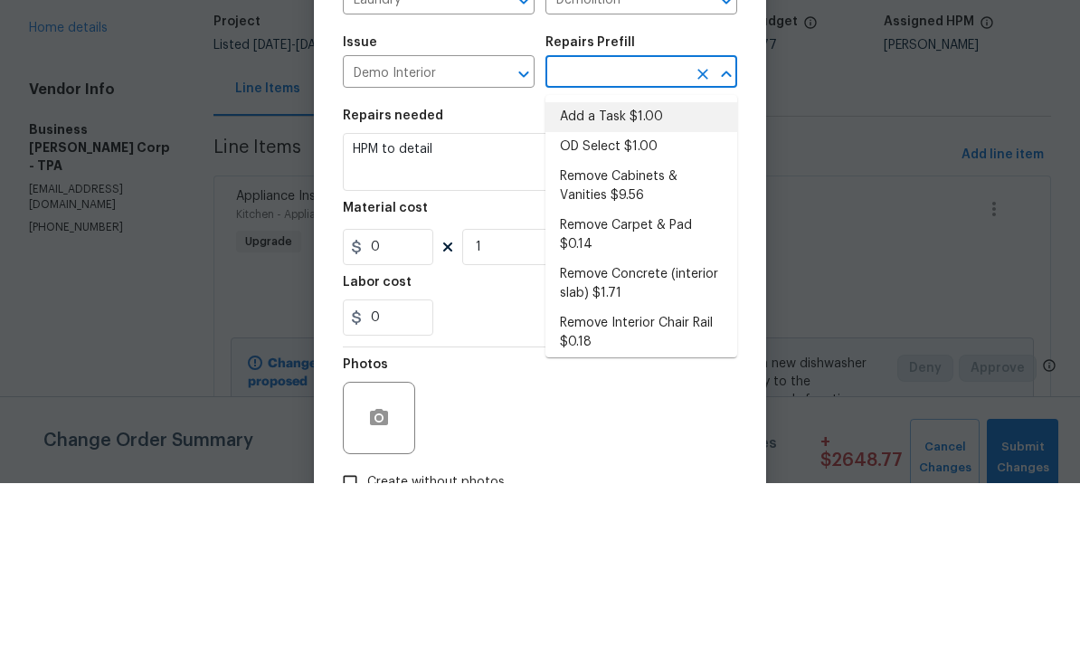
type input "1"
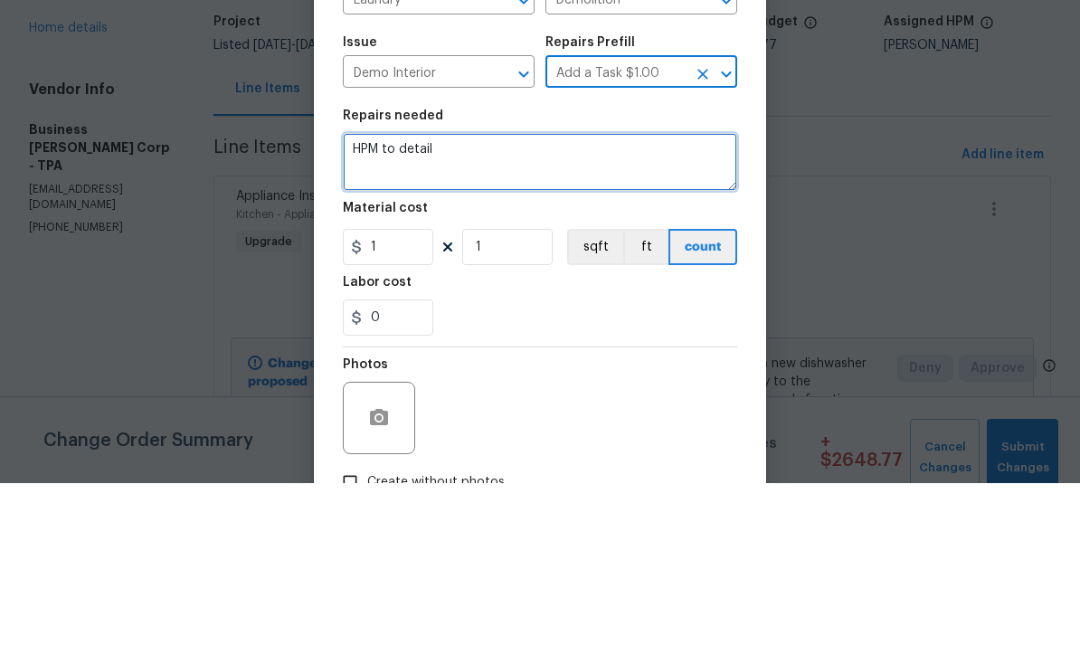
click at [555, 305] on textarea "HPM to detail" at bounding box center [540, 334] width 394 height 58
type textarea "H"
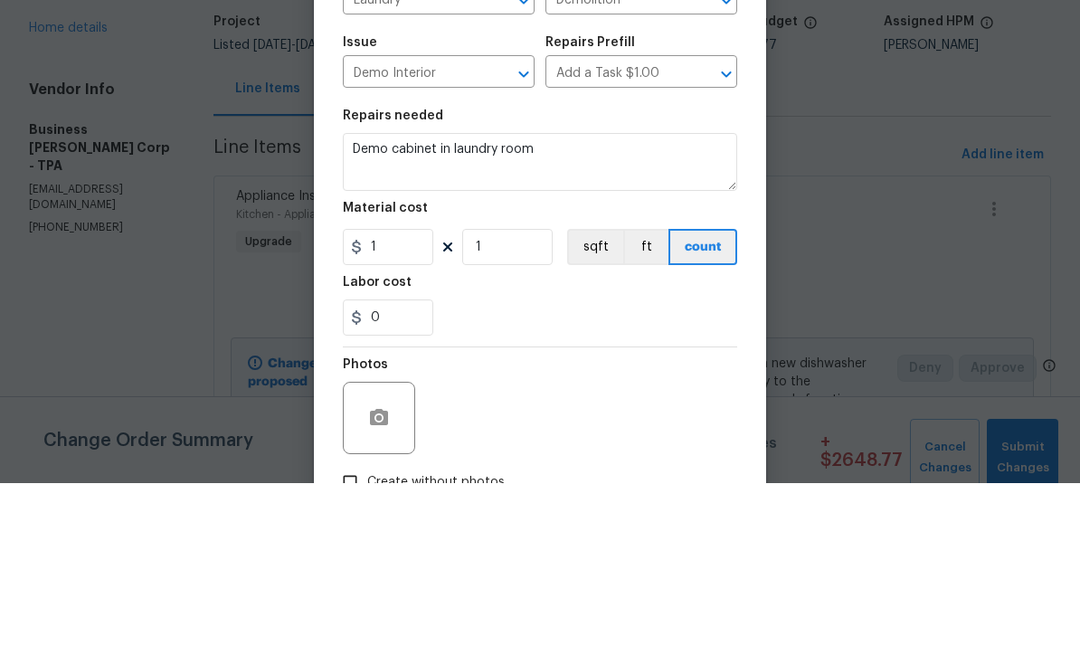
scroll to position [60, 0]
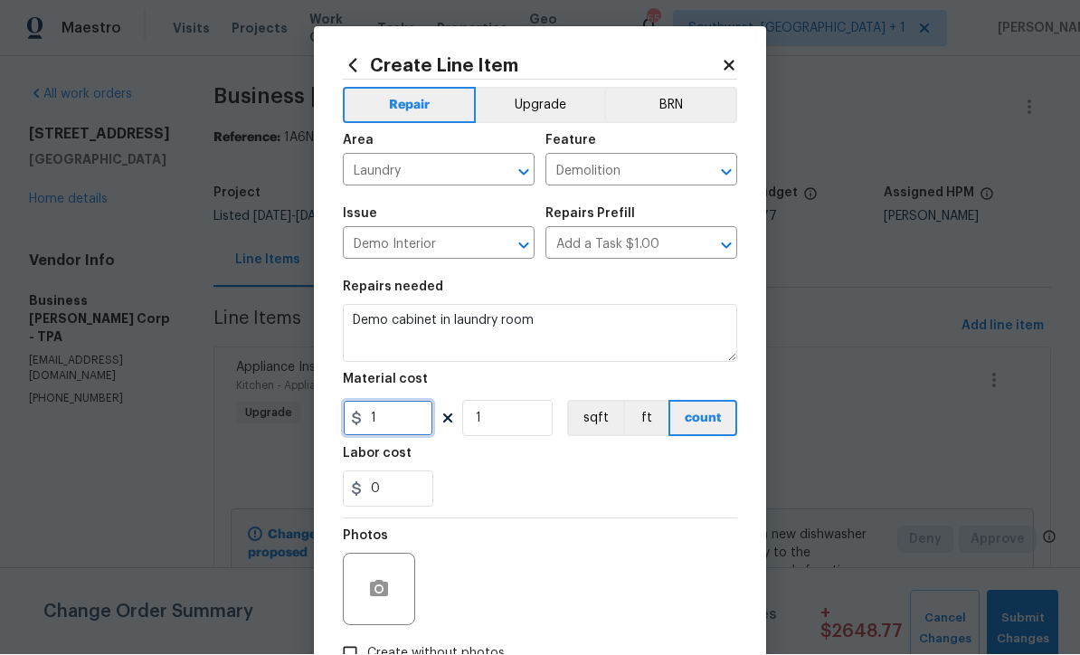
click at [408, 433] on input "1" at bounding box center [388, 419] width 90 height 36
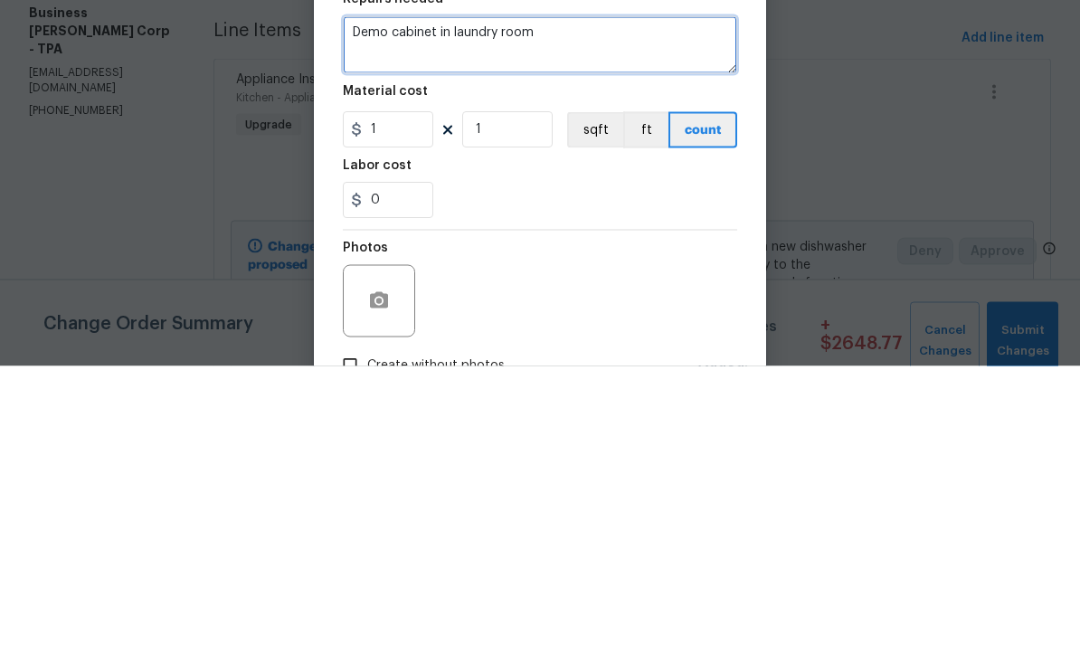
click at [431, 305] on textarea "Demo cabinet in laundry room" at bounding box center [540, 334] width 394 height 58
click at [433, 305] on textarea "Demo cabinet in laundry room" at bounding box center [540, 334] width 394 height 58
click at [437, 305] on textarea "Demo cabinet in laundry room" at bounding box center [540, 334] width 394 height 58
type textarea "Demo cabinet and countertop in laundry room"
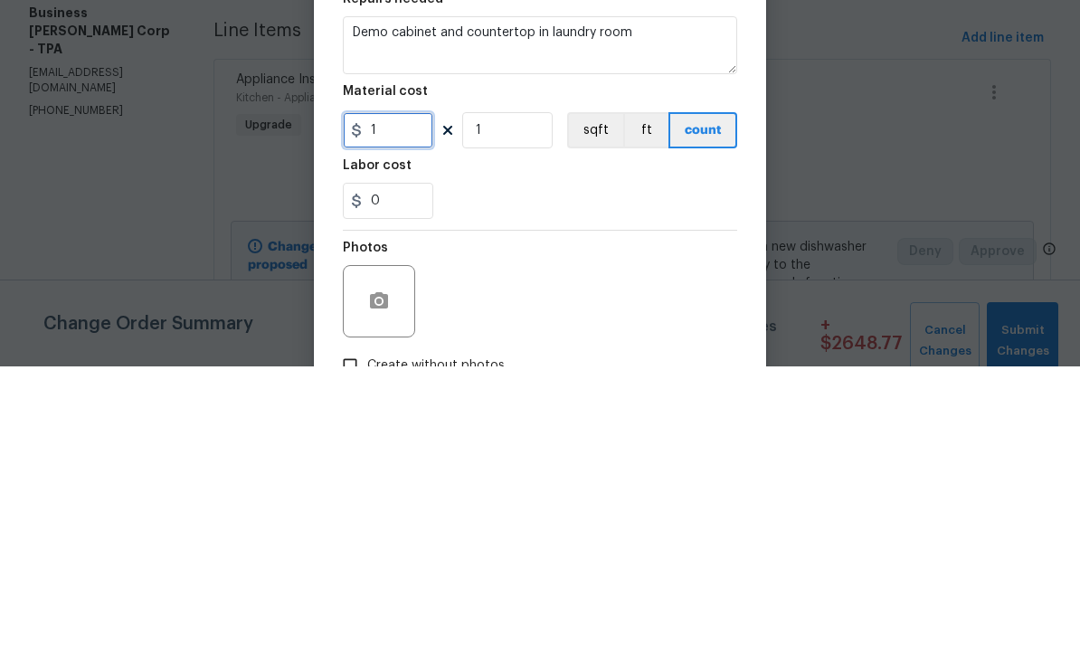
click at [423, 401] on input "1" at bounding box center [388, 419] width 90 height 36
type input "0"
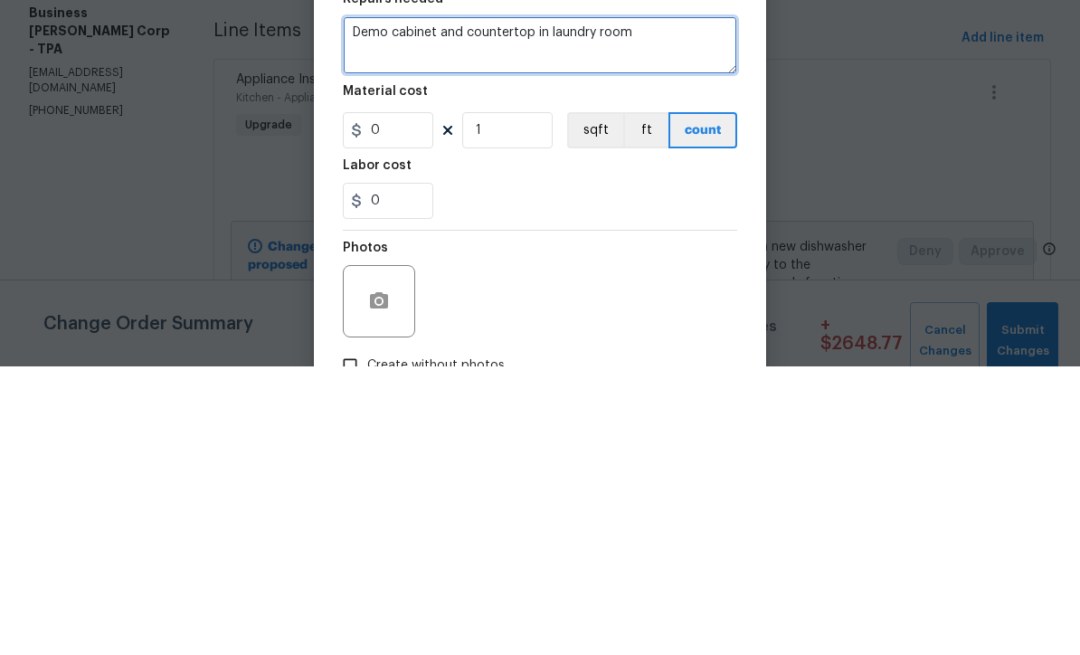
click at [704, 305] on textarea "Demo cabinet and countertop in laundry room" at bounding box center [540, 334] width 394 height 58
type textarea "Demo cabinet and countertop in laundry room. Haul off."
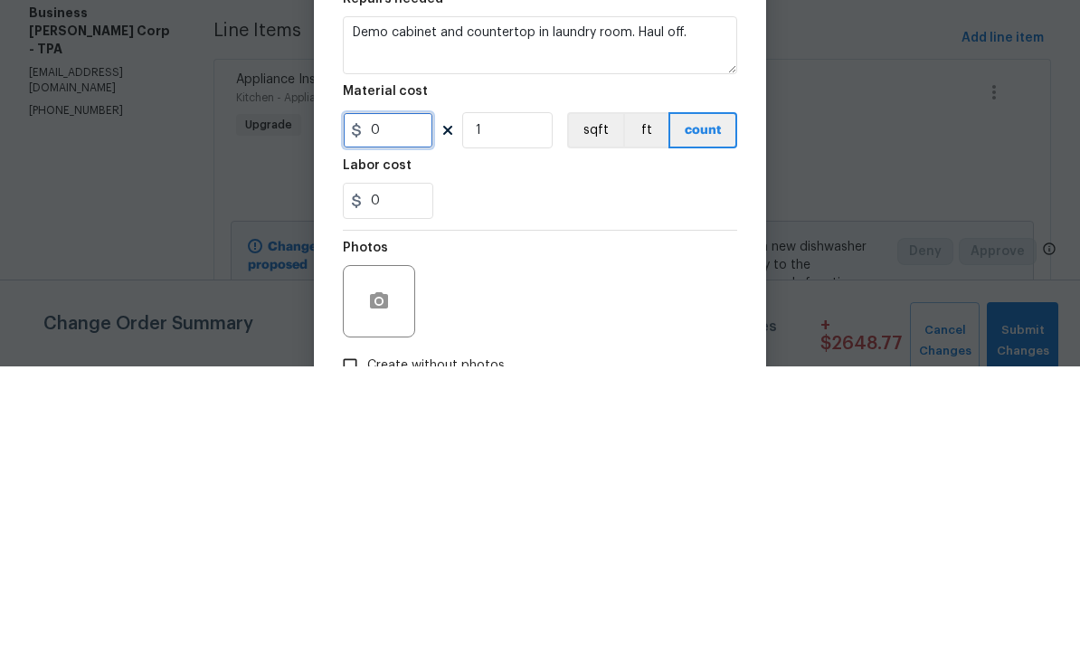
click at [408, 401] on input "0" at bounding box center [388, 419] width 90 height 36
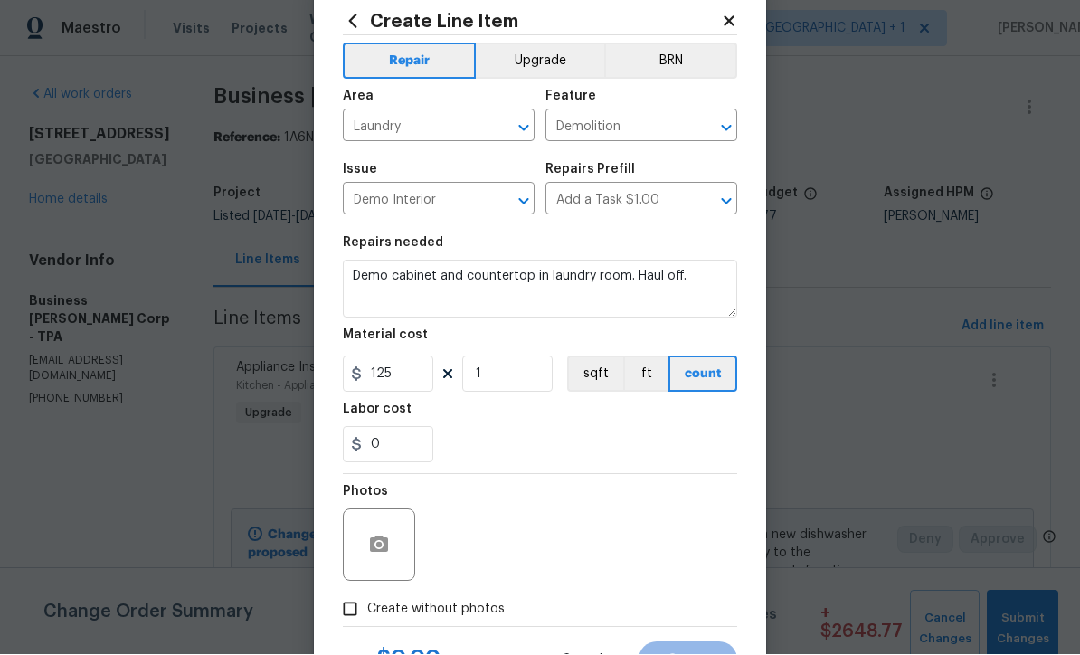
scroll to position [57, 0]
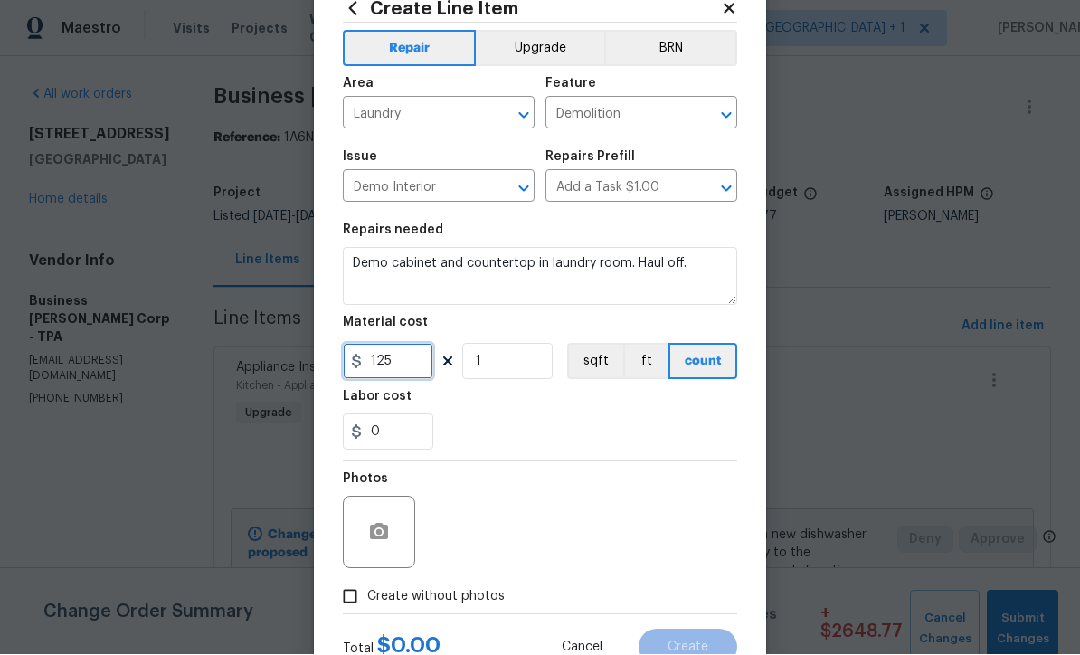
type input "125"
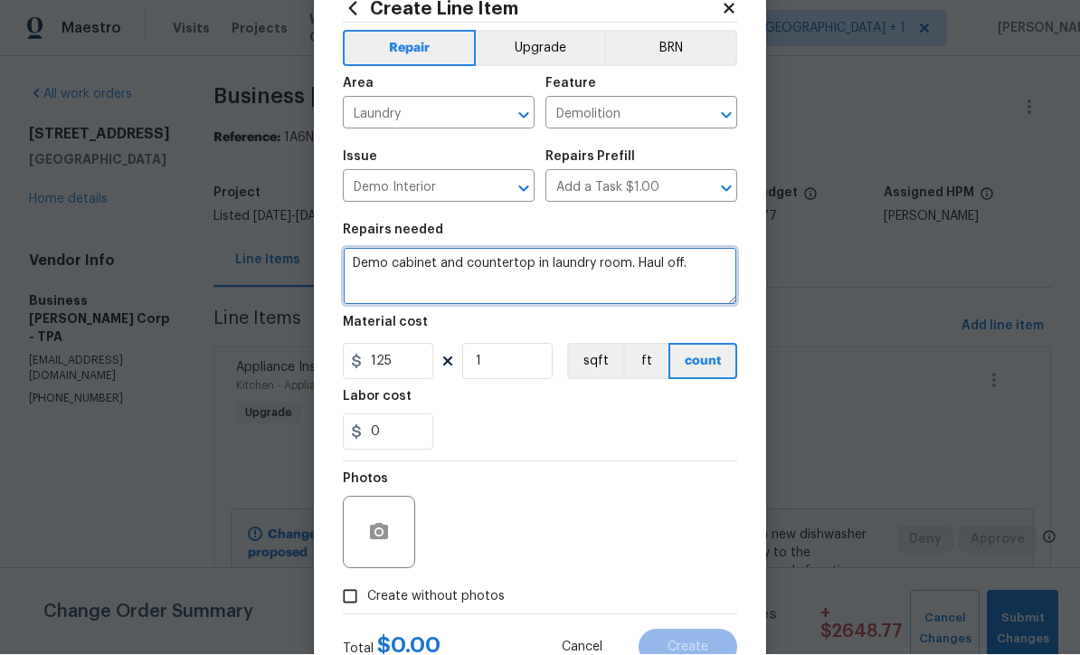
click at [355, 271] on textarea "Demo cabinet and countertop in laundry room. Haul off." at bounding box center [540, 277] width 394 height 58
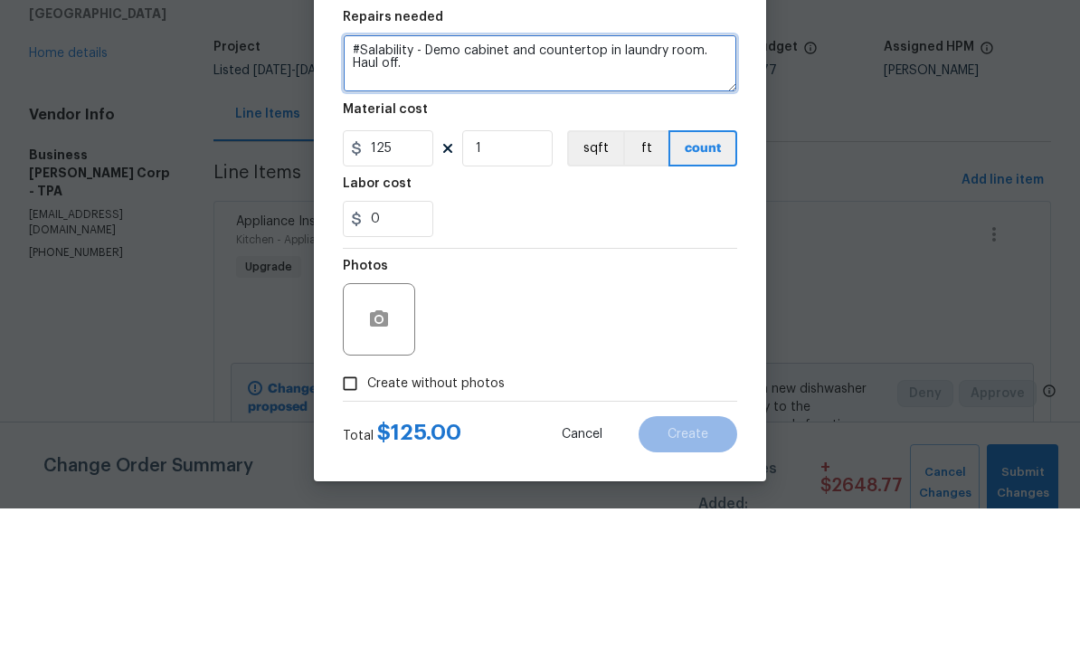
scroll to position [128, 0]
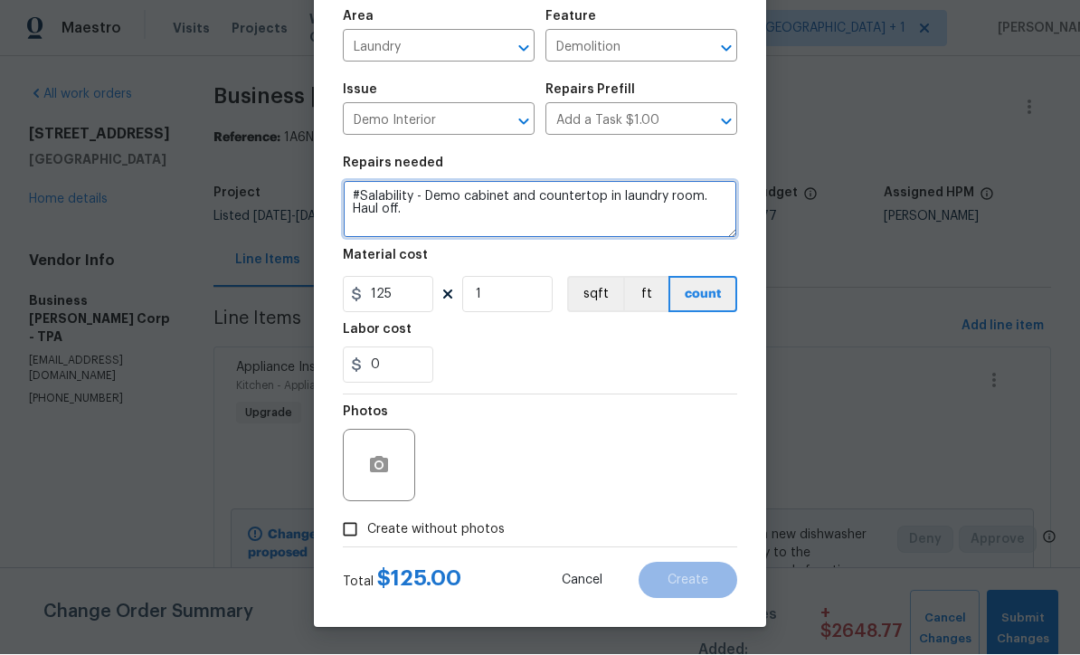
type textarea "#Salability - Demo cabinet and countertop in laundry room. Haul off."
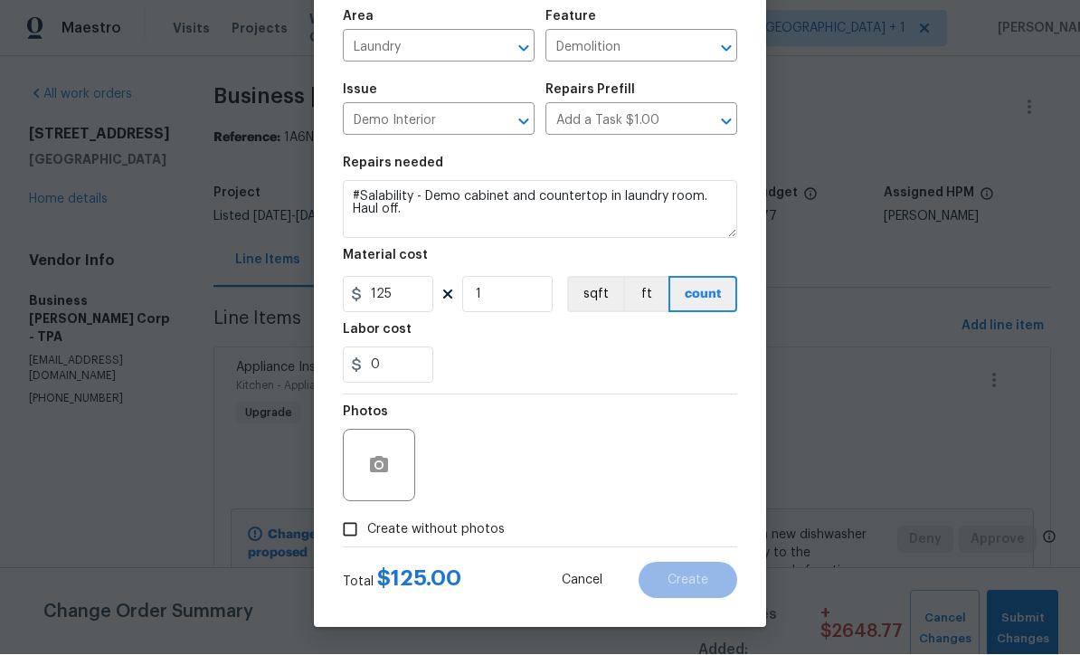
click at [360, 538] on input "Create without photos" at bounding box center [350, 530] width 34 height 34
checkbox input "true"
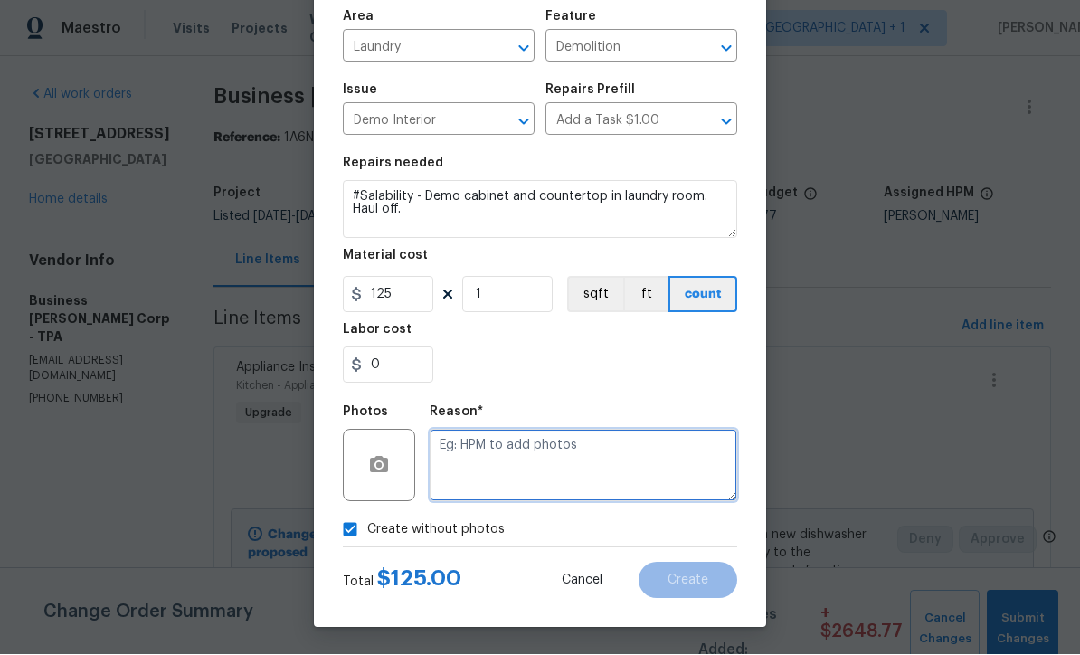
click at [530, 463] on textarea at bounding box center [583, 466] width 307 height 72
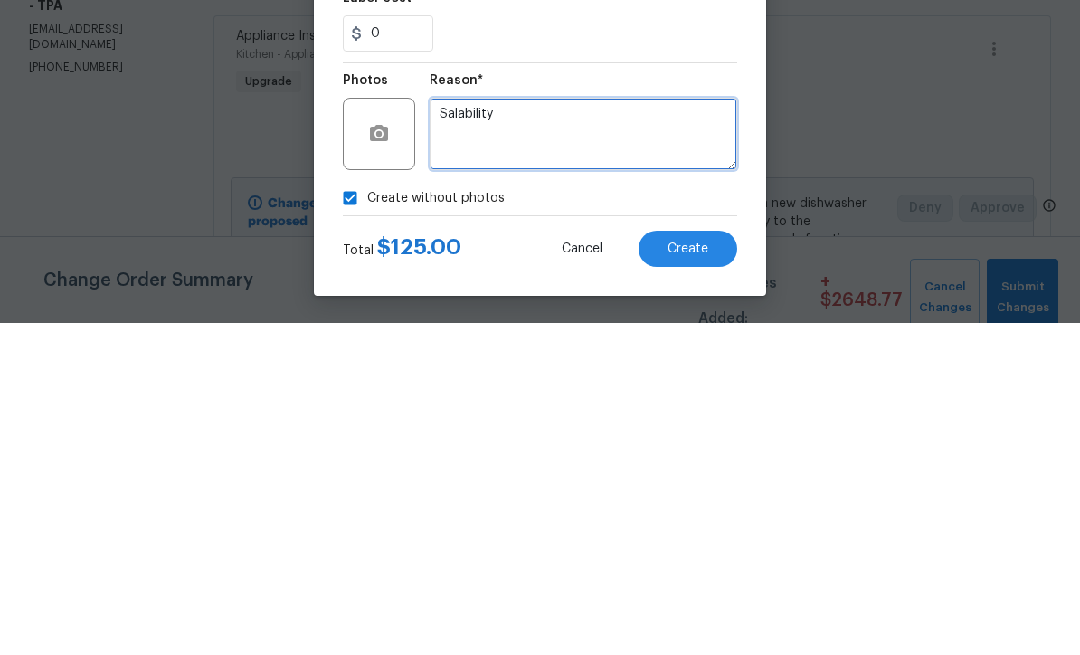
type textarea "Salability"
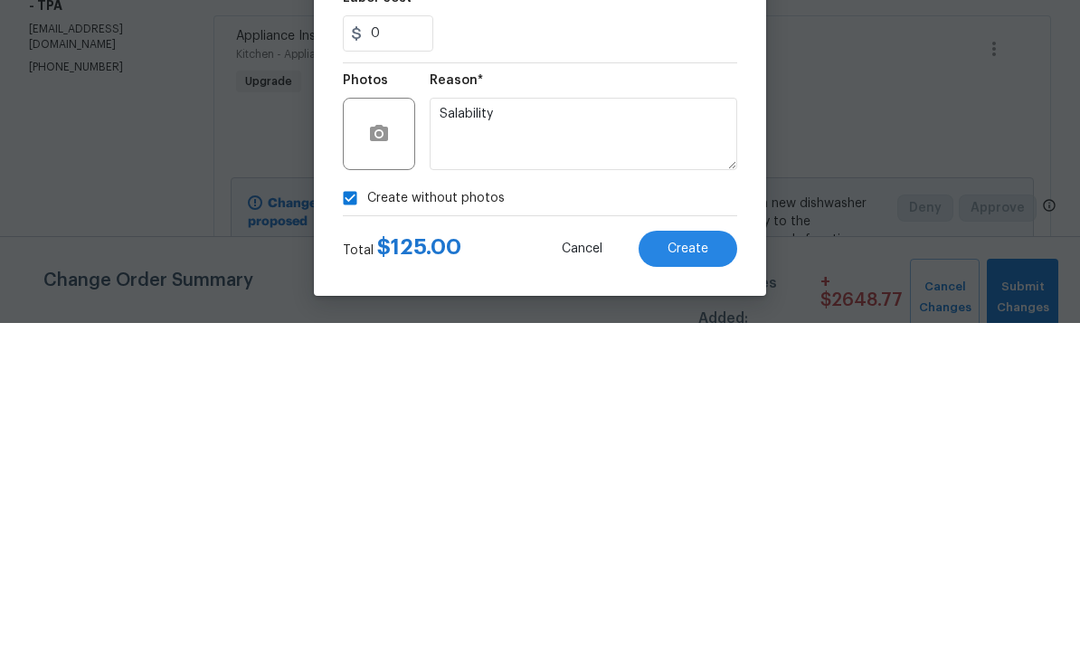
click at [704, 574] on span "Create" at bounding box center [687, 581] width 41 height 14
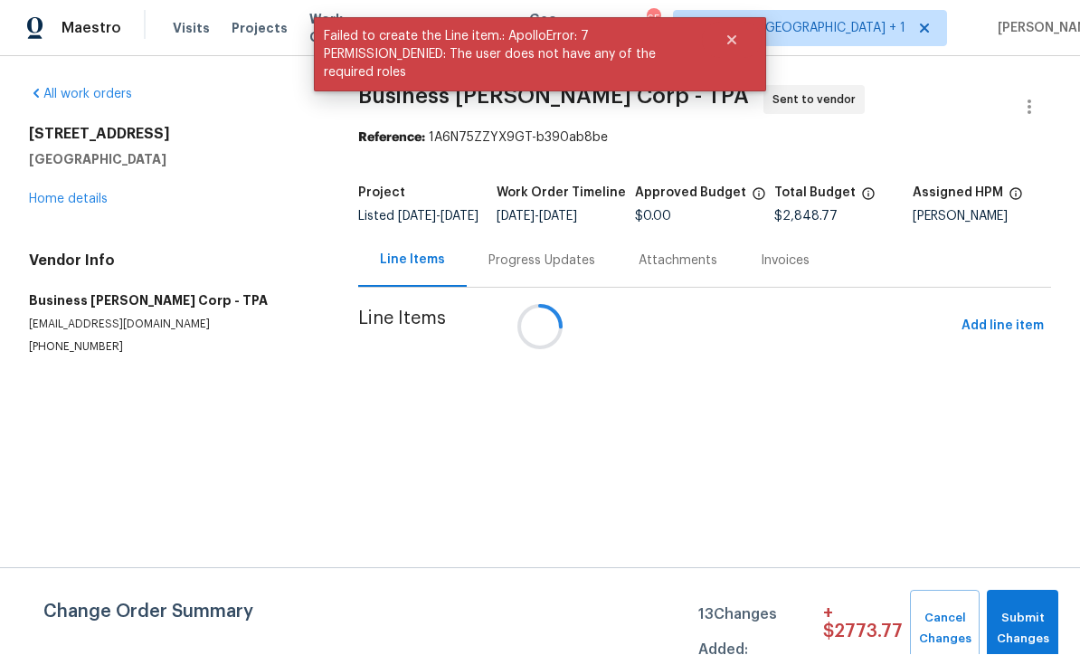
scroll to position [1, 0]
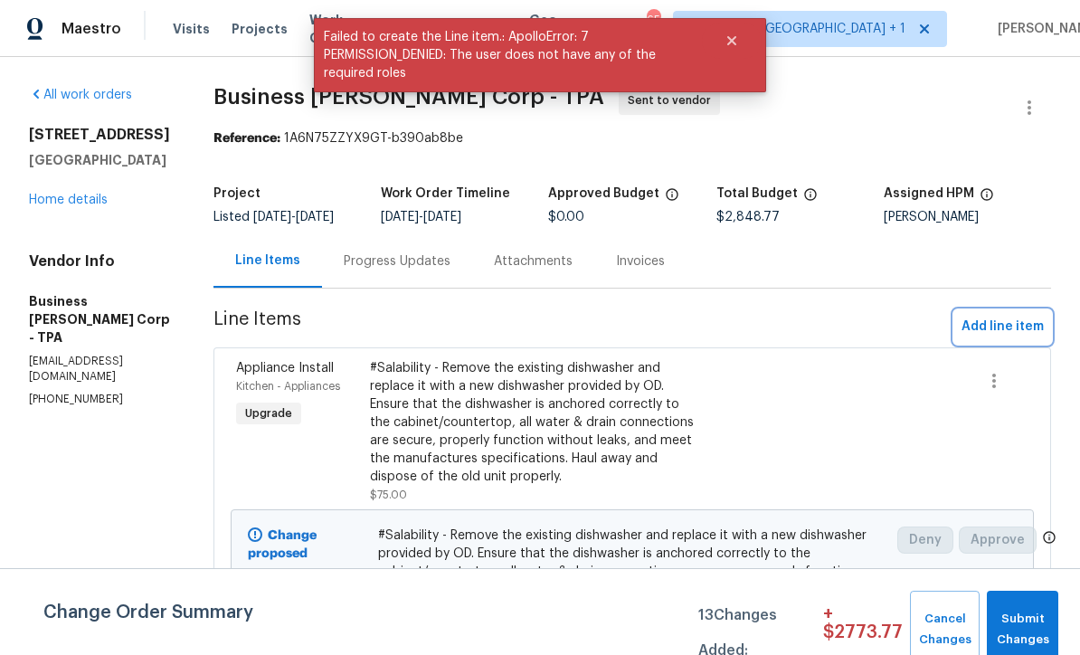
click at [998, 334] on span "Add line item" at bounding box center [1002, 327] width 82 height 23
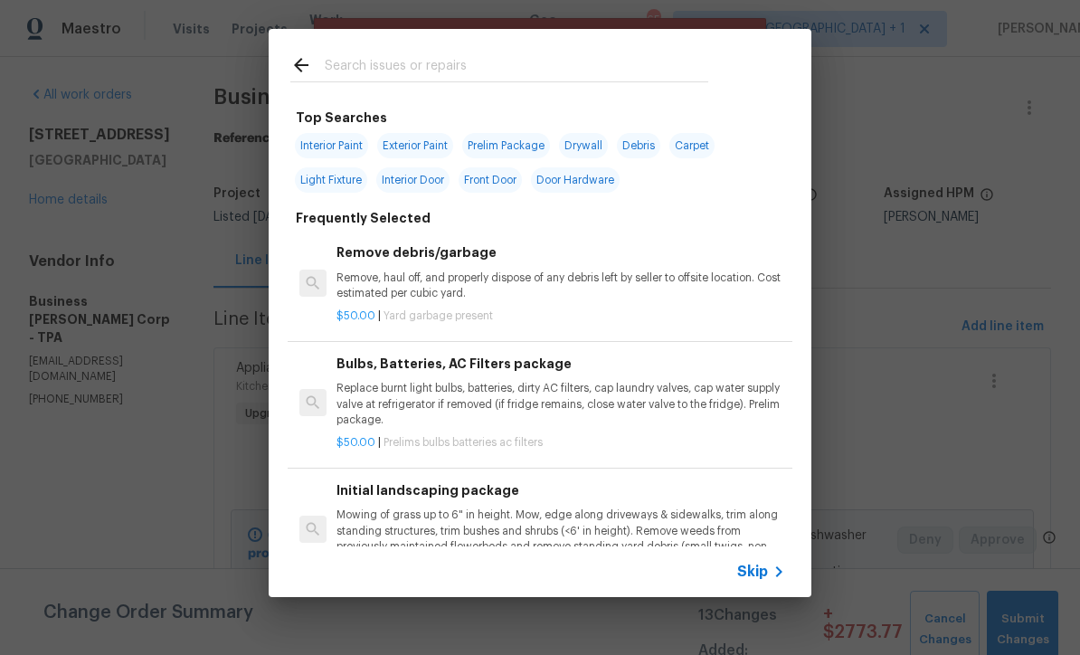
click at [763, 581] on div "Skip" at bounding box center [763, 572] width 52 height 22
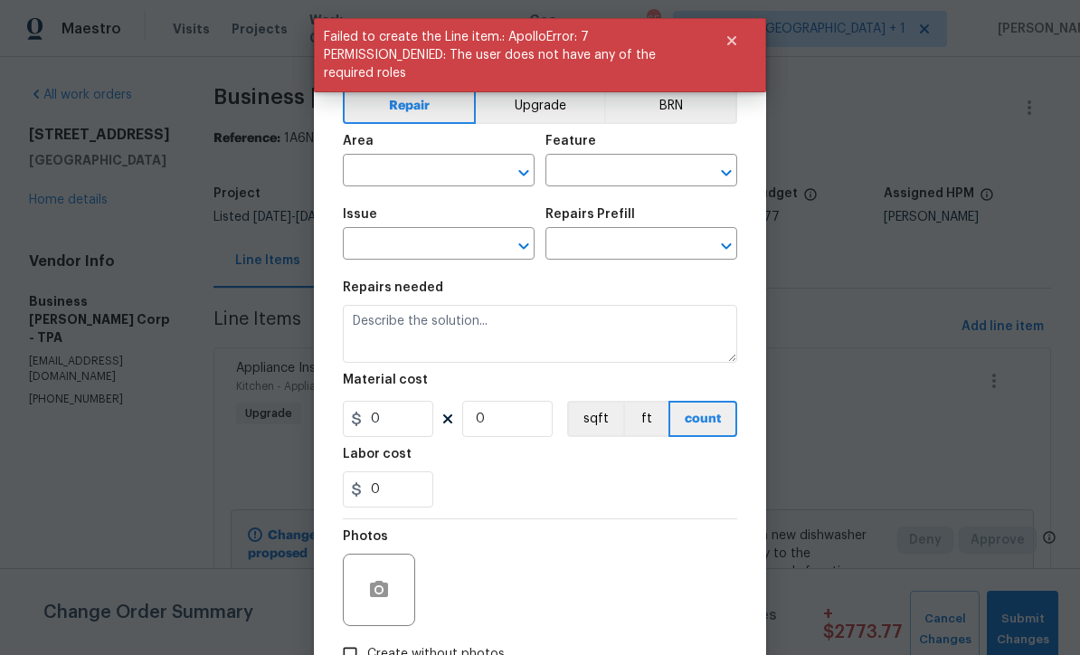
click at [566, 101] on button "Upgrade" at bounding box center [540, 106] width 129 height 36
click at [478, 170] on input "text" at bounding box center [413, 172] width 141 height 28
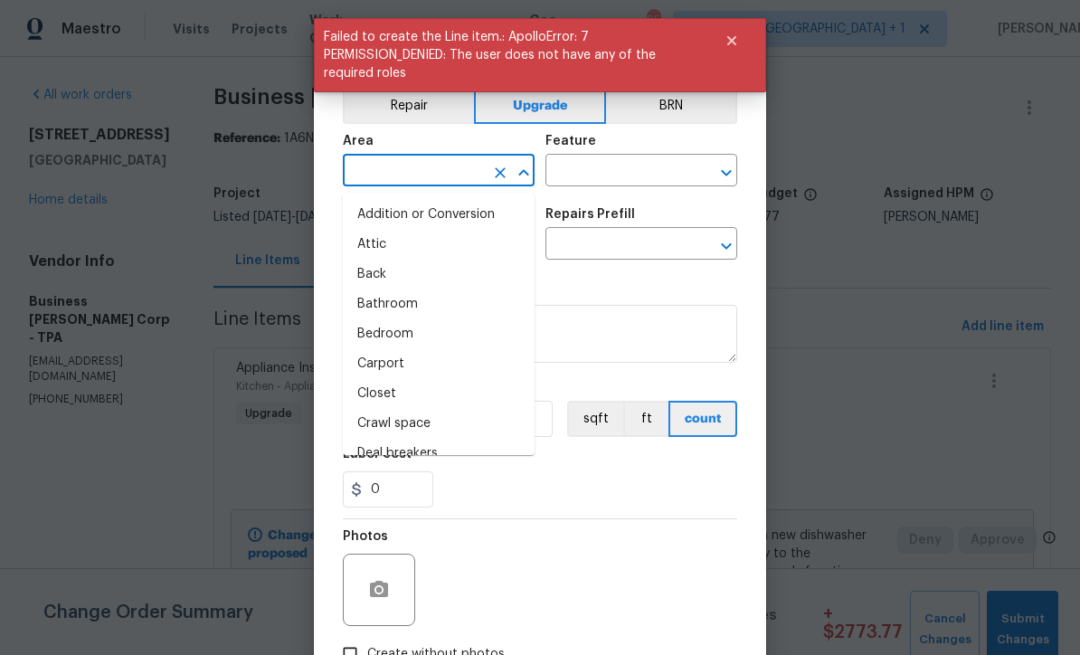
scroll to position [0, 0]
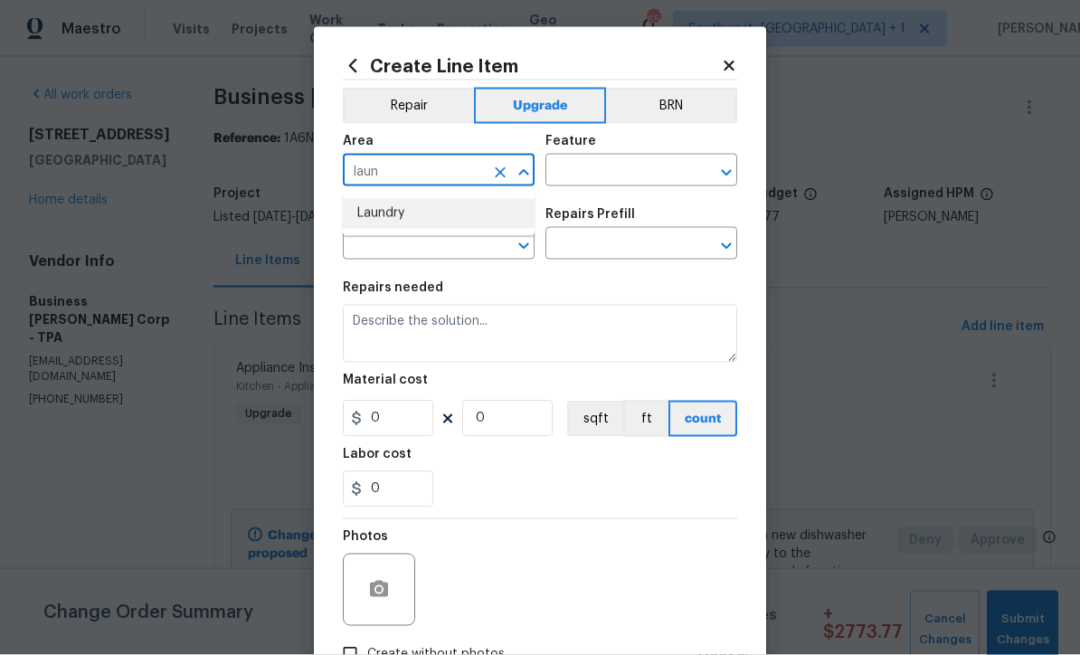
click at [404, 224] on li "Laundry" at bounding box center [439, 214] width 192 height 30
type input "Laundry"
click at [648, 170] on input "text" at bounding box center [615, 172] width 141 height 28
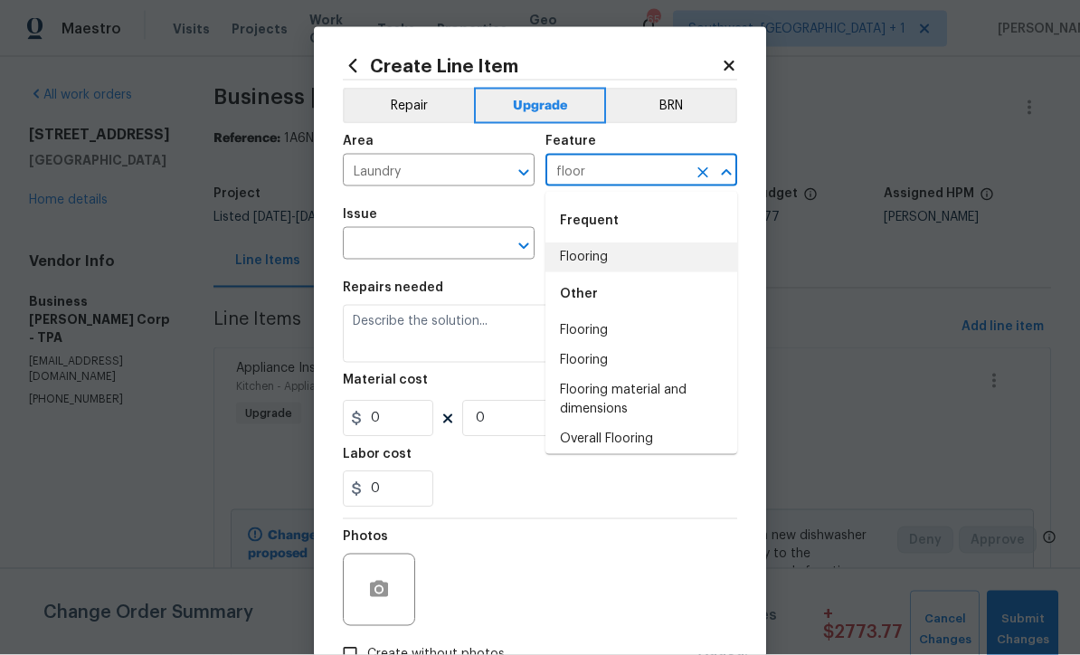
click at [601, 253] on li "Flooring" at bounding box center [641, 257] width 192 height 30
type input "Flooring"
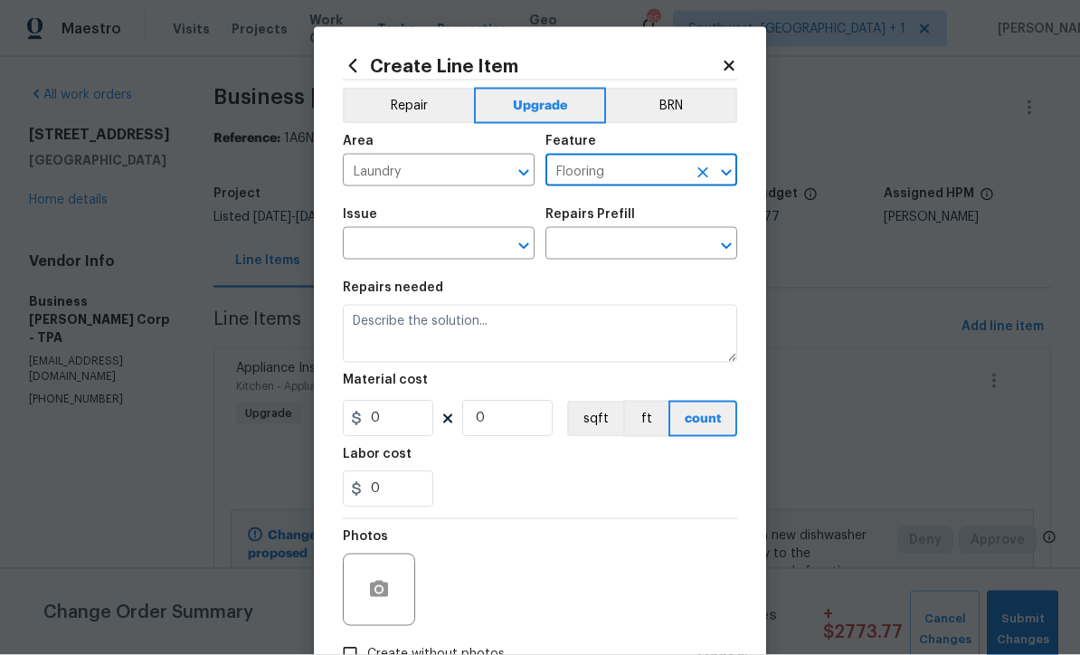
click at [467, 246] on input "text" at bounding box center [413, 246] width 141 height 28
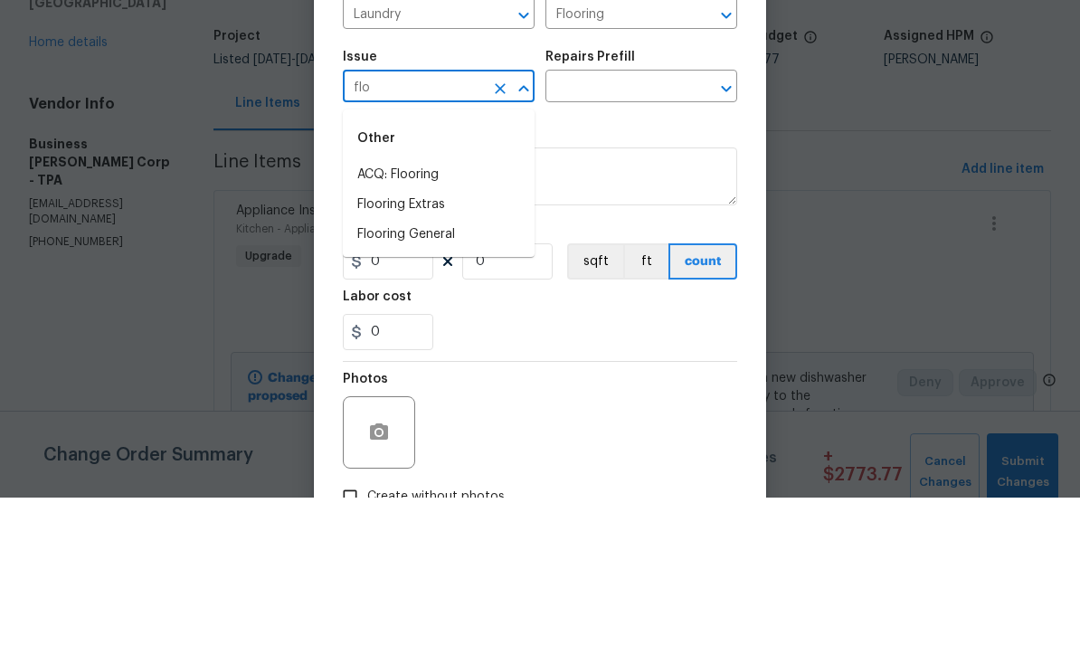
click at [451, 377] on li "Flooring General" at bounding box center [439, 392] width 192 height 30
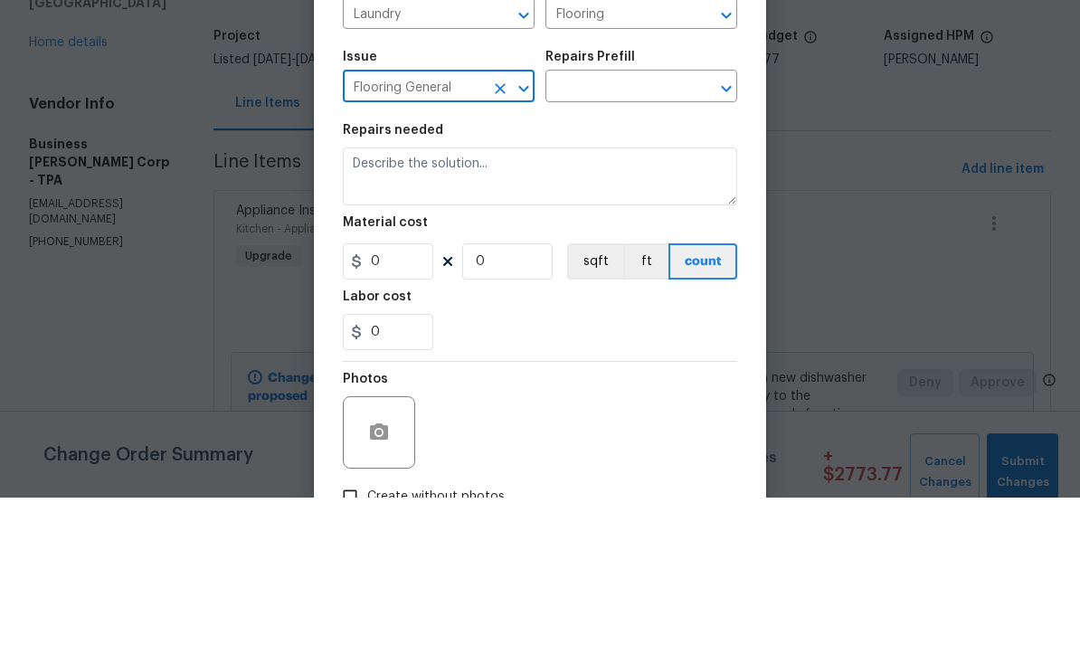
click at [646, 232] on input "text" at bounding box center [615, 246] width 141 height 28
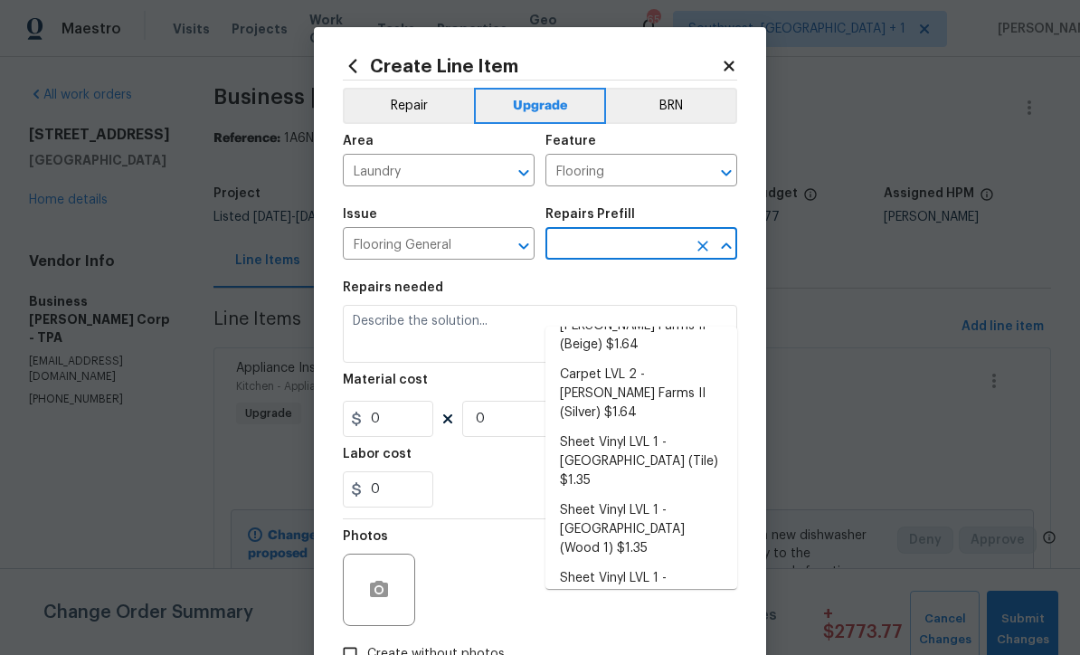
scroll to position [140, 0]
click at [667, 495] on li "Sheet Vinyl LVL 1 - Sugar Valley (Wood 1) $1.35" at bounding box center [641, 529] width 192 height 68
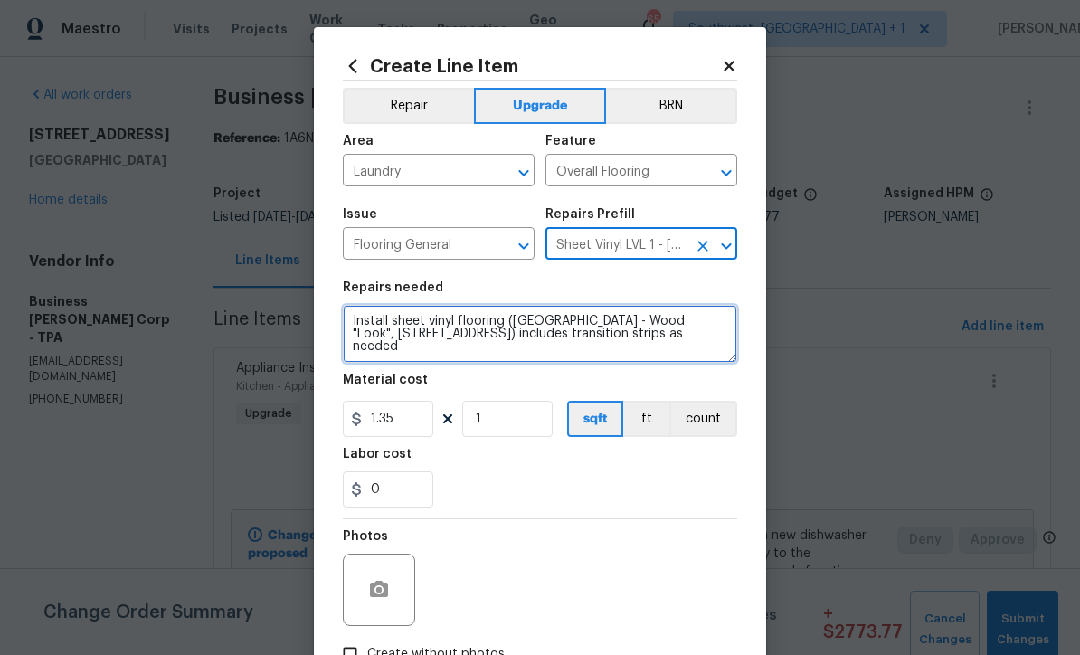
click at [352, 326] on textarea "Install sheet vinyl flooring (Sugar Valley - Wood "Look", 565 Beacon Hill) incl…" at bounding box center [540, 334] width 394 height 58
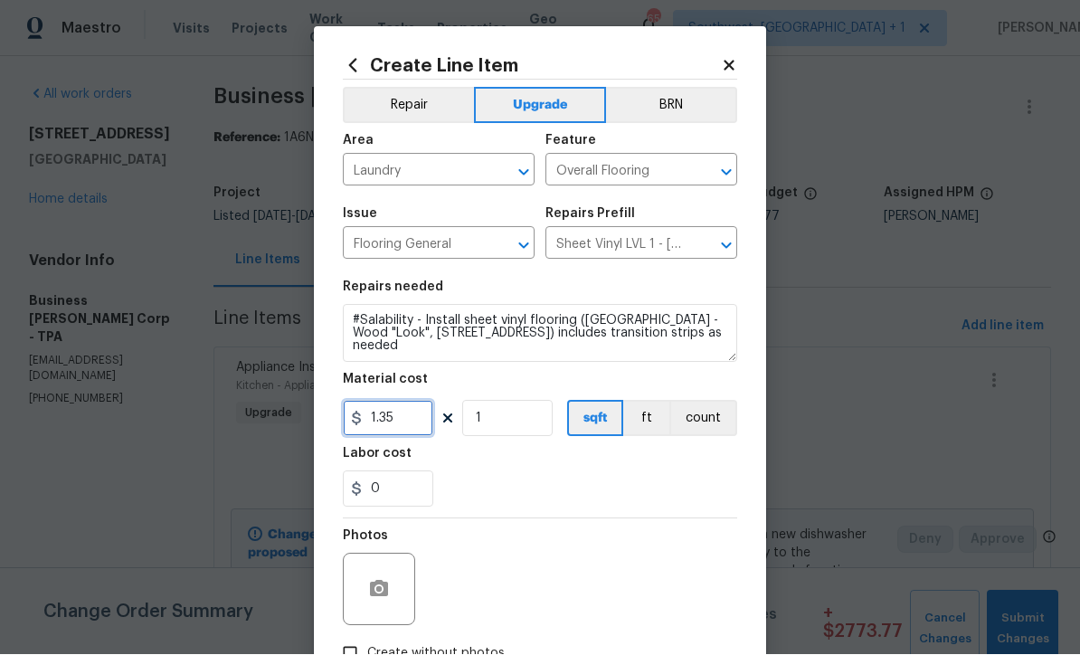
click at [430, 423] on input "1.35" at bounding box center [388, 419] width 90 height 36
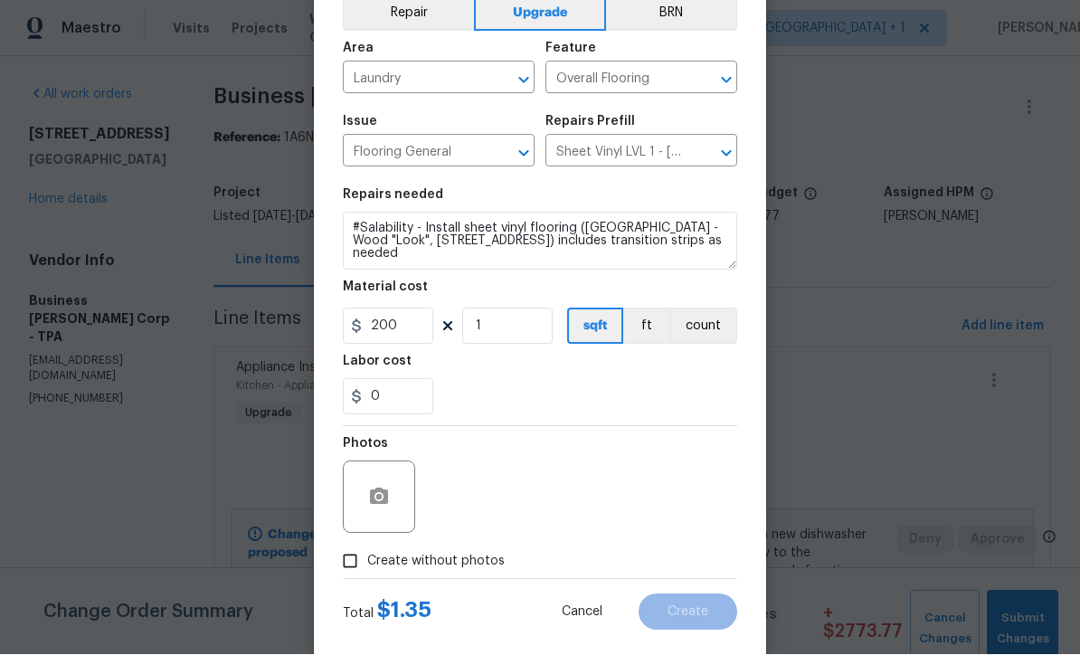
scroll to position [95, 0]
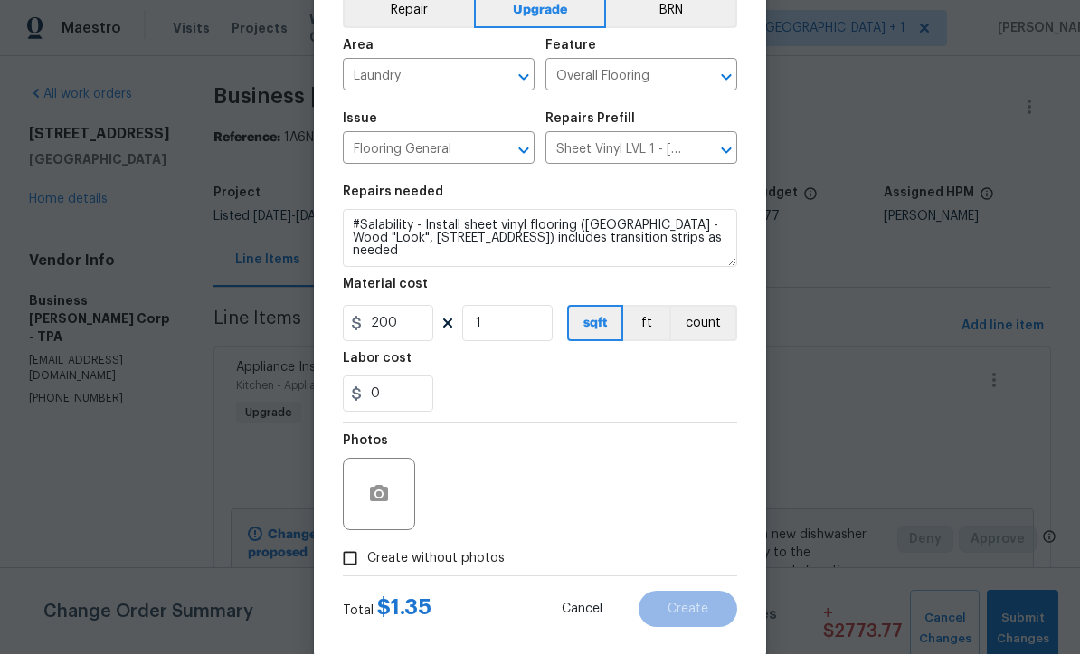
click at [350, 563] on input "Create without photos" at bounding box center [350, 559] width 34 height 34
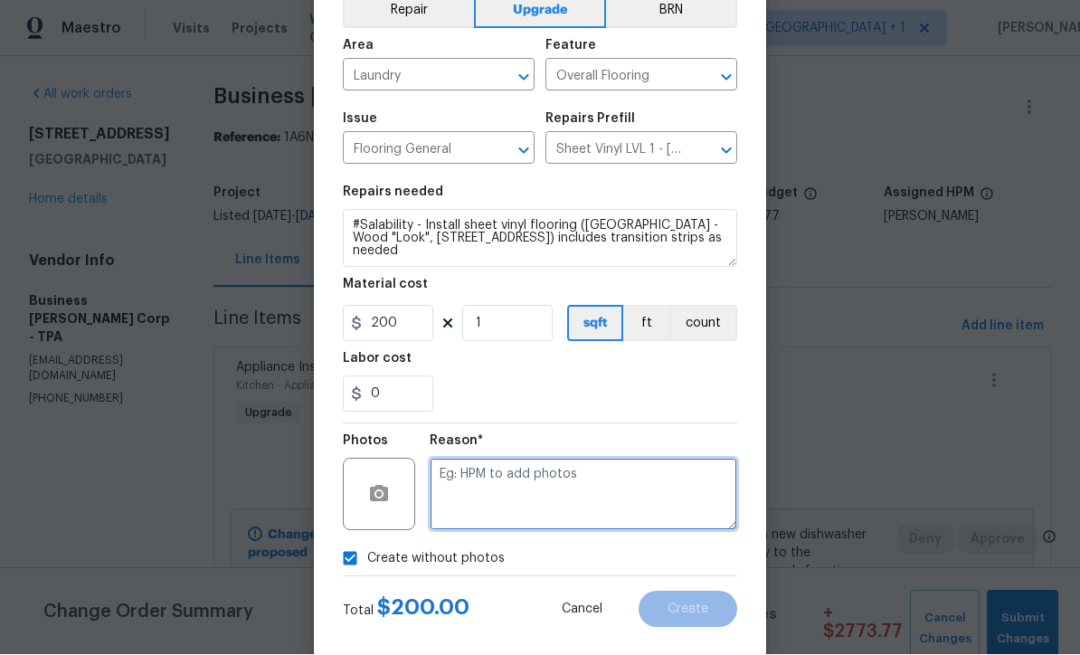
click at [535, 502] on textarea at bounding box center [583, 495] width 307 height 72
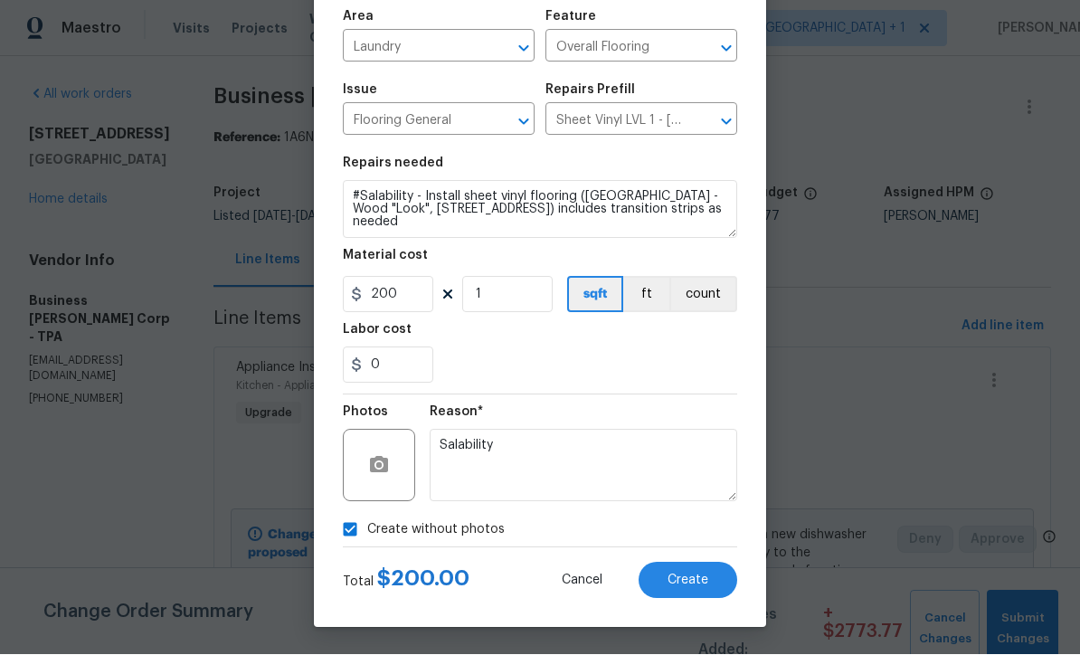
scroll to position [128, 0]
click at [713, 575] on button "Create" at bounding box center [687, 581] width 99 height 36
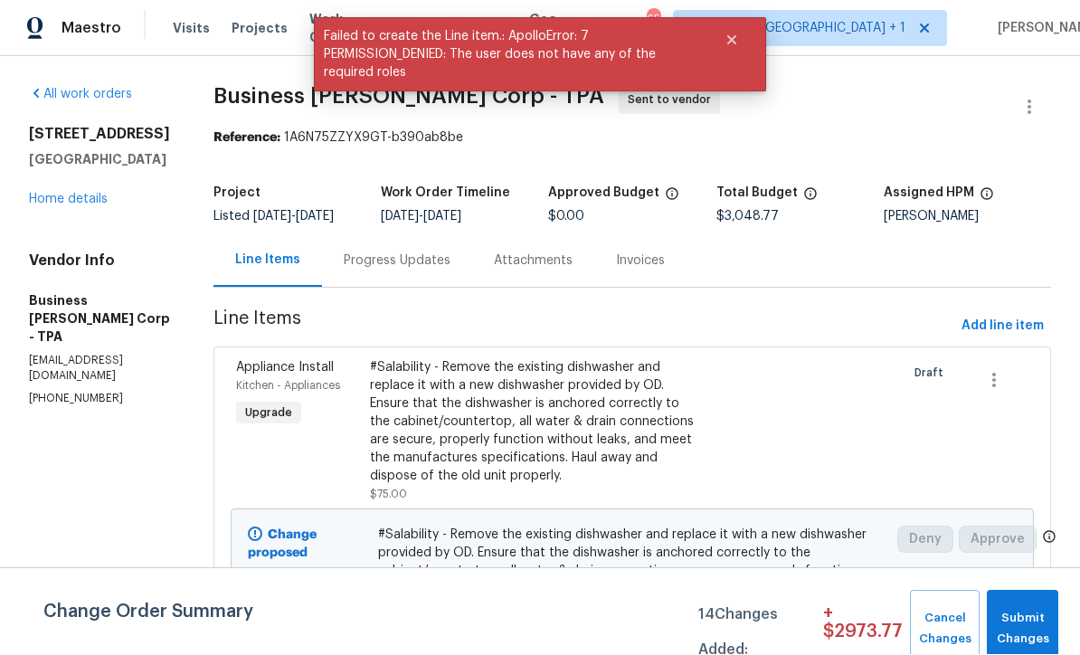
scroll to position [1, 0]
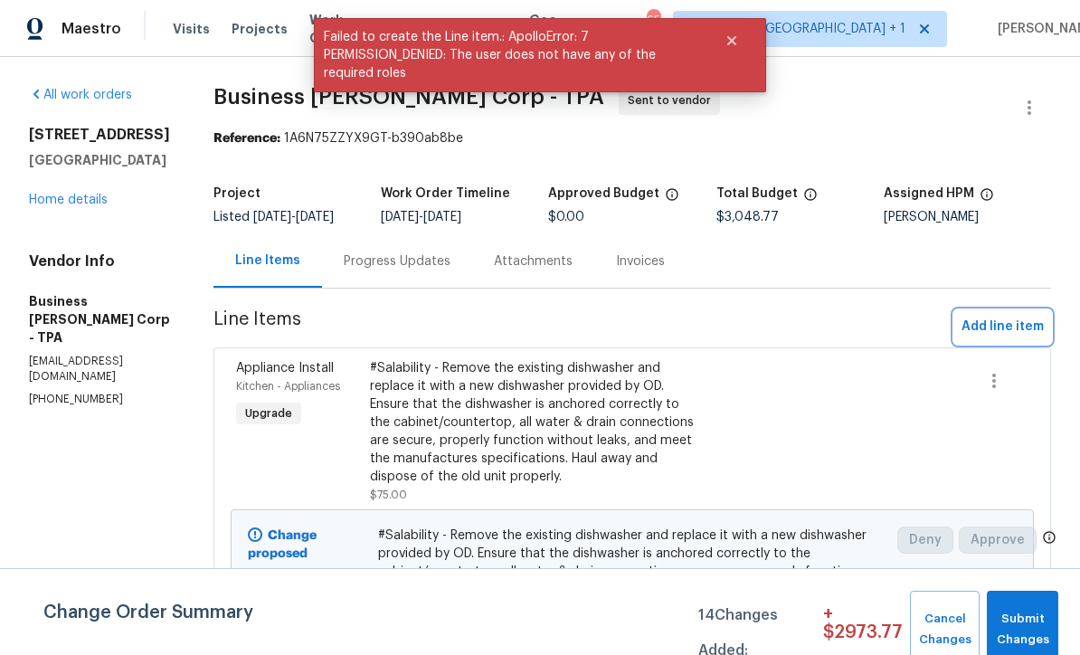
click at [1009, 338] on span "Add line item" at bounding box center [1002, 327] width 82 height 23
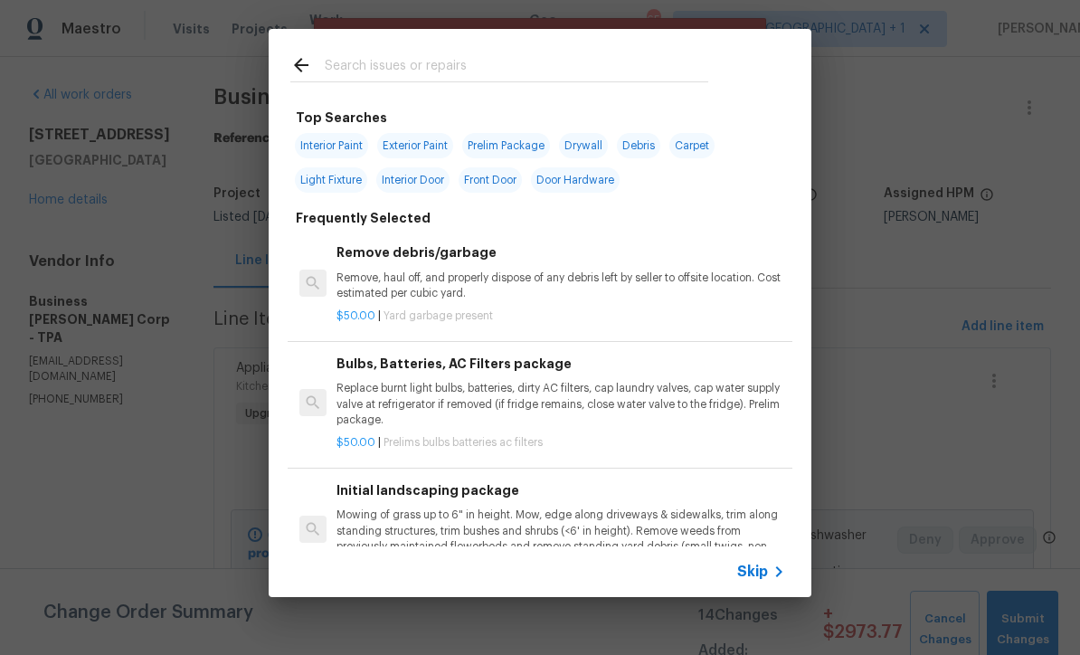
click at [764, 576] on span "Skip" at bounding box center [752, 572] width 31 height 18
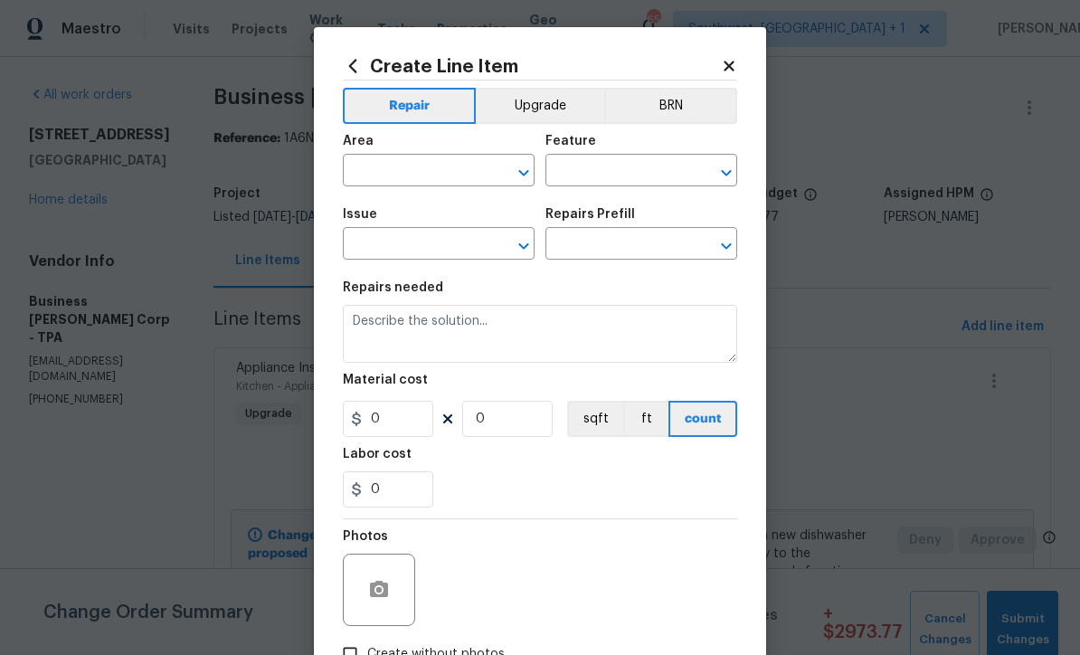
click at [568, 102] on button "Upgrade" at bounding box center [540, 106] width 129 height 36
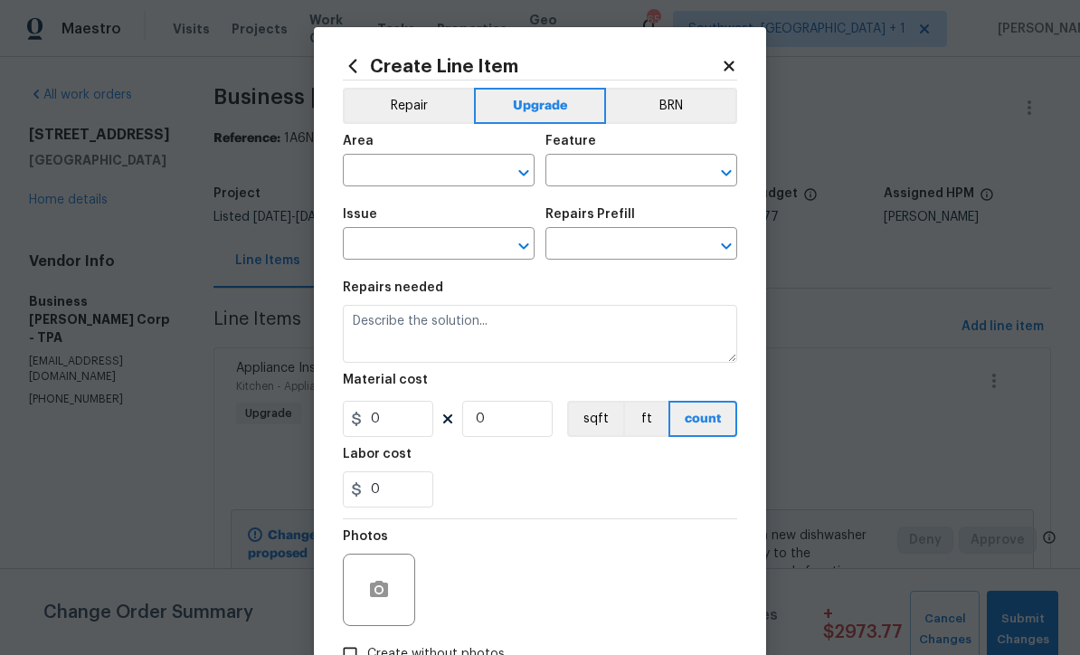
click at [459, 178] on input "text" at bounding box center [413, 172] width 141 height 28
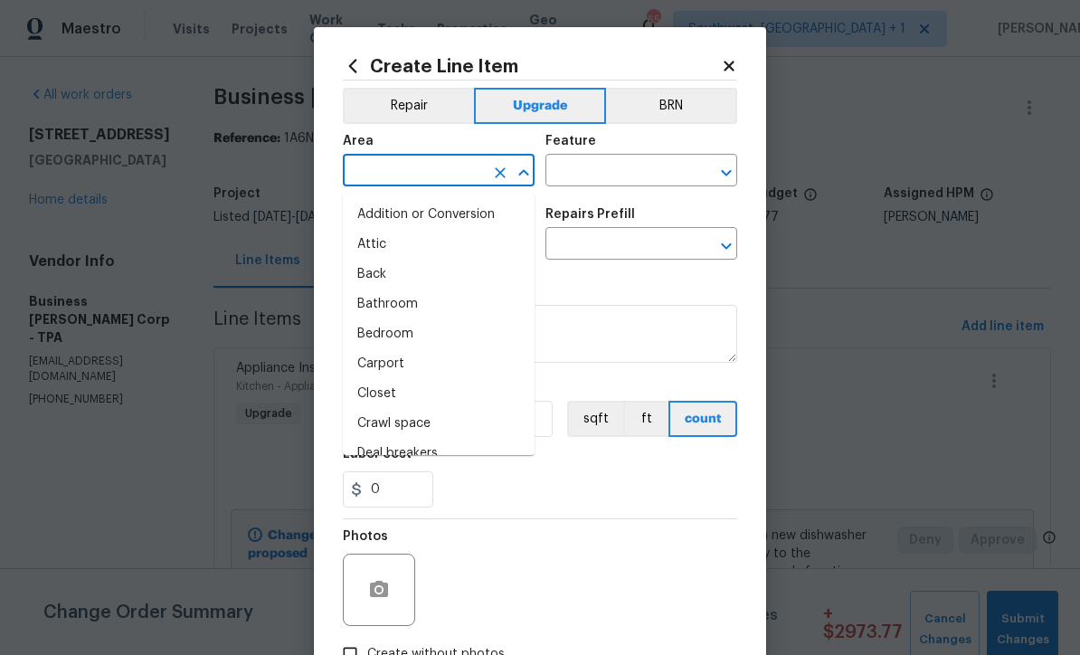
scroll to position [0, 0]
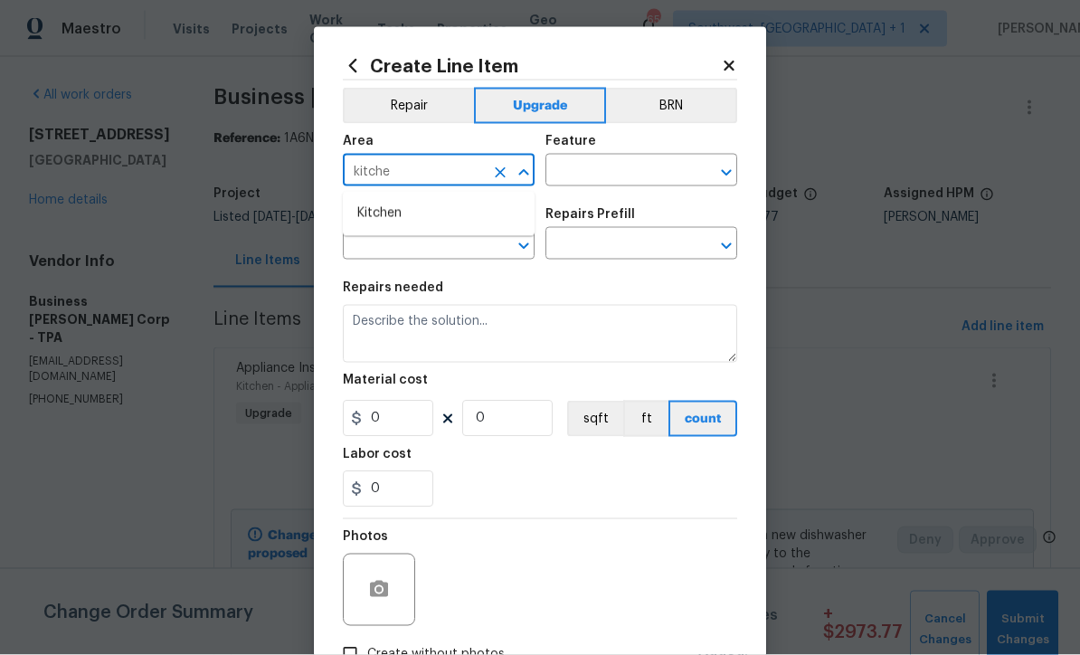
click at [403, 224] on li "Kitchen" at bounding box center [439, 214] width 192 height 30
click at [638, 168] on input "text" at bounding box center [615, 172] width 141 height 28
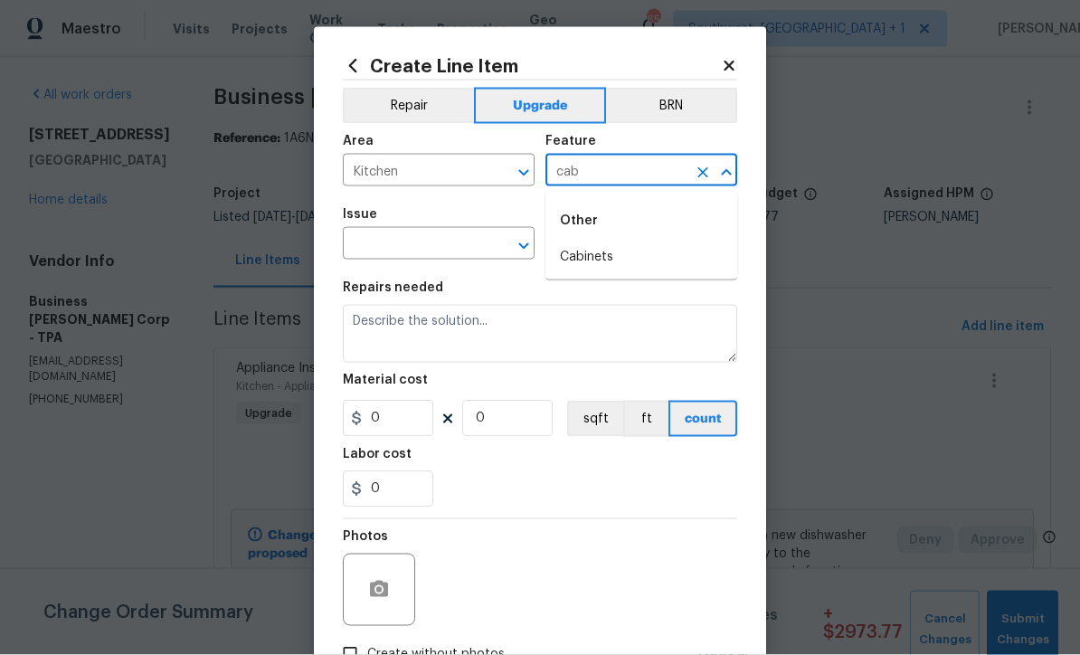
click at [605, 260] on li "Cabinets" at bounding box center [641, 257] width 192 height 30
click at [475, 248] on input "text" at bounding box center [413, 246] width 141 height 28
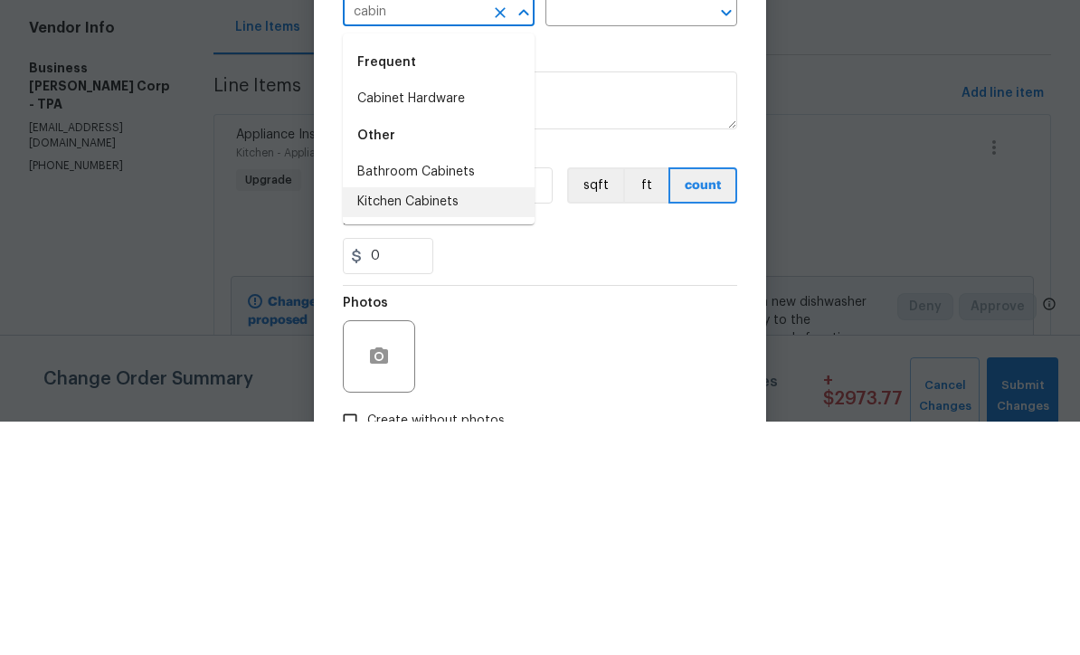
click at [450, 421] on li "Kitchen Cabinets" at bounding box center [439, 436] width 192 height 30
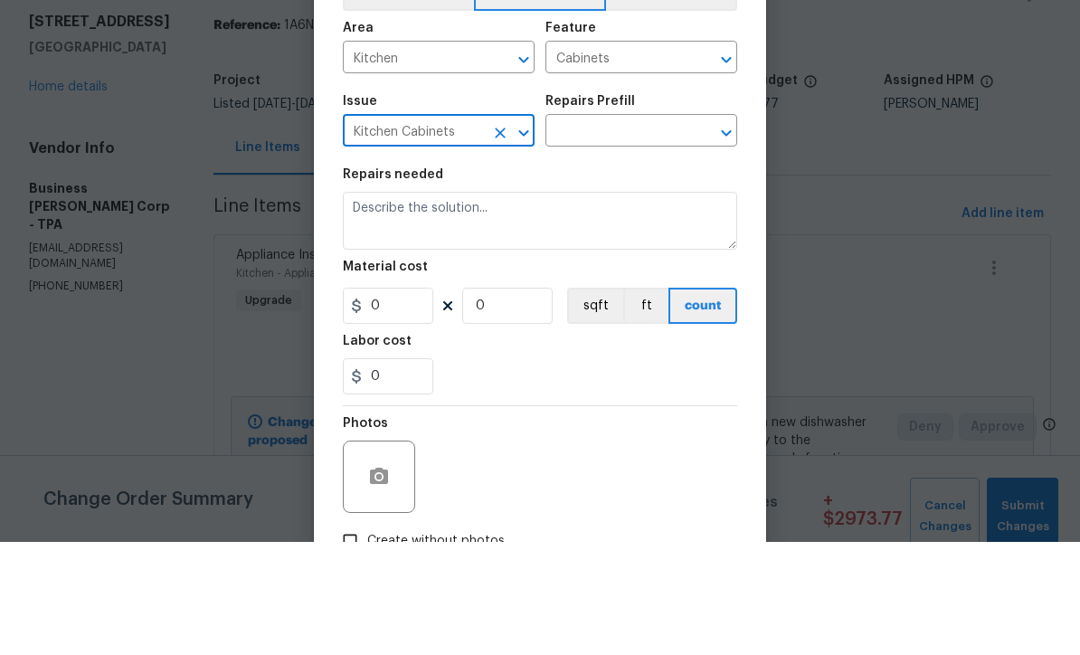
click at [666, 232] on input "text" at bounding box center [615, 246] width 141 height 28
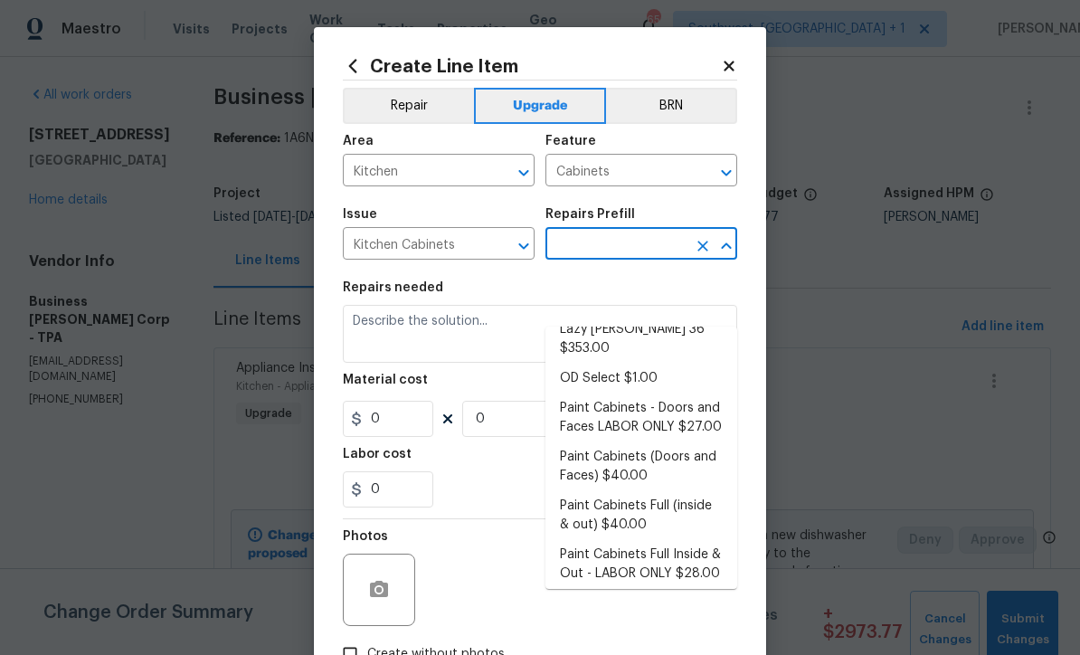
scroll to position [242, 0]
click at [678, 493] on li "Paint Cabinets Full (inside & out) $40.00" at bounding box center [641, 517] width 192 height 49
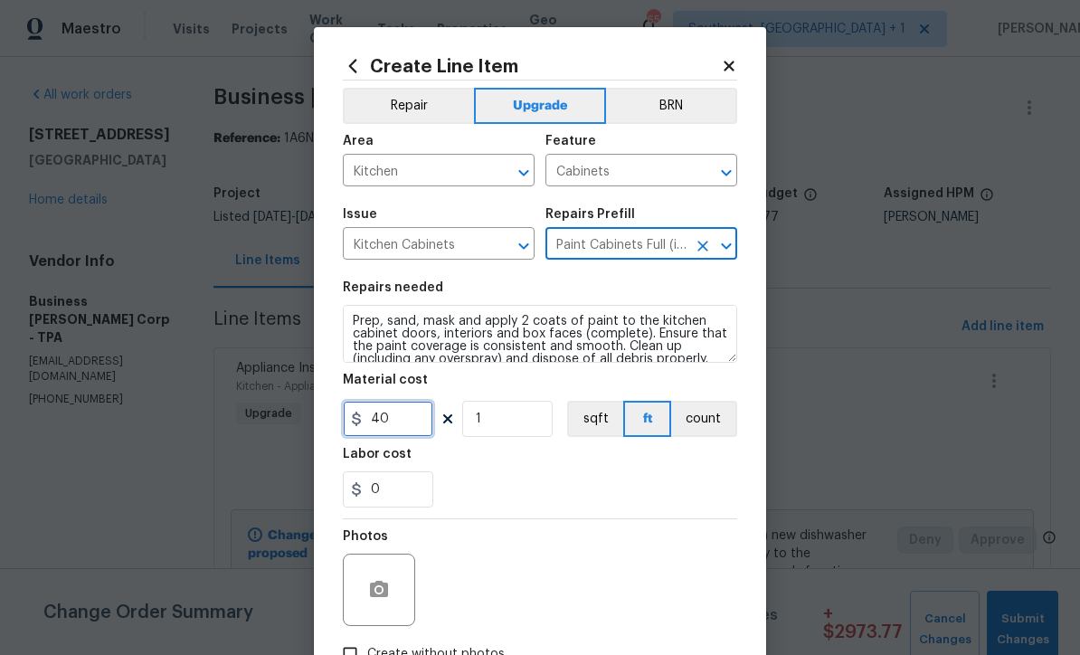
click at [423, 425] on input "40" at bounding box center [388, 419] width 90 height 36
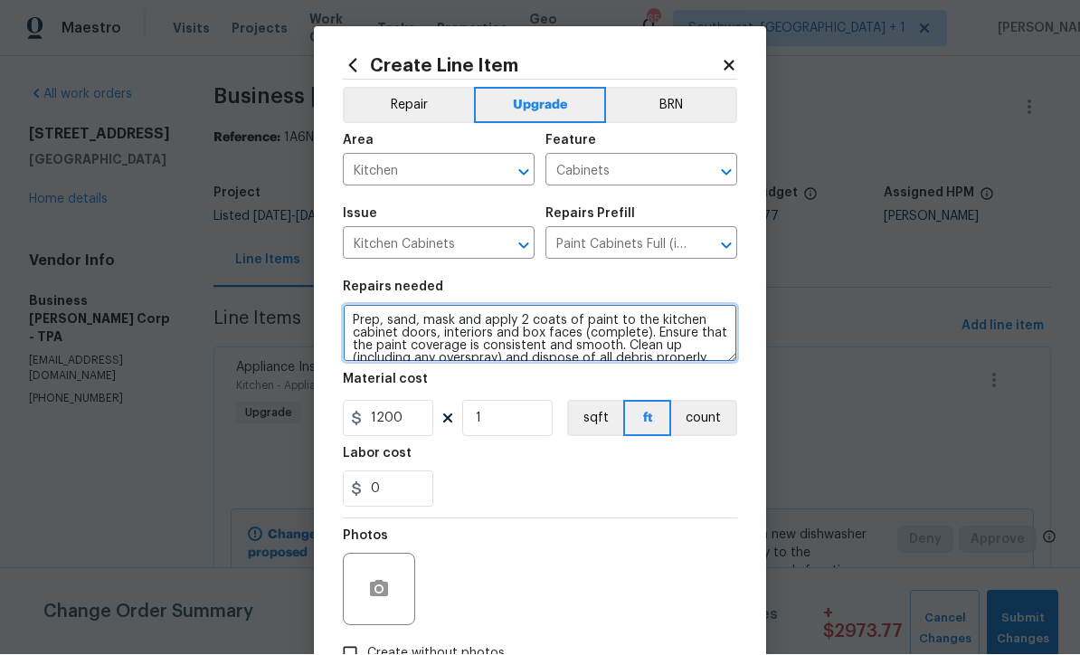
click at [350, 329] on textarea "Prep, sand, mask and apply 2 coats of paint to the kitchen cabinet doors, inter…" at bounding box center [540, 334] width 394 height 58
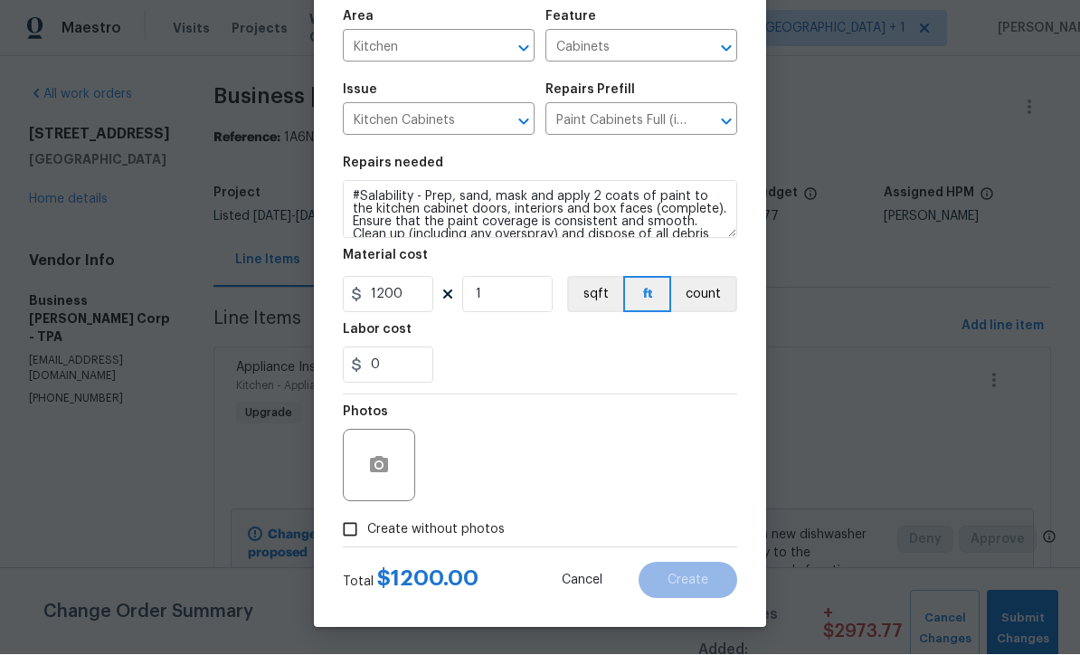
scroll to position [128, 0]
click at [347, 536] on input "Create without photos" at bounding box center [350, 530] width 34 height 34
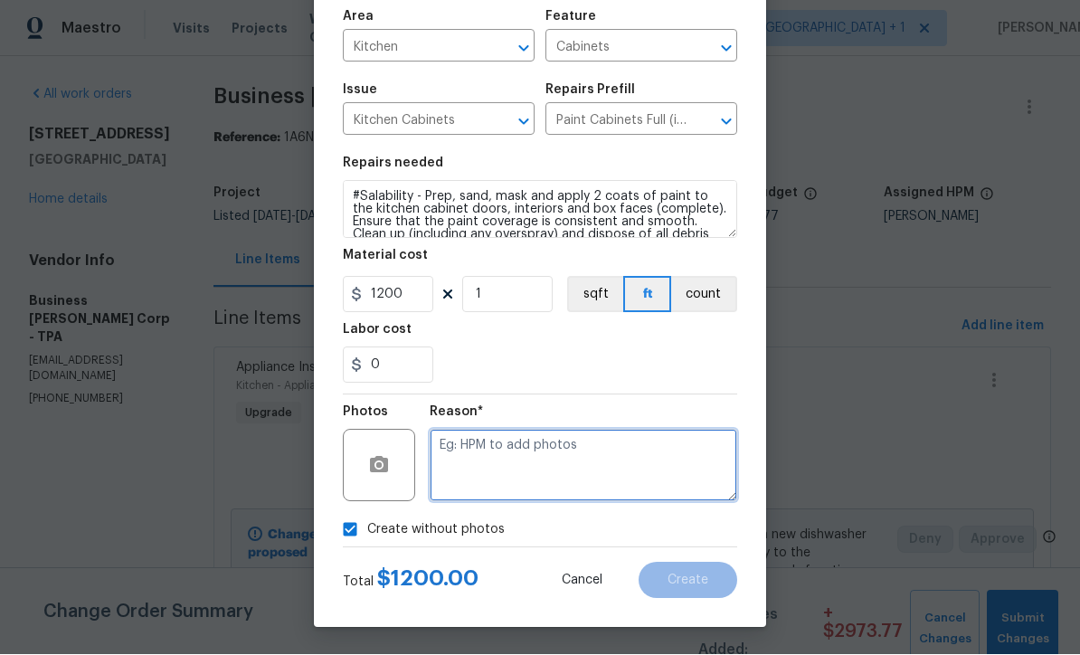
click at [540, 459] on textarea at bounding box center [583, 466] width 307 height 72
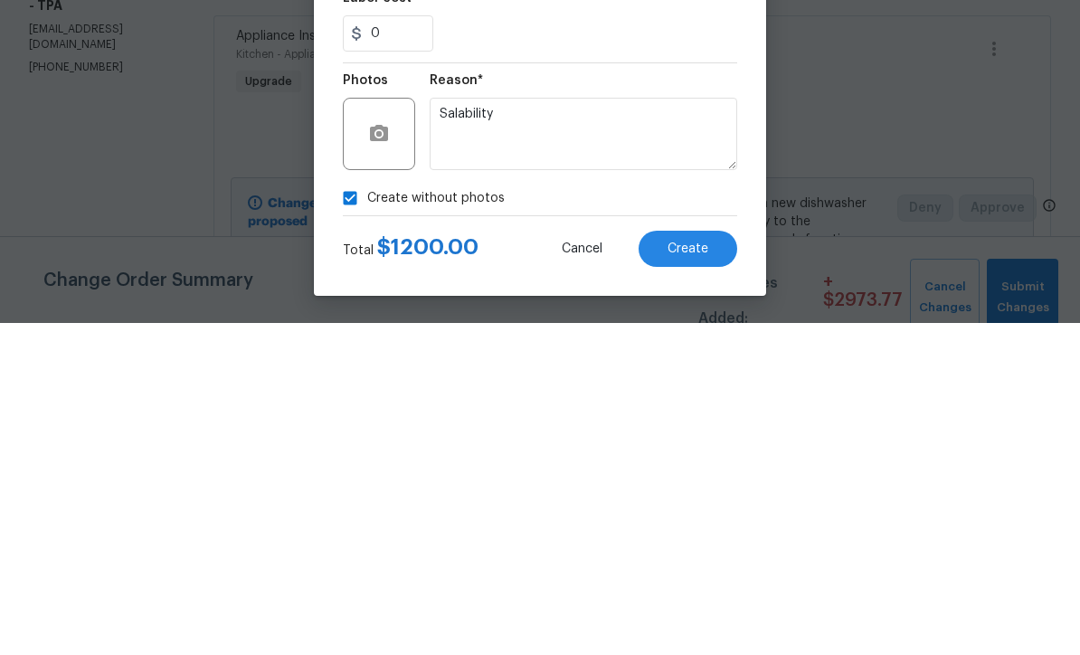
click at [699, 563] on button "Create" at bounding box center [687, 581] width 99 height 36
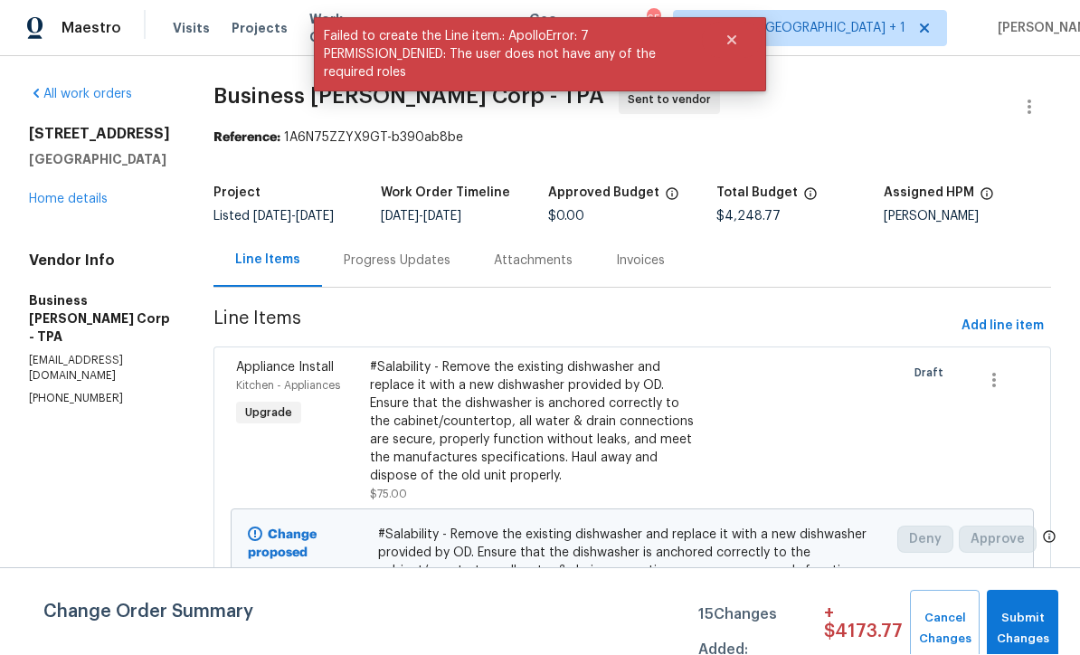
scroll to position [1, 0]
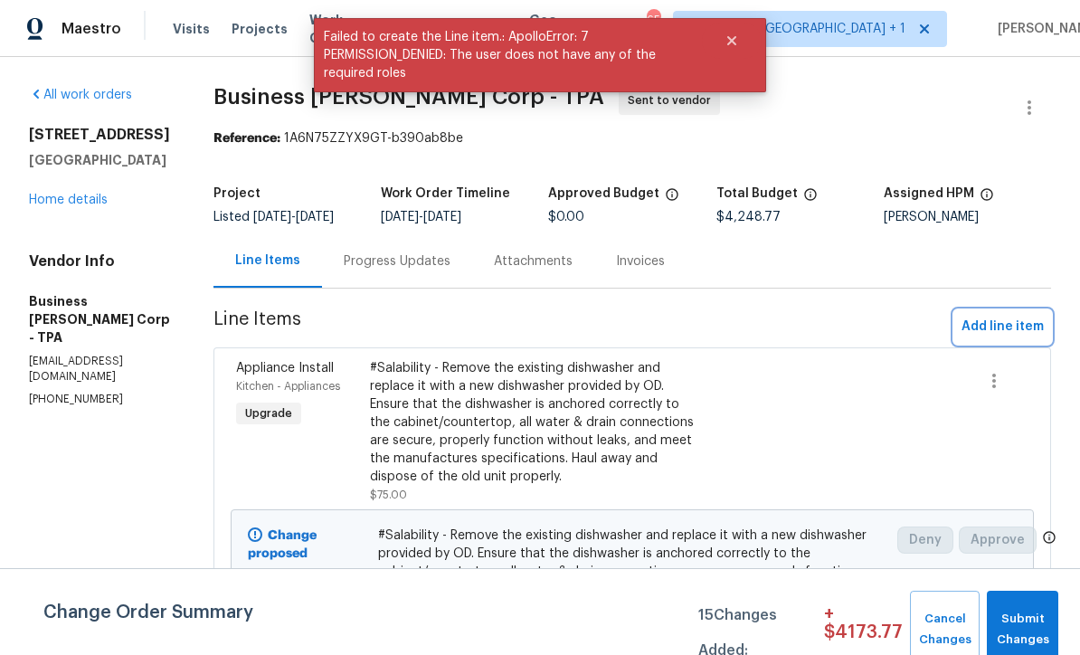
click at [1005, 338] on span "Add line item" at bounding box center [1002, 327] width 82 height 23
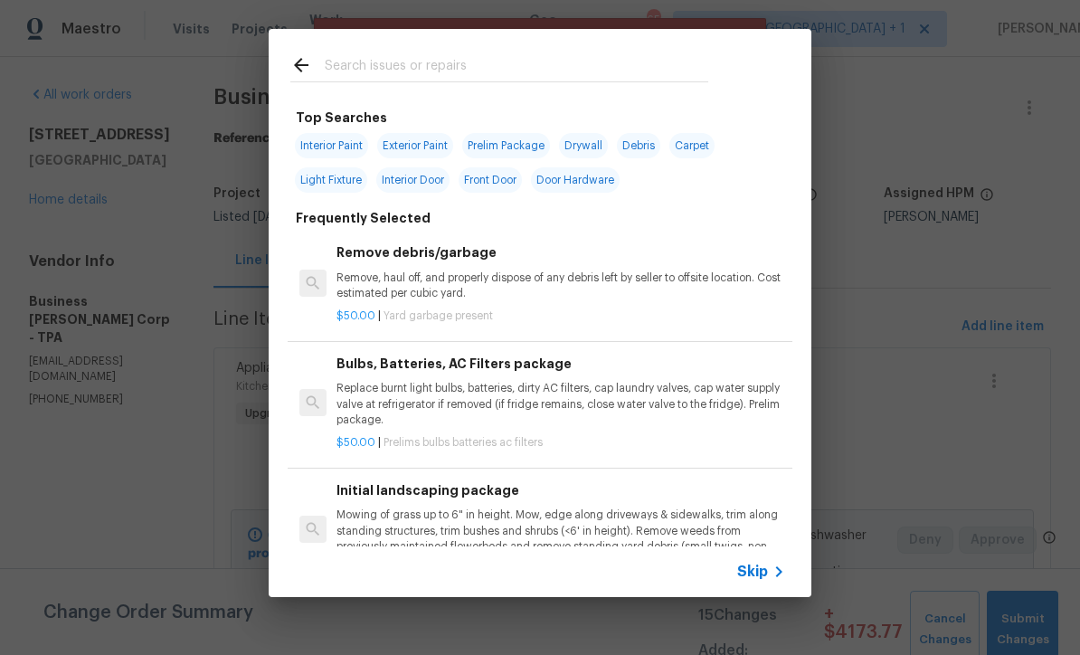
click at [768, 580] on icon at bounding box center [779, 572] width 22 height 22
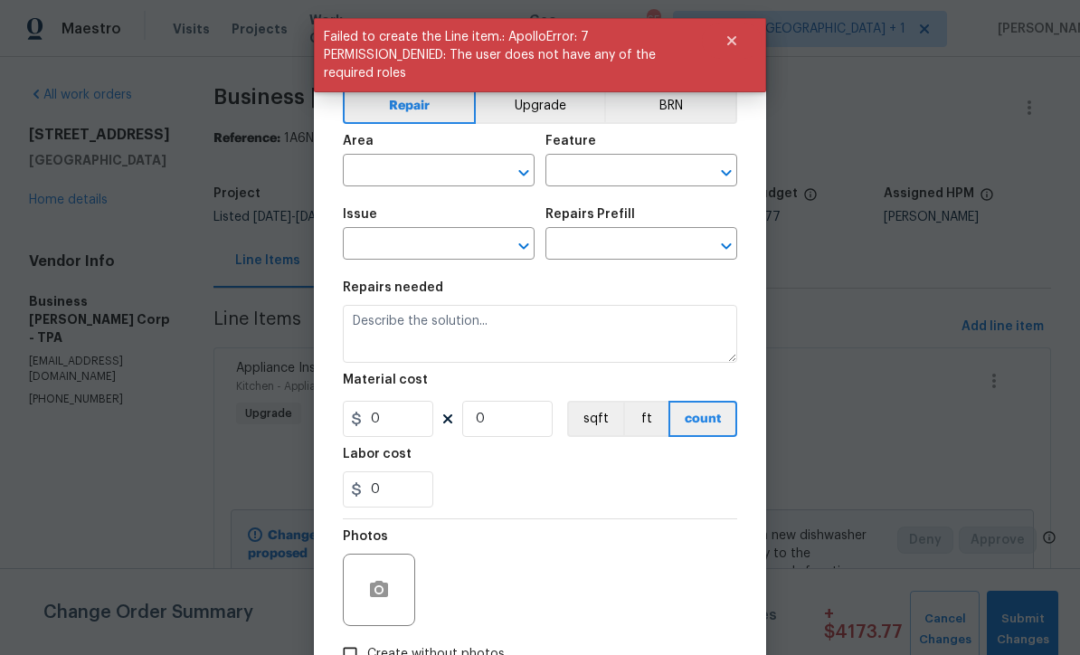
click at [443, 170] on input "text" at bounding box center [413, 172] width 141 height 28
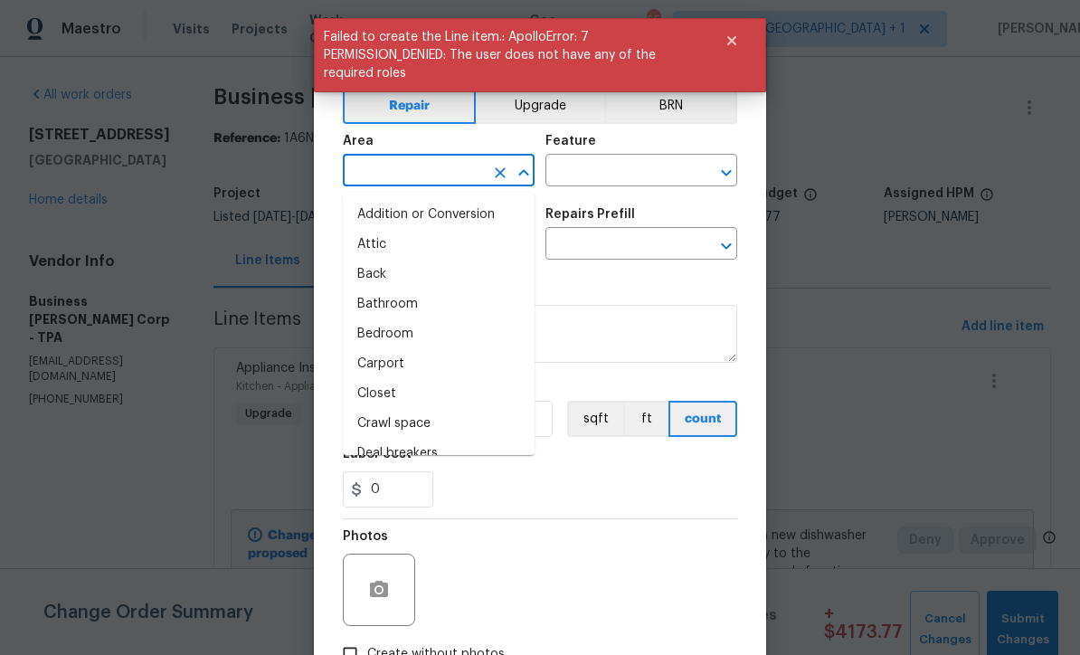
scroll to position [0, 0]
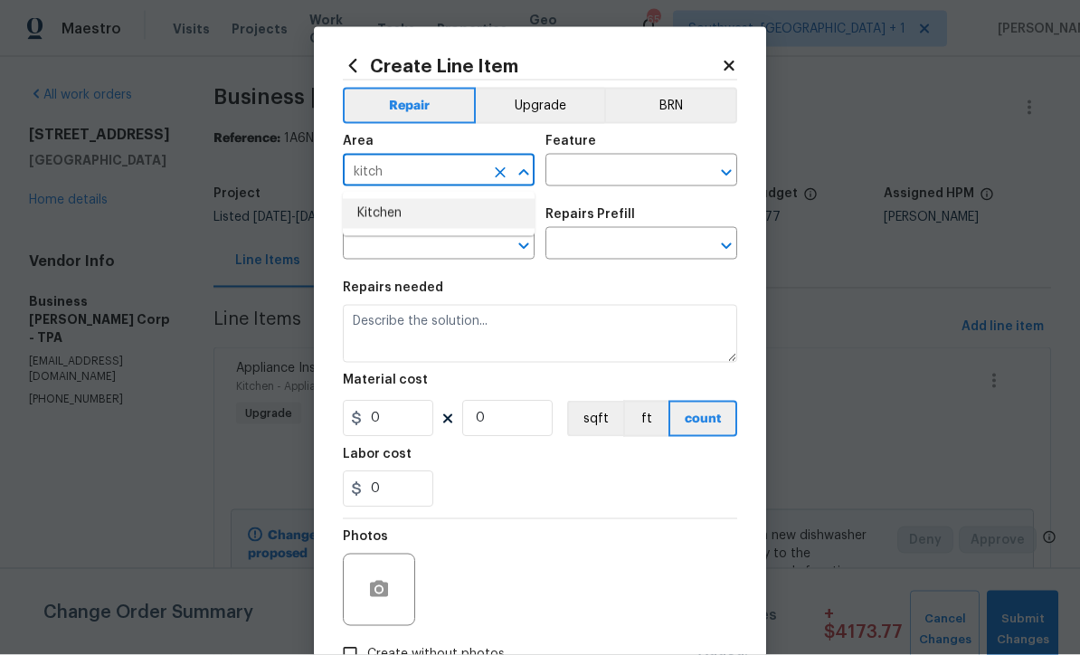
click at [410, 213] on li "Kitchen" at bounding box center [439, 214] width 192 height 30
click at [636, 175] on input "text" at bounding box center [615, 172] width 141 height 28
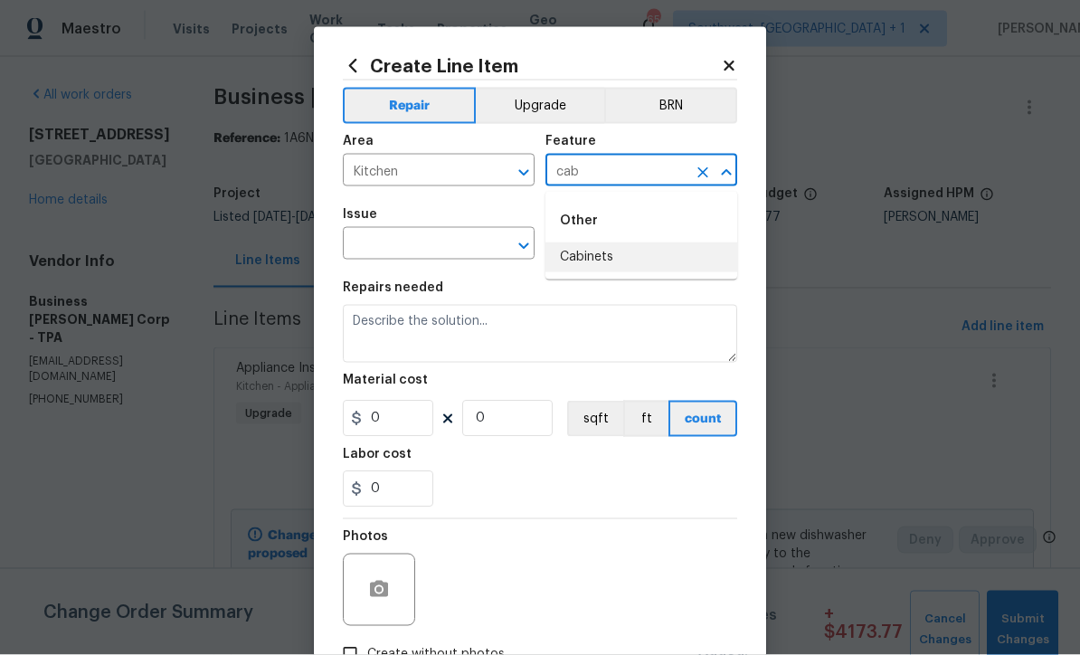
click at [615, 261] on li "Cabinets" at bounding box center [641, 257] width 192 height 30
click at [468, 247] on input "text" at bounding box center [413, 246] width 141 height 28
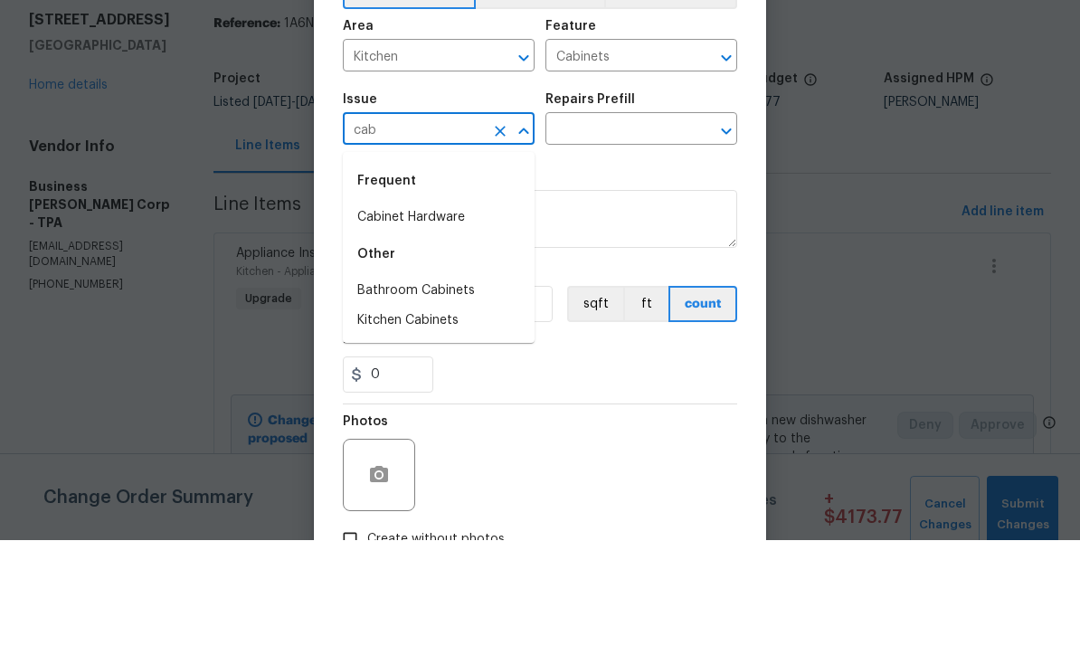
click at [452, 317] on li "Cabinet Hardware" at bounding box center [439, 332] width 192 height 30
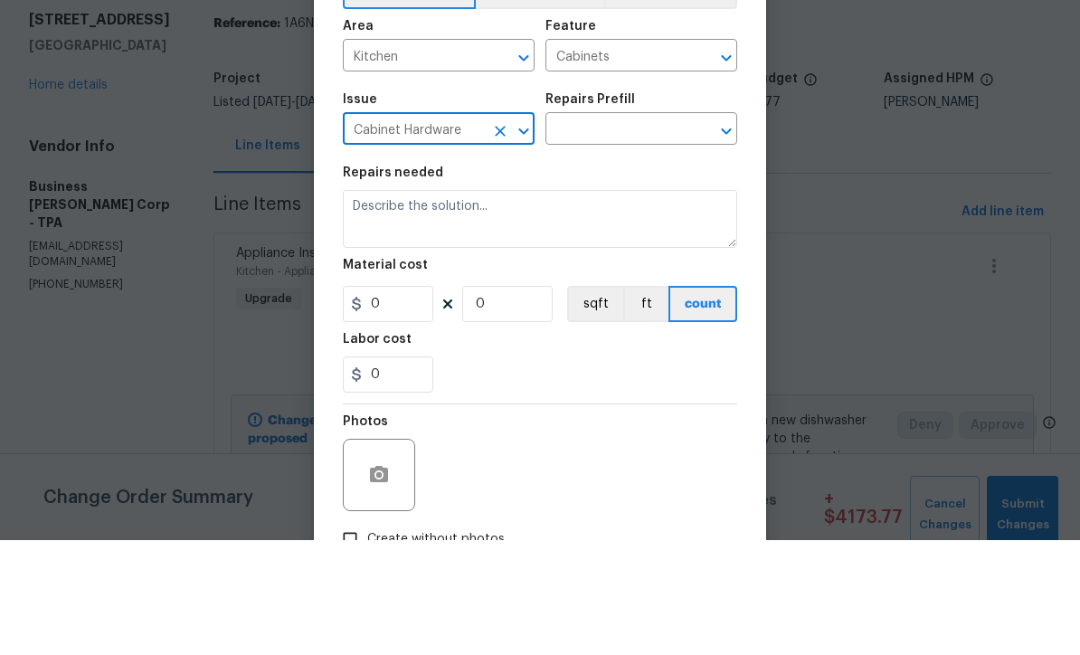
click at [649, 232] on input "text" at bounding box center [615, 246] width 141 height 28
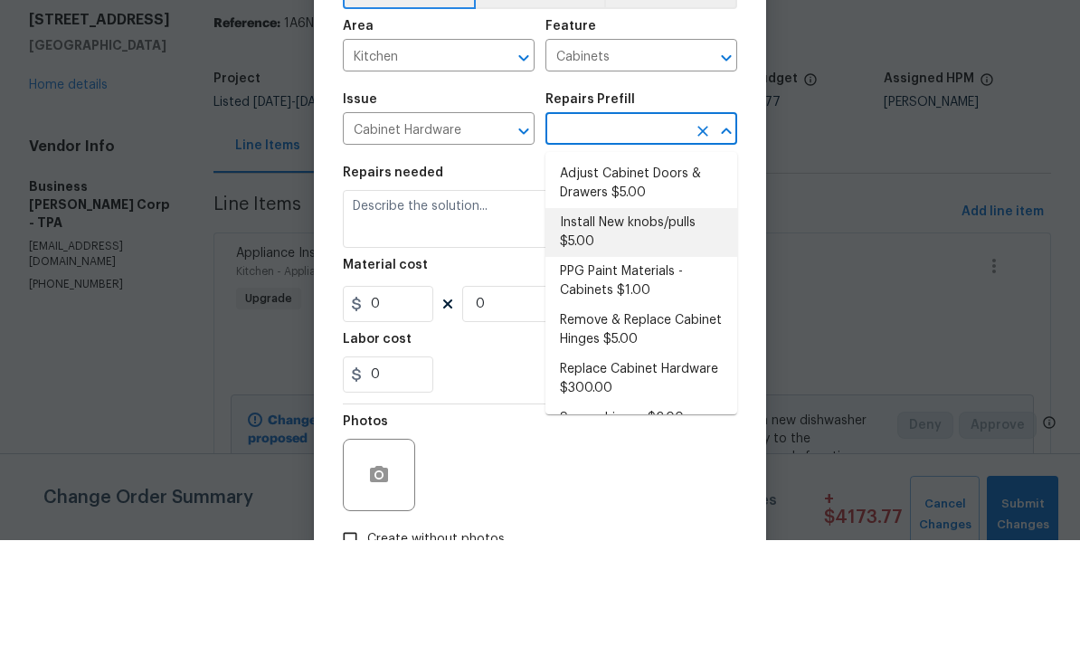
click at [640, 323] on li "Install New knobs/pulls $5.00" at bounding box center [641, 347] width 192 height 49
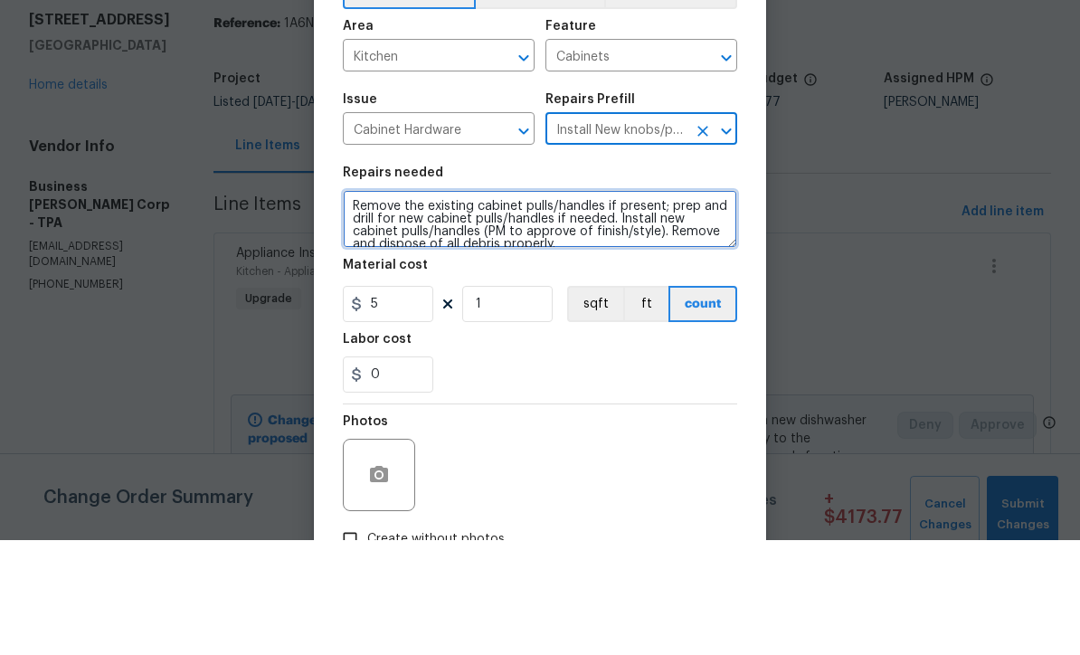
click at [356, 305] on textarea "Remove the existing cabinet pulls/handles if present; prep and drill for new ca…" at bounding box center [540, 334] width 394 height 58
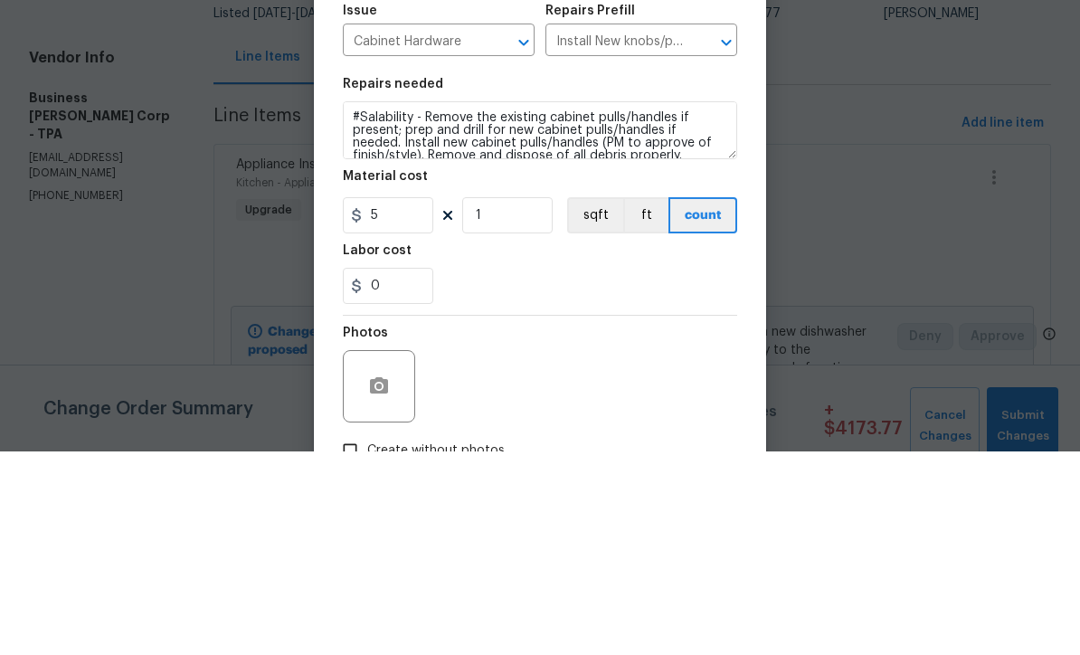
scroll to position [60, 0]
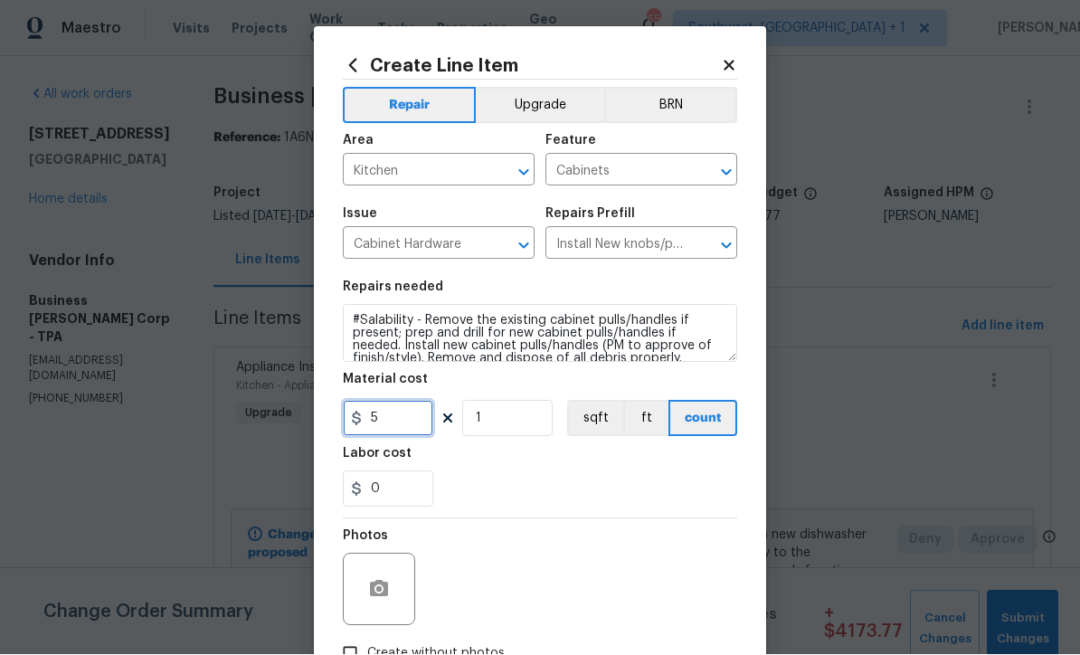
click at [422, 426] on input "5" at bounding box center [388, 419] width 90 height 36
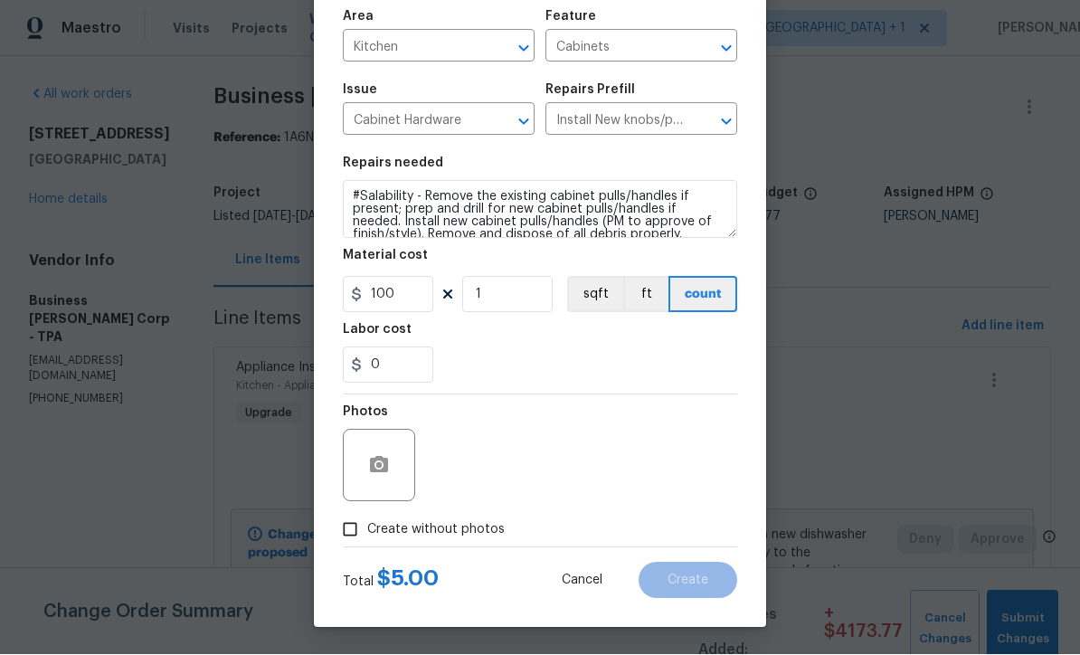
scroll to position [127, 0]
click at [341, 537] on input "Create without photos" at bounding box center [350, 530] width 34 height 34
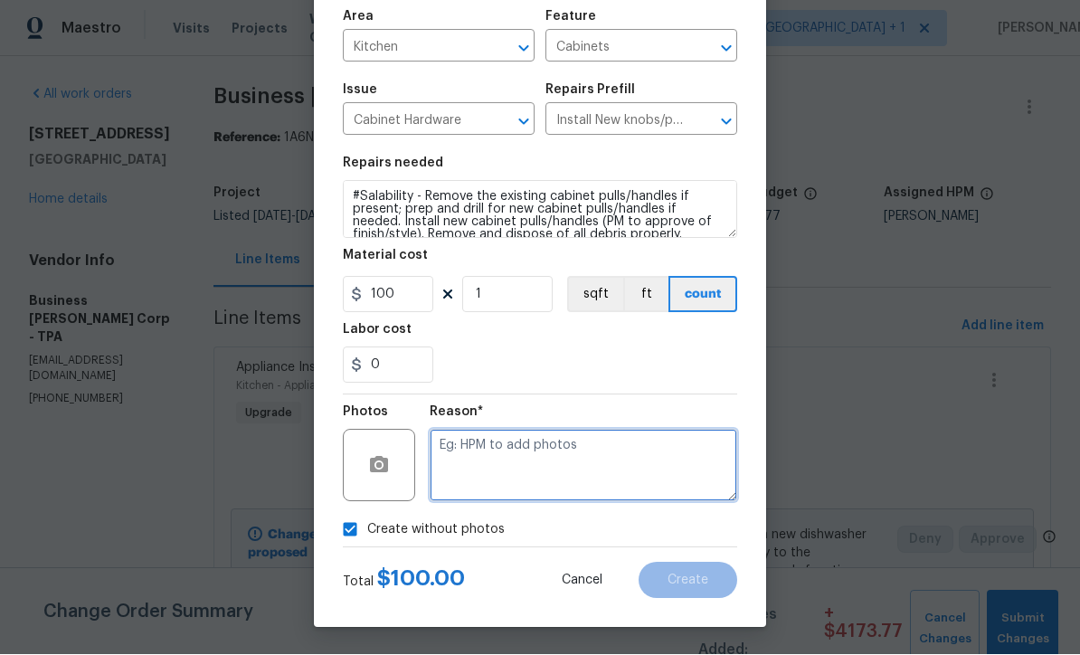
click at [617, 468] on textarea at bounding box center [583, 466] width 307 height 72
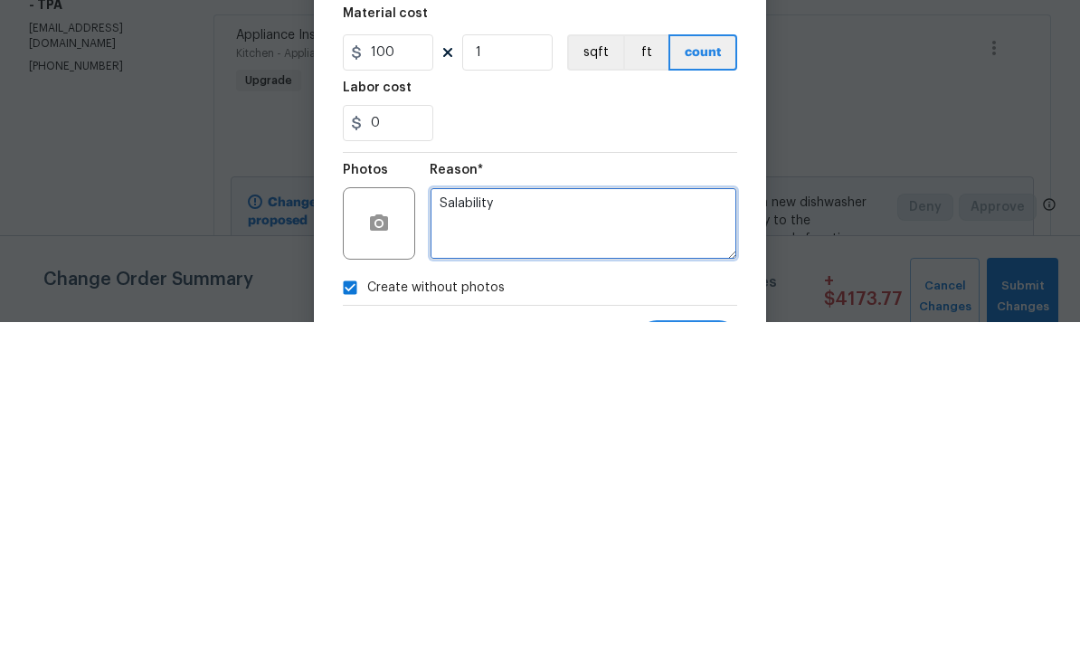
scroll to position [24, 0]
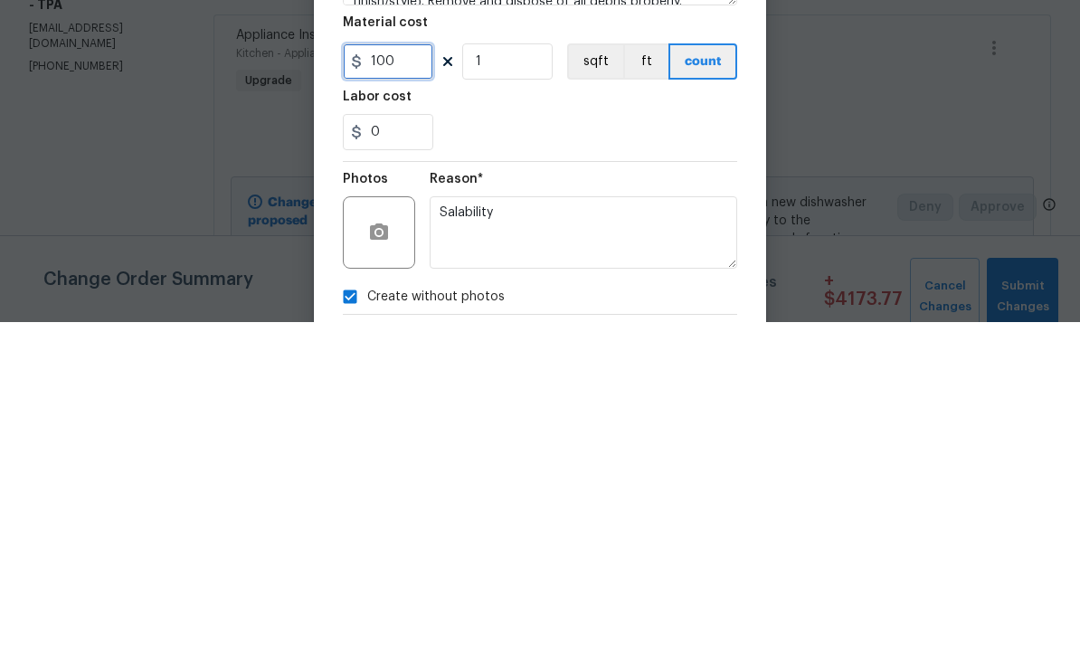
click at [430, 376] on input "100" at bounding box center [388, 394] width 90 height 36
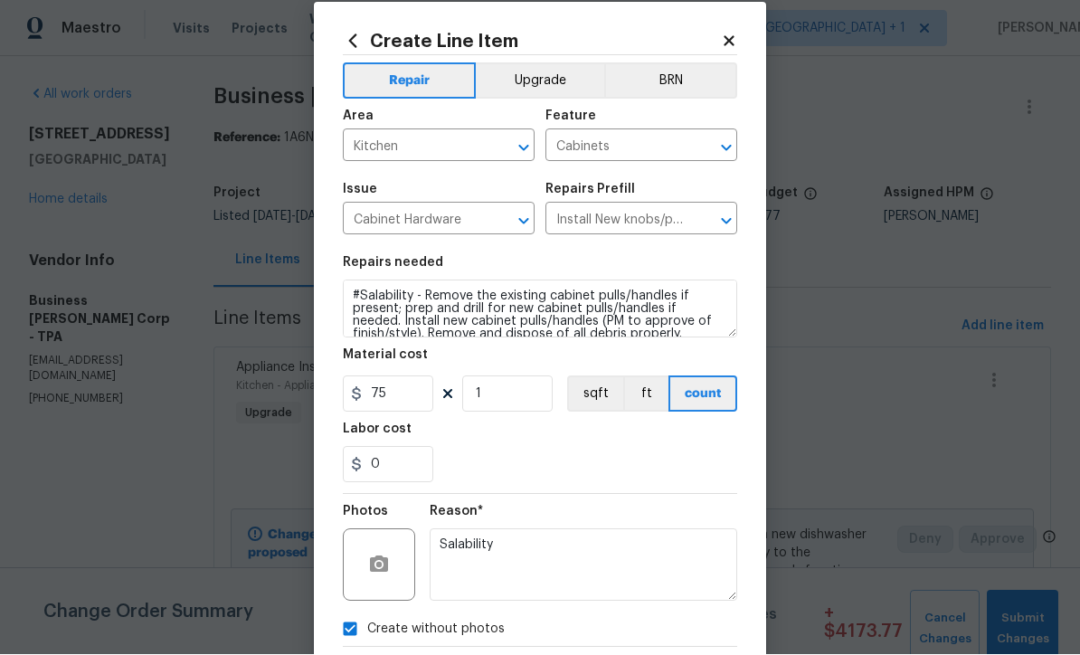
click at [638, 469] on div "0" at bounding box center [540, 465] width 394 height 36
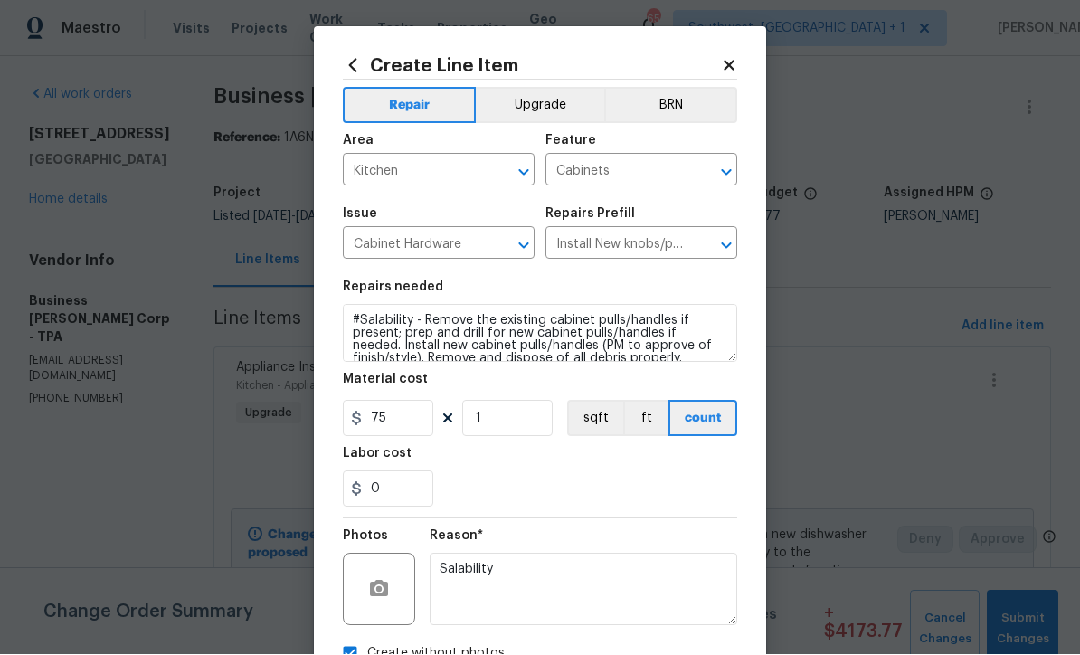
scroll to position [0, 0]
click at [553, 97] on button "Upgrade" at bounding box center [540, 106] width 129 height 36
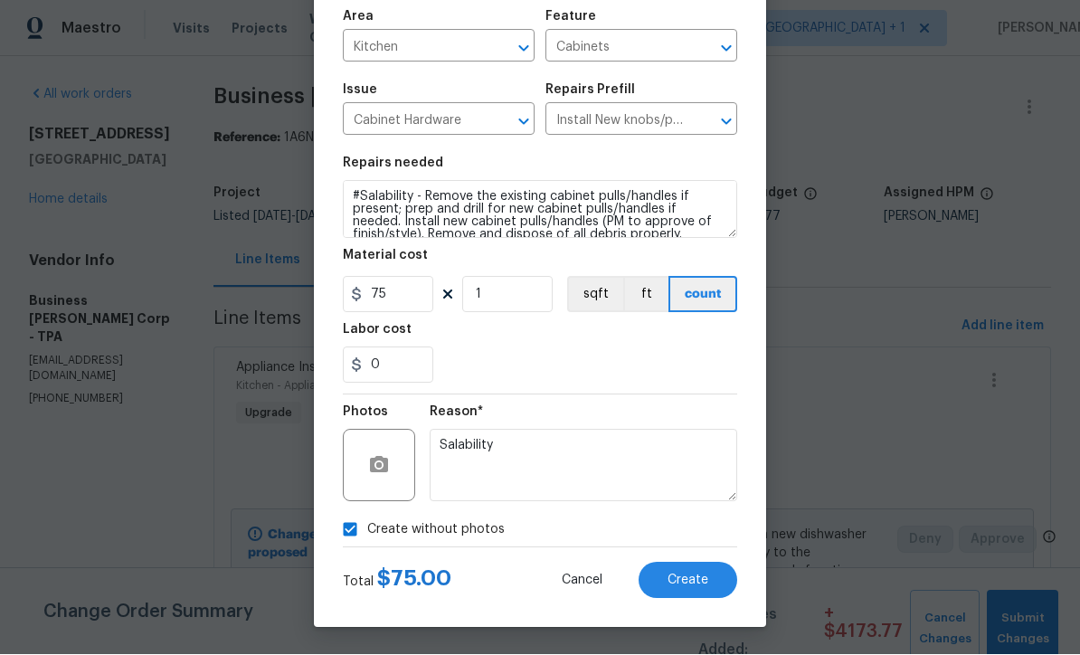
scroll to position [128, 0]
click at [693, 577] on span "Create" at bounding box center [687, 581] width 41 height 14
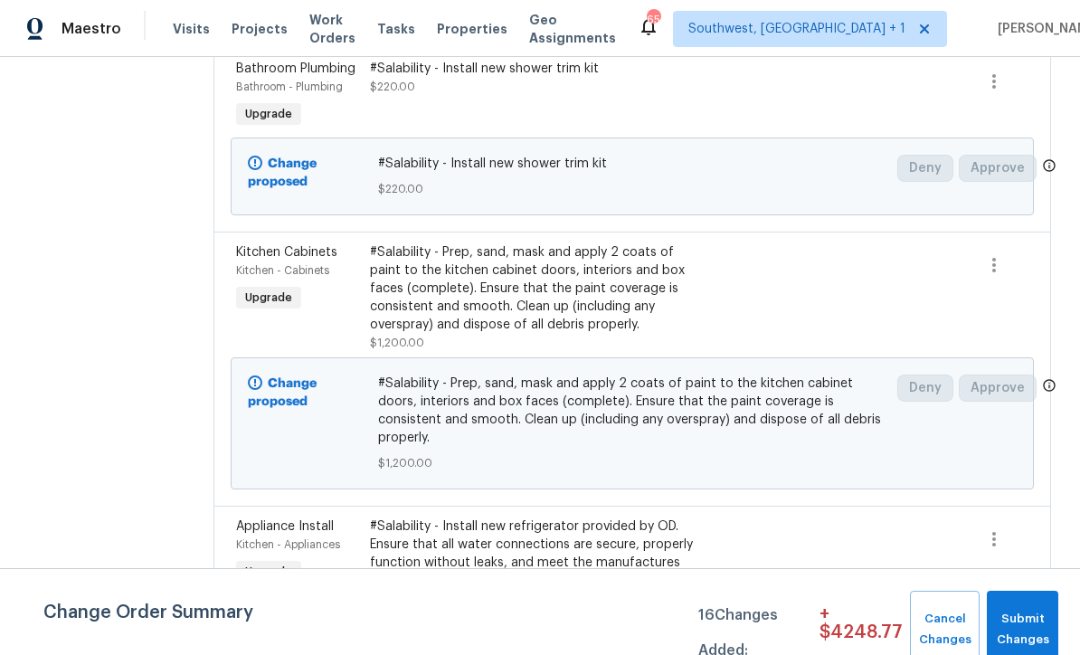
scroll to position [2244, 0]
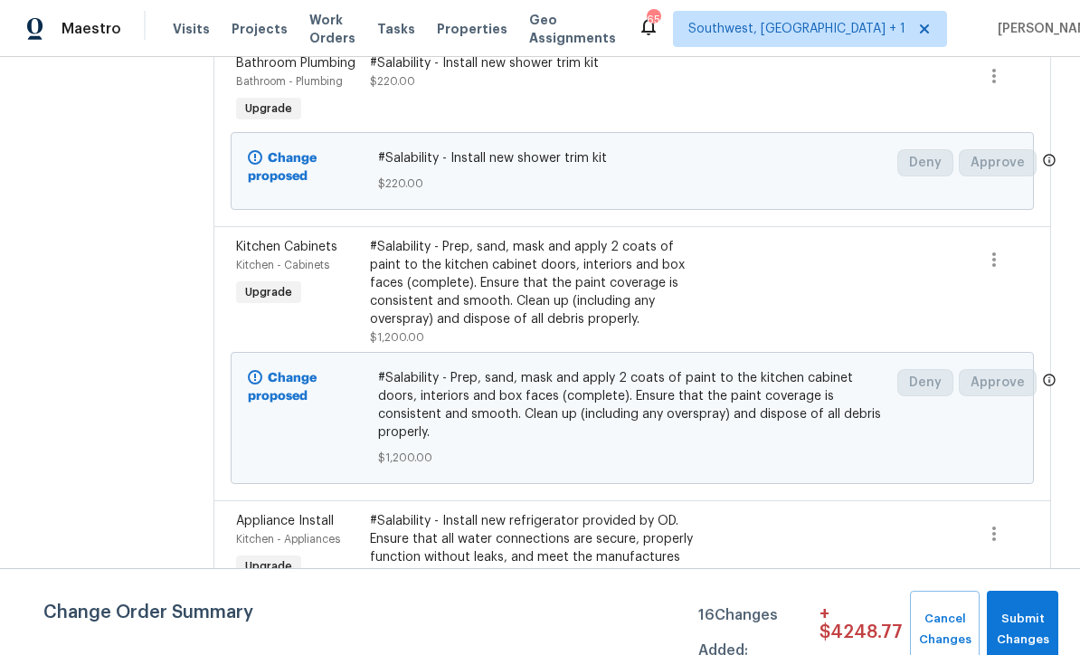
click at [634, 328] on div "#Salability - Prep, sand, mask and apply 2 coats of paint to the kitchen cabine…" at bounding box center [532, 283] width 324 height 90
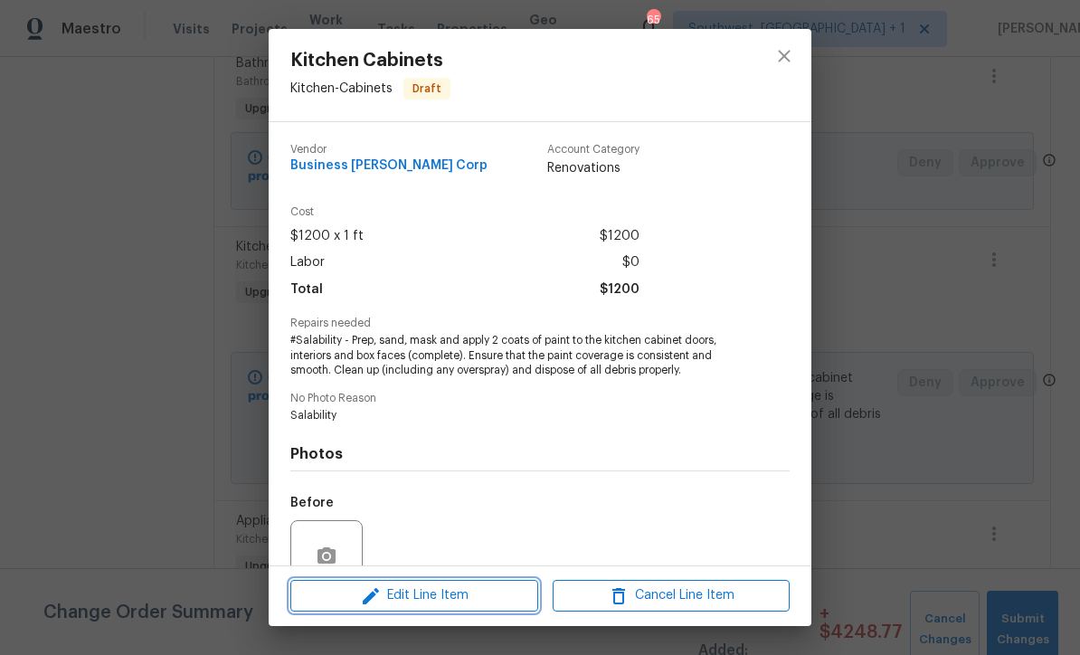
click at [468, 608] on button "Edit Line Item" at bounding box center [414, 596] width 248 height 32
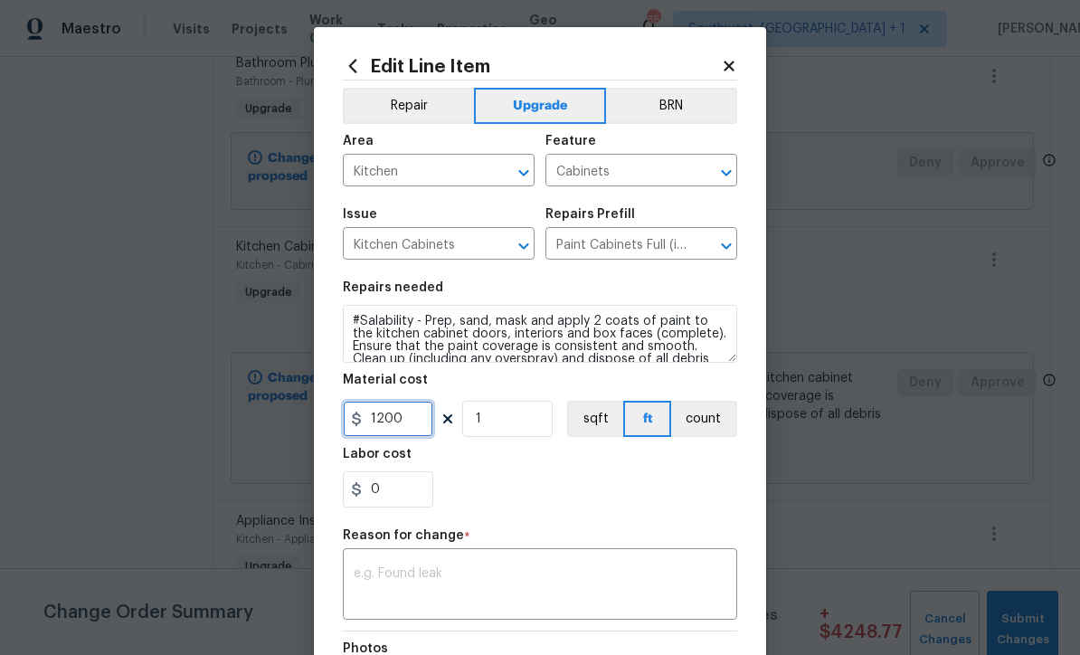
click at [421, 425] on input "1200" at bounding box center [388, 419] width 90 height 36
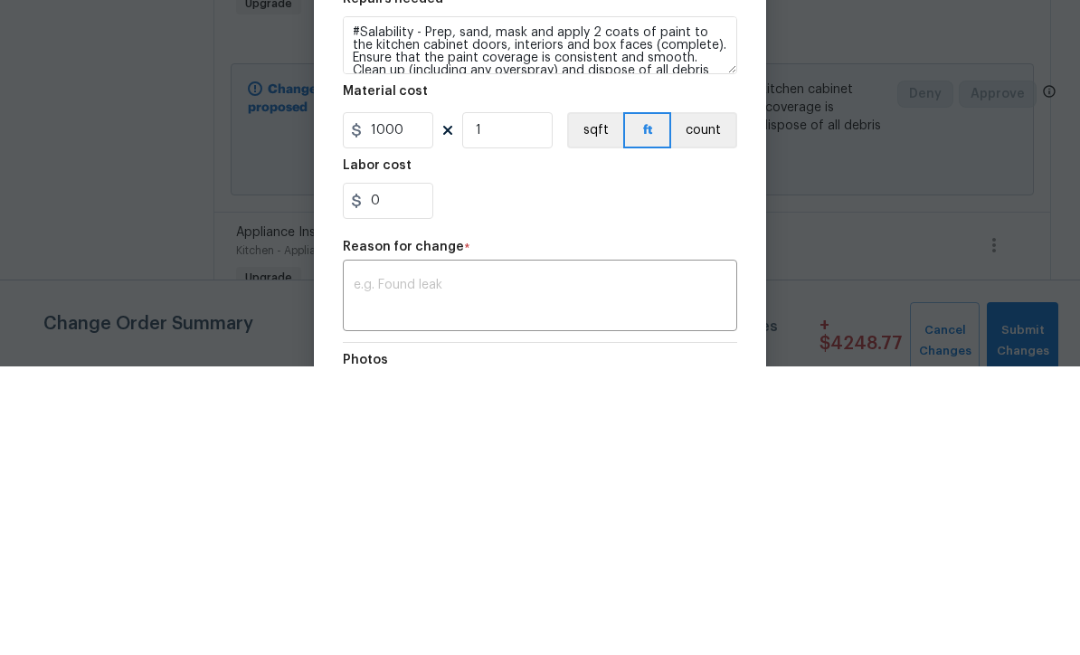
scroll to position [60, 0]
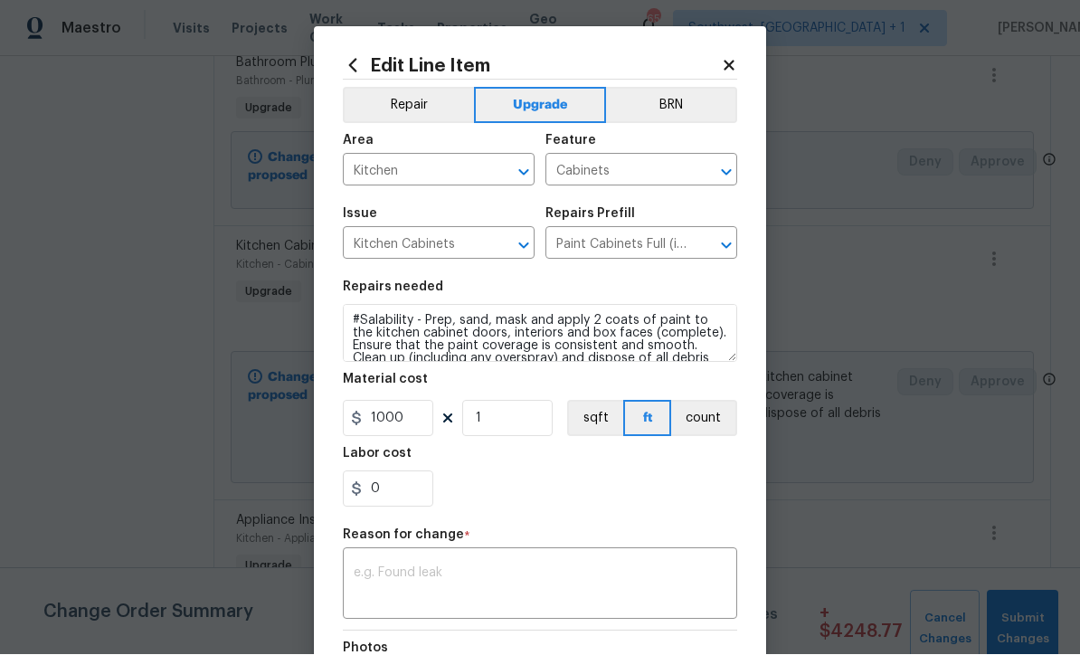
click at [670, 507] on div "0" at bounding box center [540, 489] width 394 height 36
click at [628, 590] on textarea at bounding box center [540, 586] width 373 height 38
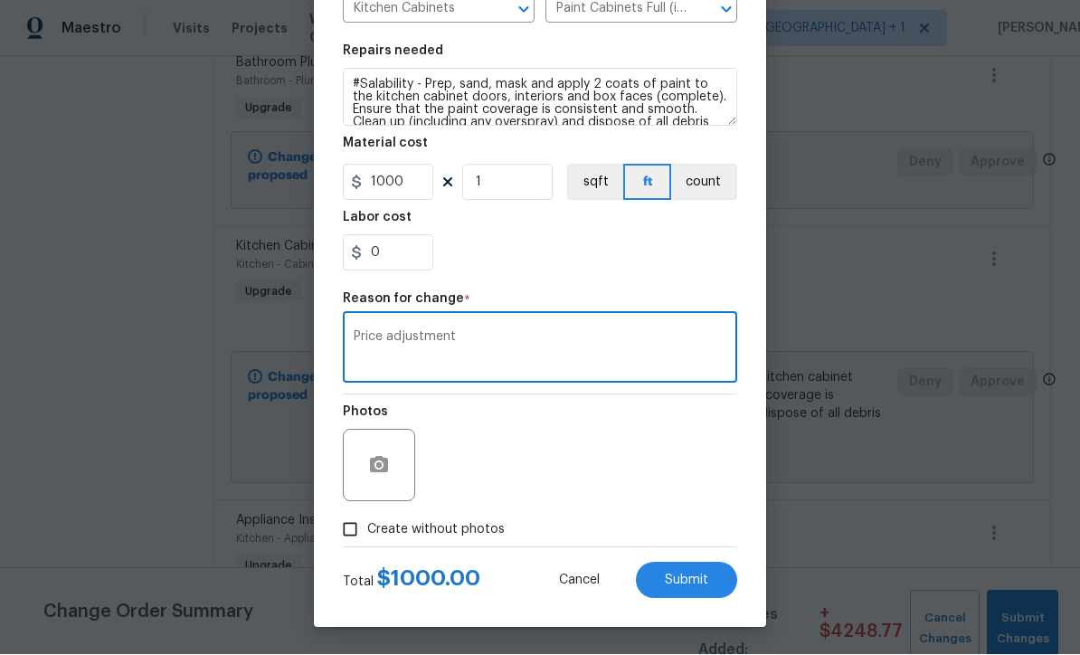
scroll to position [240, 0]
click at [690, 582] on span "Submit" at bounding box center [686, 581] width 43 height 14
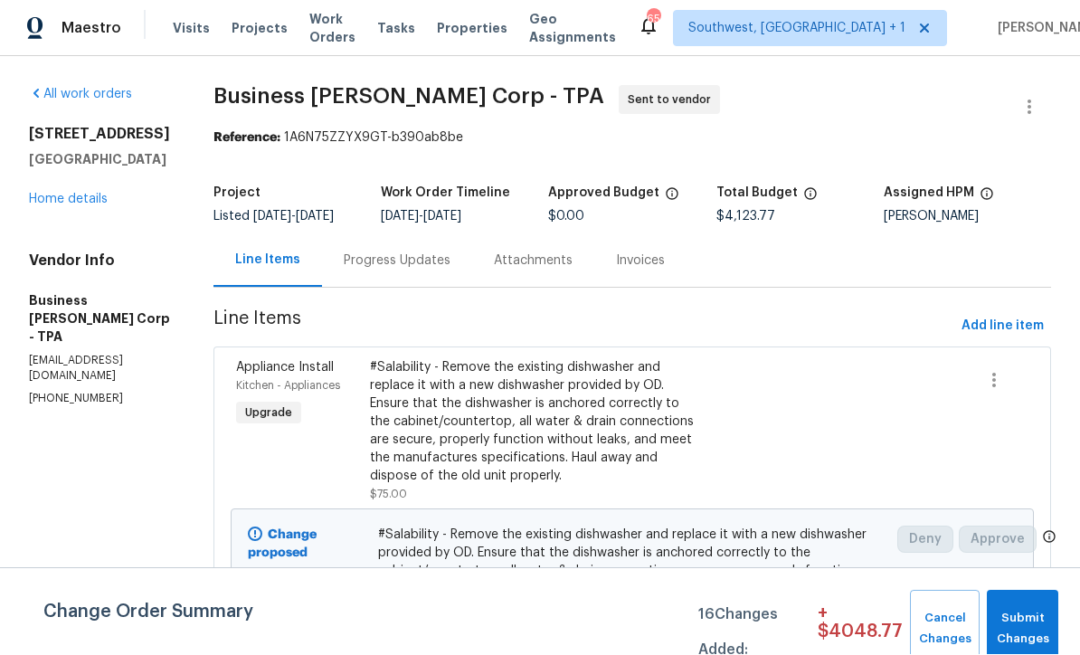
scroll to position [0, 0]
click at [1004, 316] on span "Add line item" at bounding box center [1002, 327] width 82 height 23
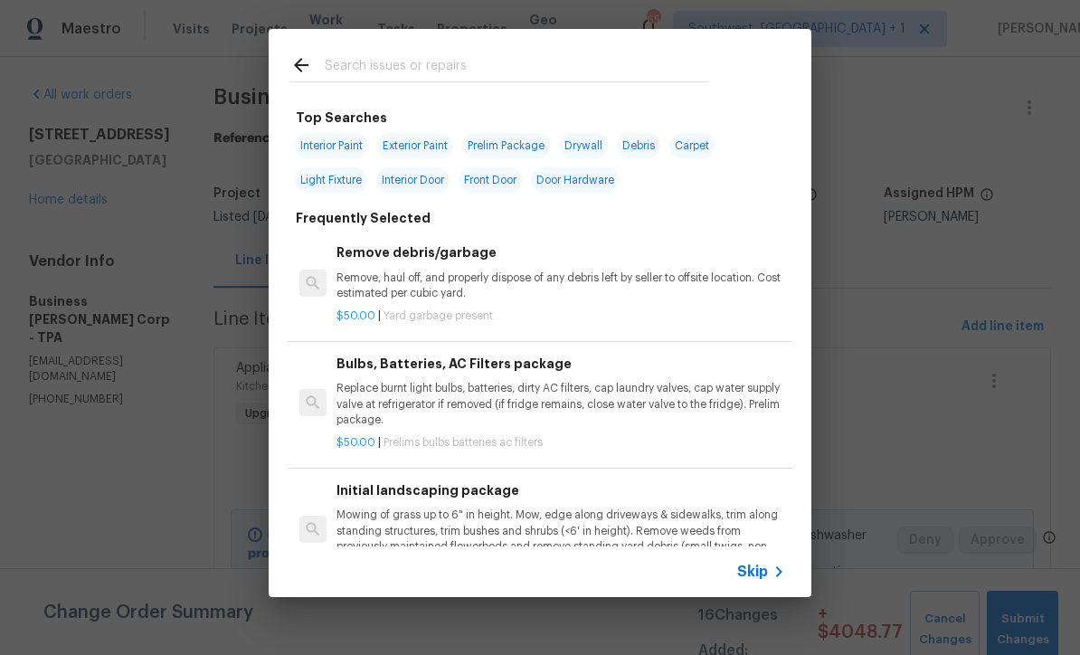
click at [762, 574] on span "Skip" at bounding box center [752, 572] width 31 height 18
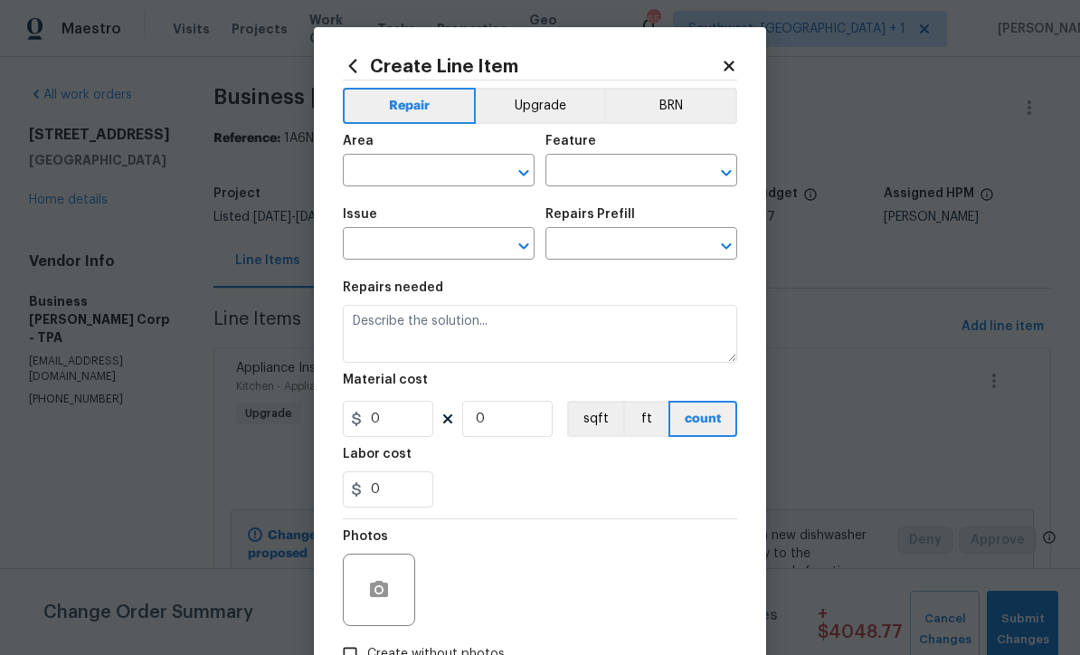
click at [423, 174] on input "text" at bounding box center [413, 172] width 141 height 28
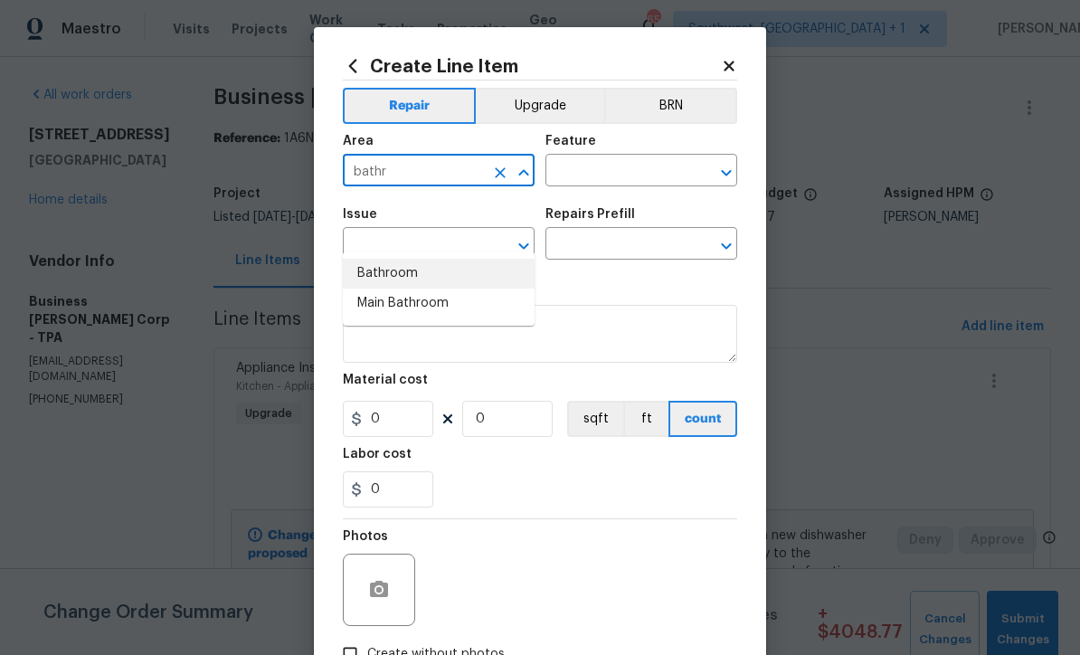
click at [430, 259] on li "Bathroom" at bounding box center [439, 274] width 192 height 30
click at [644, 175] on input "text" at bounding box center [615, 172] width 141 height 28
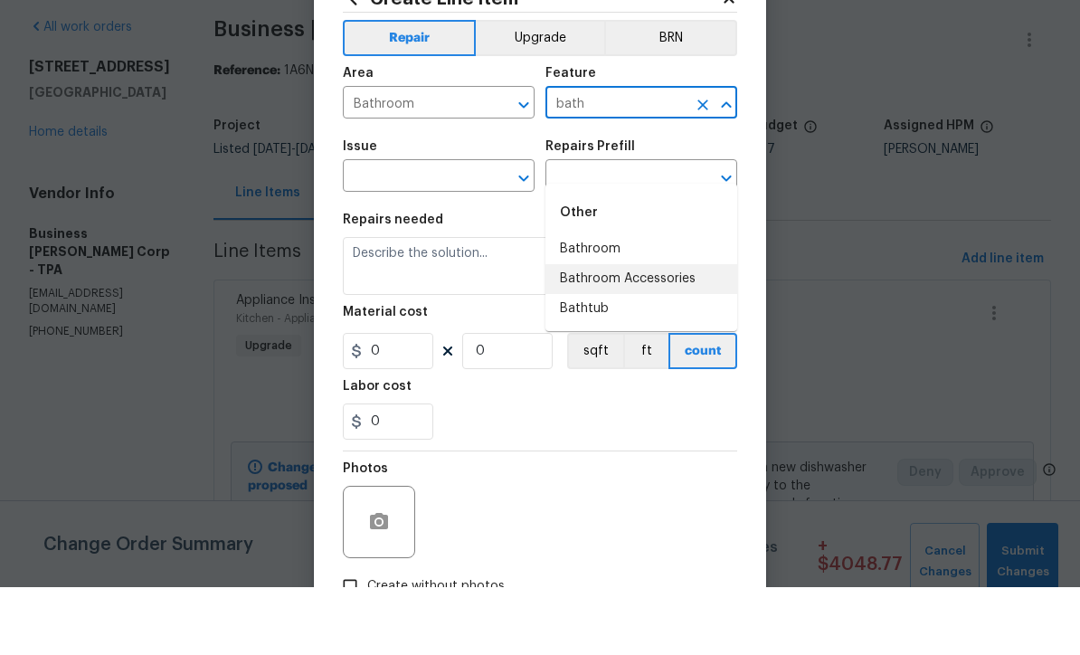
click at [670, 332] on li "Bathroom Accessories" at bounding box center [641, 347] width 192 height 30
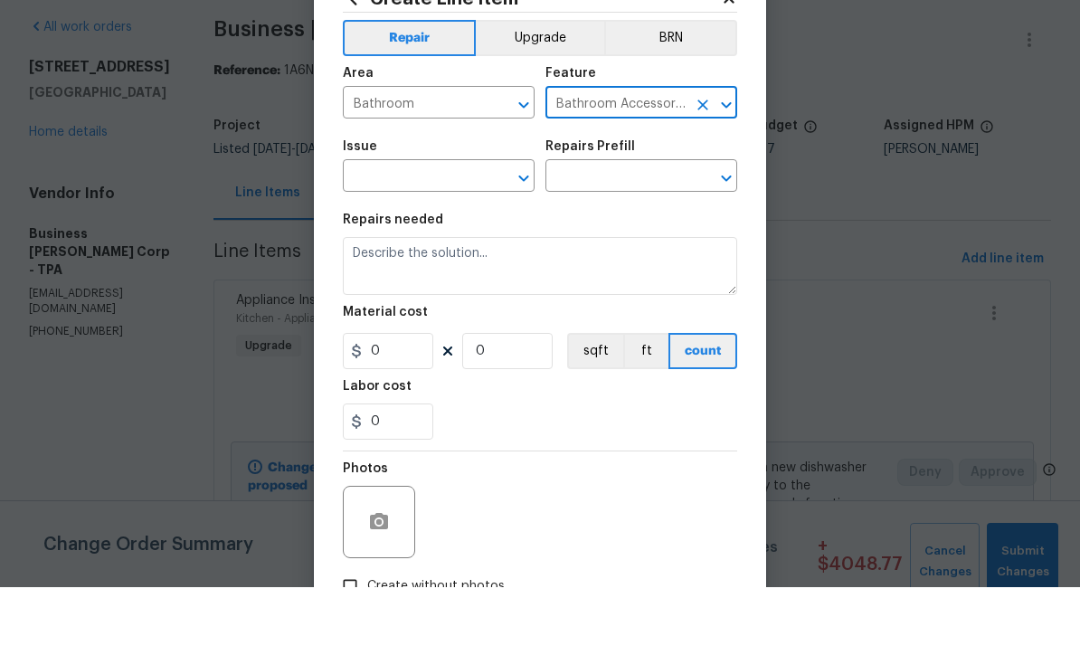
click at [467, 232] on input "text" at bounding box center [413, 246] width 141 height 28
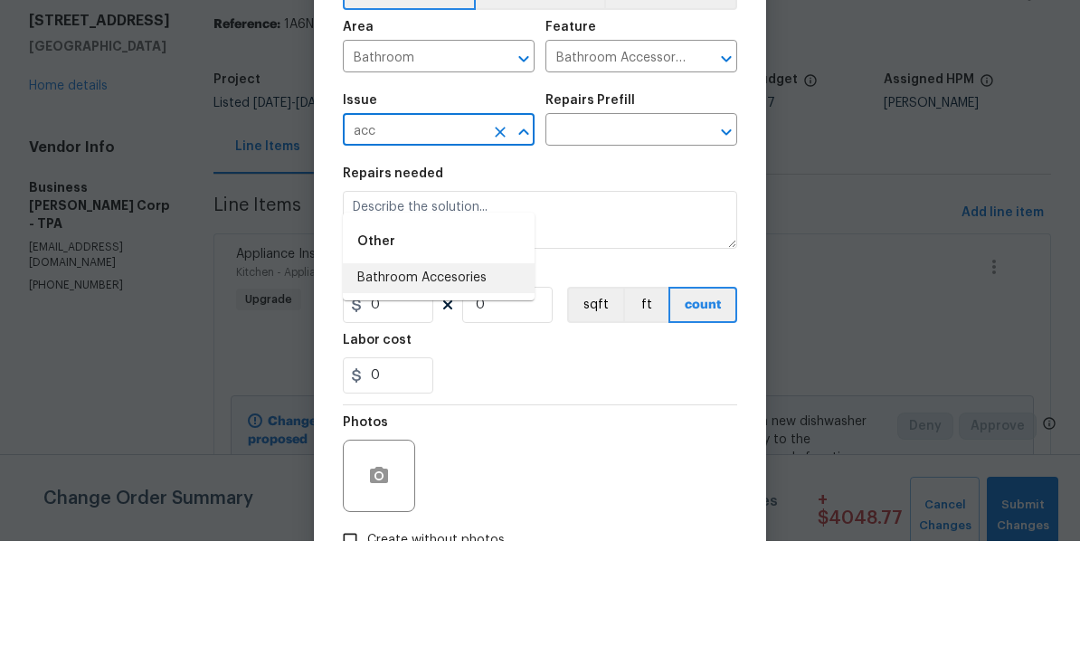
click at [471, 377] on li "Bathroom Accesories" at bounding box center [439, 392] width 192 height 30
click at [650, 232] on input "text" at bounding box center [615, 246] width 141 height 28
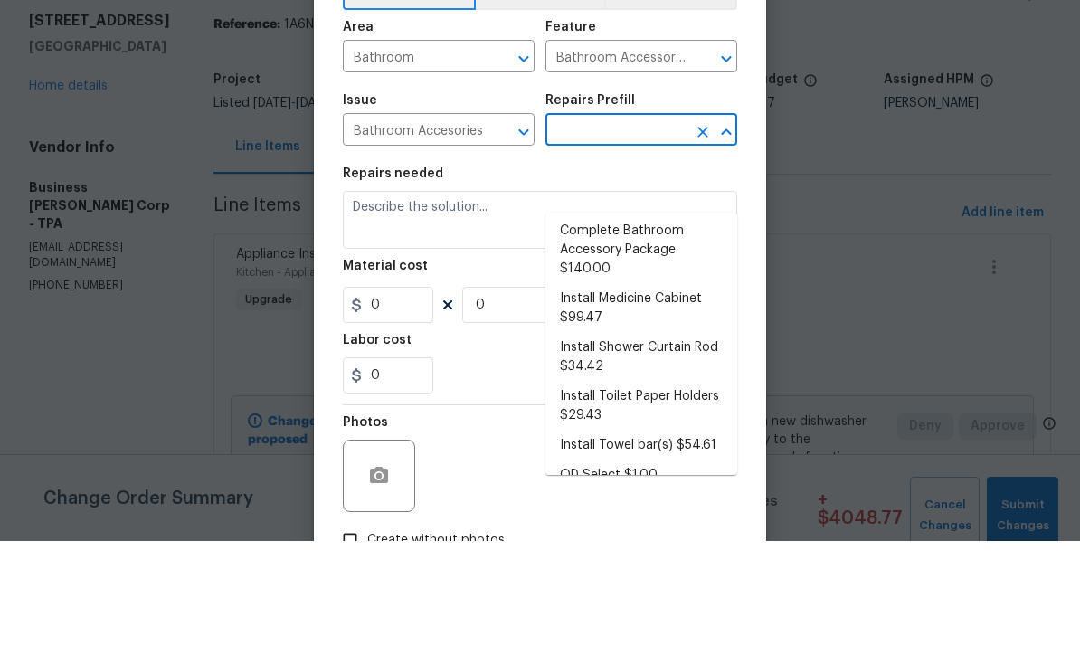
scroll to position [33, 0]
click at [661, 331] on li "Complete Bathroom Accessory Package $140.00" at bounding box center [641, 365] width 192 height 68
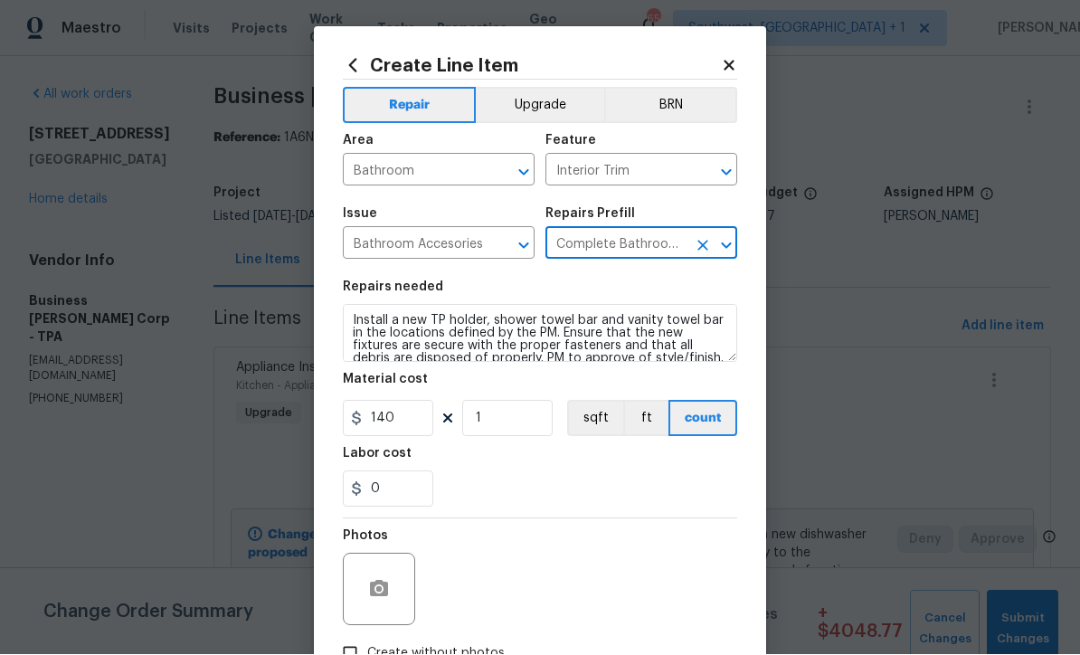
click at [564, 115] on button "Upgrade" at bounding box center [540, 106] width 129 height 36
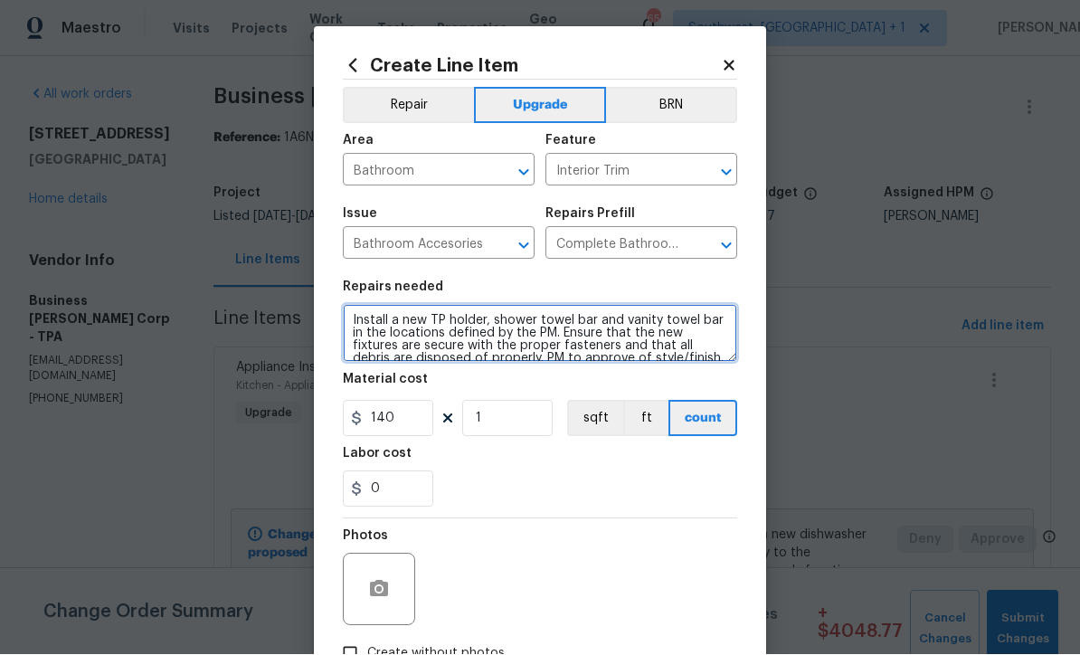
click at [364, 326] on textarea "Install a new TP holder, shower towel bar and vanity towel bar in the locations…" at bounding box center [540, 334] width 394 height 58
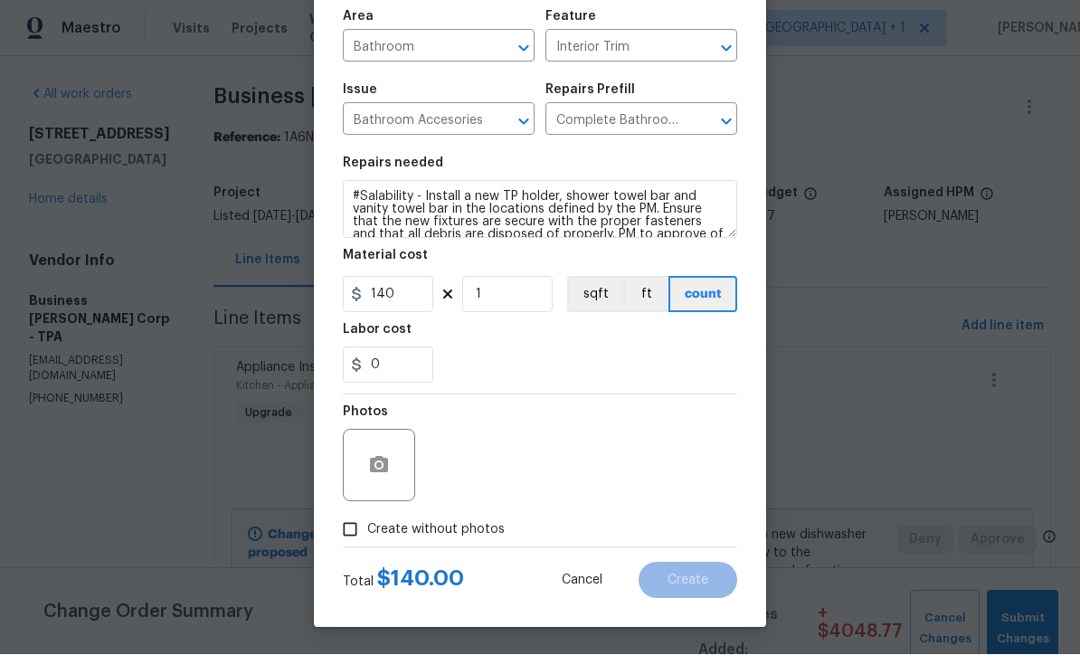
scroll to position [128, 0]
click at [354, 540] on input "Create without photos" at bounding box center [350, 530] width 34 height 34
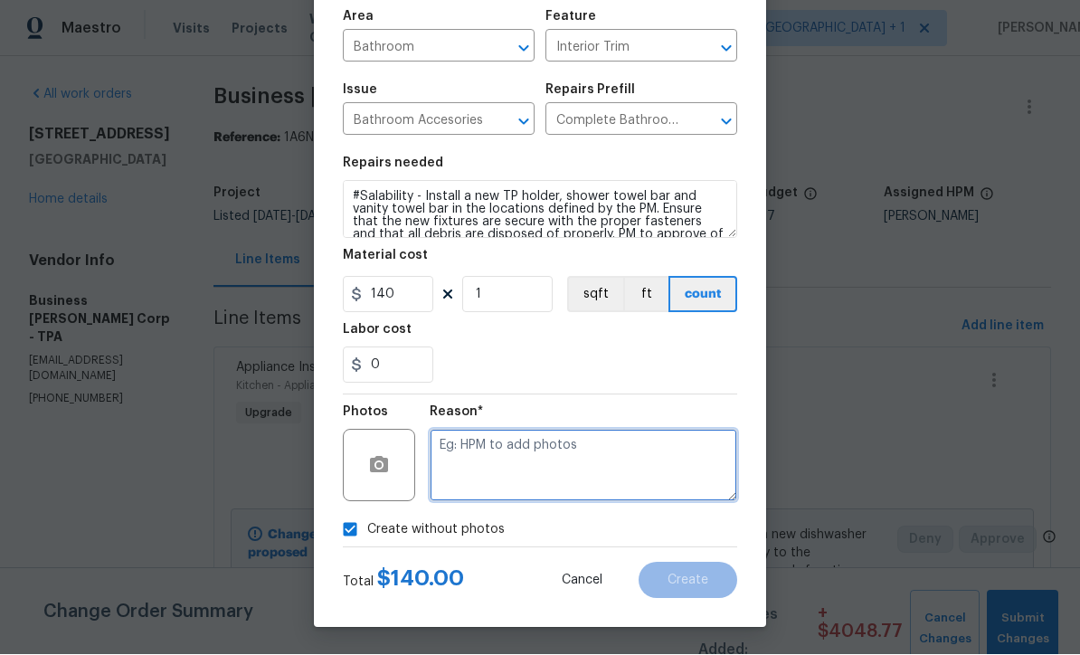
click at [525, 468] on textarea at bounding box center [583, 466] width 307 height 72
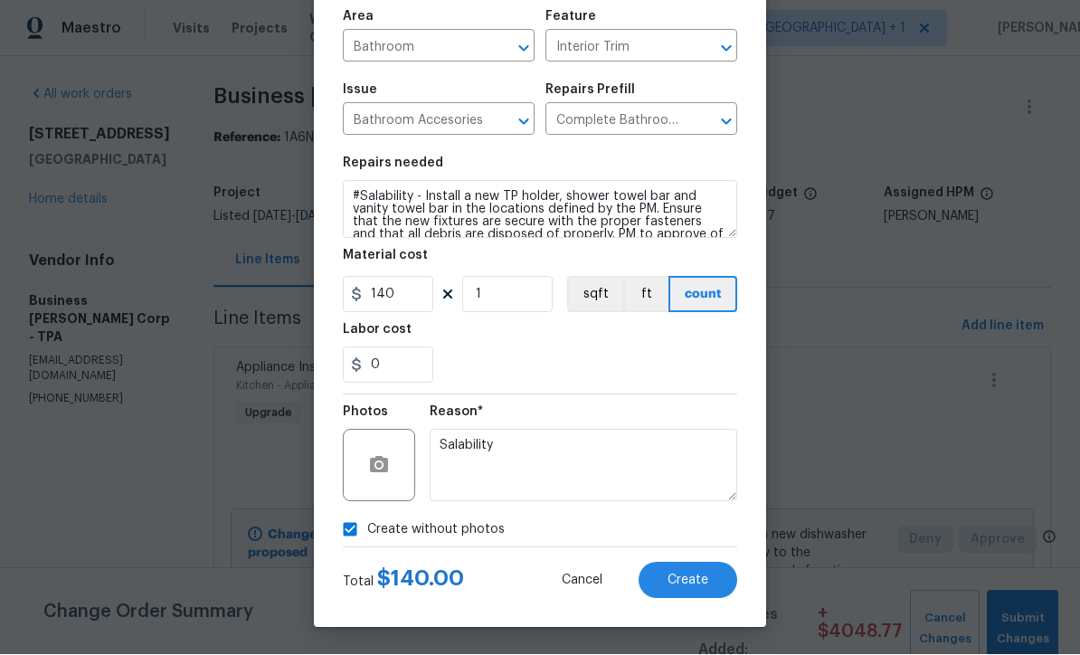
click at [692, 584] on span "Create" at bounding box center [687, 581] width 41 height 14
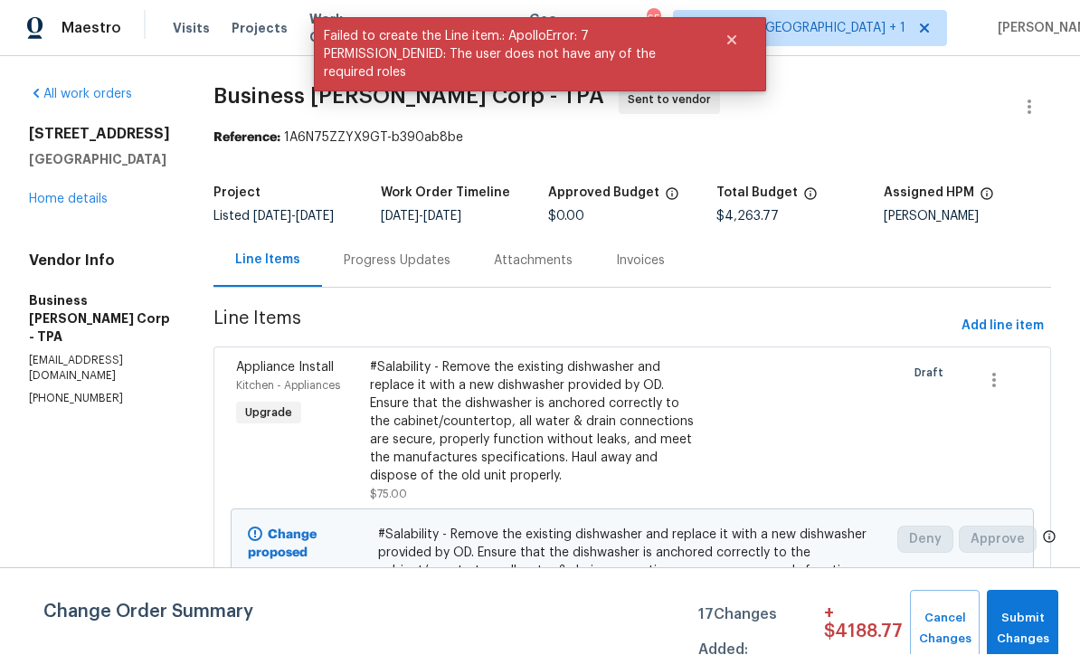
scroll to position [1, 0]
click at [1002, 338] on span "Add line item" at bounding box center [1002, 327] width 82 height 23
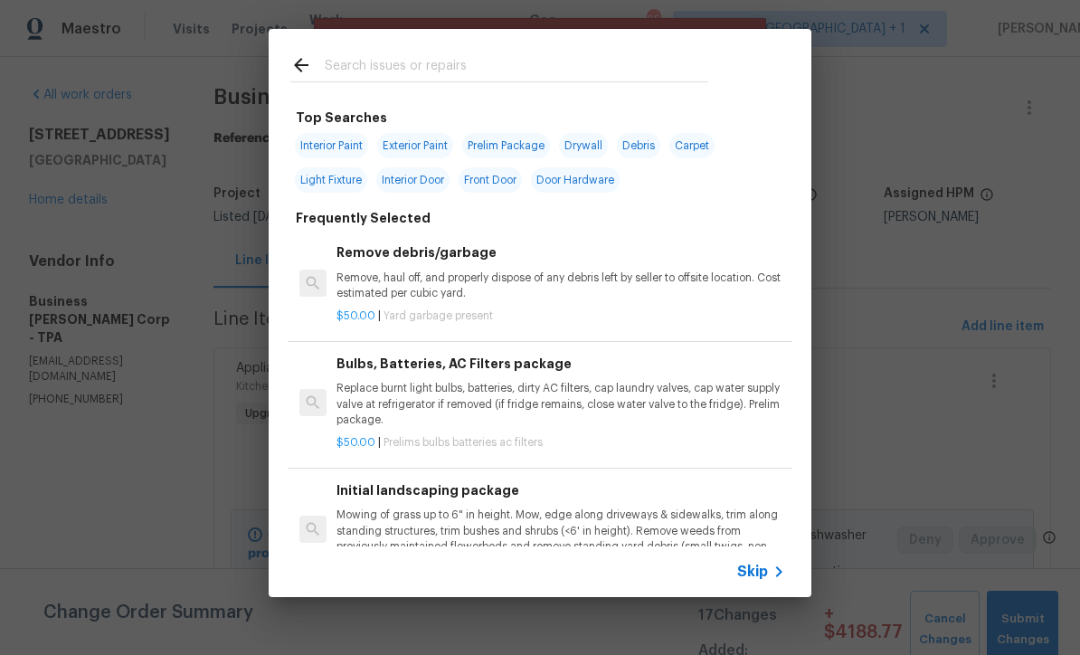
click at [761, 579] on span "Skip" at bounding box center [752, 572] width 31 height 18
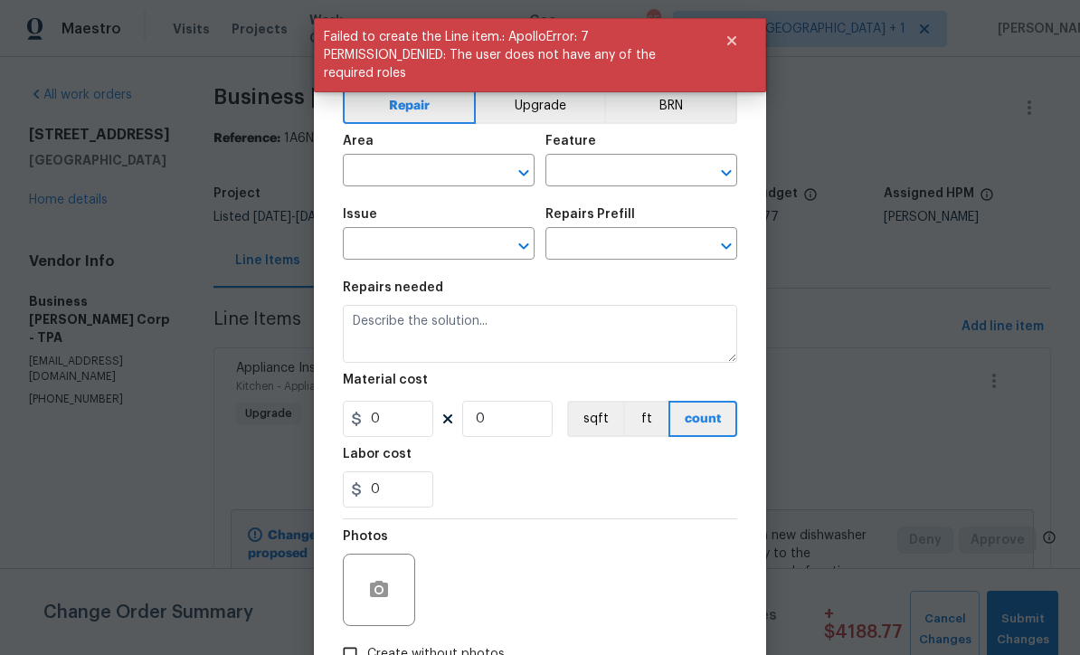
click at [415, 158] on input "text" at bounding box center [413, 172] width 141 height 28
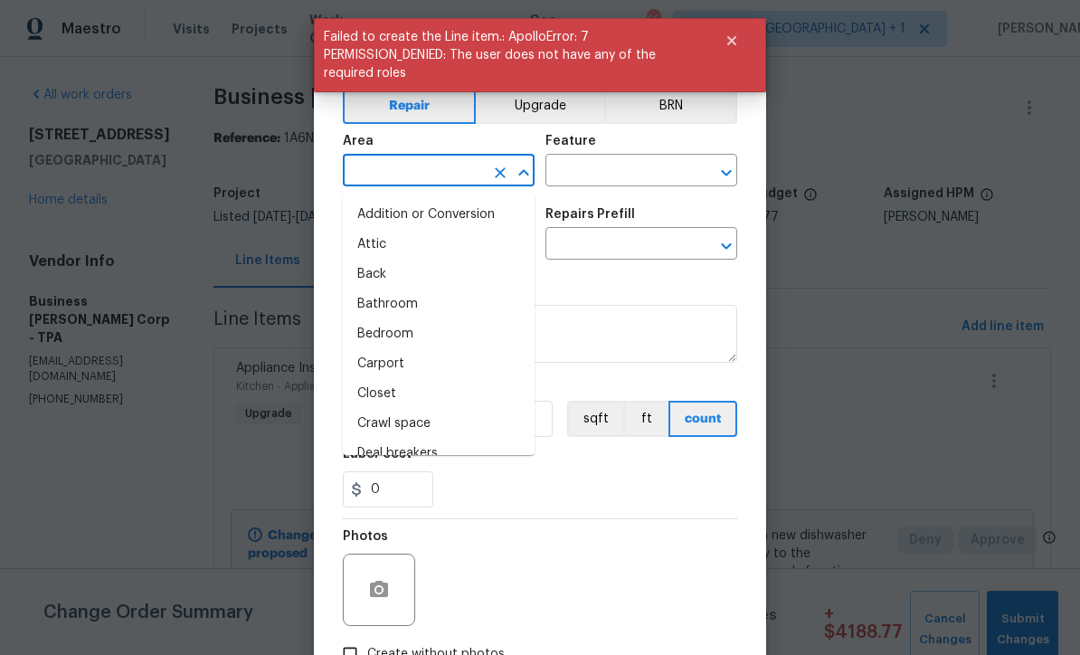
scroll to position [0, 0]
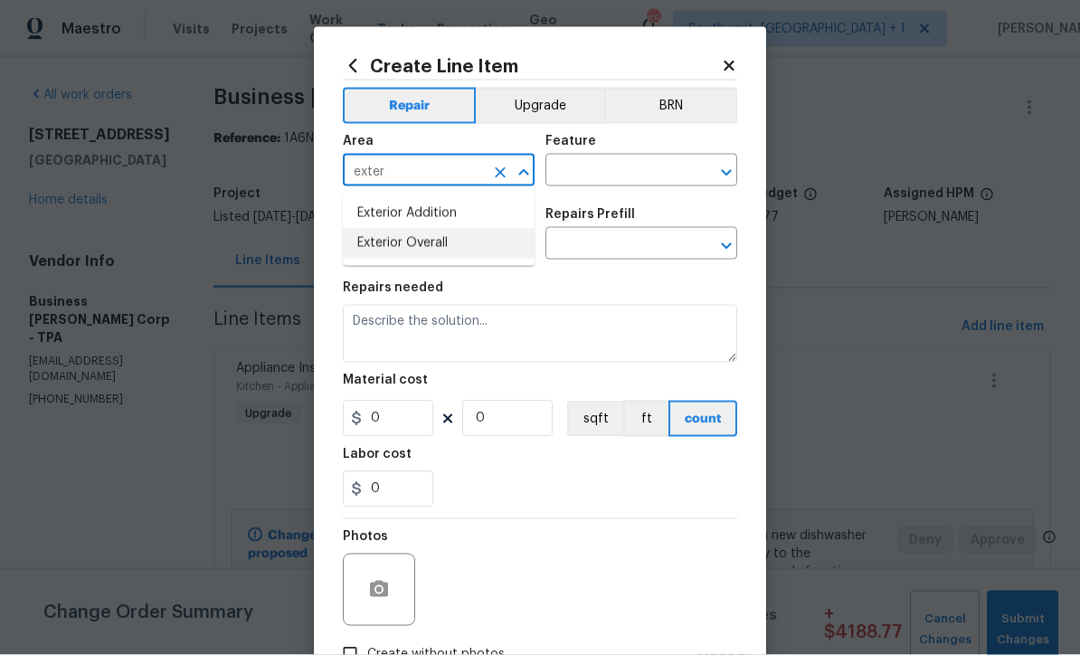
click at [438, 253] on li "Exterior Overall" at bounding box center [439, 244] width 192 height 30
click at [652, 165] on input "text" at bounding box center [615, 172] width 141 height 28
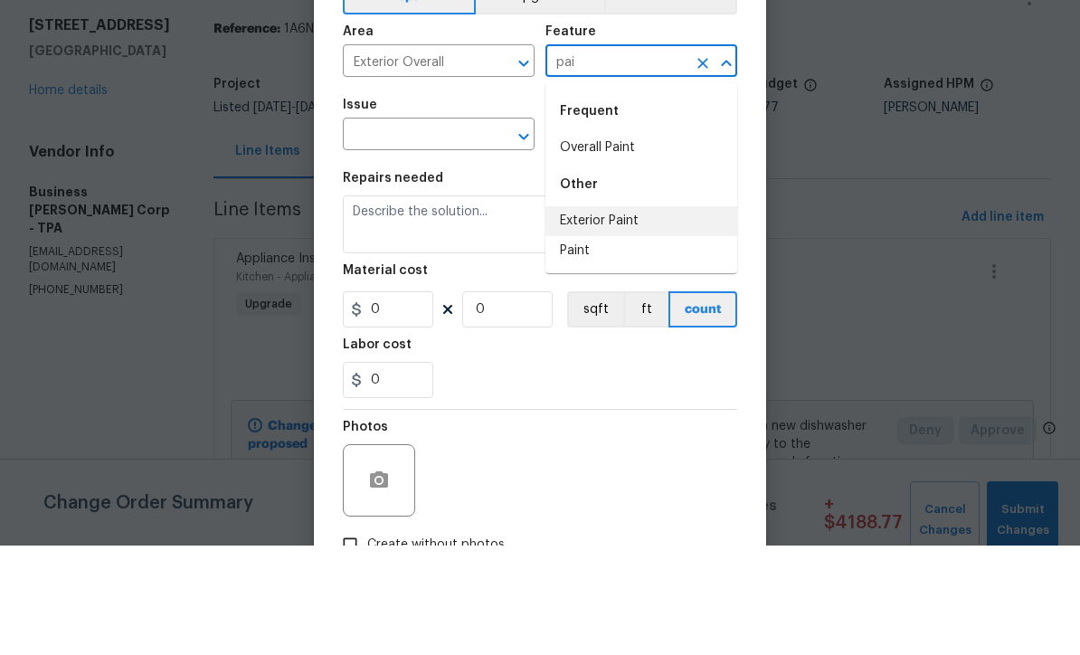
click at [633, 316] on li "Exterior Paint" at bounding box center [641, 331] width 192 height 30
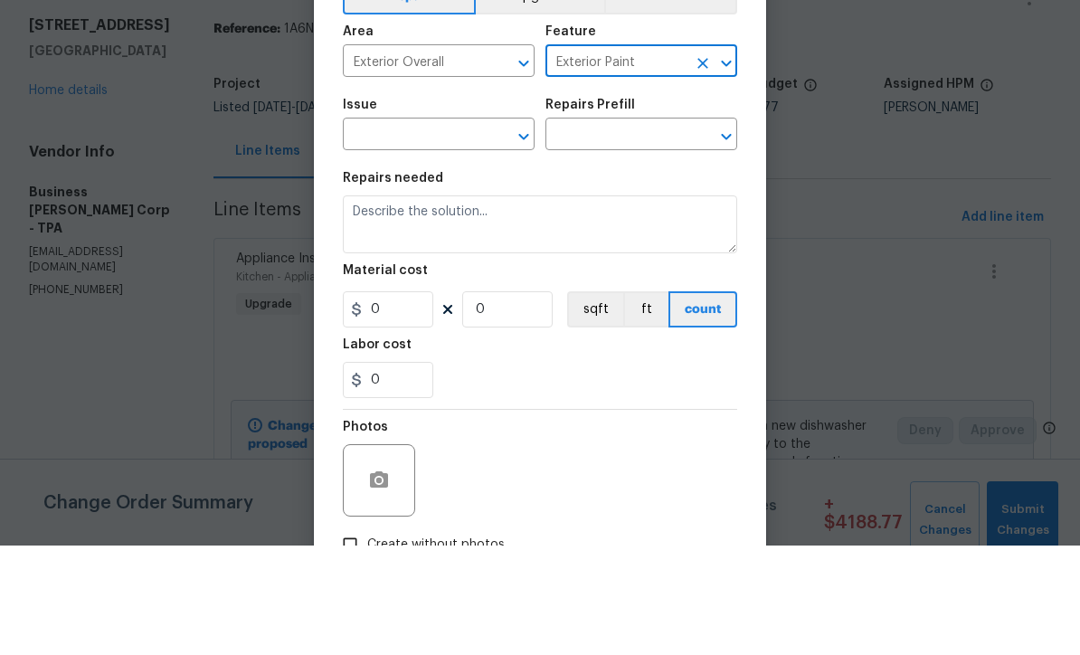
click at [453, 232] on input "text" at bounding box center [413, 246] width 141 height 28
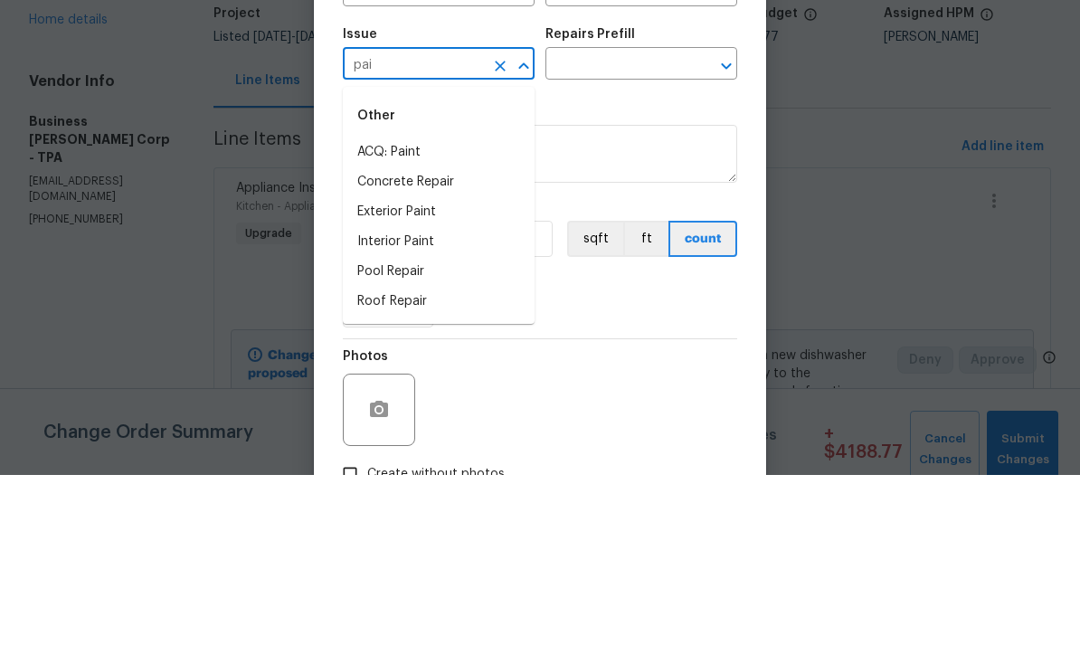
click at [442, 377] on li "Exterior Paint" at bounding box center [439, 392] width 192 height 30
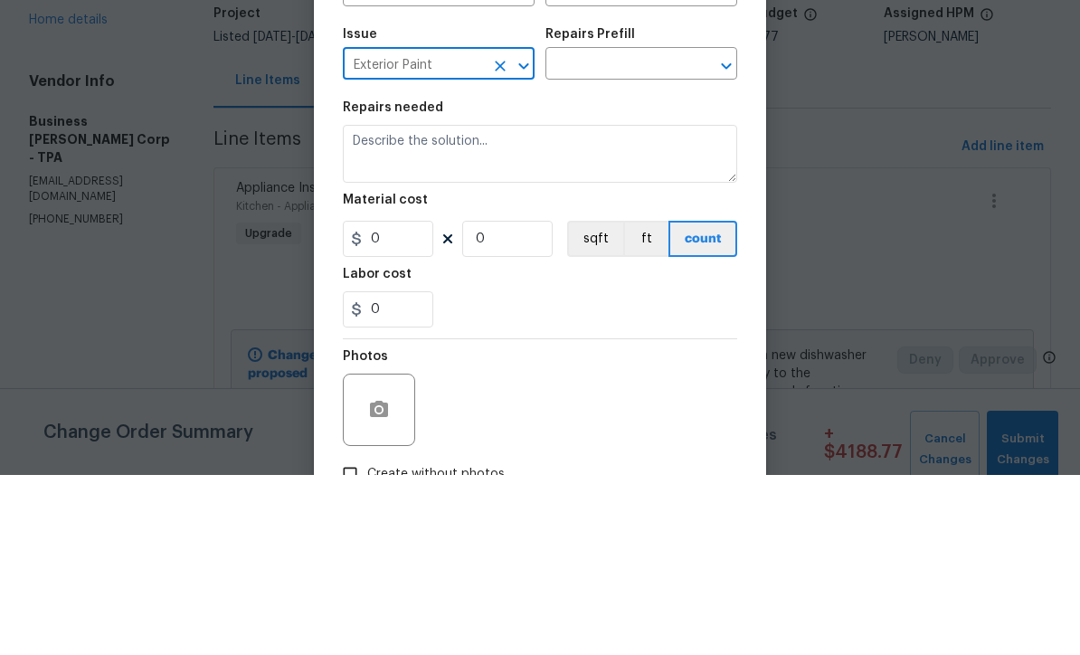
click at [657, 232] on input "text" at bounding box center [615, 246] width 141 height 28
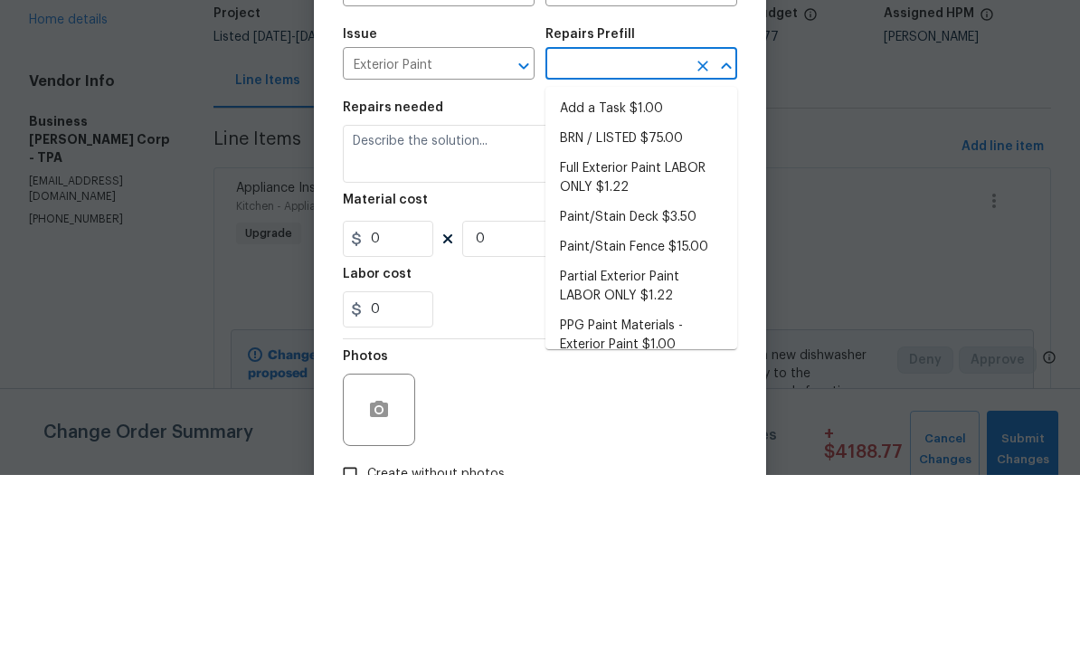
click at [648, 274] on li "Add a Task $1.00" at bounding box center [641, 289] width 192 height 30
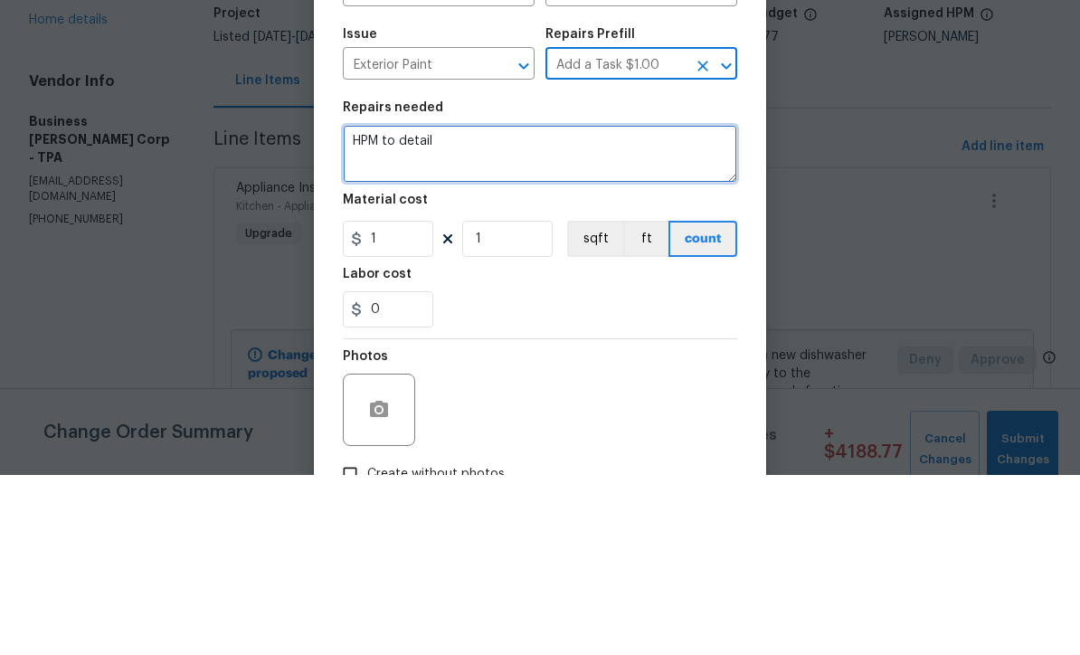
click at [530, 305] on textarea "HPM to detail" at bounding box center [540, 334] width 394 height 58
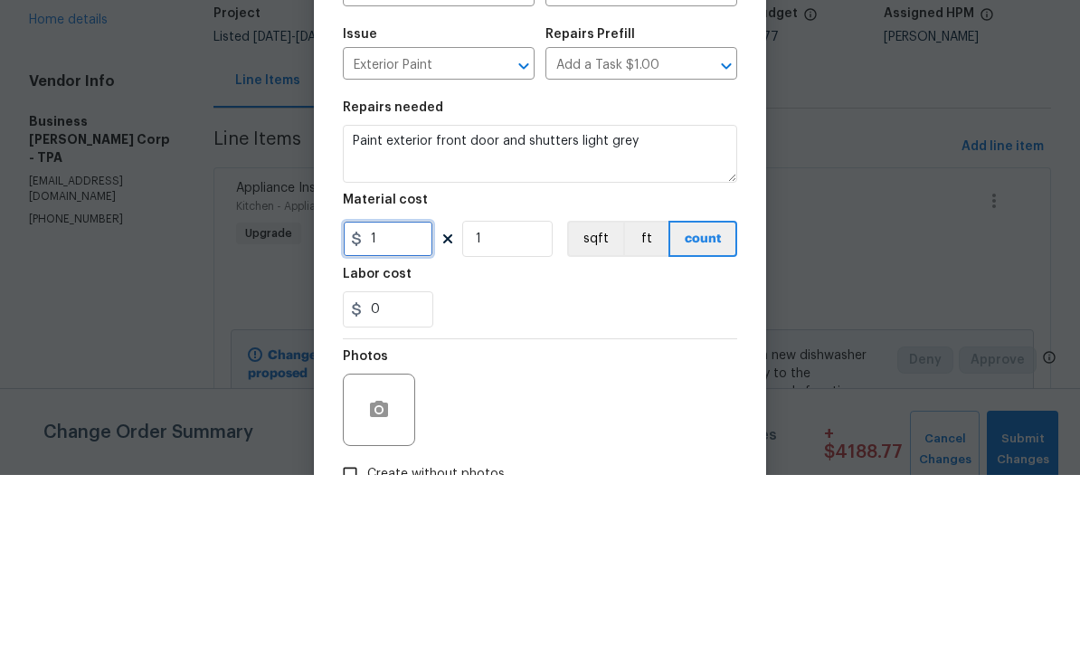
click at [427, 401] on input "1" at bounding box center [388, 419] width 90 height 36
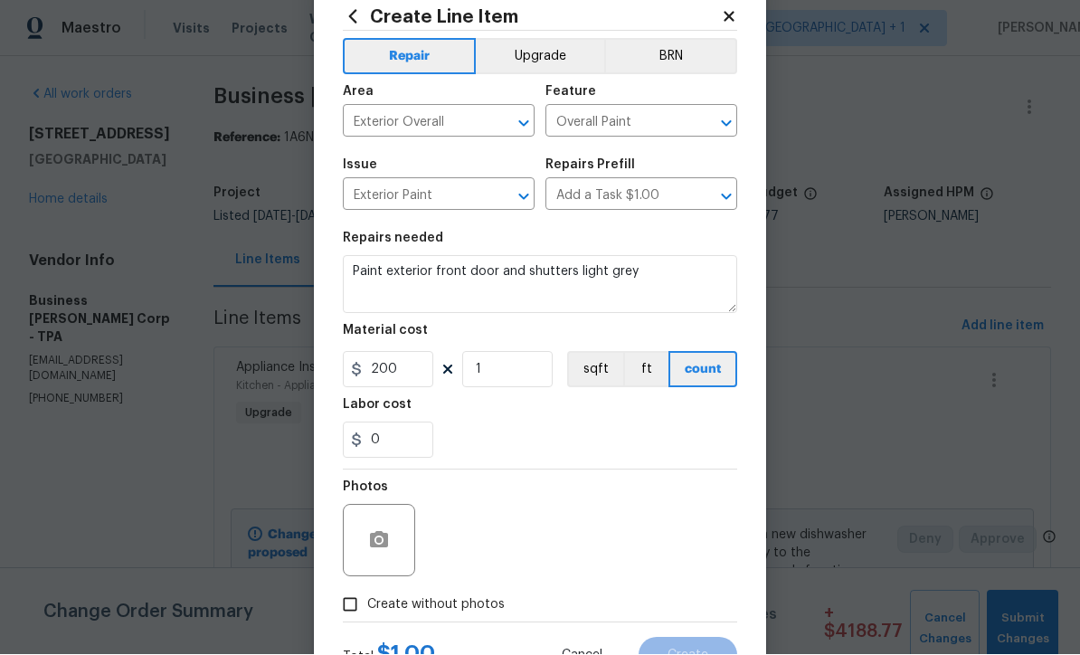
scroll to position [61, 0]
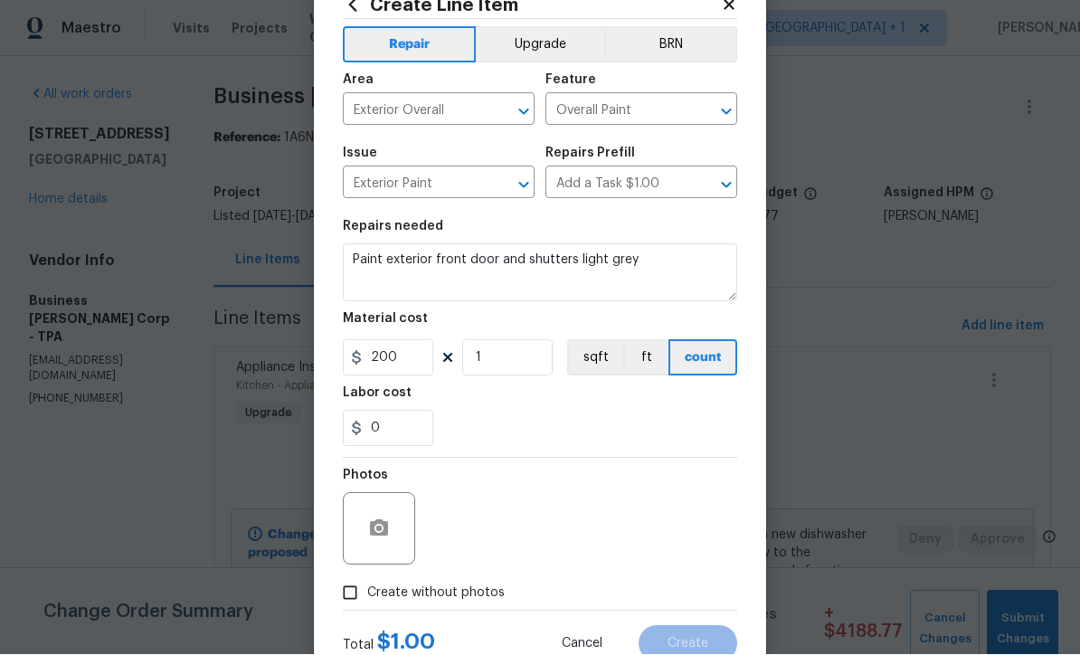
click at [577, 52] on button "Upgrade" at bounding box center [540, 45] width 129 height 36
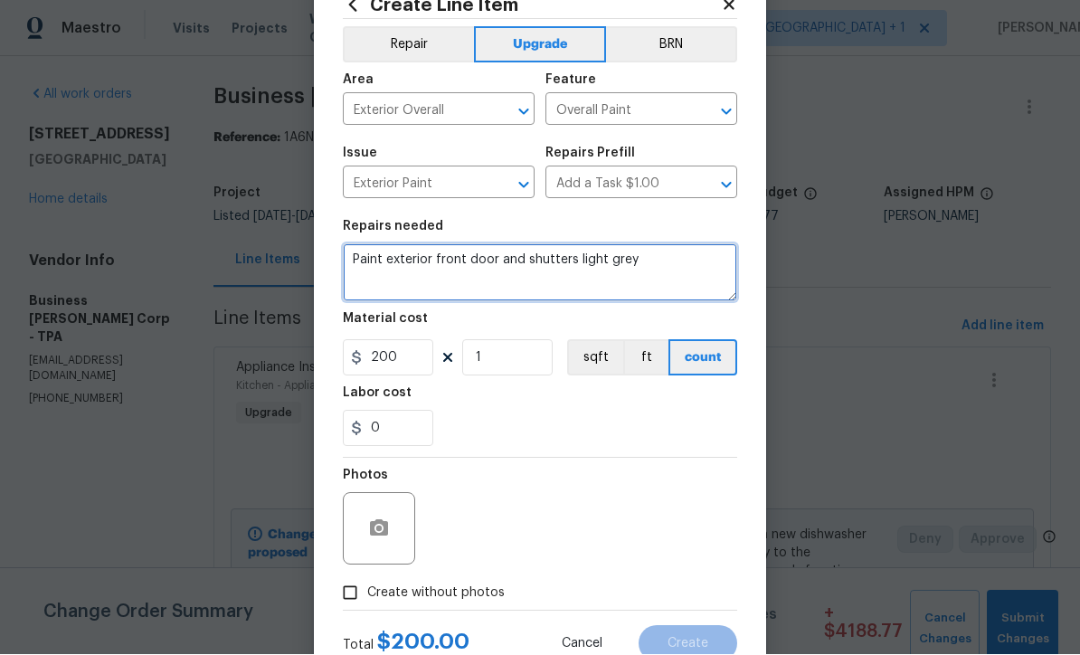
click at [348, 267] on textarea "Paint exterior front door and shutters light grey" at bounding box center [540, 273] width 394 height 58
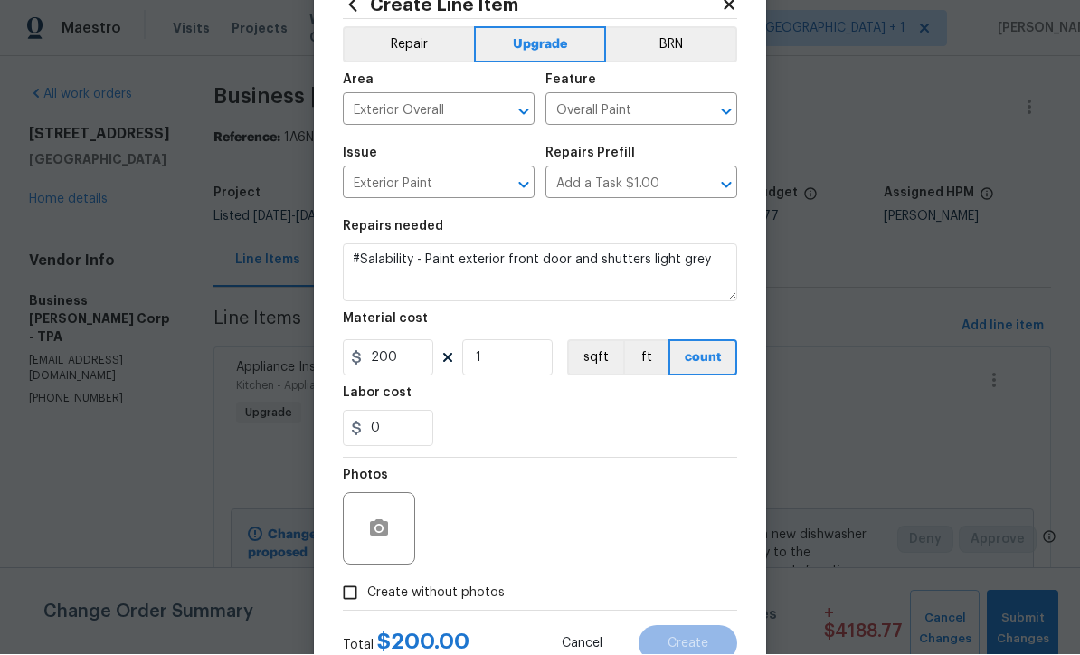
click at [355, 604] on input "Create without photos" at bounding box center [350, 593] width 34 height 34
click at [562, 523] on textarea at bounding box center [583, 529] width 307 height 72
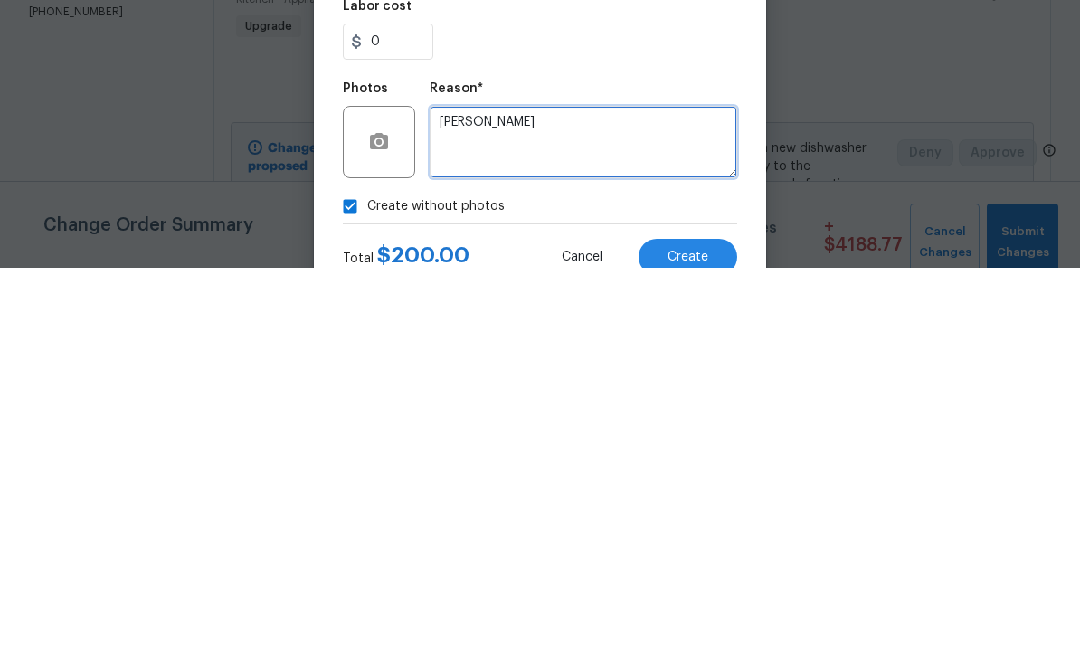
scroll to position [60, 0]
click at [700, 626] on button "Create" at bounding box center [687, 644] width 99 height 36
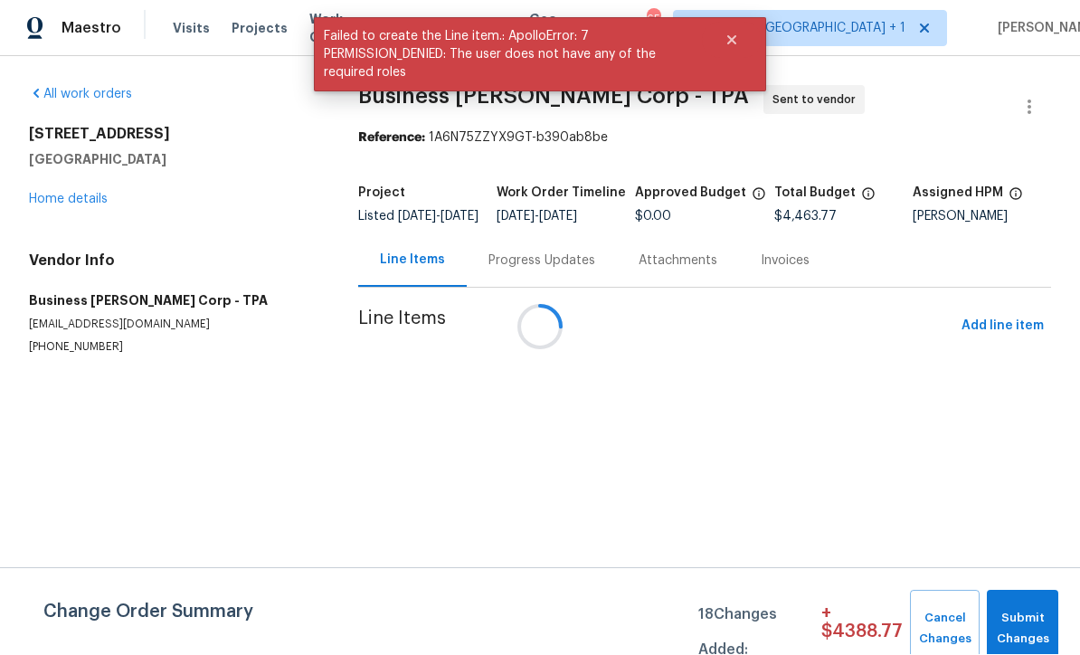
scroll to position [1, 0]
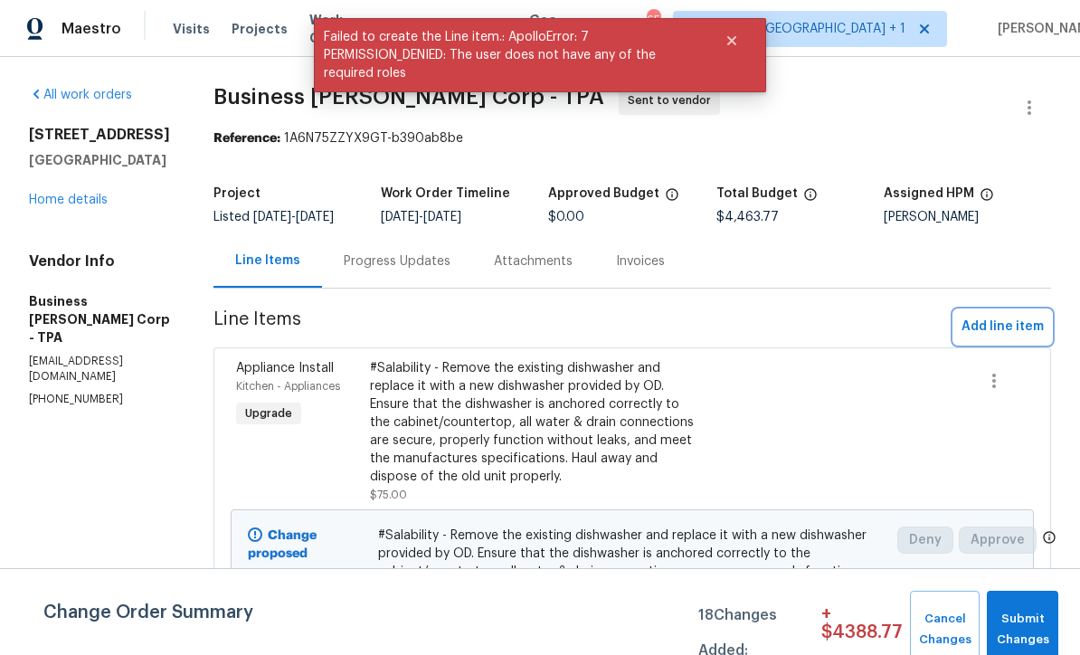
click at [1009, 338] on span "Add line item" at bounding box center [1002, 327] width 82 height 23
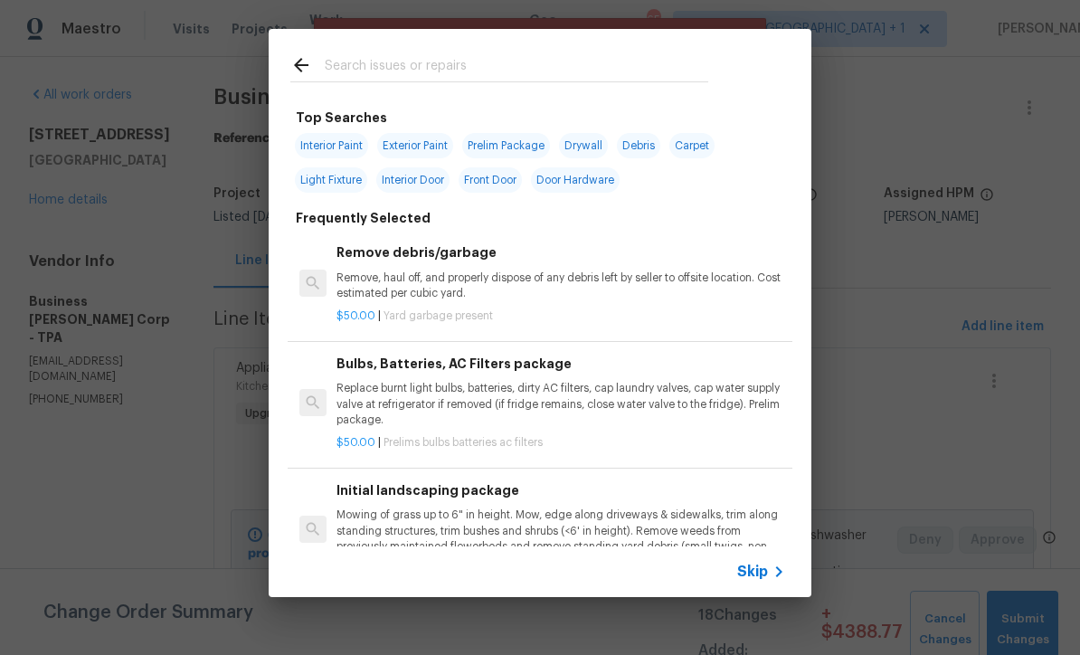
click at [770, 580] on icon at bounding box center [779, 572] width 22 height 22
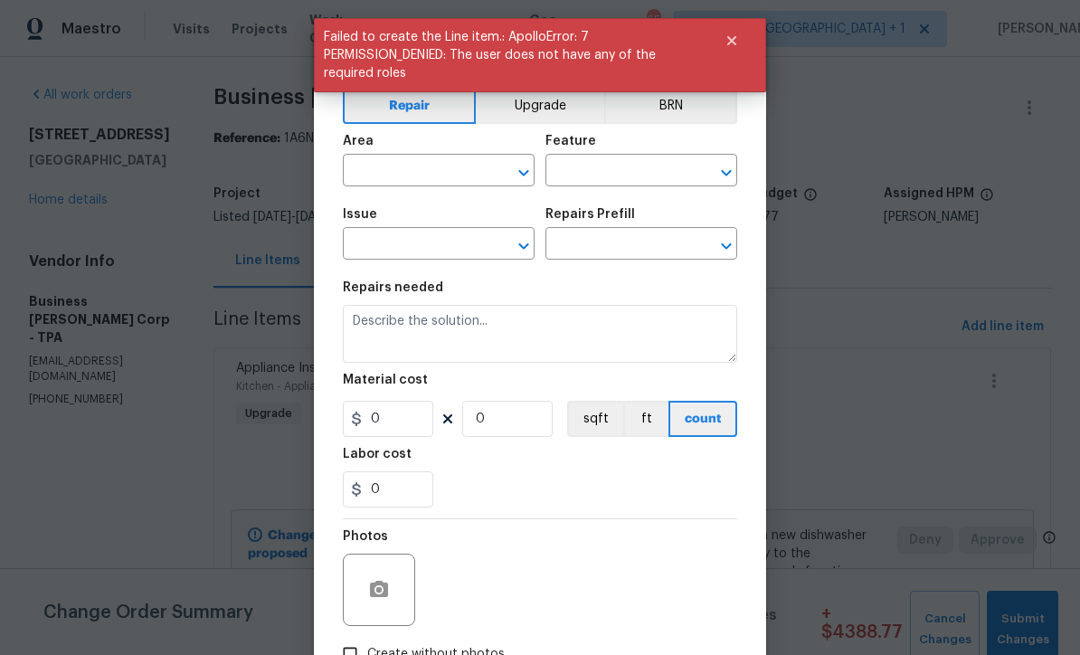
click at [434, 167] on input "text" at bounding box center [413, 172] width 141 height 28
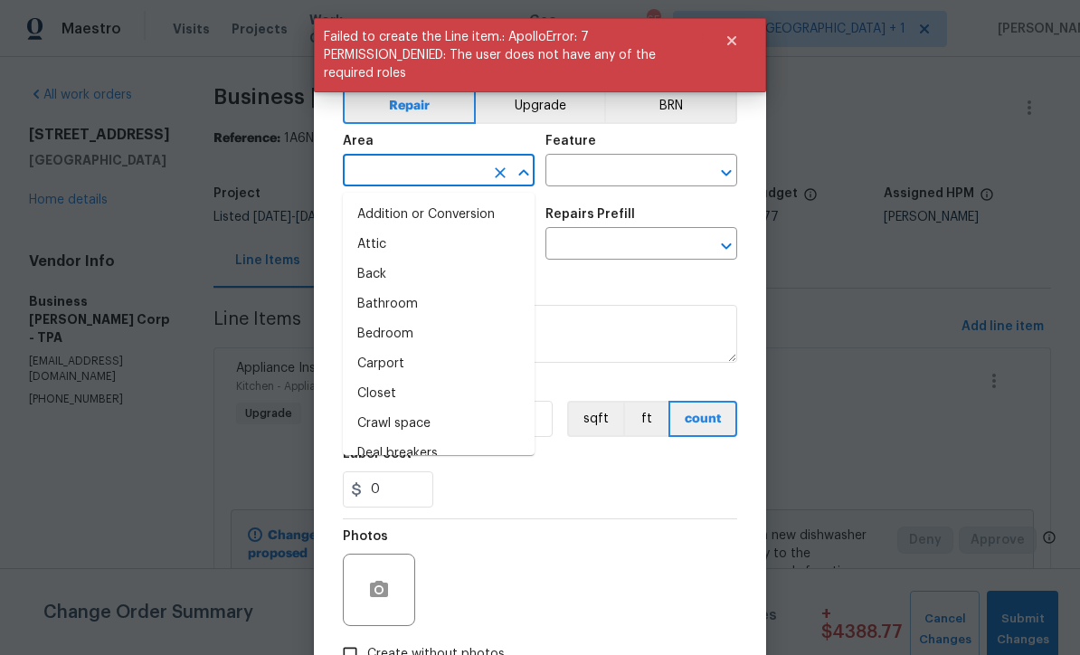
scroll to position [0, 0]
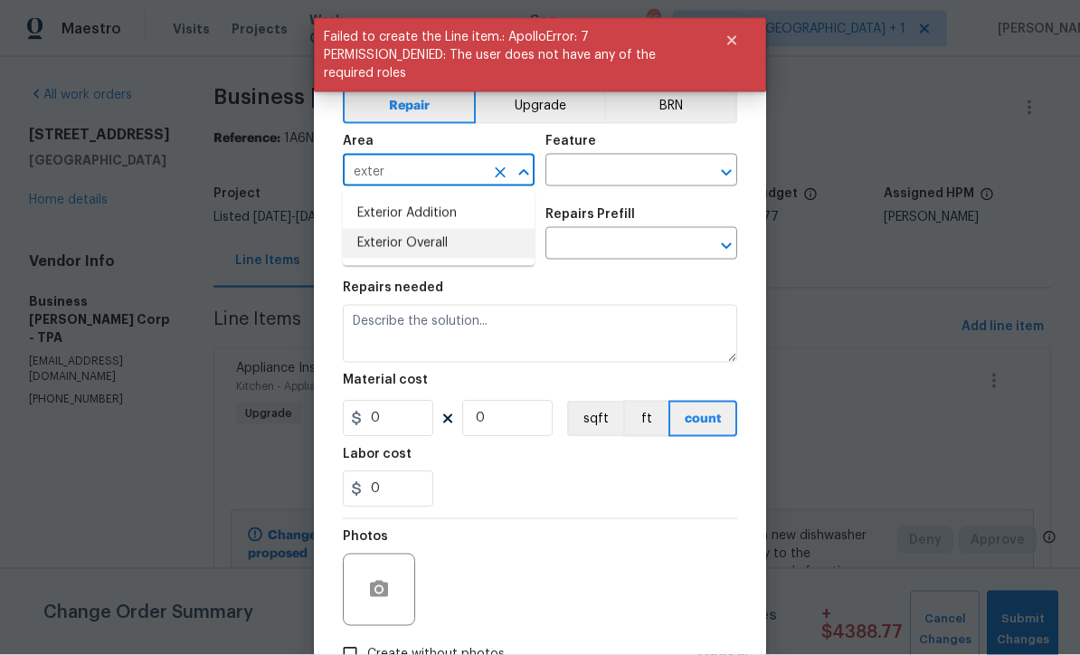
click at [439, 251] on li "Exterior Overall" at bounding box center [439, 244] width 192 height 30
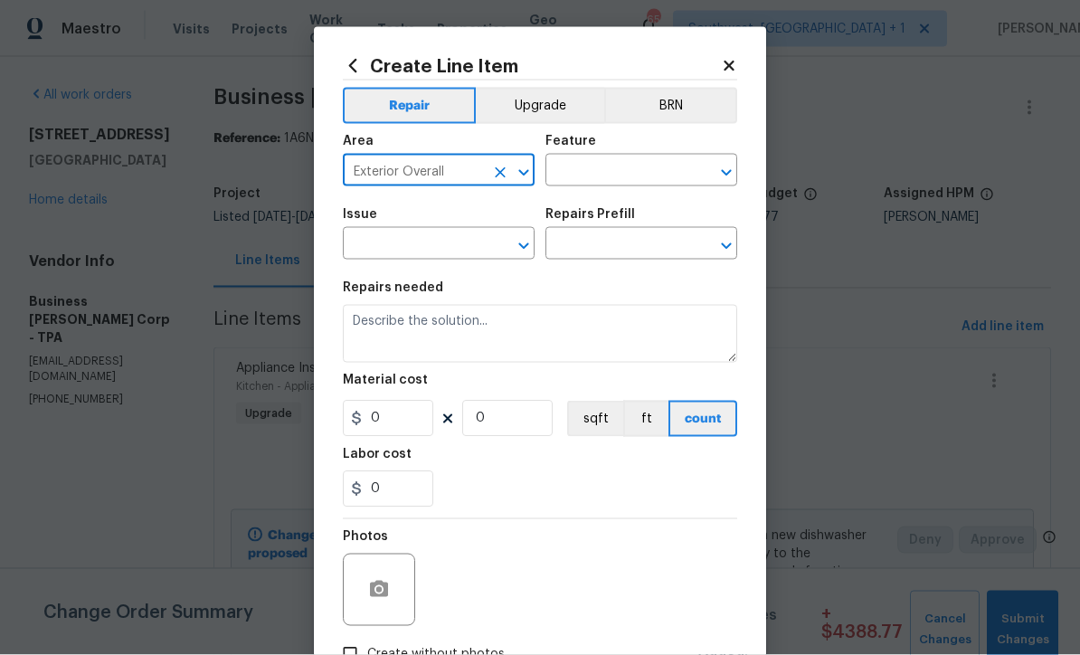
click at [643, 171] on input "text" at bounding box center [615, 172] width 141 height 28
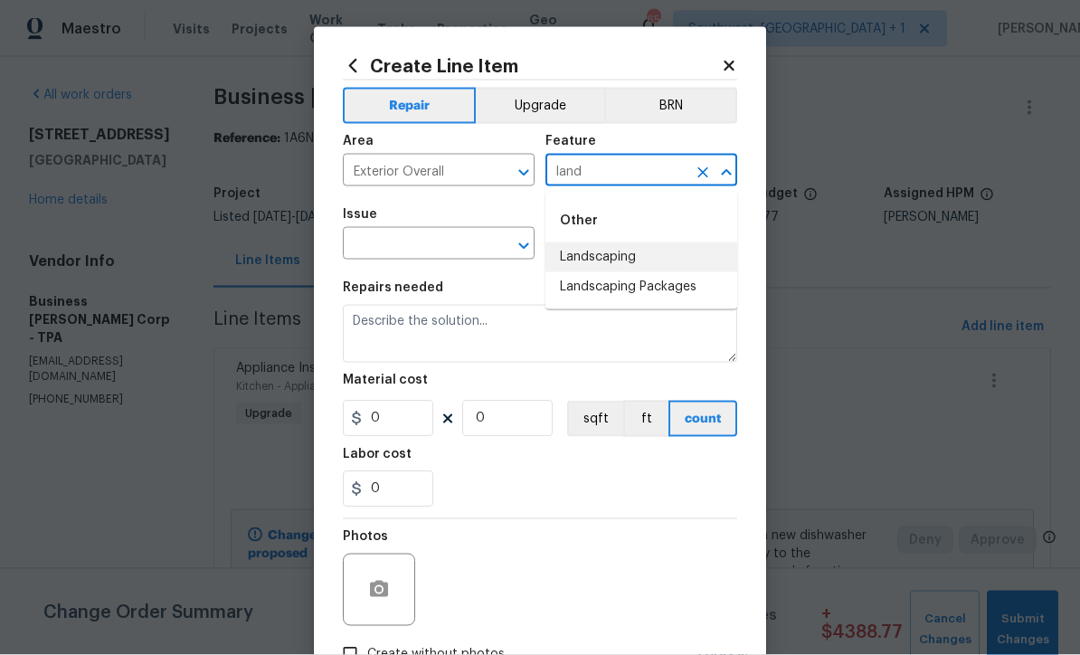
click at [621, 255] on li "Landscaping" at bounding box center [641, 257] width 192 height 30
click at [481, 248] on input "text" at bounding box center [413, 246] width 141 height 28
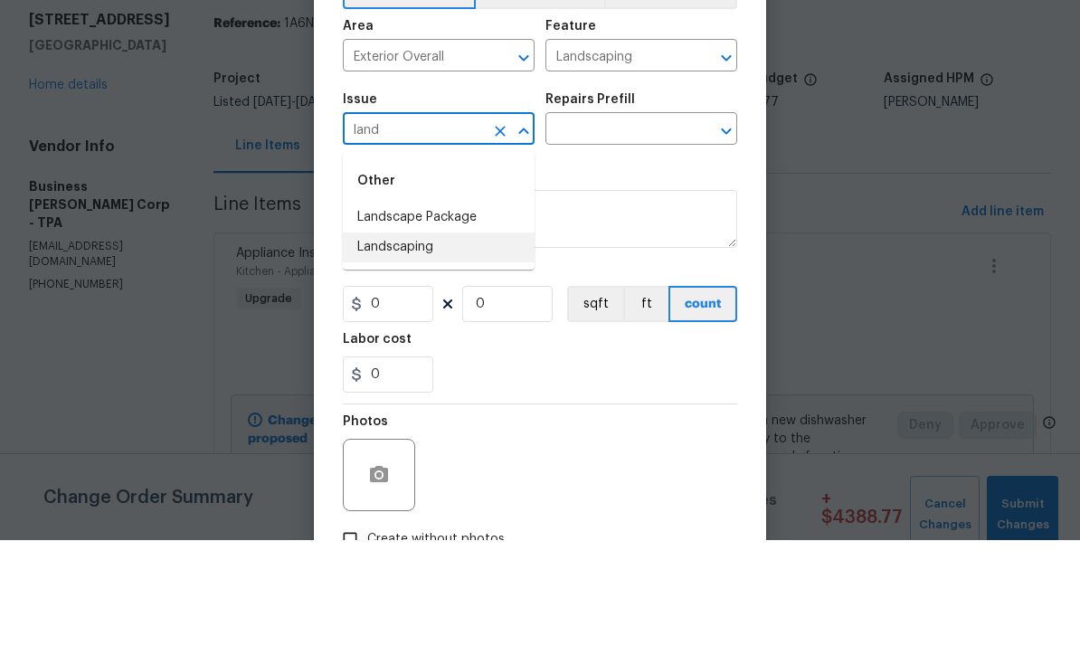
click at [421, 347] on li "Landscaping" at bounding box center [439, 362] width 192 height 30
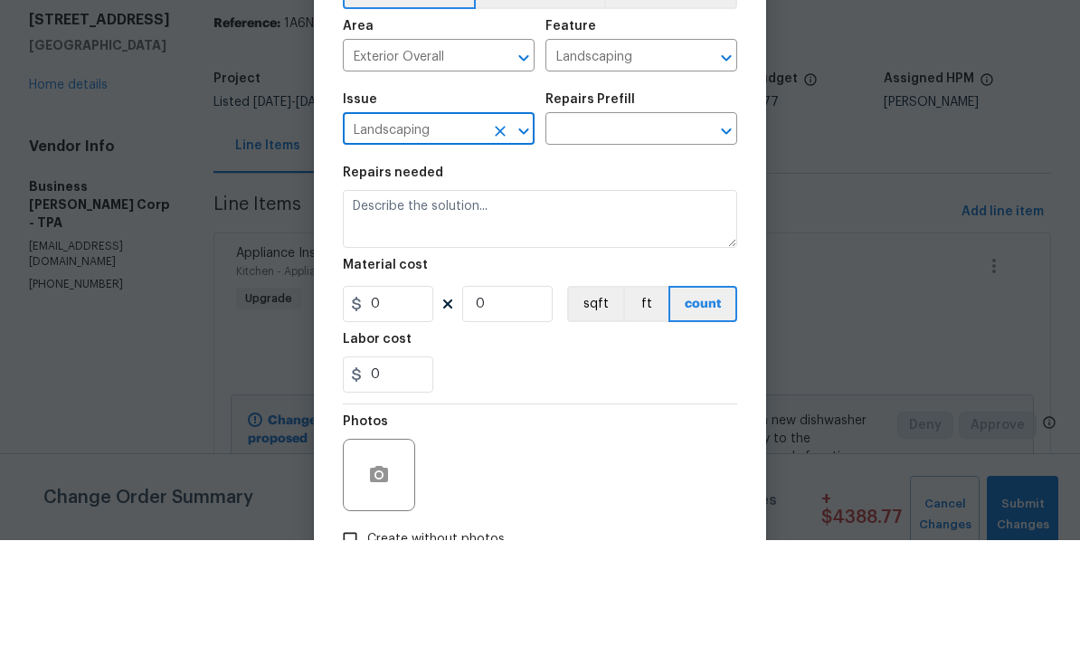
click at [647, 232] on input "text" at bounding box center [615, 246] width 141 height 28
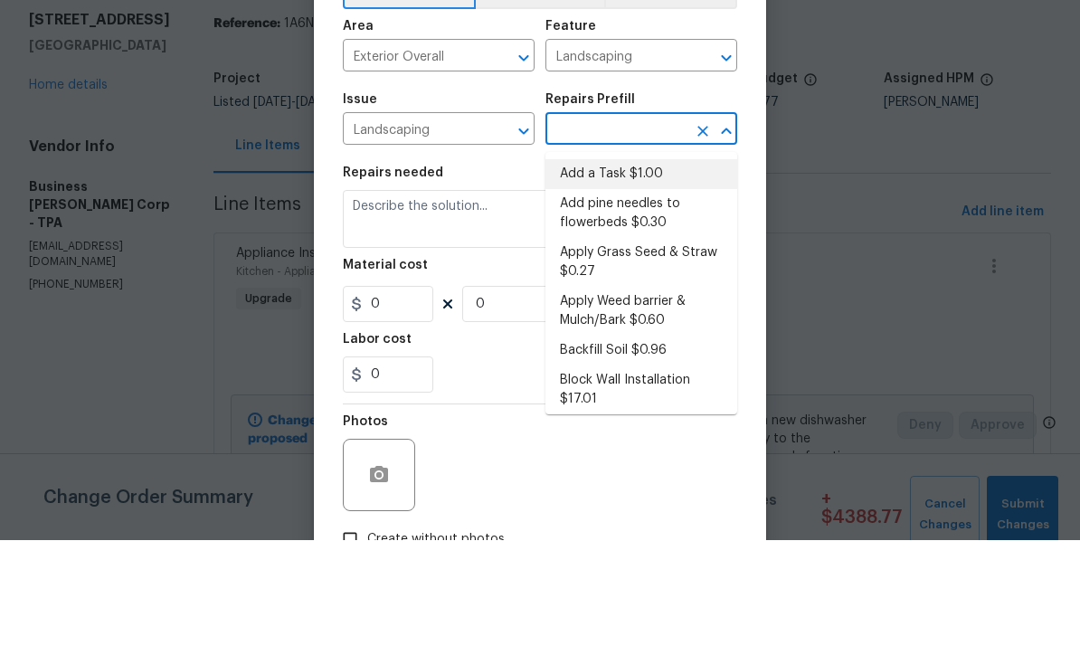
click at [640, 274] on li "Add a Task $1.00" at bounding box center [641, 289] width 192 height 30
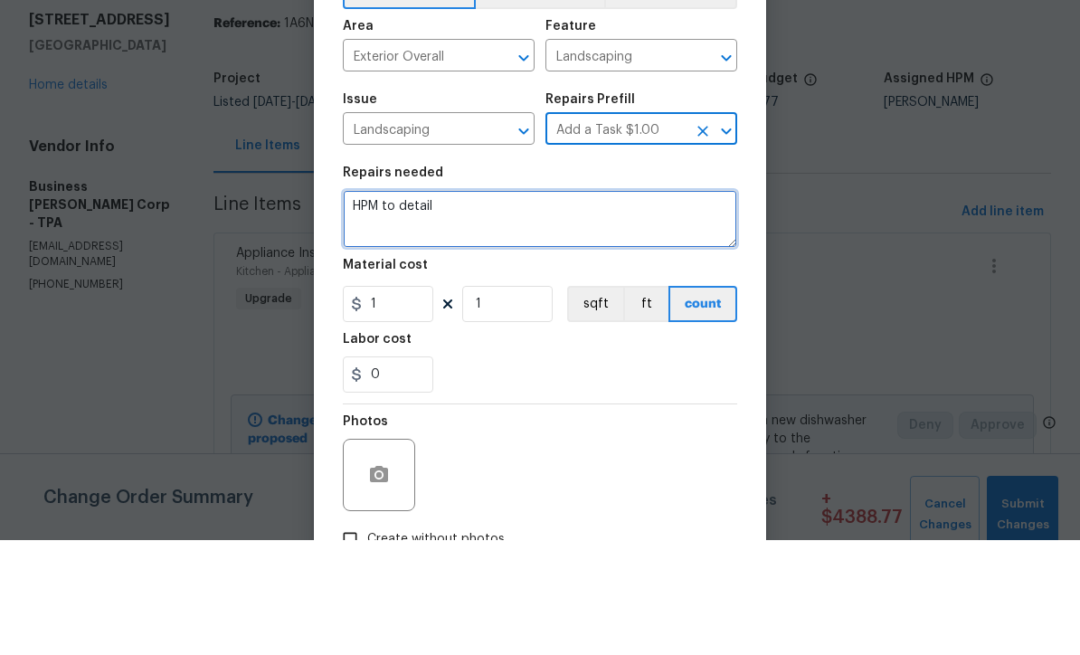
click at [546, 305] on textarea "HPM to detail" at bounding box center [540, 334] width 394 height 58
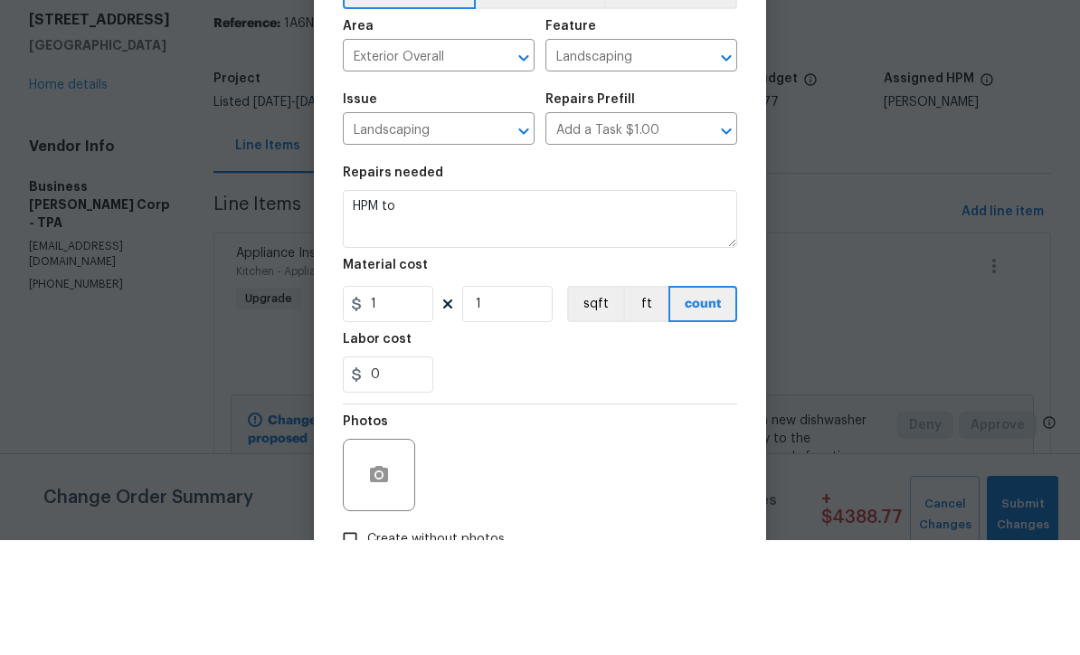
click at [669, 232] on input "Add a Task $1.00" at bounding box center [615, 246] width 141 height 28
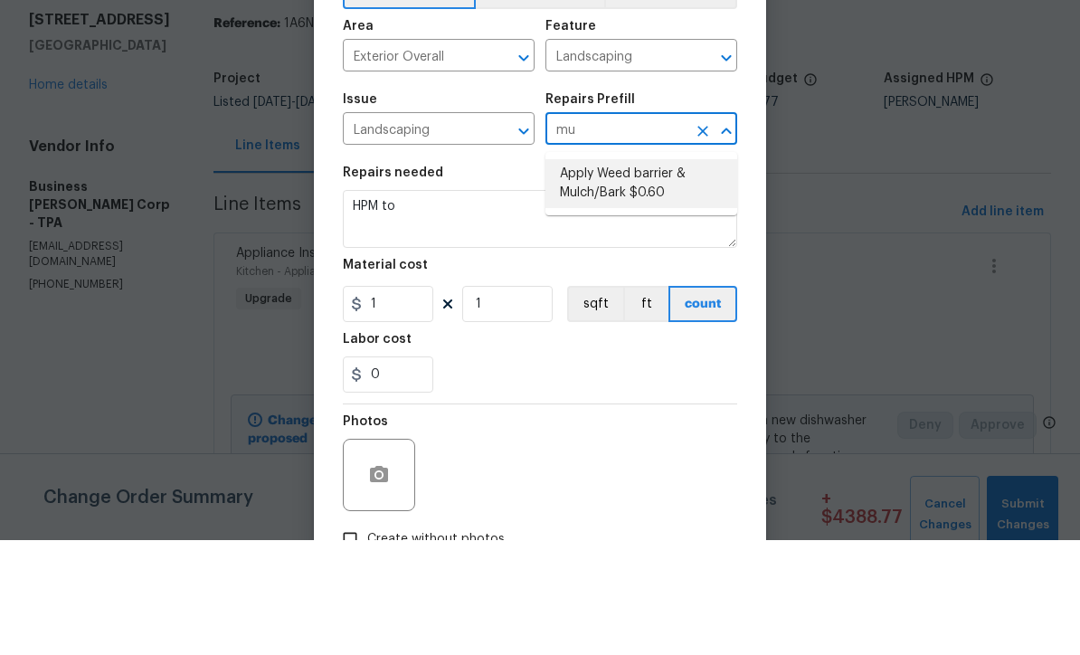
click at [648, 274] on li "Apply Weed barrier & Mulch/Bark $0.60" at bounding box center [641, 298] width 192 height 49
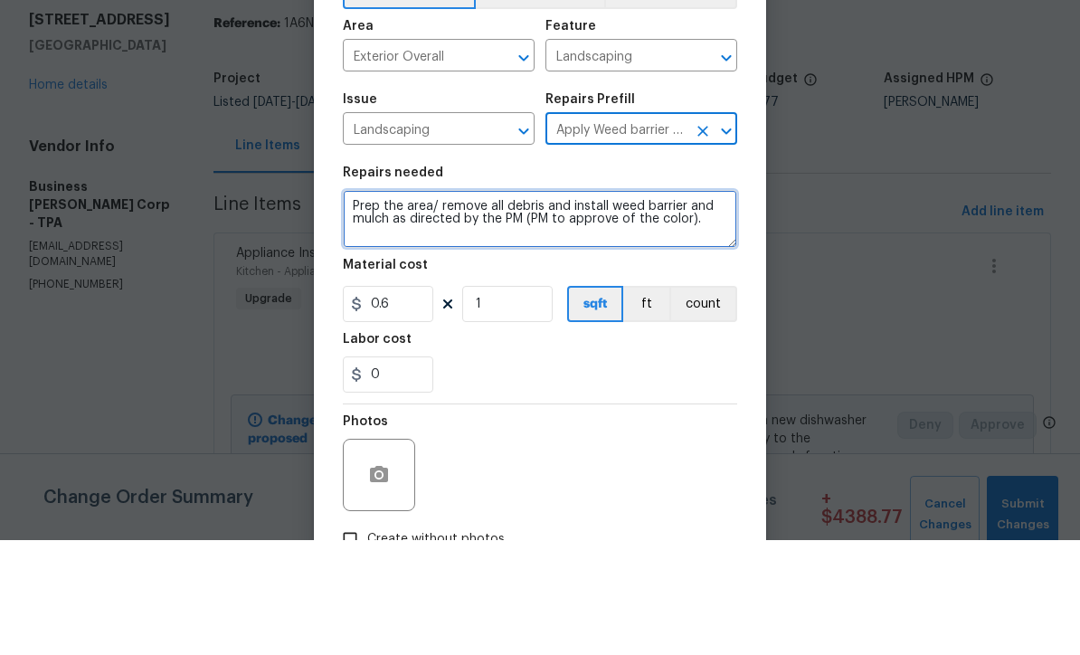
click at [570, 305] on textarea "Prep the area/ remove all debris and install weed barrier and mulch as directed…" at bounding box center [540, 334] width 394 height 58
click at [696, 305] on textarea "Prep the area/ remove all debris and ***install weed barrier and mulch as direc…" at bounding box center [540, 334] width 394 height 58
click at [414, 305] on textarea "Prep the area/ remove all debris and ***install weed barrier*** and mulch as di…" at bounding box center [540, 334] width 394 height 58
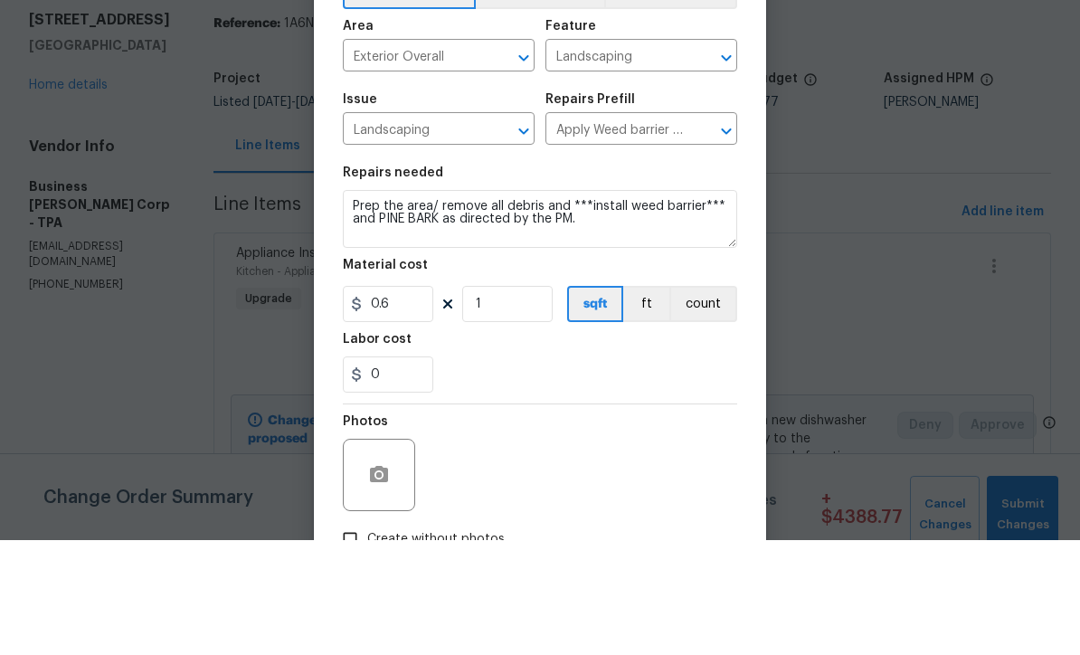
scroll to position [60, 0]
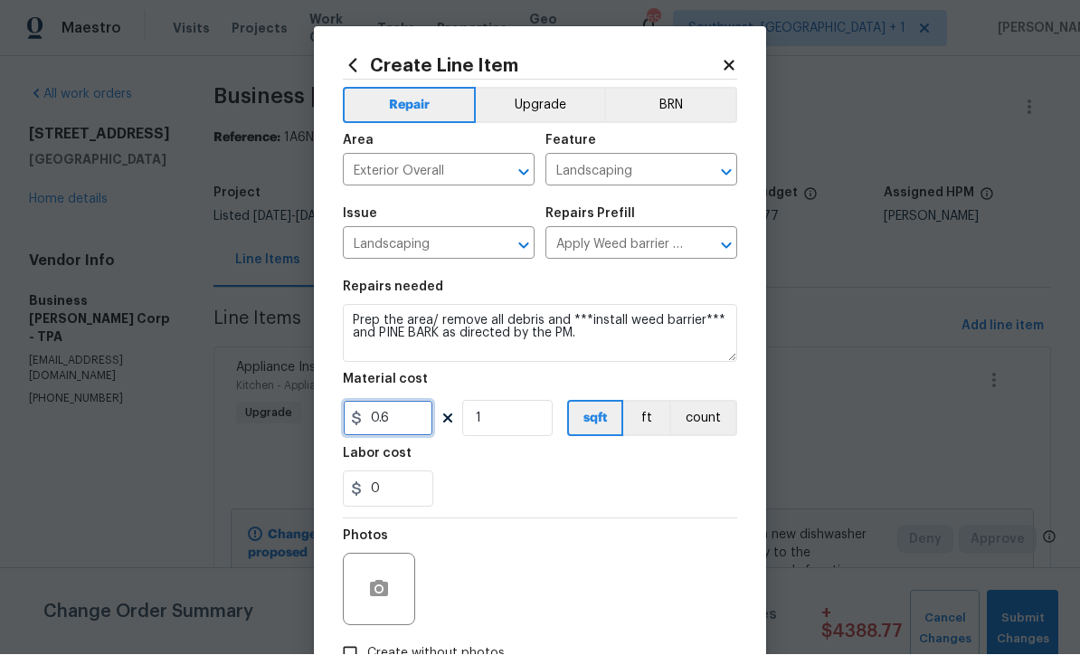
click at [430, 435] on input "0.6" at bounding box center [388, 419] width 90 height 36
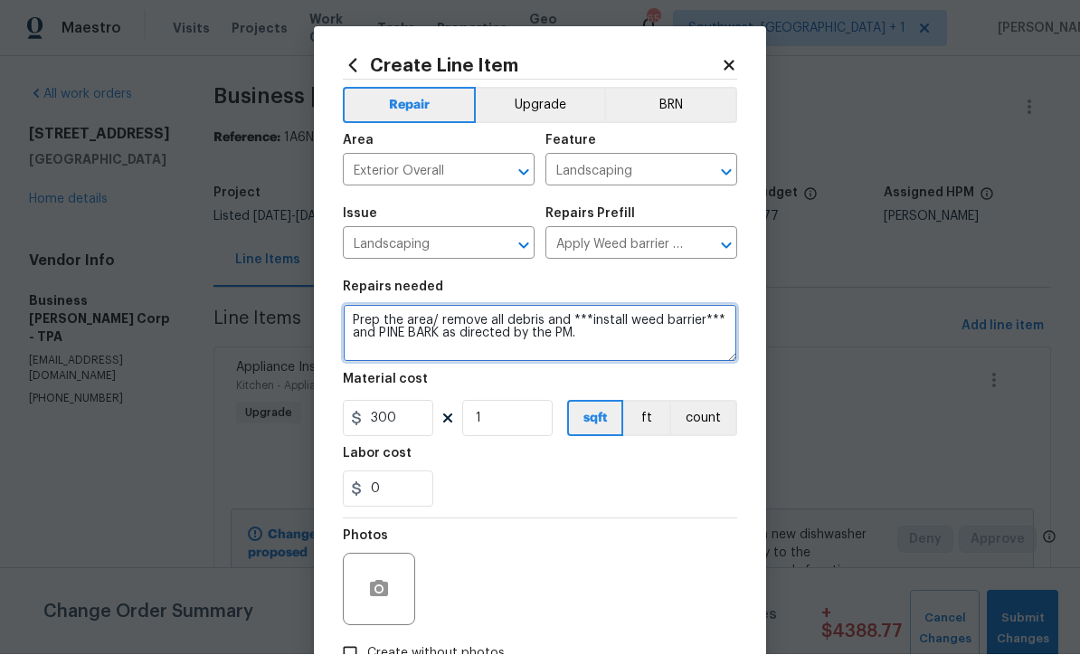
click at [353, 321] on textarea "Prep the area/ remove all debris and ***install weed barrier*** and PINE BARK a…" at bounding box center [540, 334] width 394 height 58
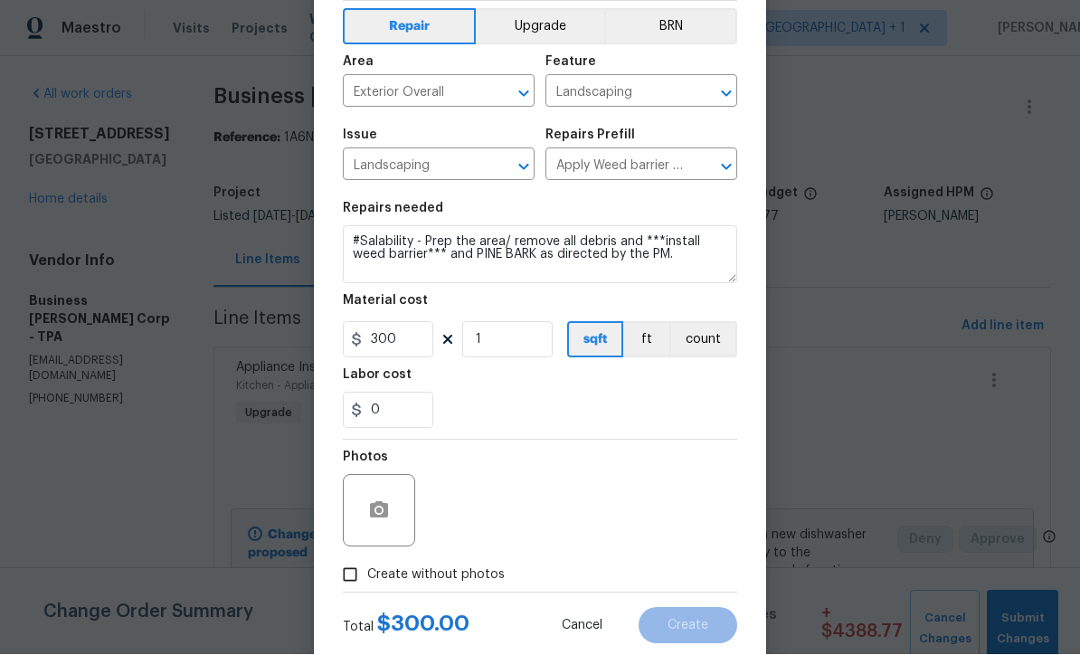
scroll to position [86, 0]
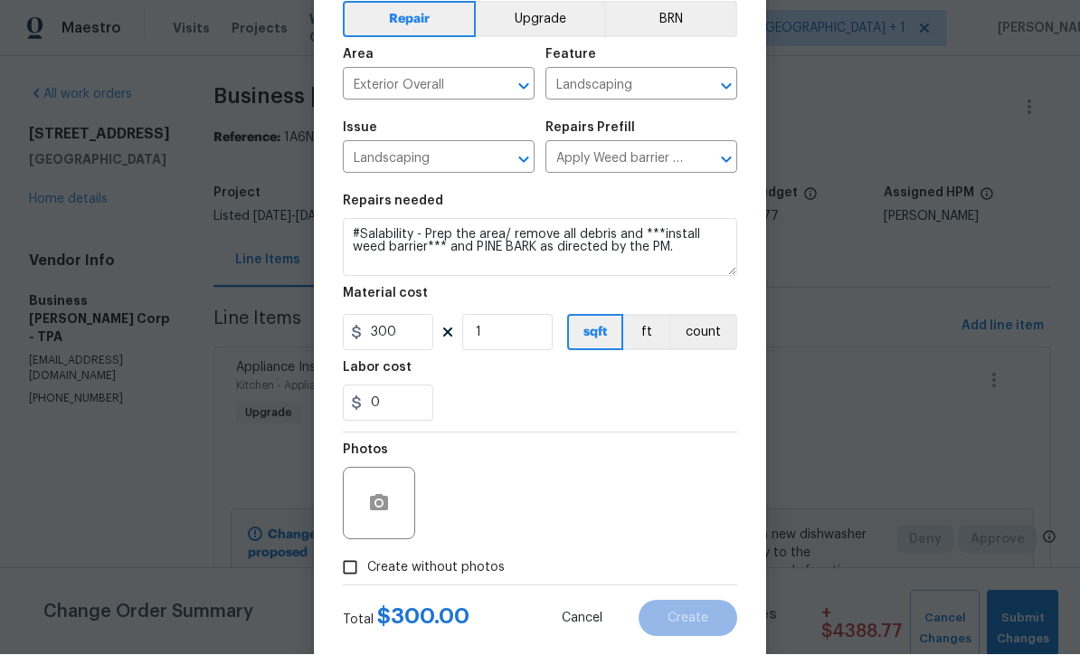
click at [359, 568] on input "Create without photos" at bounding box center [350, 568] width 34 height 34
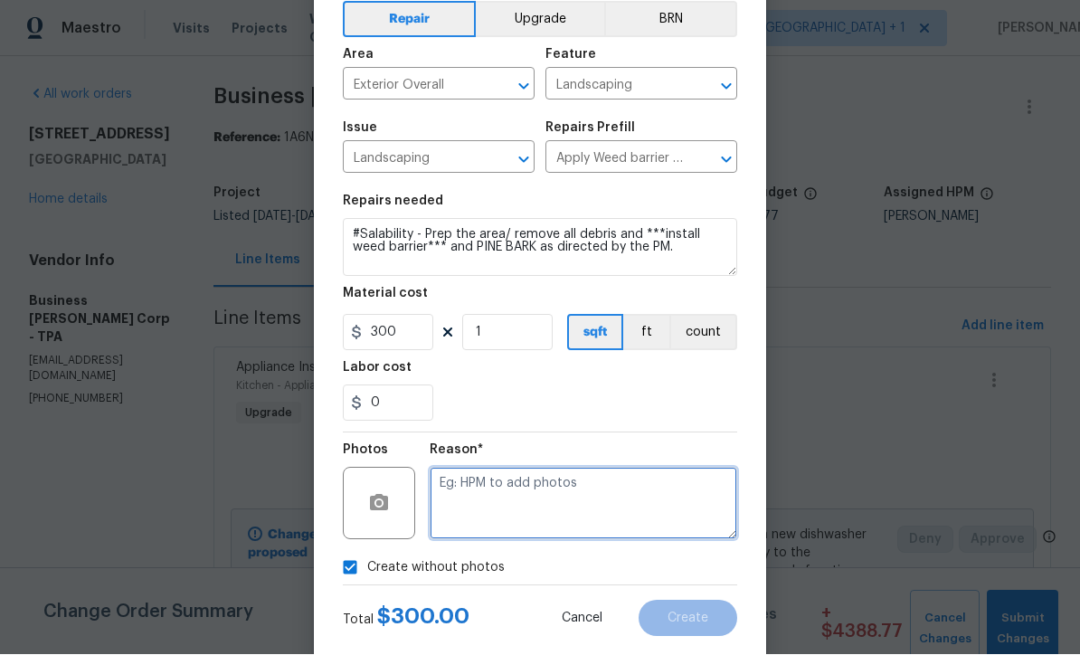
click at [525, 512] on textarea at bounding box center [583, 504] width 307 height 72
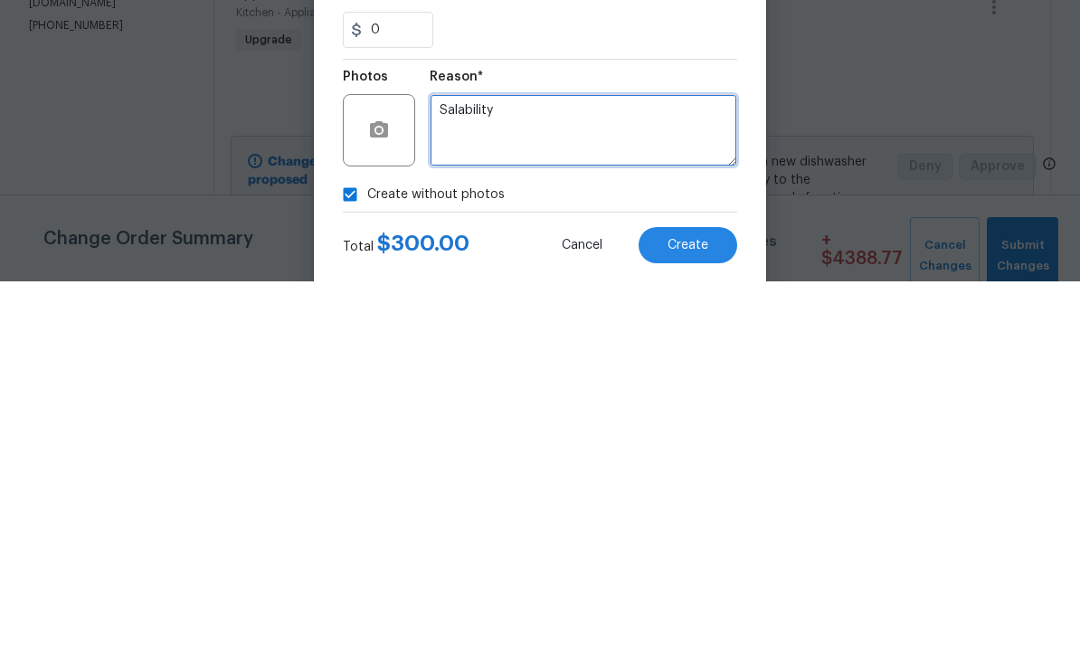
click at [705, 601] on button "Create" at bounding box center [687, 619] width 99 height 36
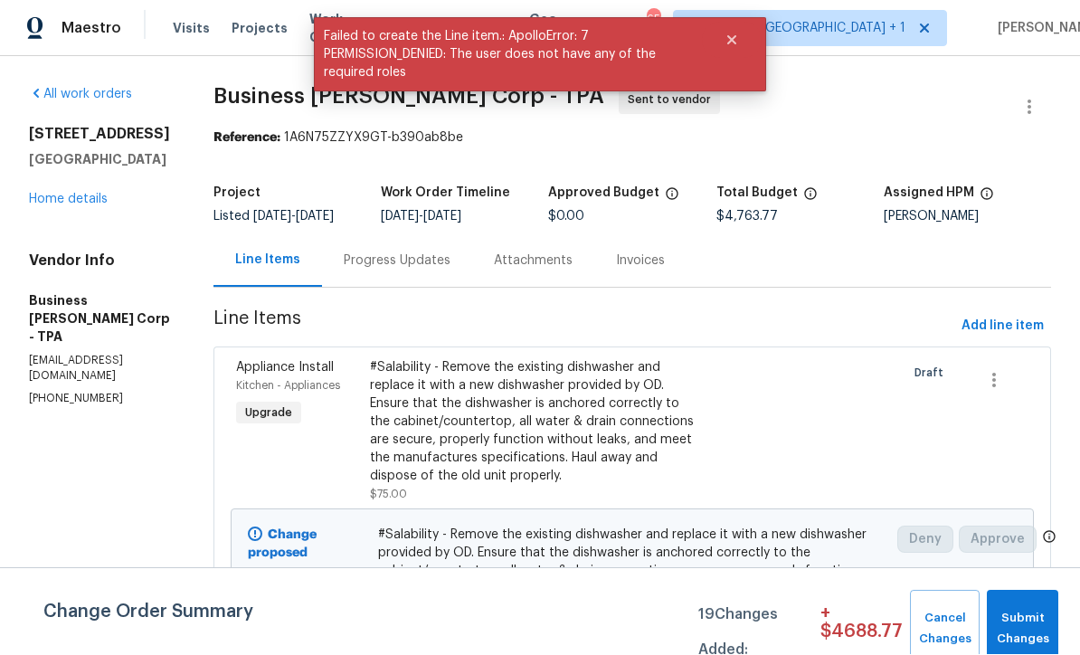
scroll to position [1, 0]
click at [1014, 338] on span "Add line item" at bounding box center [1002, 327] width 82 height 23
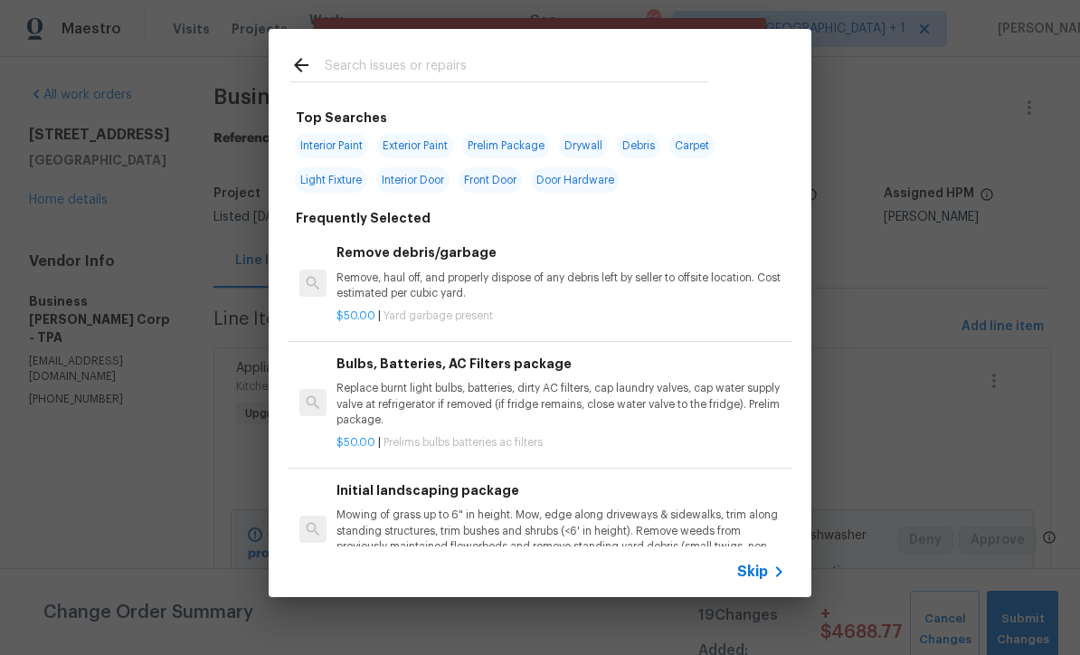
click at [756, 581] on div "Skip" at bounding box center [763, 572] width 52 height 22
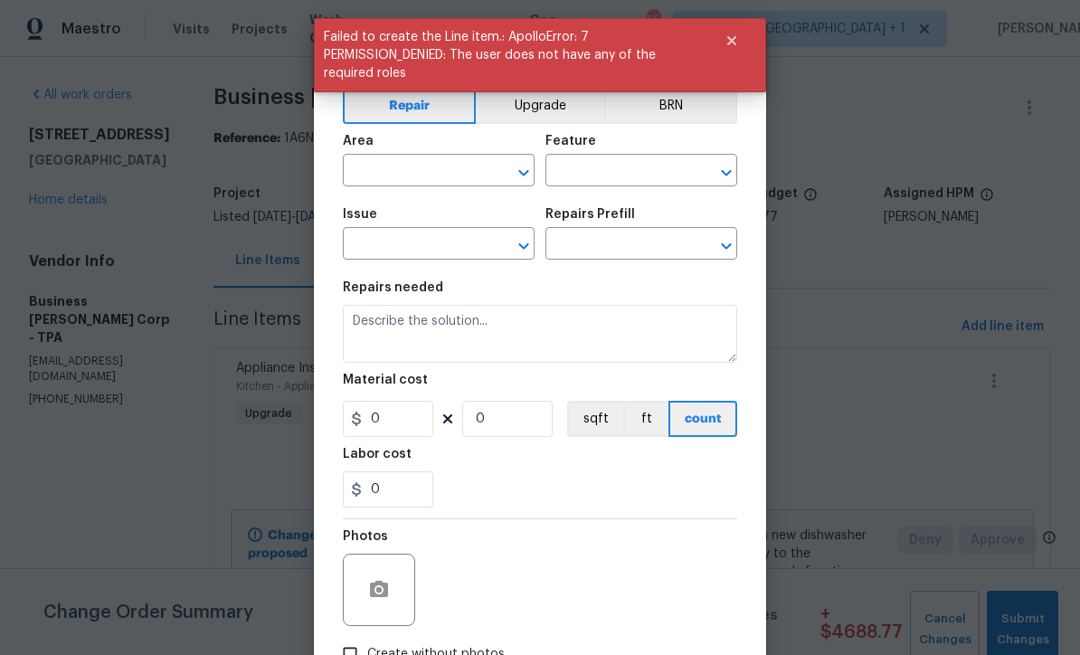
click at [447, 172] on input "text" at bounding box center [413, 172] width 141 height 28
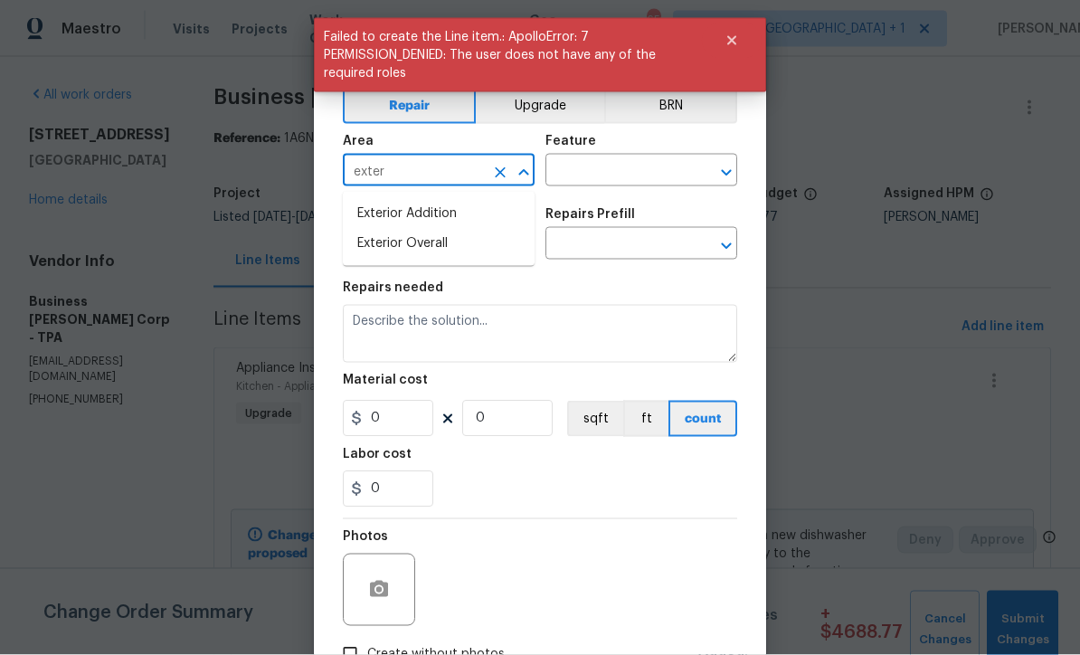
click at [436, 250] on li "Exterior Overall" at bounding box center [439, 244] width 192 height 30
click at [629, 173] on input "text" at bounding box center [615, 172] width 141 height 28
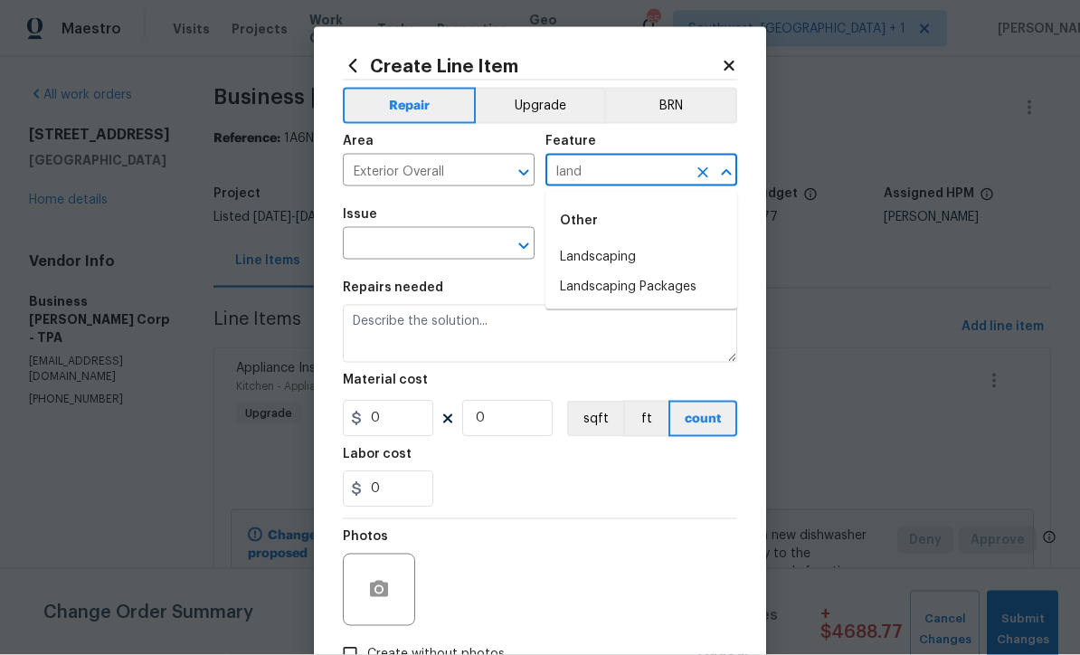
click at [617, 251] on li "Landscaping" at bounding box center [641, 257] width 192 height 30
click at [469, 248] on input "text" at bounding box center [413, 246] width 141 height 28
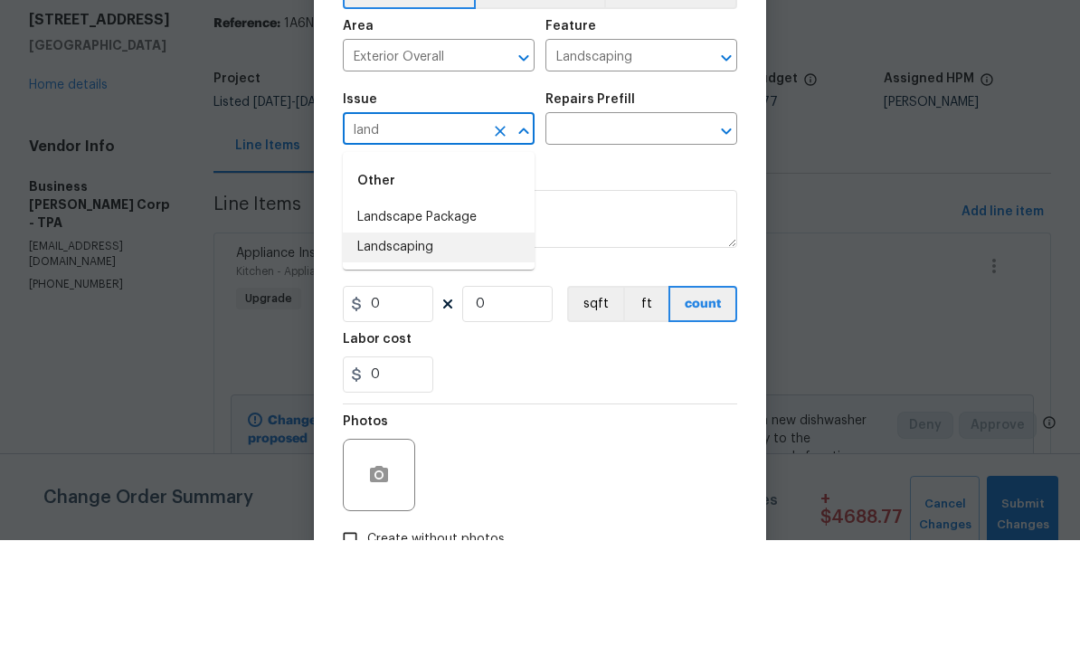
click at [428, 347] on li "Landscaping" at bounding box center [439, 362] width 192 height 30
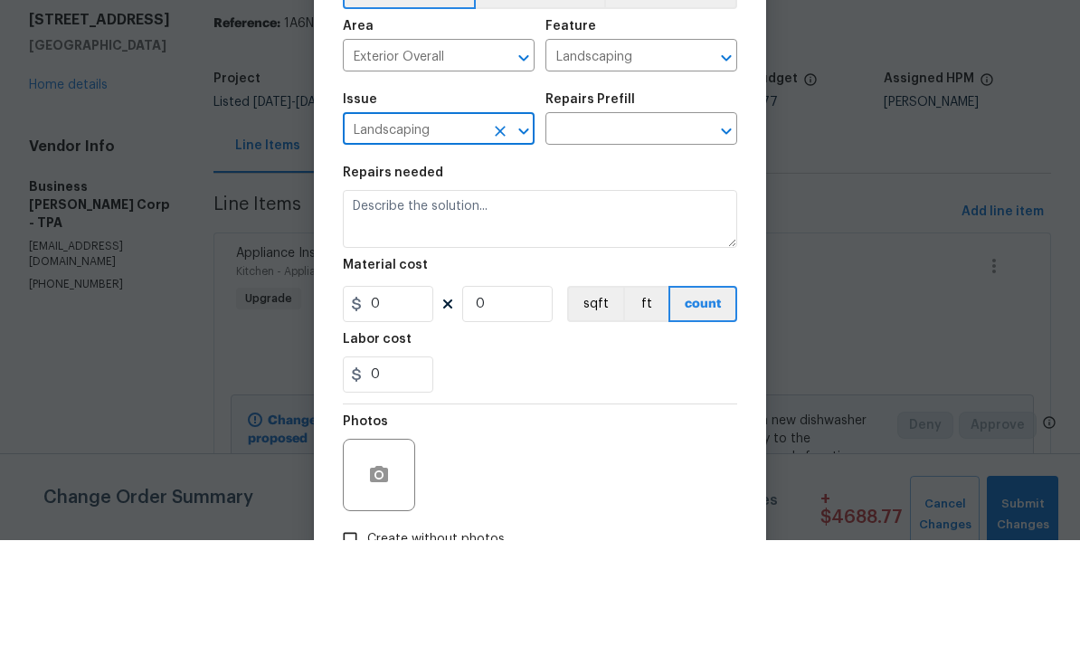
click at [648, 232] on input "text" at bounding box center [615, 246] width 141 height 28
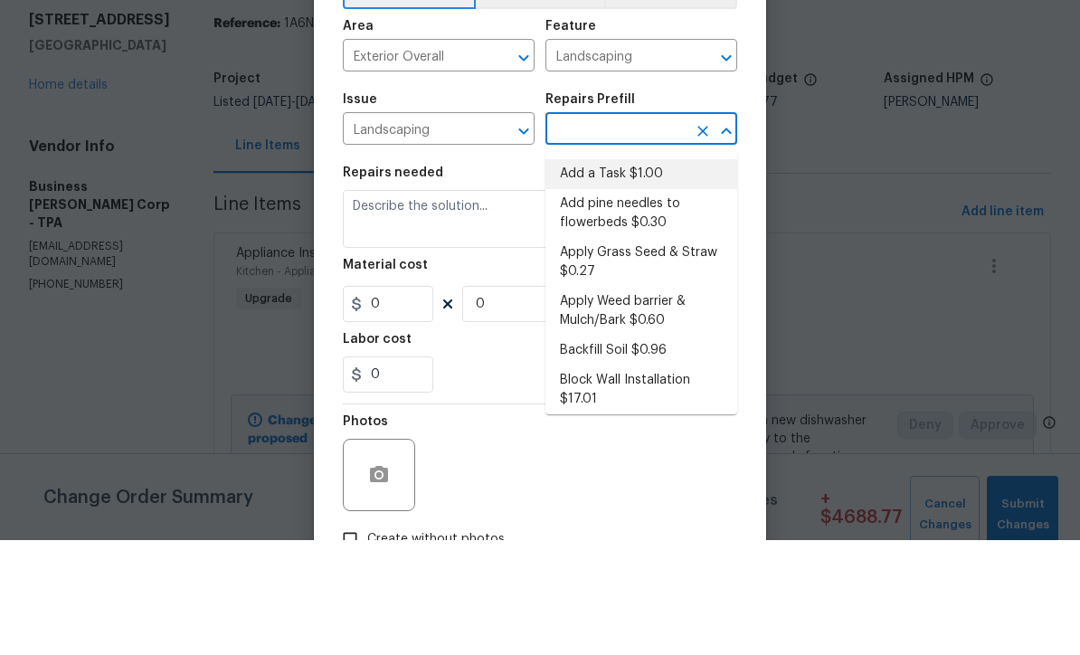
click at [643, 274] on li "Add a Task $1.00" at bounding box center [641, 289] width 192 height 30
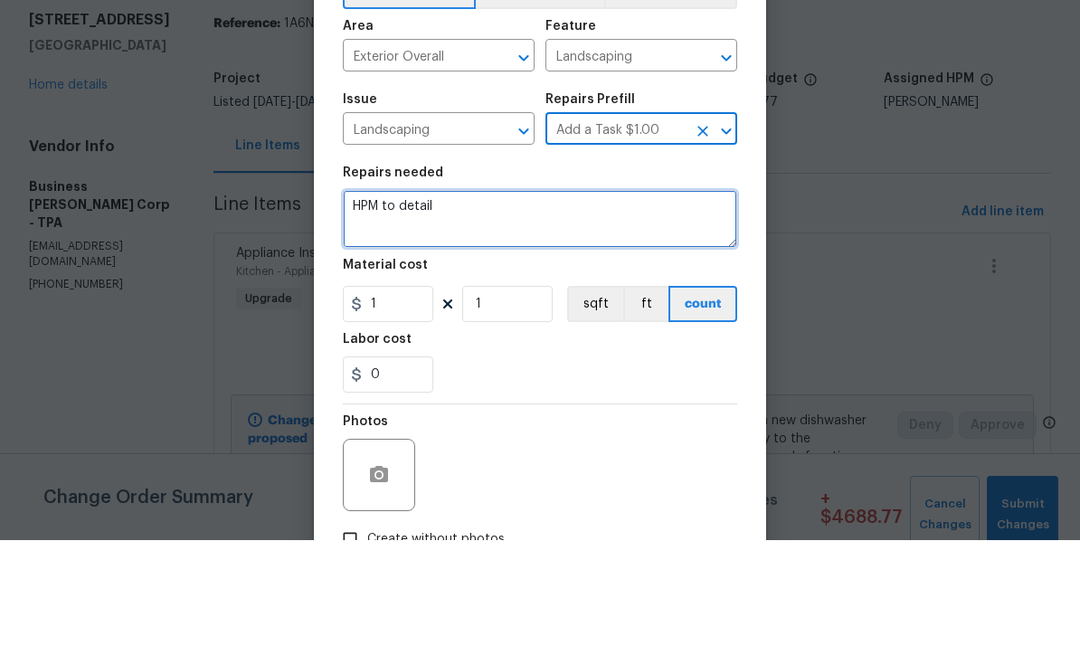
click at [479, 305] on textarea "HPM to detail" at bounding box center [540, 334] width 394 height 58
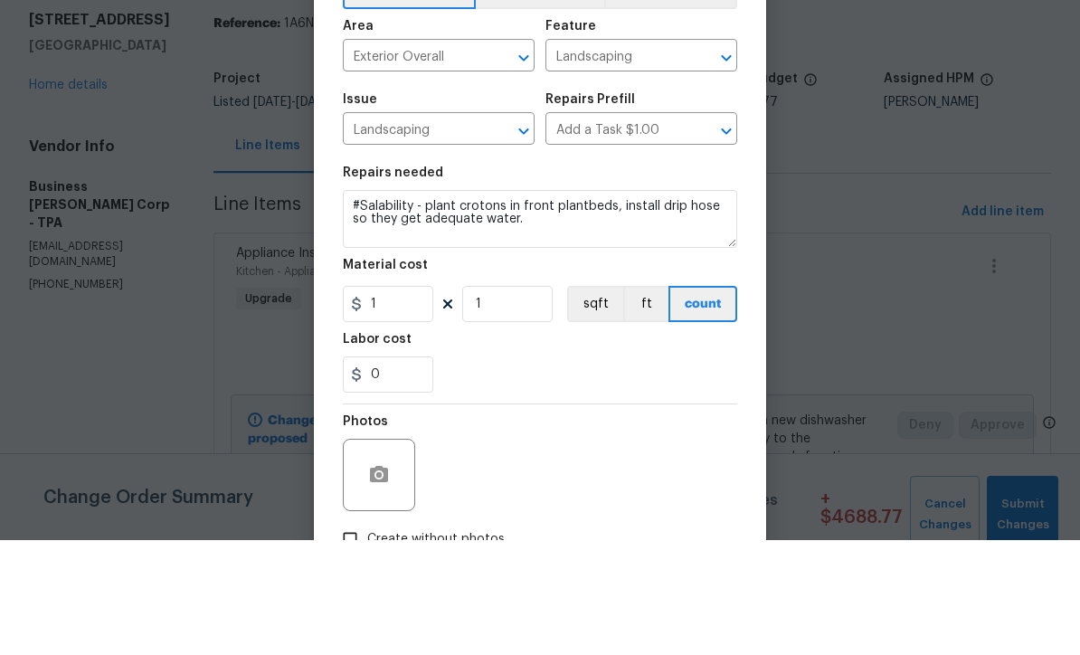
scroll to position [60, 0]
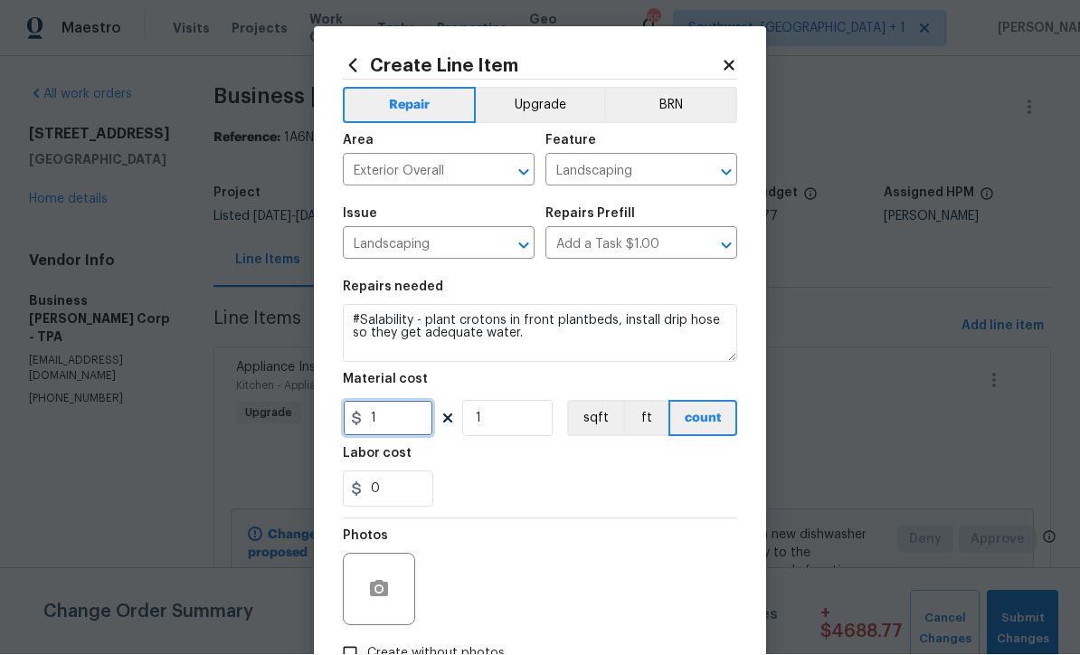
click at [406, 421] on input "1" at bounding box center [388, 419] width 90 height 36
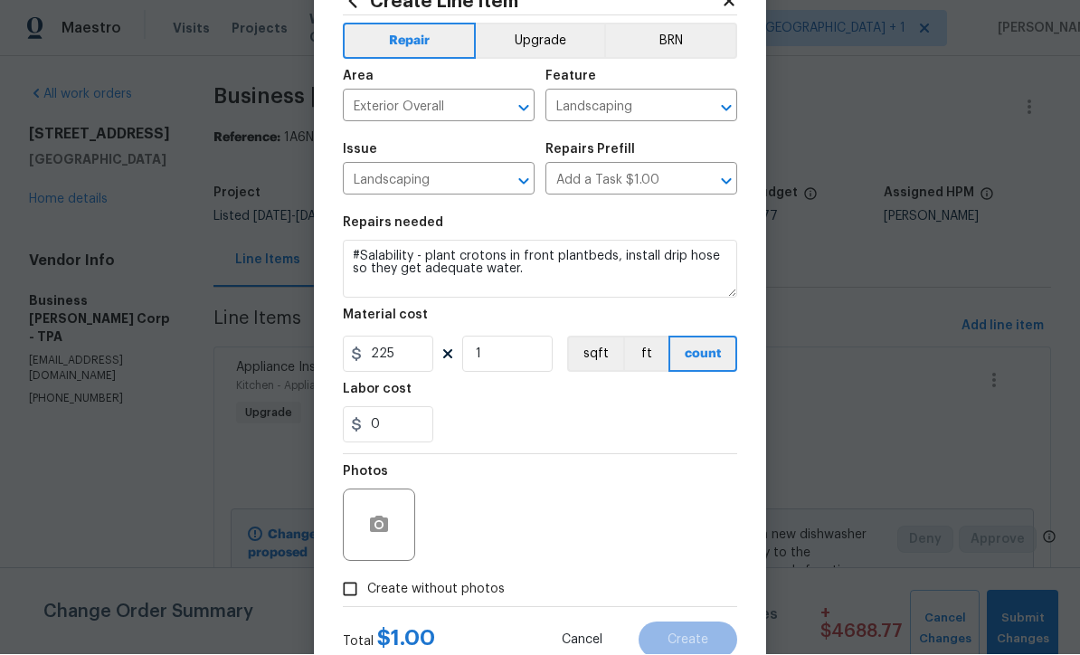
scroll to position [105, 0]
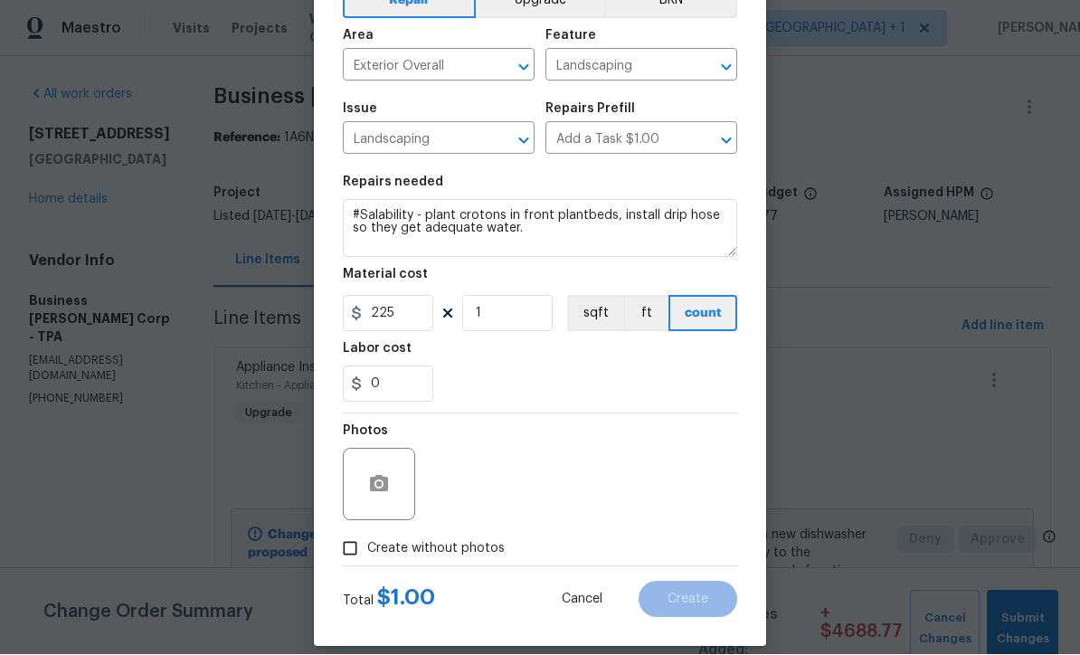
click at [360, 554] on input "Create without photos" at bounding box center [350, 549] width 34 height 34
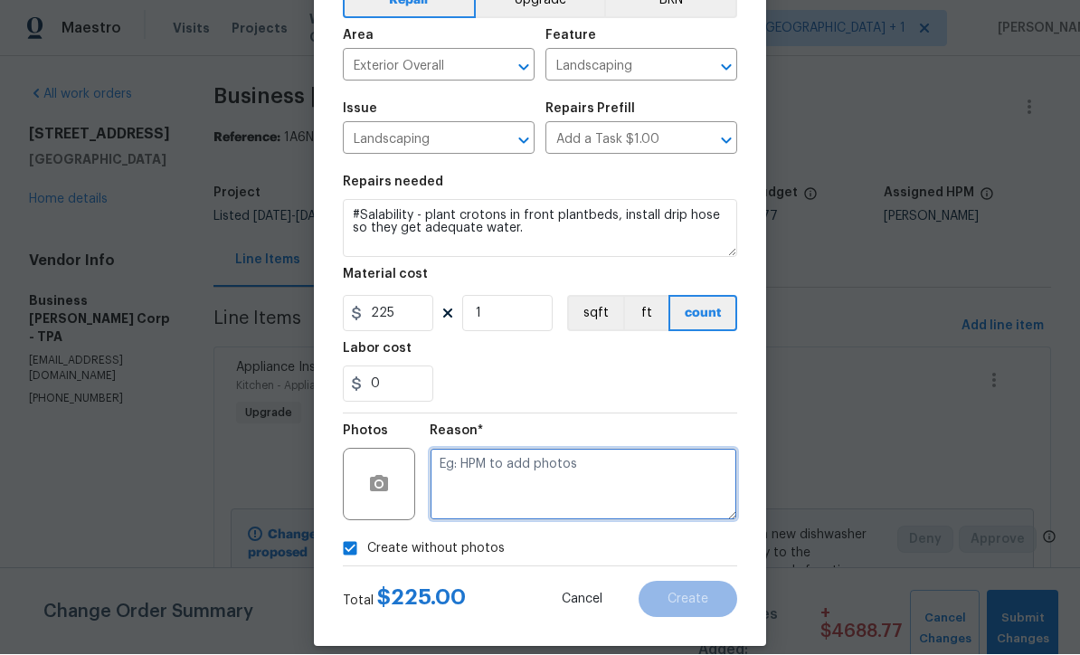
click at [528, 478] on textarea at bounding box center [583, 485] width 307 height 72
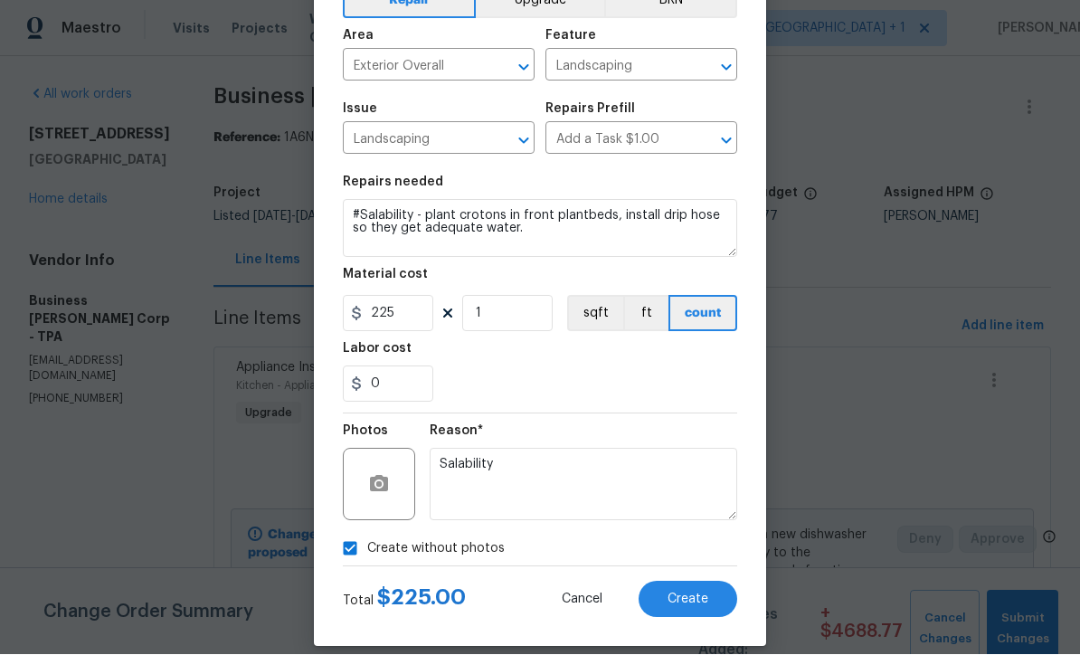
click at [703, 607] on span "Create" at bounding box center [687, 600] width 41 height 14
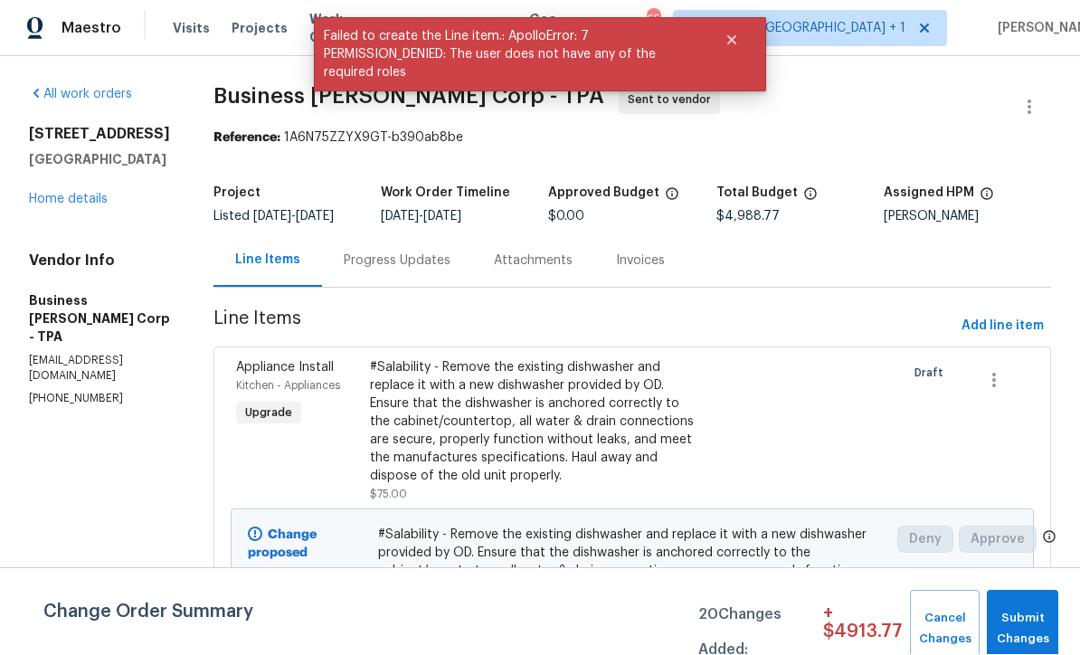
scroll to position [1, 0]
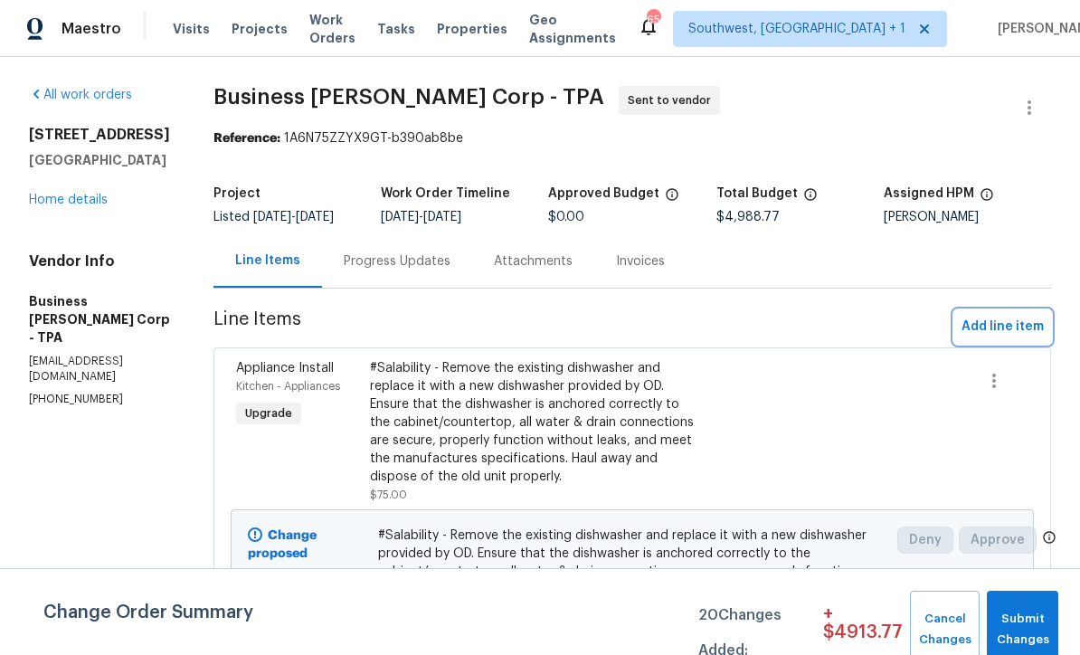
click at [1007, 338] on span "Add line item" at bounding box center [1002, 327] width 82 height 23
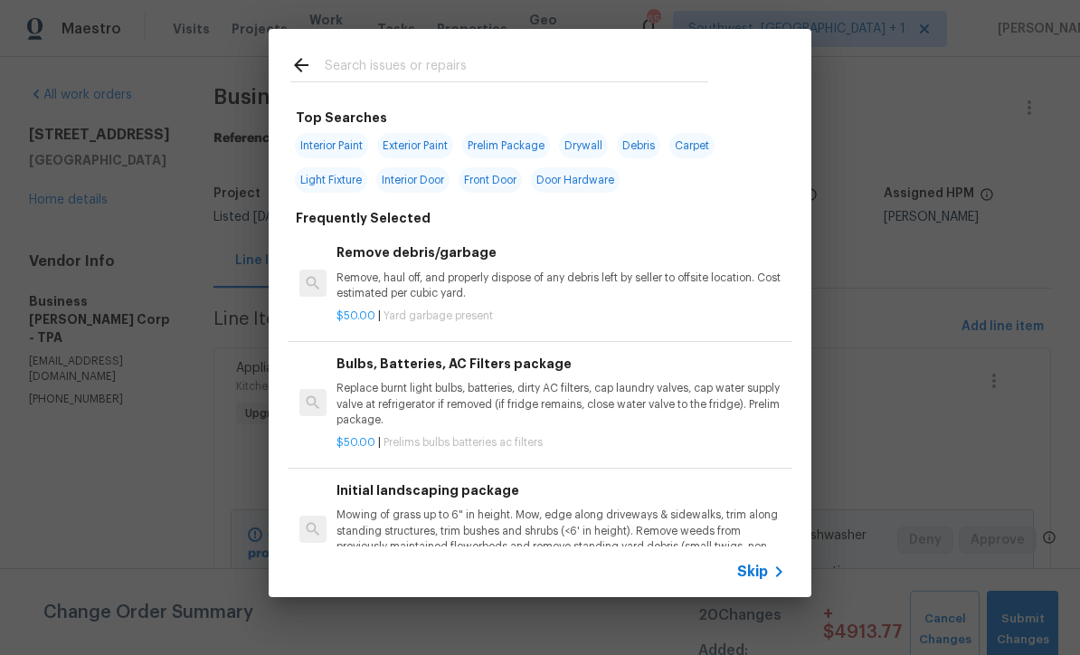
click at [765, 563] on span "Skip" at bounding box center [752, 572] width 31 height 18
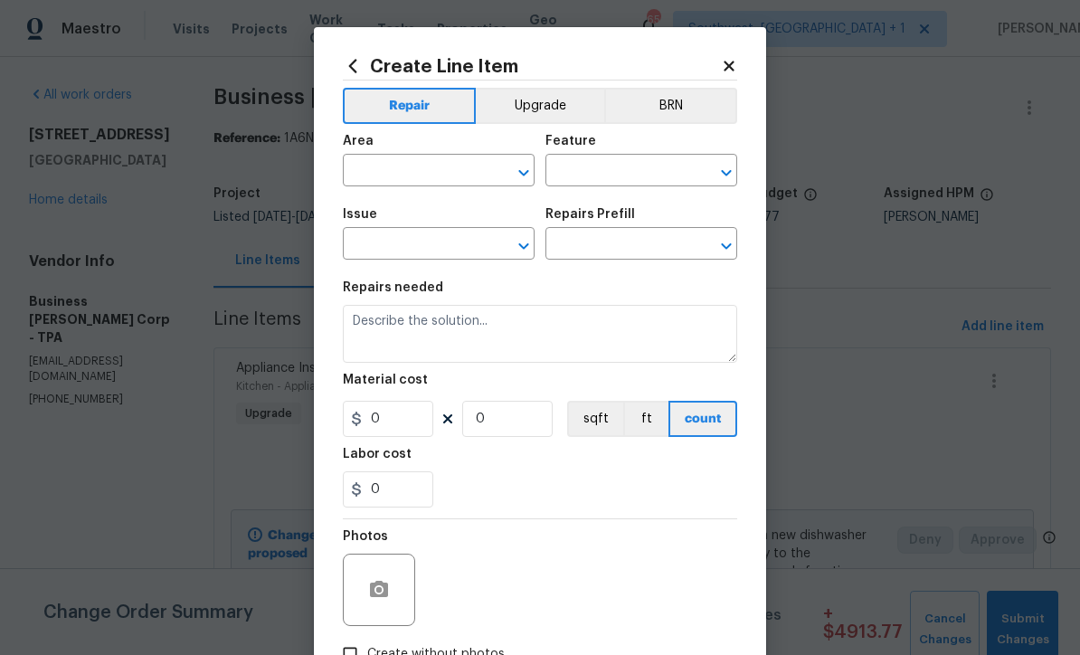
click at [441, 170] on input "text" at bounding box center [413, 172] width 141 height 28
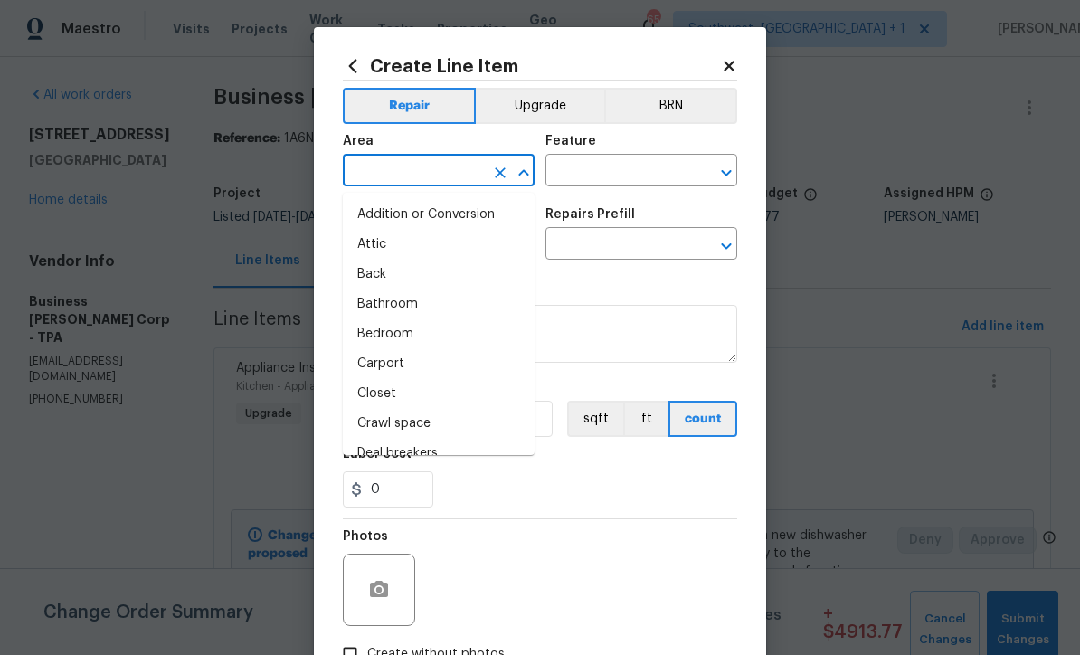
scroll to position [0, 0]
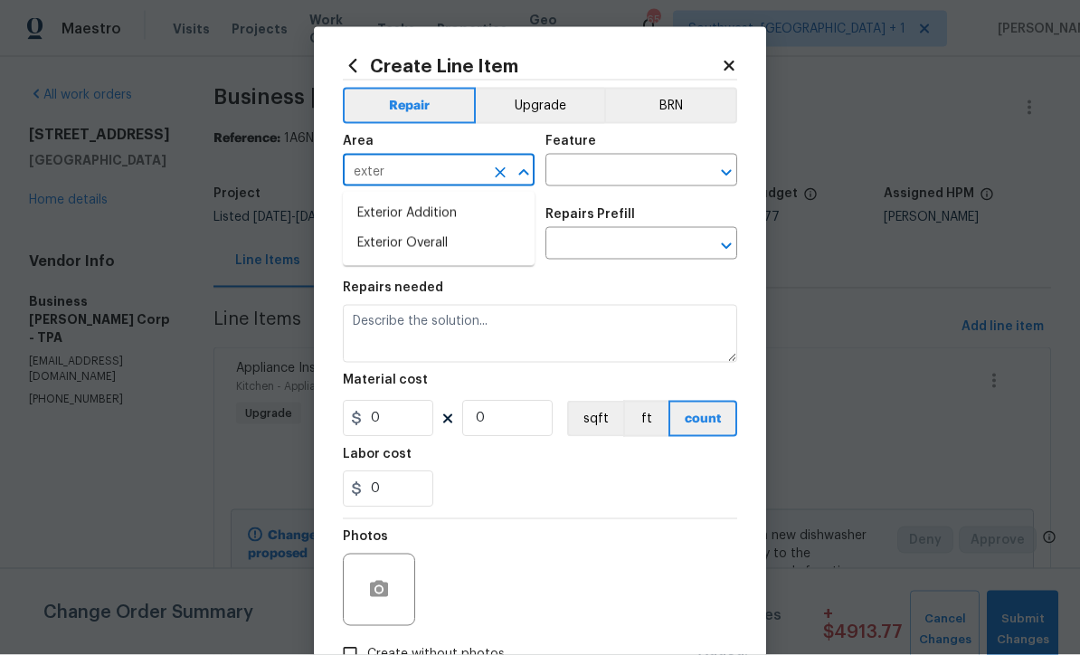
click at [439, 253] on li "Exterior Overall" at bounding box center [439, 244] width 192 height 30
click at [632, 171] on input "text" at bounding box center [615, 172] width 141 height 28
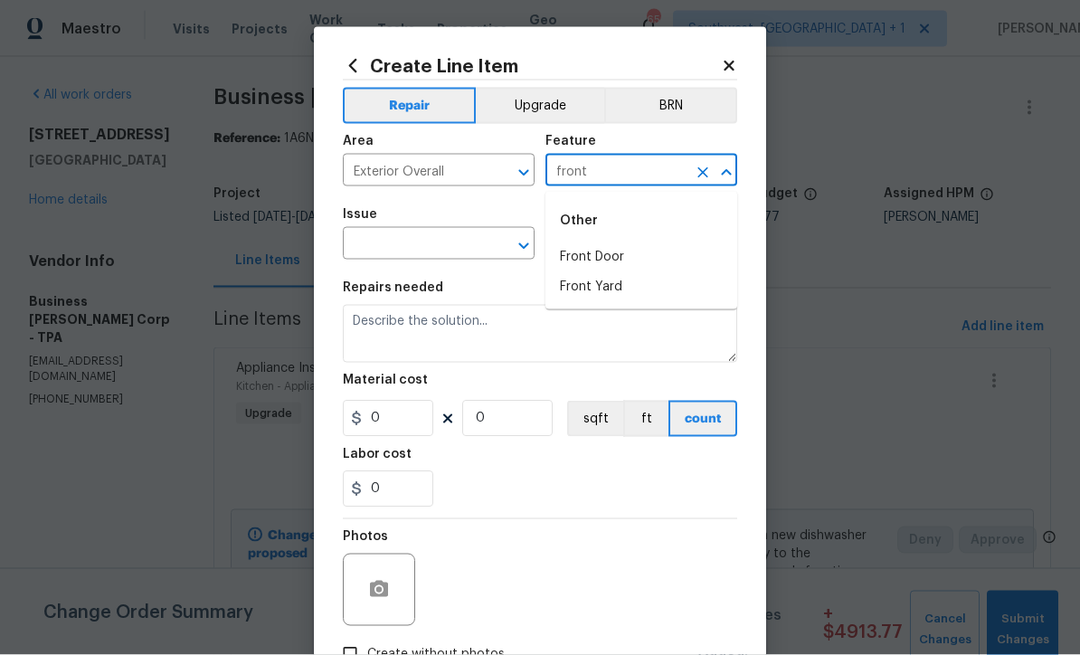
click at [618, 259] on li "Front Door" at bounding box center [641, 257] width 192 height 30
click at [469, 251] on input "text" at bounding box center [413, 246] width 141 height 28
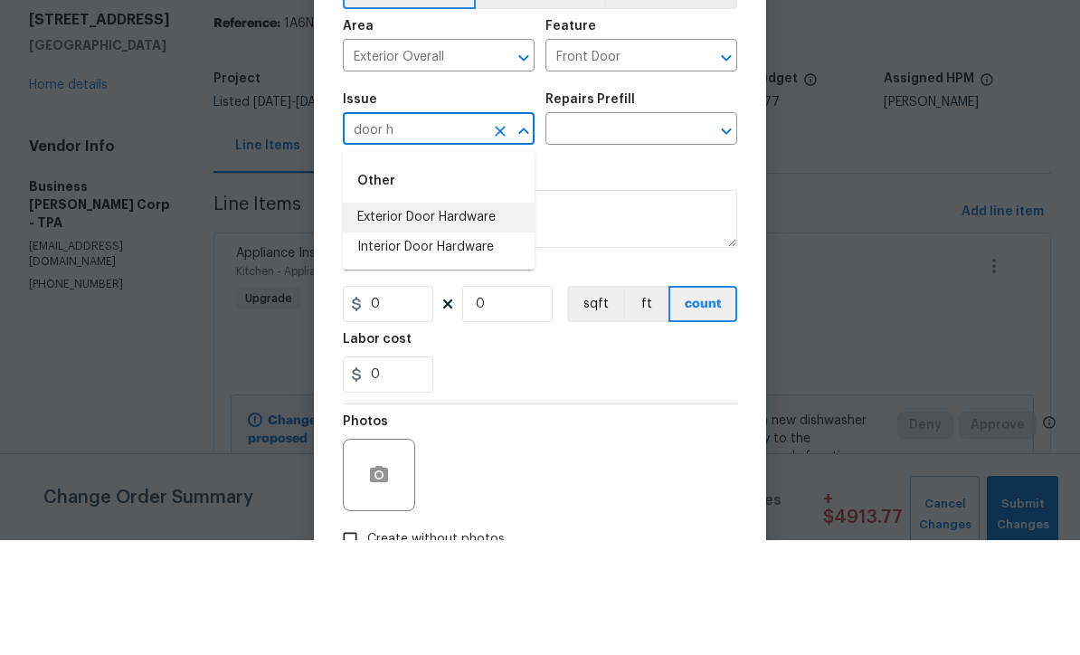
click at [459, 317] on li "Exterior Door Hardware" at bounding box center [439, 332] width 192 height 30
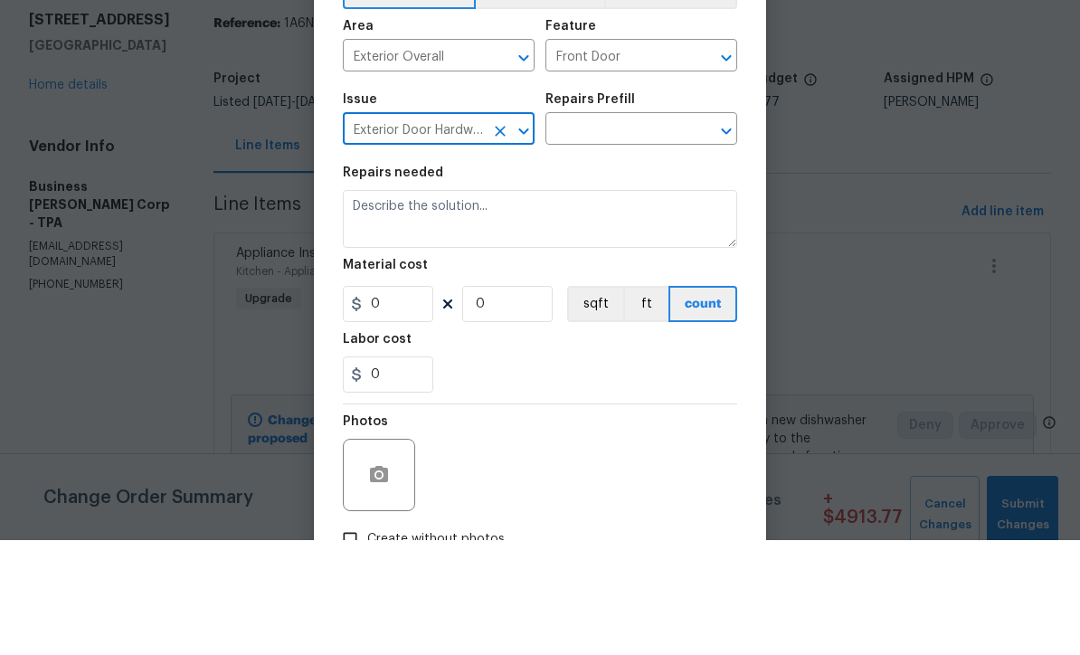
click at [648, 232] on input "text" at bounding box center [615, 246] width 141 height 28
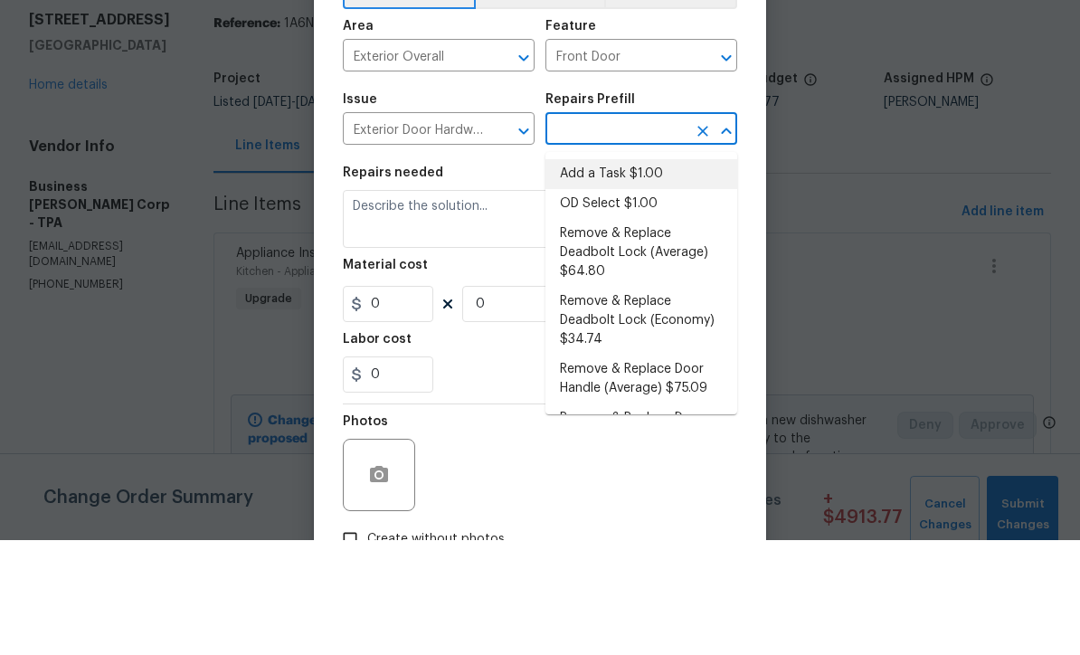
click at [639, 274] on li "Add a Task $1.00" at bounding box center [641, 289] width 192 height 30
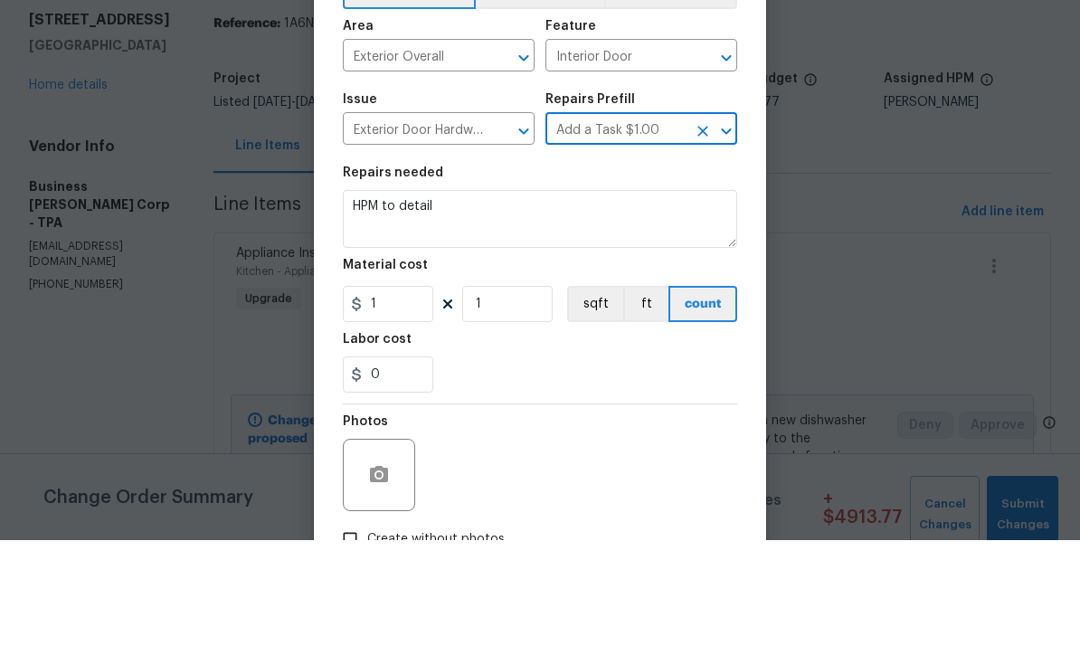
click at [534, 305] on textarea "HPM to detail" at bounding box center [540, 334] width 394 height 58
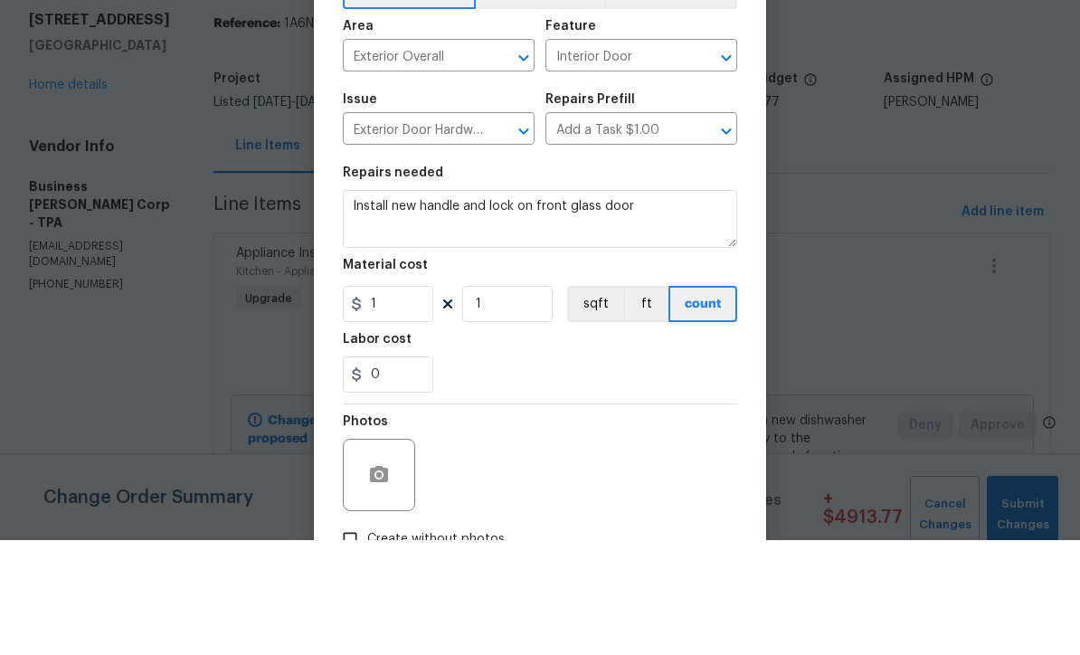
scroll to position [60, 0]
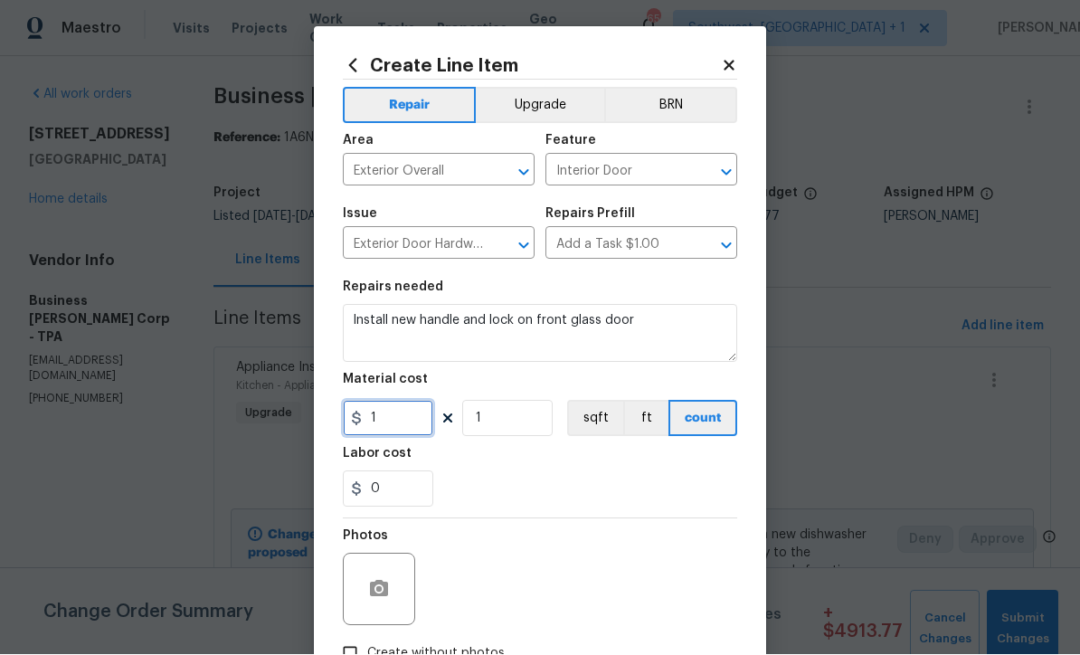
click at [422, 437] on input "1" at bounding box center [388, 419] width 90 height 36
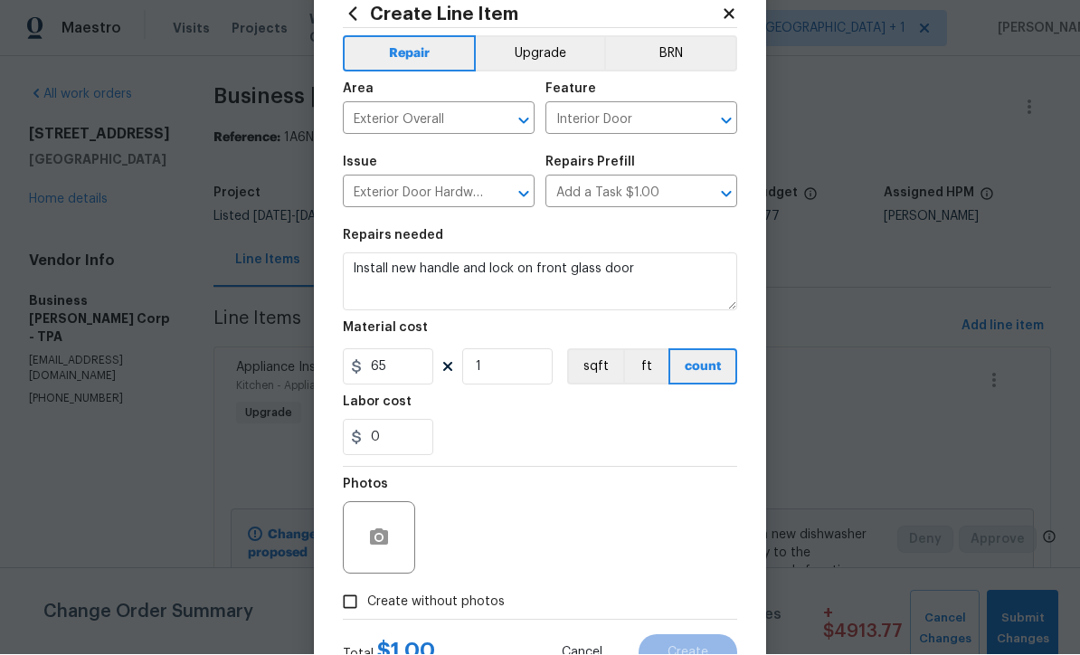
scroll to position [77, 0]
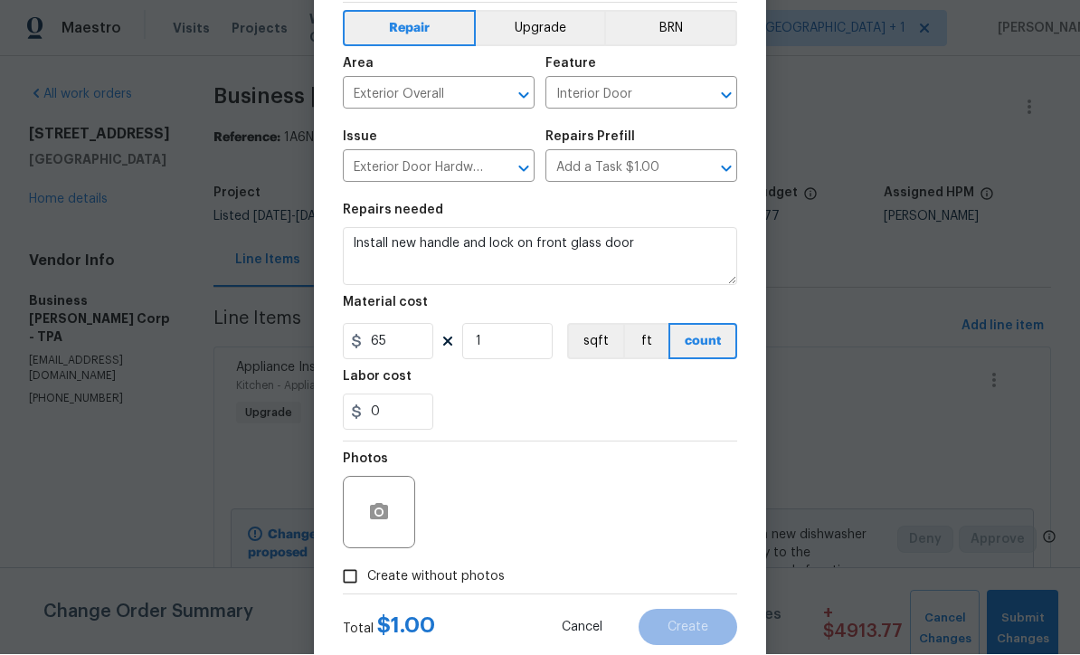
click at [358, 594] on input "Create without photos" at bounding box center [350, 577] width 34 height 34
click at [527, 523] on textarea at bounding box center [583, 513] width 307 height 72
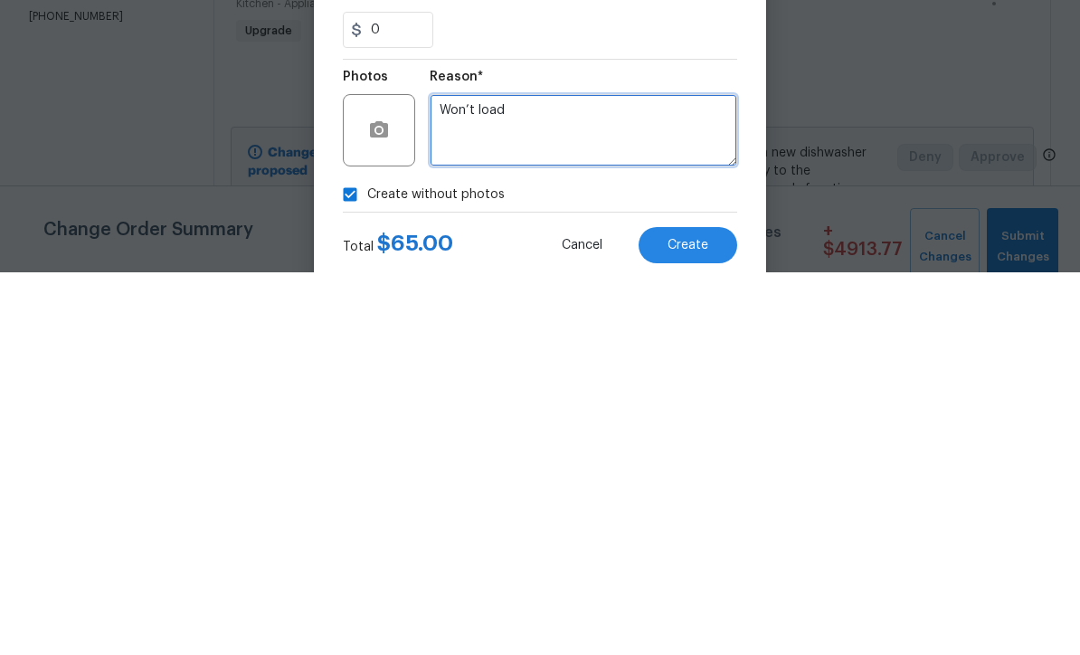
click at [702, 621] on span "Create" at bounding box center [687, 628] width 41 height 14
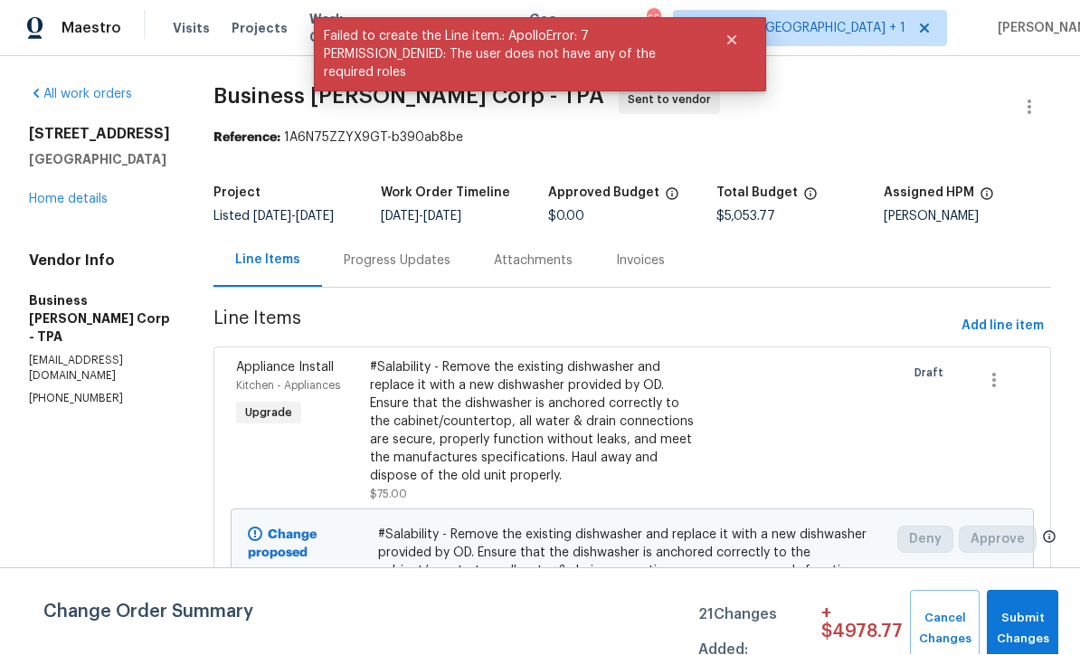
scroll to position [1, 0]
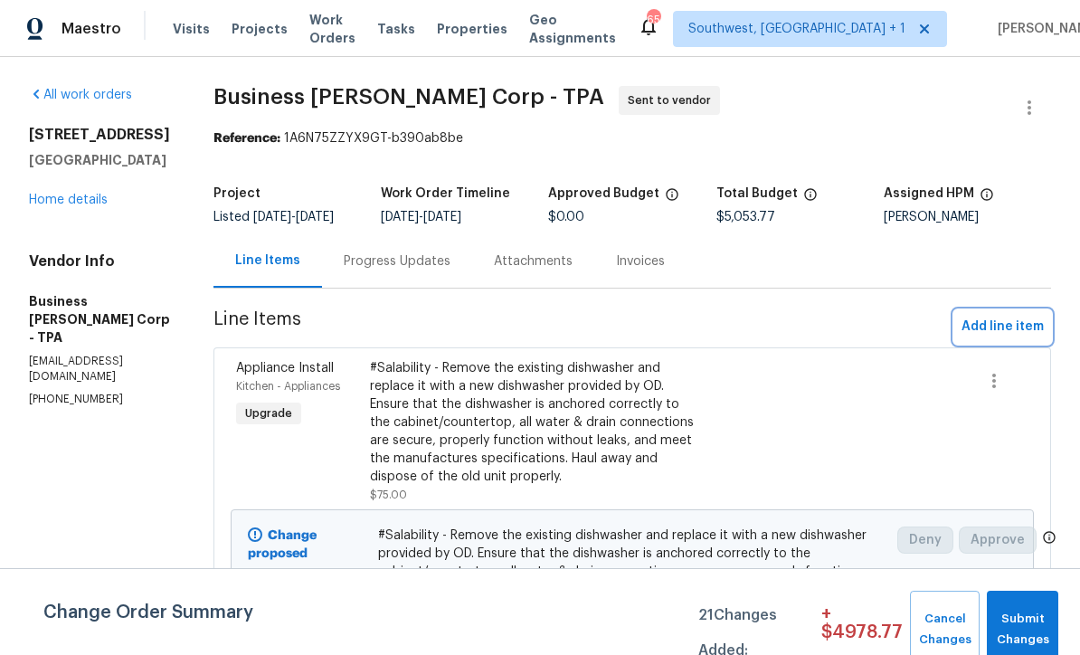
click at [1017, 338] on span "Add line item" at bounding box center [1002, 327] width 82 height 23
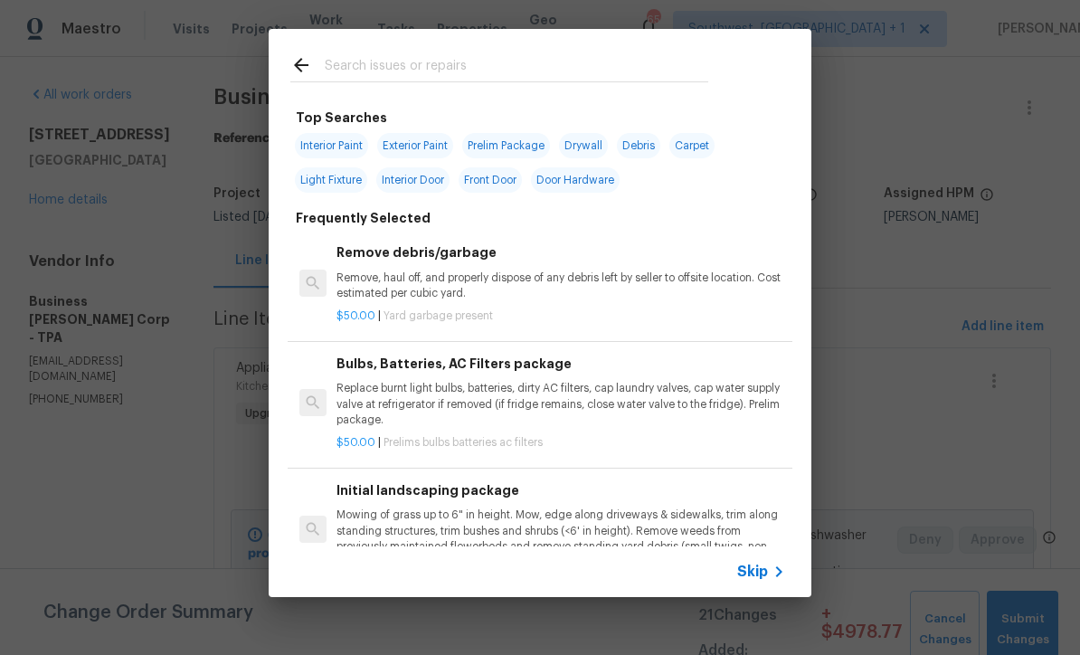
click at [778, 570] on icon at bounding box center [779, 572] width 22 height 22
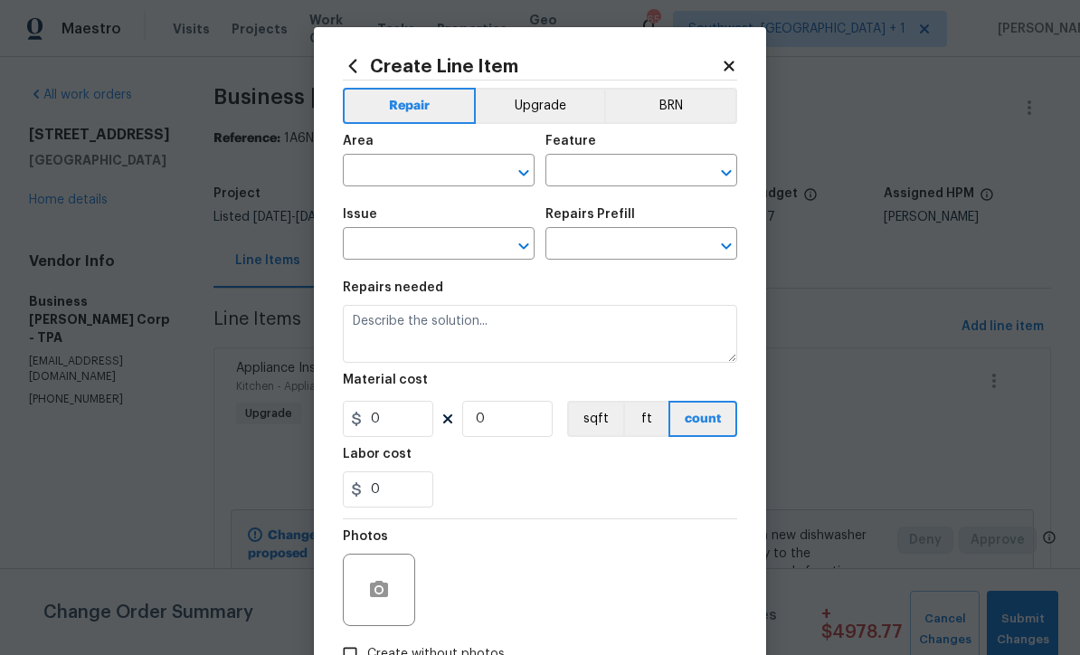
click at [418, 177] on input "text" at bounding box center [413, 172] width 141 height 28
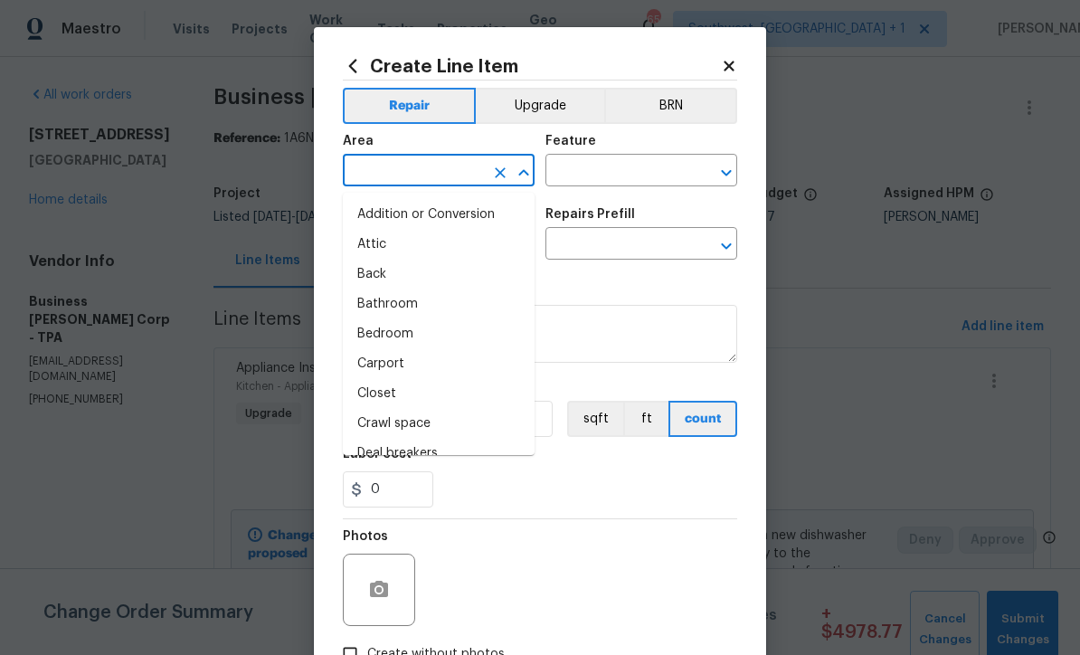
scroll to position [0, 0]
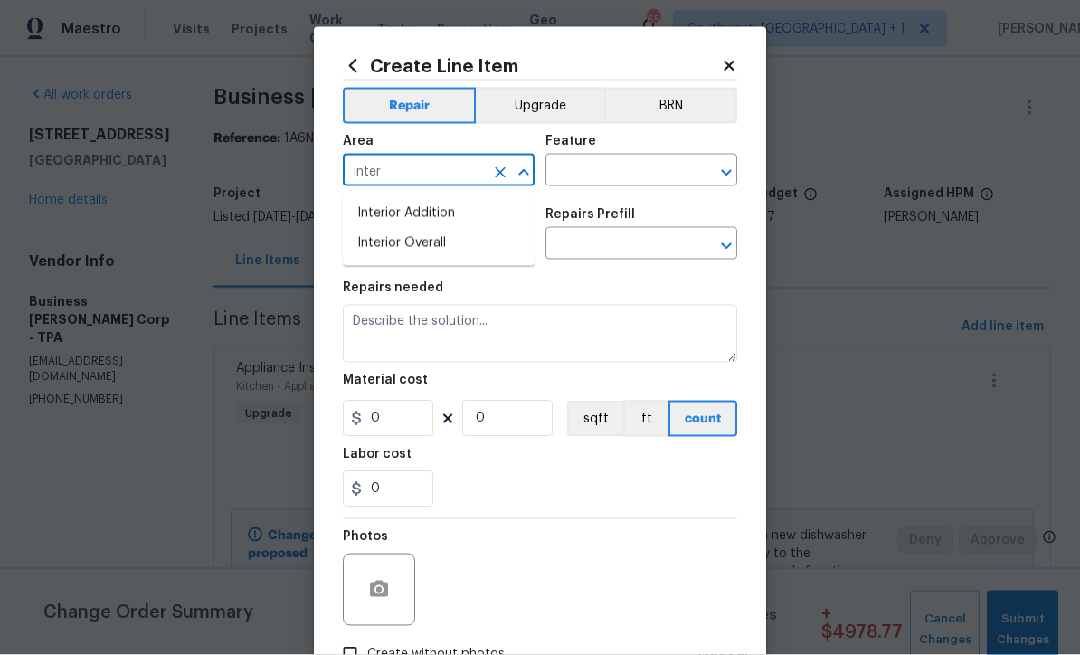
click at [443, 254] on li "Interior Overall" at bounding box center [439, 244] width 192 height 30
click at [644, 167] on input "text" at bounding box center [615, 172] width 141 height 28
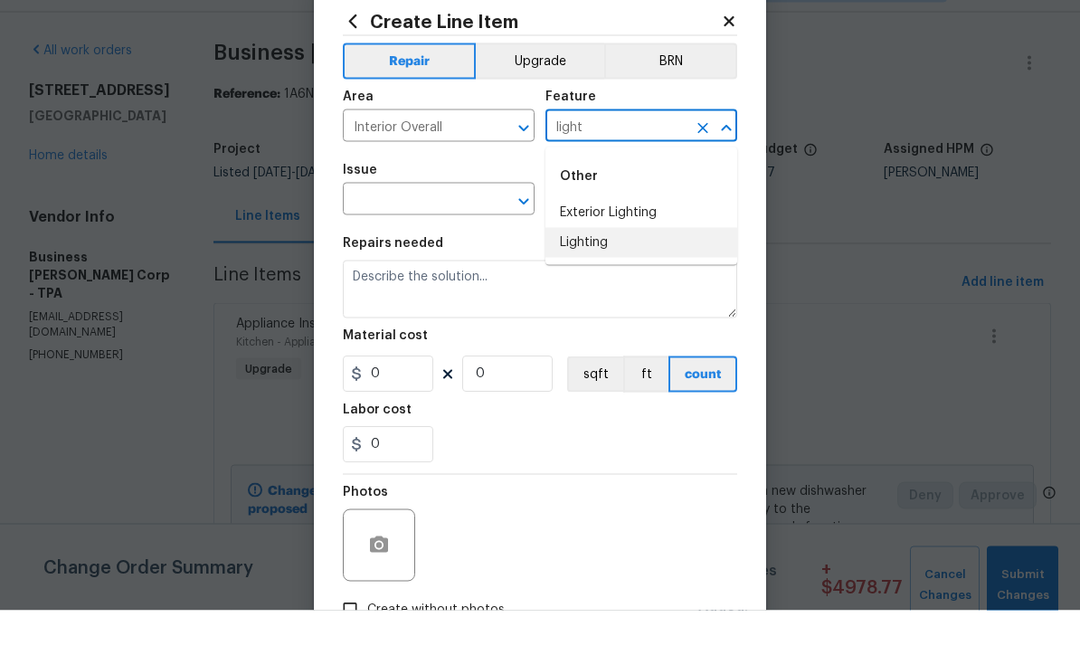
click at [610, 272] on li "Lighting" at bounding box center [641, 287] width 192 height 30
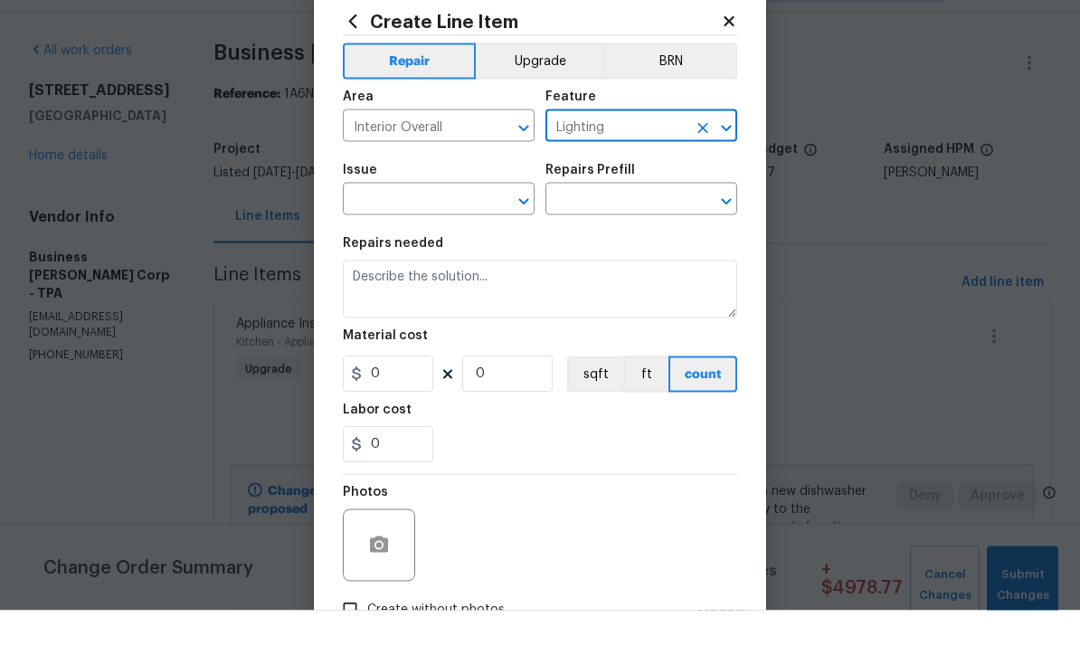
click at [468, 232] on input "text" at bounding box center [413, 246] width 141 height 28
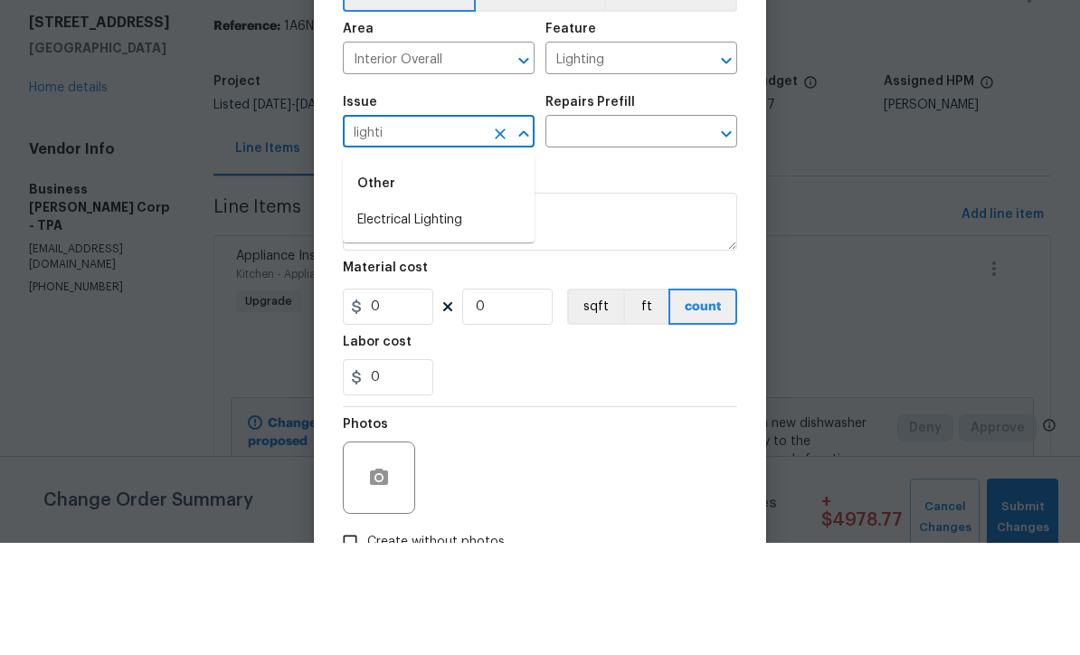
click at [449, 317] on li "Electrical Lighting" at bounding box center [439, 332] width 192 height 30
click at [648, 232] on input "text" at bounding box center [615, 246] width 141 height 28
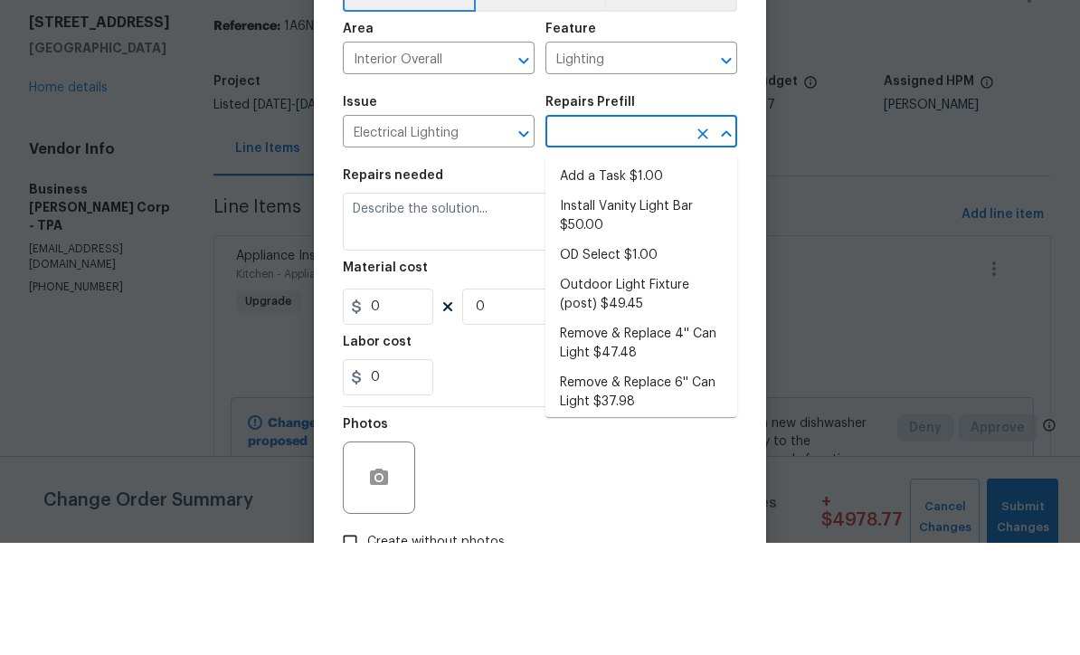
click at [501, 233] on button "Clear" at bounding box center [499, 245] width 25 height 25
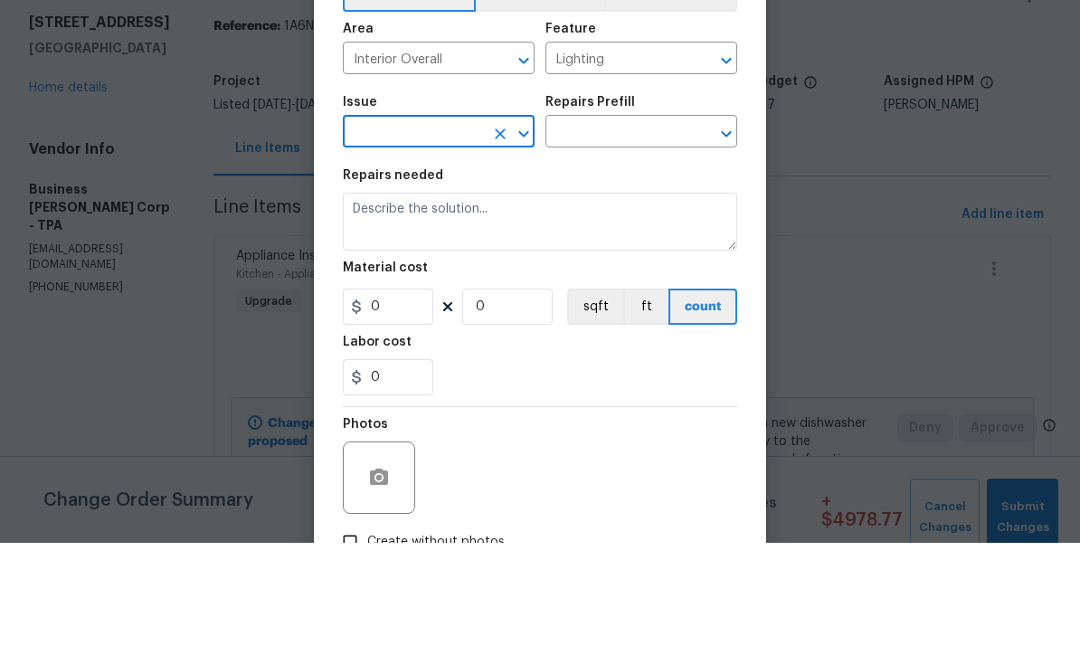
click at [472, 232] on input "text" at bounding box center [413, 246] width 141 height 28
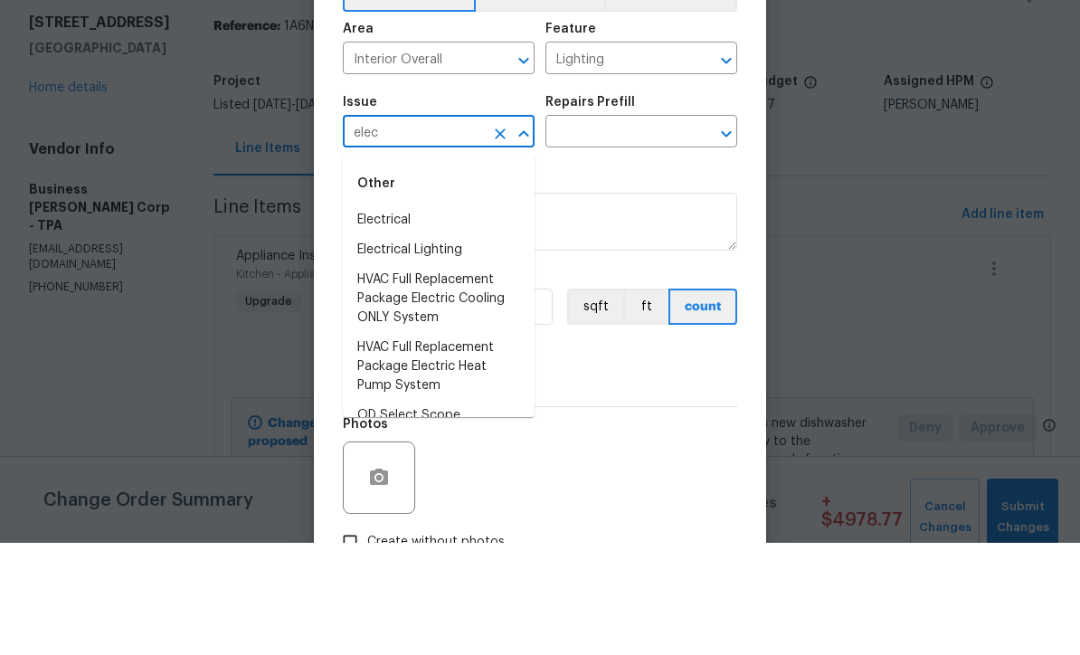
click at [421, 317] on li "Electrical" at bounding box center [439, 332] width 192 height 30
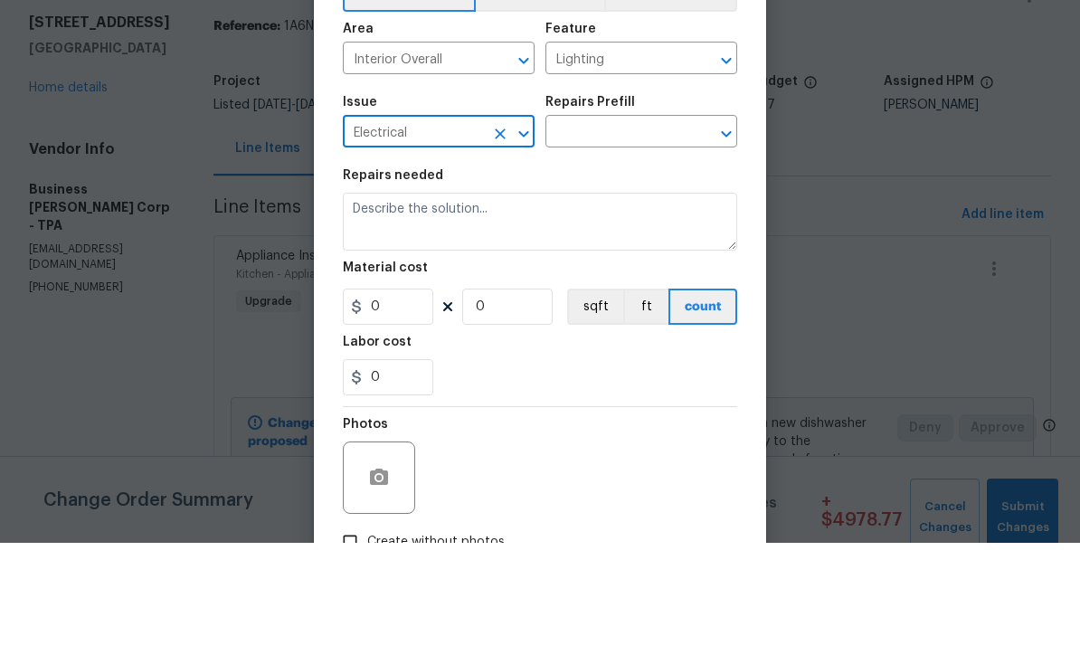
click at [657, 232] on input "text" at bounding box center [615, 246] width 141 height 28
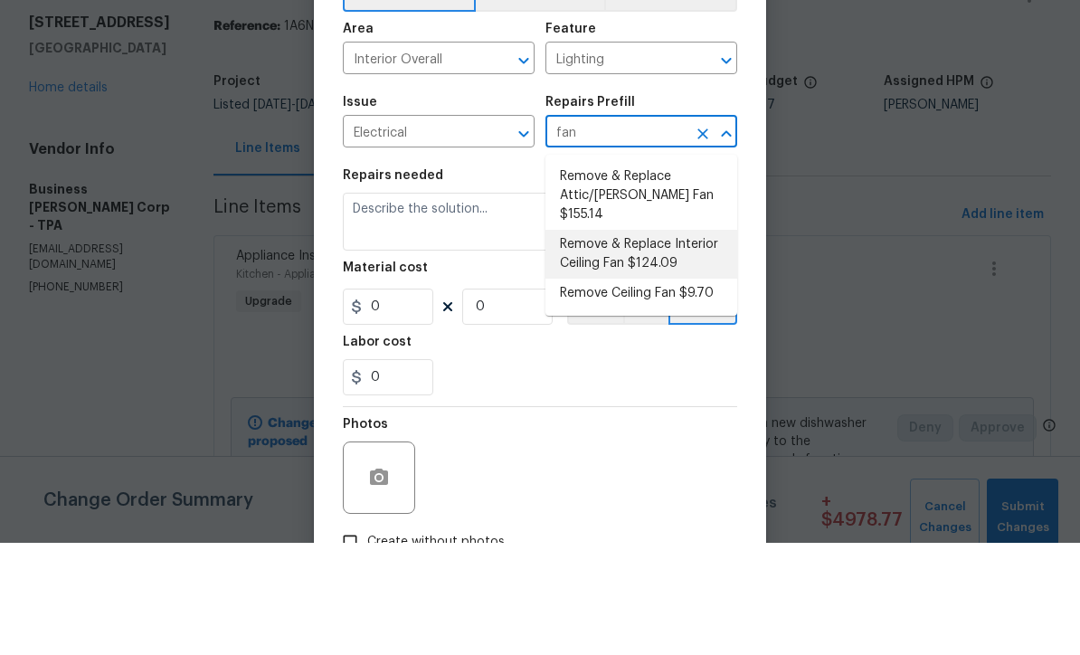
click at [675, 342] on li "Remove & Replace Interior Ceiling Fan $124.09" at bounding box center [641, 366] width 192 height 49
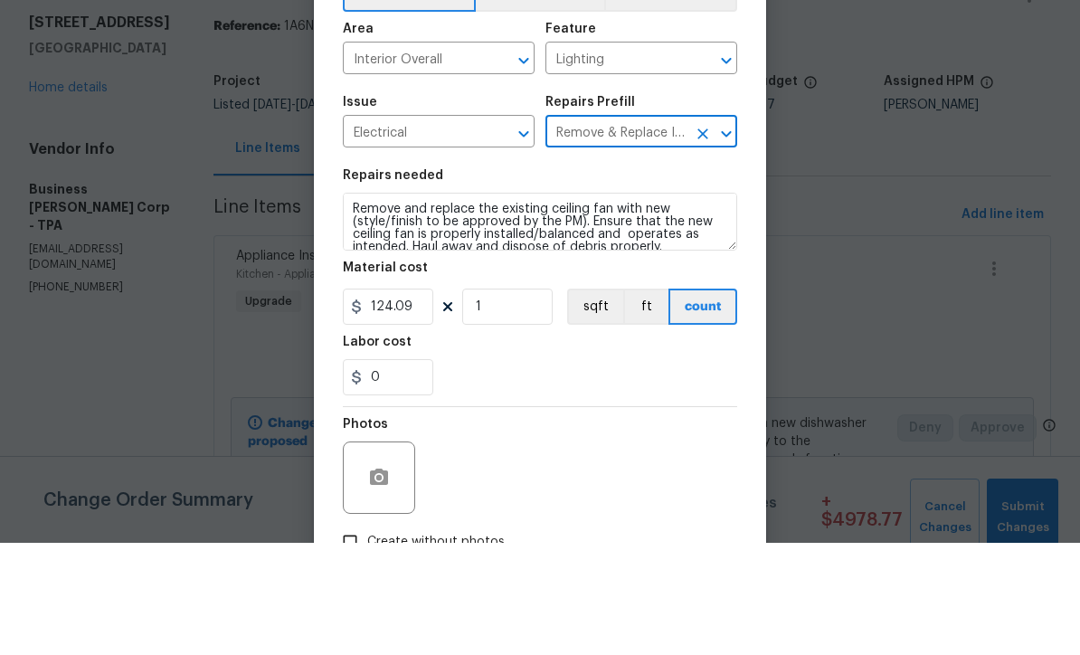
scroll to position [60, 0]
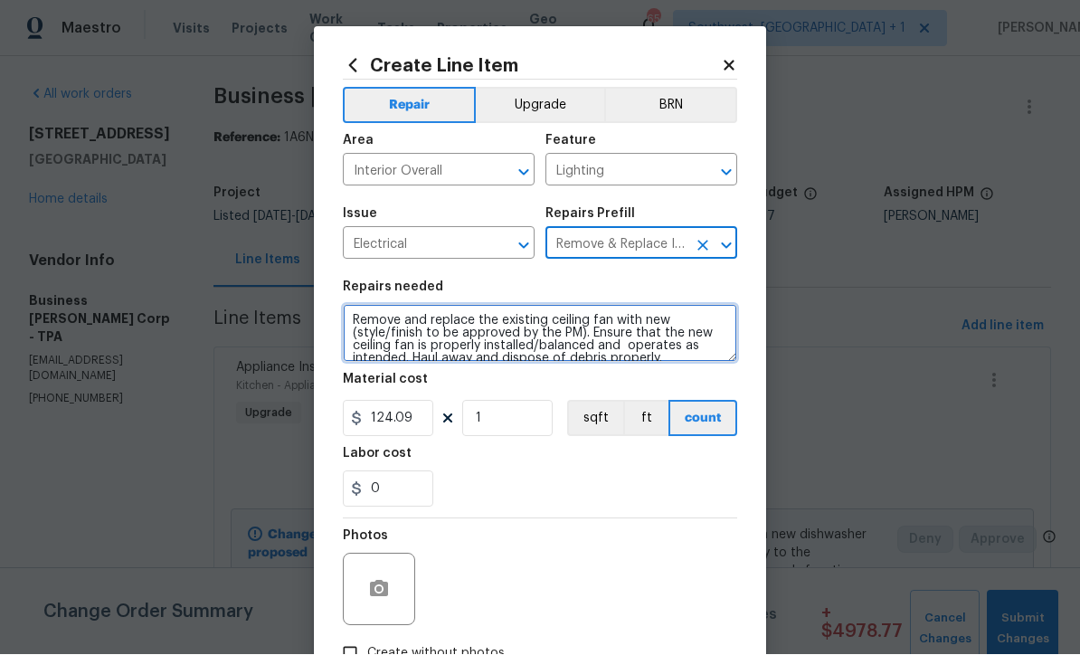
click at [355, 327] on textarea "Remove and replace the existing ceiling fan with new (style/finish to be approv…" at bounding box center [540, 334] width 394 height 58
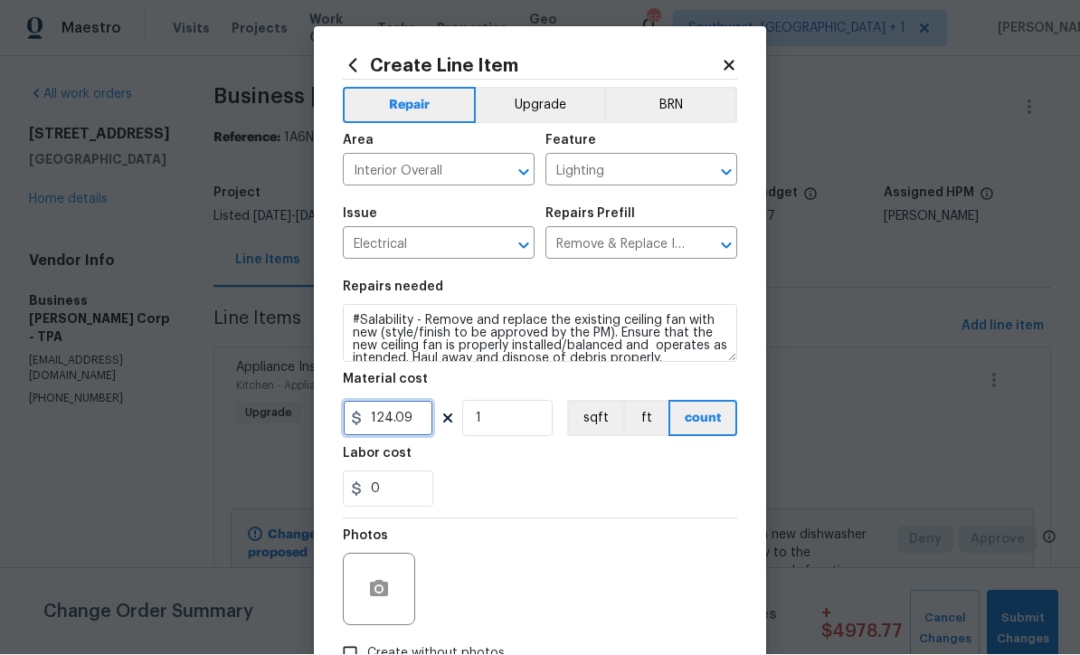
click at [428, 421] on input "124.09" at bounding box center [388, 419] width 90 height 36
click at [560, 99] on button "Upgrade" at bounding box center [540, 106] width 129 height 36
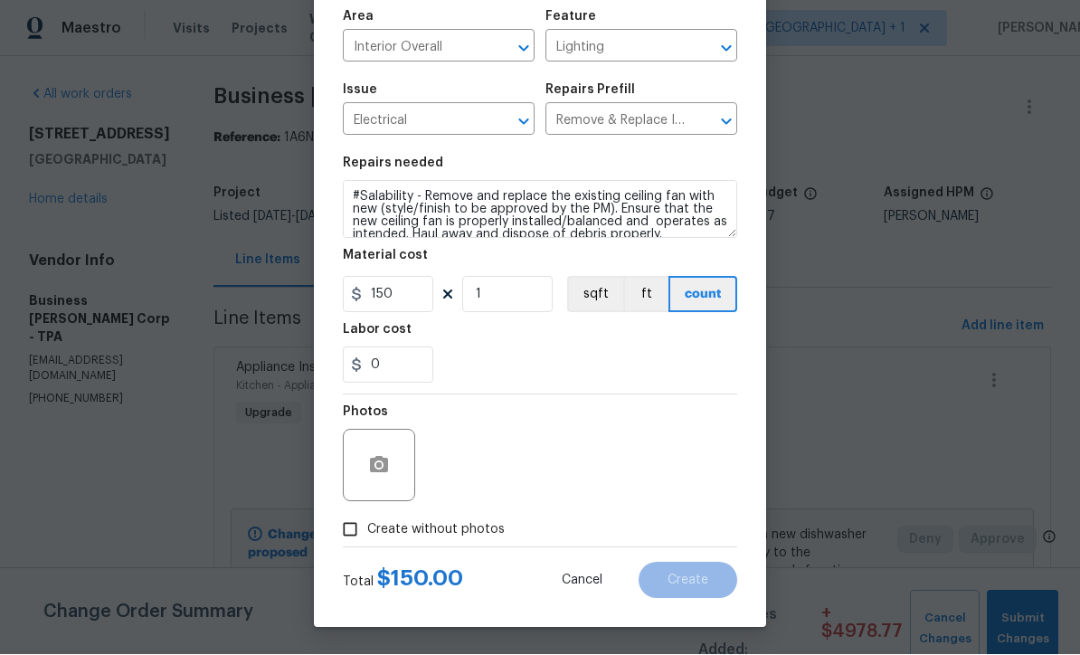
scroll to position [128, 0]
click at [354, 537] on input "Create without photos" at bounding box center [350, 530] width 34 height 34
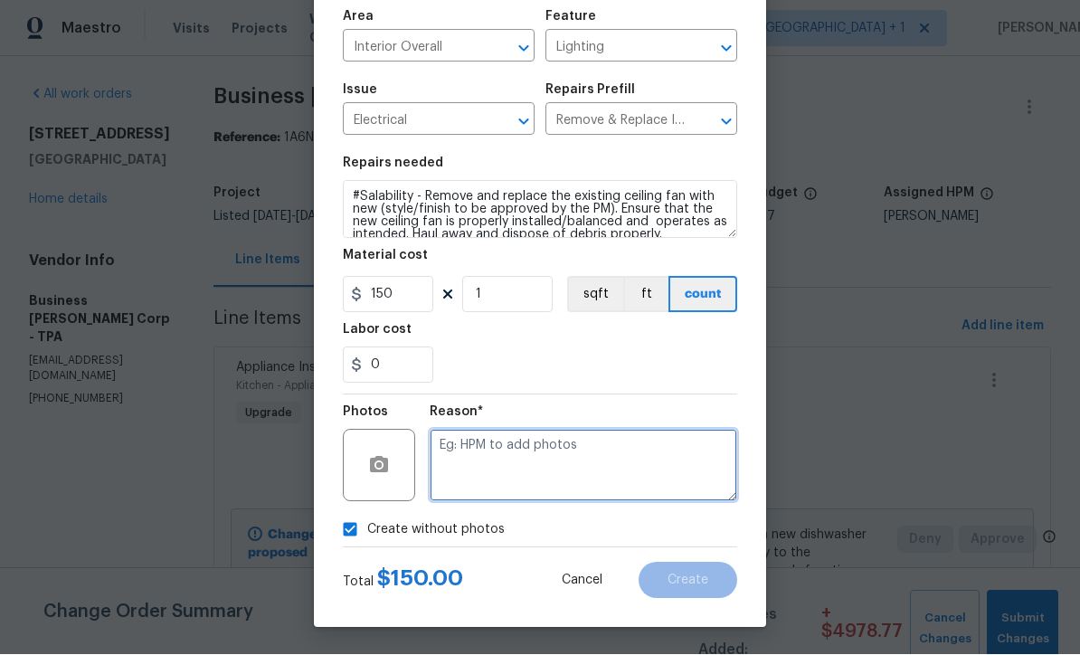
click at [532, 461] on textarea at bounding box center [583, 466] width 307 height 72
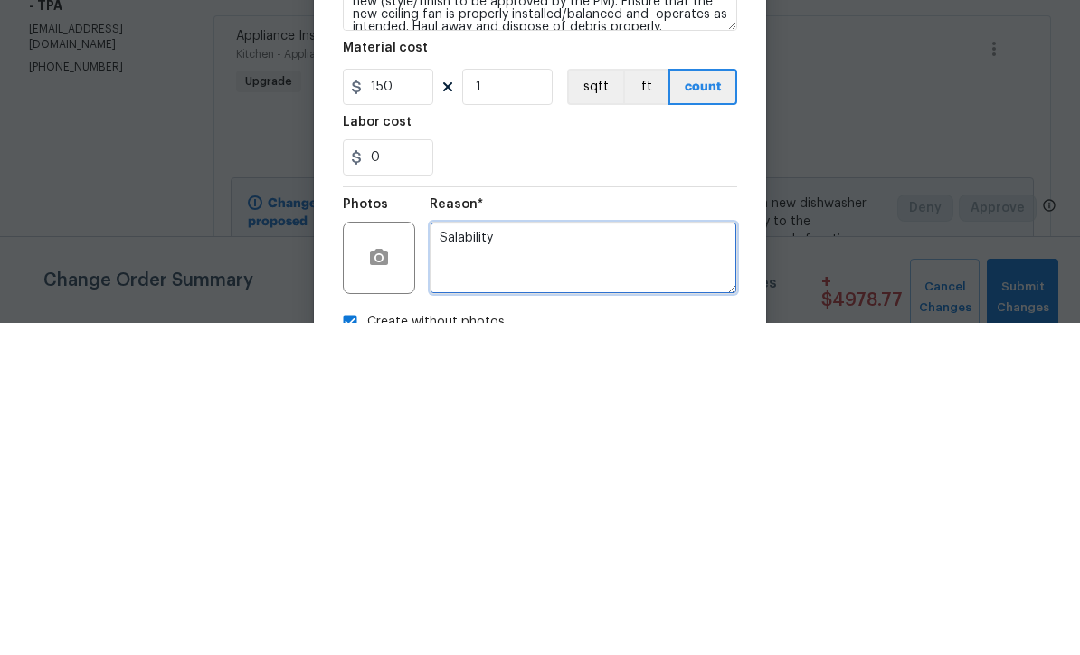
scroll to position [0, 0]
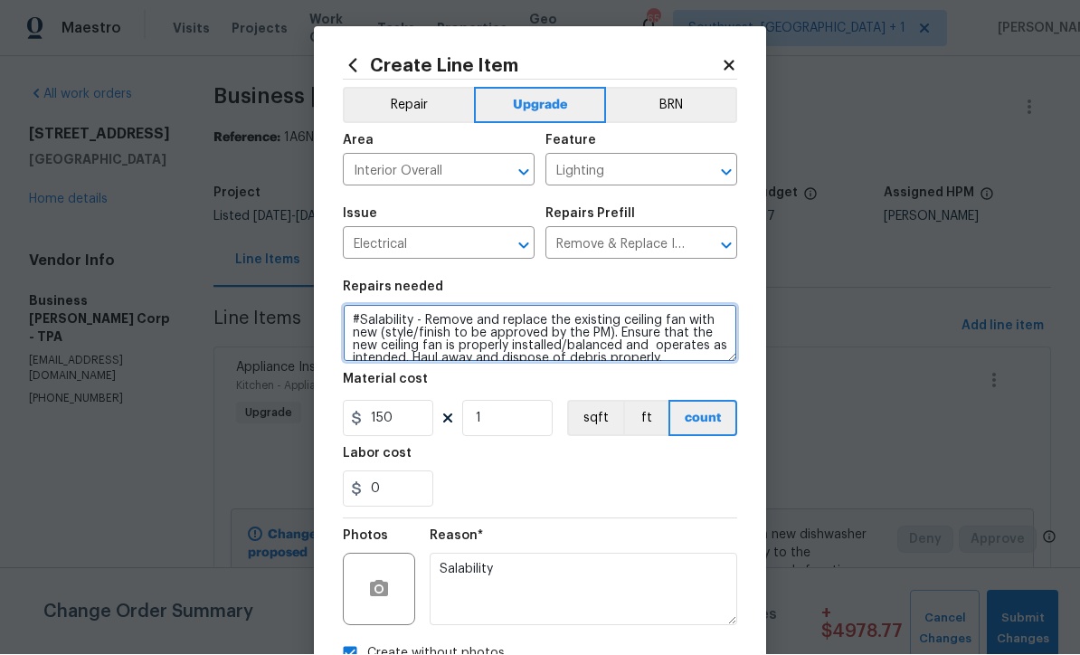
click at [432, 324] on textarea "#Salability - Remove and replace the existing ceiling fan with new (style/finis…" at bounding box center [540, 334] width 394 height 58
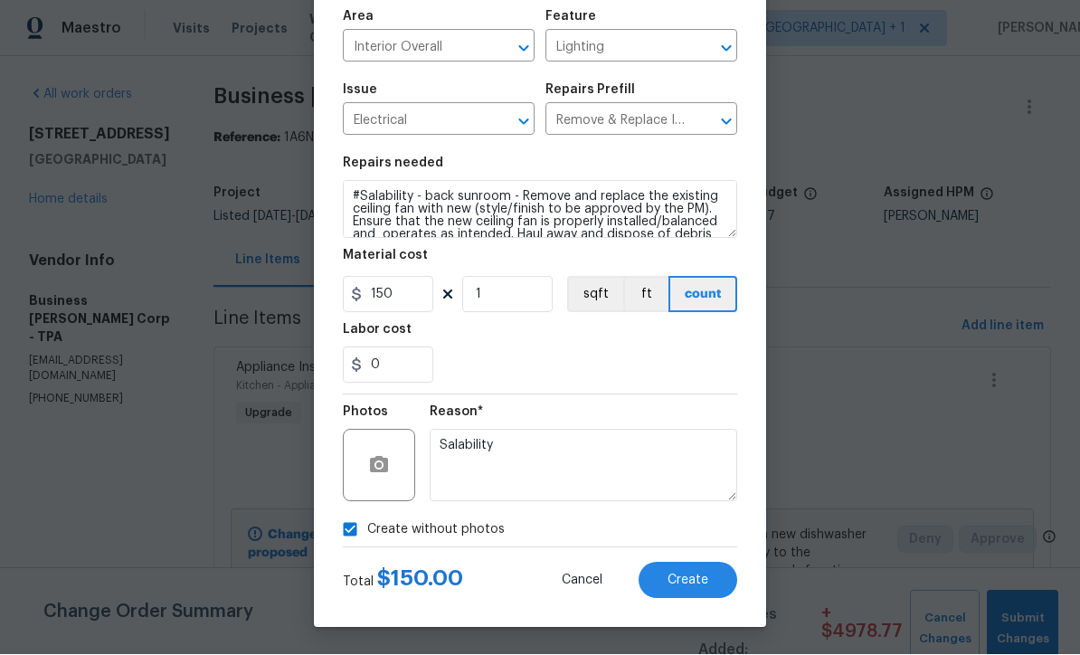
scroll to position [128, 0]
click at [704, 579] on span "Create" at bounding box center [687, 581] width 41 height 14
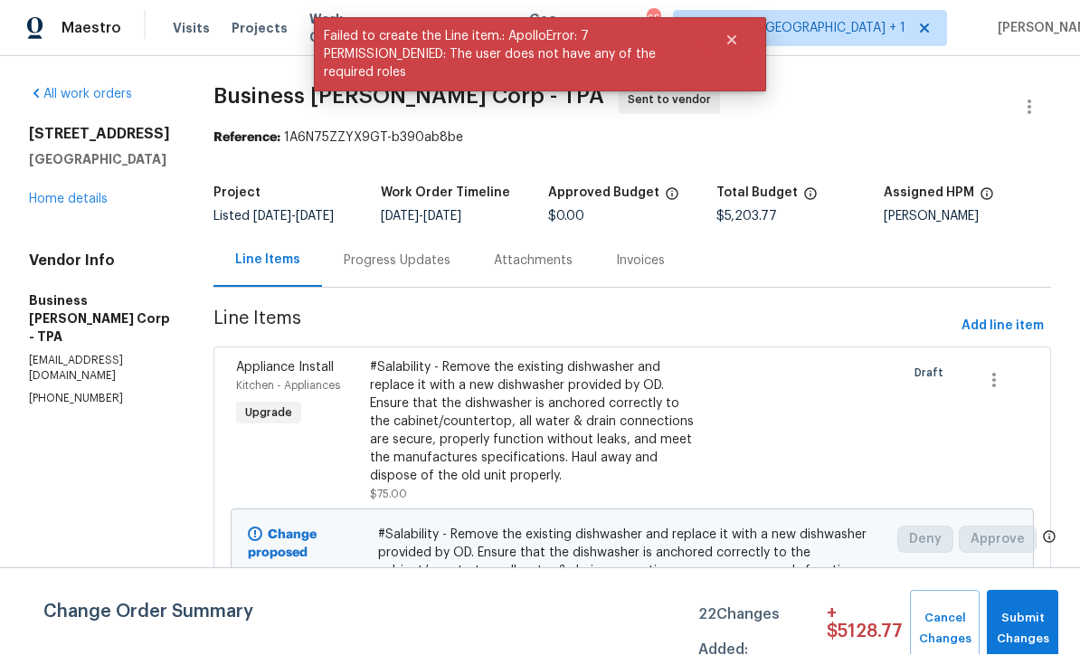
scroll to position [1, 0]
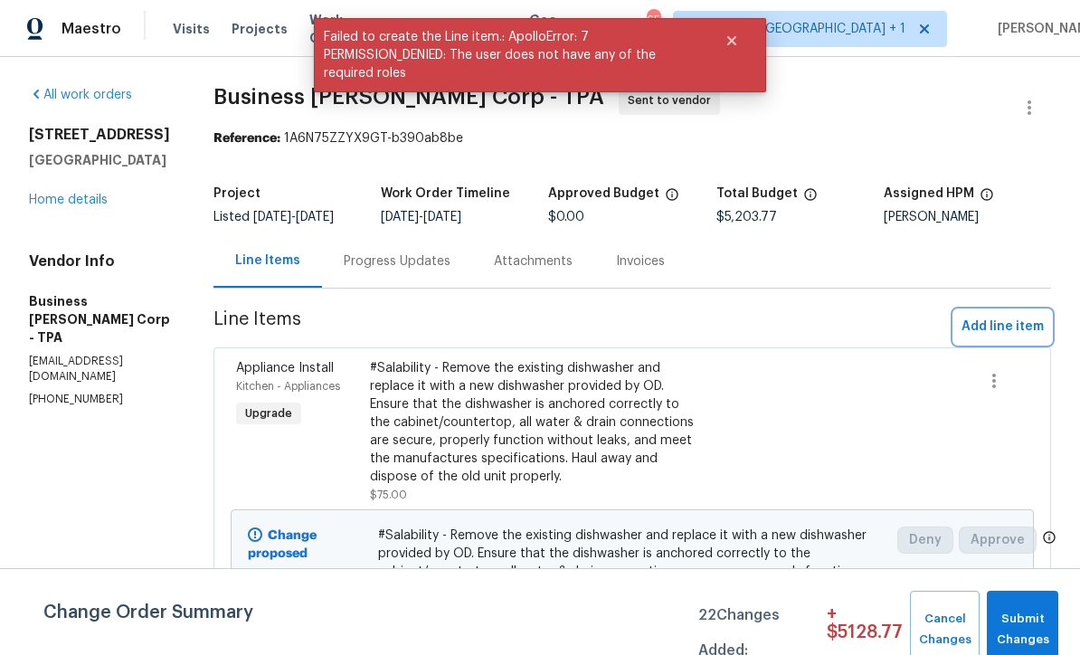
click at [1009, 338] on span "Add line item" at bounding box center [1002, 327] width 82 height 23
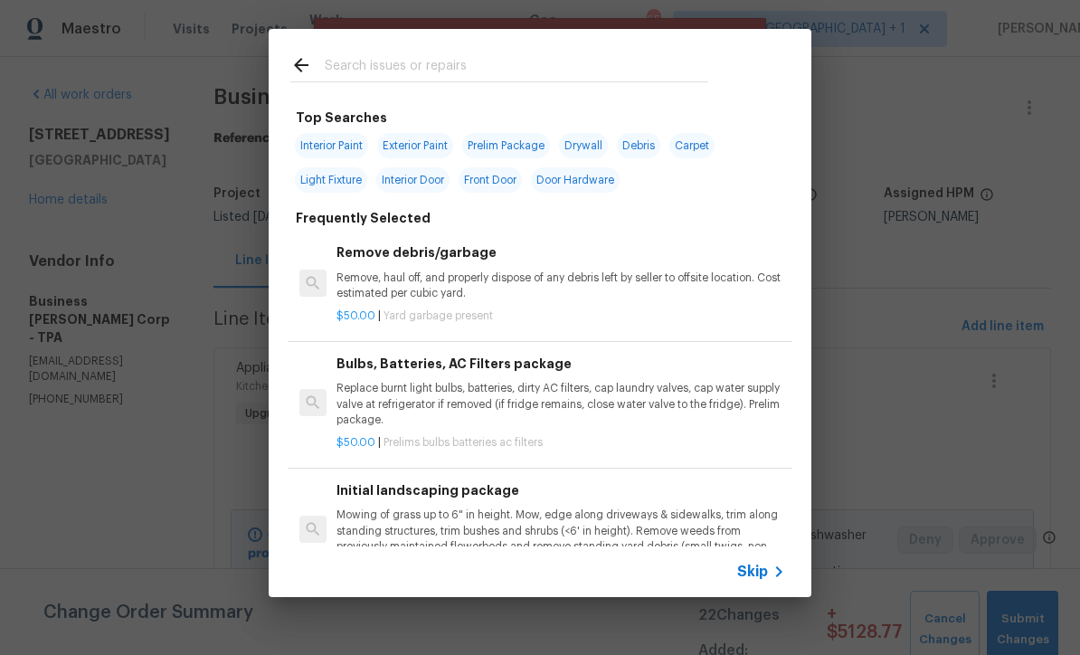
click at [761, 580] on span "Skip" at bounding box center [752, 572] width 31 height 18
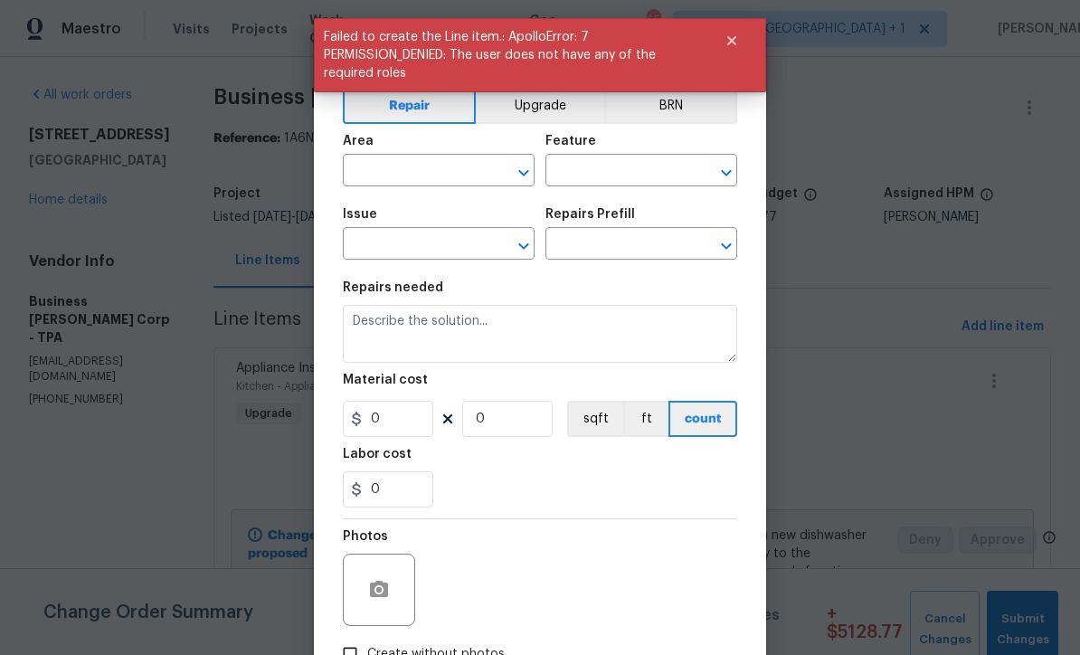
click at [436, 164] on input "text" at bounding box center [413, 172] width 141 height 28
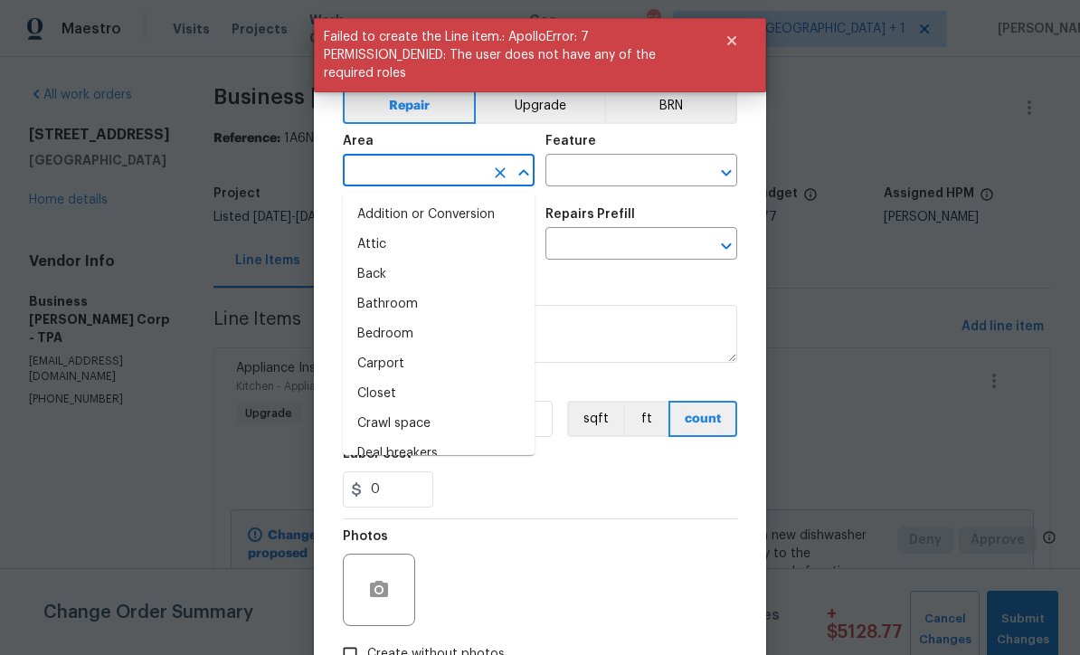
scroll to position [0, 0]
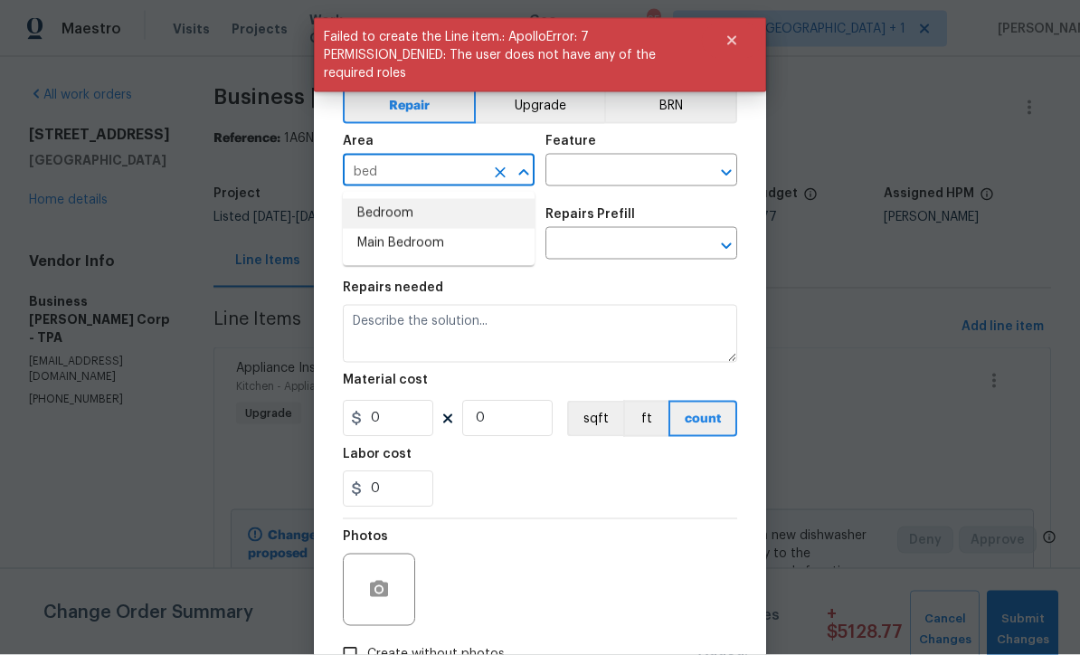
click at [411, 213] on li "Bedroom" at bounding box center [439, 214] width 192 height 30
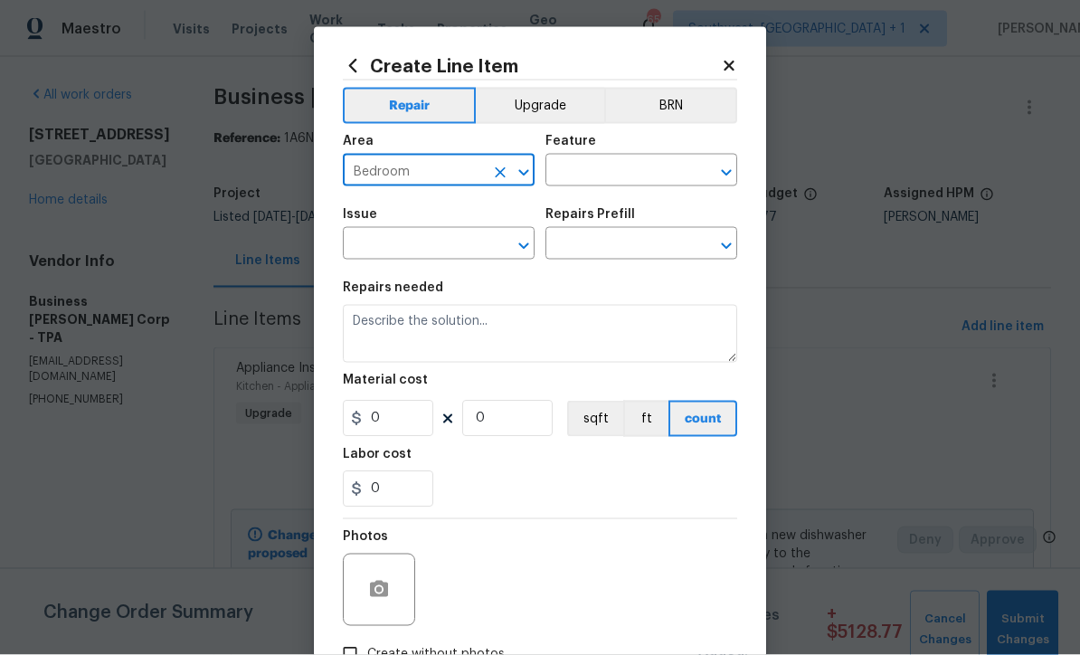
click at [615, 173] on input "text" at bounding box center [615, 172] width 141 height 28
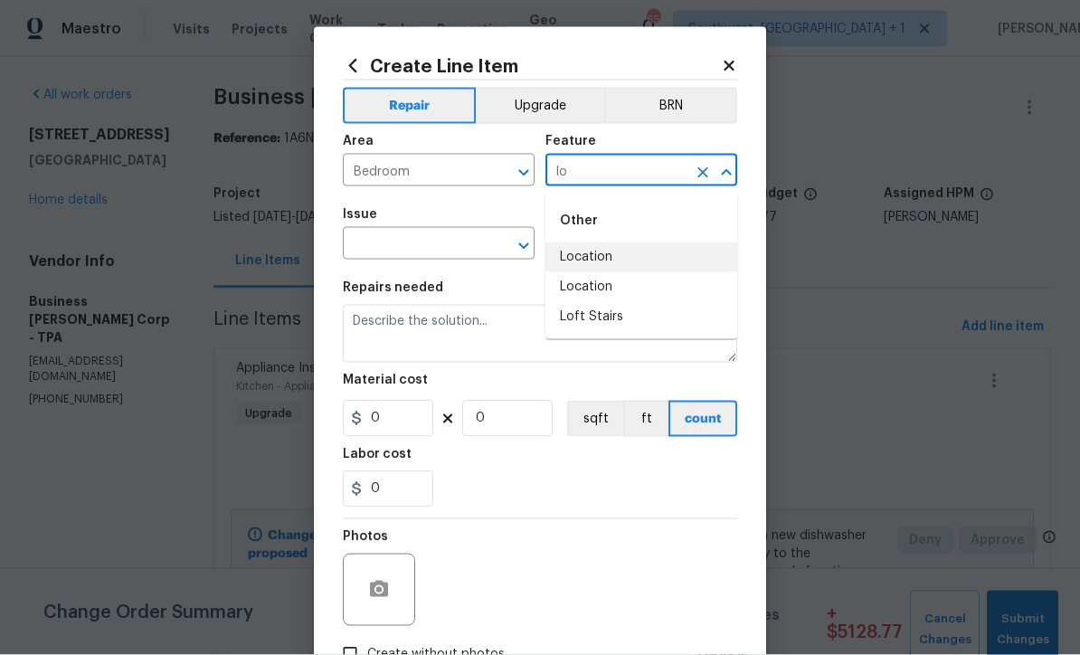
click at [605, 264] on li "Location" at bounding box center [641, 257] width 192 height 30
click at [588, 260] on li "Closets" at bounding box center [641, 257] width 192 height 30
click at [470, 260] on input "text" at bounding box center [413, 246] width 141 height 28
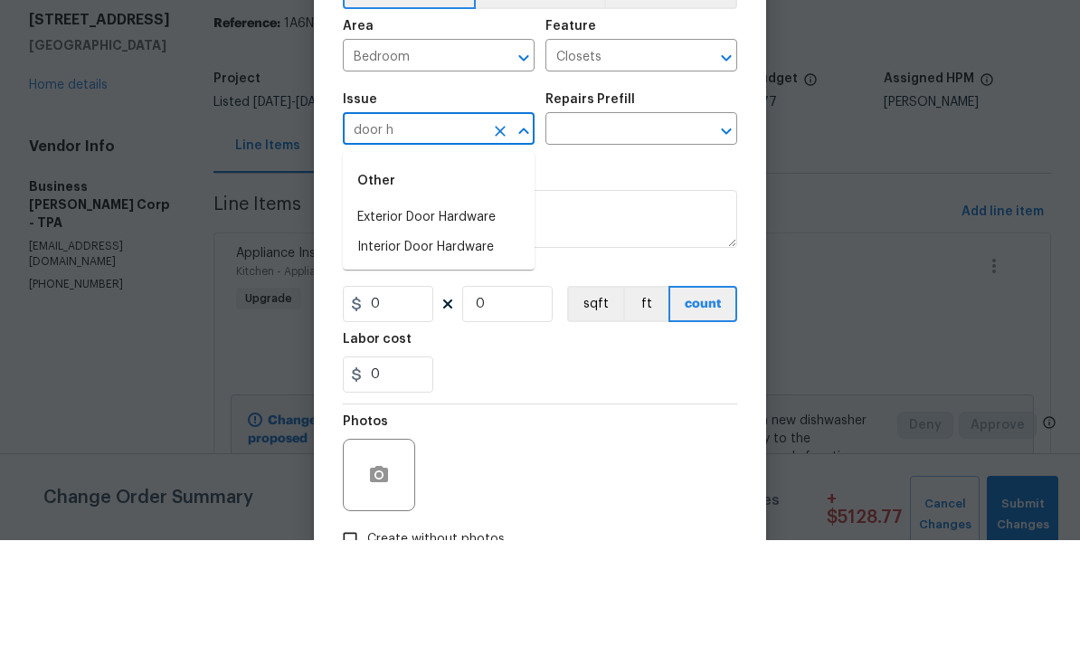
click at [475, 347] on li "Interior Door Hardware" at bounding box center [439, 362] width 192 height 30
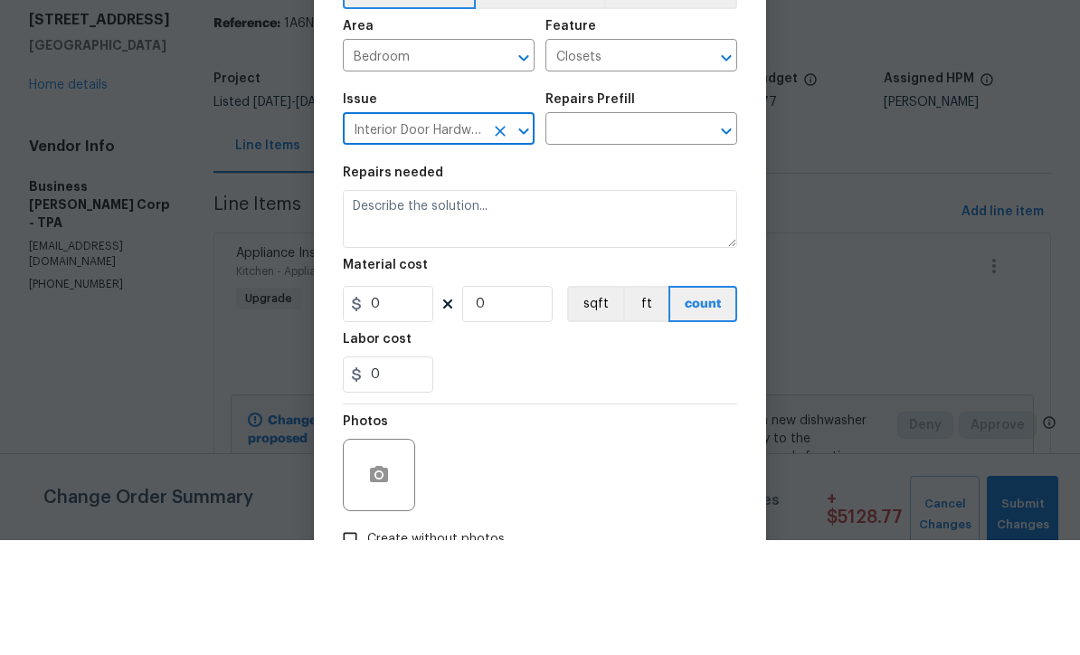
click at [642, 232] on input "text" at bounding box center [615, 246] width 141 height 28
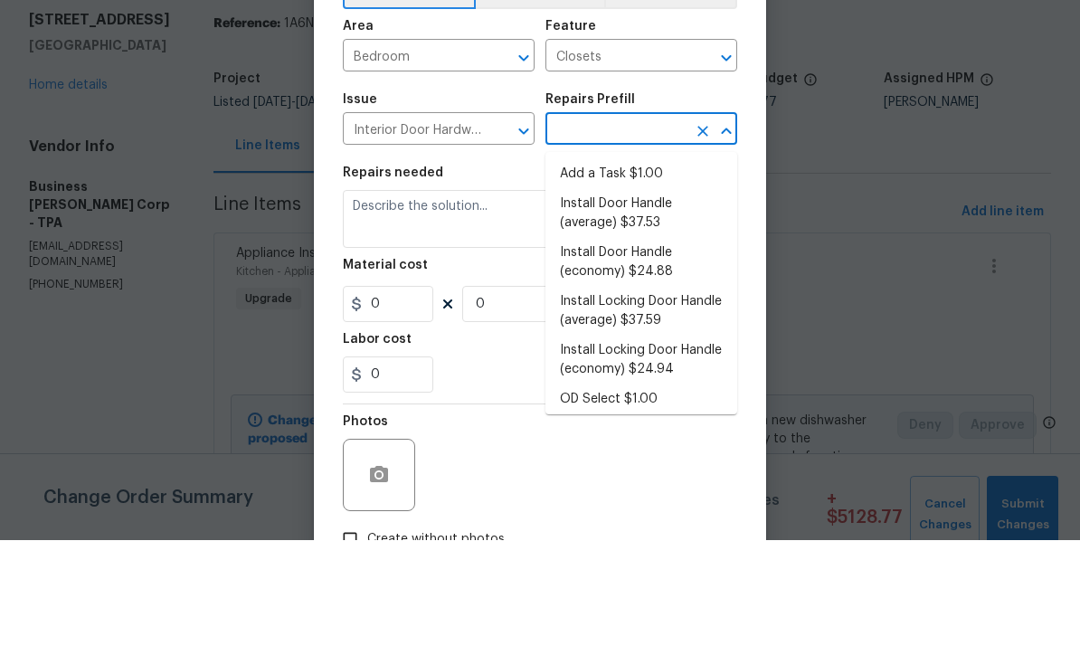
click at [625, 274] on li "Add a Task $1.00" at bounding box center [641, 289] width 192 height 30
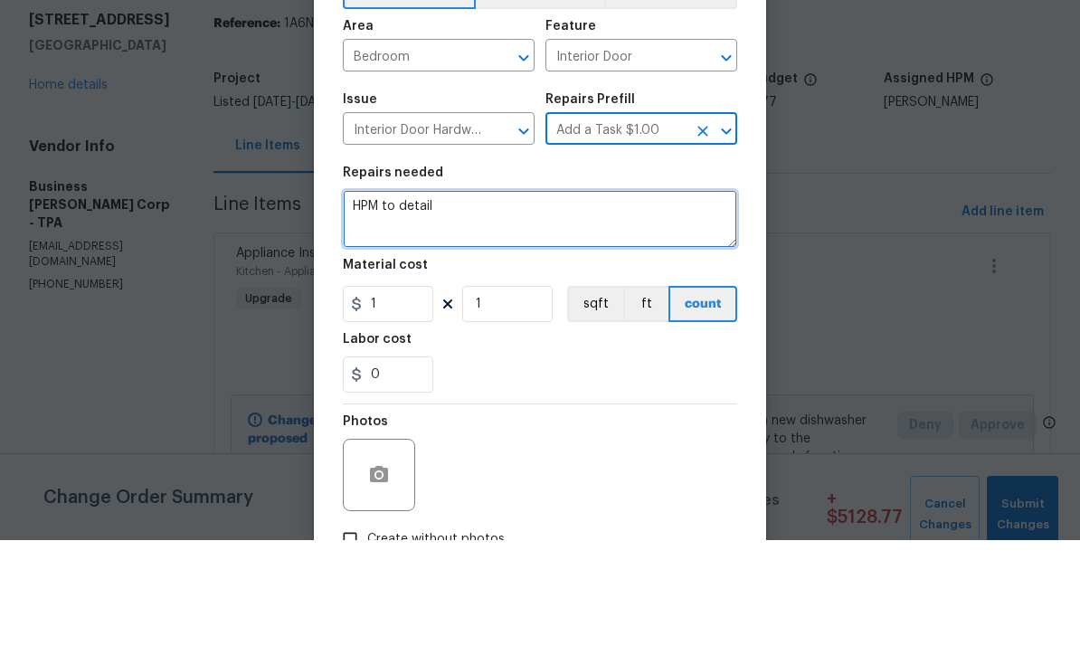
click at [531, 305] on textarea "HPM to detail" at bounding box center [540, 334] width 394 height 58
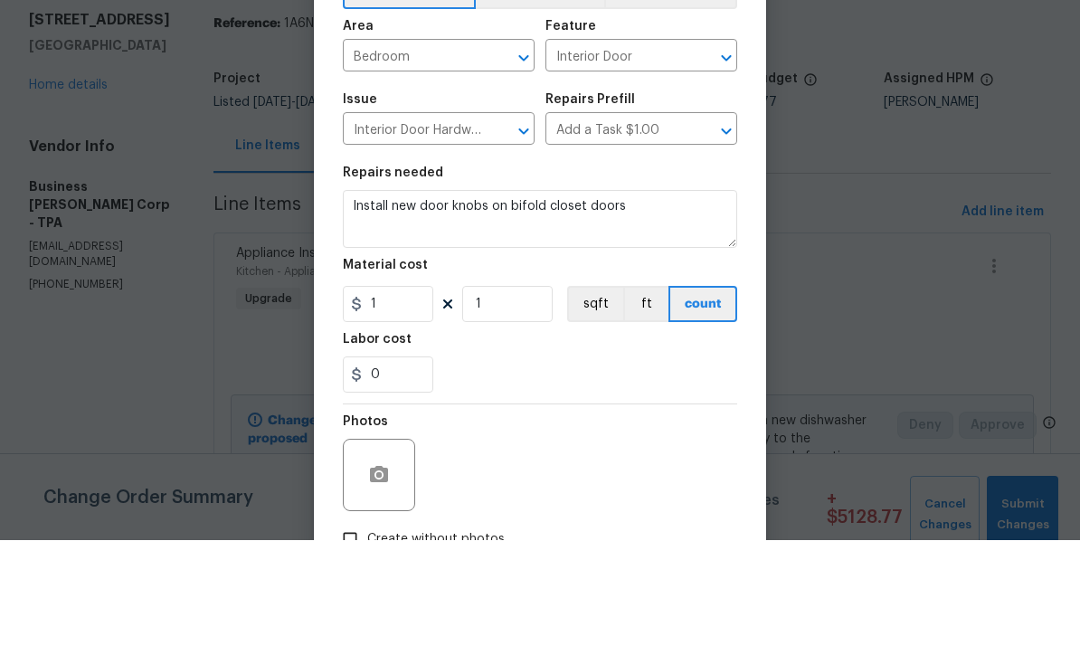
scroll to position [60, 0]
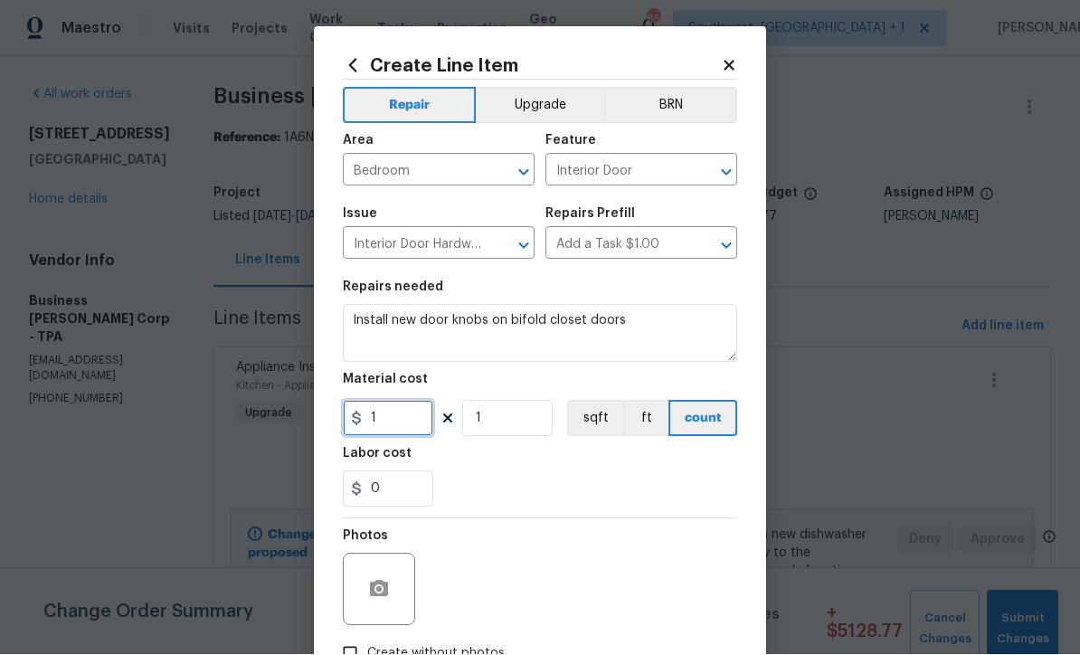
click at [417, 416] on input "1" at bounding box center [388, 419] width 90 height 36
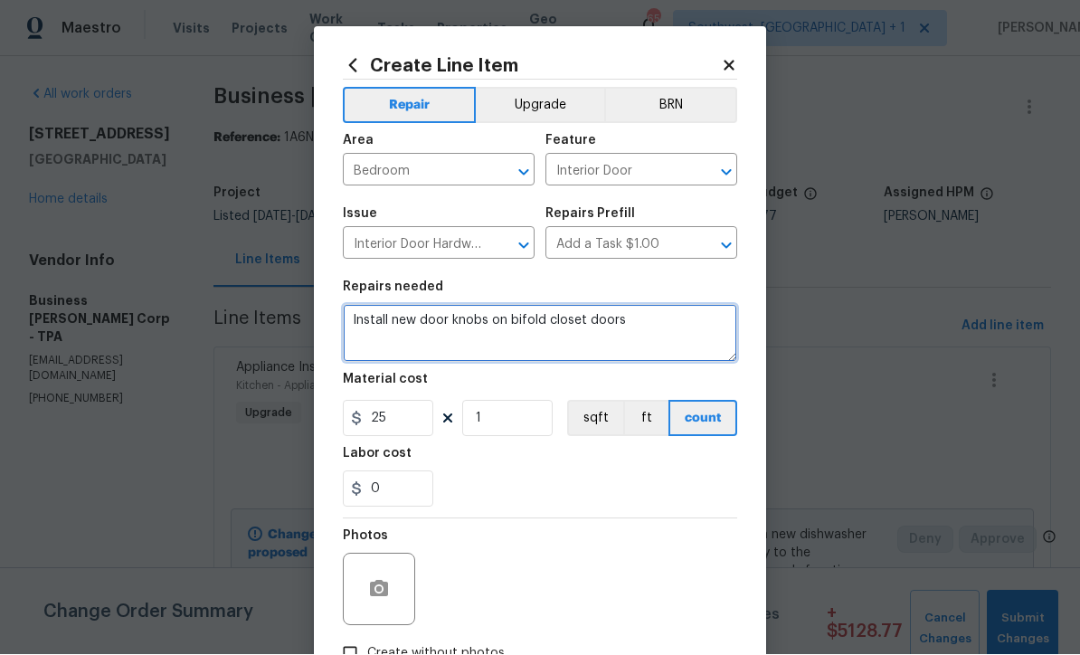
click at [345, 330] on textarea "Install new door knobs on bifold closet doors" at bounding box center [540, 334] width 394 height 58
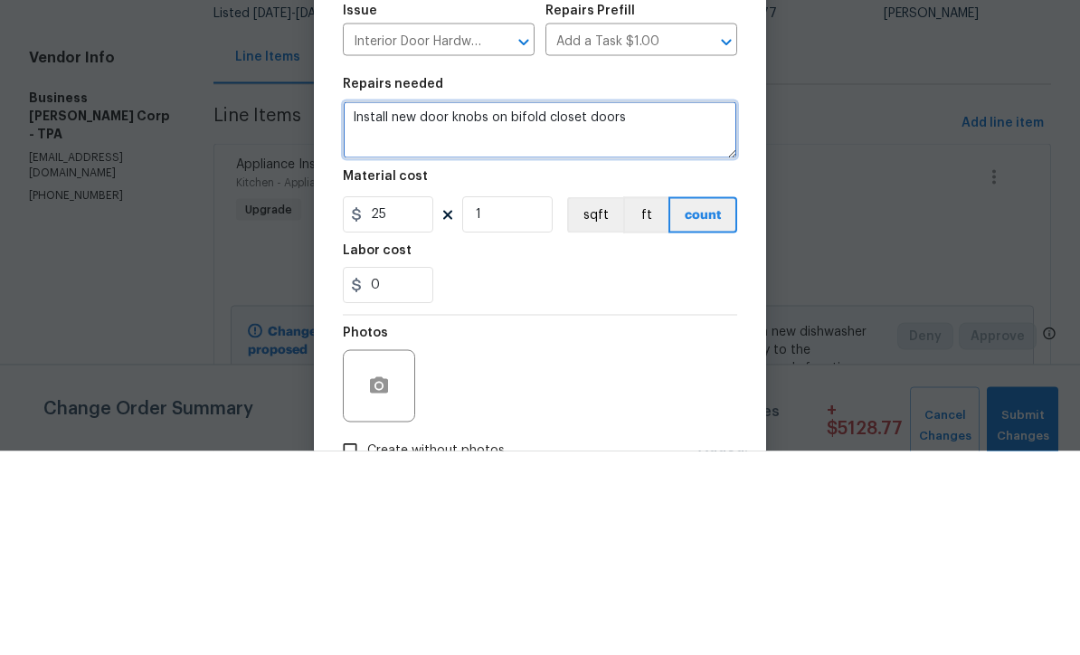
click at [355, 305] on textarea "Install new door knobs on bifold closet doors" at bounding box center [540, 334] width 394 height 58
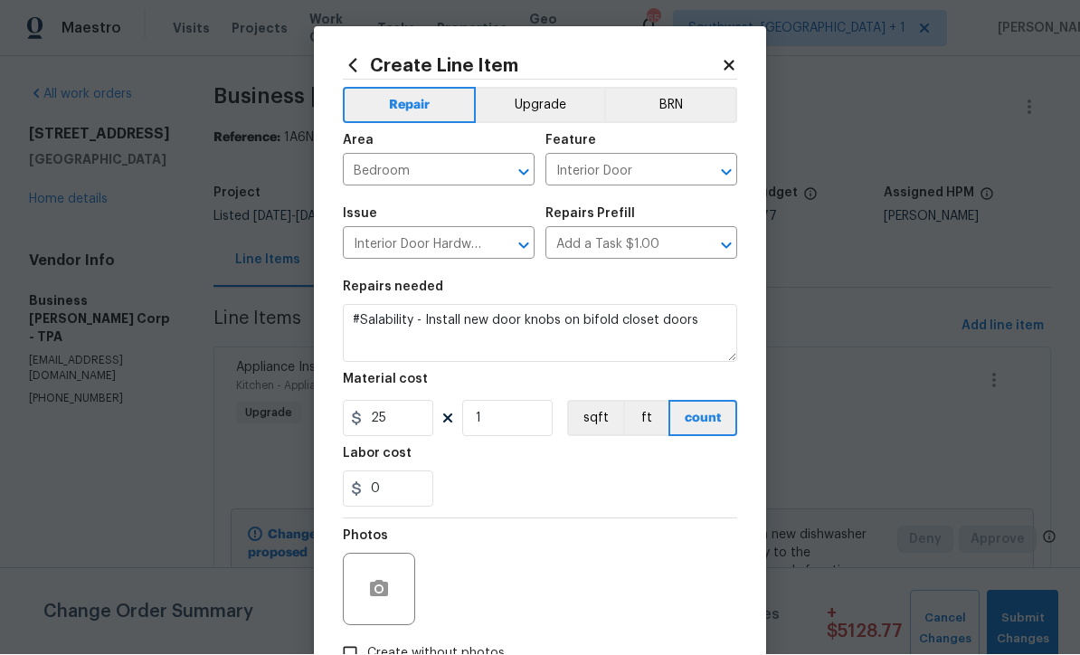
click at [563, 110] on button "Upgrade" at bounding box center [540, 106] width 129 height 36
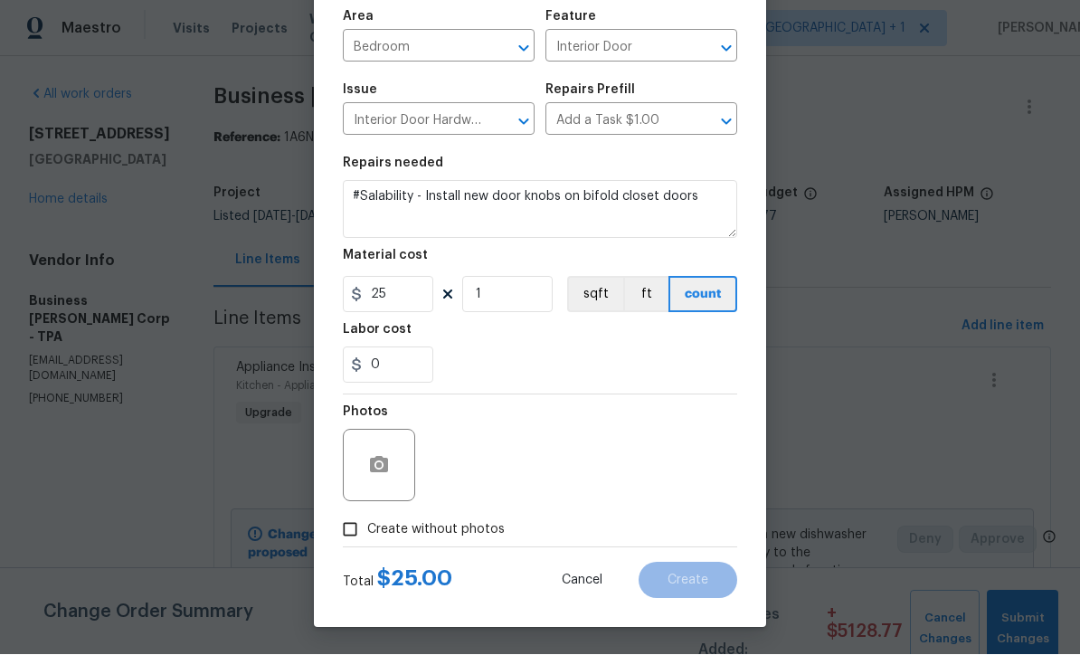
scroll to position [128, 0]
click at [351, 529] on input "Create without photos" at bounding box center [350, 530] width 34 height 34
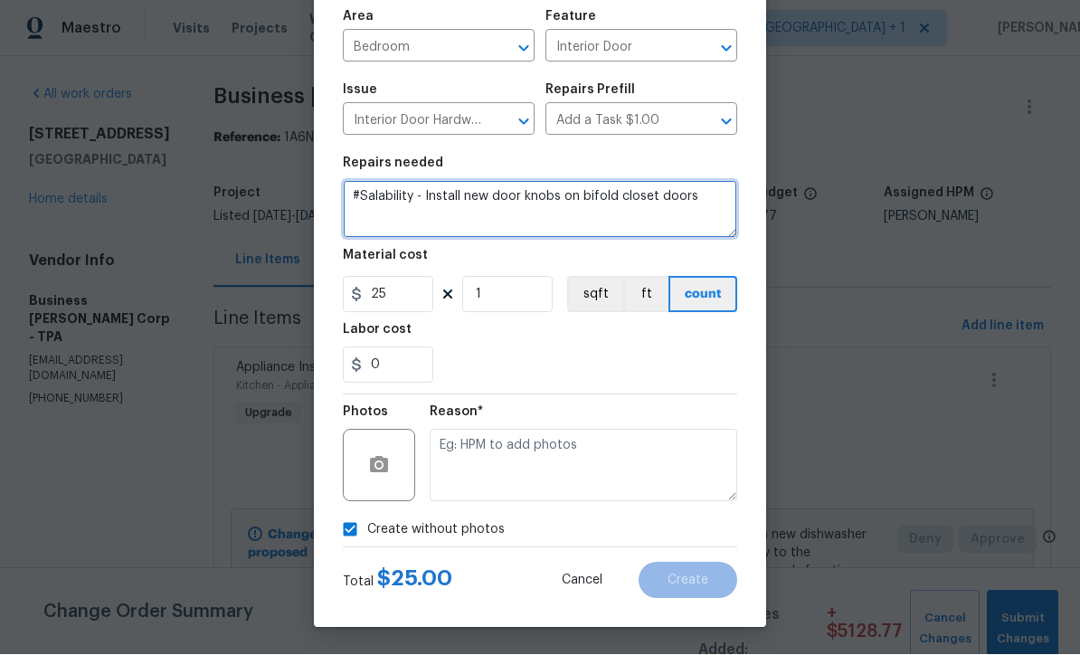
click at [421, 201] on textarea "#Salability - Install new door knobs on bifold closet doors" at bounding box center [540, 210] width 394 height 58
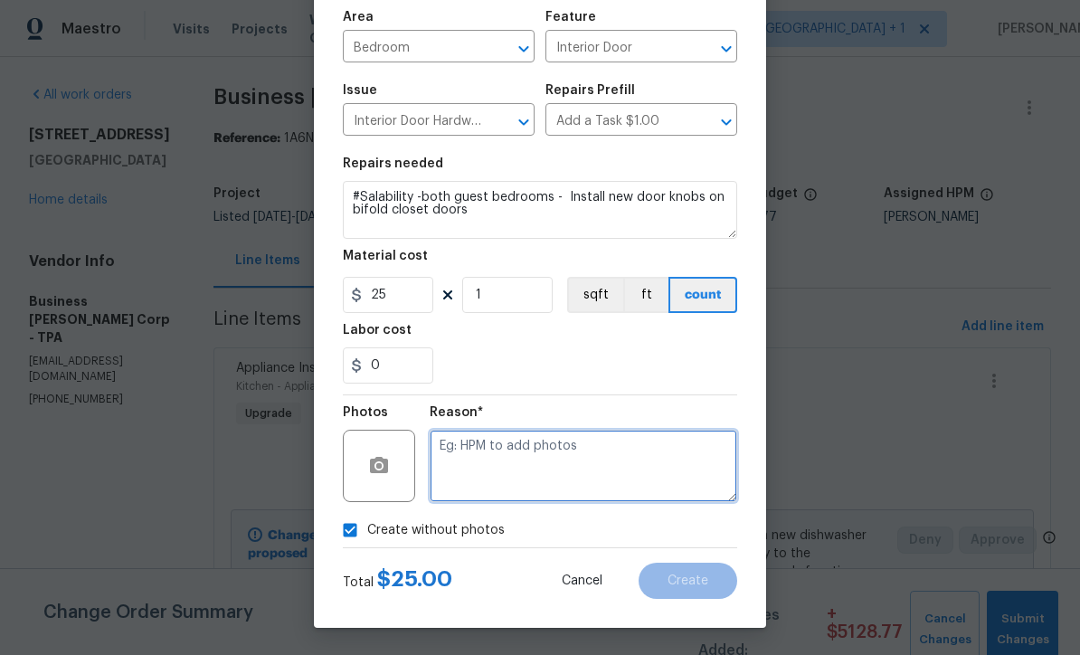
click at [527, 465] on textarea at bounding box center [583, 466] width 307 height 72
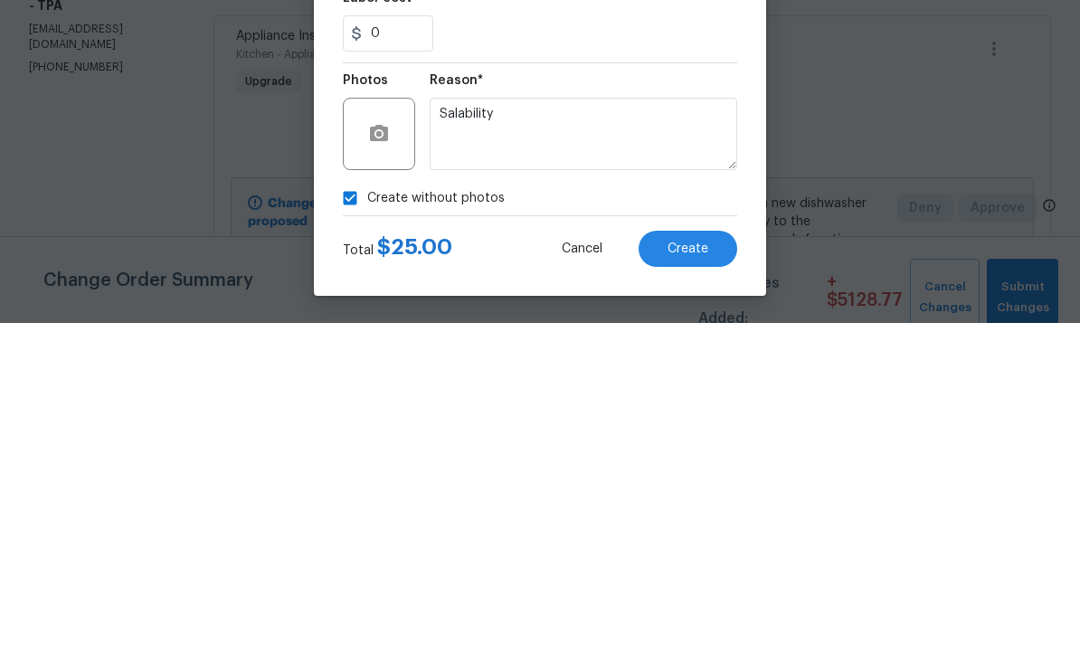
click at [696, 574] on span "Create" at bounding box center [687, 581] width 41 height 14
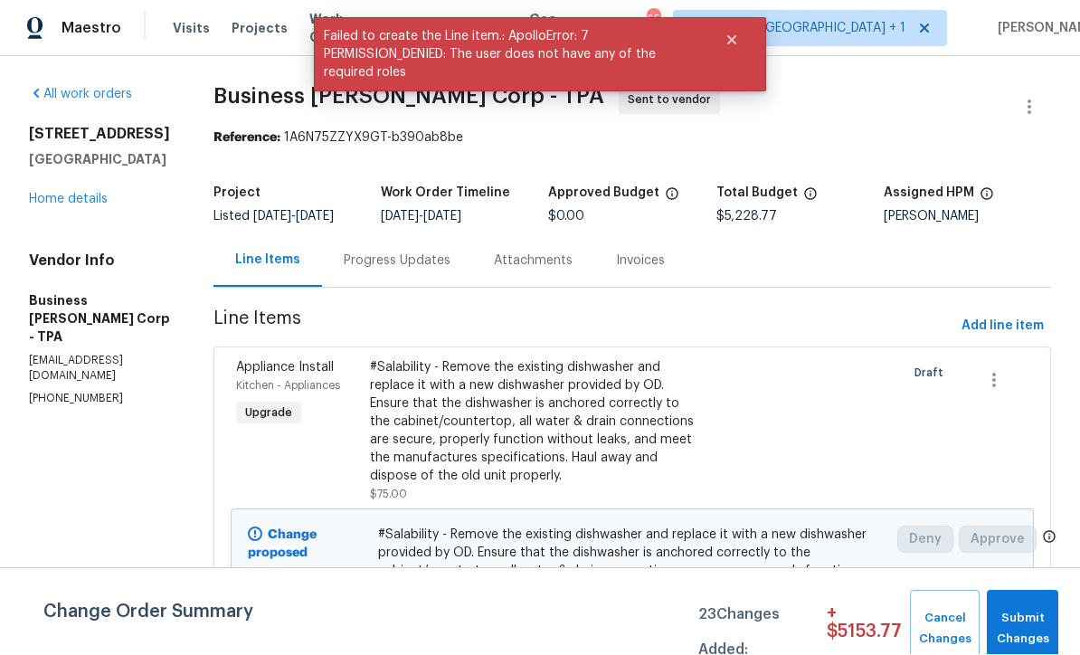
scroll to position [1, 0]
click at [1029, 627] on span "Submit Changes" at bounding box center [1022, 630] width 53 height 42
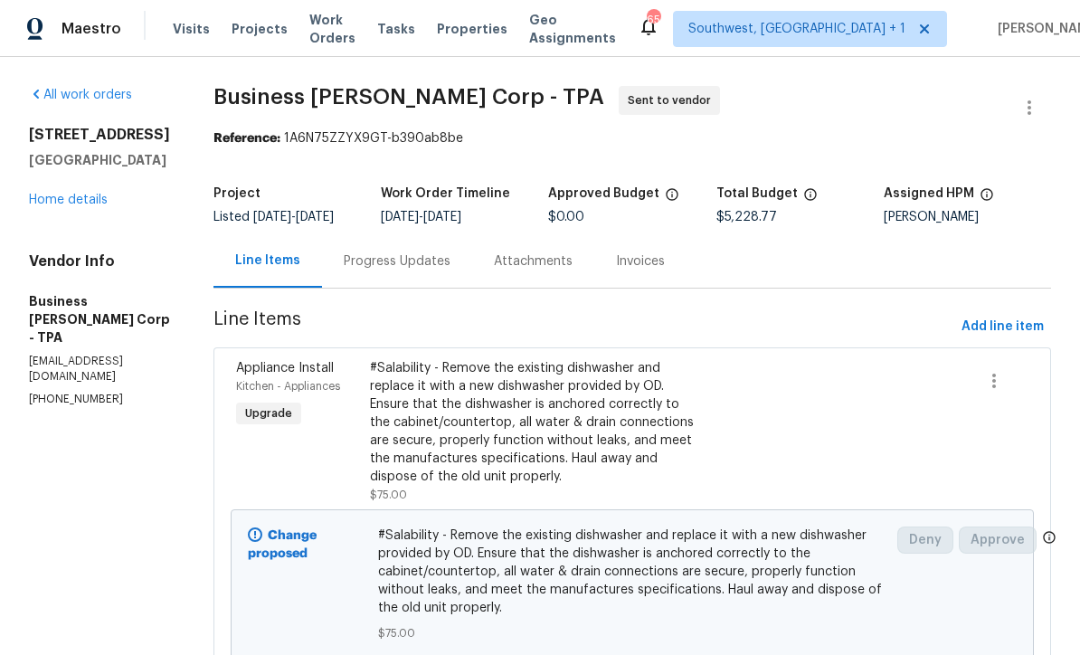
click at [56, 206] on link "Home details" at bounding box center [68, 200] width 79 height 13
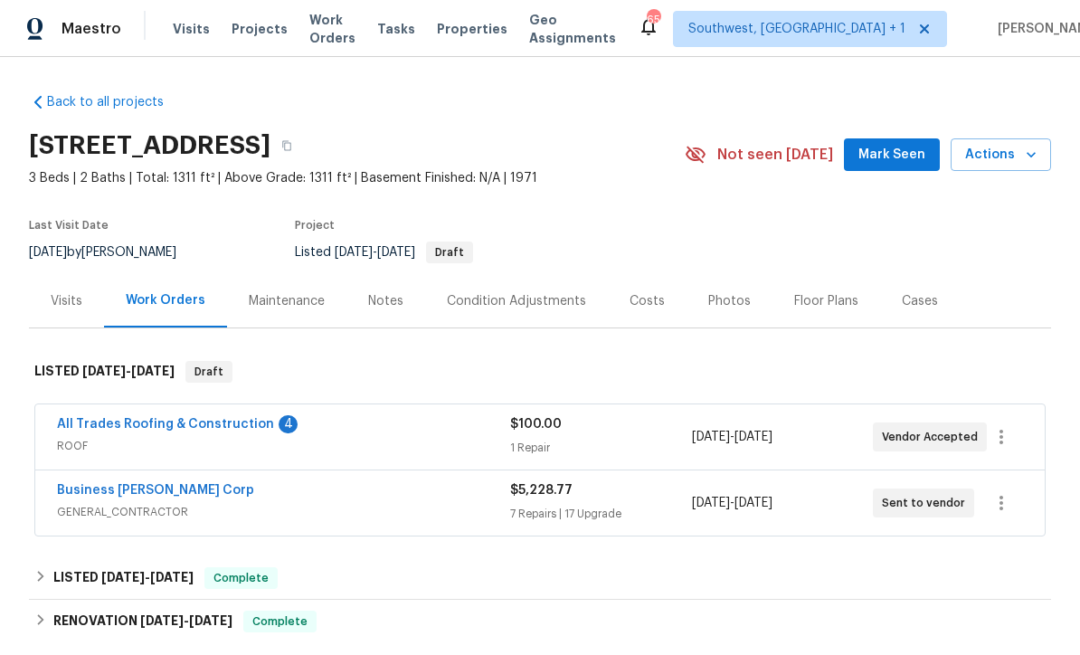
click at [119, 425] on link "All Trades Roofing & Construction" at bounding box center [165, 424] width 217 height 13
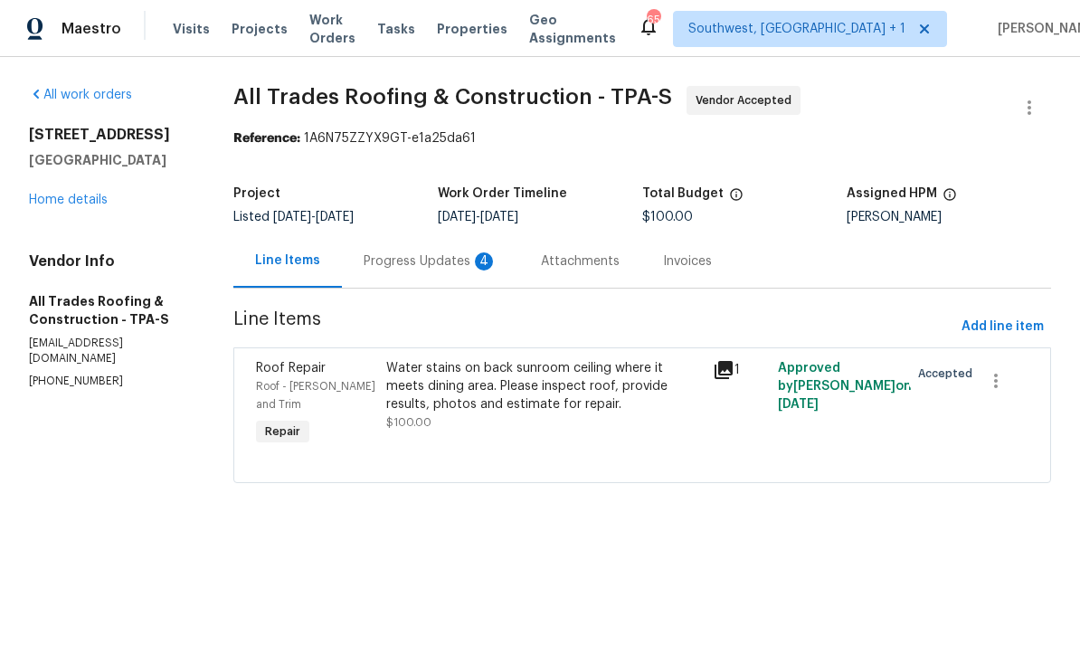
click at [440, 276] on div "Progress Updates 4" at bounding box center [430, 260] width 177 height 53
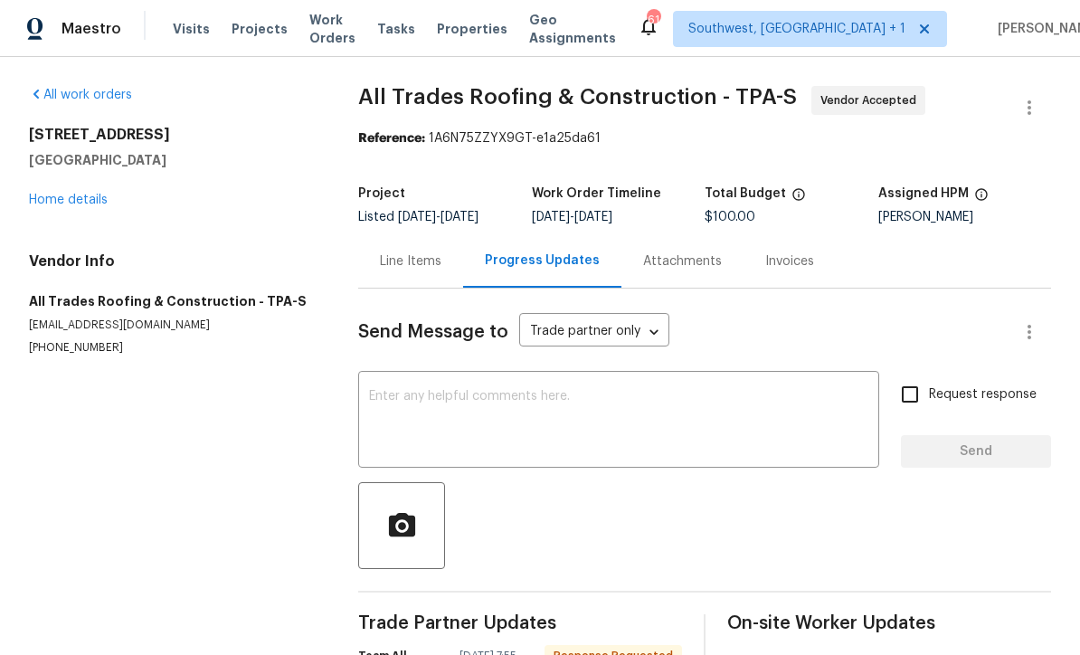
click at [448, 408] on textarea at bounding box center [618, 421] width 499 height 63
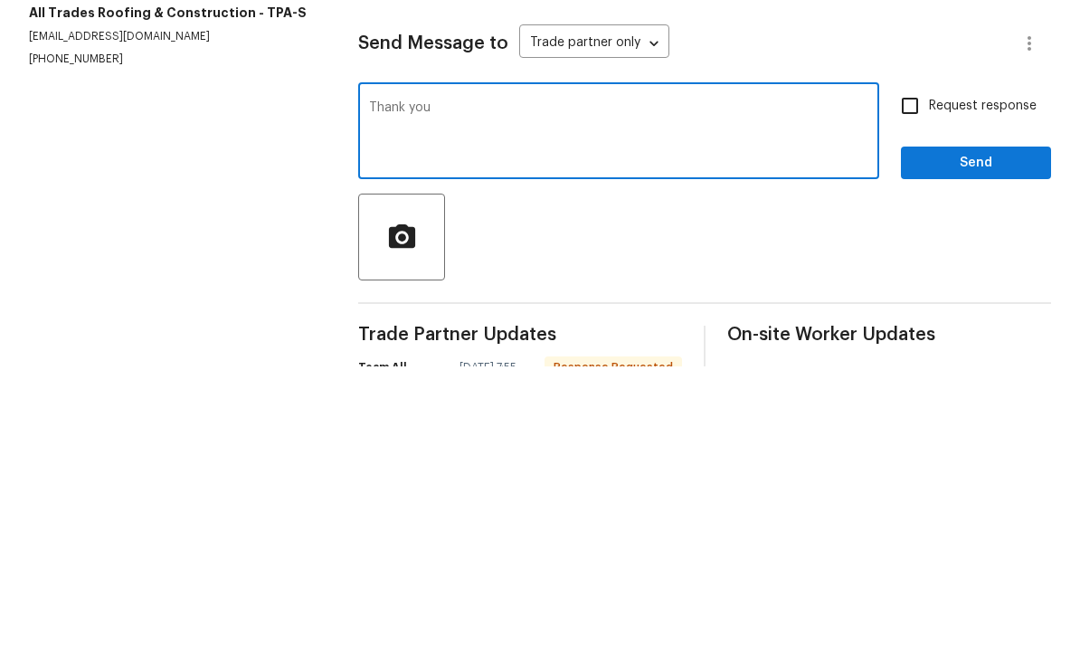
type textarea "Thank you"
click at [910, 375] on input "Request response" at bounding box center [910, 394] width 38 height 38
checkbox input "true"
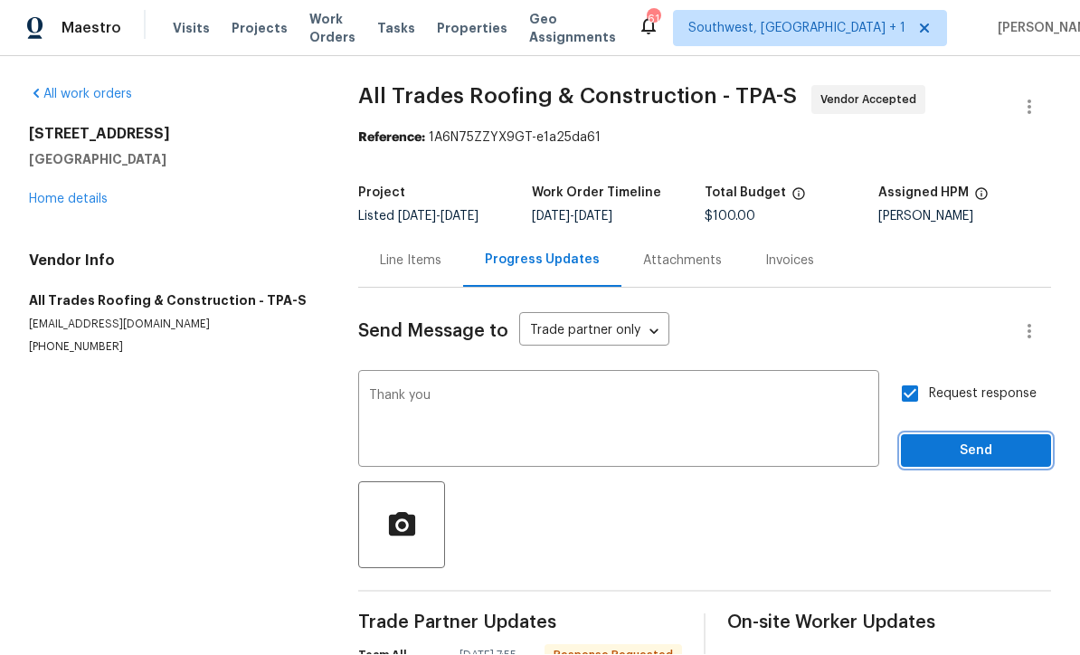
click at [960, 440] on span "Send" at bounding box center [975, 451] width 121 height 23
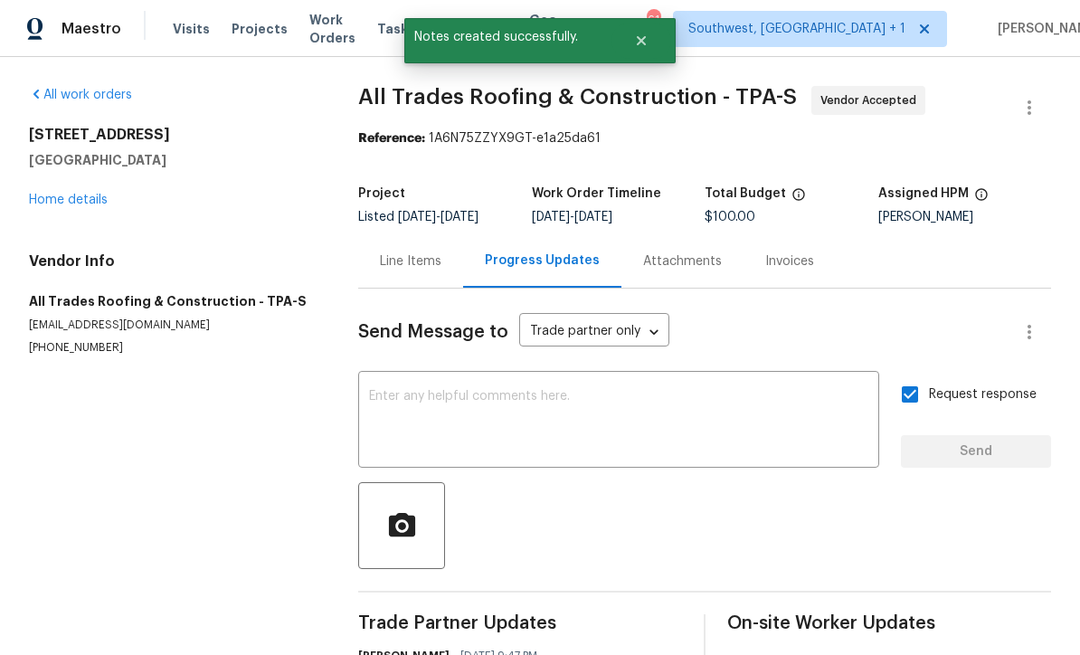
click at [78, 194] on link "Home details" at bounding box center [68, 200] width 79 height 13
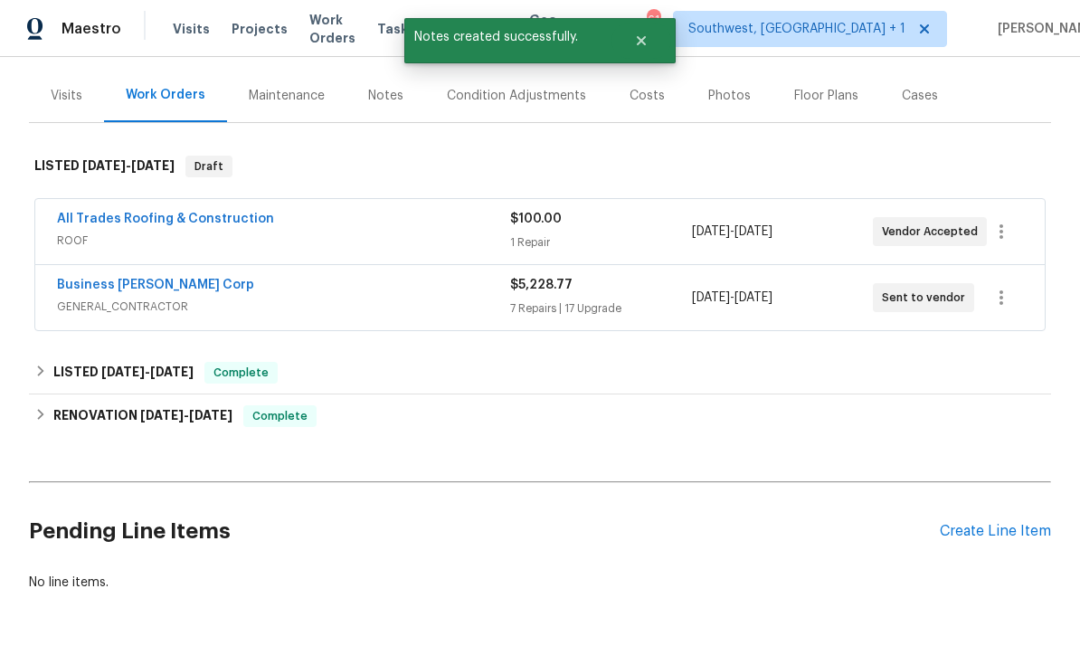
scroll to position [204, 0]
